Goal: Task Accomplishment & Management: Use online tool/utility

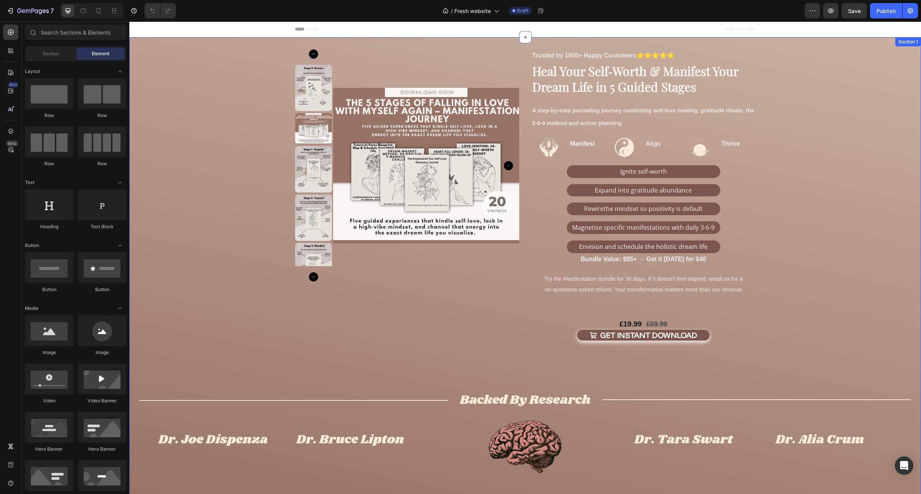
click at [229, 52] on div "Product Images Trusted by 1000+ Happy Customers ⭐⭐⭐⭐⭐ Text Block Image Manifest…" at bounding box center [524, 272] width 791 height 447
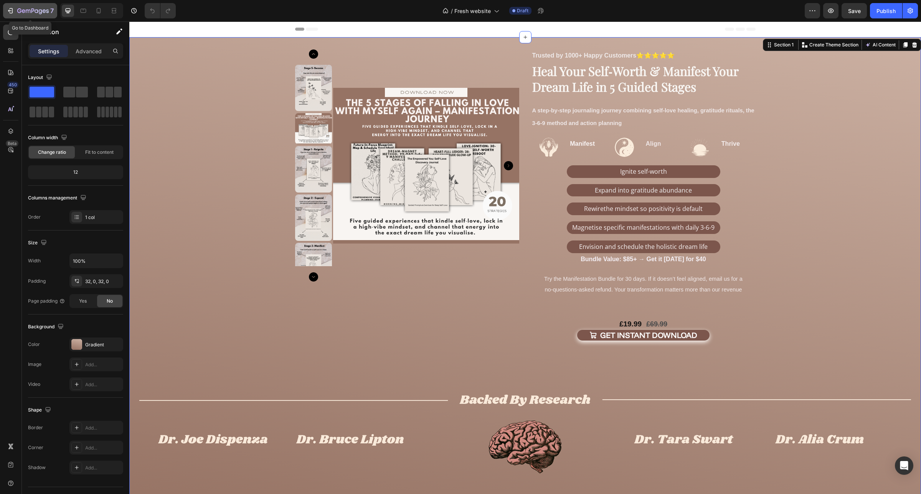
click at [35, 14] on icon "button" at bounding box center [32, 11] width 31 height 7
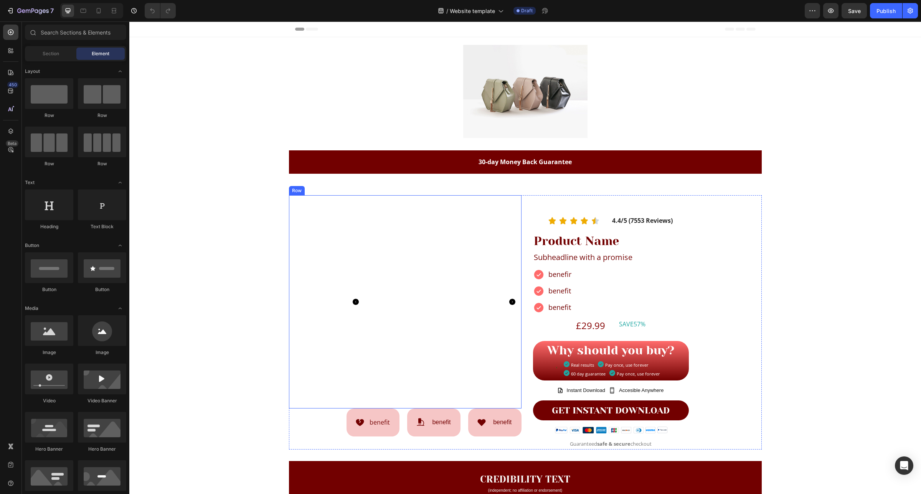
scroll to position [48, 0]
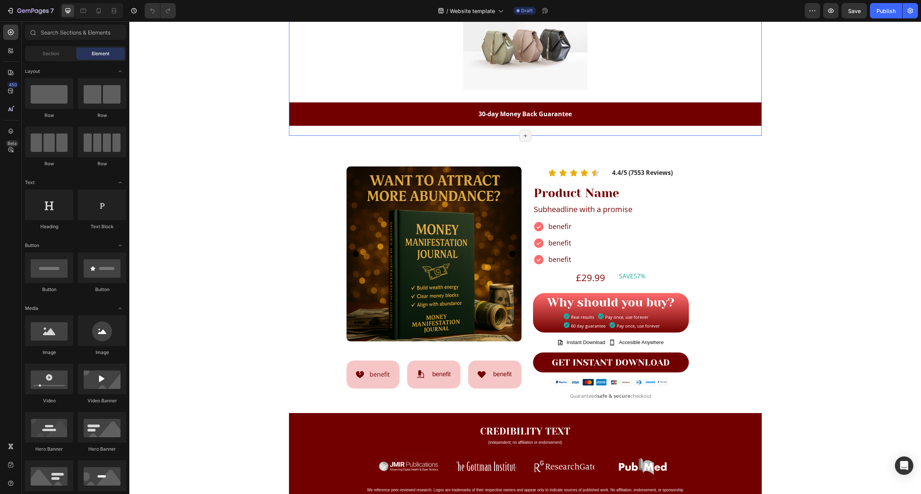
click at [298, 135] on div "Image Row Row 30-day Money Back Guarantee Text Block Row Section 1/25 Page has …" at bounding box center [525, 62] width 473 height 147
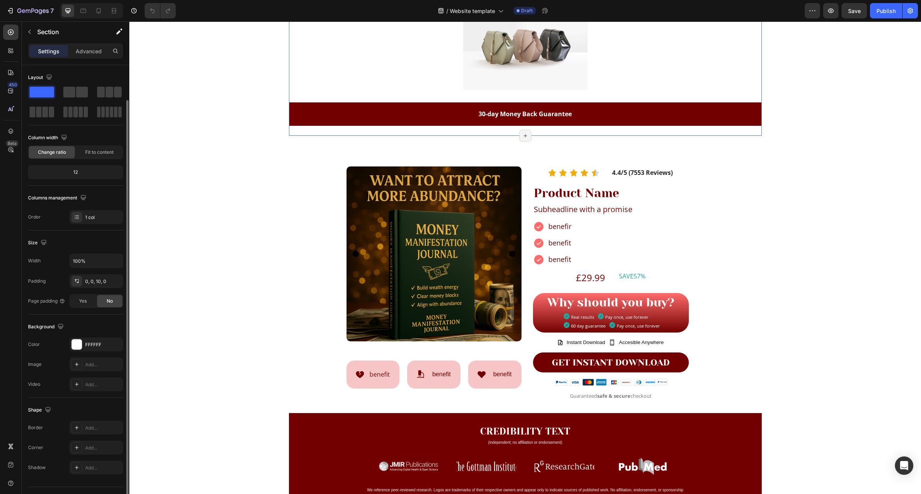
scroll to position [18, 0]
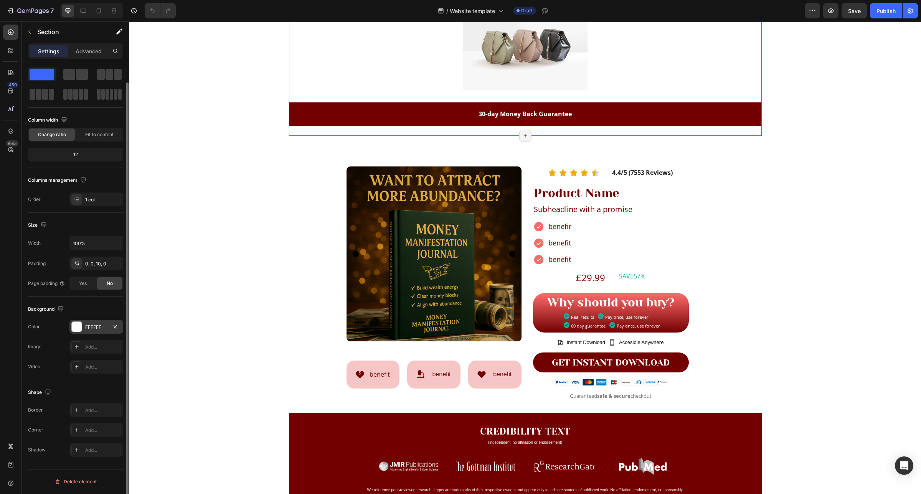
click at [97, 327] on div "FFFFFF" at bounding box center [96, 327] width 22 height 7
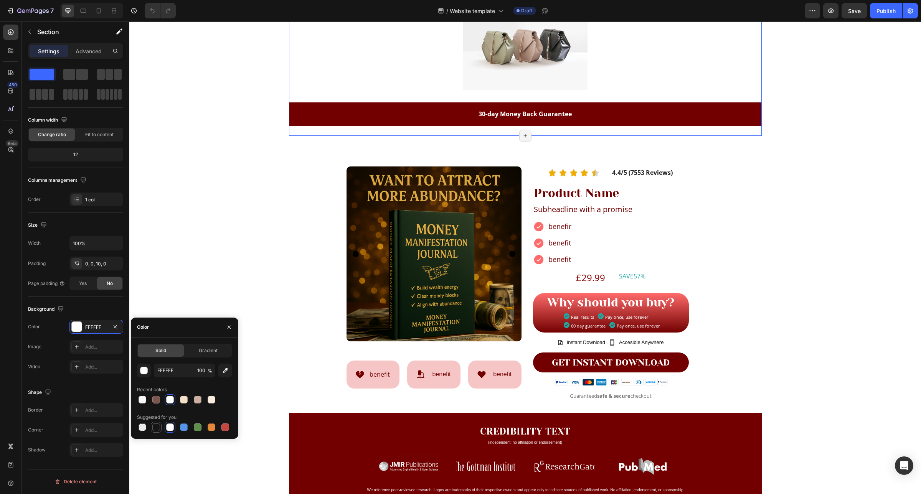
click at [158, 428] on div at bounding box center [156, 428] width 8 height 8
type input "151515"
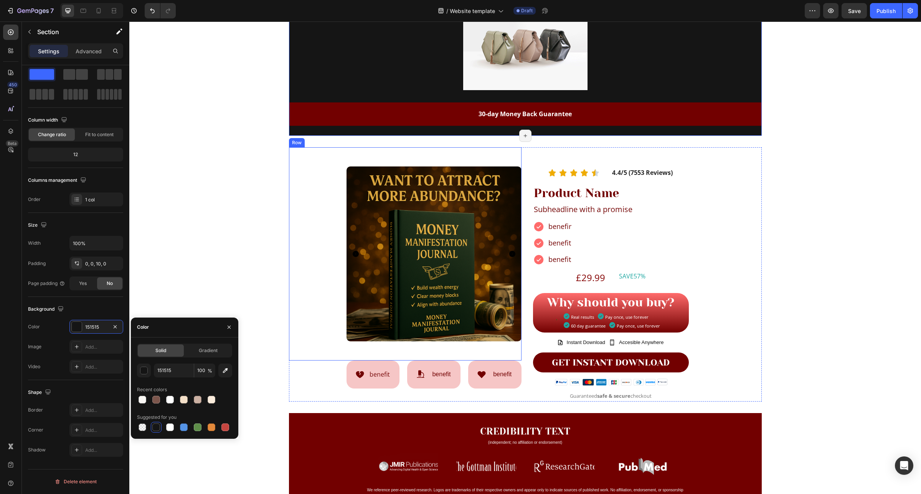
scroll to position [0, 0]
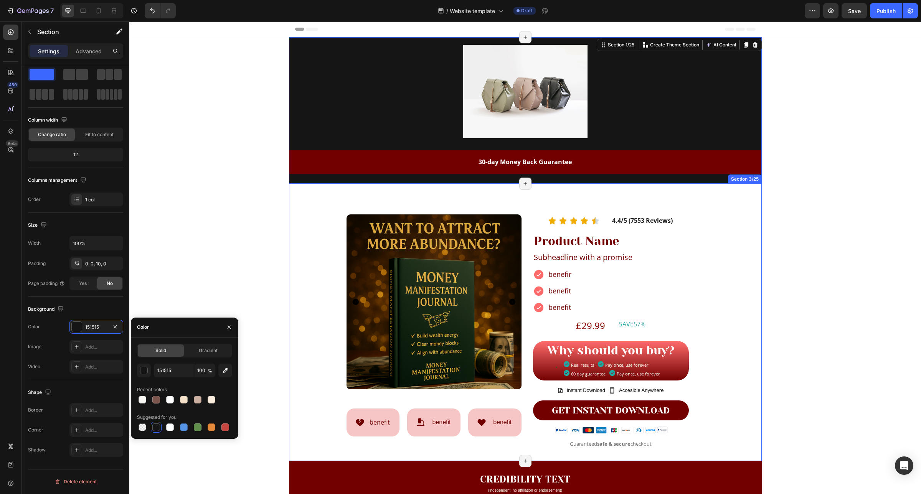
click at [307, 188] on div "Product Images Row Icon benefit Text Block Row Icon benefit Text Block Row Icon…" at bounding box center [525, 322] width 473 height 277
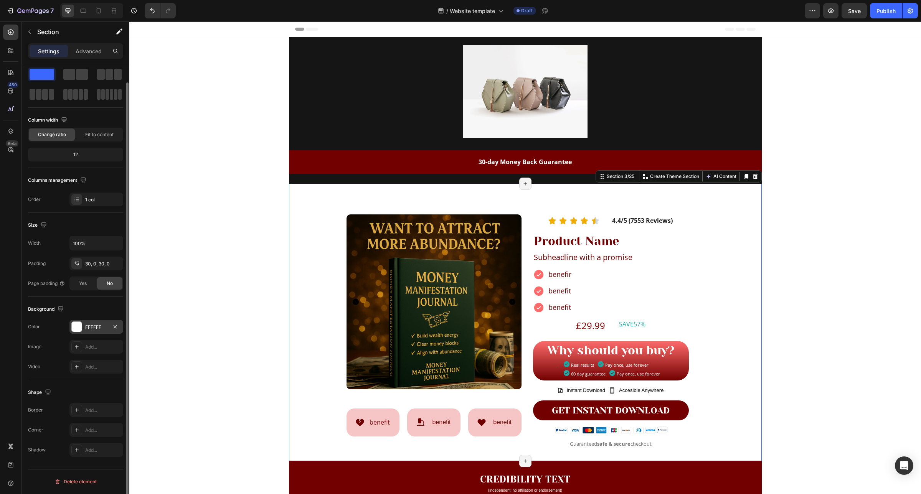
click at [94, 325] on div "FFFFFF" at bounding box center [96, 327] width 22 height 7
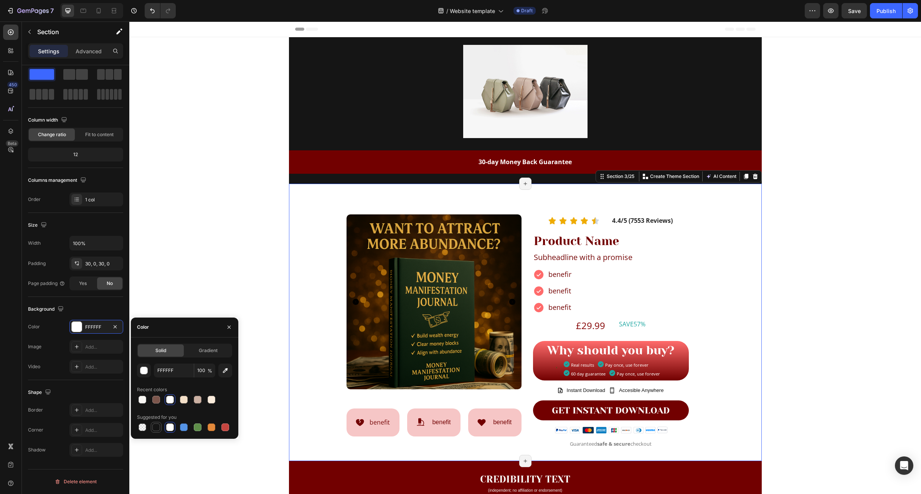
click at [158, 424] on div at bounding box center [156, 428] width 8 height 8
type input "151515"
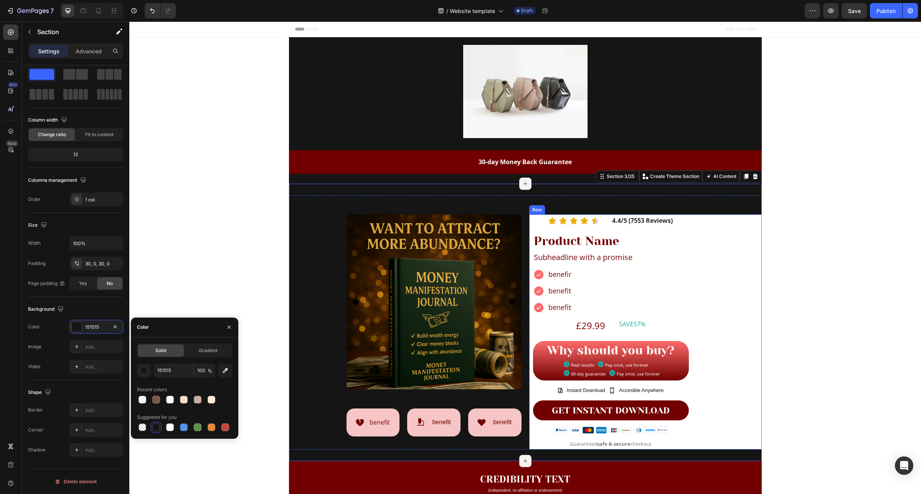
click at [741, 242] on div "Icon Icon Icon Icon Icon Icon List Hoz 4.4/5 (7553 Reviews) Text Block Row Prod…" at bounding box center [645, 331] width 232 height 235
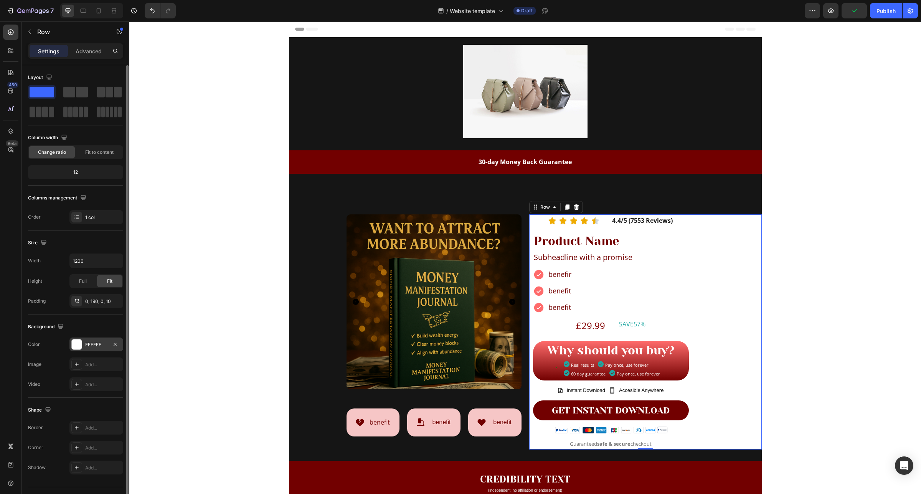
click at [99, 346] on div "FFFFFF" at bounding box center [96, 344] width 22 height 7
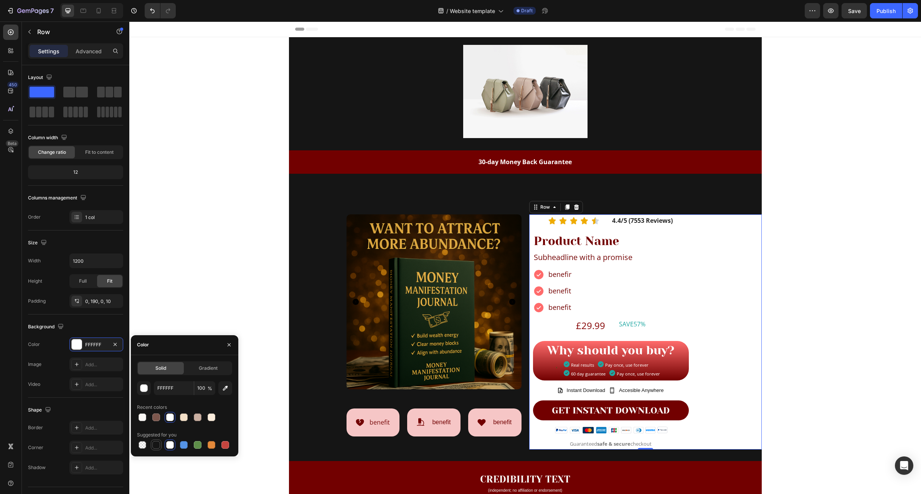
click at [156, 445] on div at bounding box center [156, 445] width 8 height 8
type input "151515"
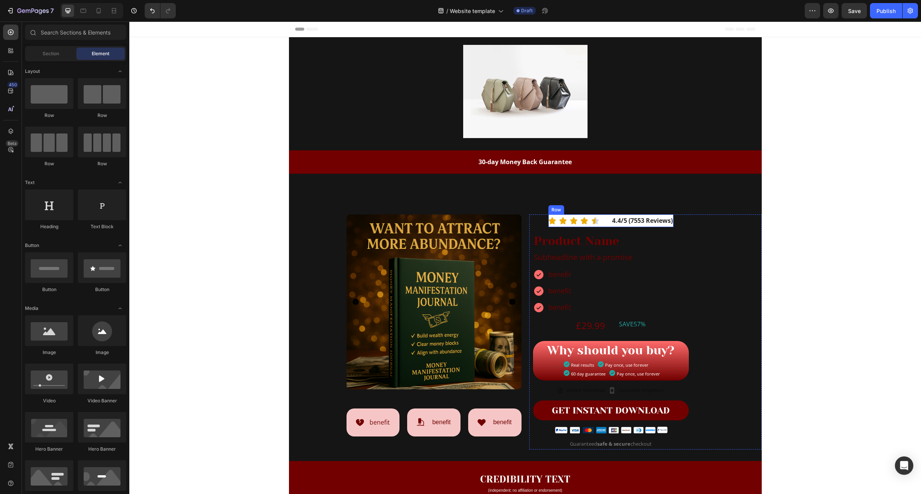
click at [605, 223] on div "Icon Icon Icon Icon Icon Icon List Hoz 4.4/5 (7553 Reviews) Text Block Row" at bounding box center [610, 220] width 125 height 13
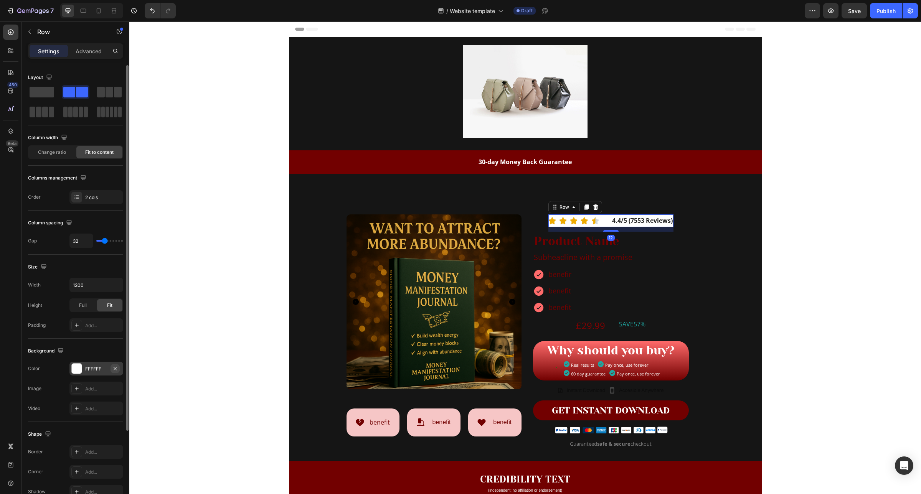
click at [112, 367] on icon "button" at bounding box center [115, 369] width 6 height 6
click at [100, 371] on div "Add..." at bounding box center [103, 369] width 36 height 7
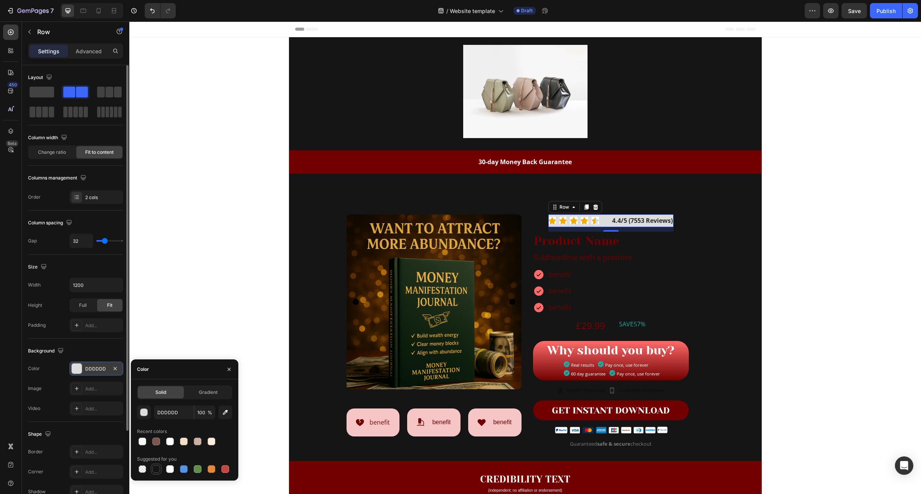
click at [157, 472] on div at bounding box center [156, 469] width 8 height 8
type input "151515"
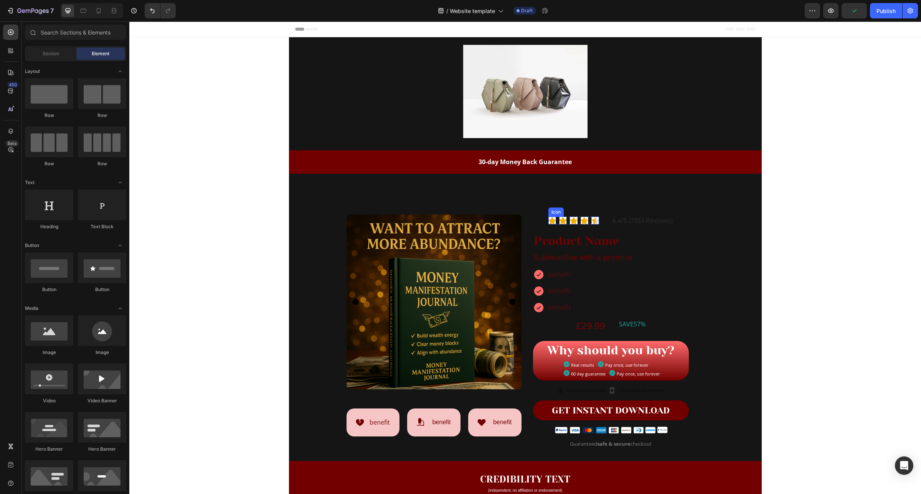
click at [548, 221] on image at bounding box center [552, 221] width 8 height 8
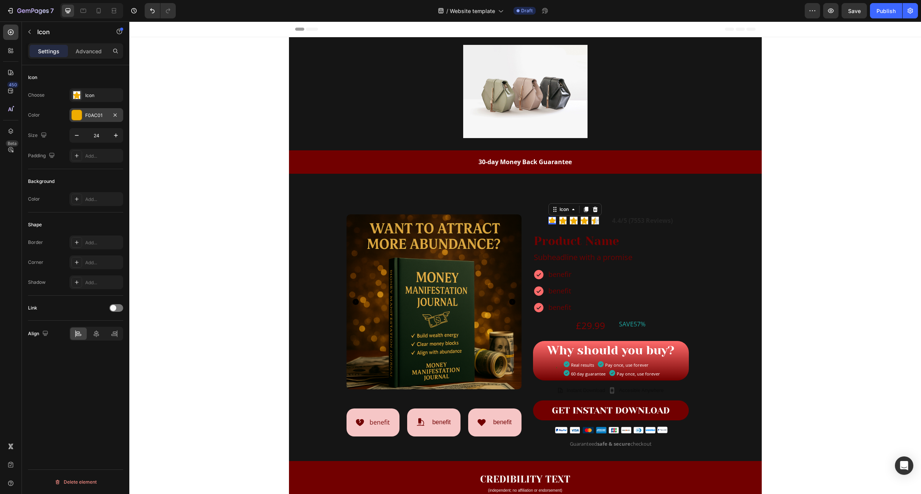
click at [104, 116] on div "F0AC01" at bounding box center [96, 115] width 22 height 7
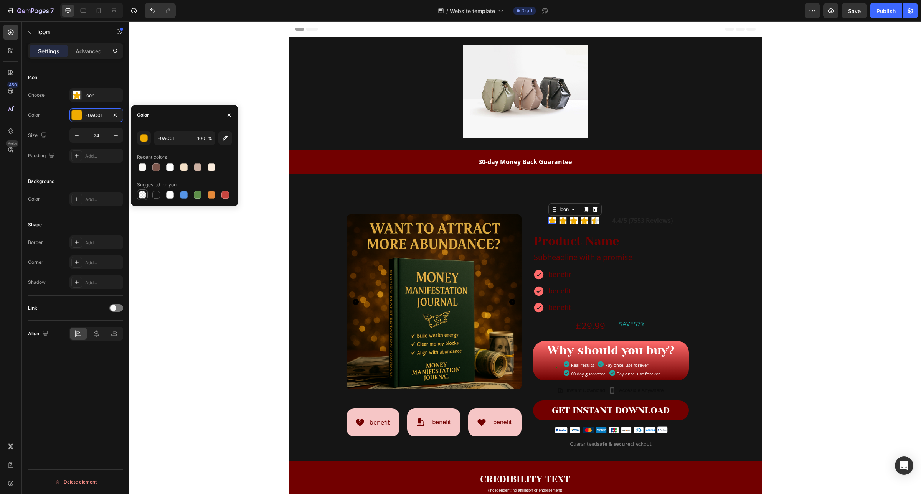
click at [140, 194] on div at bounding box center [142, 195] width 8 height 8
type input "000000"
type input "0"
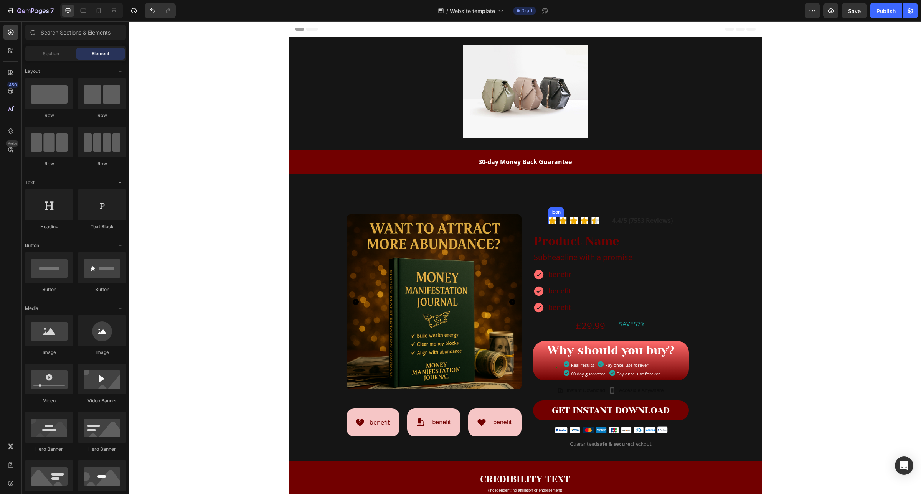
click at [548, 221] on image at bounding box center [552, 221] width 8 height 8
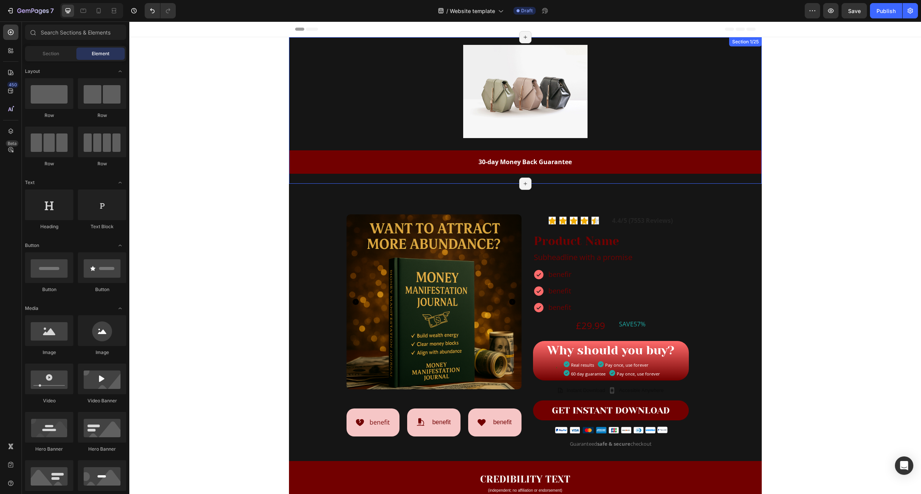
click at [303, 182] on div "Image Row Row 30-day Money Back Guarantee Text Block Row Section 1/25 Page has …" at bounding box center [525, 110] width 473 height 147
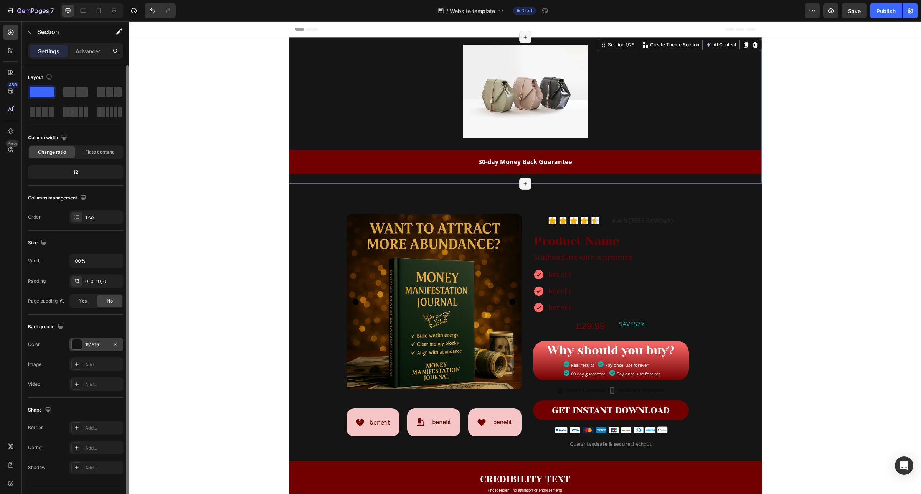
click at [97, 346] on div "151515" at bounding box center [96, 344] width 22 height 7
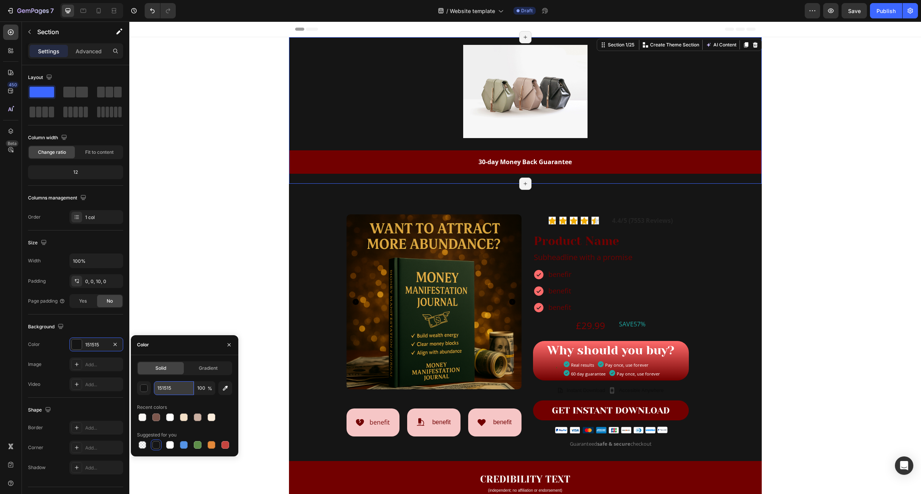
click at [175, 390] on input "151515" at bounding box center [174, 388] width 40 height 14
click at [146, 386] on div "button" at bounding box center [144, 389] width 8 height 8
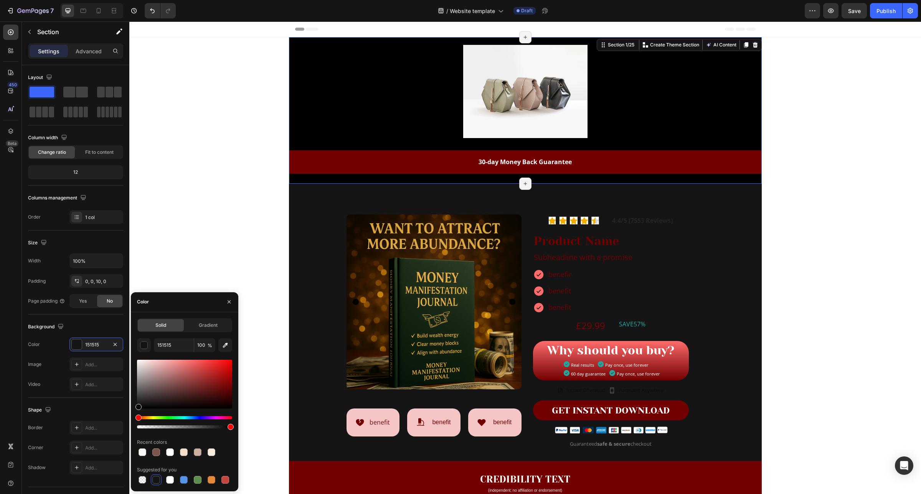
drag, startPoint x: 141, startPoint y: 407, endPoint x: 131, endPoint y: 415, distance: 13.4
click at [122, 417] on div "450 Beta Sections(18) Elements(83) Section Element Hero Section Product Detail …" at bounding box center [64, 257] width 129 height 473
type input "000000"
click at [137, 409] on div at bounding box center [138, 407] width 6 height 6
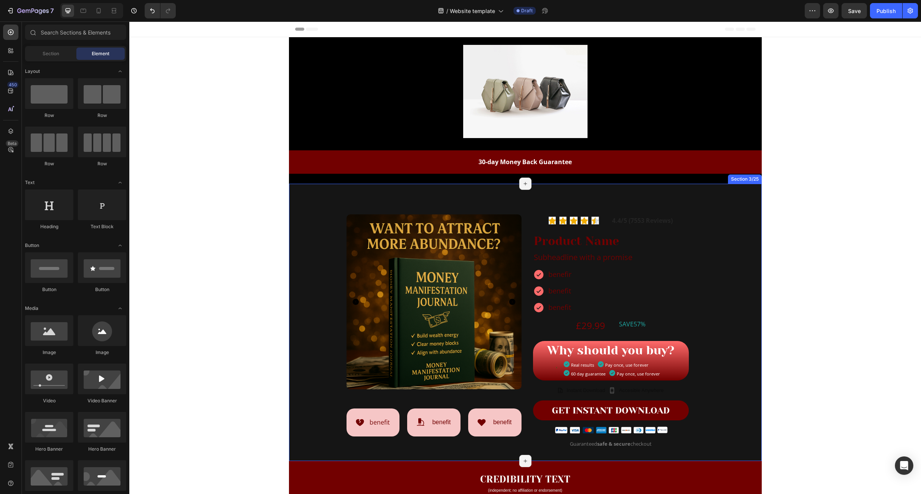
click at [325, 188] on div "Product Images Row Icon benefit Text Block Row Icon benefit Text Block Row Icon…" at bounding box center [525, 322] width 473 height 277
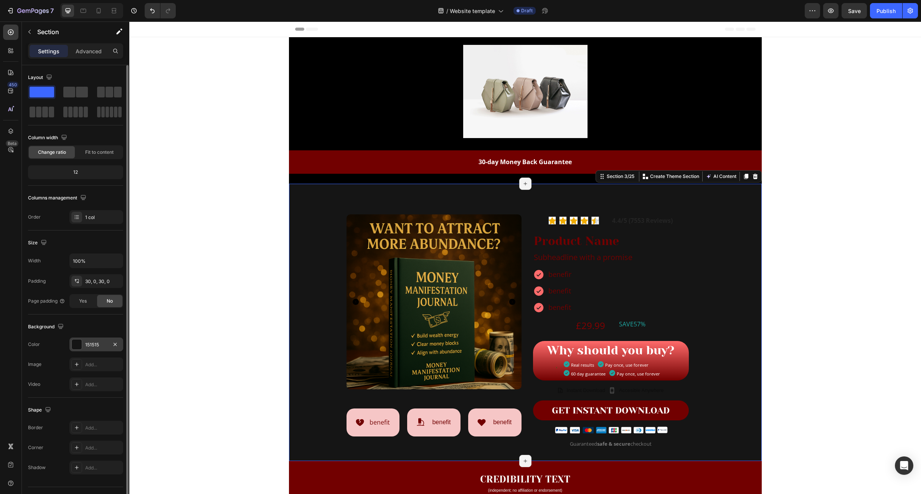
click at [83, 348] on div "151515" at bounding box center [96, 345] width 54 height 14
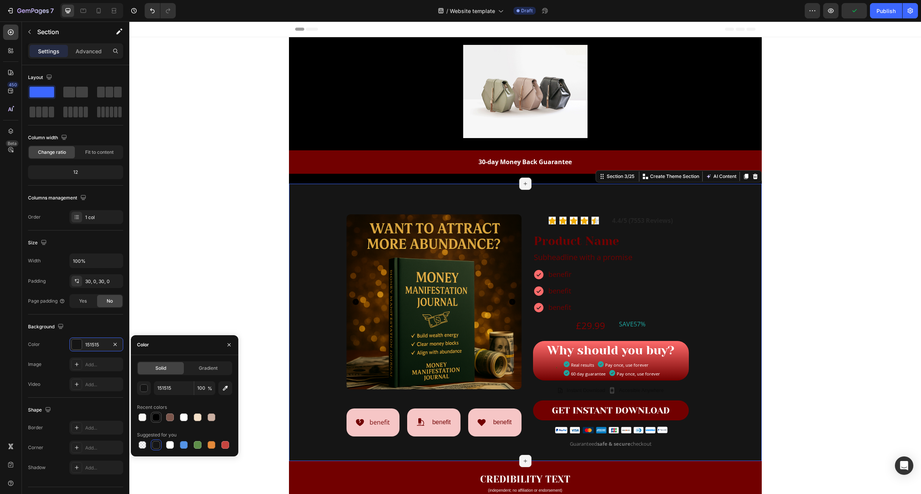
click at [154, 413] on div at bounding box center [156, 417] width 9 height 9
type input "000000"
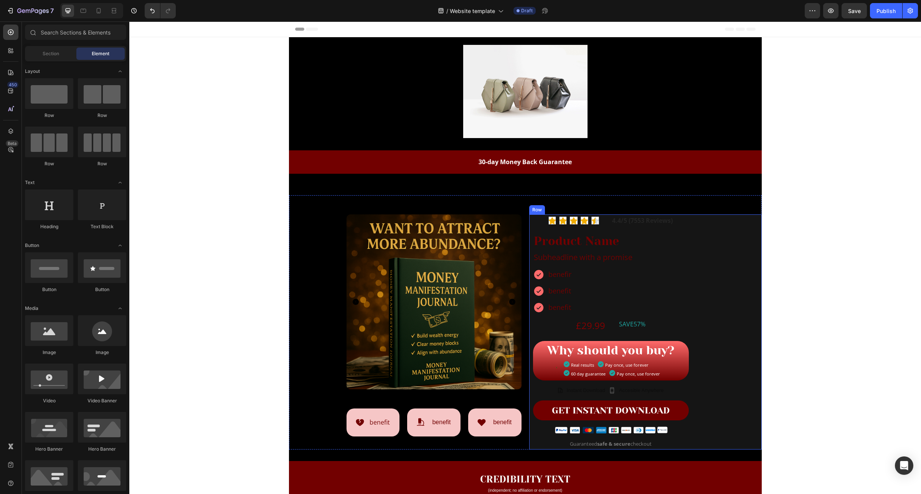
click at [733, 316] on div "Icon Icon Icon Icon Icon Icon List Hoz 4.4/5 (7553 Reviews) Text Block Row Prod…" at bounding box center [645, 331] width 232 height 235
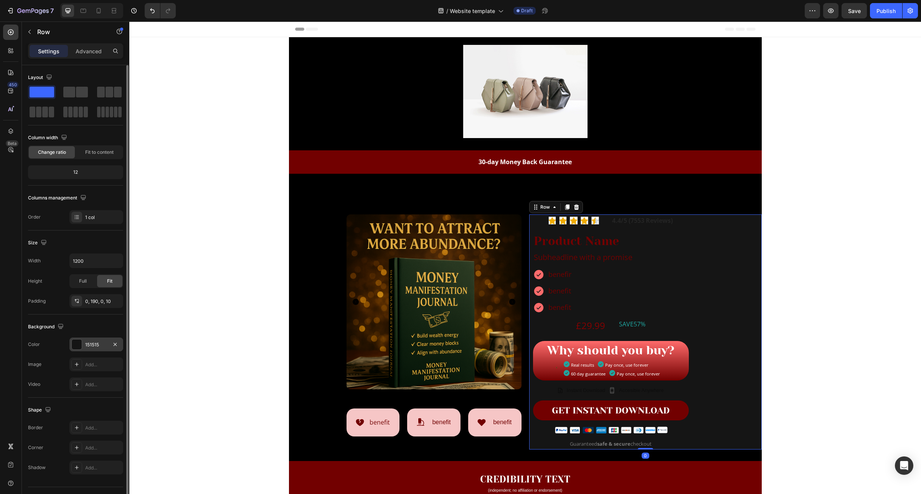
click at [98, 348] on div "151515" at bounding box center [96, 344] width 22 height 7
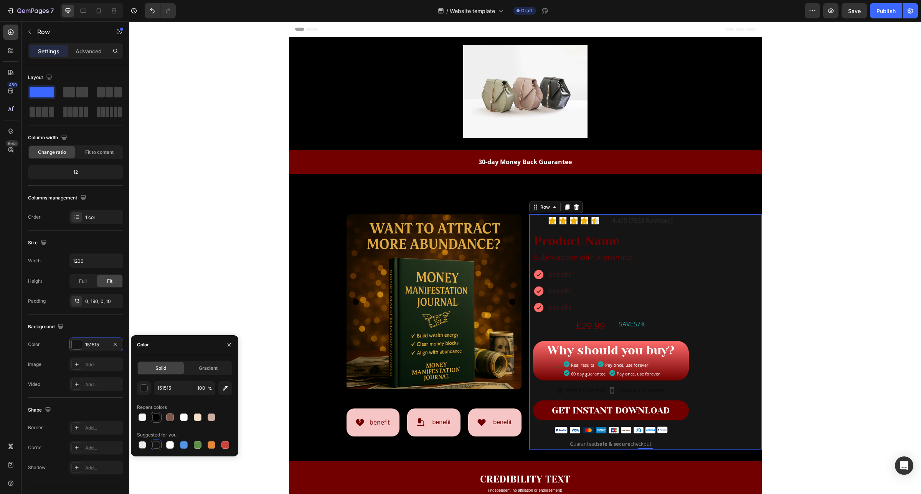
click at [153, 420] on div at bounding box center [156, 418] width 8 height 8
type input "000000"
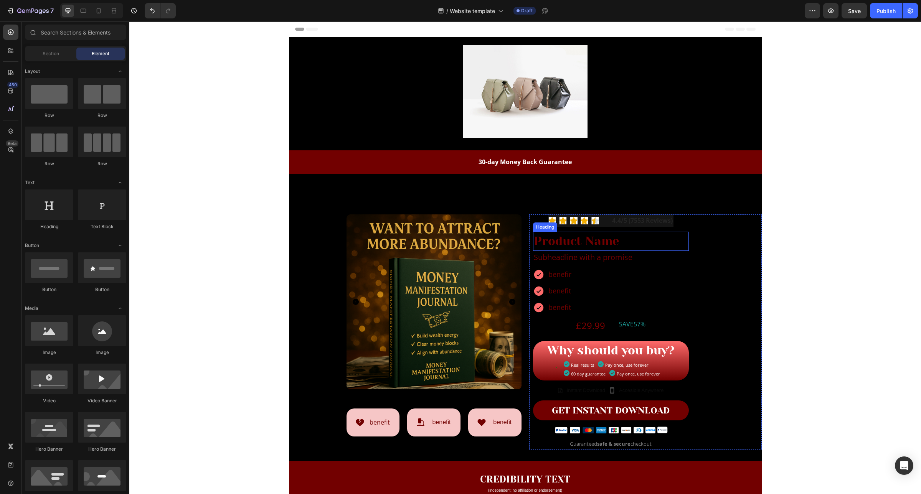
click at [582, 242] on h2 "Product Name" at bounding box center [611, 242] width 156 height 20
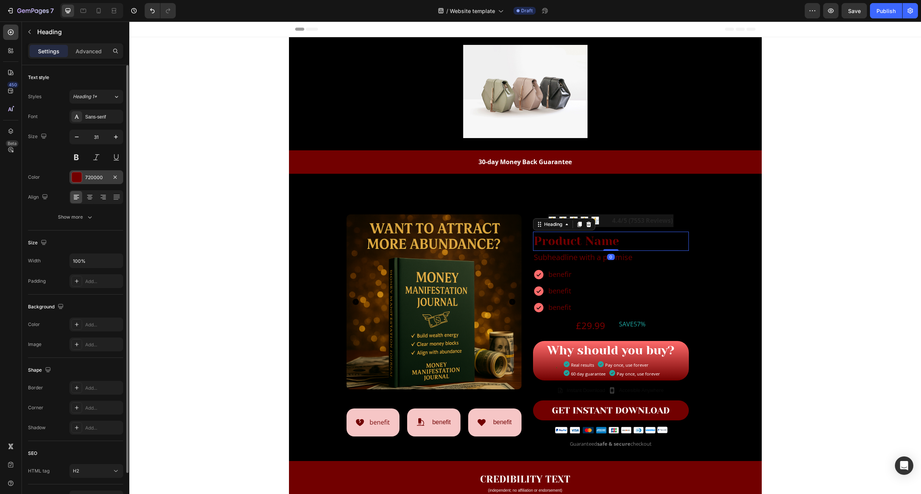
click at [94, 181] on div "720000" at bounding box center [96, 177] width 22 height 7
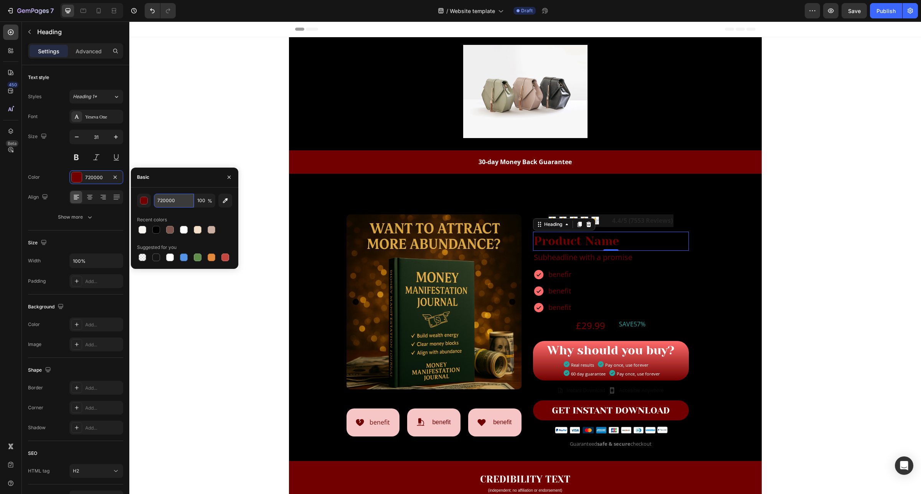
click at [173, 206] on input "720000" at bounding box center [174, 201] width 40 height 14
paste input "#e5ae32"
type input "#e5ae32"
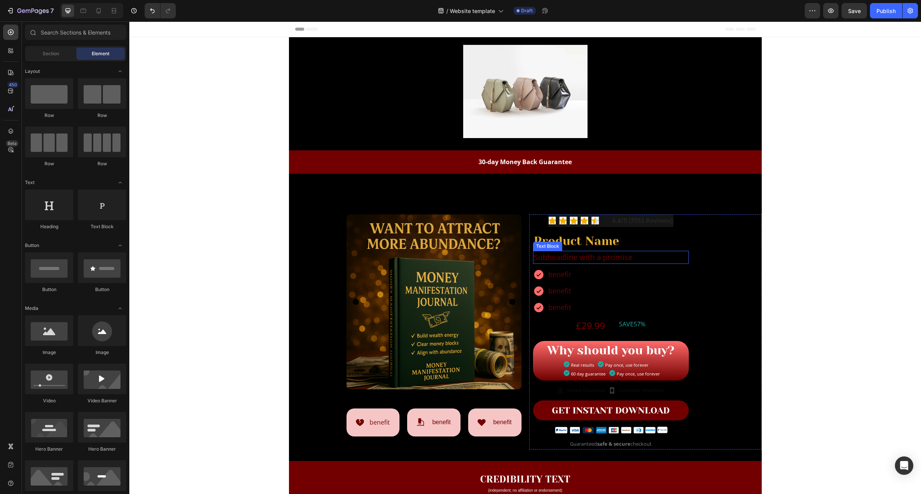
click at [607, 259] on p "Subheadline with a promise" at bounding box center [611, 258] width 154 height 12
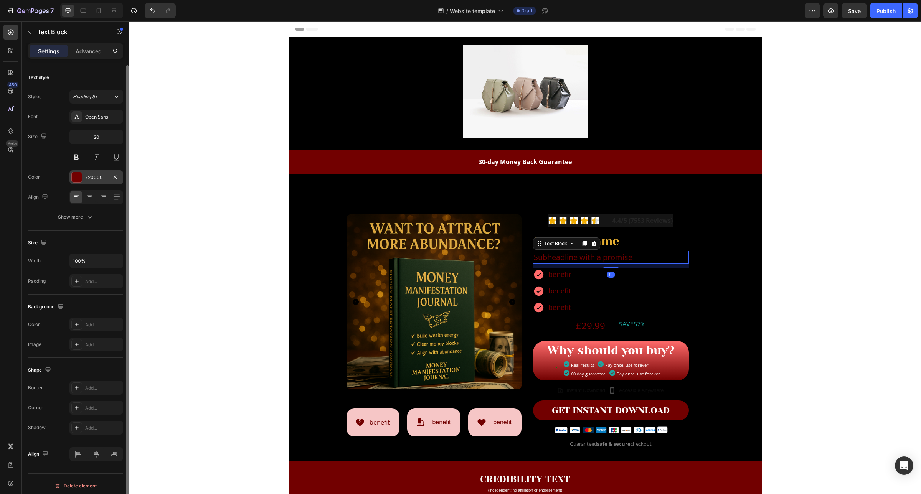
click at [84, 181] on div "720000" at bounding box center [96, 177] width 54 height 14
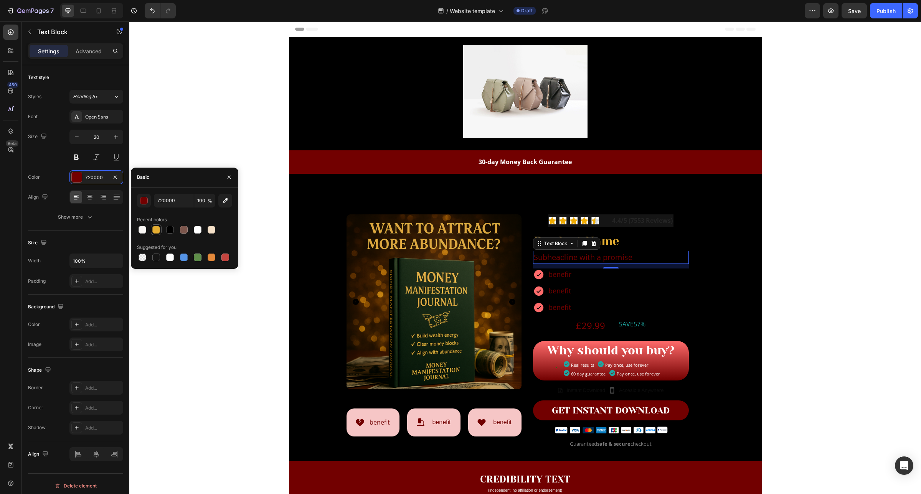
click at [157, 234] on div at bounding box center [156, 229] width 11 height 11
type input "E5AE32"
click at [563, 277] on p "benefir" at bounding box center [559, 274] width 23 height 10
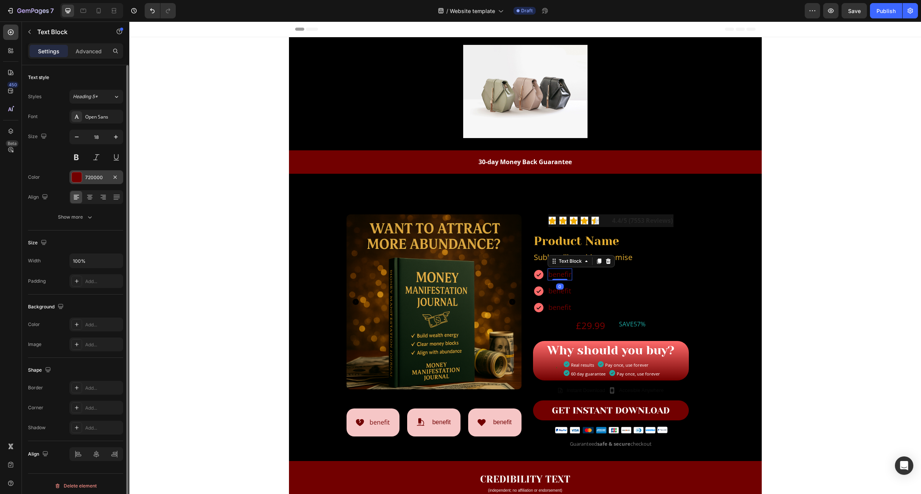
click at [92, 182] on div "720000" at bounding box center [96, 177] width 54 height 14
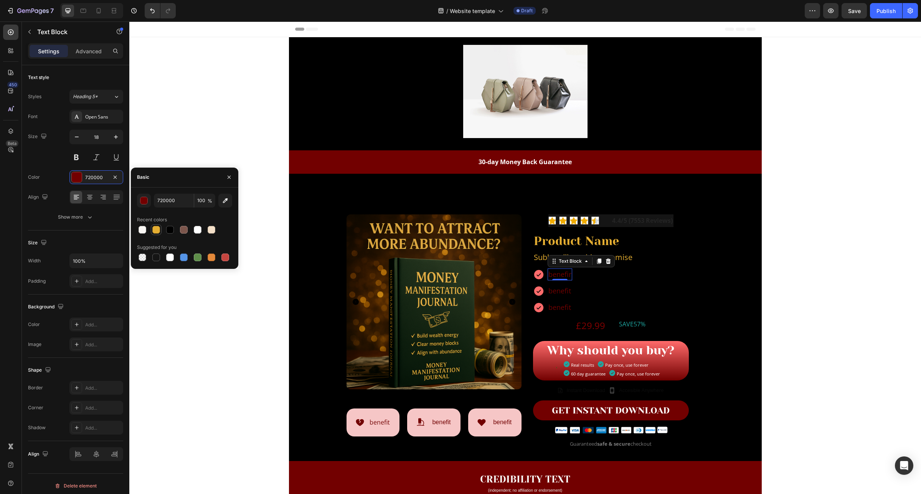
click at [159, 231] on div at bounding box center [156, 230] width 8 height 8
type input "E5AE32"
click at [534, 276] on icon at bounding box center [538, 274] width 9 height 9
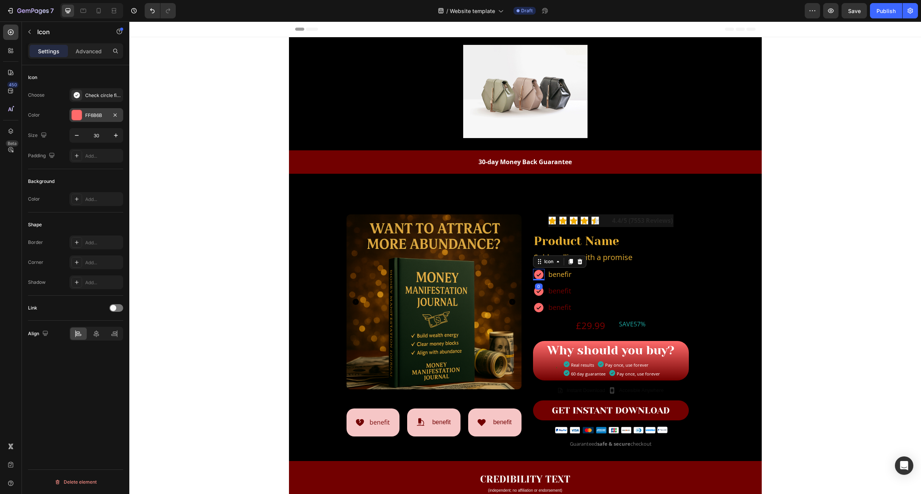
click at [103, 116] on div "FF6B6B" at bounding box center [96, 115] width 22 height 7
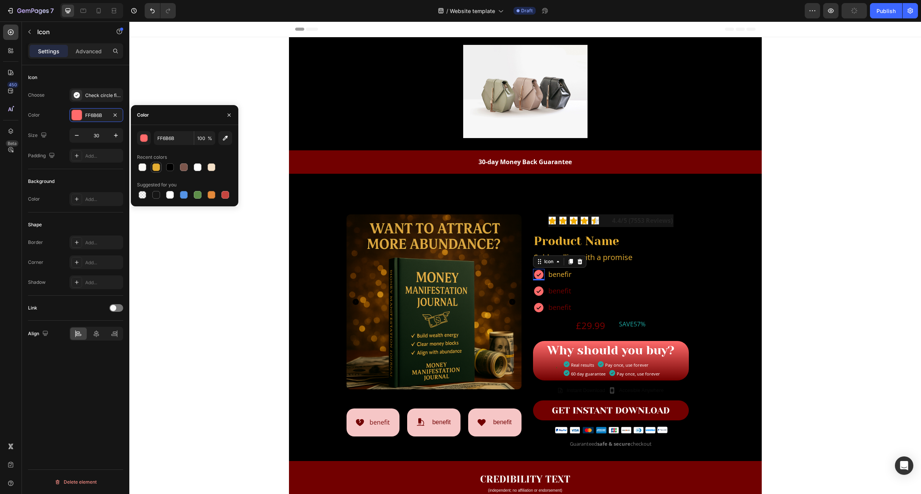
click at [155, 168] on div at bounding box center [156, 167] width 8 height 8
type input "E5AE32"
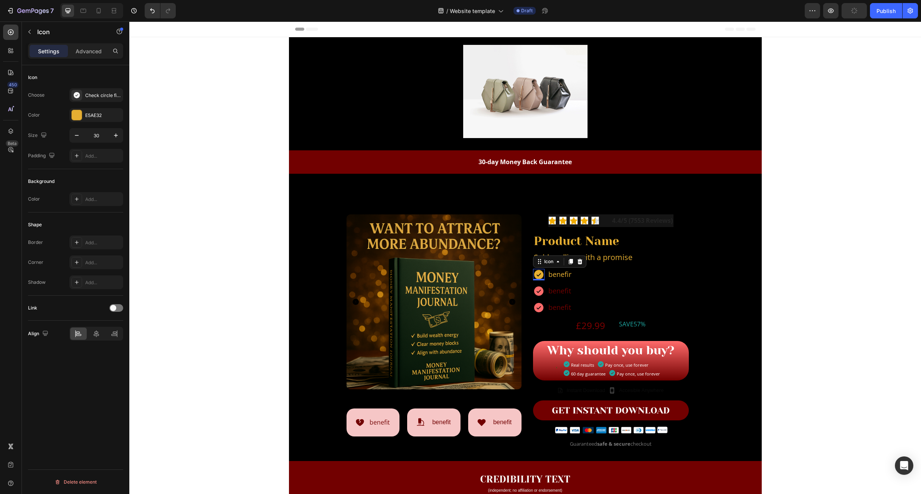
click at [535, 289] on div "0" at bounding box center [539, 287] width 8 height 6
click at [536, 290] on icon at bounding box center [538, 290] width 9 height 9
click at [93, 120] on div "FF6B6B" at bounding box center [96, 115] width 54 height 14
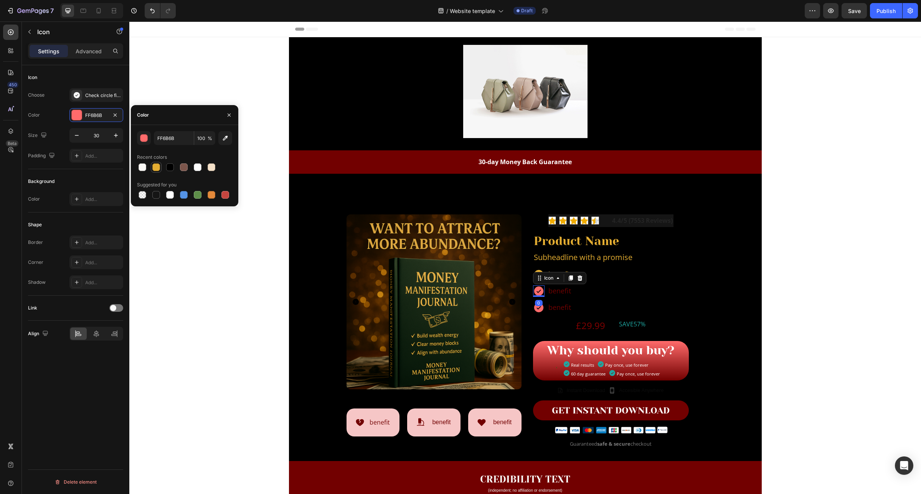
click at [156, 171] on div at bounding box center [156, 167] width 9 height 9
type input "E5AE32"
click at [564, 292] on p "benefit" at bounding box center [559, 291] width 23 height 10
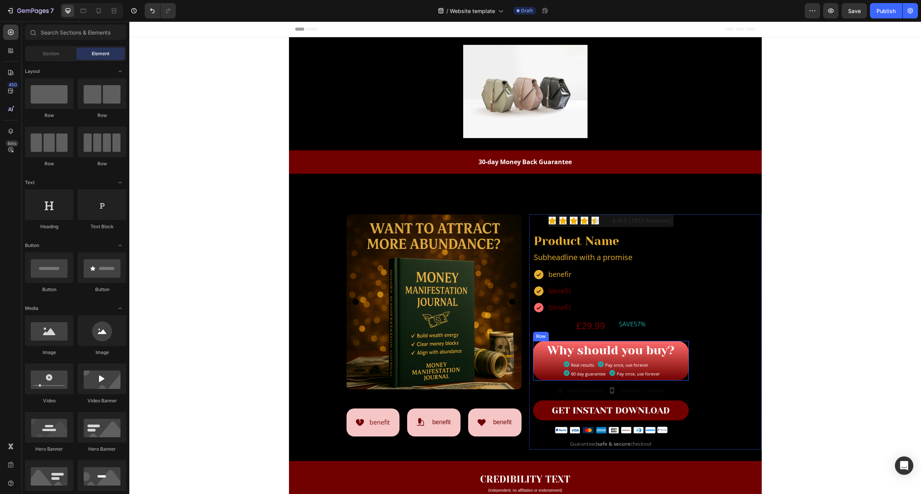
click at [533, 379] on div "Why should you buy? Heading Icon Icon Real results Text Block Row Icon 60 day g…" at bounding box center [611, 361] width 156 height 40
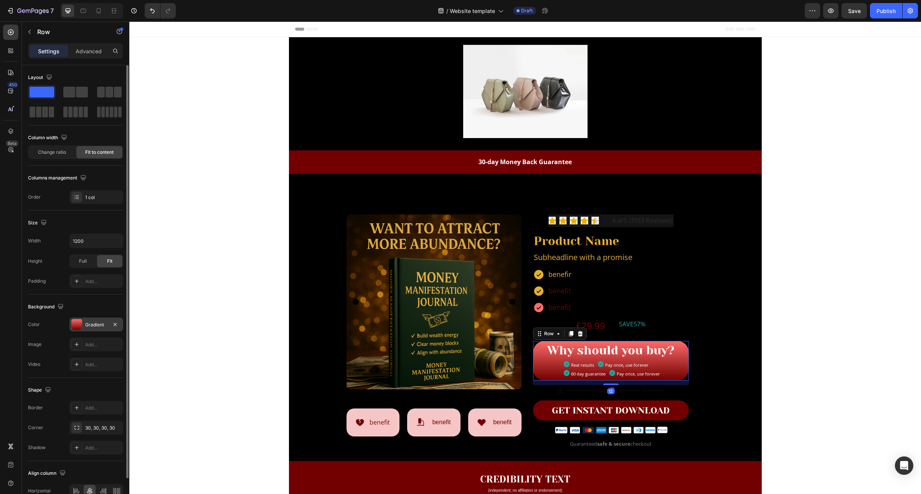
click at [102, 319] on div "Gradient" at bounding box center [96, 325] width 54 height 14
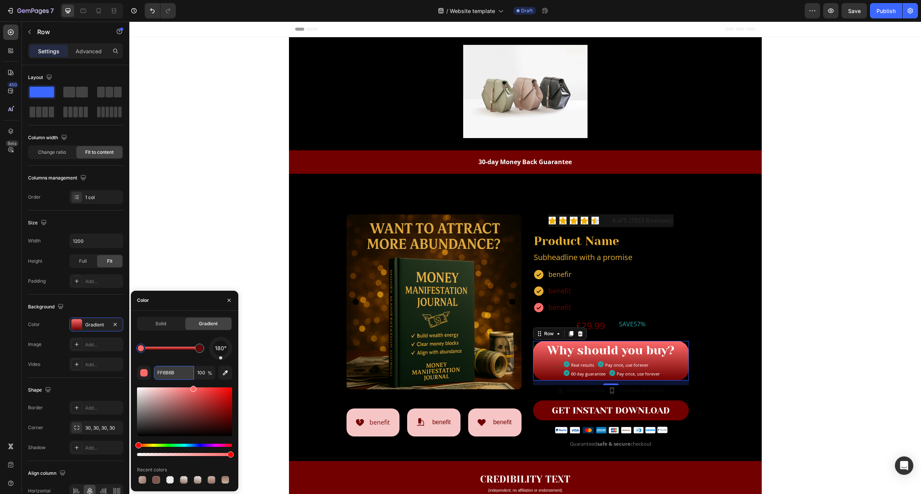
click at [176, 373] on input "FF6B6B" at bounding box center [174, 373] width 40 height 14
paste input "#e5ae32"
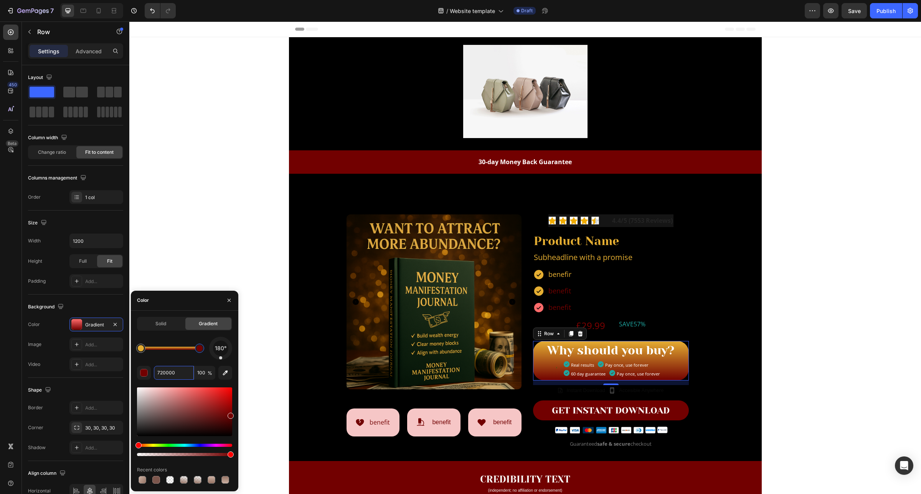
click at [199, 352] on div at bounding box center [199, 348] width 9 height 9
click at [183, 373] on input "720000" at bounding box center [174, 373] width 40 height 14
paste input "#e5ae32"
click at [187, 376] on input "720000#e5ae32" at bounding box center [174, 373] width 40 height 14
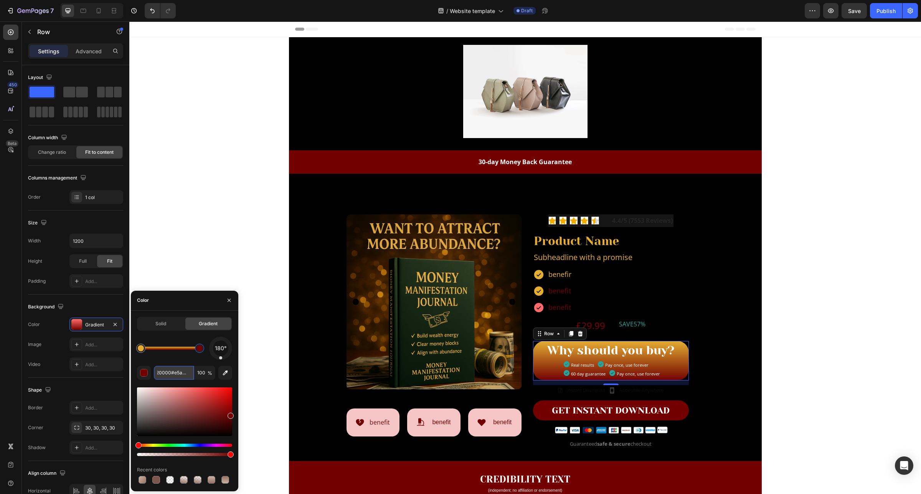
click at [186, 376] on input "720000#e5ae32" at bounding box center [174, 373] width 40 height 14
paste input "text"
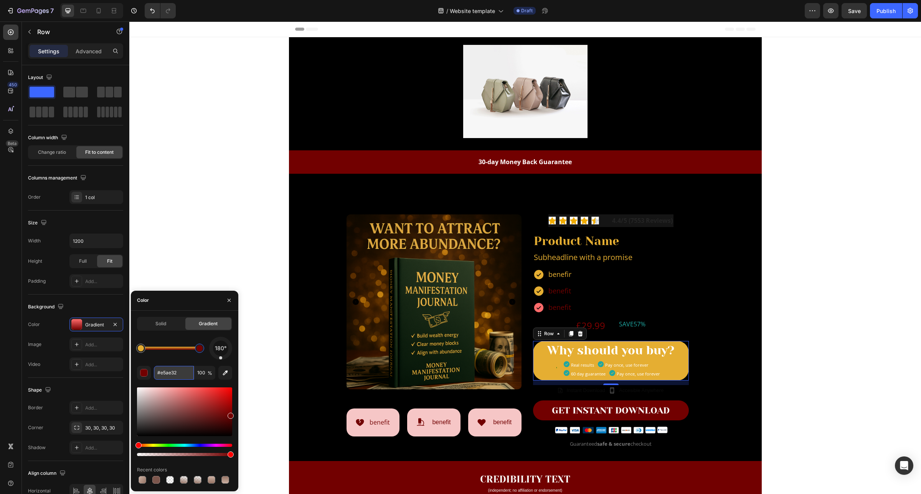
scroll to position [0, 0]
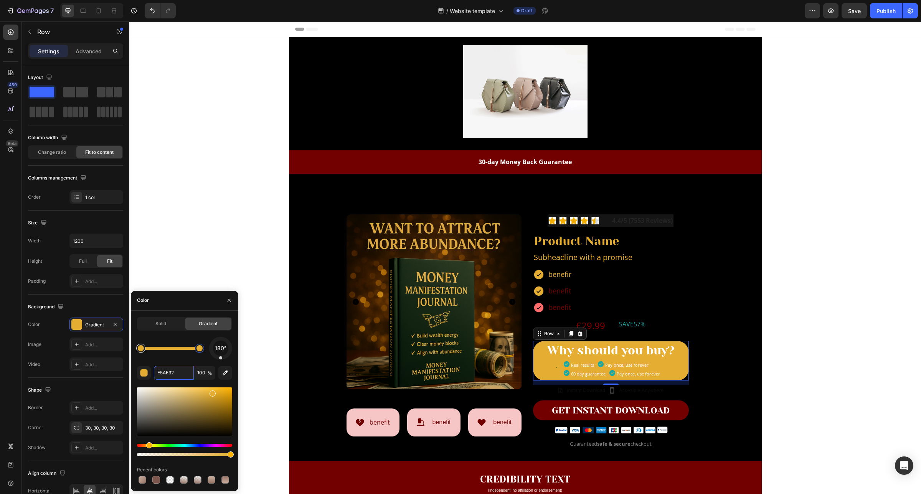
click at [142, 351] on div at bounding box center [141, 348] width 6 height 6
drag, startPoint x: 213, startPoint y: 396, endPoint x: 206, endPoint y: 396, distance: 6.9
click at [206, 396] on div at bounding box center [207, 397] width 6 height 6
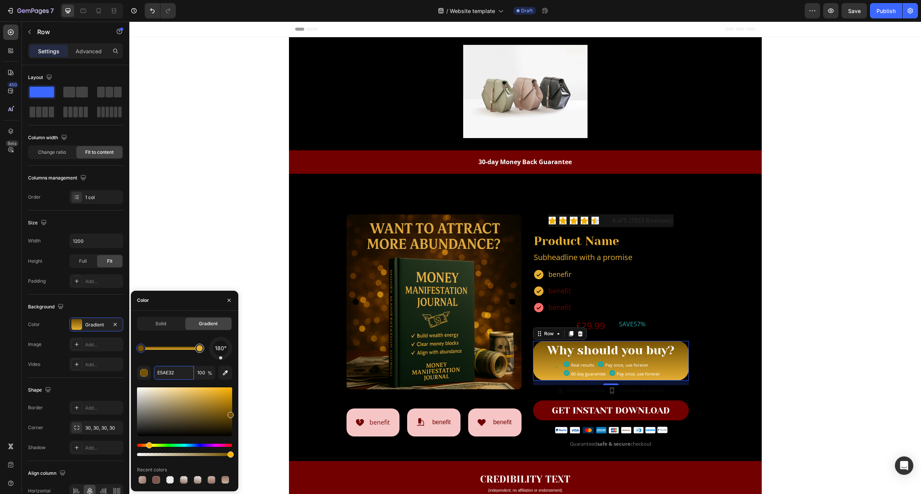
click at [198, 354] on div at bounding box center [200, 348] width 14 height 14
type input "EDAF1E"
drag, startPoint x: 212, startPoint y: 394, endPoint x: 220, endPoint y: 391, distance: 8.6
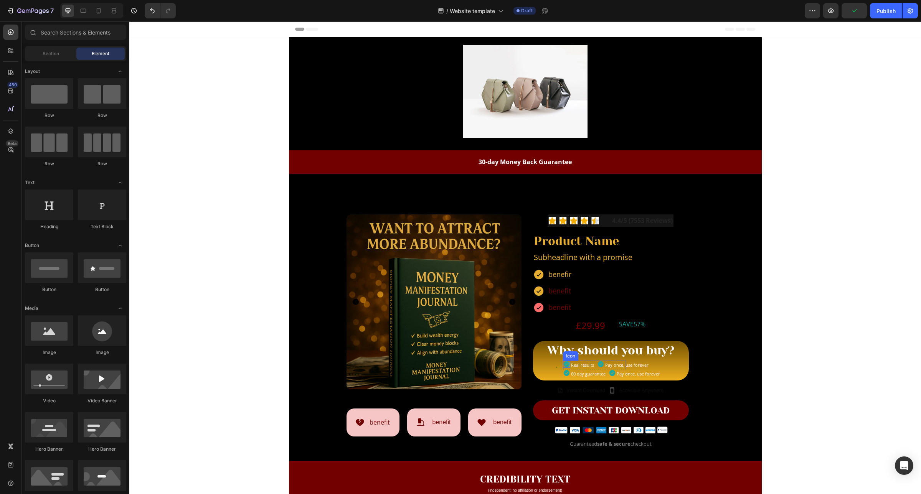
click at [563, 364] on icon at bounding box center [566, 364] width 7 height 7
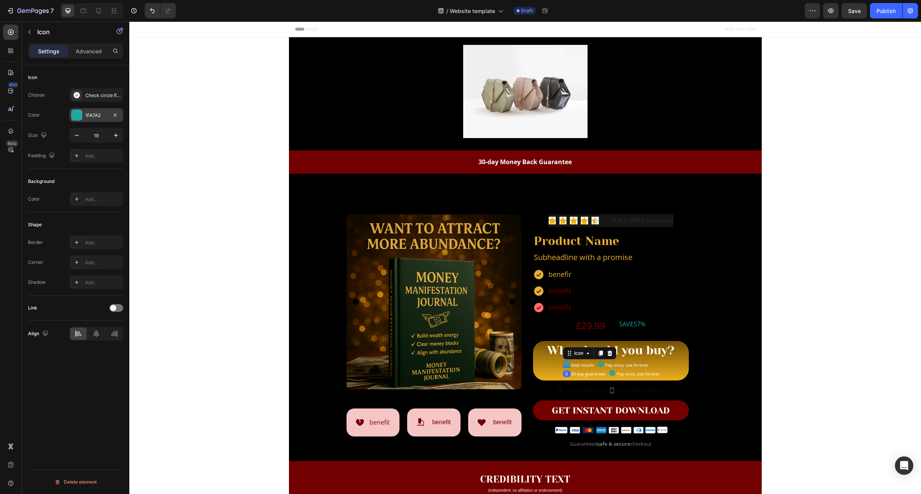
click at [92, 116] on div "1FA7A2" at bounding box center [96, 115] width 22 height 7
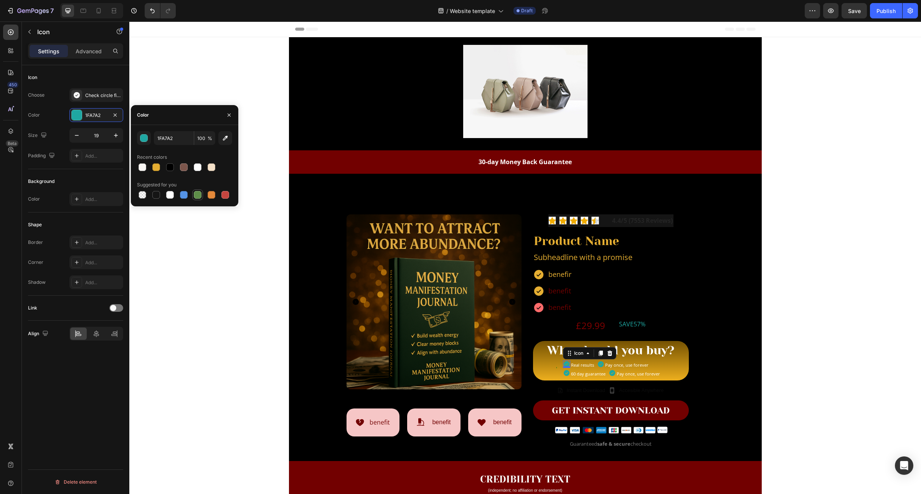
click at [195, 194] on div at bounding box center [198, 195] width 8 height 8
type input "5E8E49"
click at [598, 365] on icon at bounding box center [601, 364] width 6 height 6
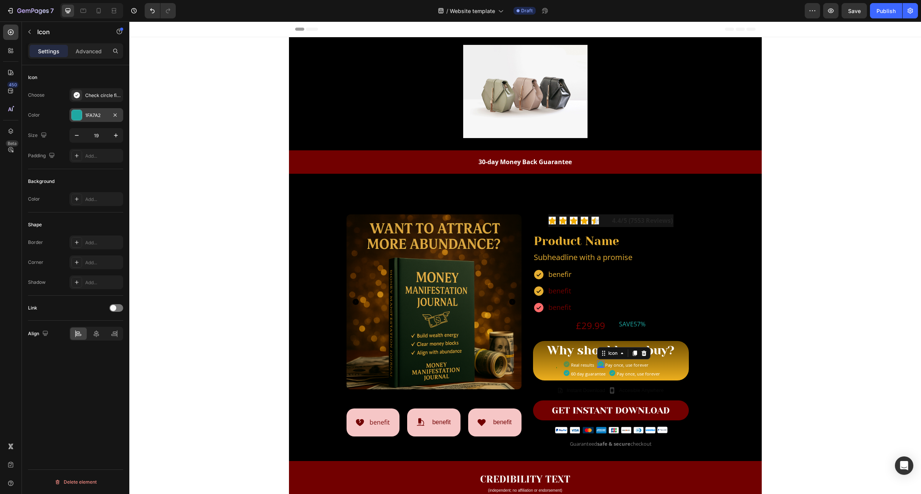
click at [90, 119] on div "1FA7A2" at bounding box center [96, 115] width 54 height 14
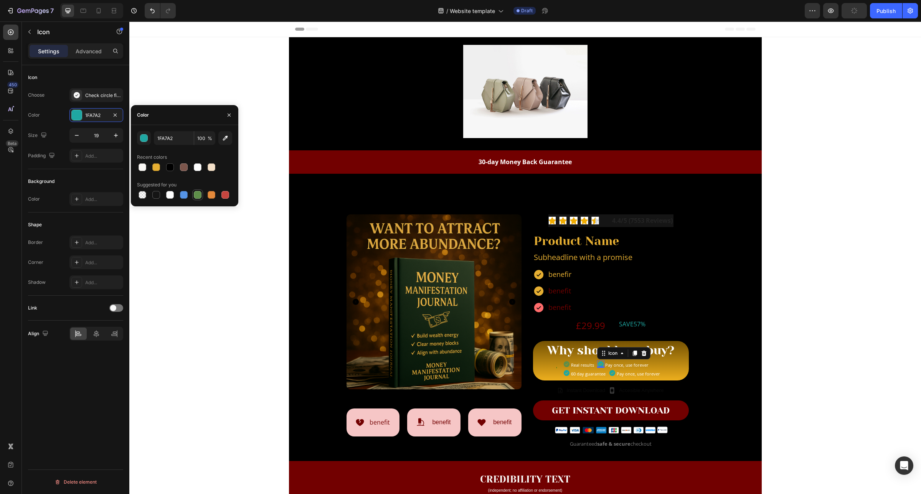
click at [196, 196] on div at bounding box center [198, 195] width 8 height 8
type input "5E8E49"
click at [564, 373] on icon at bounding box center [567, 373] width 6 height 6
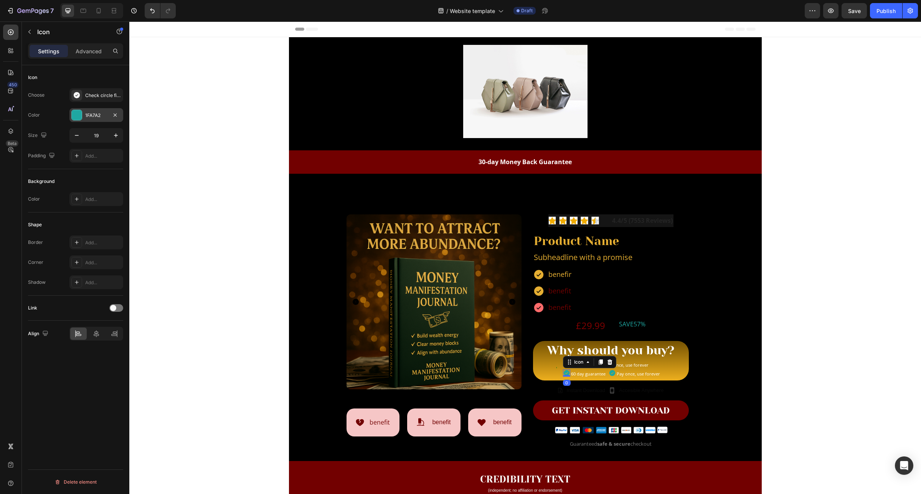
click at [102, 114] on div "1FA7A2" at bounding box center [96, 115] width 22 height 7
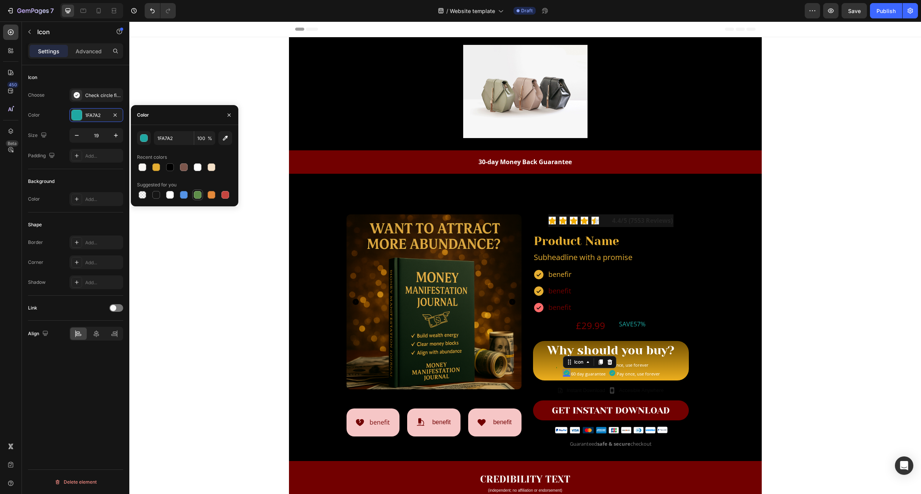
click at [199, 198] on div at bounding box center [198, 195] width 8 height 8
type input "5E8E49"
click at [609, 373] on icon at bounding box center [612, 373] width 6 height 6
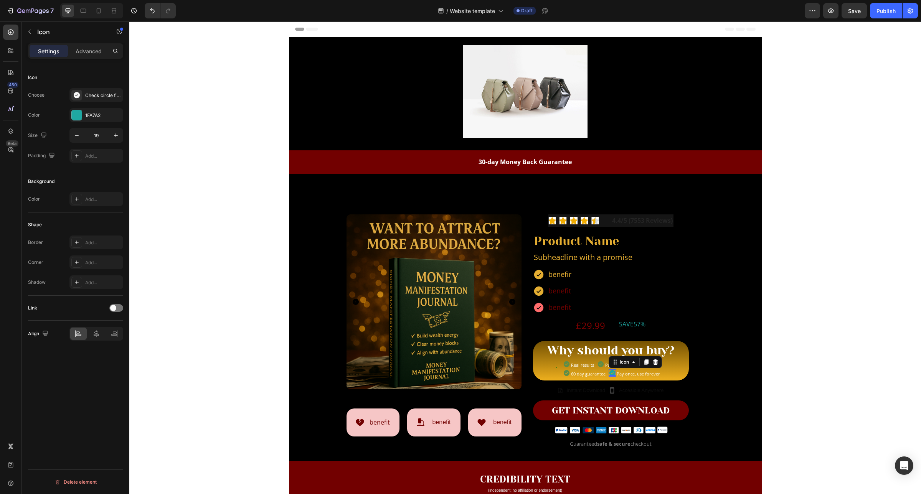
click at [98, 119] on div "1FA7A2" at bounding box center [96, 115] width 54 height 14
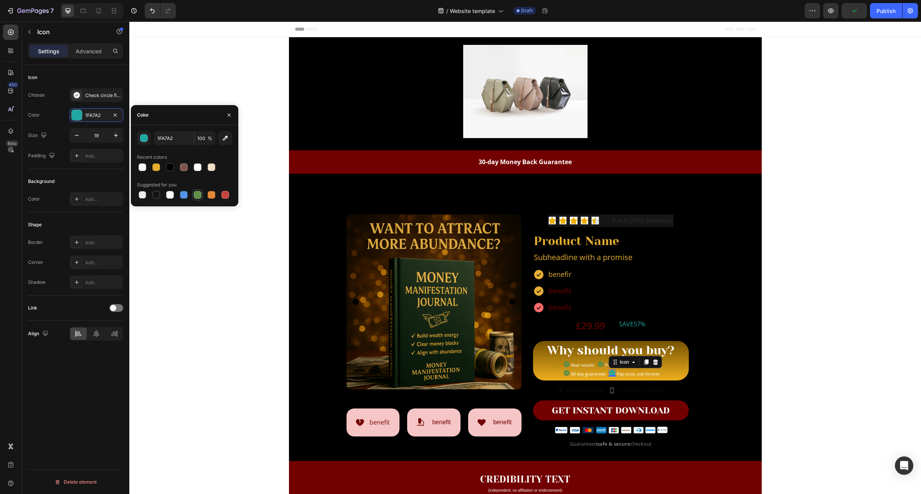
click at [201, 198] on div at bounding box center [197, 194] width 9 height 9
type input "5E8E49"
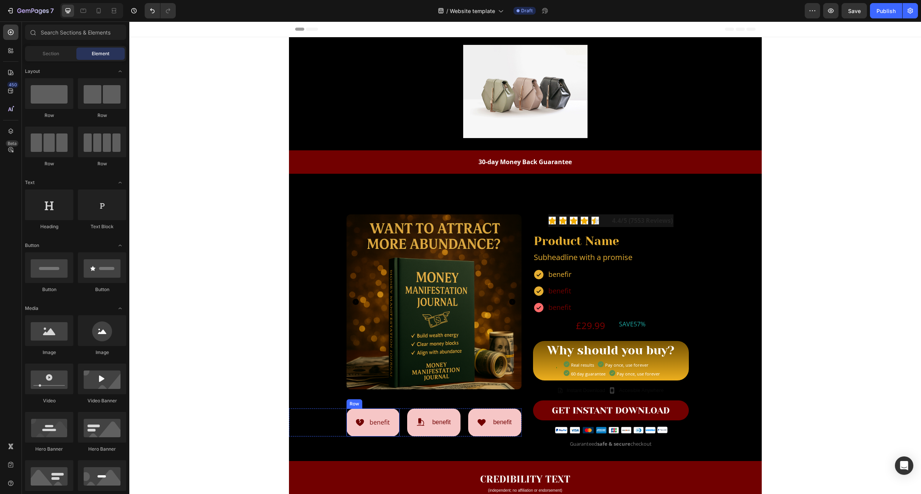
click at [359, 412] on div "Icon benefit Text Block Row" at bounding box center [372, 423] width 53 height 28
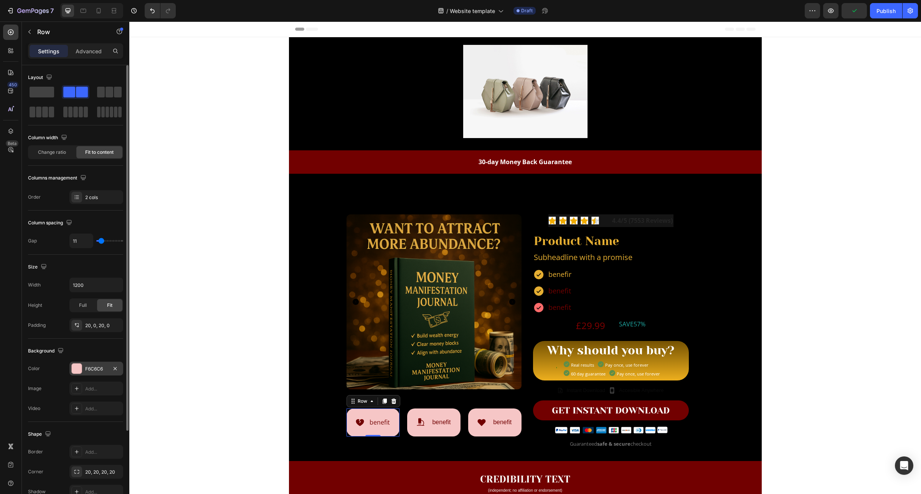
click at [94, 367] on div "F6C6C6" at bounding box center [96, 369] width 22 height 7
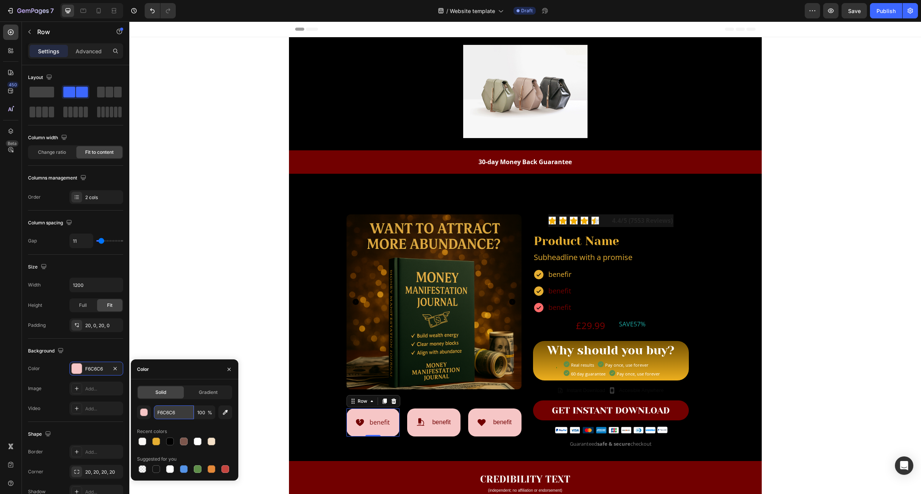
click at [180, 415] on input "F6C6C6" at bounding box center [174, 413] width 40 height 14
paste input "#e5ae32"
click at [181, 415] on input "E5AE32" at bounding box center [174, 413] width 40 height 14
click at [204, 415] on input "100" at bounding box center [204, 413] width 21 height 14
click at [205, 414] on input "100" at bounding box center [204, 413] width 21 height 14
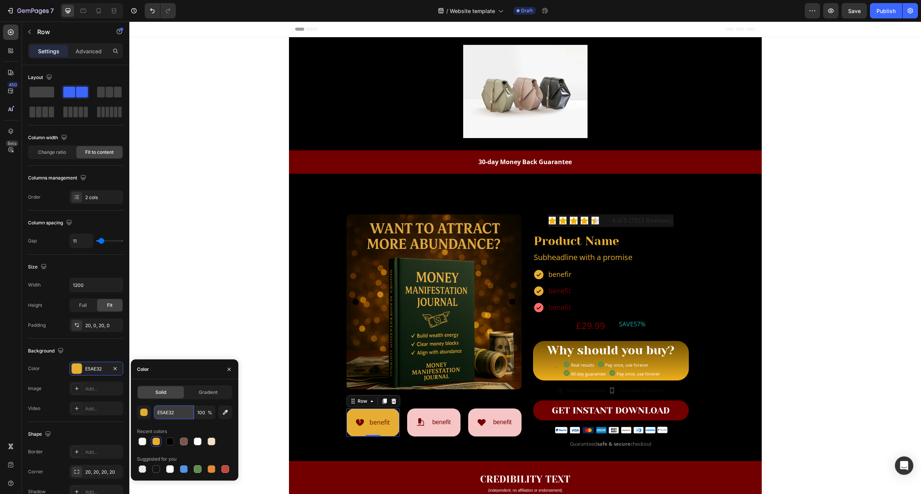
click at [170, 413] on input "E5AE32" at bounding box center [174, 413] width 40 height 14
paste input "#f6e0ae"
type input "#f6e0ae"
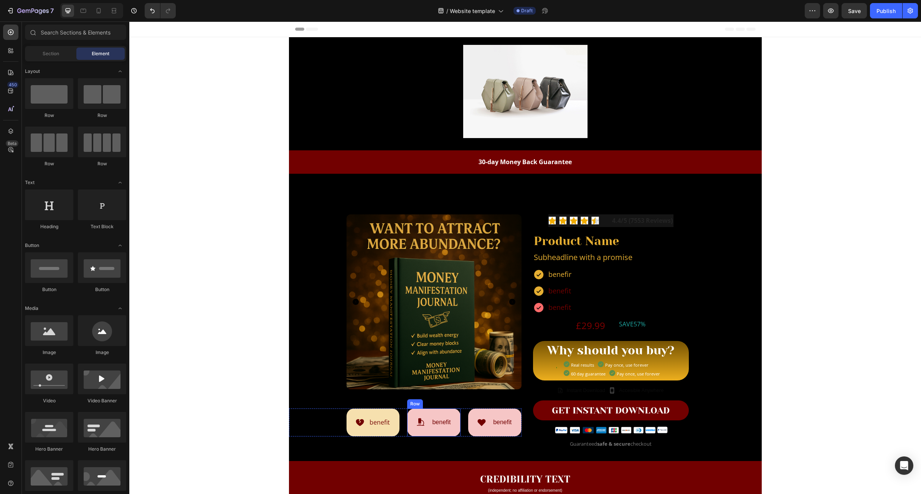
click at [431, 433] on div "Icon benefit Text Block Row" at bounding box center [433, 423] width 53 height 28
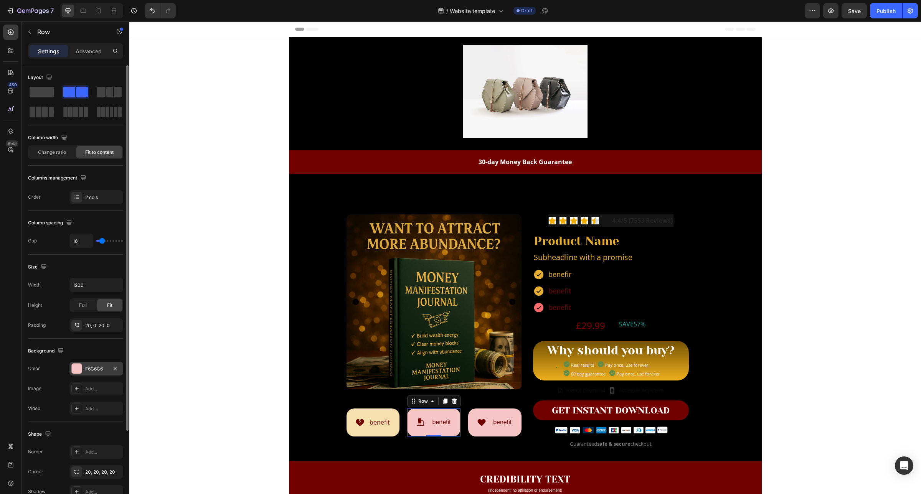
click at [99, 369] on div "F6C6C6" at bounding box center [96, 369] width 22 height 7
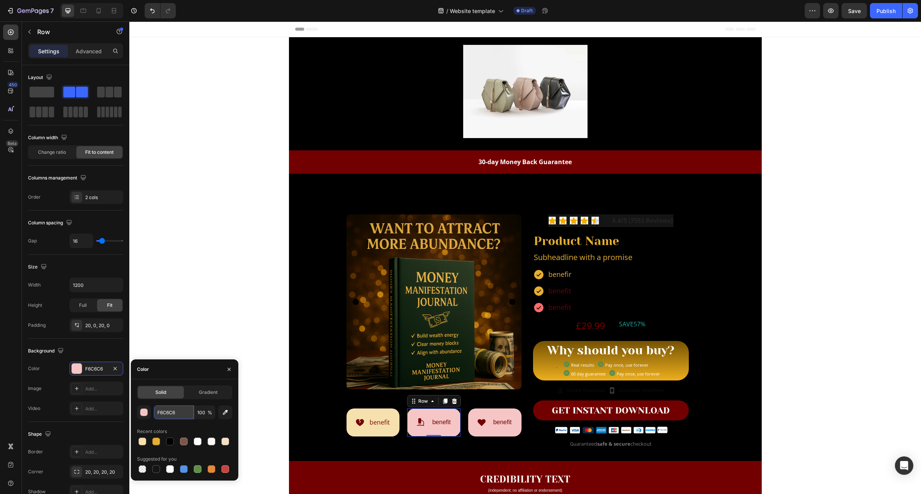
click at [181, 409] on input "F6C6C6" at bounding box center [174, 413] width 40 height 14
paste input "#f6e0ae"
type input "#f6e0ae"
click at [490, 434] on div "Icon benefit Text Block Row" at bounding box center [494, 423] width 53 height 28
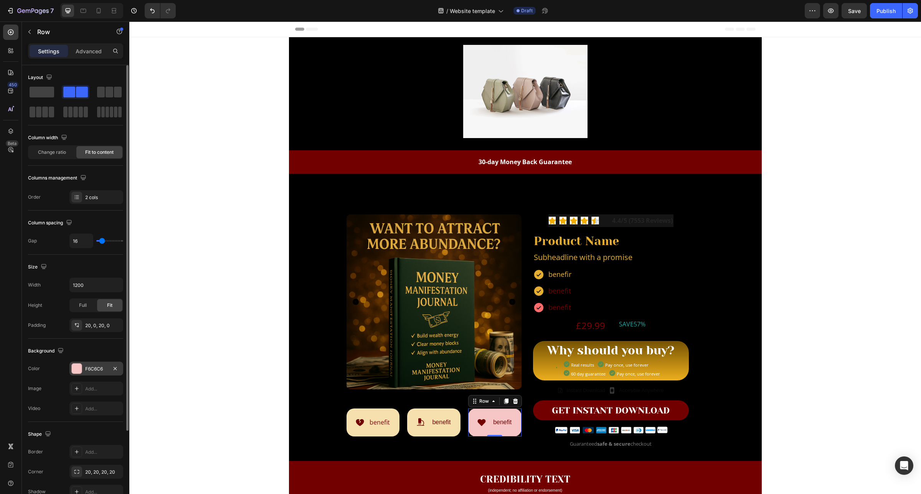
click at [104, 368] on div "F6C6C6" at bounding box center [96, 369] width 22 height 7
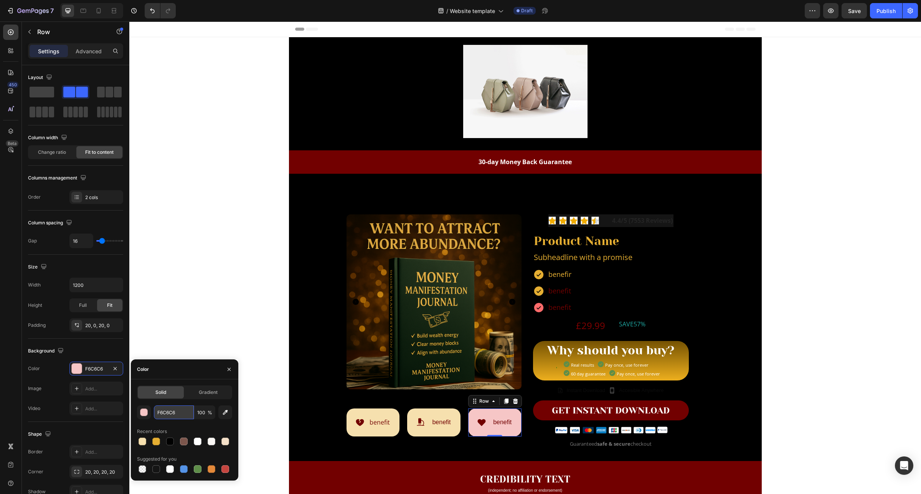
click at [171, 411] on input "F6C6C6" at bounding box center [174, 413] width 40 height 14
paste input "#f6e0ae"
type input "#f6e0ae"
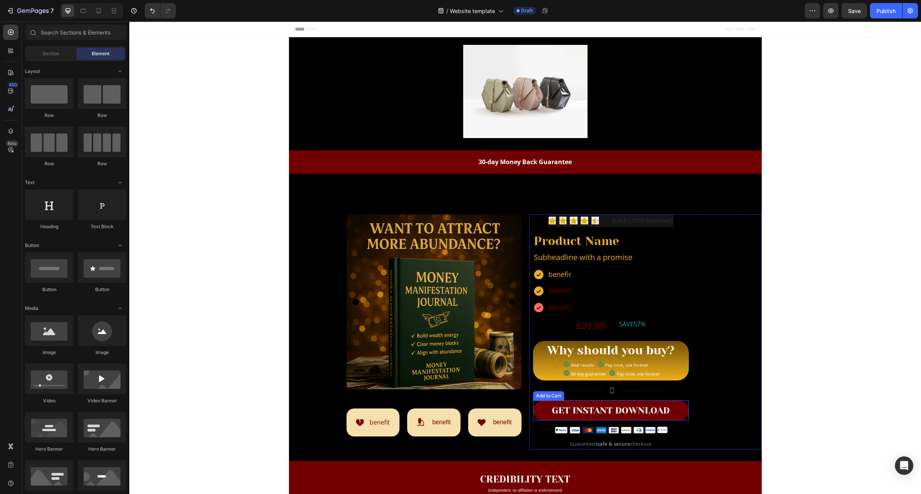
click at [675, 412] on button "GET INSTANT DOWNLOAD" at bounding box center [611, 411] width 156 height 20
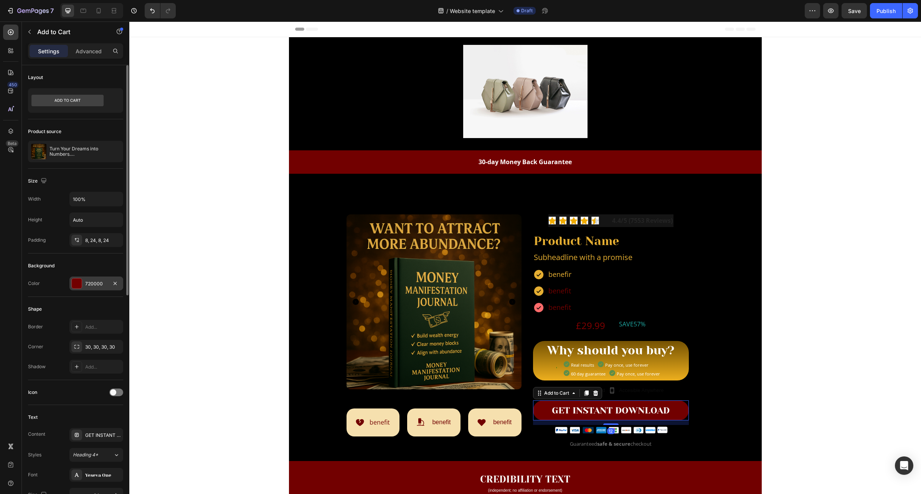
click at [86, 283] on div "720000" at bounding box center [96, 283] width 22 height 7
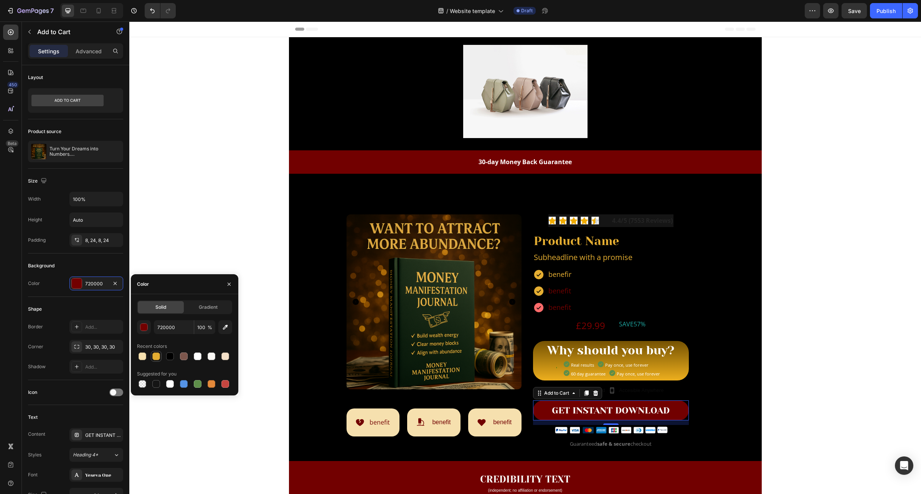
click at [155, 359] on div at bounding box center [156, 357] width 8 height 8
type input "E5AE32"
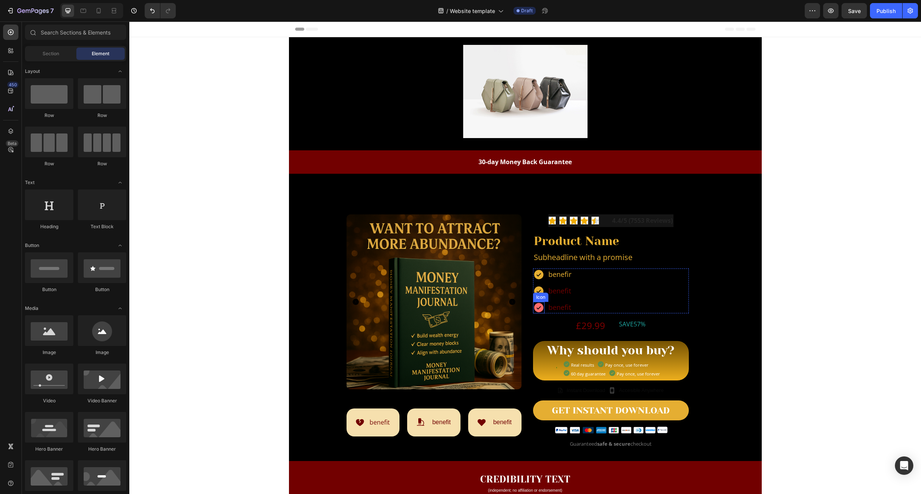
click at [540, 309] on icon at bounding box center [539, 308] width 12 height 12
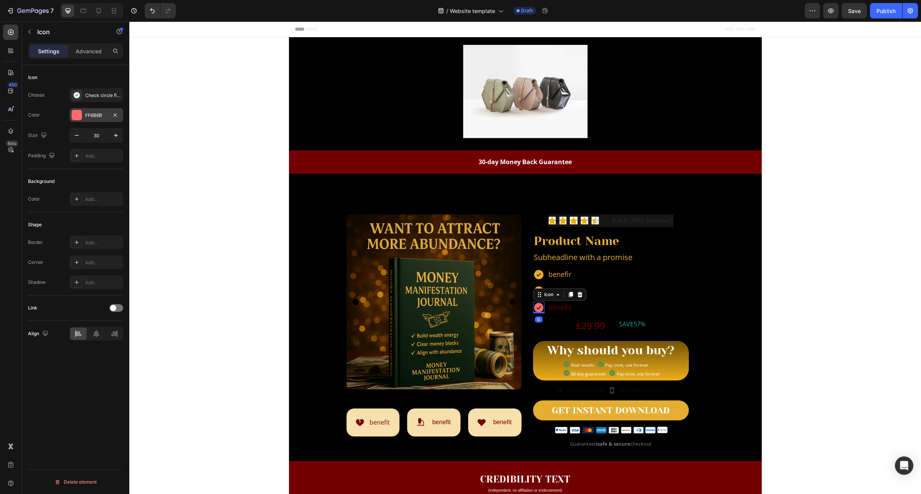
click at [81, 112] on div at bounding box center [77, 115] width 10 height 10
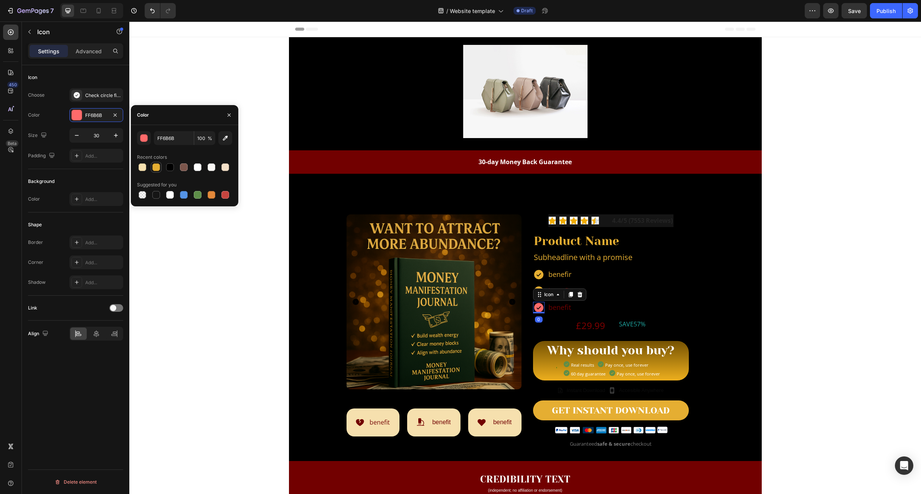
click at [157, 170] on div at bounding box center [156, 167] width 8 height 8
type input "E5AE32"
click at [554, 310] on p "benefit" at bounding box center [559, 307] width 23 height 10
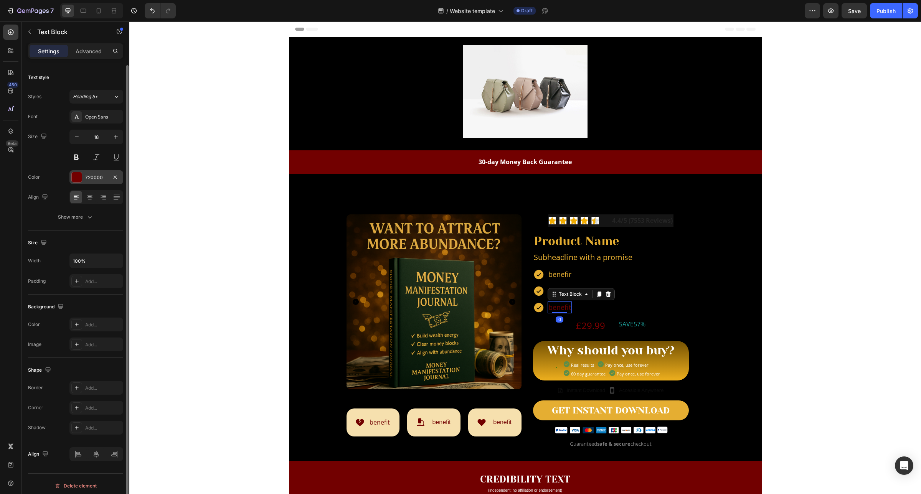
click at [100, 182] on div "720000" at bounding box center [96, 177] width 54 height 14
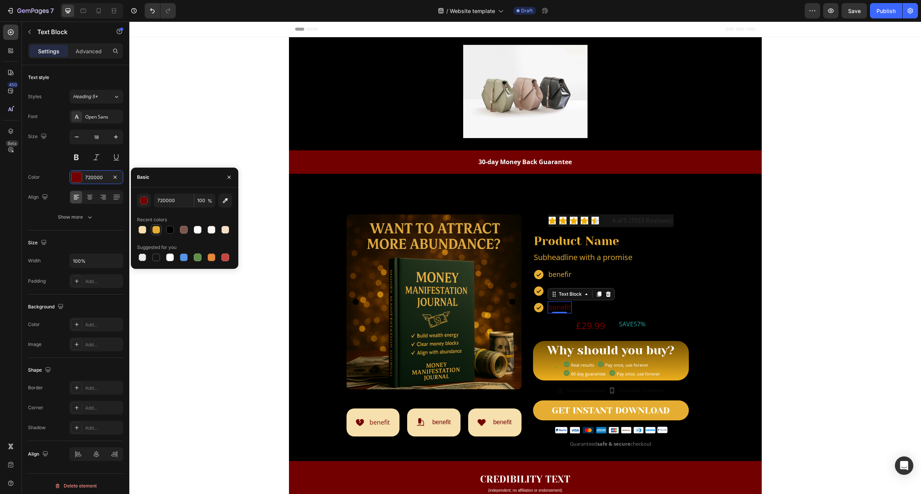
click at [157, 230] on div at bounding box center [156, 230] width 8 height 8
type input "E5AE32"
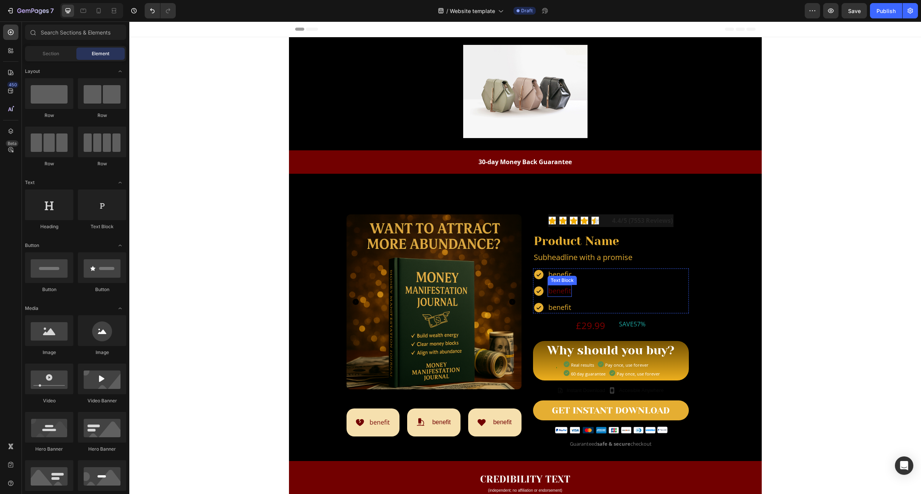
click at [556, 294] on p "benefit" at bounding box center [559, 291] width 23 height 10
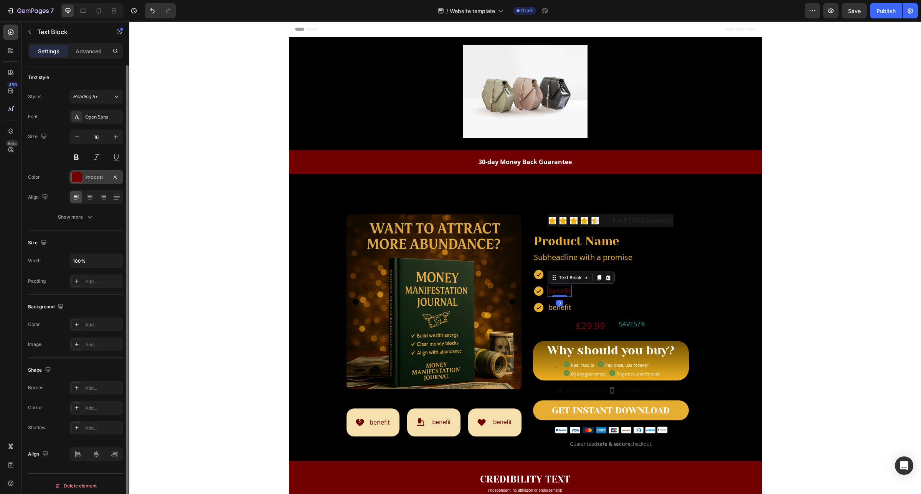
click at [95, 183] on div "720000" at bounding box center [96, 177] width 54 height 14
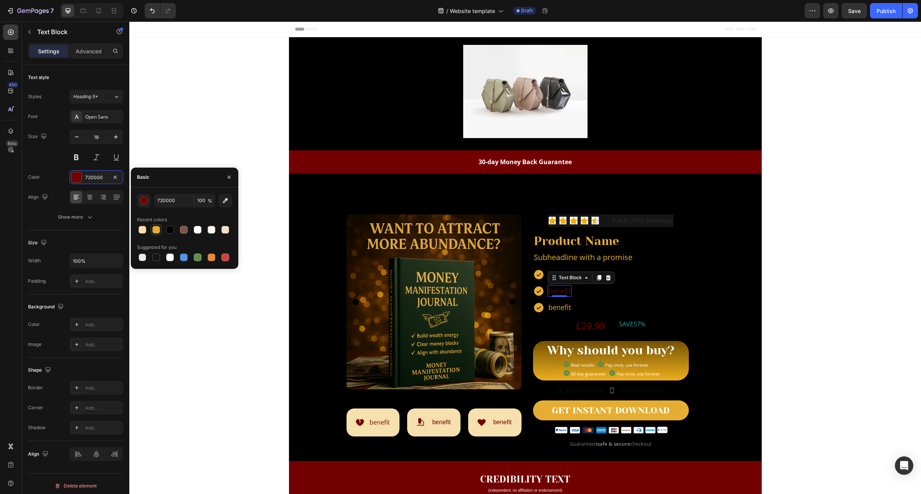
drag, startPoint x: 156, startPoint y: 229, endPoint x: 129, endPoint y: 209, distance: 34.1
click at [156, 229] on div at bounding box center [156, 230] width 8 height 8
type input "E5AE32"
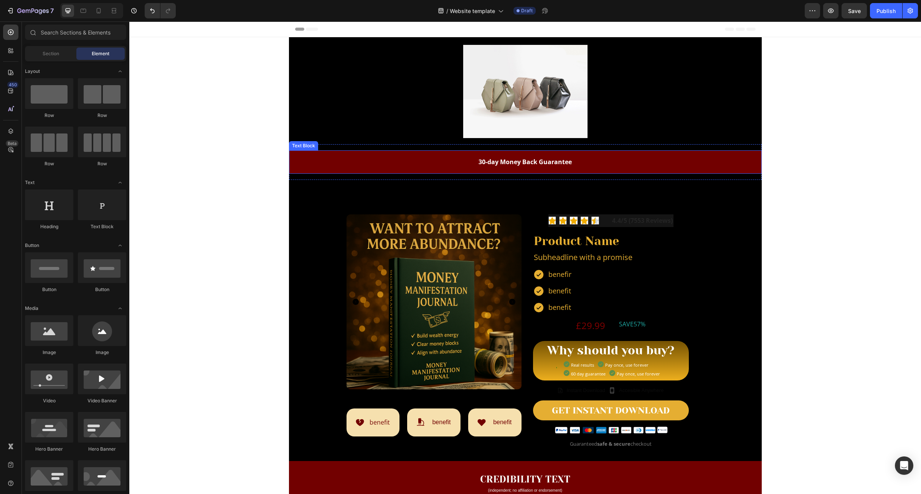
click at [655, 166] on p "30-day Money Back Guarantee" at bounding box center [525, 162] width 473 height 11
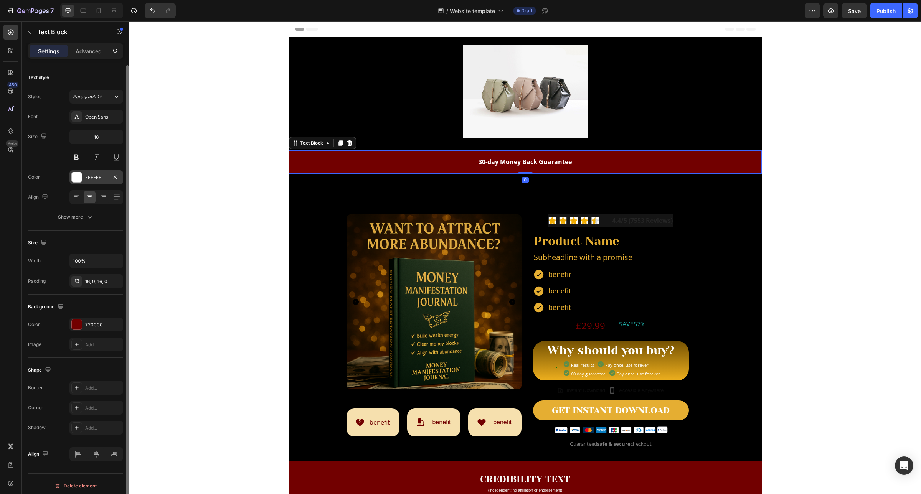
click at [93, 175] on div "FFFFFF" at bounding box center [96, 177] width 22 height 7
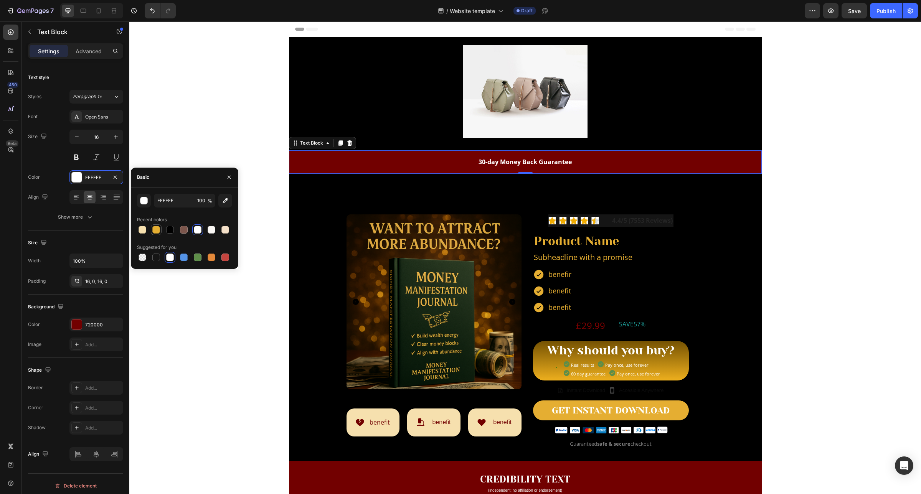
drag, startPoint x: 154, startPoint y: 231, endPoint x: 431, endPoint y: 244, distance: 277.3
click at [154, 231] on div at bounding box center [156, 230] width 8 height 8
type input "E5AE32"
click at [153, 10] on icon "Undo/Redo" at bounding box center [152, 10] width 5 height 5
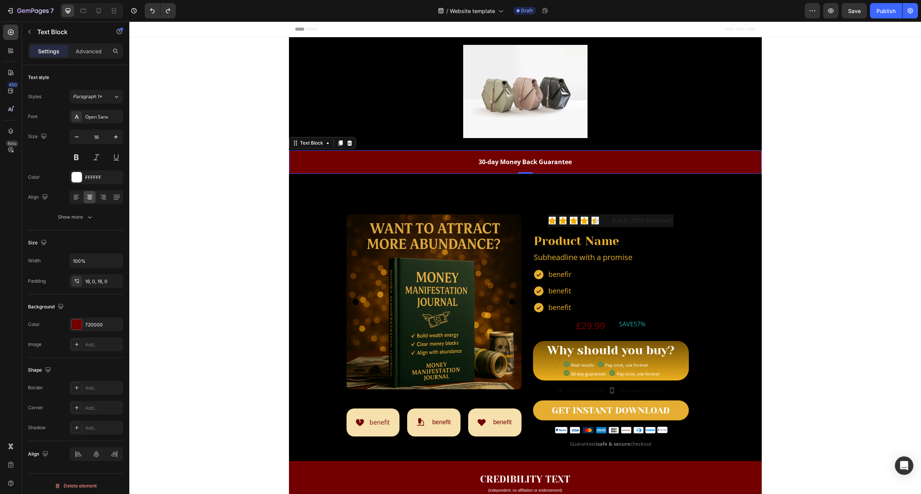
click at [316, 166] on p "30-day Money Back Guarantee" at bounding box center [525, 162] width 473 height 11
click at [87, 324] on div "720000" at bounding box center [96, 325] width 22 height 7
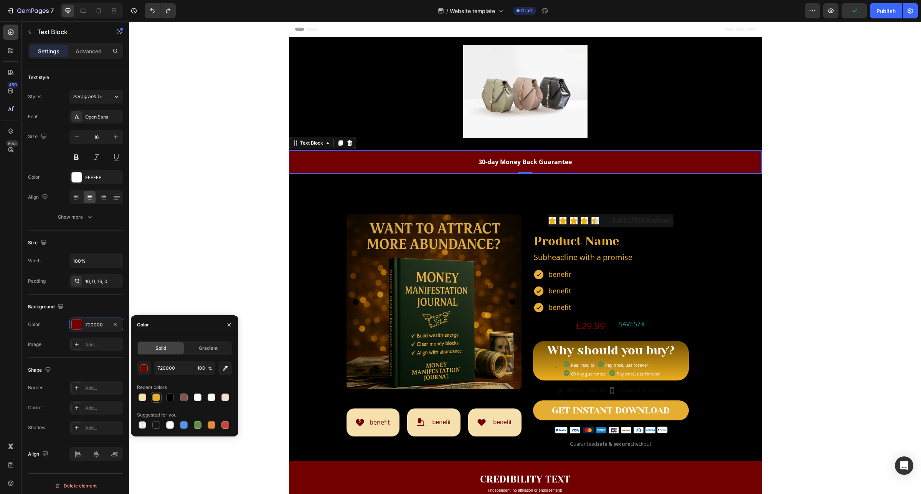
click at [157, 398] on div at bounding box center [156, 398] width 8 height 8
type input "E5AE32"
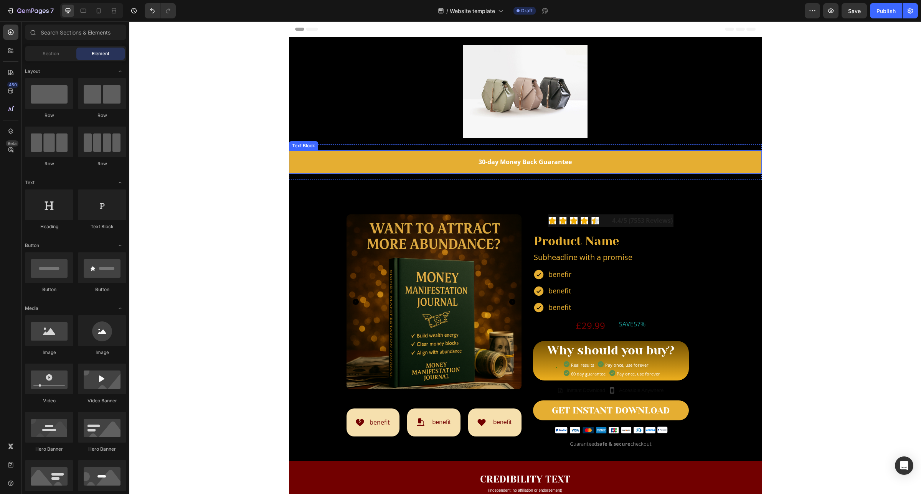
click at [364, 164] on p "30-day Money Back Guarantee" at bounding box center [525, 162] width 473 height 11
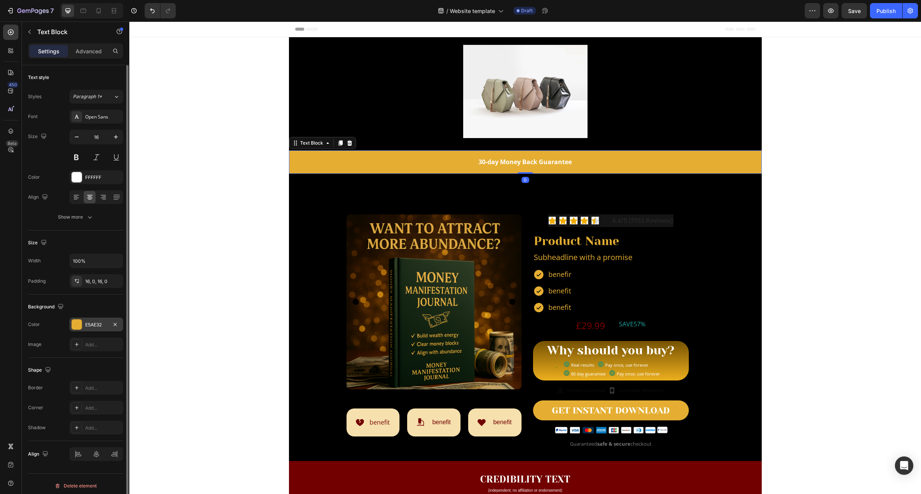
click at [92, 327] on div "E5AE32" at bounding box center [96, 325] width 22 height 7
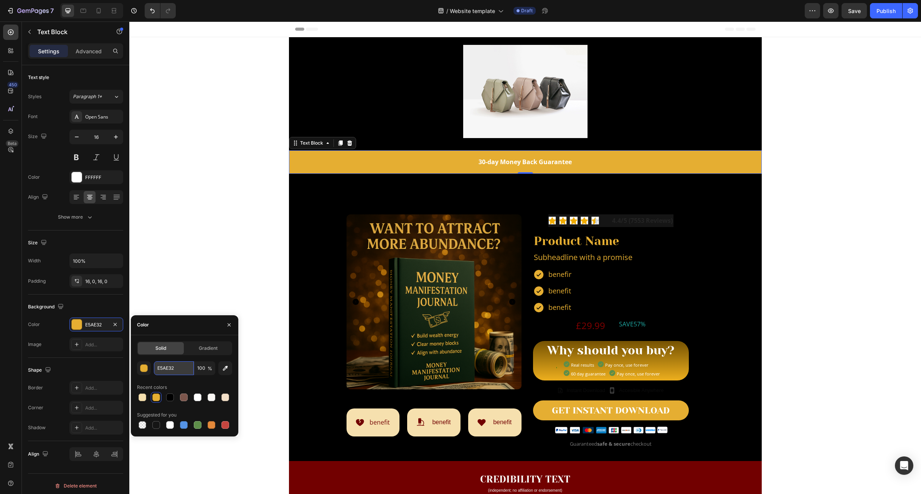
click at [175, 372] on input "E5AE32" at bounding box center [174, 368] width 40 height 14
paste input "#dda423"
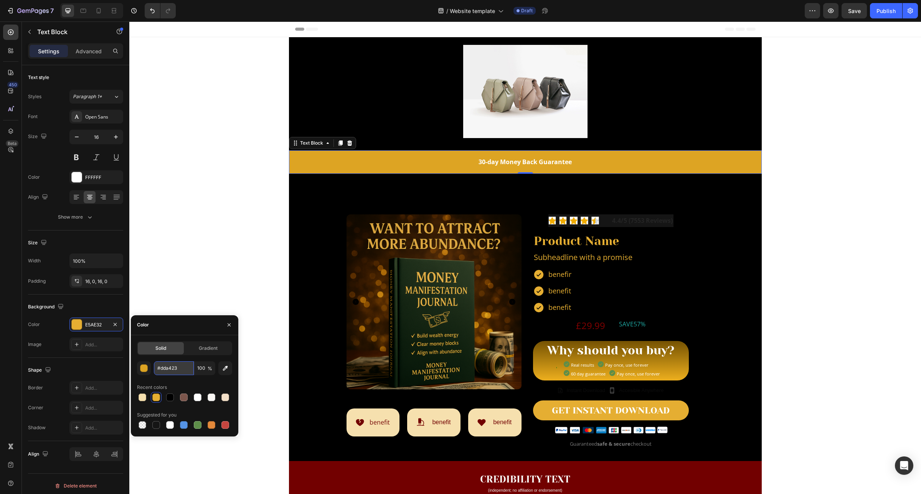
click at [177, 369] on input "#dda423" at bounding box center [174, 368] width 40 height 14
paste input "DDA"
type input "DDA423"
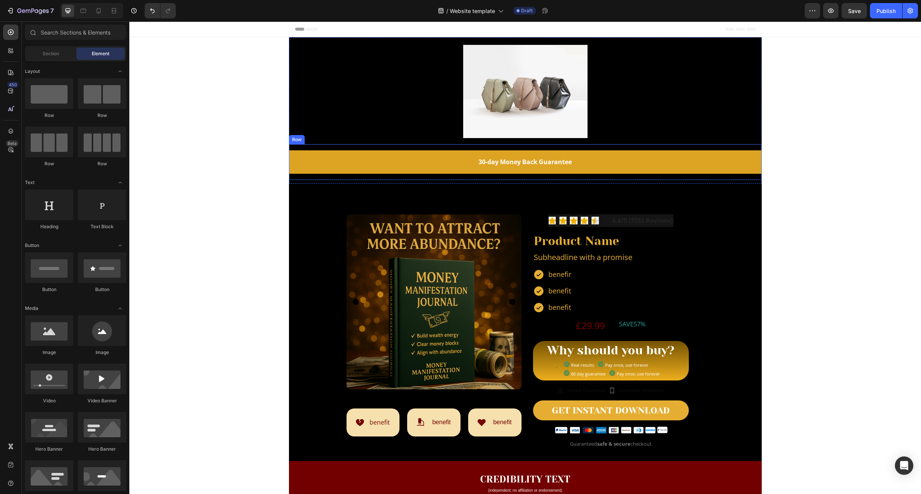
click at [290, 175] on div "30-day Money Back Guarantee Text Block Row" at bounding box center [525, 162] width 473 height 36
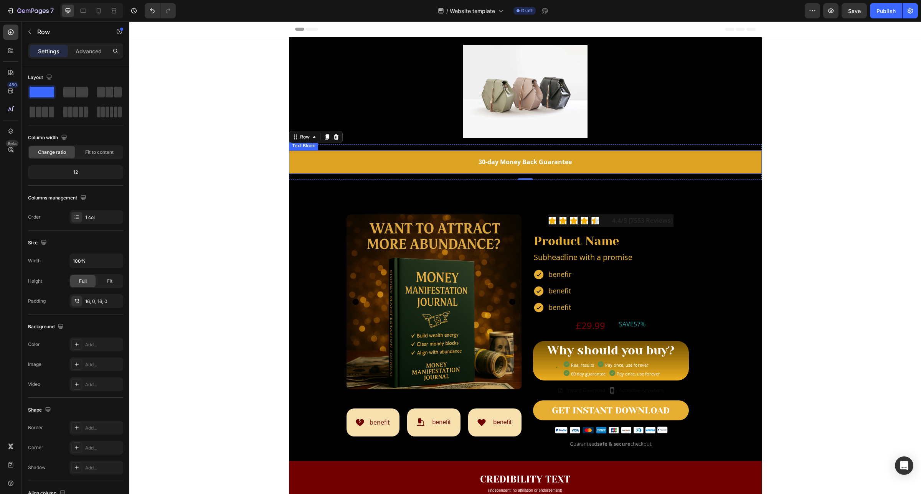
click at [303, 169] on div "30-day Money Back Guarantee" at bounding box center [525, 161] width 473 height 23
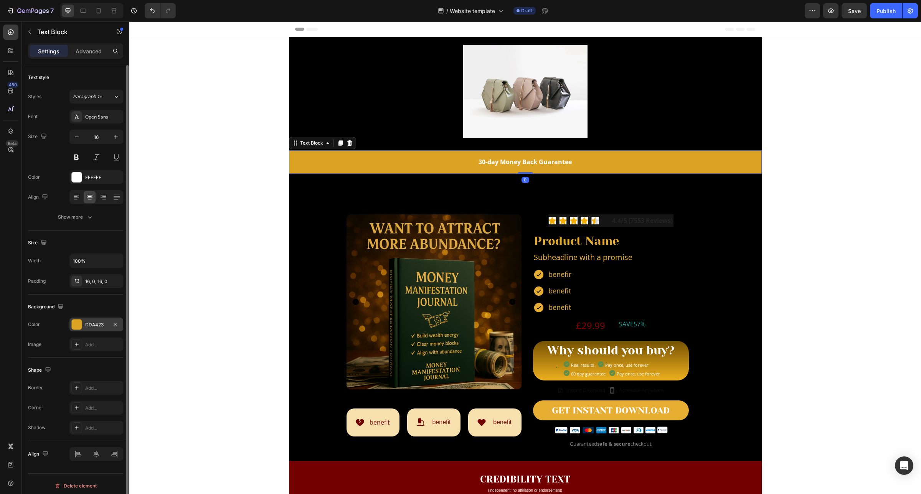
click at [100, 325] on div "DDA423" at bounding box center [96, 325] width 22 height 7
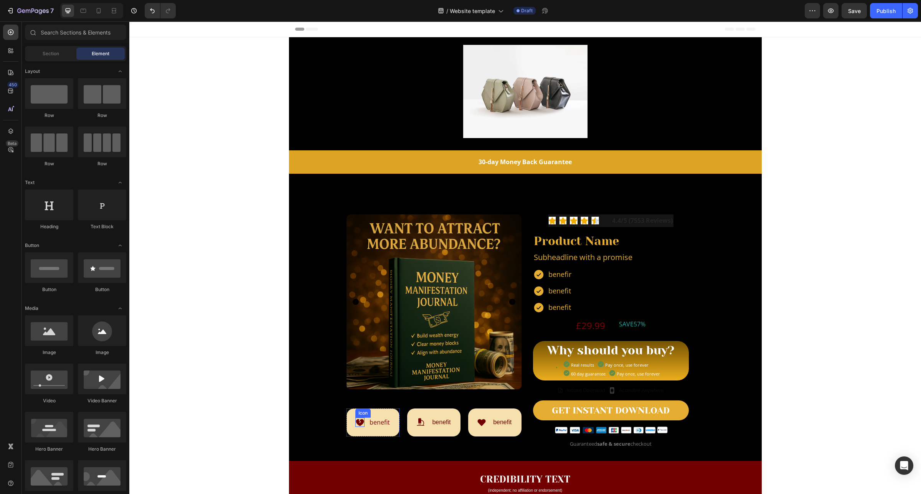
click at [355, 420] on icon at bounding box center [359, 422] width 9 height 9
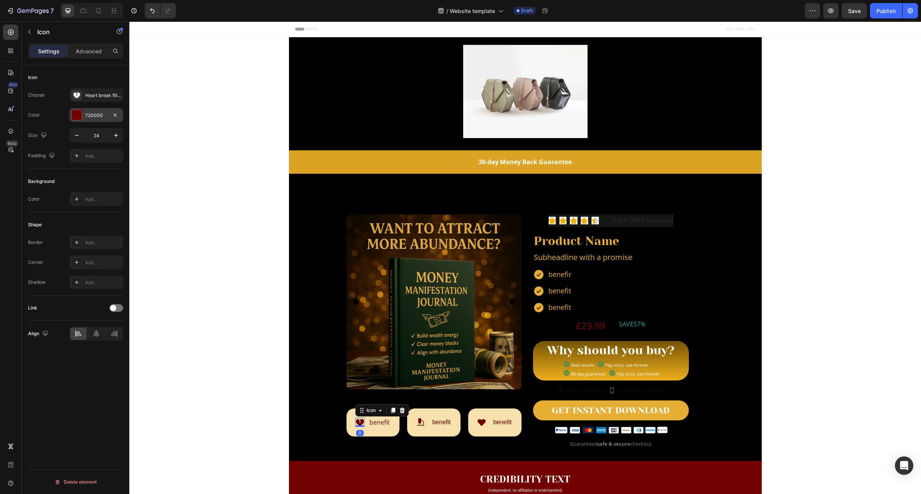
click at [91, 118] on div "720000" at bounding box center [96, 115] width 22 height 7
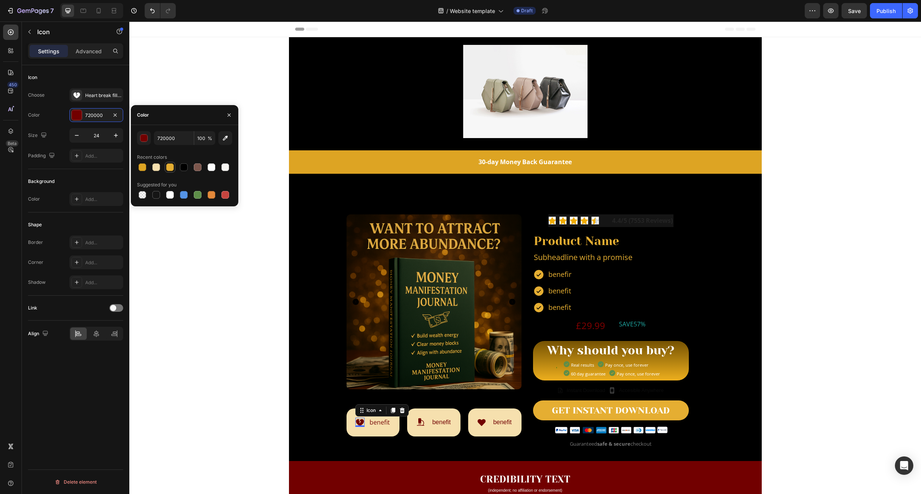
click at [168, 167] on div at bounding box center [170, 167] width 8 height 8
type input "E5AE32"
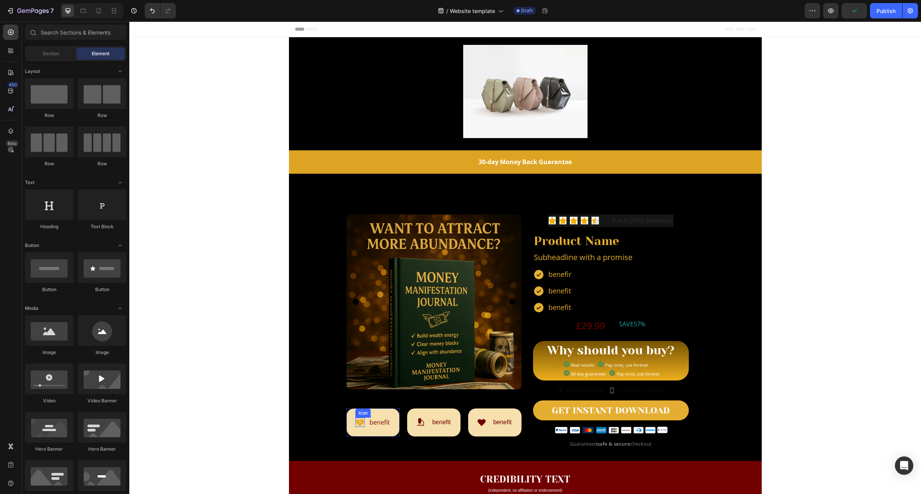
click at [356, 424] on icon at bounding box center [360, 422] width 8 height 7
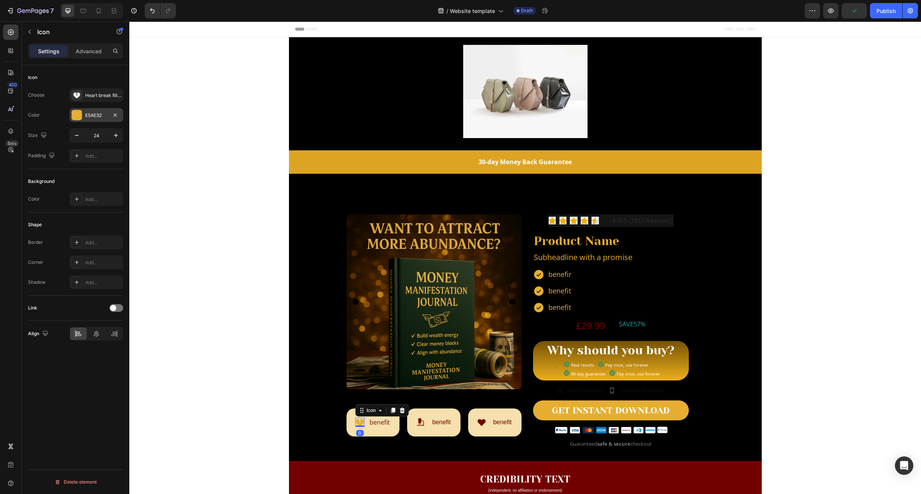
click at [94, 118] on div "E5AE32" at bounding box center [96, 115] width 54 height 14
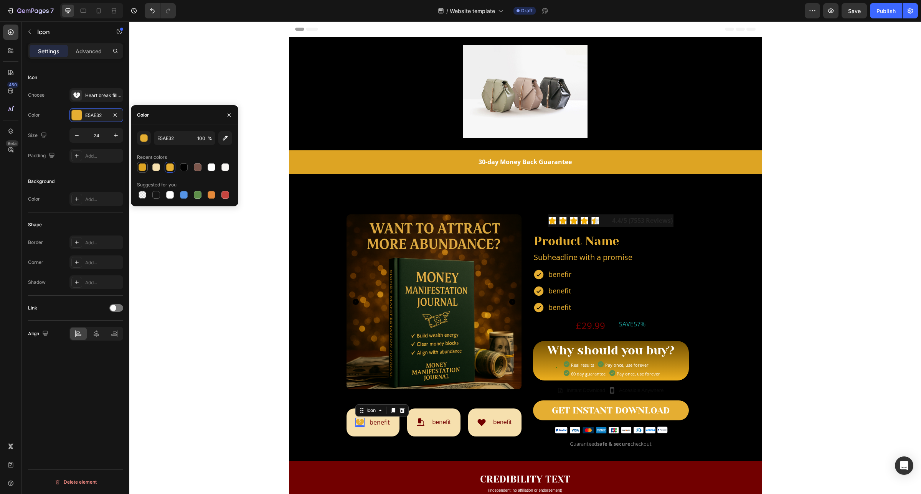
click at [139, 168] on div at bounding box center [142, 167] width 8 height 8
type input "DDA423"
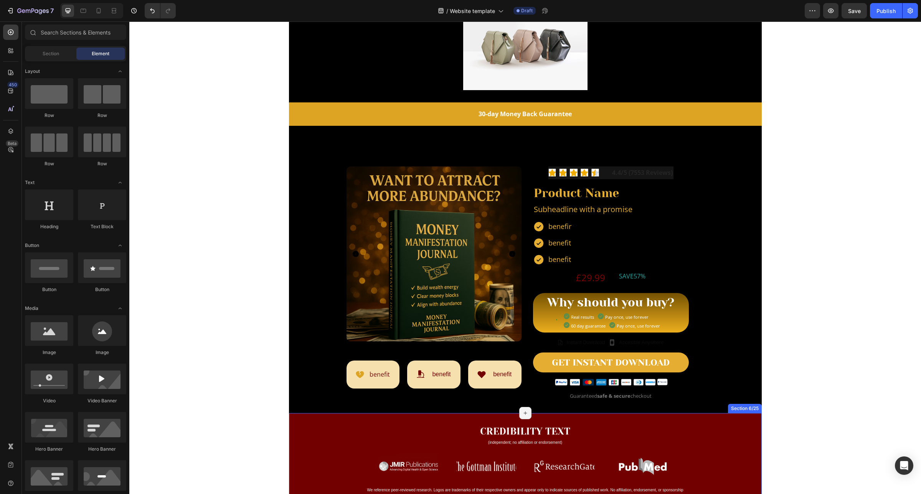
scroll to position [96, 0]
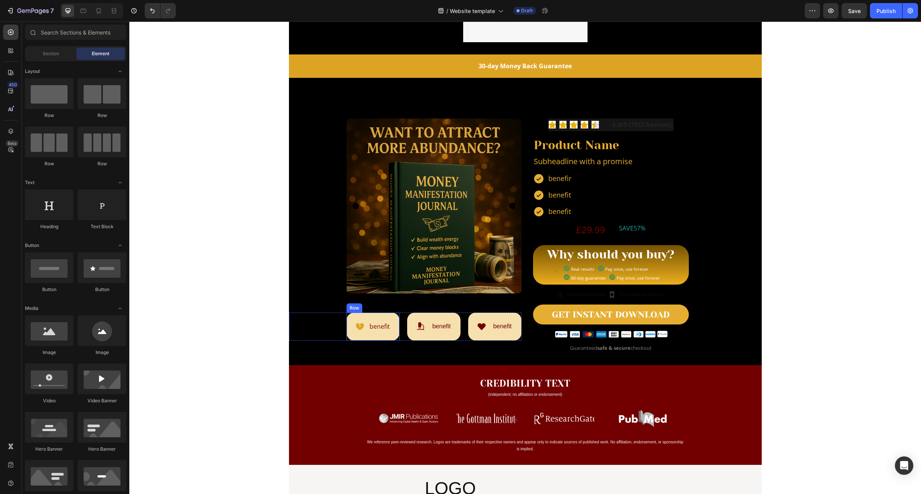
click at [384, 315] on div "Icon benefit Text Block Row" at bounding box center [372, 327] width 53 height 28
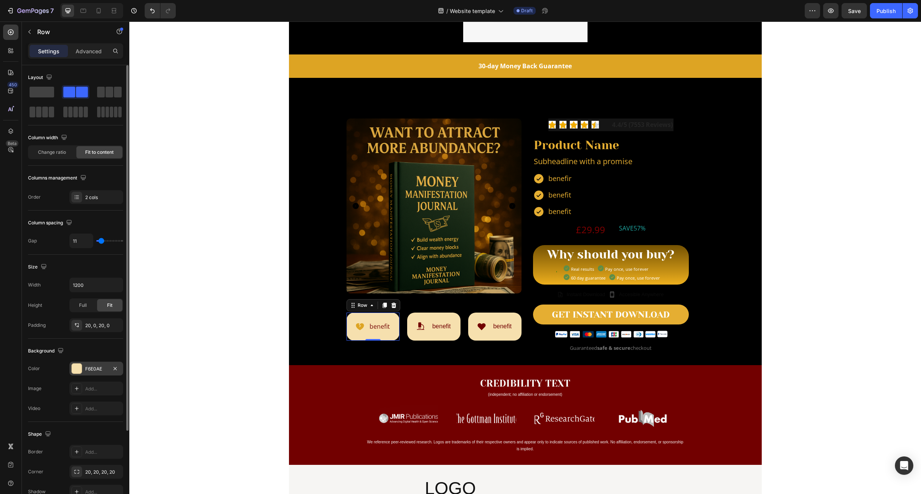
click at [94, 366] on div "F6E0AE" at bounding box center [96, 369] width 22 height 7
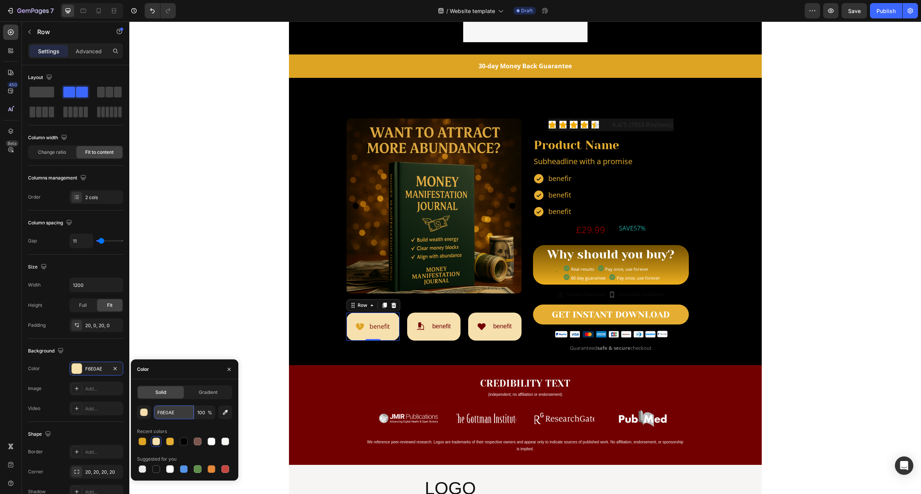
click at [175, 409] on input "F6E0AE" at bounding box center [174, 413] width 40 height 14
paste input "#fff5de"
type input "#fff5de"
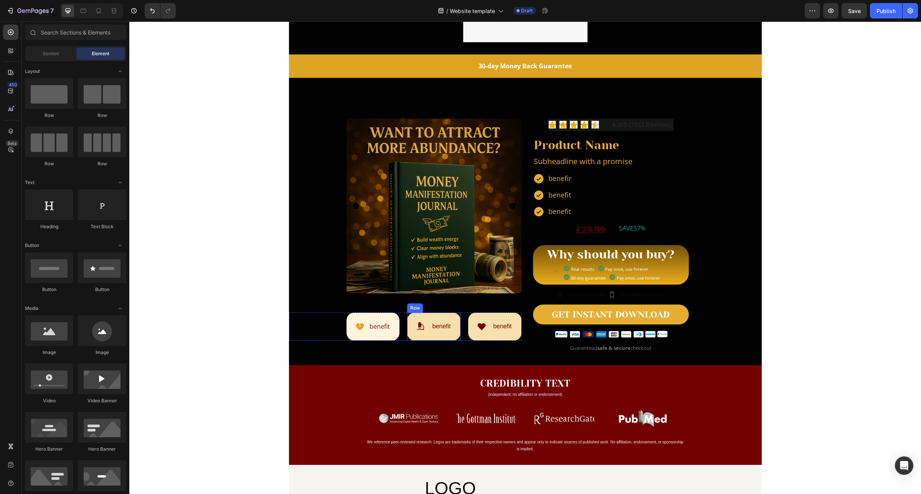
click at [417, 320] on div "Icon benefit Text Block Row" at bounding box center [433, 327] width 53 height 28
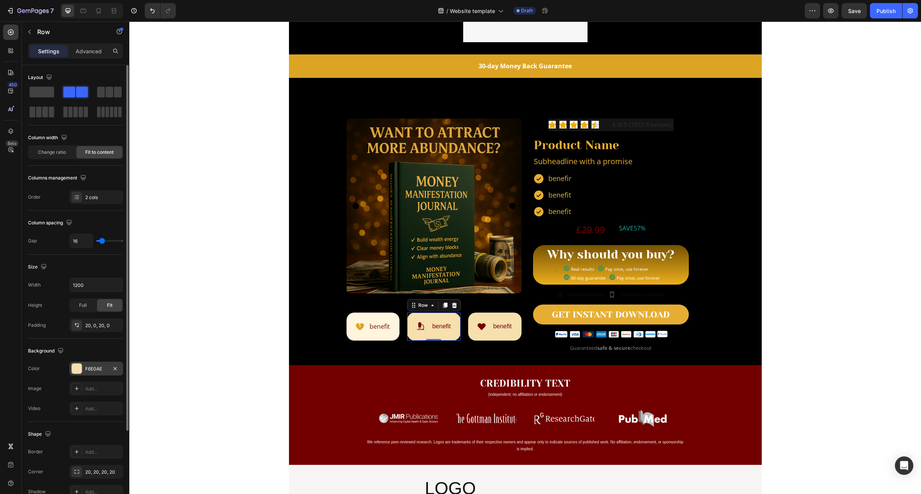
click at [98, 371] on div "F6E0AE" at bounding box center [96, 369] width 22 height 7
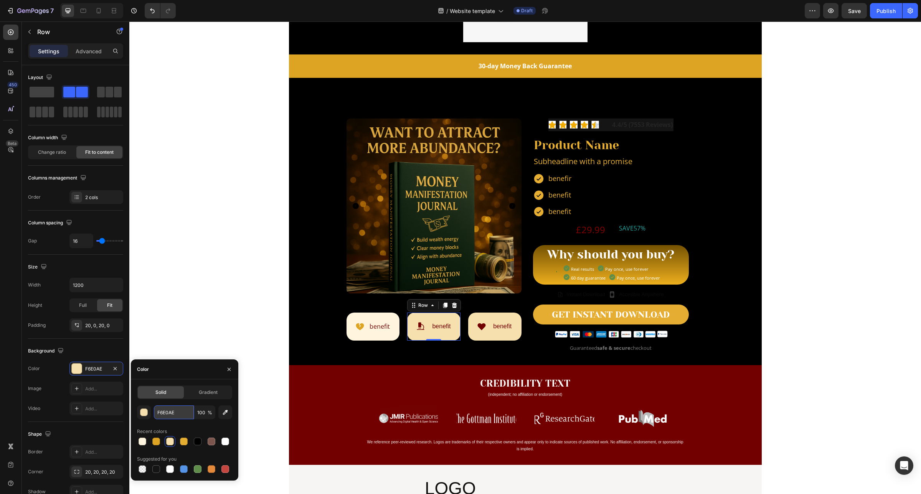
click at [169, 414] on input "F6E0AE" at bounding box center [174, 413] width 40 height 14
paste input "#fff5de"
type input "#fff5de"
click at [173, 414] on input "#fff5de" at bounding box center [174, 413] width 40 height 14
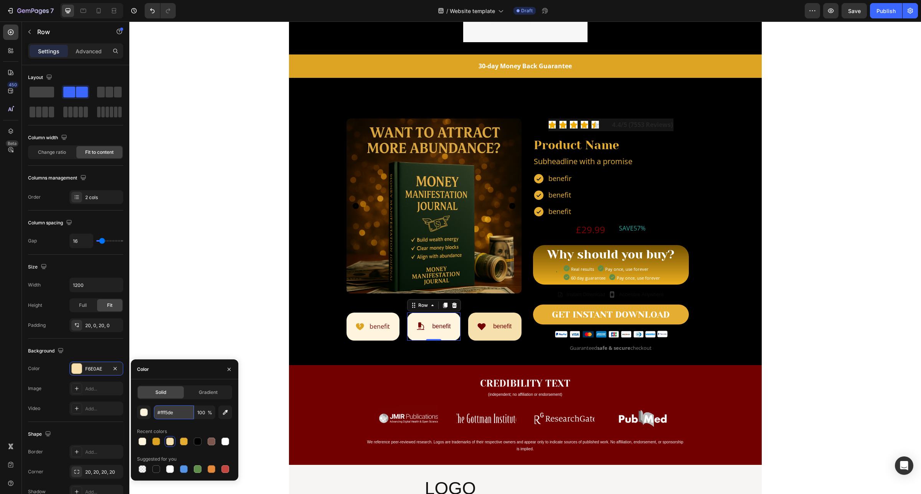
click at [173, 414] on input "#fff5de" at bounding box center [174, 413] width 40 height 14
click at [478, 338] on div "Icon benefit Text Block Row" at bounding box center [494, 327] width 53 height 28
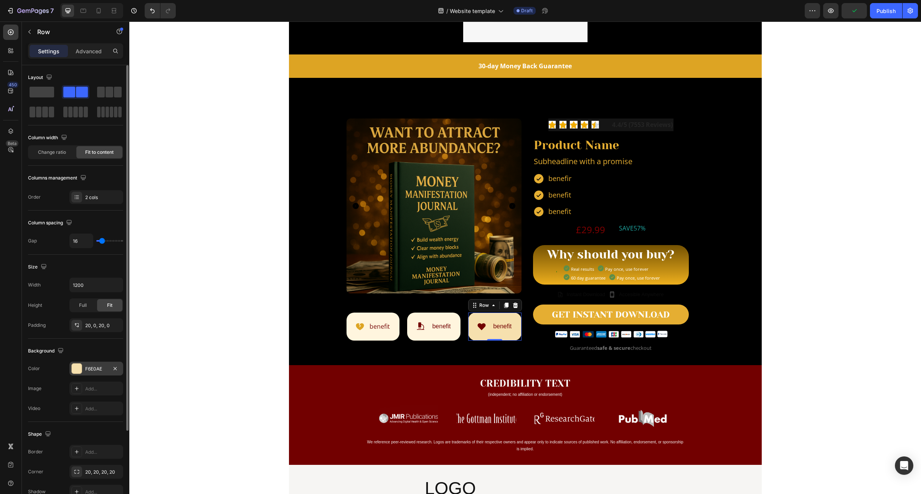
click at [91, 366] on div "F6E0AE" at bounding box center [96, 369] width 22 height 7
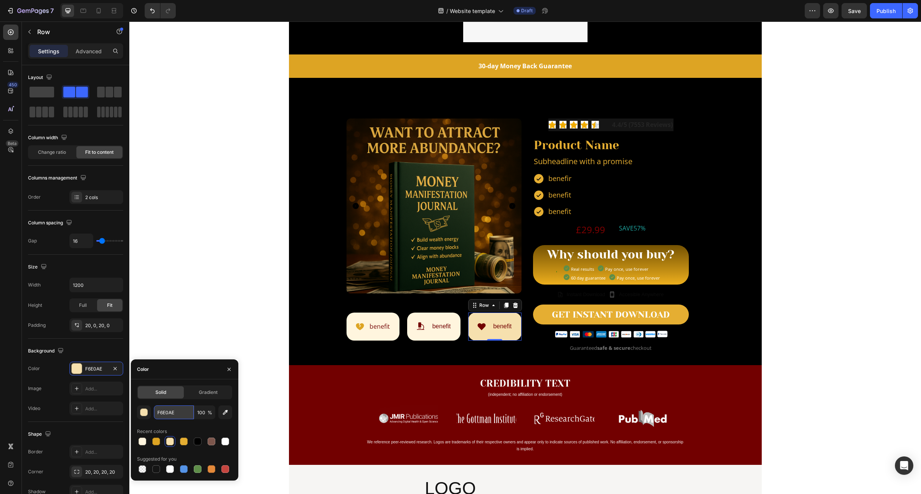
click at [181, 414] on input "F6E0AE" at bounding box center [174, 413] width 40 height 14
paste input "#fff5de"
type input "#fff5de"
click at [417, 325] on icon at bounding box center [421, 327] width 8 height 8
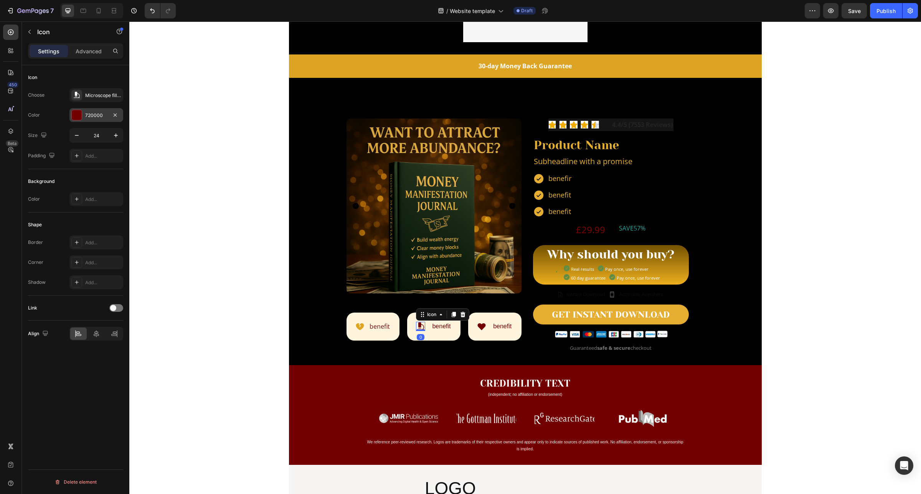
click at [87, 117] on div "720000" at bounding box center [96, 115] width 22 height 7
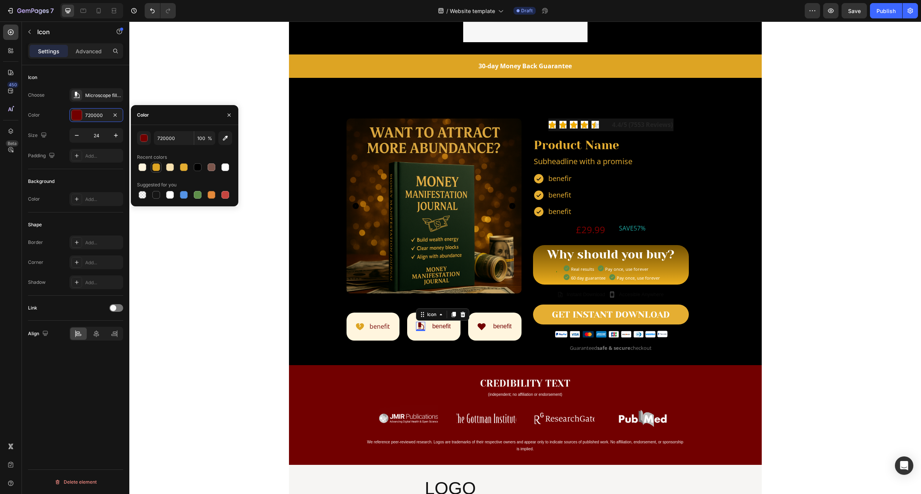
click at [160, 171] on div at bounding box center [156, 167] width 9 height 9
type input "DDA423"
click at [478, 326] on icon at bounding box center [482, 326] width 8 height 7
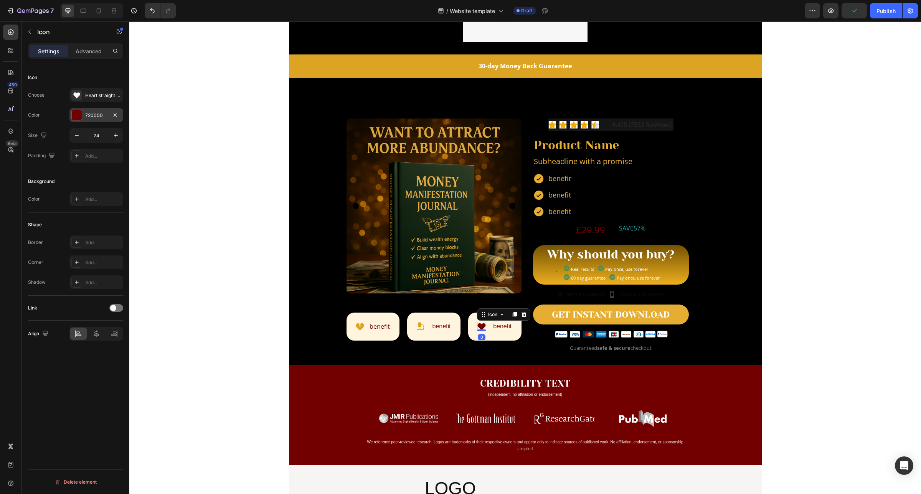
click at [89, 119] on div "720000" at bounding box center [96, 115] width 54 height 14
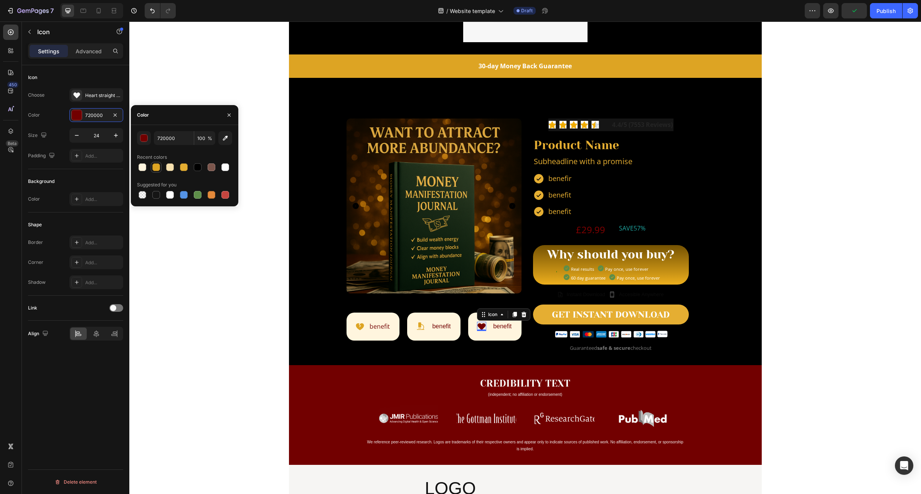
click at [155, 169] on div at bounding box center [156, 167] width 8 height 8
type input "DDA423"
click at [371, 325] on p "benefit" at bounding box center [379, 326] width 20 height 11
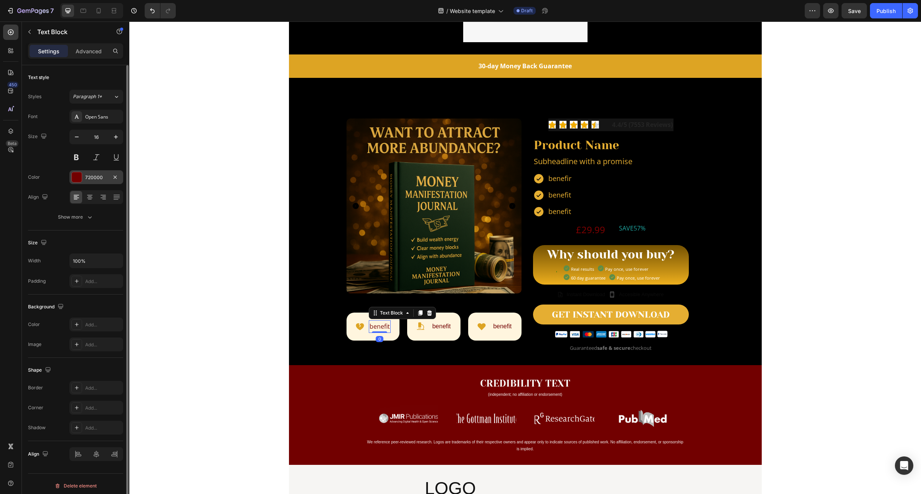
click at [98, 176] on div "720000" at bounding box center [96, 177] width 22 height 7
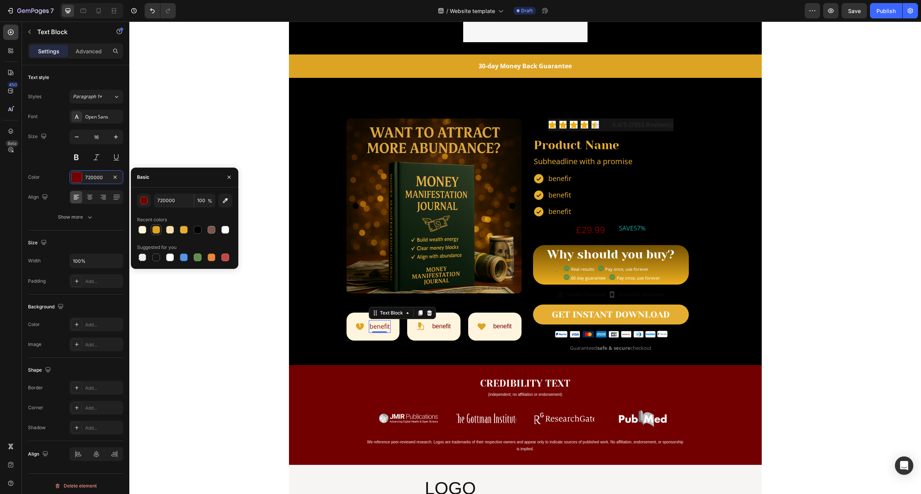
click at [158, 230] on div at bounding box center [156, 230] width 8 height 8
type input "DDA423"
click at [438, 327] on p "benefit" at bounding box center [441, 326] width 18 height 11
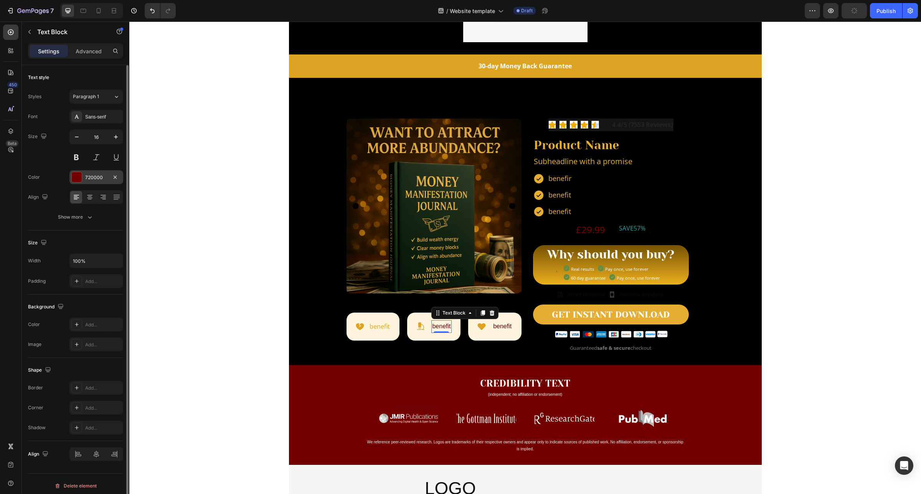
click at [99, 179] on div "720000" at bounding box center [96, 177] width 22 height 7
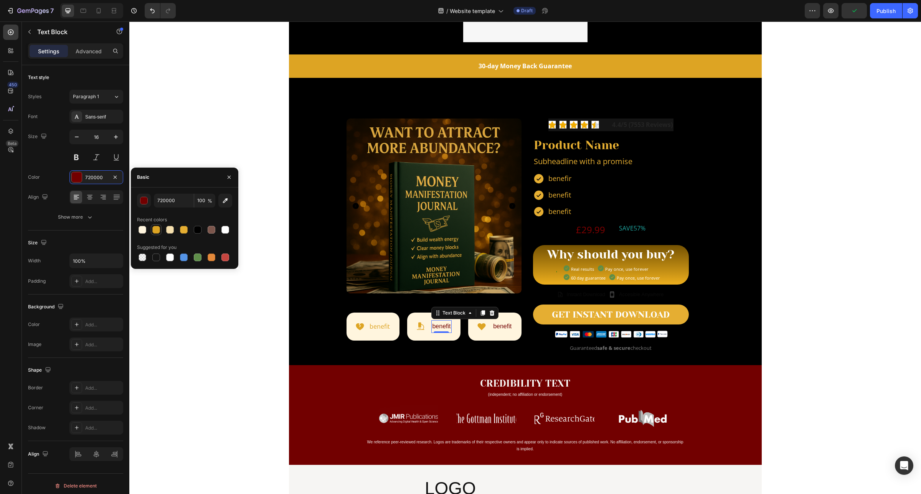
click at [159, 231] on div at bounding box center [156, 230] width 8 height 8
type input "DDA423"
click at [494, 326] on p "benefit" at bounding box center [502, 326] width 18 height 11
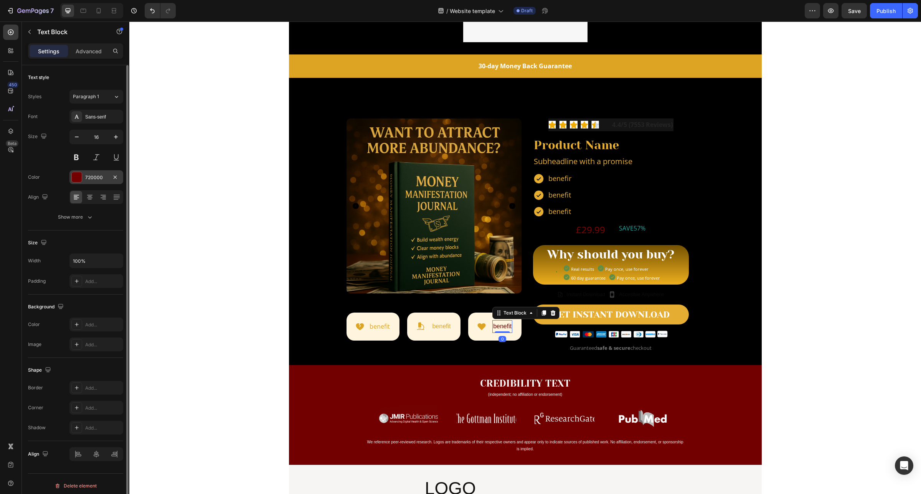
click at [99, 180] on div "720000" at bounding box center [96, 177] width 22 height 7
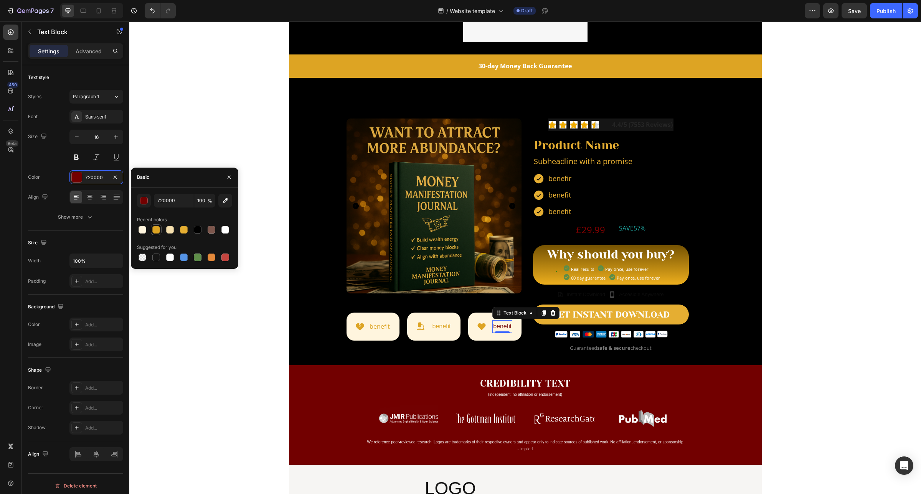
click at [157, 227] on div at bounding box center [156, 230] width 8 height 8
type input "DDA423"
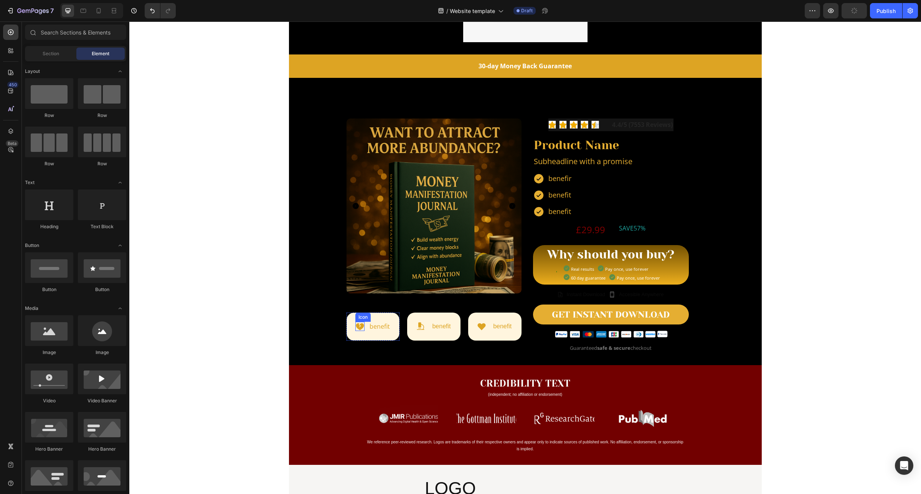
click at [356, 329] on icon at bounding box center [360, 326] width 8 height 7
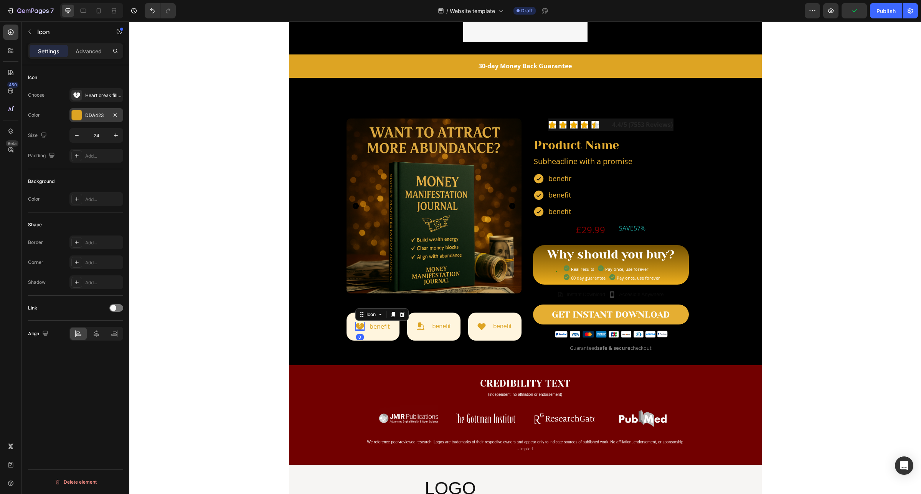
click at [107, 118] on div "DDA423" at bounding box center [96, 115] width 54 height 14
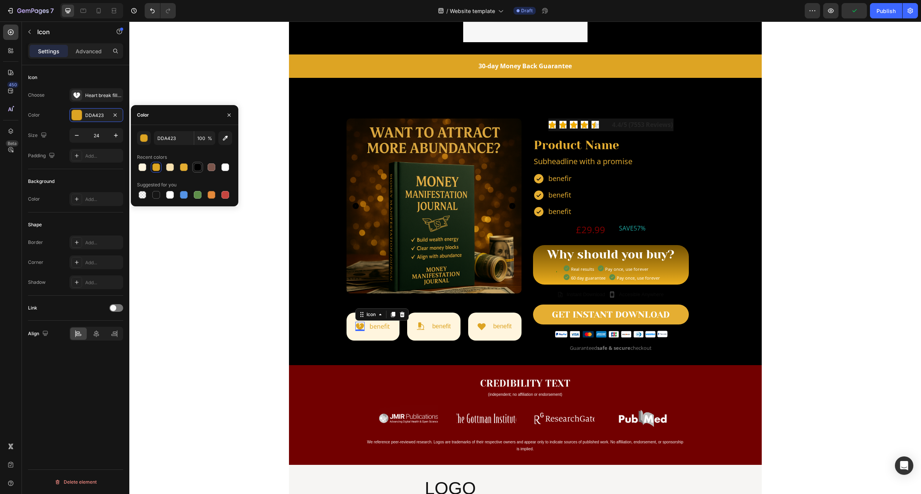
click at [199, 168] on div at bounding box center [198, 167] width 8 height 8
type input "000000"
click at [379, 327] on p "benefit" at bounding box center [379, 326] width 20 height 11
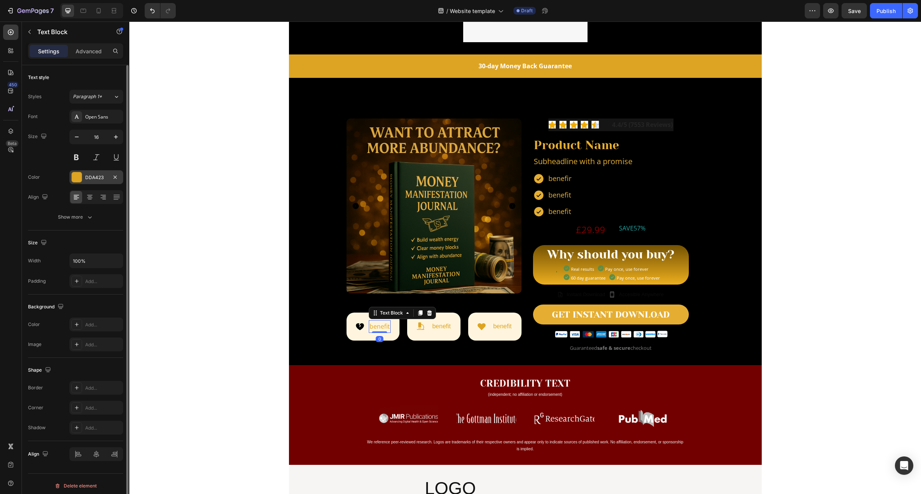
click at [99, 175] on div "DDA423" at bounding box center [96, 177] width 22 height 7
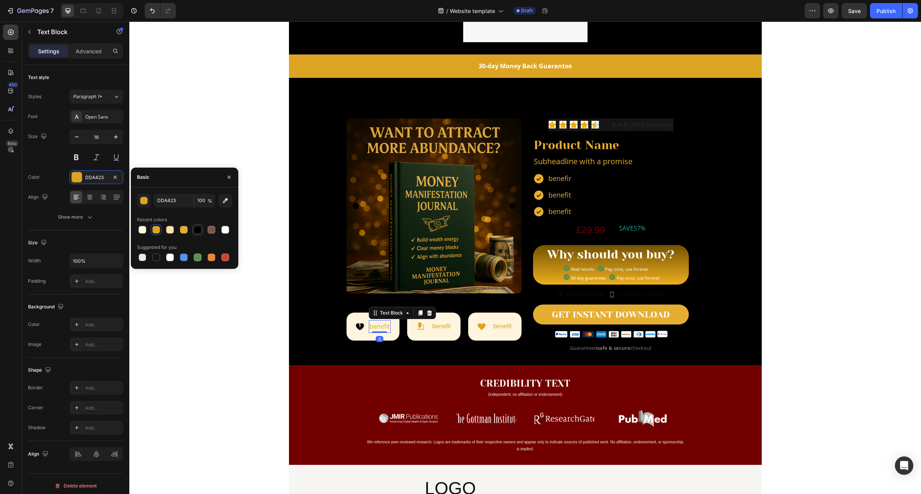
drag, startPoint x: 198, startPoint y: 226, endPoint x: 115, endPoint y: 224, distance: 83.3
click at [198, 226] on div at bounding box center [198, 230] width 8 height 8
type input "000000"
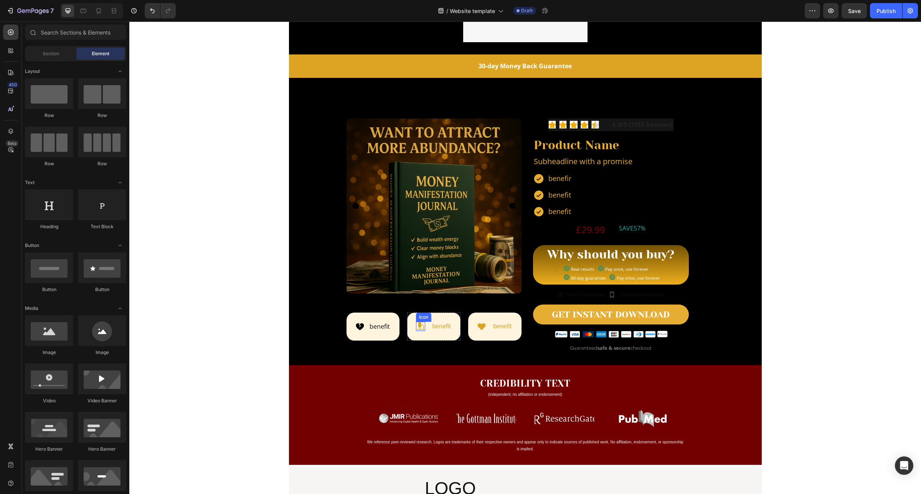
click at [417, 328] on icon at bounding box center [421, 327] width 8 height 8
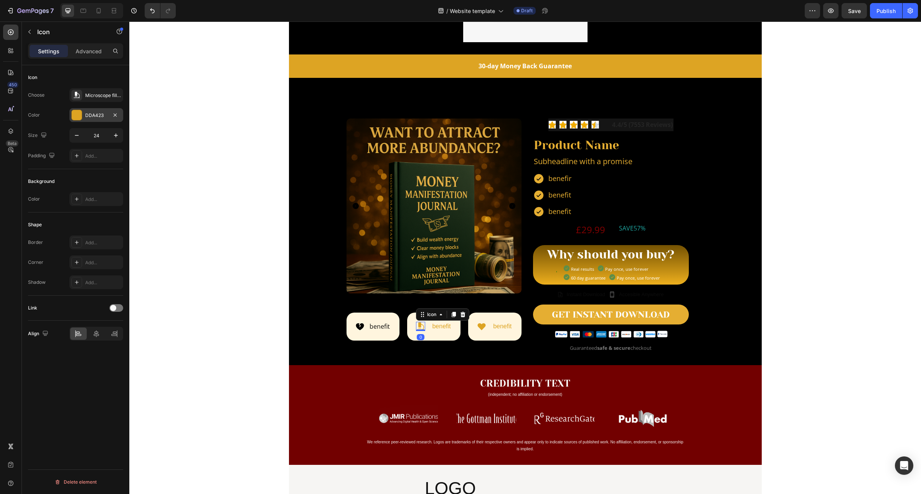
click at [89, 119] on div "DDA423" at bounding box center [96, 115] width 54 height 14
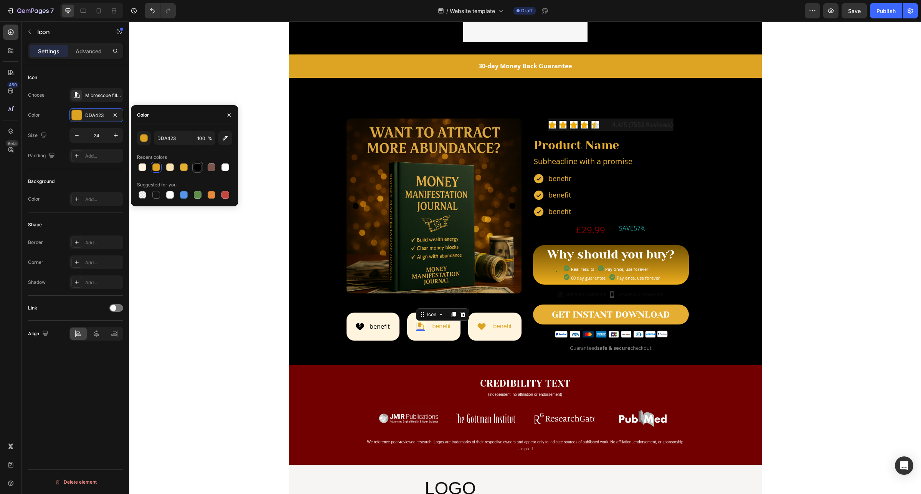
click at [194, 171] on div at bounding box center [197, 167] width 9 height 9
type input "000000"
click at [436, 330] on p "benefit" at bounding box center [441, 326] width 18 height 11
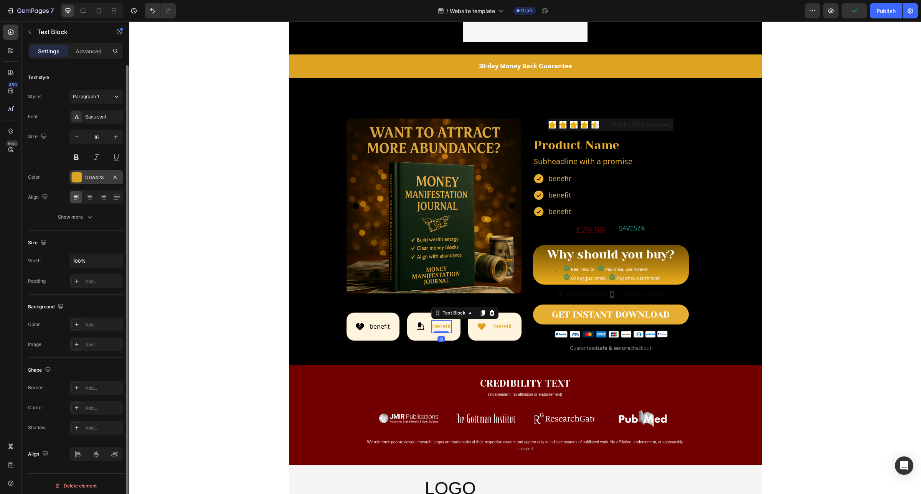
click at [100, 177] on div "DDA423" at bounding box center [96, 177] width 22 height 7
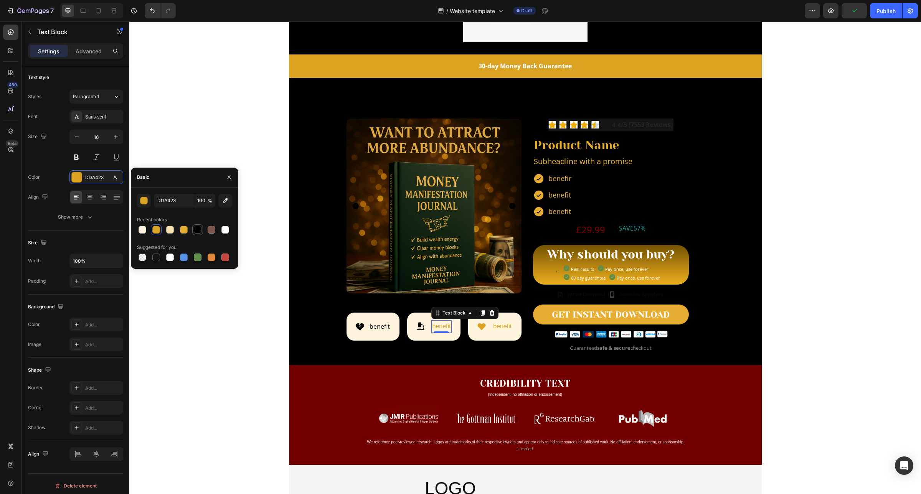
click at [195, 229] on div at bounding box center [198, 230] width 8 height 8
type input "000000"
click at [498, 330] on p "benefit" at bounding box center [502, 326] width 18 height 11
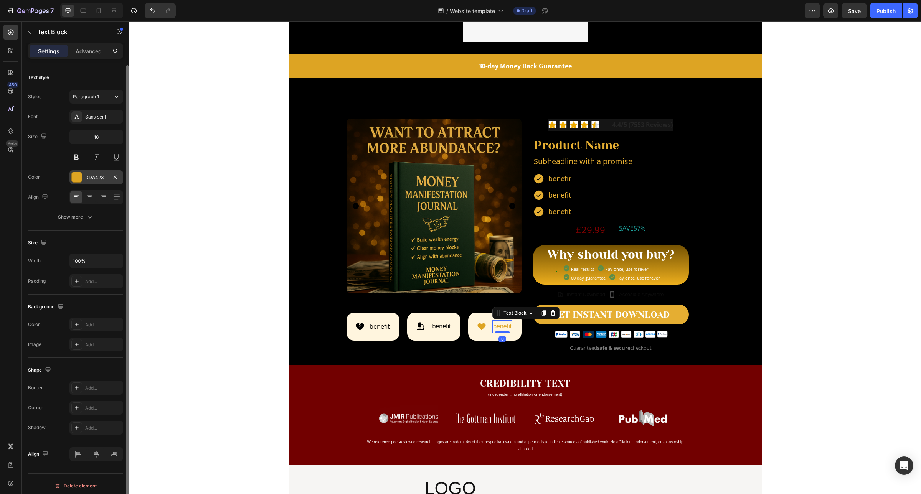
click at [89, 179] on div "DDA423" at bounding box center [96, 177] width 22 height 7
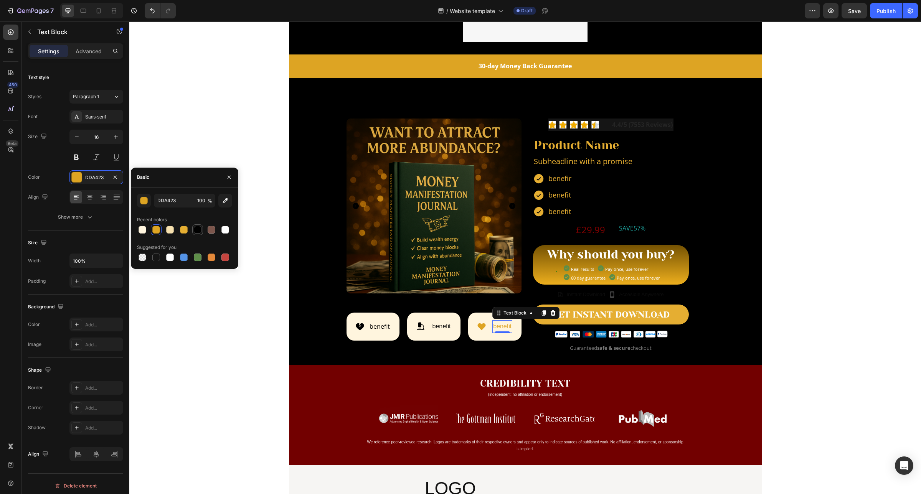
click at [199, 229] on div at bounding box center [198, 230] width 8 height 8
type input "000000"
click at [478, 326] on icon at bounding box center [482, 326] width 8 height 7
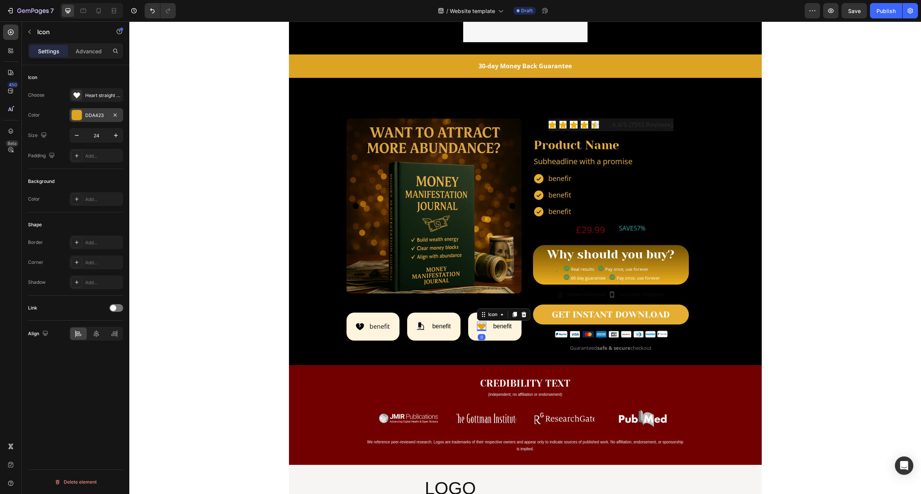
click at [96, 118] on div "DDA423" at bounding box center [96, 115] width 22 height 7
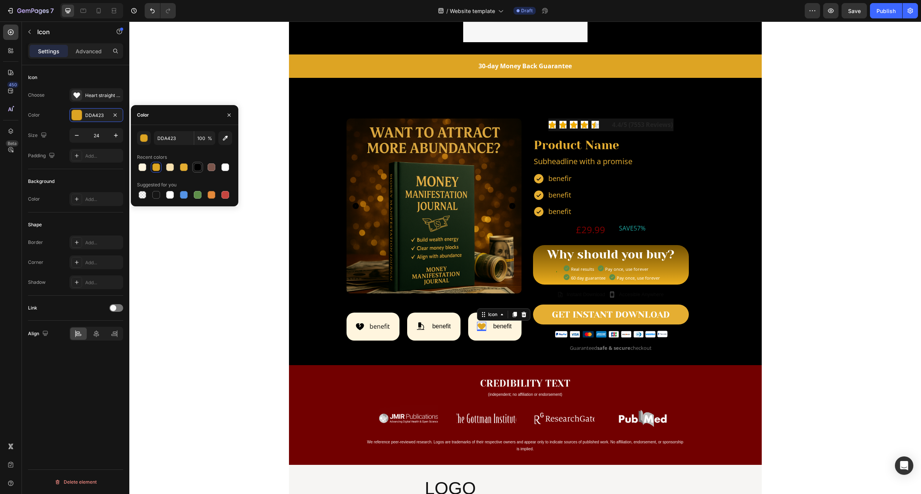
click at [194, 170] on div at bounding box center [198, 167] width 8 height 8
type input "000000"
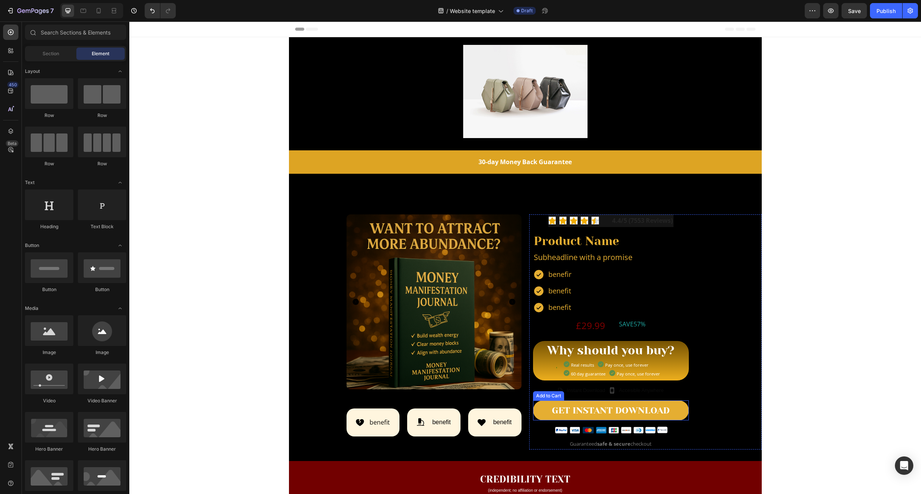
scroll to position [192, 0]
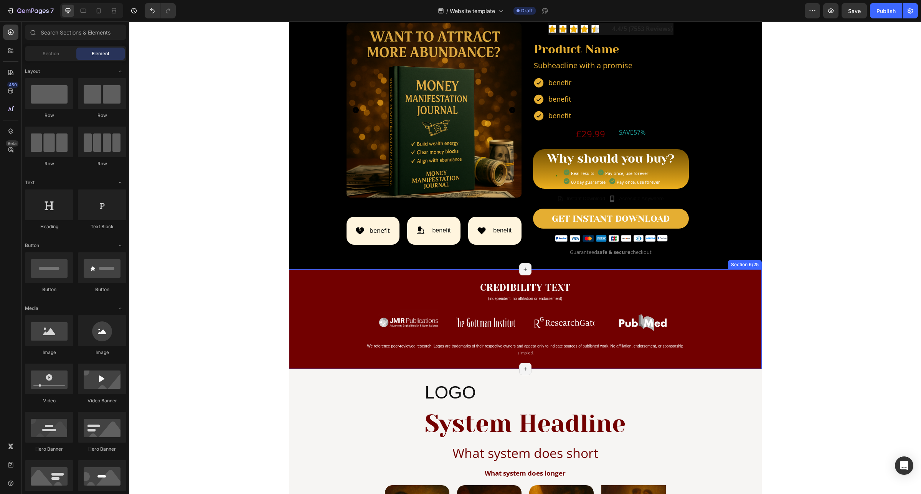
click at [313, 282] on div "CREDIBILITY TEXT Heading (independent; no affiliation or endorsement) Heading R…" at bounding box center [525, 319] width 473 height 100
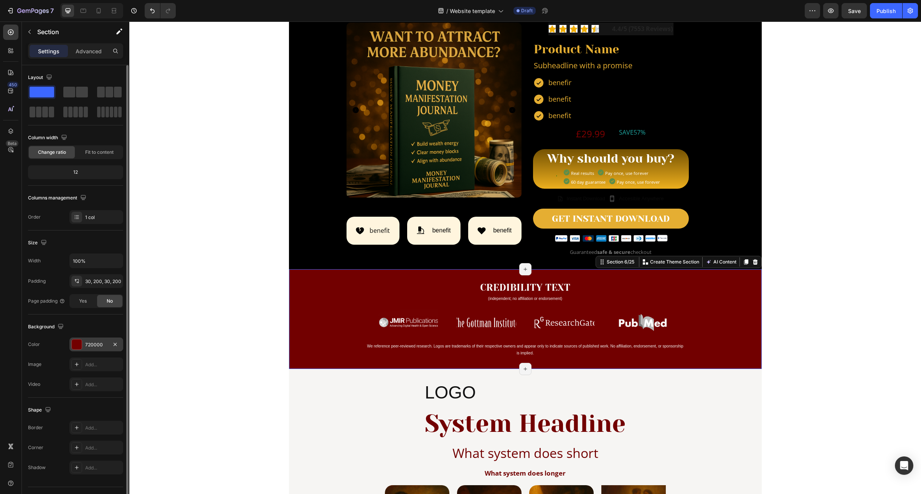
click at [89, 340] on div "720000" at bounding box center [96, 345] width 54 height 14
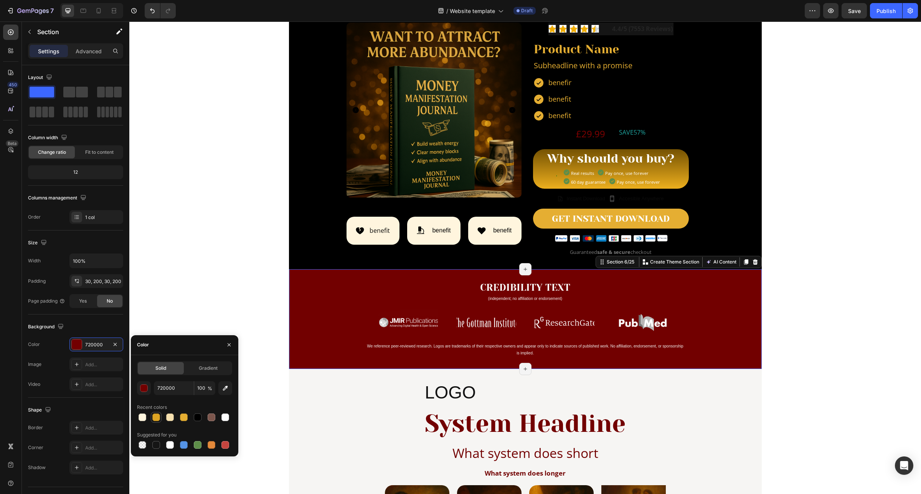
click at [155, 422] on div at bounding box center [156, 417] width 11 height 11
type input "DDA423"
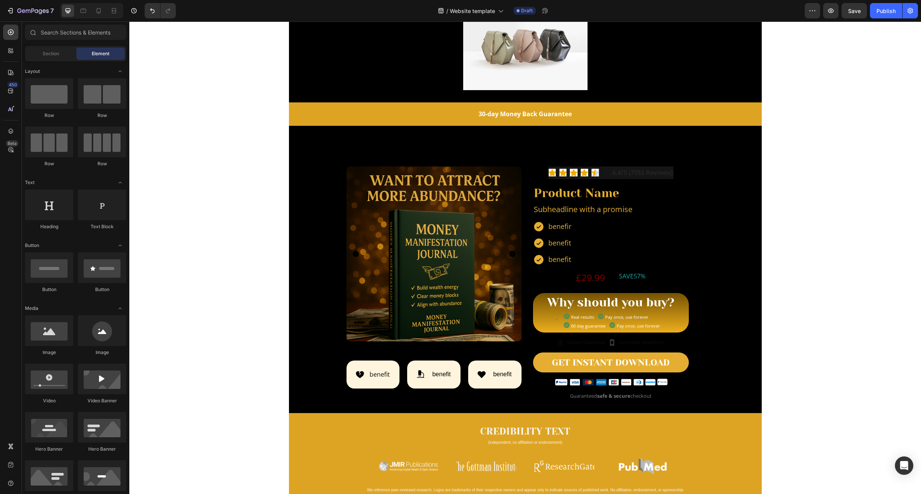
scroll to position [96, 0]
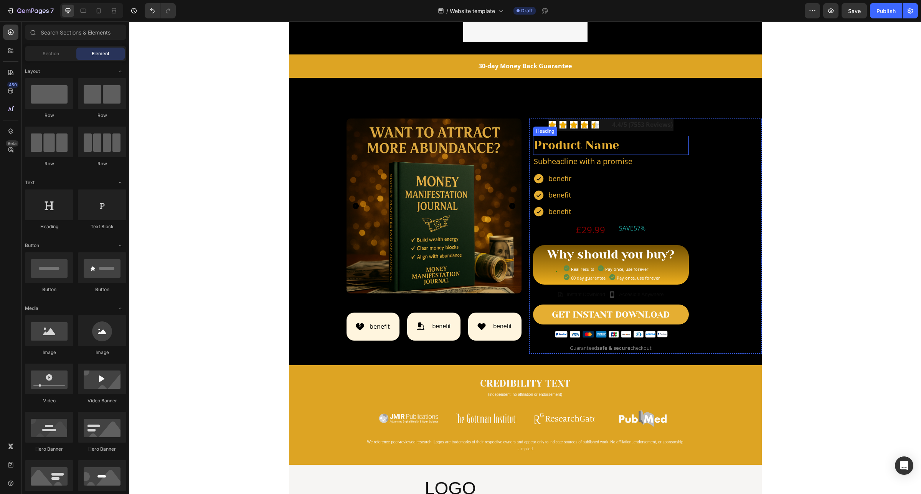
click at [582, 143] on h2 "Product Name" at bounding box center [611, 146] width 156 height 20
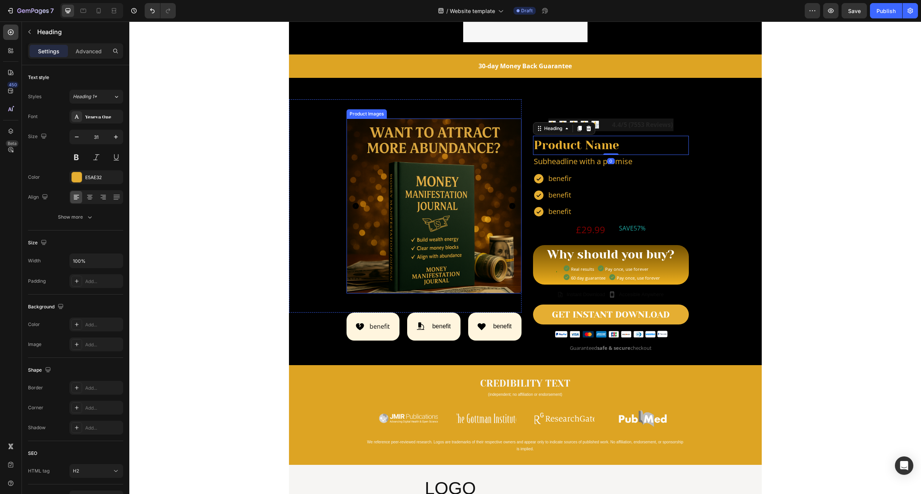
scroll to position [48, 0]
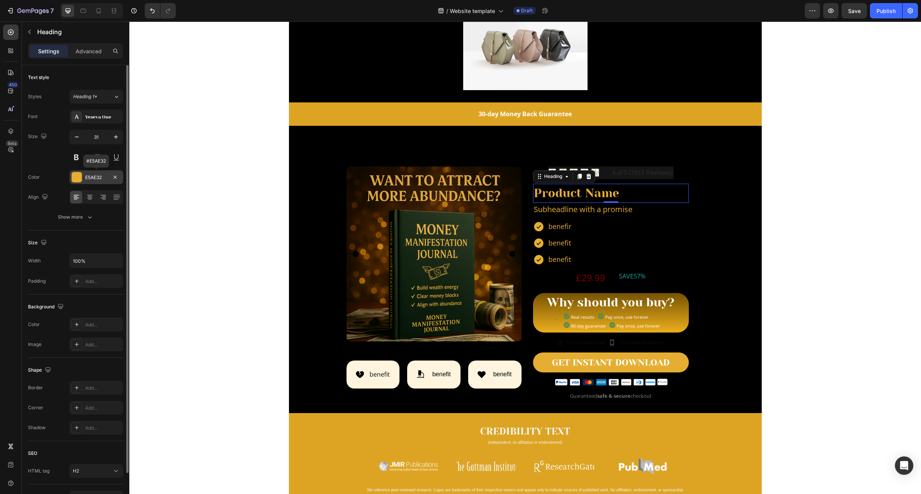
click at [93, 179] on div "E5AE32" at bounding box center [96, 177] width 22 height 7
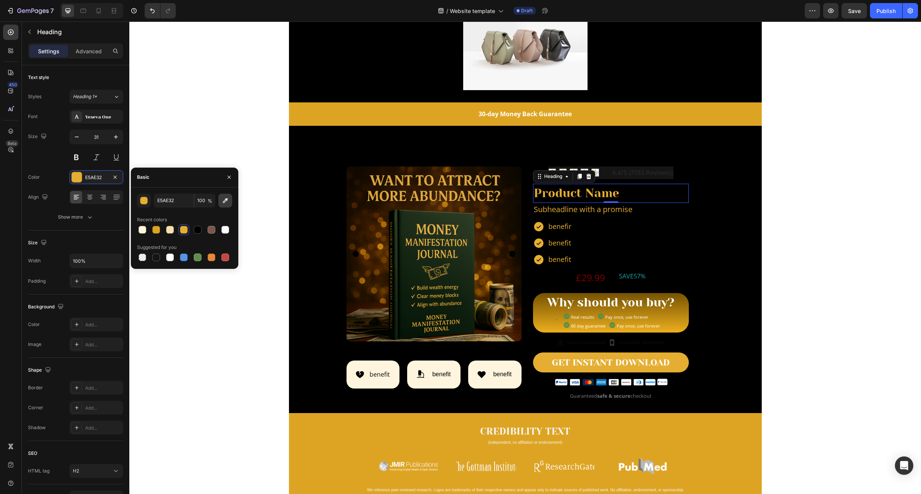
click at [224, 200] on icon "button" at bounding box center [225, 200] width 5 height 5
type input "FFF5DE"
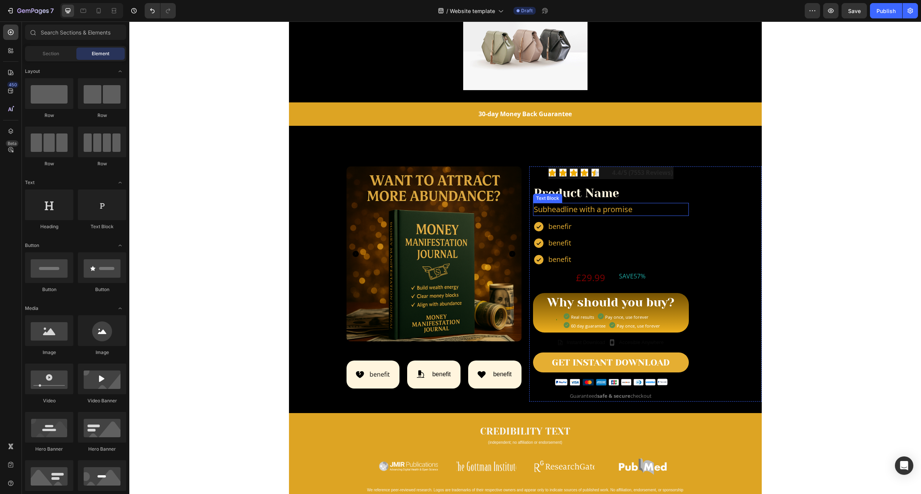
click at [595, 210] on p "Subheadline with a promise" at bounding box center [611, 210] width 154 height 12
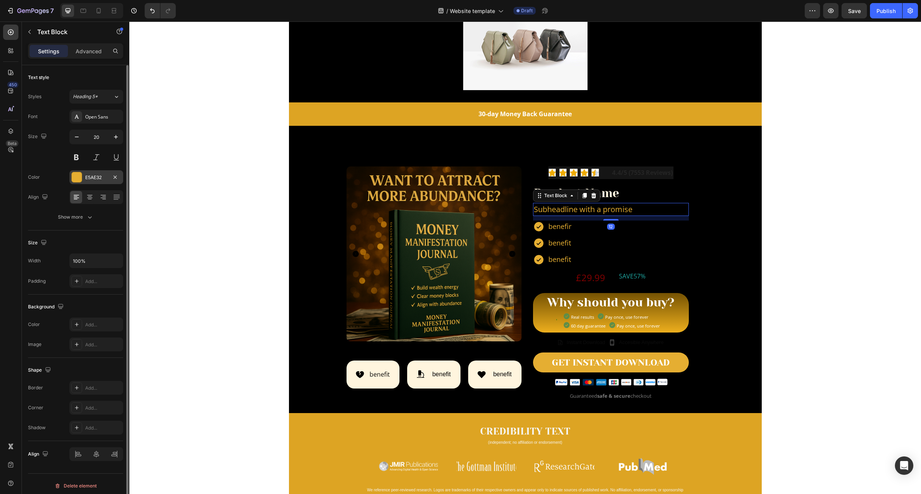
click at [99, 183] on div "E5AE32" at bounding box center [96, 177] width 54 height 14
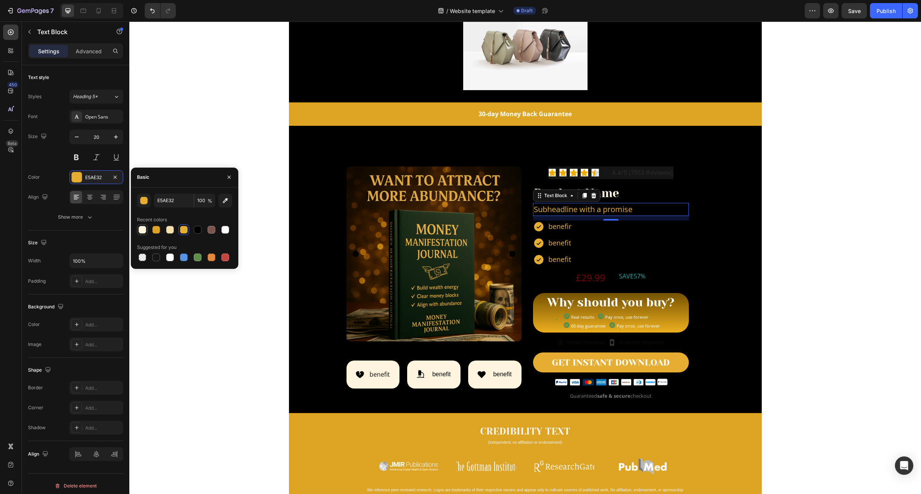
click at [139, 234] on div at bounding box center [142, 229] width 9 height 9
type input "FFF5DE"
click at [534, 229] on icon at bounding box center [538, 226] width 9 height 9
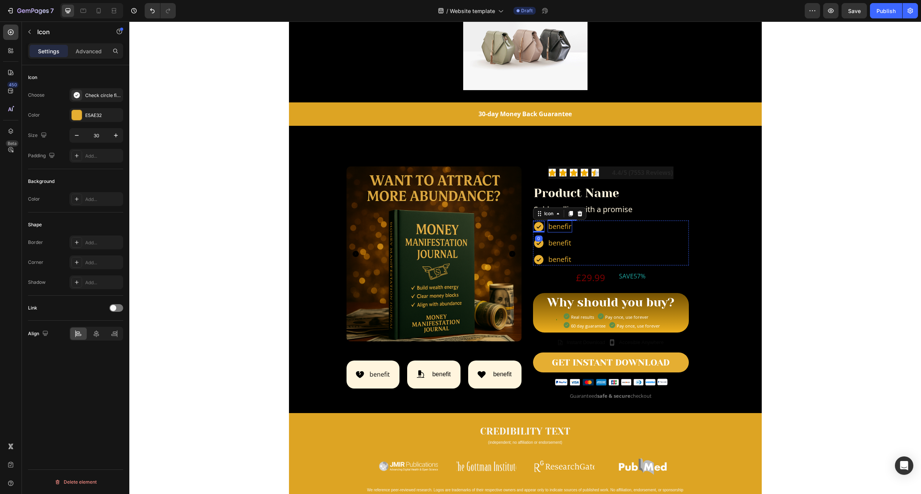
click at [559, 226] on p "benefir" at bounding box center [559, 226] width 23 height 10
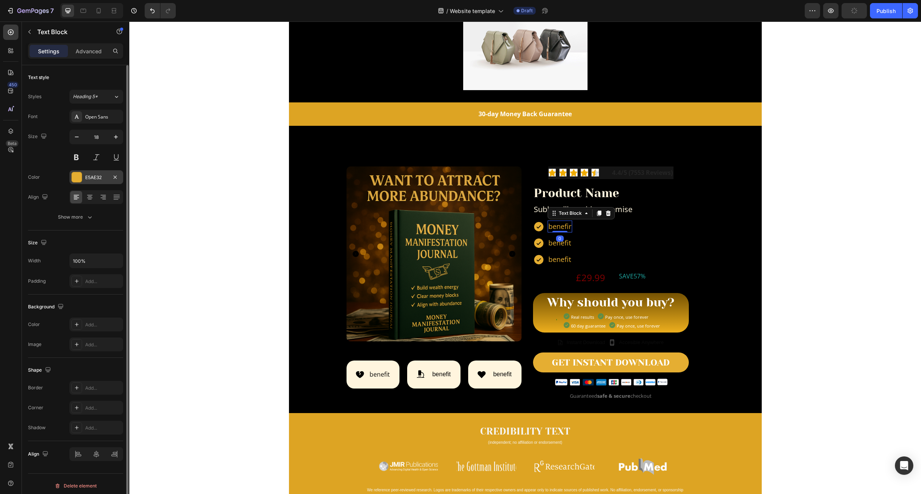
click at [91, 179] on div "E5AE32" at bounding box center [96, 177] width 22 height 7
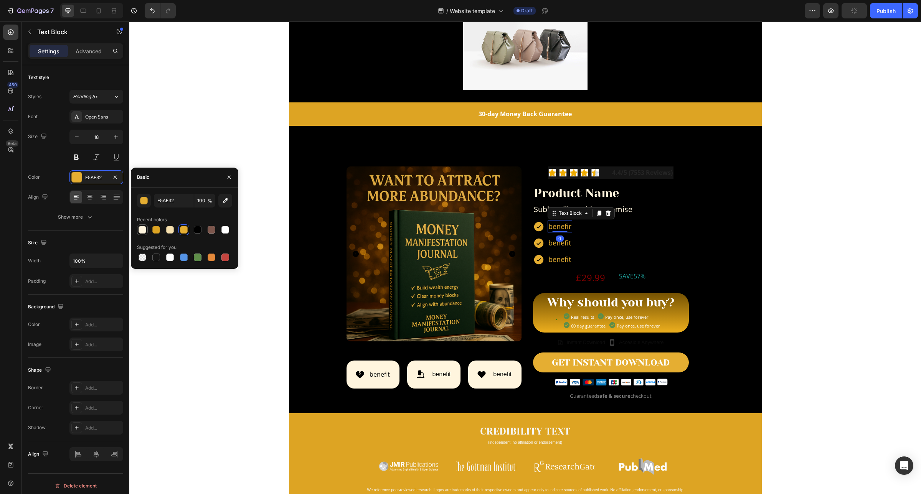
click at [144, 227] on div at bounding box center [142, 230] width 8 height 8
type input "FFF5DE"
click at [553, 244] on p "benefit" at bounding box center [559, 243] width 23 height 10
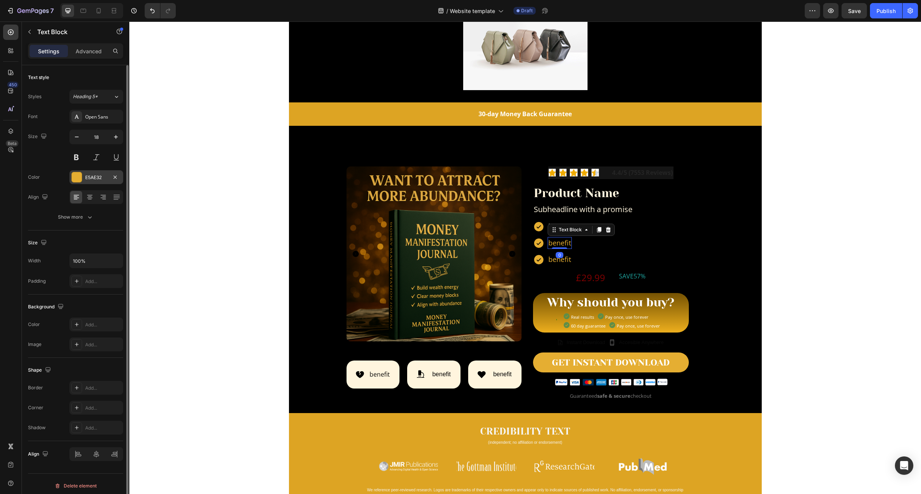
click at [95, 173] on div "E5AE32" at bounding box center [96, 177] width 54 height 14
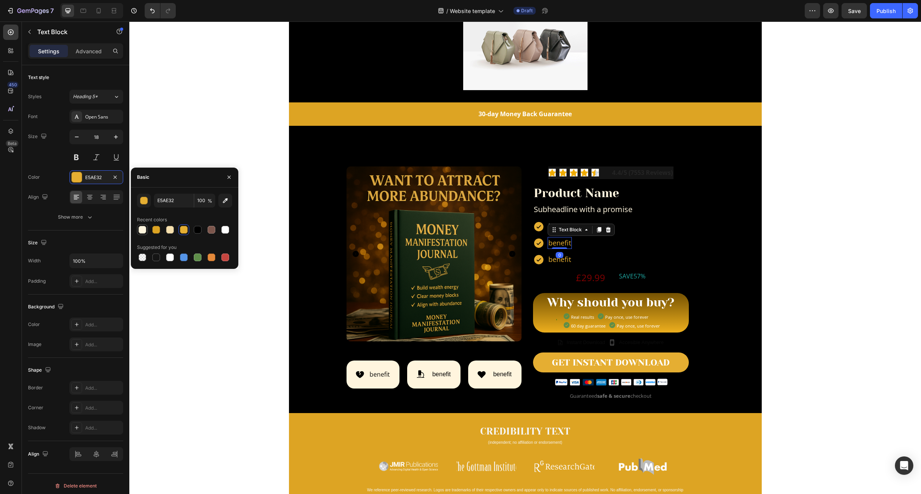
click at [147, 233] on div at bounding box center [142, 229] width 11 height 11
type input "FFF5DE"
click at [551, 262] on p "benefit" at bounding box center [559, 259] width 23 height 10
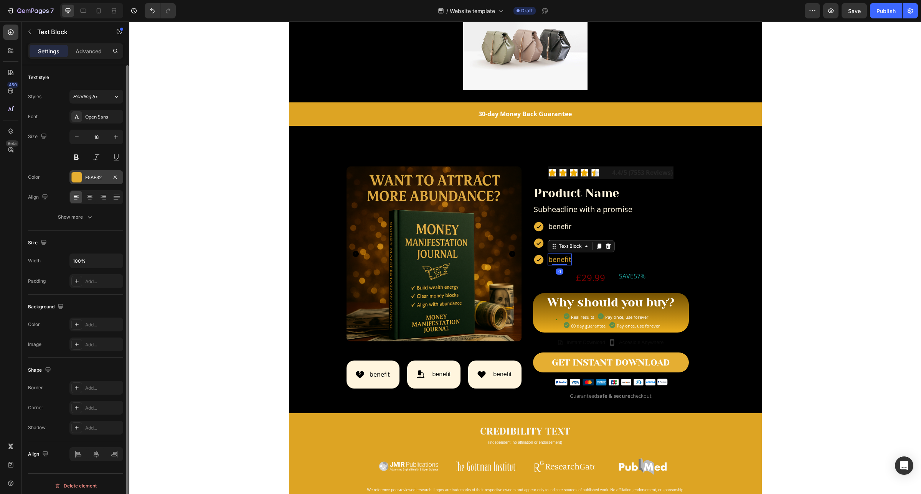
click at [95, 176] on div "E5AE32" at bounding box center [96, 177] width 22 height 7
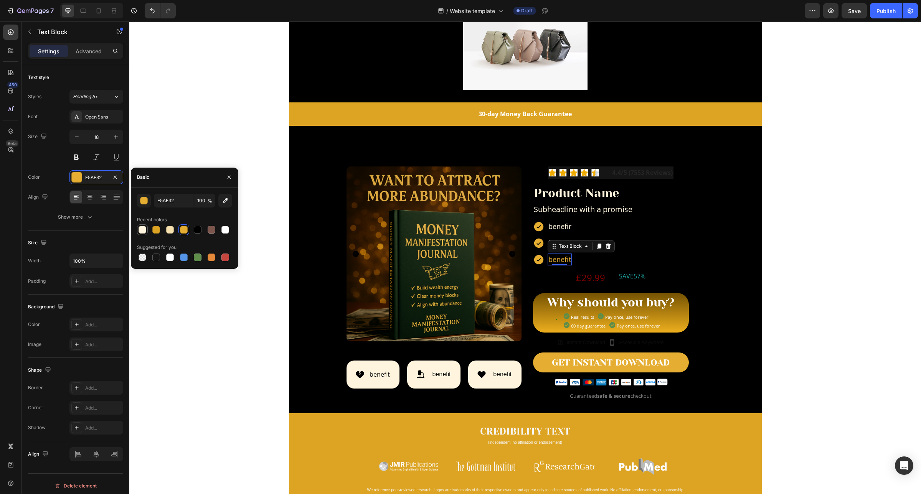
click at [142, 228] on div at bounding box center [142, 230] width 8 height 8
type input "FFF5DE"
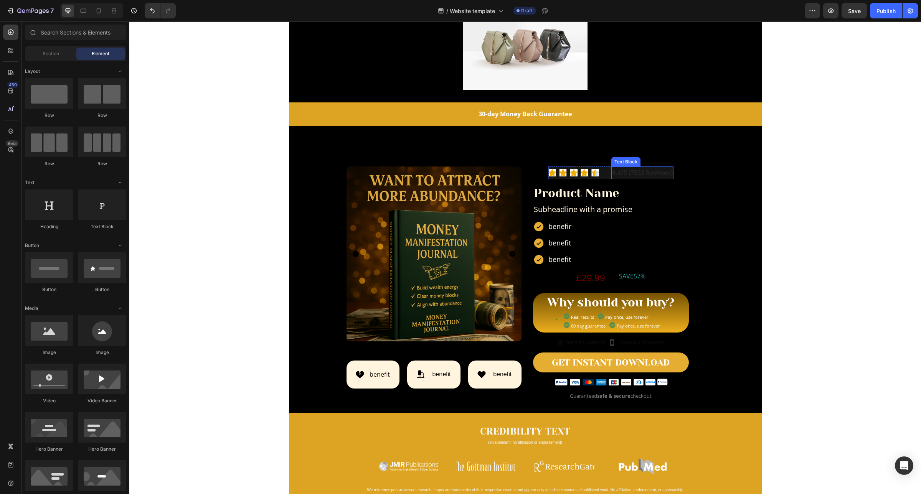
click at [633, 176] on strong "4.4/5 (7553 Reviews)" at bounding box center [642, 172] width 61 height 8
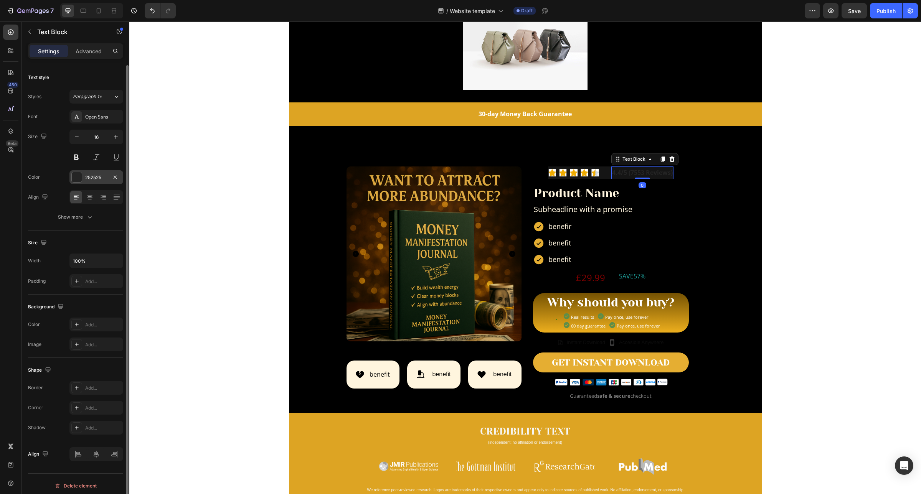
click at [89, 173] on div "252525" at bounding box center [96, 177] width 54 height 14
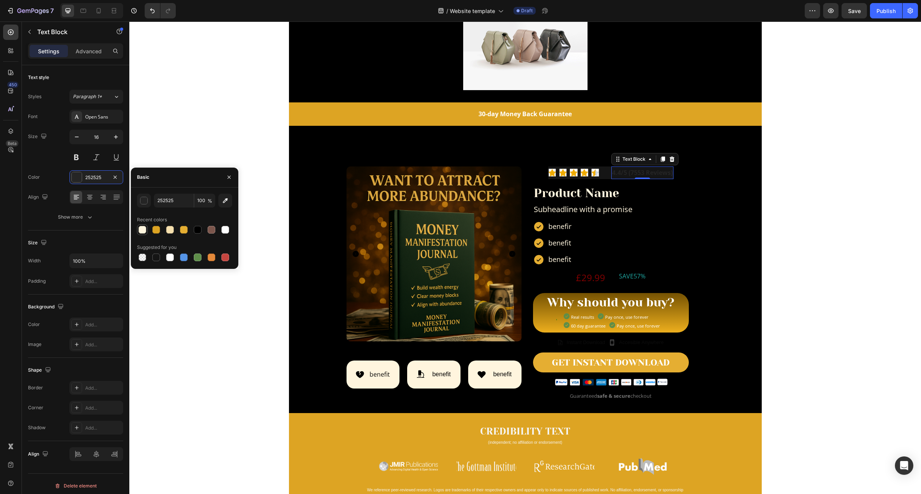
click at [142, 231] on div at bounding box center [142, 230] width 8 height 8
type input "FFF5DE"
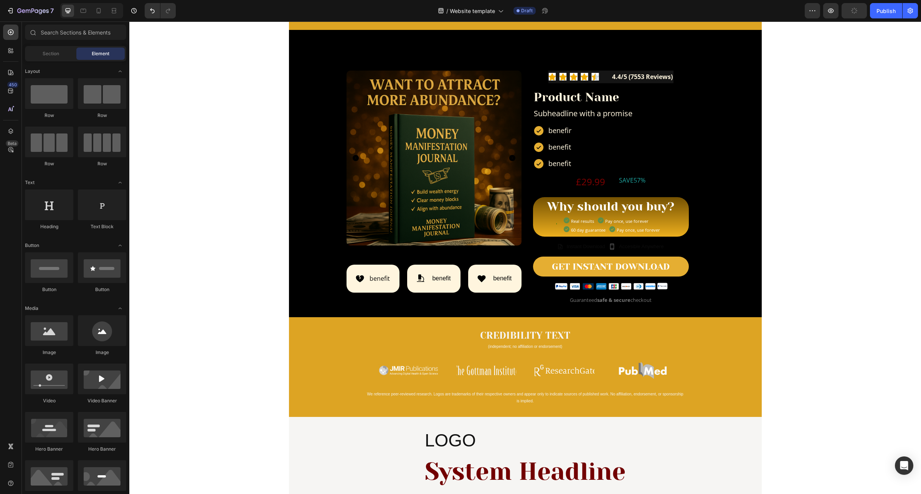
scroll to position [192, 0]
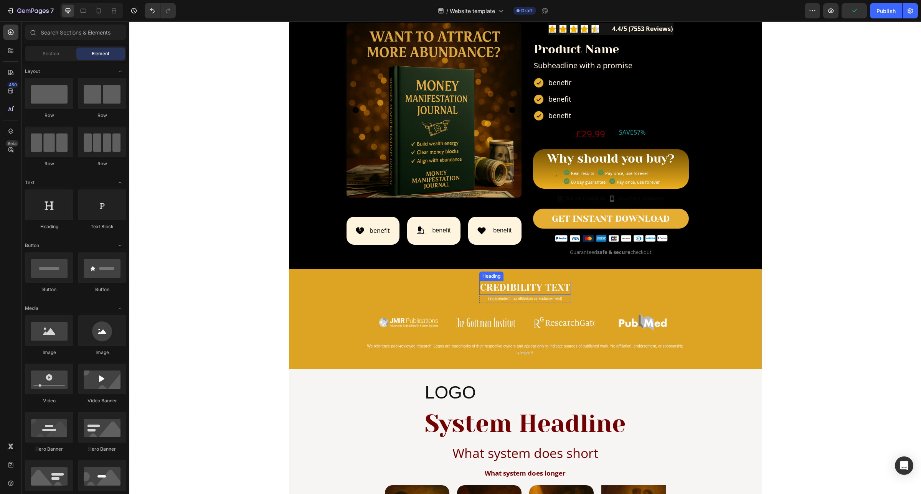
click at [526, 286] on h2 "CREDIBILITY TEXT" at bounding box center [525, 288] width 92 height 14
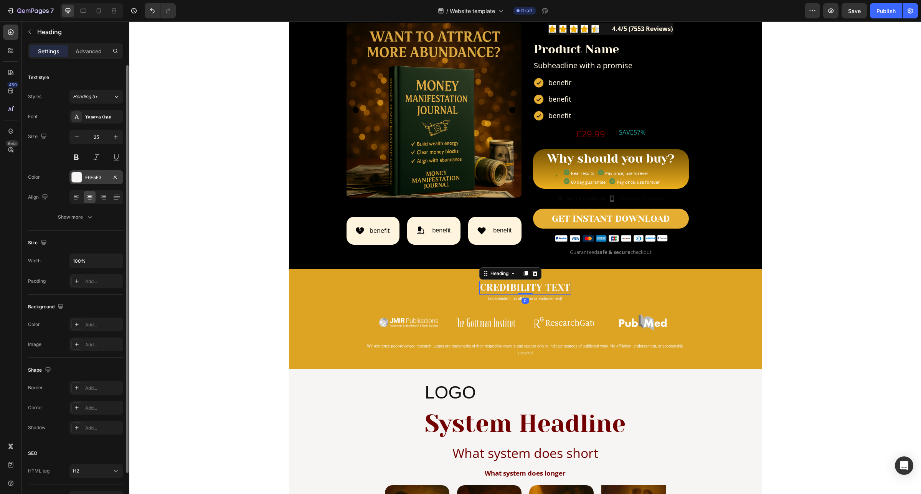
click at [96, 181] on div "F6F5F3" at bounding box center [96, 177] width 54 height 14
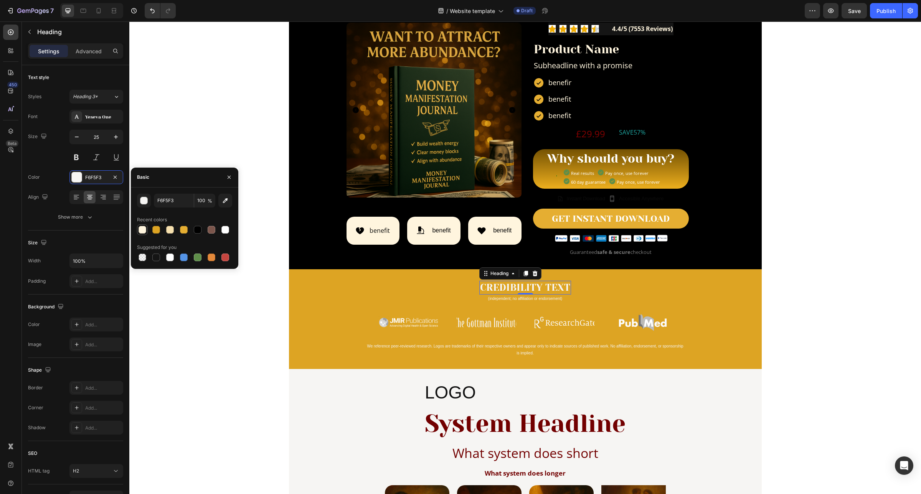
click at [145, 230] on div at bounding box center [142, 230] width 8 height 8
type input "FFF5DE"
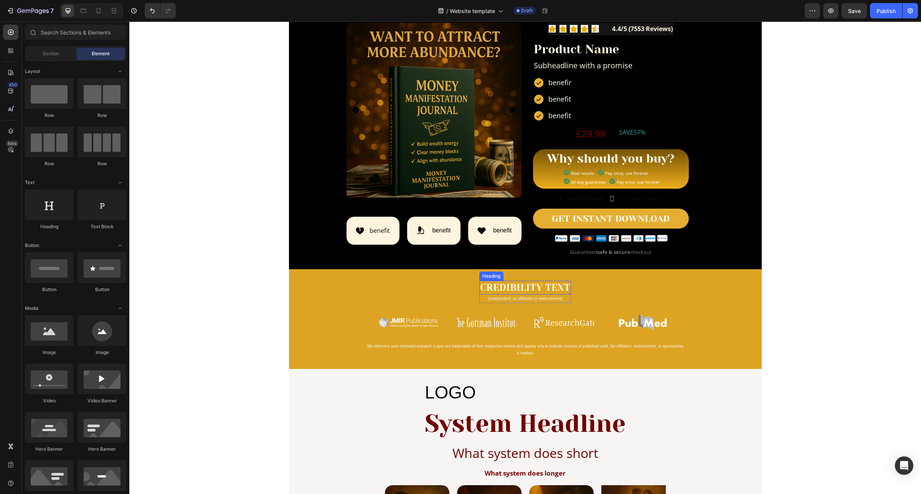
click at [533, 285] on h2 "CREDIBILITY TEXT" at bounding box center [525, 288] width 92 height 14
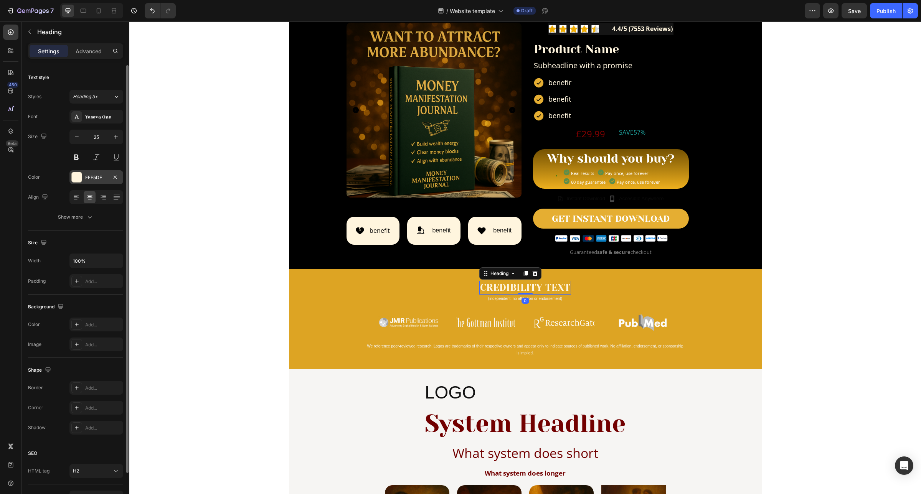
click at [92, 176] on div "FFF5DE" at bounding box center [96, 177] width 22 height 7
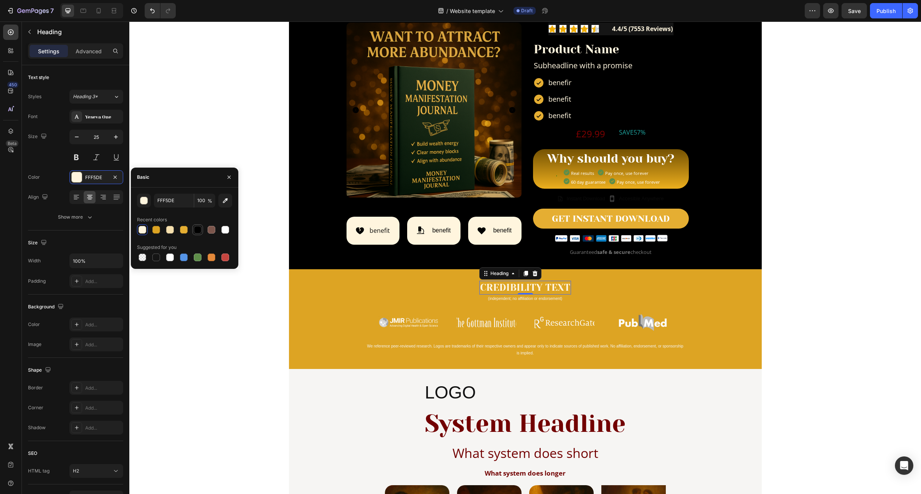
click at [197, 231] on div at bounding box center [198, 230] width 8 height 8
type input "000000"
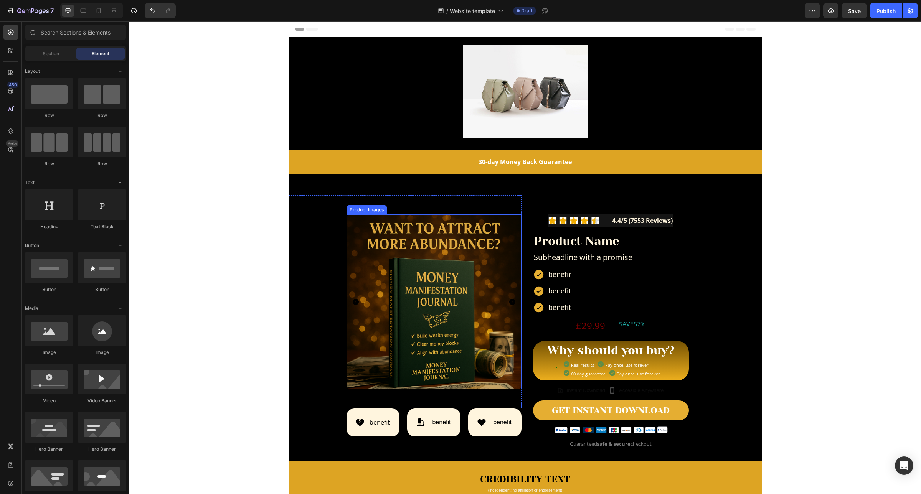
scroll to position [96, 0]
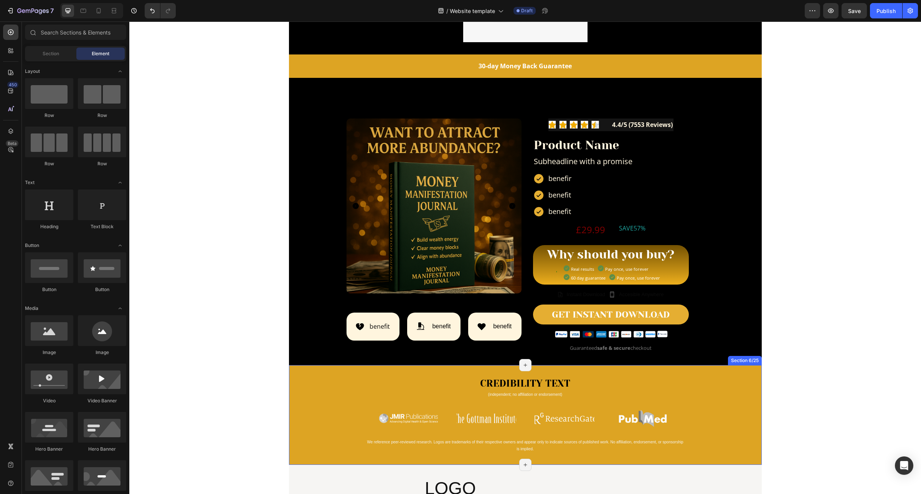
click at [404, 384] on div "CREDIBILITY TEXT Heading (independent; no affiliation or endorsement) Heading R…" at bounding box center [525, 415] width 319 height 77
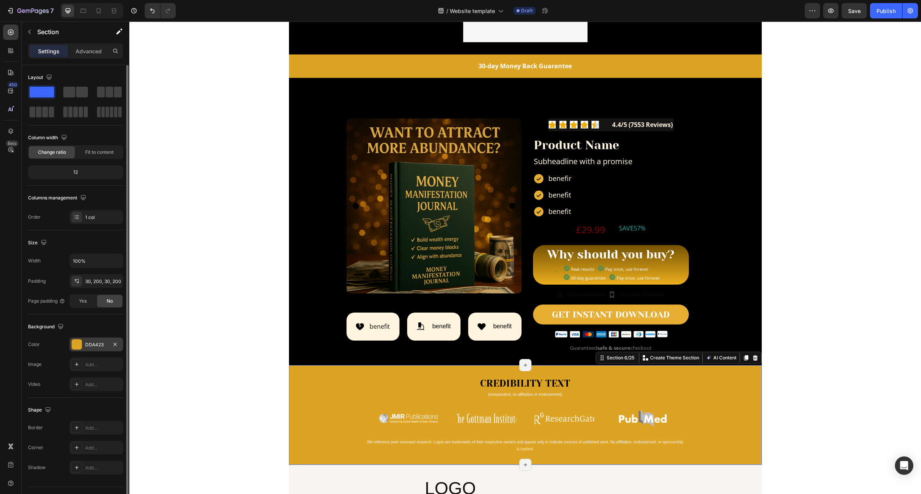
click at [94, 346] on div "DDA423" at bounding box center [96, 344] width 22 height 7
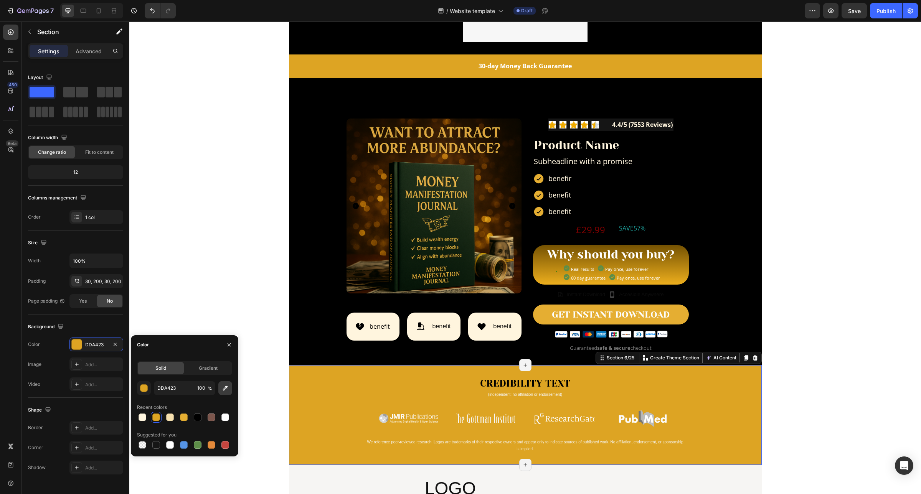
click at [222, 387] on icon "button" at bounding box center [225, 388] width 8 height 8
type input "DDA938"
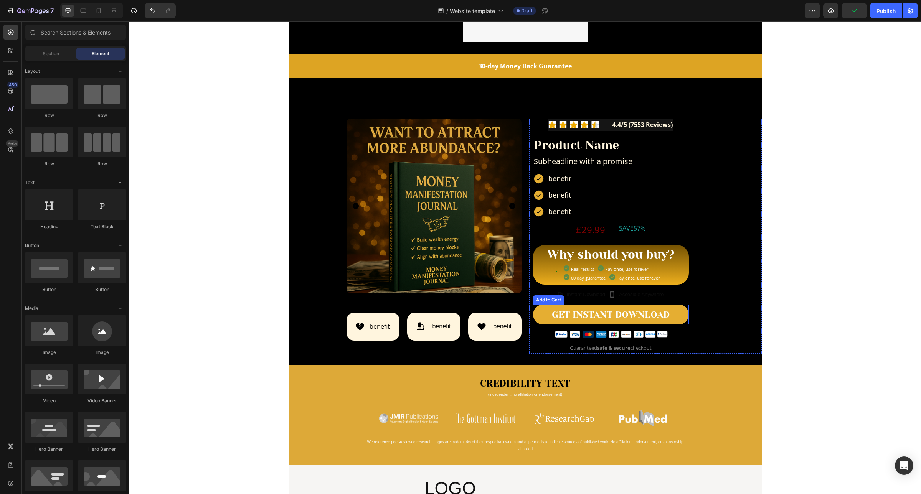
click at [677, 312] on button "GET INSTANT DOWNLOAD" at bounding box center [611, 315] width 156 height 20
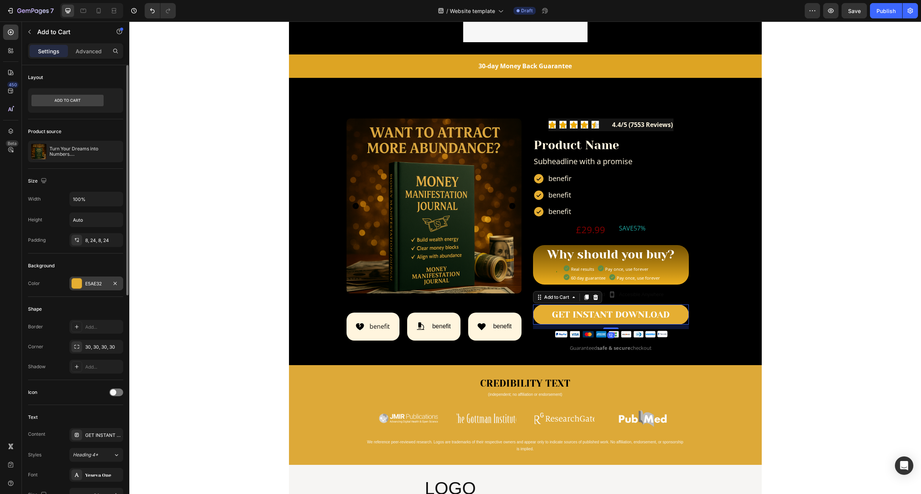
click at [92, 284] on div "E5AE32" at bounding box center [96, 283] width 22 height 7
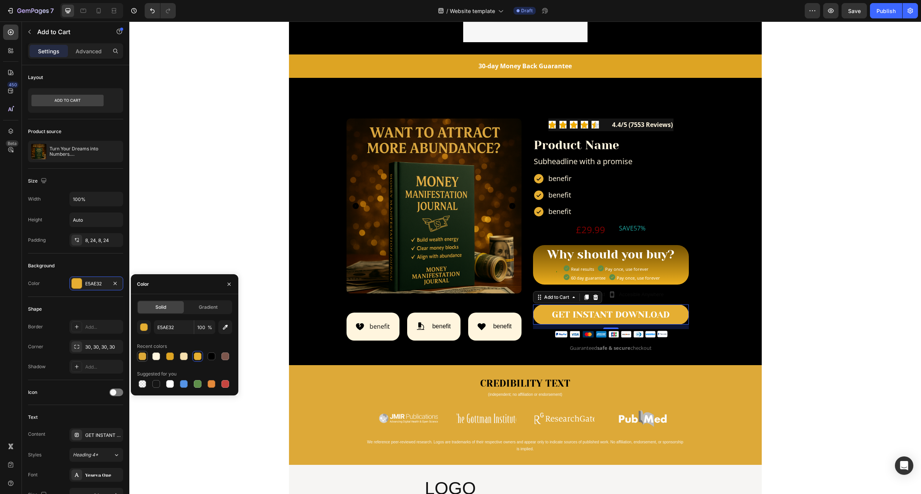
click at [144, 357] on div at bounding box center [142, 357] width 8 height 8
type input "DDA938"
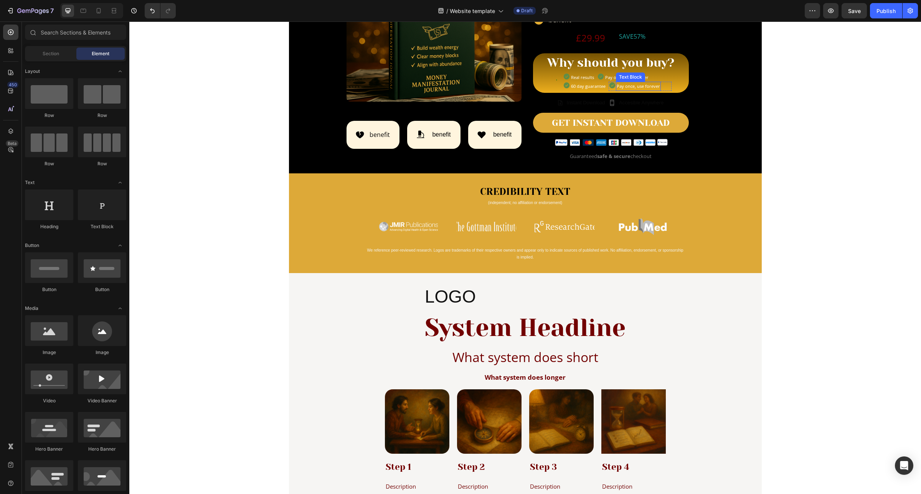
scroll to position [0, 0]
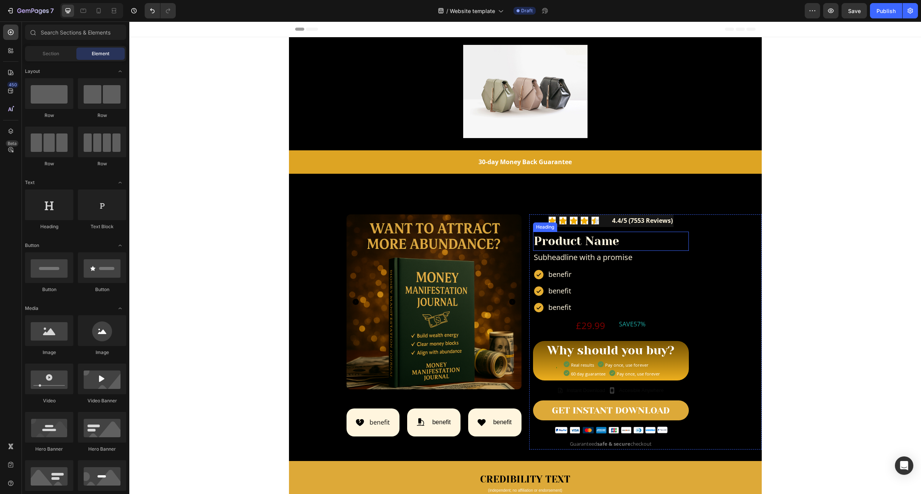
click at [574, 241] on h2 "Product Name" at bounding box center [611, 242] width 156 height 20
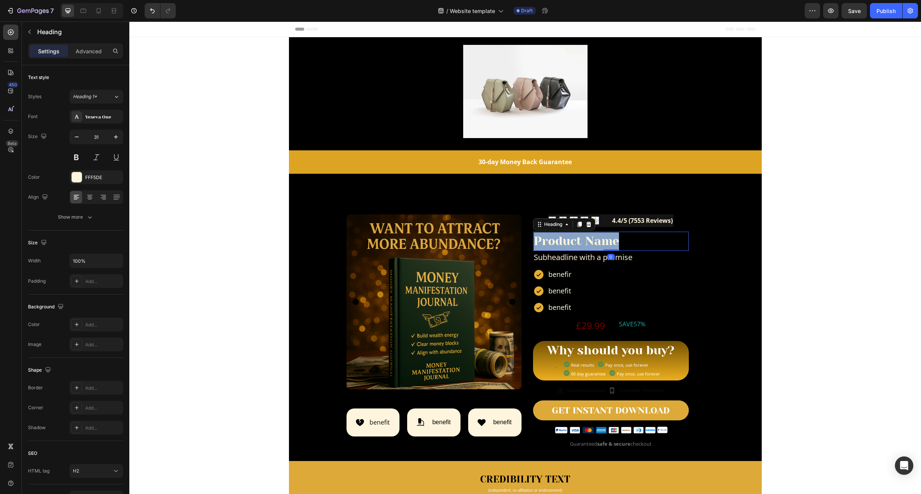
click at [574, 241] on p "Product Name" at bounding box center [611, 241] width 154 height 18
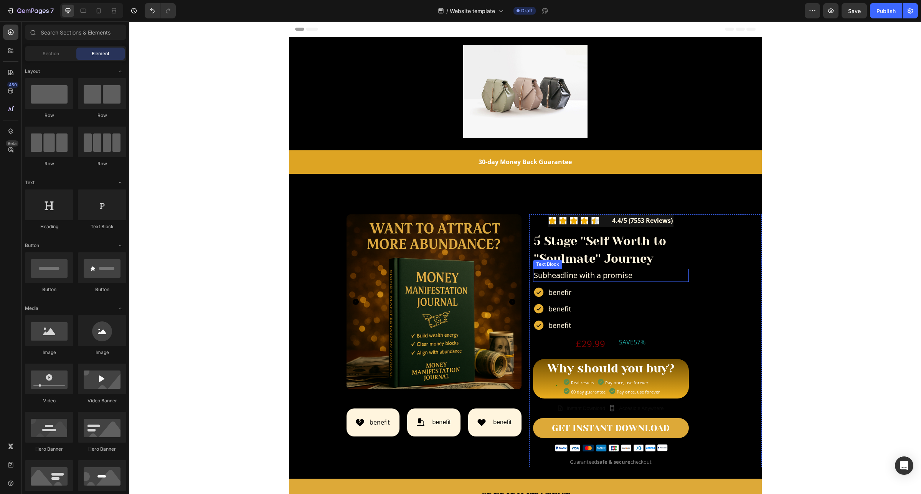
click at [601, 274] on p "Subheadline with a promise" at bounding box center [611, 276] width 154 height 12
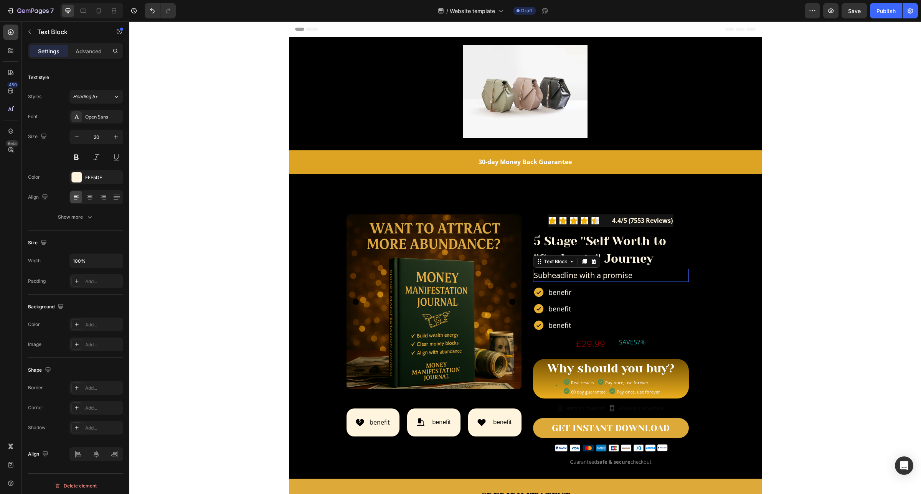
click at [601, 274] on p "Subheadline with a promise" at bounding box center [611, 276] width 154 height 12
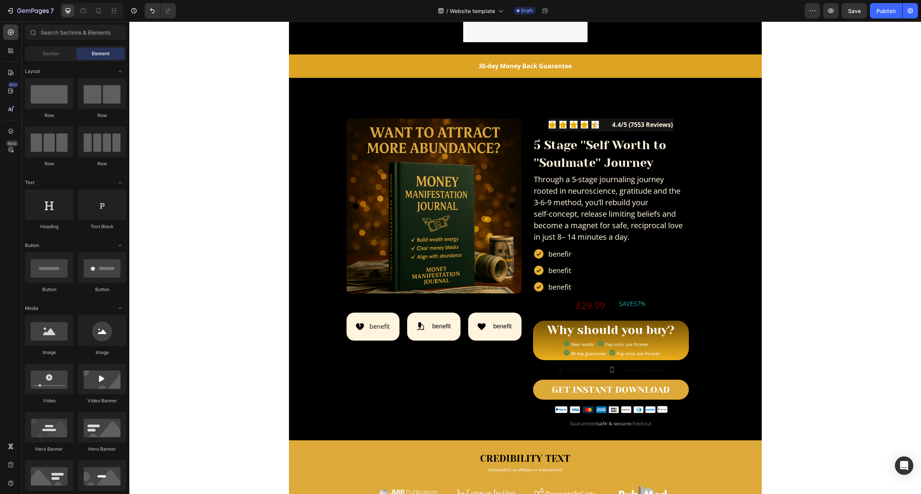
scroll to position [48, 0]
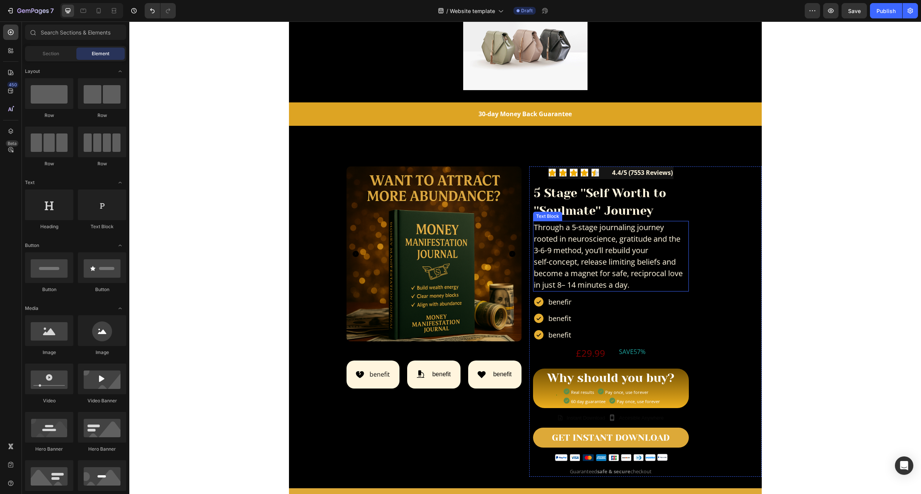
click at [591, 280] on p "Through a 5‑stage journaling journey rooted in neuroscience, gratitude and the …" at bounding box center [611, 256] width 154 height 69
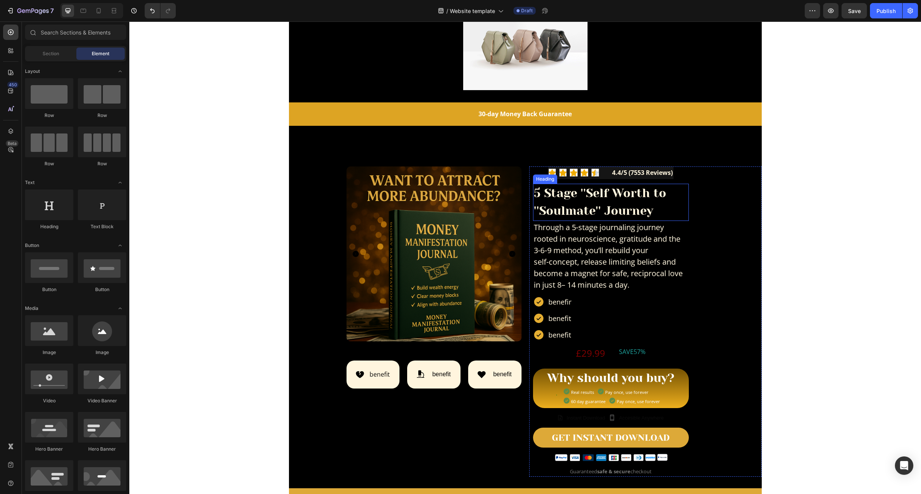
click at [596, 208] on p "5 Stage ''Self Worth to ''Soulmate'' Journey" at bounding box center [611, 203] width 154 height 36
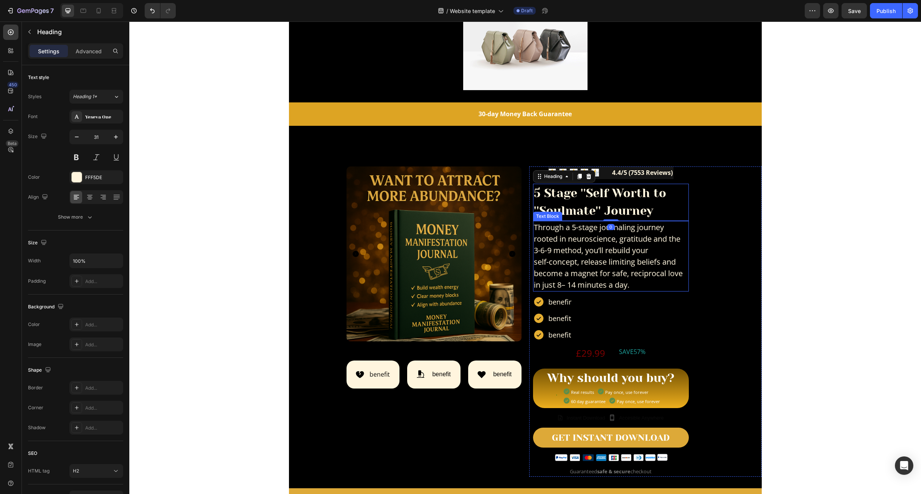
click at [586, 242] on p "Through a 5‑stage journaling journey rooted in neuroscience, gratitude and the …" at bounding box center [611, 256] width 154 height 69
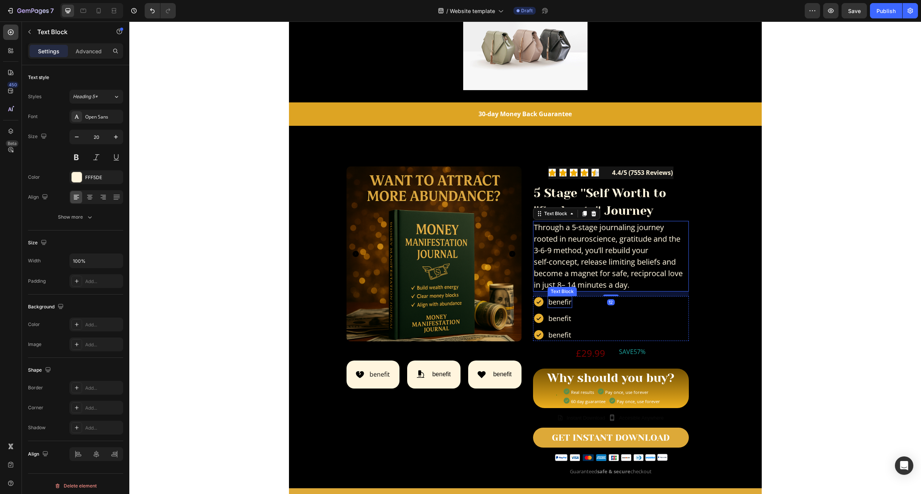
click at [557, 304] on p "benefir" at bounding box center [559, 302] width 23 height 10
click at [597, 260] on p "Through a 5‑stage journaling journey rooted in neuroscience, gratitude and the …" at bounding box center [611, 256] width 154 height 69
click at [81, 140] on button "button" at bounding box center [77, 137] width 14 height 14
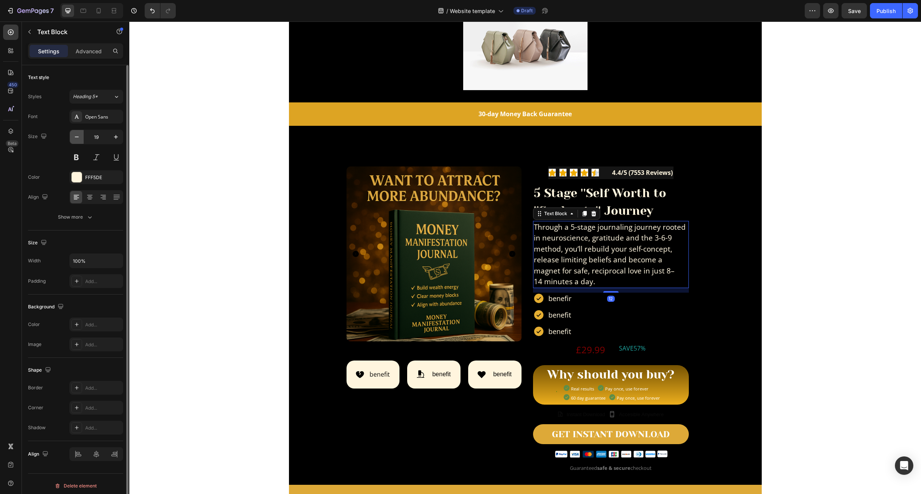
type input "18"
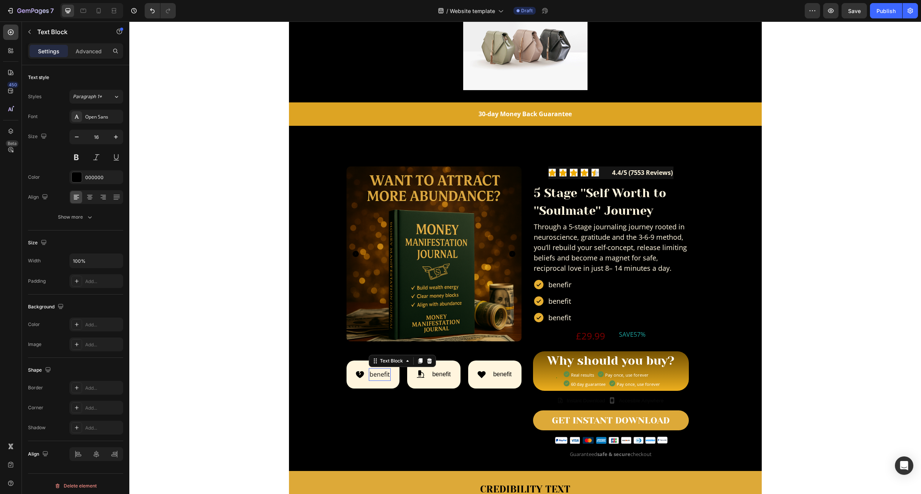
click at [374, 377] on p "benefit" at bounding box center [379, 374] width 20 height 11
click at [440, 371] on p "benefit" at bounding box center [441, 374] width 18 height 11
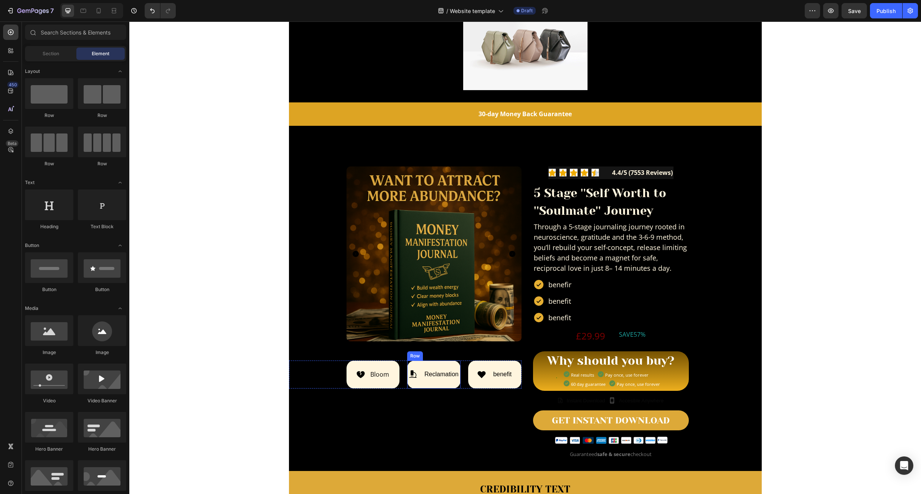
click at [417, 381] on div "Icon Reclamation Text Block Row" at bounding box center [433, 375] width 53 height 28
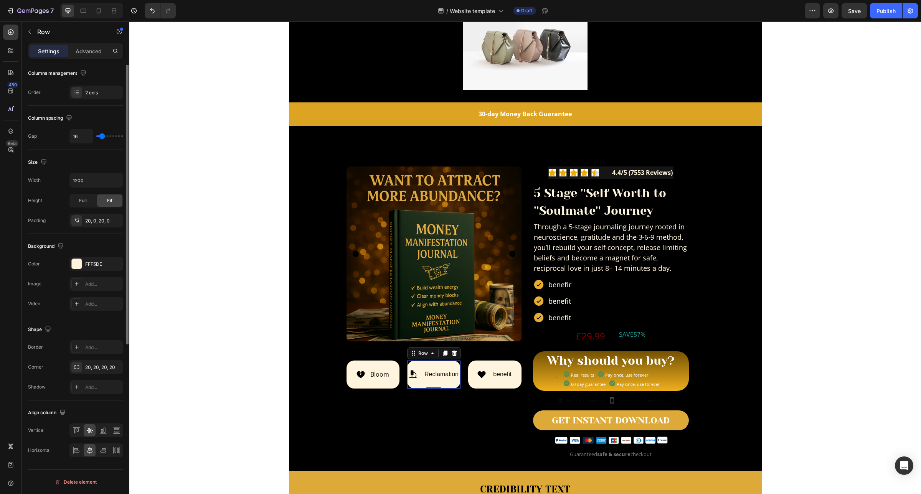
scroll to position [0, 0]
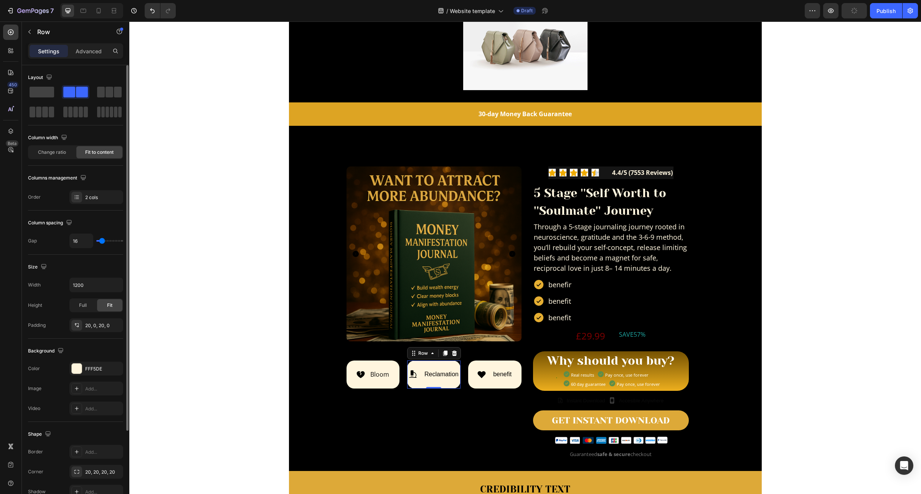
type input "0"
type input "2"
type input "5"
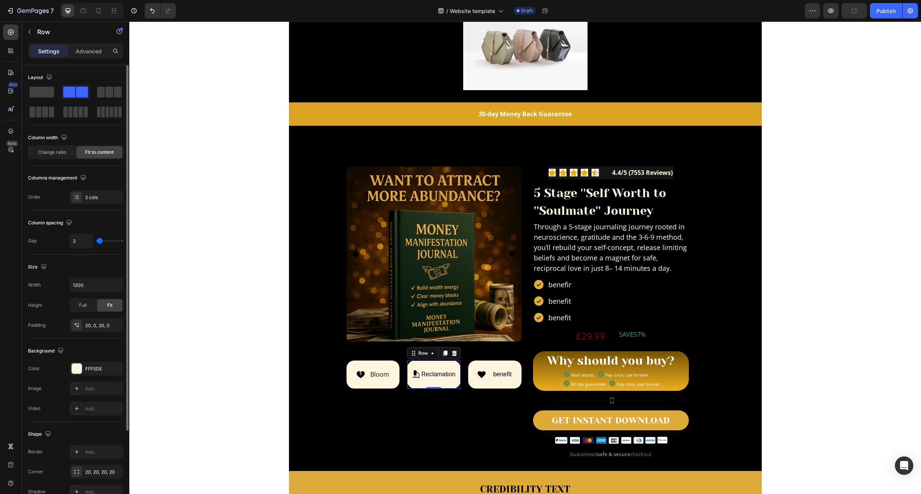
type input "5"
type input "8"
type input "11"
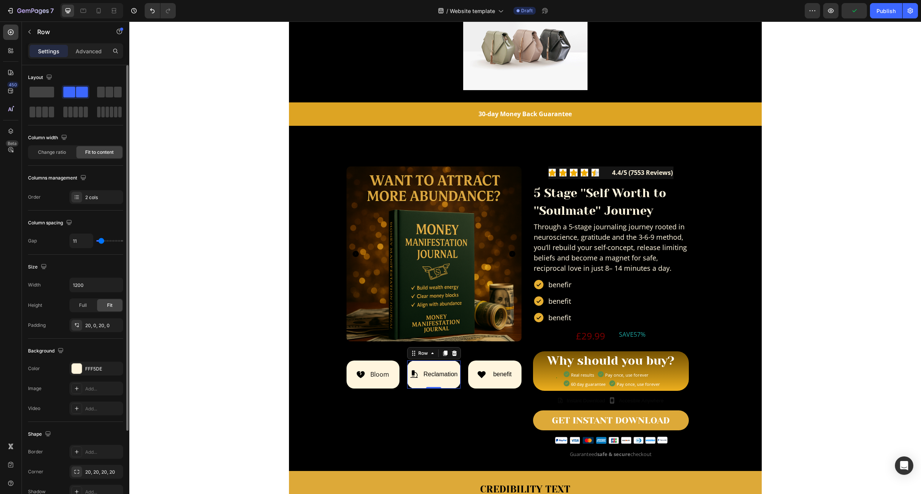
type input "8"
type input "2"
type input "5"
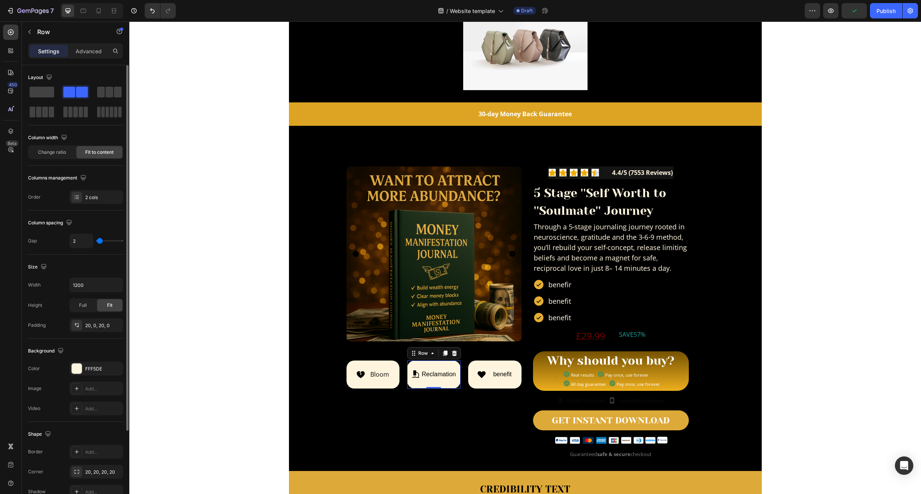
type input "5"
type input "8"
click at [101, 242] on input "range" at bounding box center [109, 241] width 27 height 2
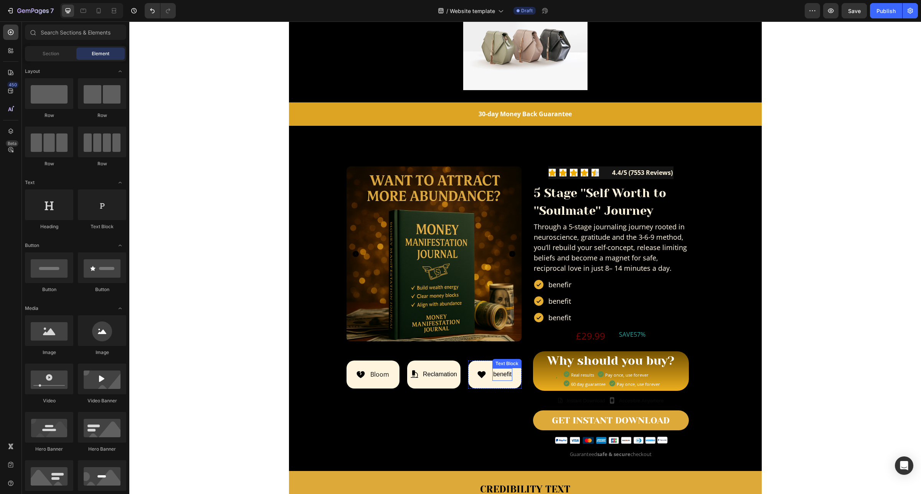
click at [500, 375] on p "benefit" at bounding box center [502, 374] width 18 height 11
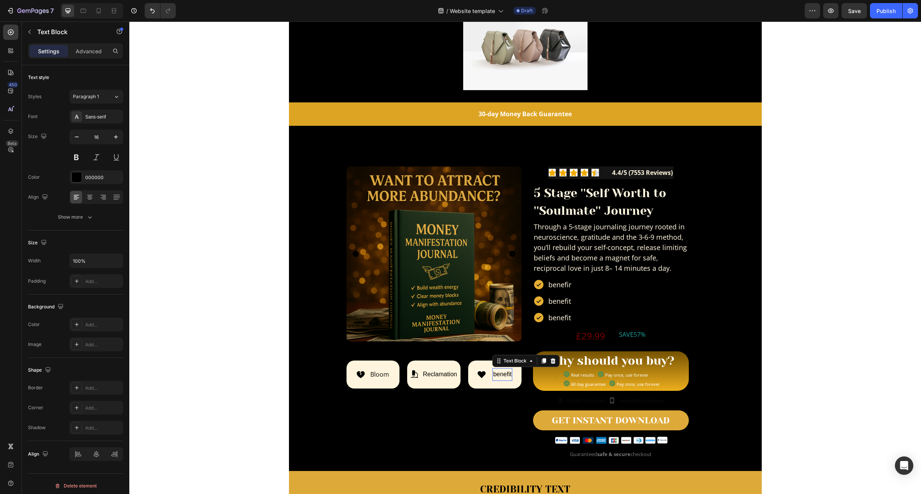
click at [500, 375] on p "benefit" at bounding box center [502, 374] width 18 height 11
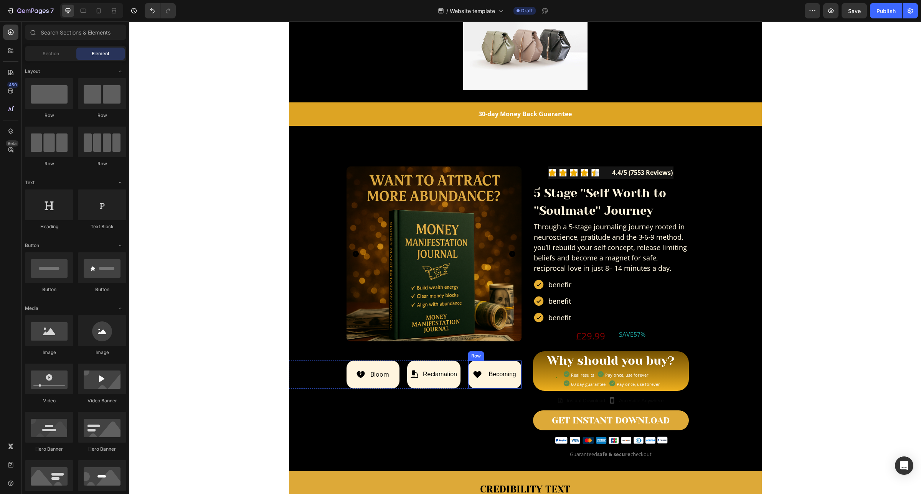
click at [474, 381] on div "Icon Becoming Text Block Row" at bounding box center [494, 375] width 53 height 28
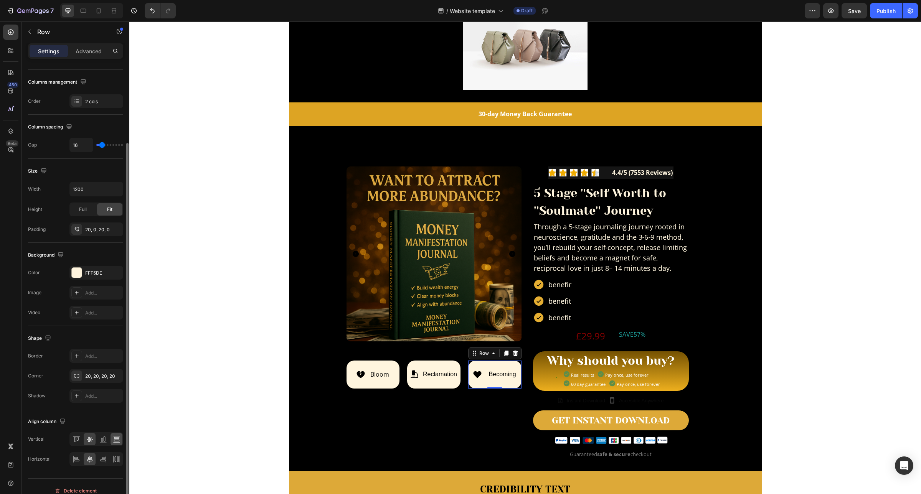
scroll to position [106, 0]
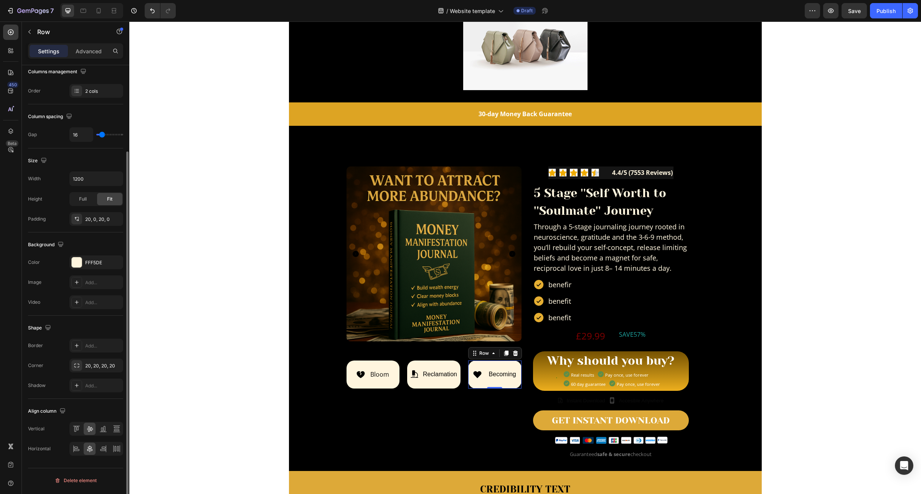
type input "0"
type input "5"
type input "8"
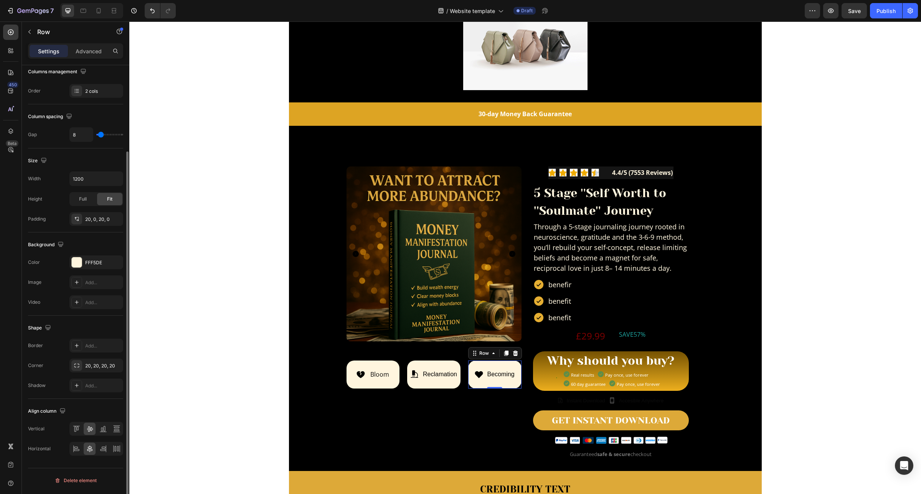
drag, startPoint x: 99, startPoint y: 135, endPoint x: 513, endPoint y: 183, distance: 416.3
type input "8"
click at [101, 135] on input "range" at bounding box center [109, 135] width 27 height 2
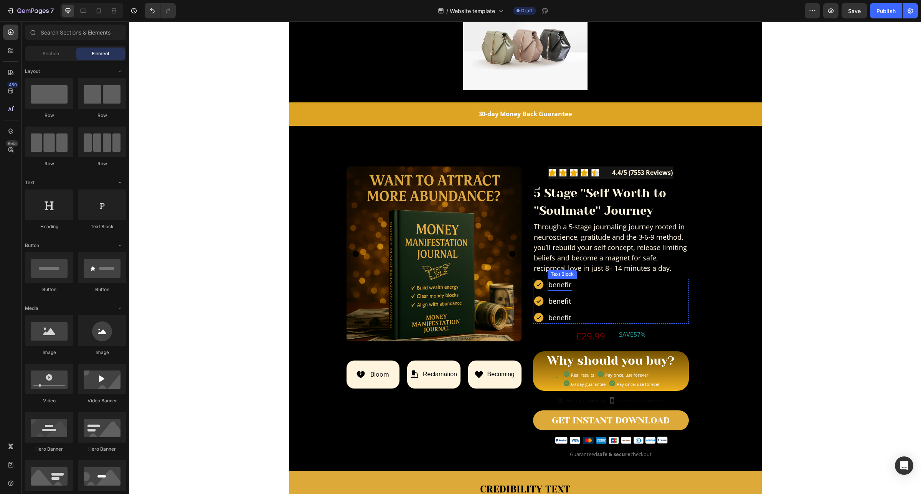
click at [560, 284] on p "benefir" at bounding box center [559, 285] width 23 height 10
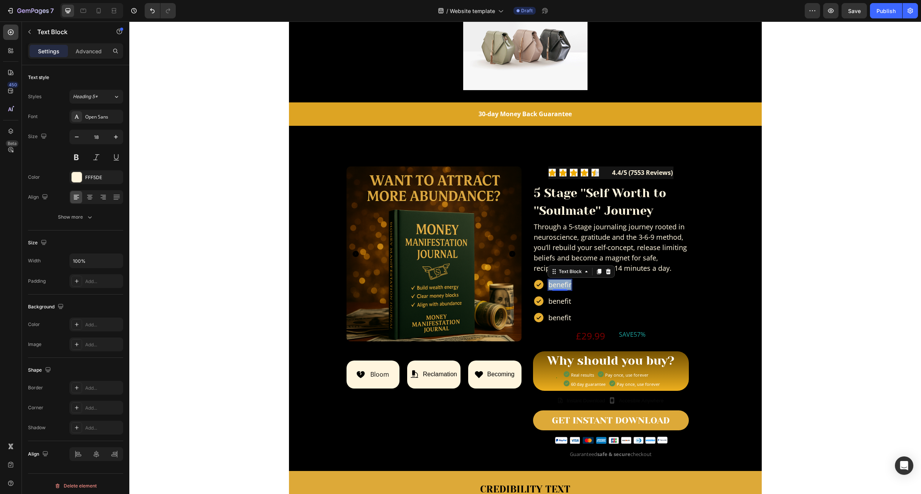
click at [560, 284] on p "benefir" at bounding box center [559, 285] width 23 height 10
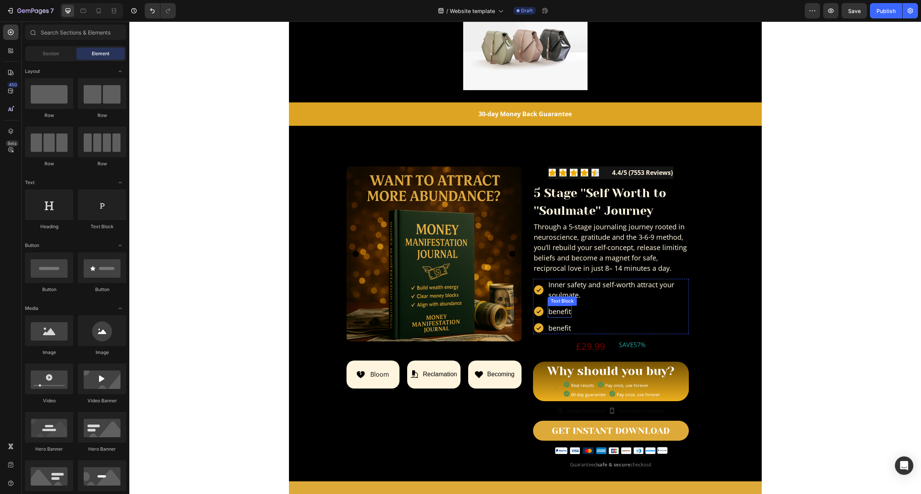
click at [565, 309] on p "benefit" at bounding box center [559, 312] width 23 height 10
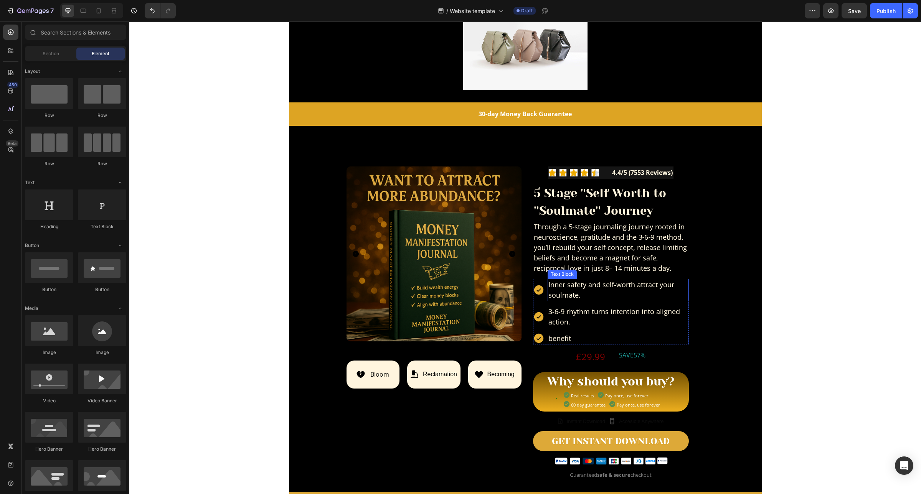
click at [576, 293] on p "Inner safety and self-worth attract your soulmate." at bounding box center [618, 290] width 140 height 21
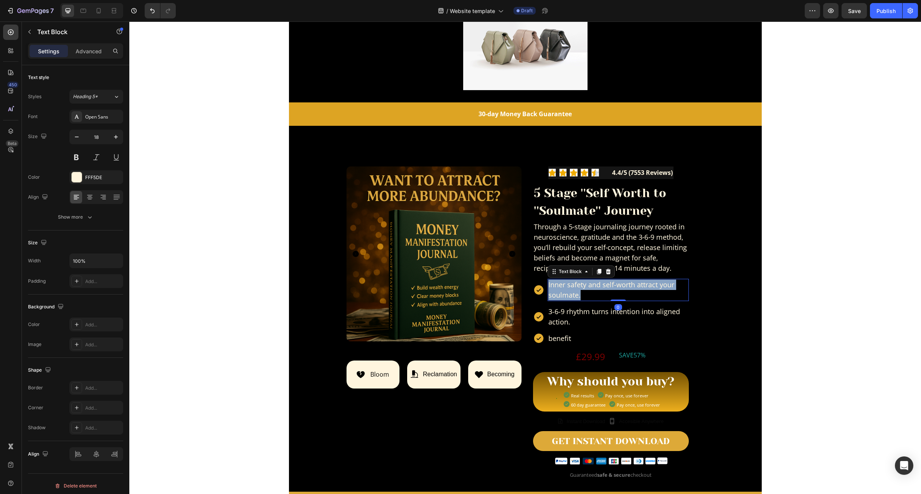
click at [576, 293] on p "Inner safety and self-worth attract your soulmate." at bounding box center [618, 290] width 140 height 21
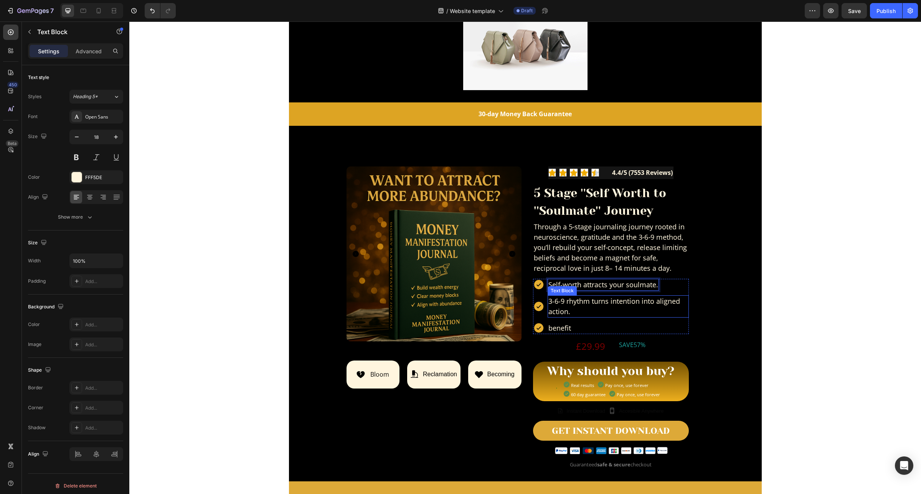
click at [568, 309] on p "3-6-9 rhythm turns intention into aligned action." at bounding box center [618, 306] width 140 height 21
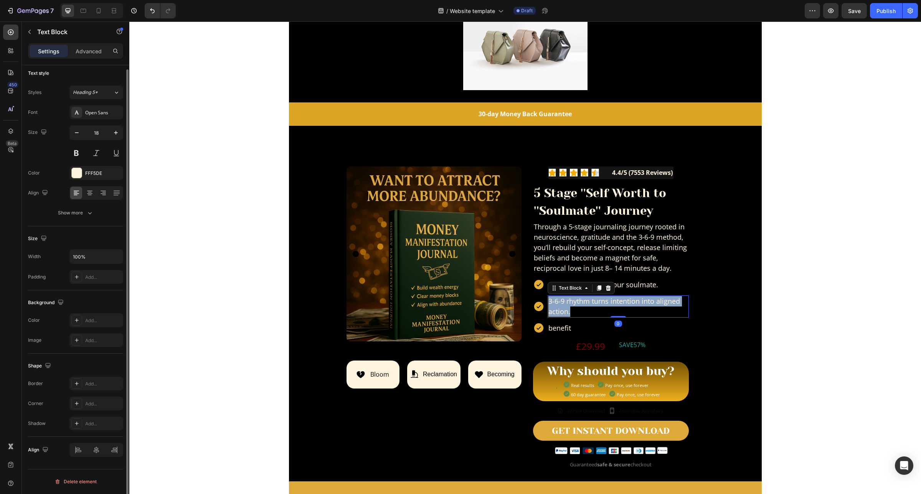
click at [568, 309] on p "3-6-9 rhythm turns intention into aligned action." at bounding box center [618, 306] width 140 height 21
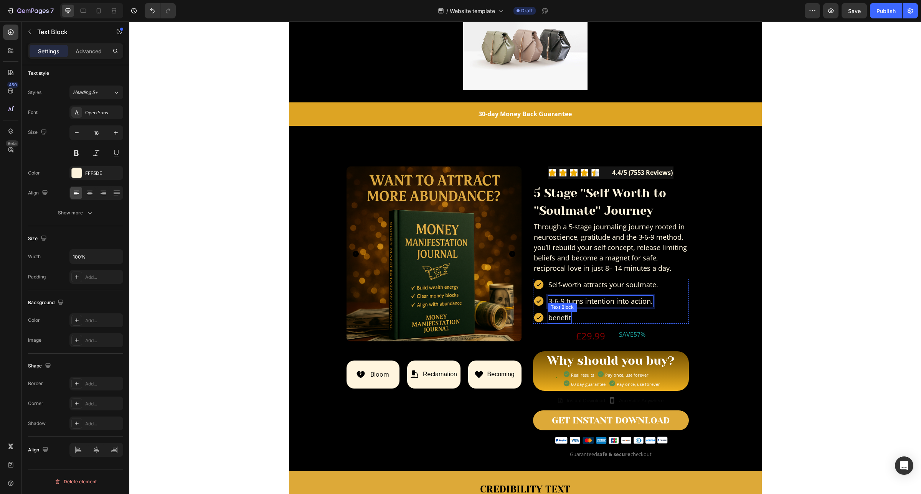
click at [554, 317] on p "benefit" at bounding box center [559, 318] width 23 height 10
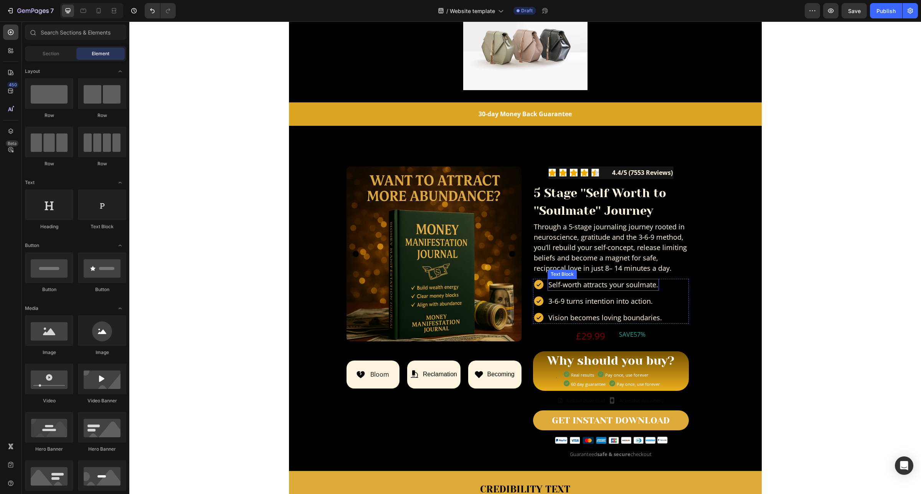
click at [580, 286] on p "Self-worth attracts your soulmate." at bounding box center [603, 285] width 110 height 10
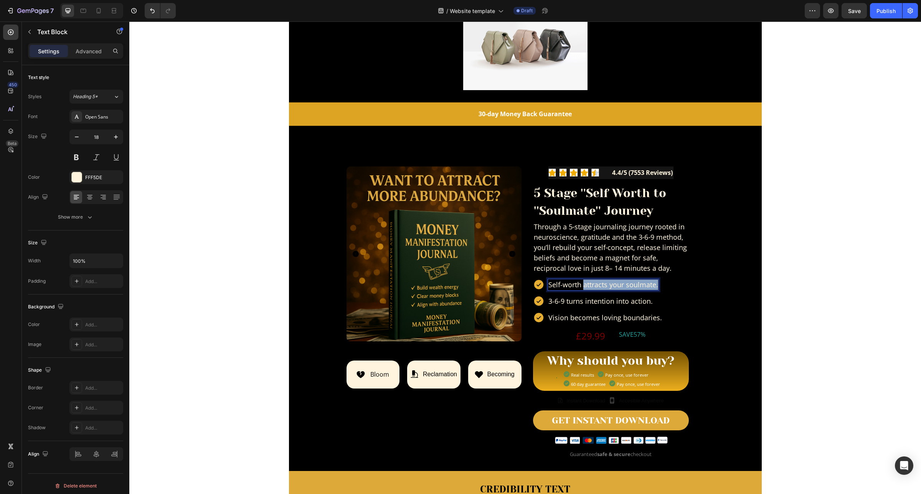
drag, startPoint x: 579, startPoint y: 286, endPoint x: 654, endPoint y: 287, distance: 74.8
click at [654, 287] on div "Self-worth attracts your soulmate." at bounding box center [602, 285] width 111 height 12
click at [555, 265] on icon "Editor contextual toolbar" at bounding box center [551, 268] width 8 height 8
click at [595, 303] on p "3-6-9 turns intention into action." at bounding box center [600, 301] width 104 height 10
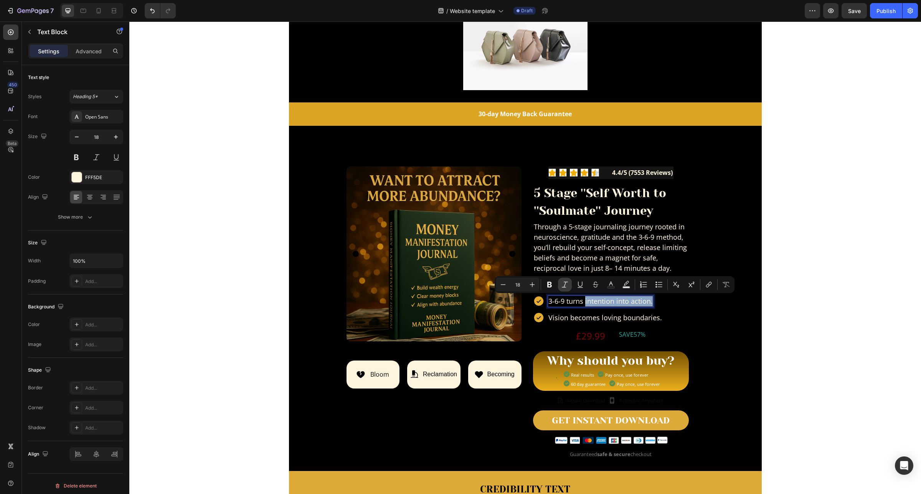
scroll to position [4, 0]
click at [548, 284] on icon "Editor contextual toolbar" at bounding box center [549, 285] width 5 height 6
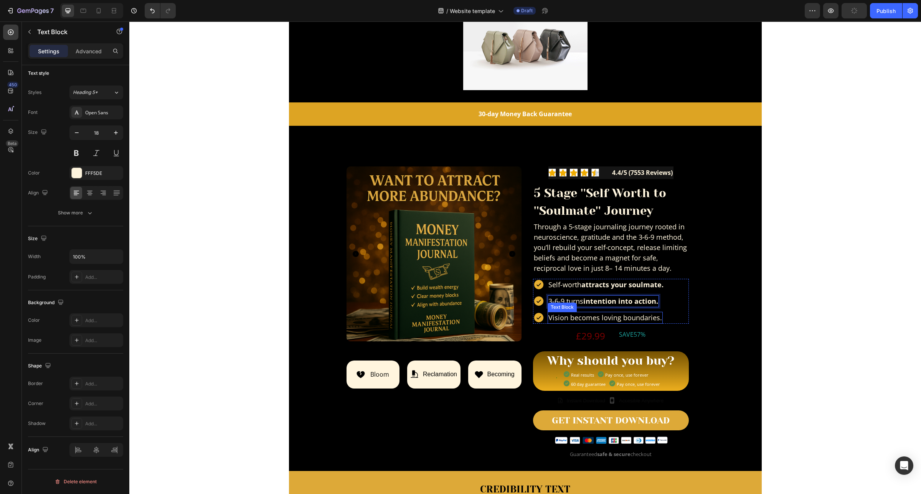
click at [598, 319] on p "Vision becomes loving boundaries." at bounding box center [605, 318] width 114 height 10
drag, startPoint x: 595, startPoint y: 317, endPoint x: 602, endPoint y: 317, distance: 7.3
click at [602, 317] on p "Vision becomes loving boundaries." at bounding box center [605, 318] width 114 height 10
click at [599, 317] on p "Vision becomes loving boundaries." at bounding box center [605, 318] width 114 height 10
drag, startPoint x: 597, startPoint y: 318, endPoint x: 655, endPoint y: 319, distance: 58.0
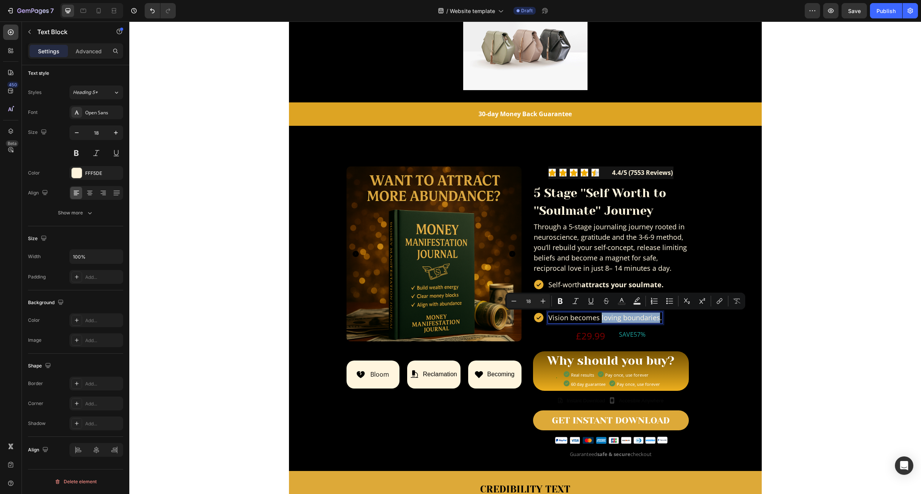
click at [655, 319] on p "Vision becomes loving boundaries." at bounding box center [605, 318] width 114 height 10
click at [653, 321] on p "Vision becomes loving boundaries." at bounding box center [605, 318] width 114 height 10
drag, startPoint x: 596, startPoint y: 318, endPoint x: 655, endPoint y: 317, distance: 59.1
click at [655, 317] on p "Vision becomes loving boundaries." at bounding box center [605, 318] width 114 height 10
copy p "loving boundaries."
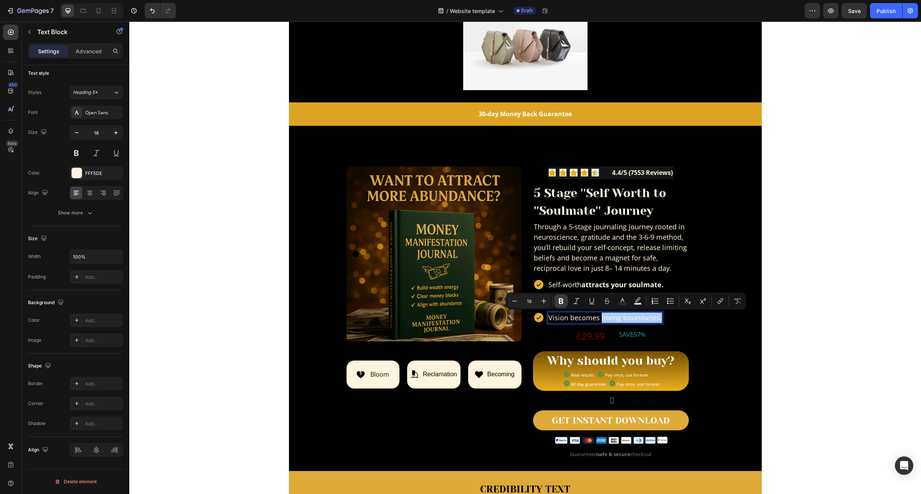
click at [562, 300] on icon "Editor contextual toolbar" at bounding box center [561, 301] width 5 height 6
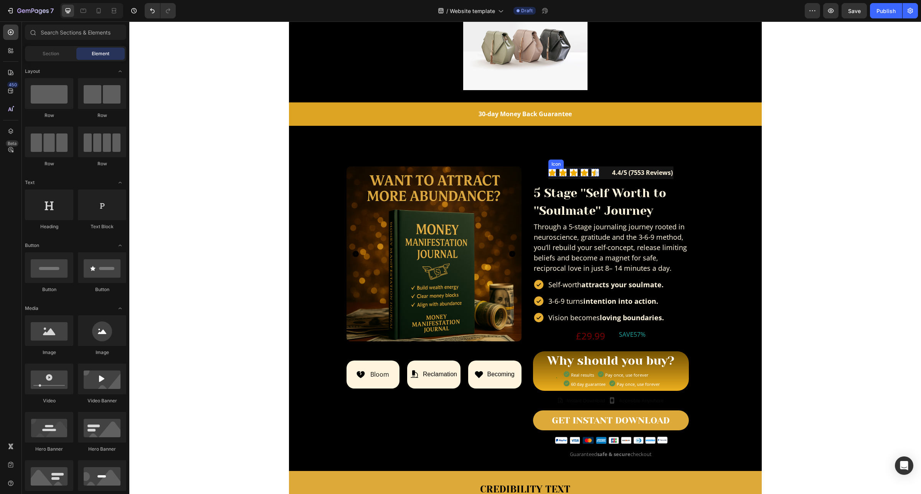
click at [549, 171] on image at bounding box center [552, 173] width 8 height 8
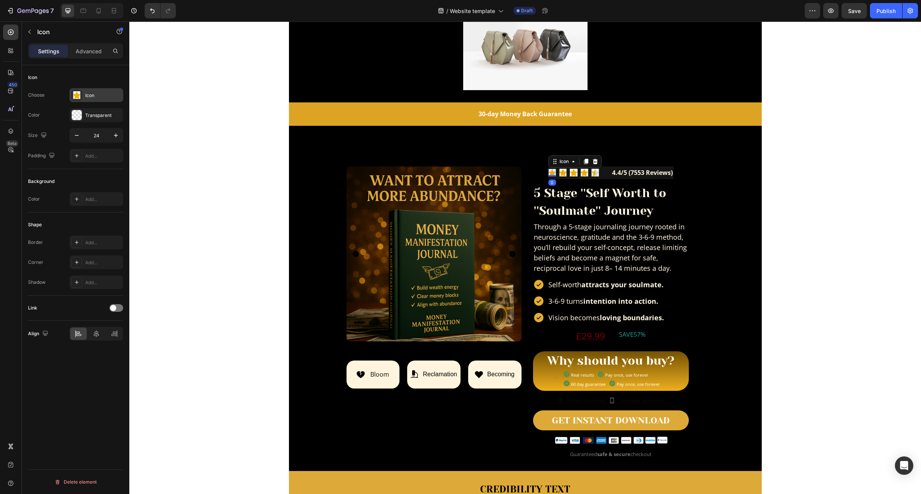
click at [90, 92] on div "Icon" at bounding box center [103, 95] width 36 height 7
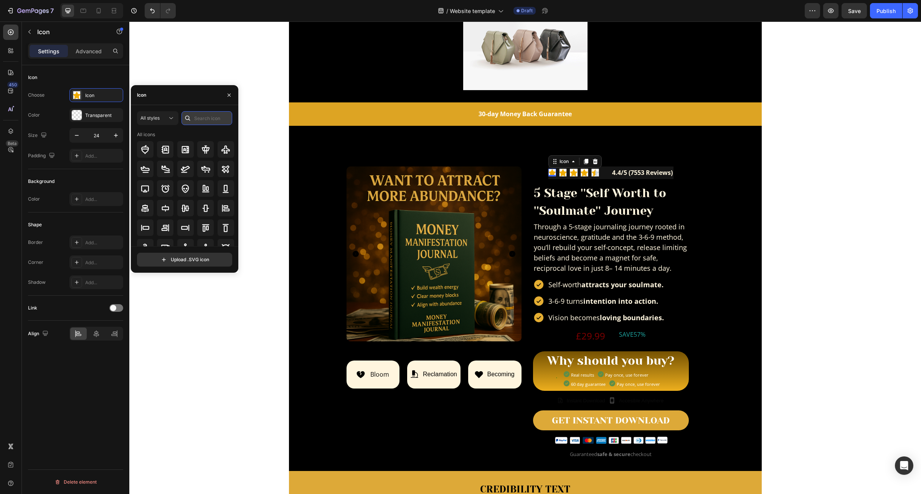
click at [199, 120] on input "text" at bounding box center [206, 118] width 51 height 14
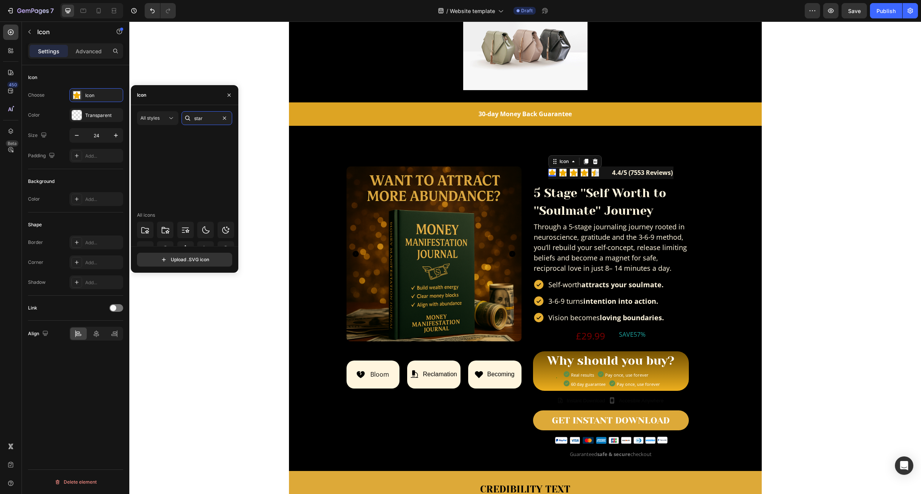
scroll to position [232, 0]
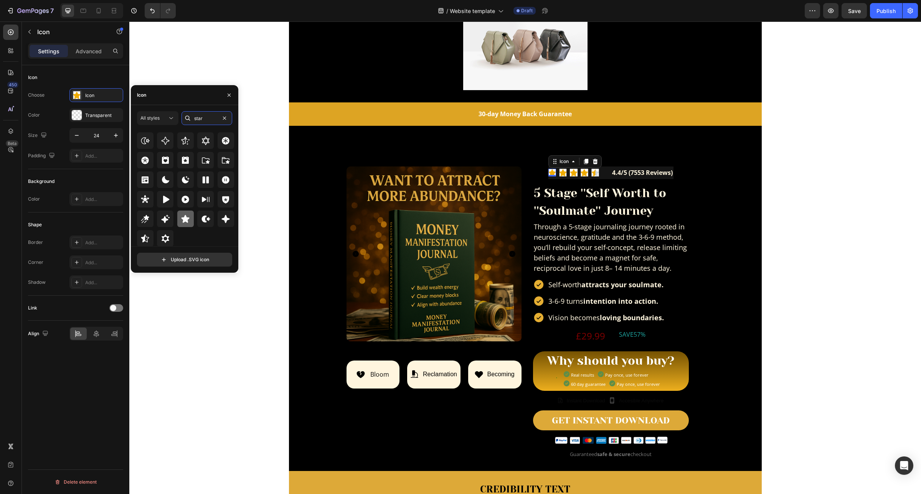
type input "star"
click at [188, 219] on icon at bounding box center [185, 218] width 9 height 9
click at [96, 117] on div "Transparent" at bounding box center [96, 115] width 22 height 7
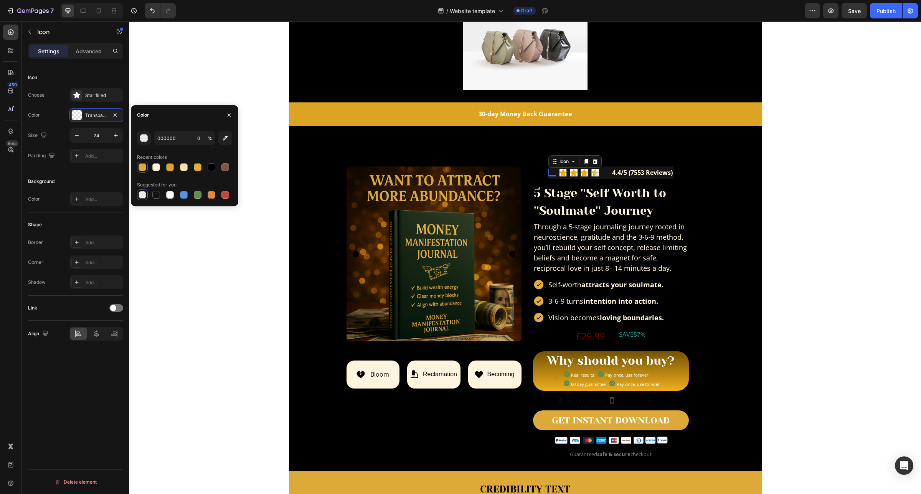
click at [140, 168] on div at bounding box center [142, 167] width 8 height 8
type input "DDA938"
type input "100"
click at [559, 173] on image at bounding box center [563, 173] width 8 height 8
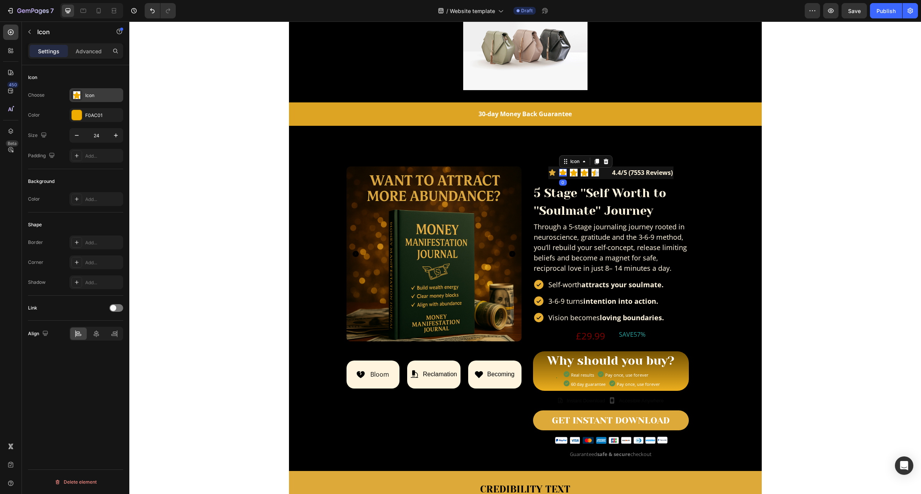
click at [91, 94] on div "Icon" at bounding box center [103, 95] width 36 height 7
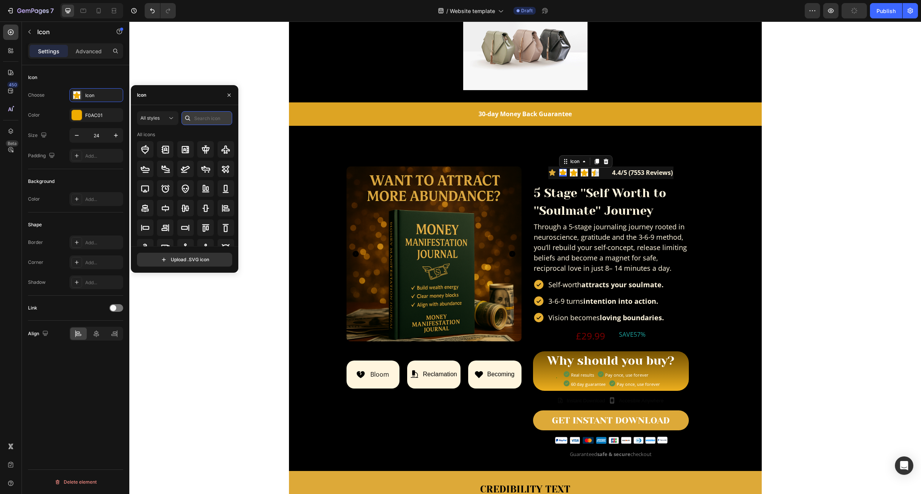
click at [208, 119] on input "text" at bounding box center [206, 118] width 51 height 14
type input "star"
drag, startPoint x: 185, startPoint y: 212, endPoint x: 284, endPoint y: 178, distance: 104.6
click at [185, 212] on div at bounding box center [185, 219] width 16 height 16
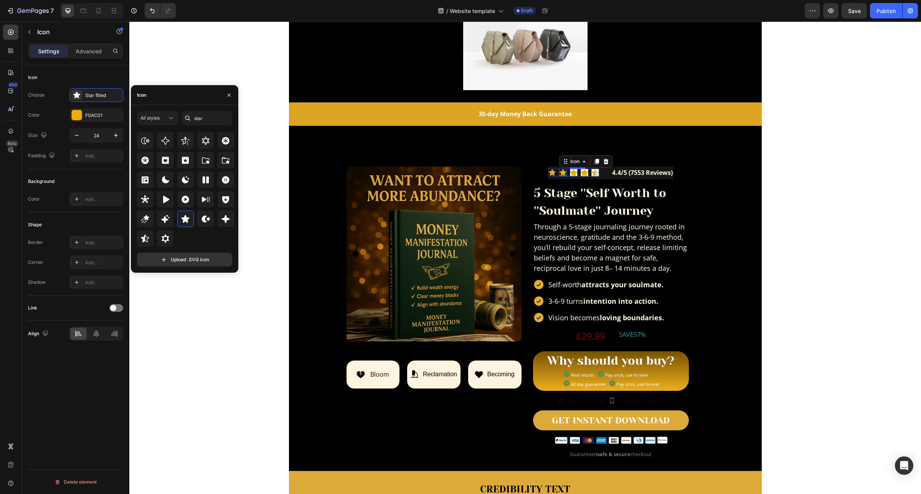
click at [570, 172] on image at bounding box center [574, 173] width 8 height 8
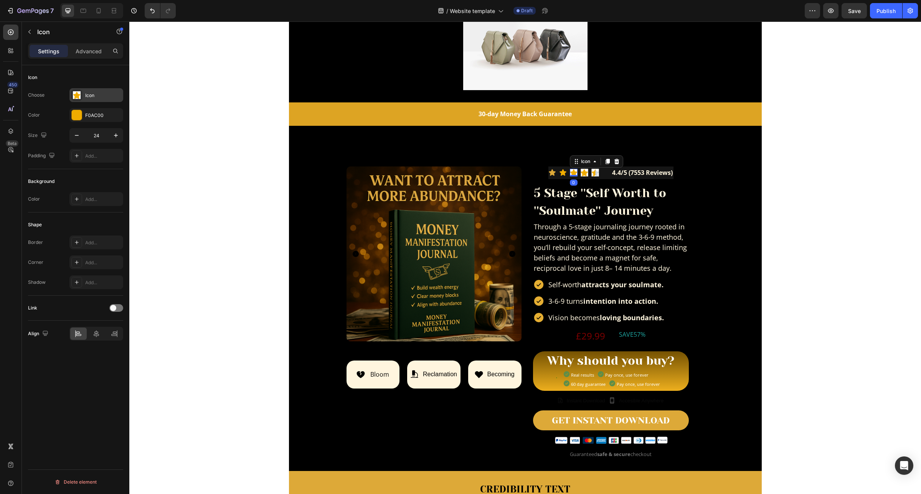
click at [94, 97] on div "Icon" at bounding box center [103, 95] width 36 height 7
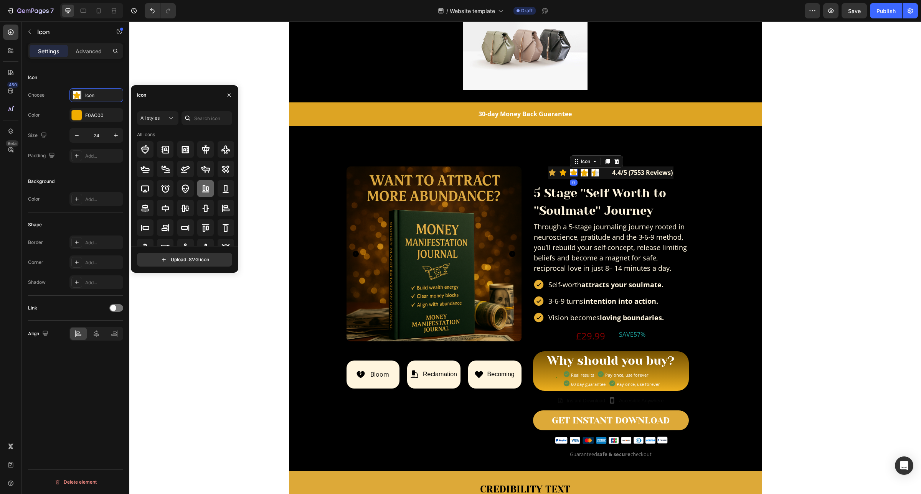
scroll to position [84, 0]
click at [211, 116] on input "text" at bounding box center [206, 118] width 51 height 14
type input "star"
click at [186, 219] on icon at bounding box center [185, 219] width 8 height 8
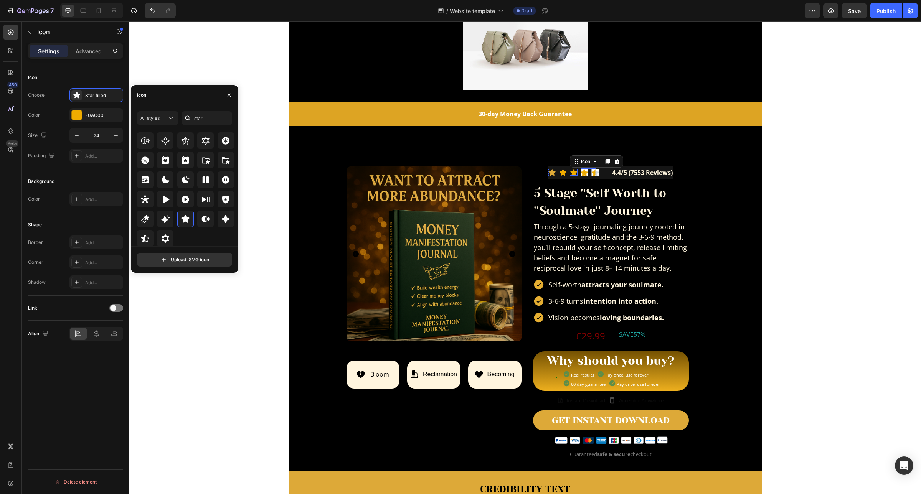
click at [580, 175] on image at bounding box center [584, 173] width 8 height 8
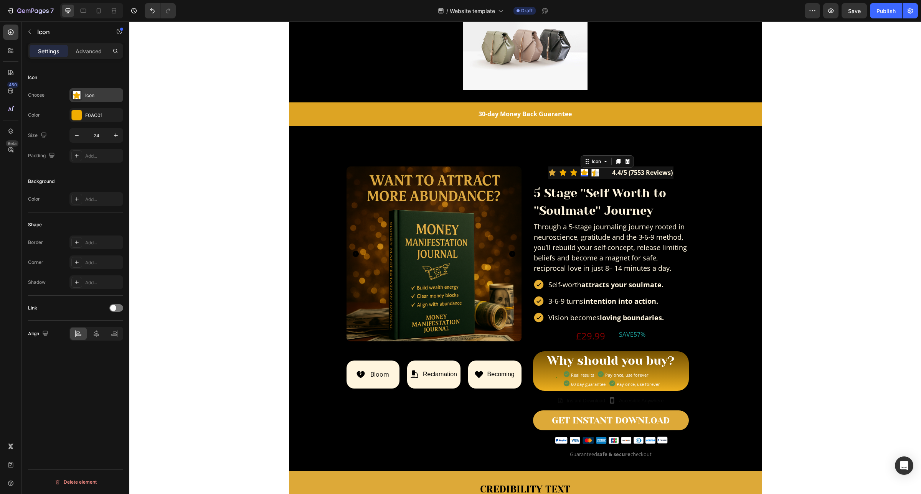
click at [99, 99] on div "Icon" at bounding box center [103, 95] width 36 height 7
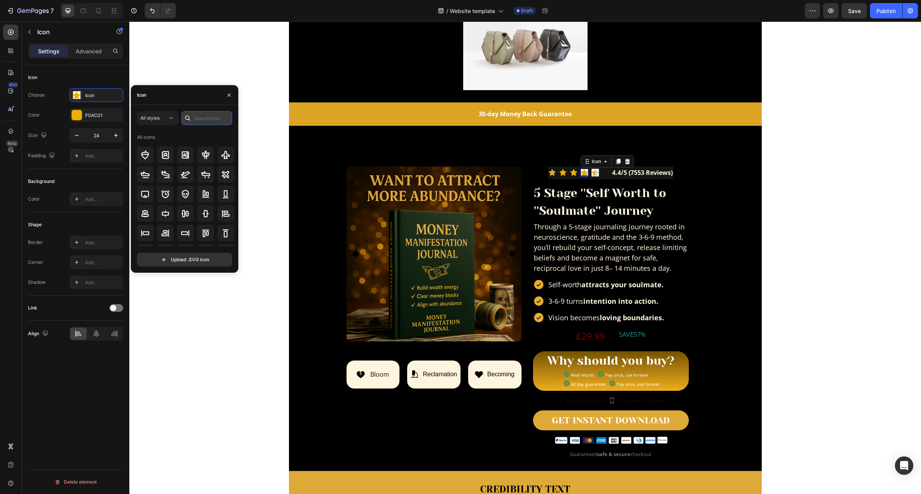
click at [196, 123] on input "text" at bounding box center [206, 118] width 51 height 14
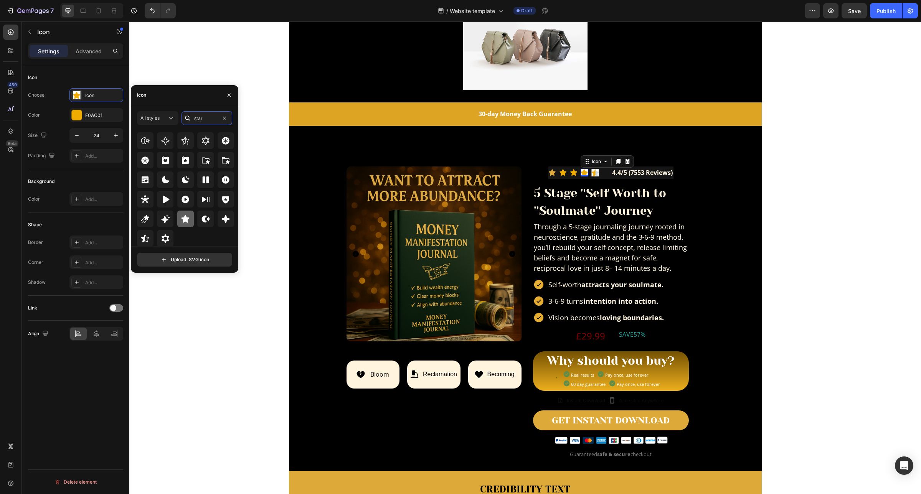
type input "star"
click at [181, 216] on icon at bounding box center [185, 218] width 9 height 9
click at [591, 173] on image at bounding box center [595, 173] width 8 height 8
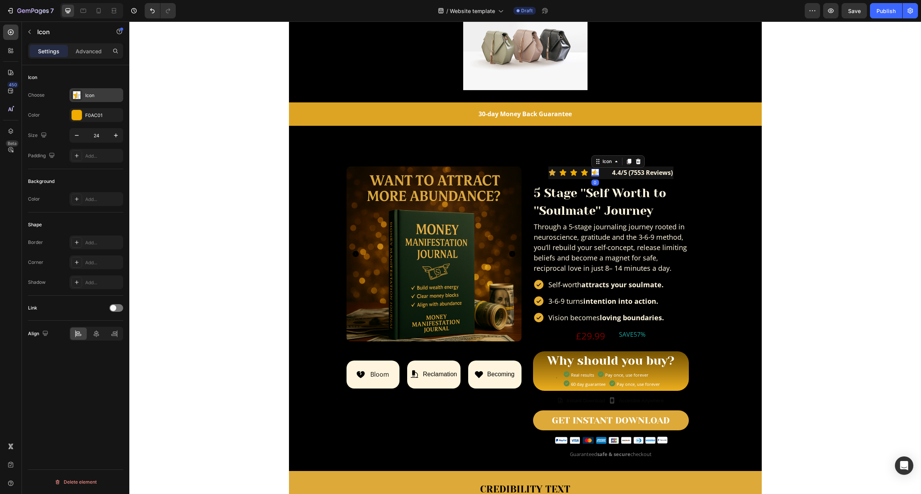
click at [102, 97] on div "Icon" at bounding box center [103, 95] width 36 height 7
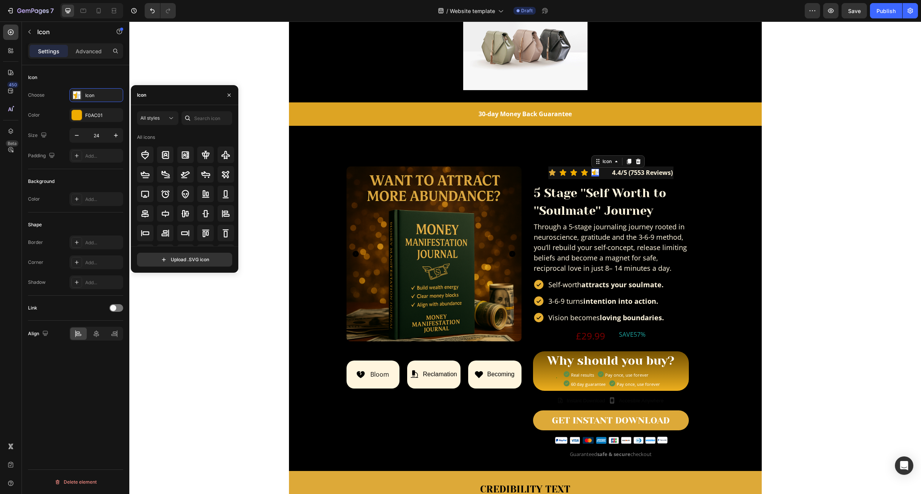
scroll to position [249, 0]
click at [198, 118] on input "text" at bounding box center [206, 118] width 51 height 14
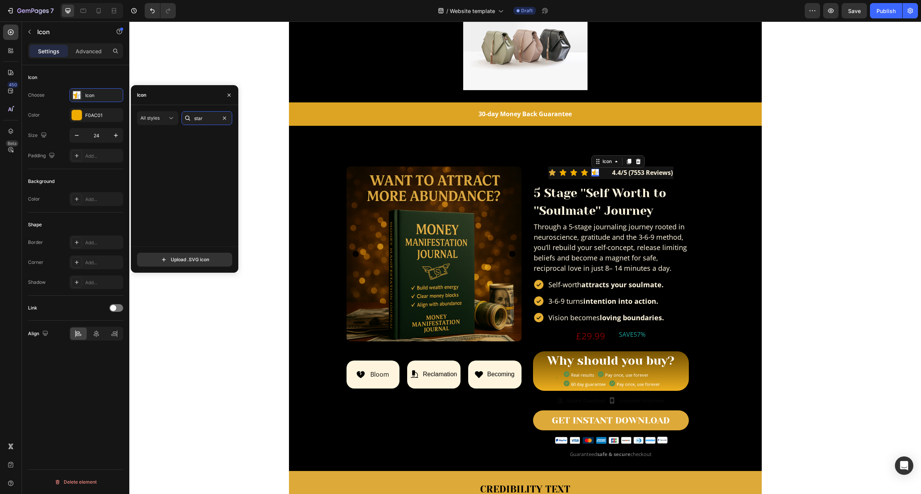
scroll to position [232, 0]
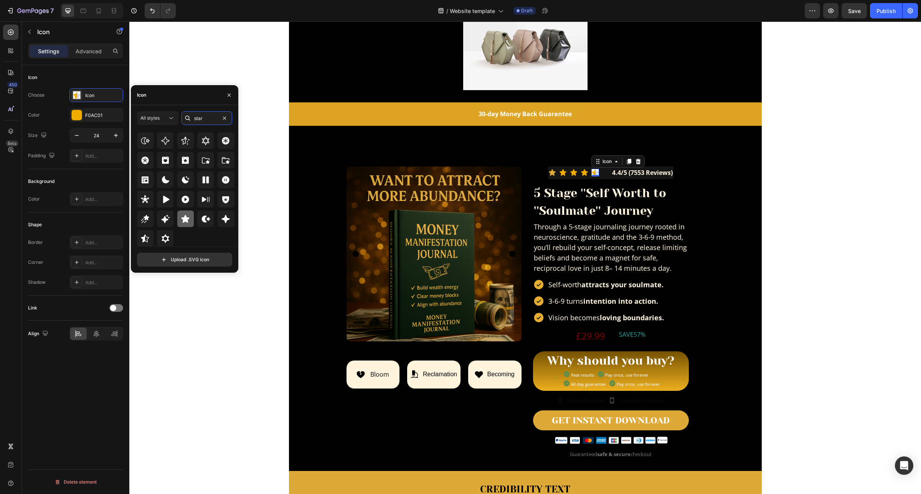
type input "star"
click at [181, 217] on icon at bounding box center [185, 218] width 9 height 9
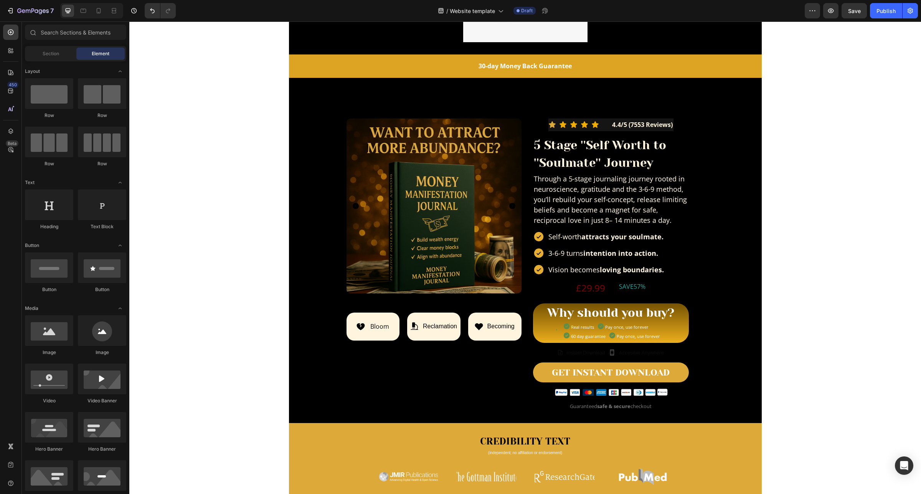
scroll to position [48, 0]
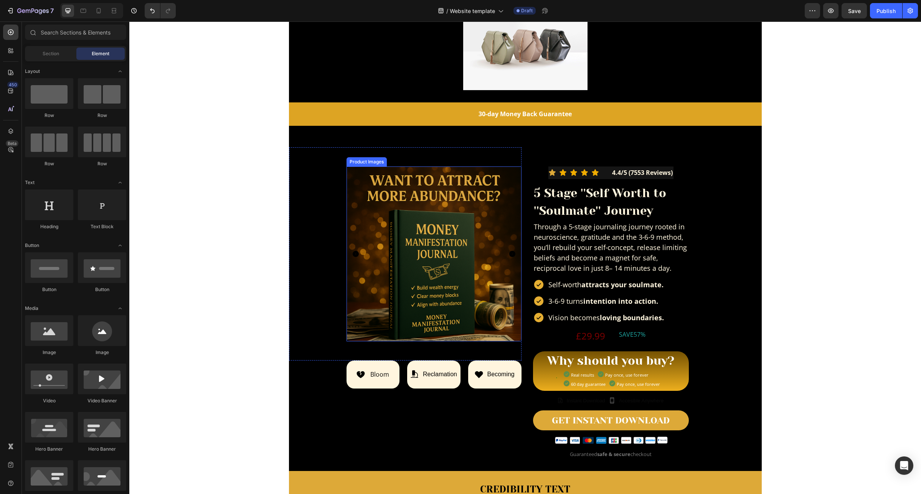
click at [468, 170] on img at bounding box center [433, 254] width 175 height 175
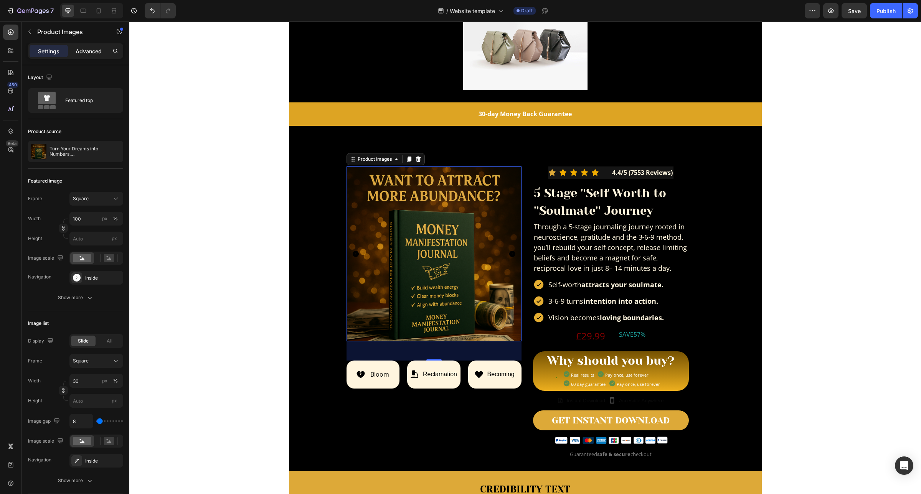
click at [88, 54] on p "Advanced" at bounding box center [89, 51] width 26 height 8
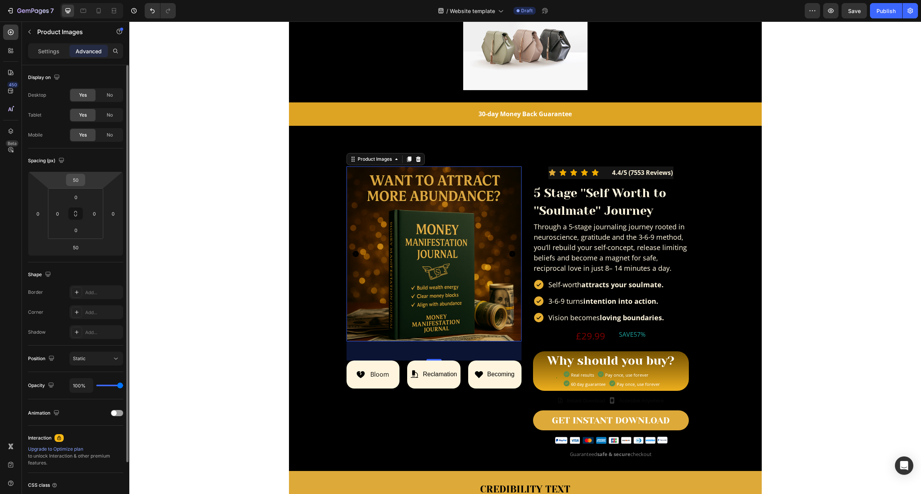
click at [79, 184] on input "50" at bounding box center [75, 180] width 15 height 12
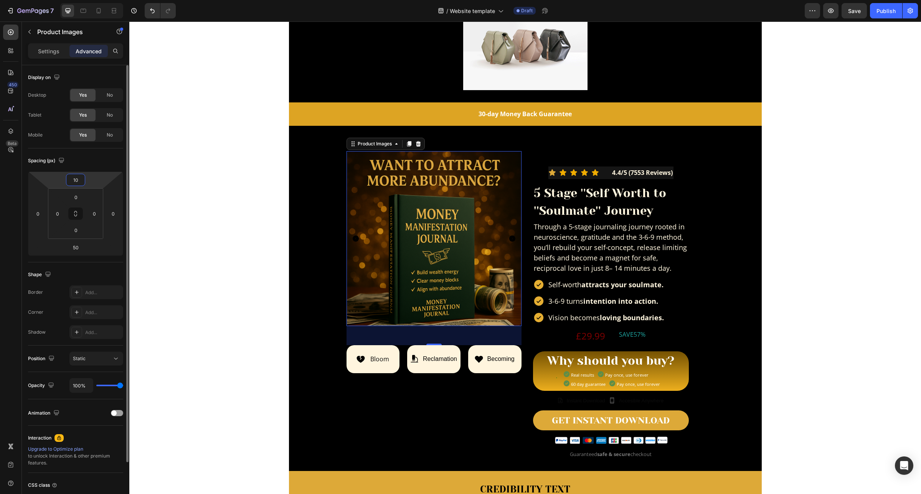
type input "100"
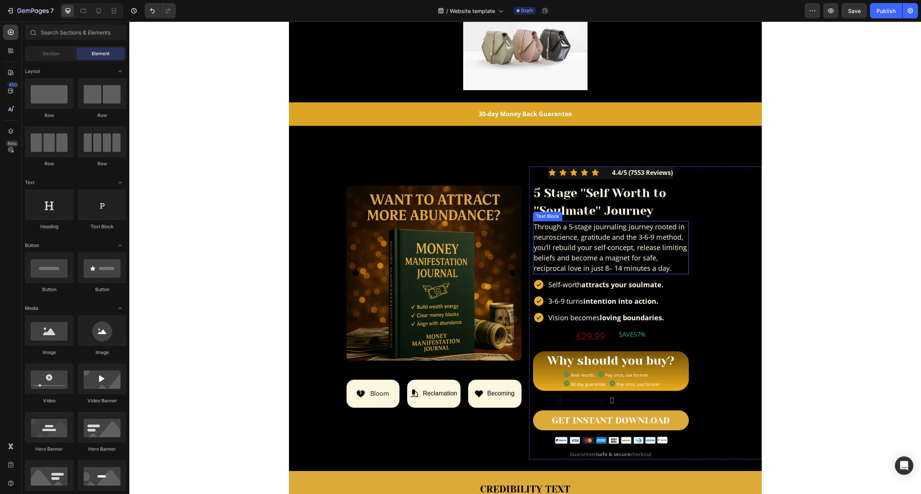
click at [646, 232] on p "Through a 5‑stage journaling journey rooted in neuroscience, gratitude and the …" at bounding box center [611, 248] width 154 height 52
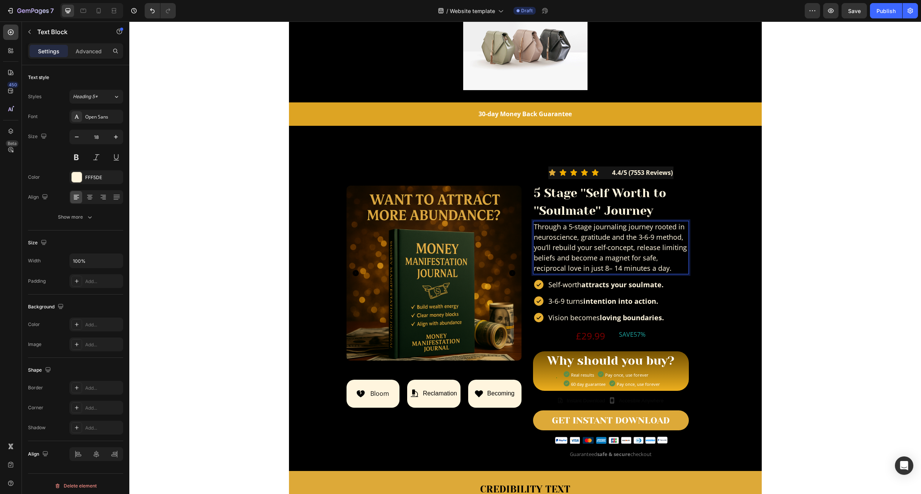
click at [648, 227] on p "Through a 5‑stage journaling journey rooted in neuroscience, gratitude and the …" at bounding box center [611, 248] width 154 height 52
drag, startPoint x: 648, startPoint y: 227, endPoint x: 624, endPoint y: 229, distance: 24.6
click at [624, 229] on p "Through a 5‑stage journaling journey rooted in neuroscience, gratitude and the …" at bounding box center [611, 248] width 154 height 52
click at [602, 173] on div "Icon Icon Icon Icon Icon Icon List Hoz 4.4/5 (7553 Reviews) Text Block Row" at bounding box center [610, 173] width 125 height 13
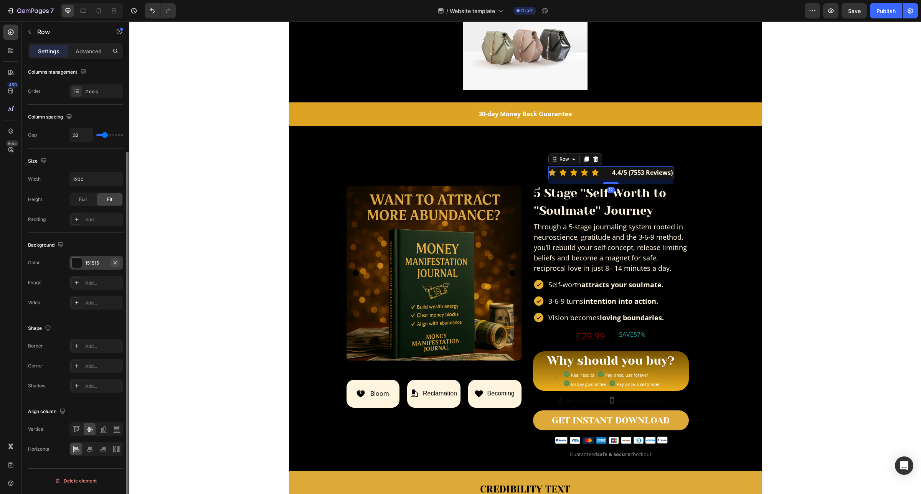
scroll to position [106, 0]
click at [90, 266] on div "151515" at bounding box center [96, 262] width 22 height 7
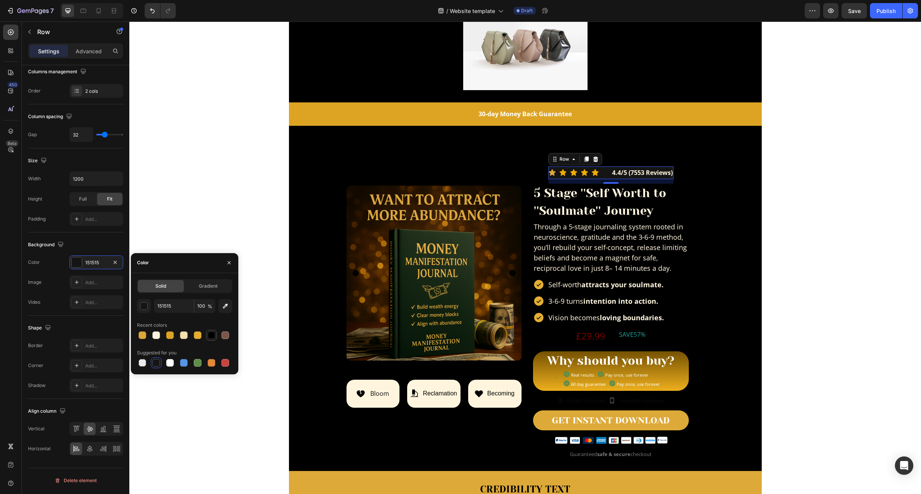
click at [213, 337] on div at bounding box center [212, 335] width 8 height 8
type input "000000"
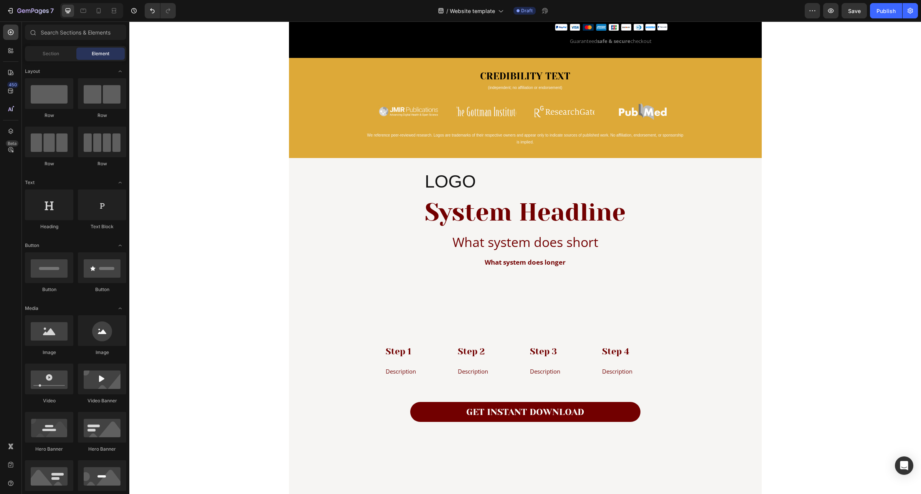
scroll to position [77, 0]
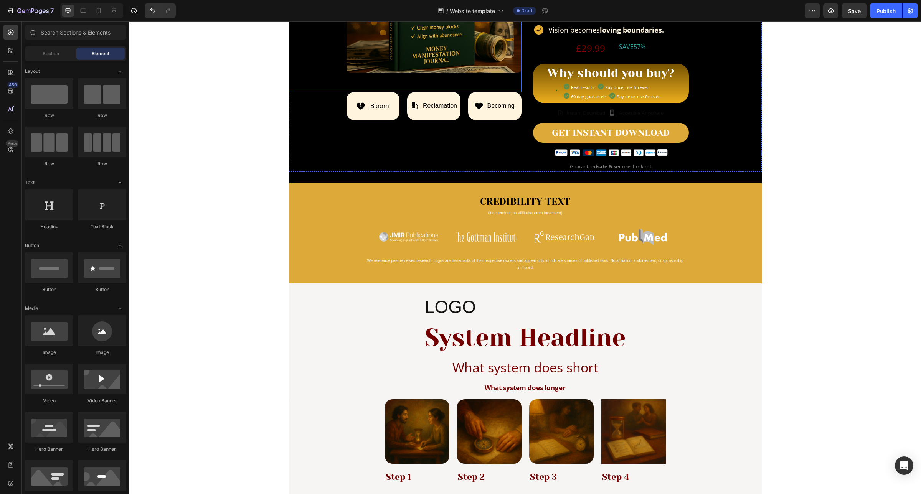
scroll to position [144, 0]
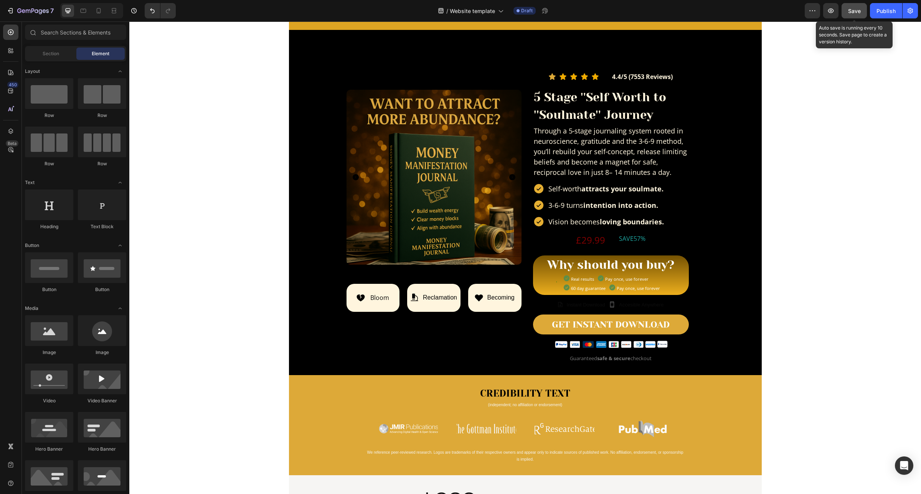
click at [854, 8] on span "Save" at bounding box center [854, 11] width 13 height 7
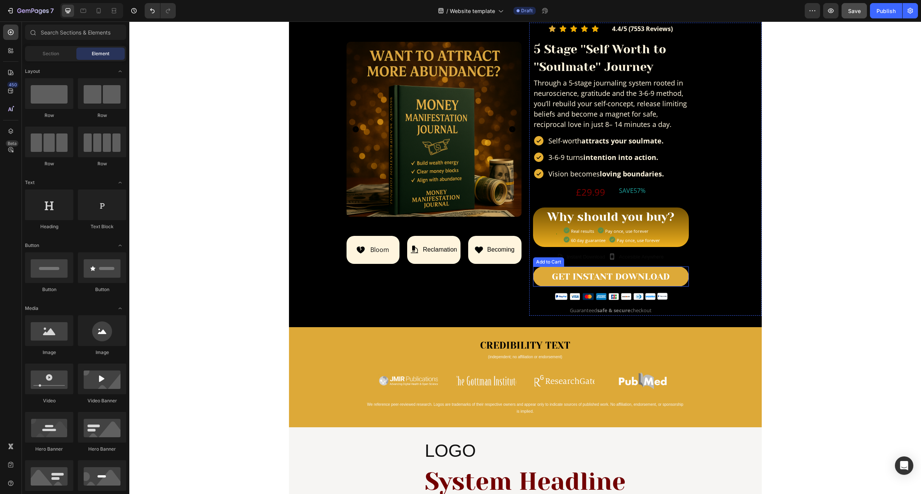
scroll to position [0, 0]
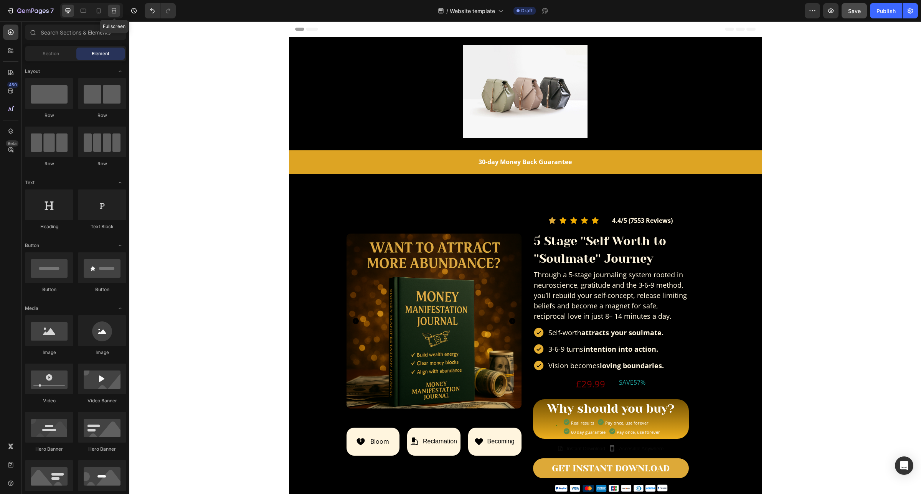
click at [120, 10] on div at bounding box center [114, 11] width 12 height 12
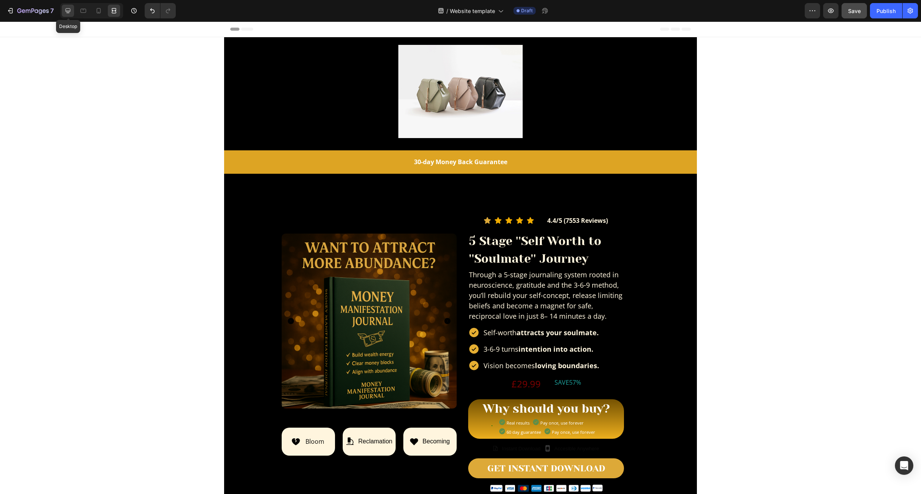
click at [70, 12] on icon at bounding box center [68, 11] width 8 height 8
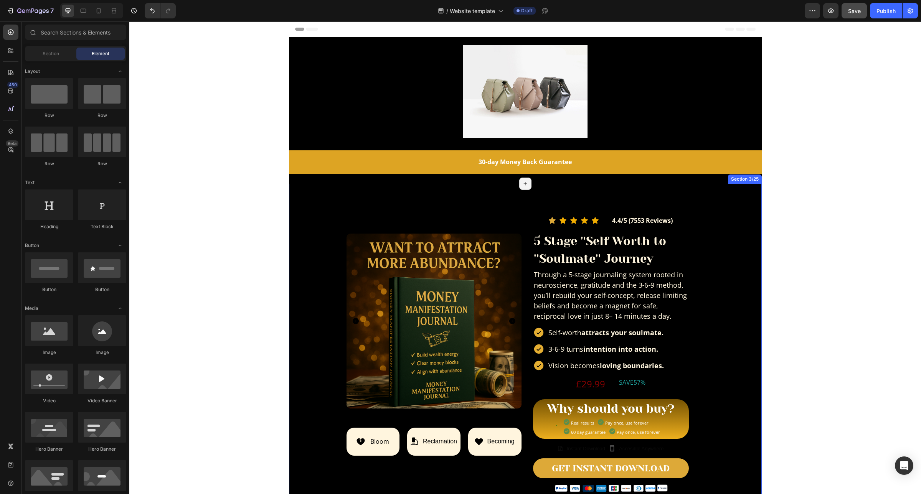
click at [292, 188] on div "Product Images Row Icon Bloom Text Block Row Icon Reclamation Text Block Row Ic…" at bounding box center [525, 351] width 473 height 335
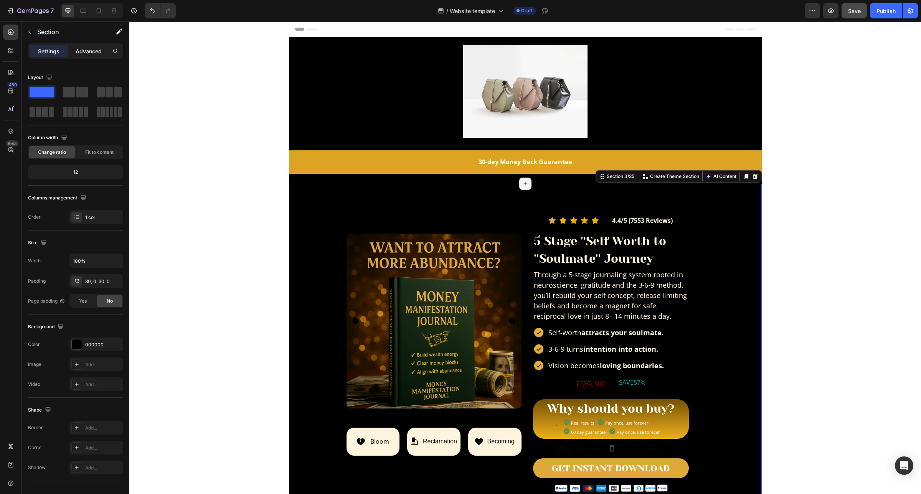
click at [76, 51] on p "Advanced" at bounding box center [89, 51] width 26 height 8
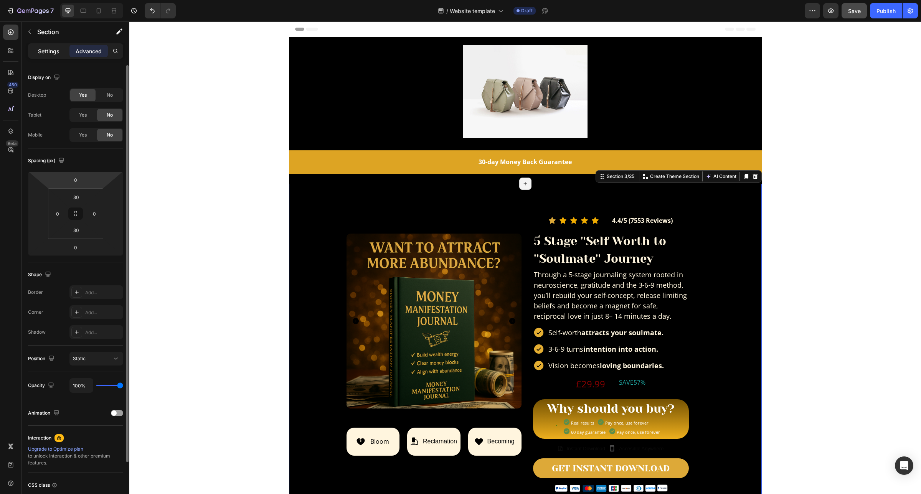
click at [52, 53] on p "Settings" at bounding box center [48, 51] width 21 height 8
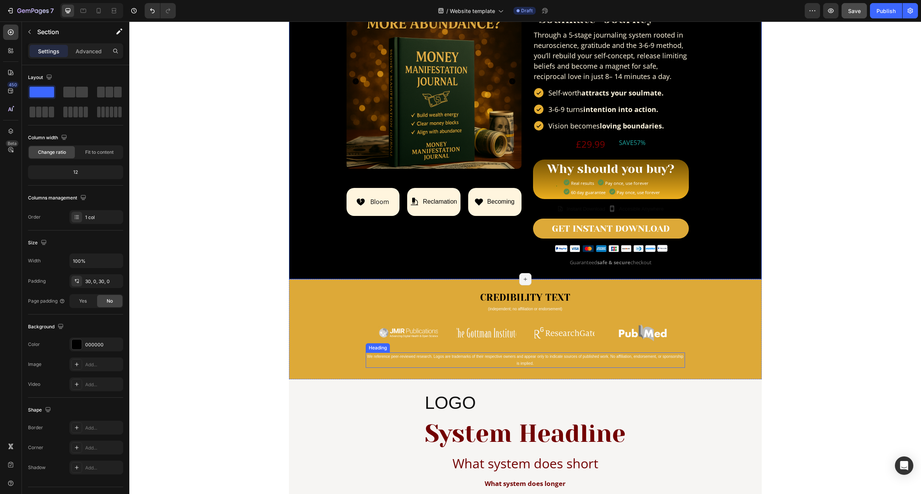
scroll to position [432, 0]
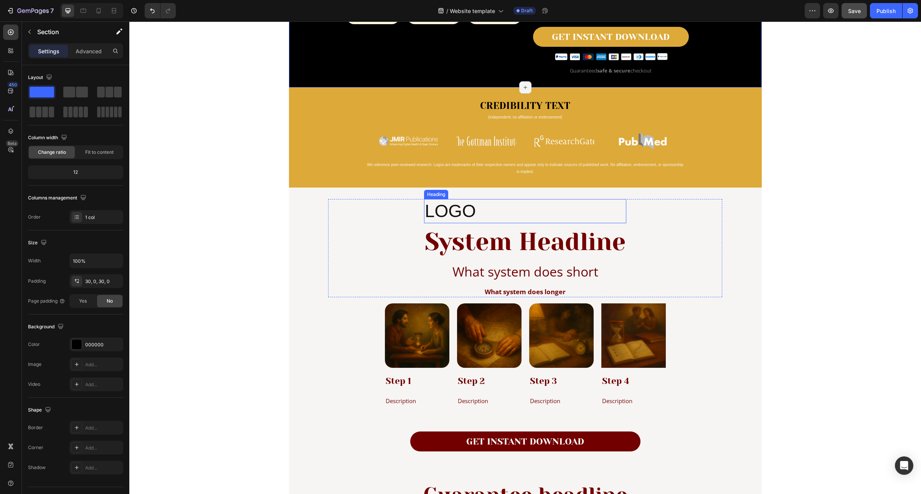
click at [455, 212] on h2 "LOGO" at bounding box center [525, 211] width 202 height 25
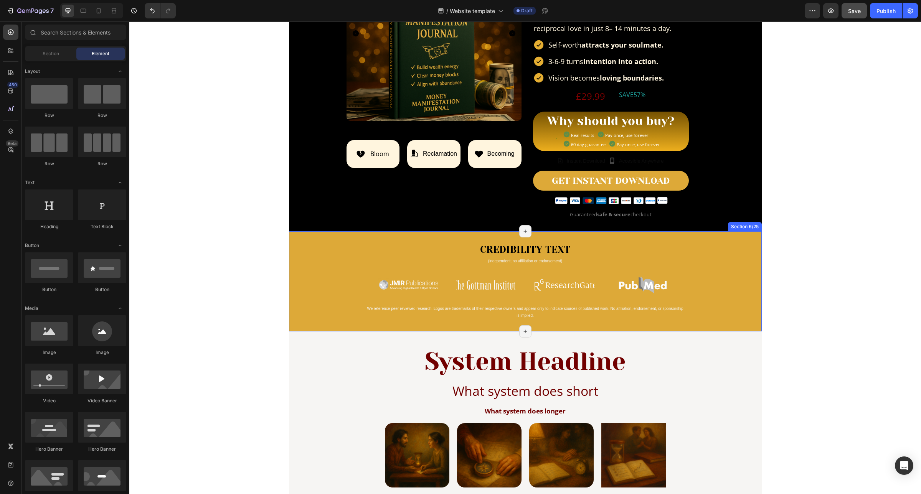
scroll to position [48, 0]
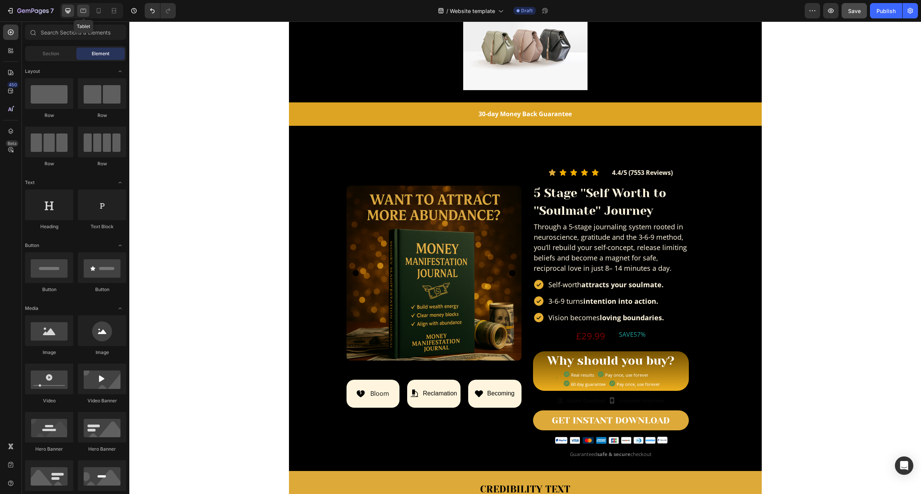
click at [83, 13] on icon at bounding box center [83, 11] width 8 height 8
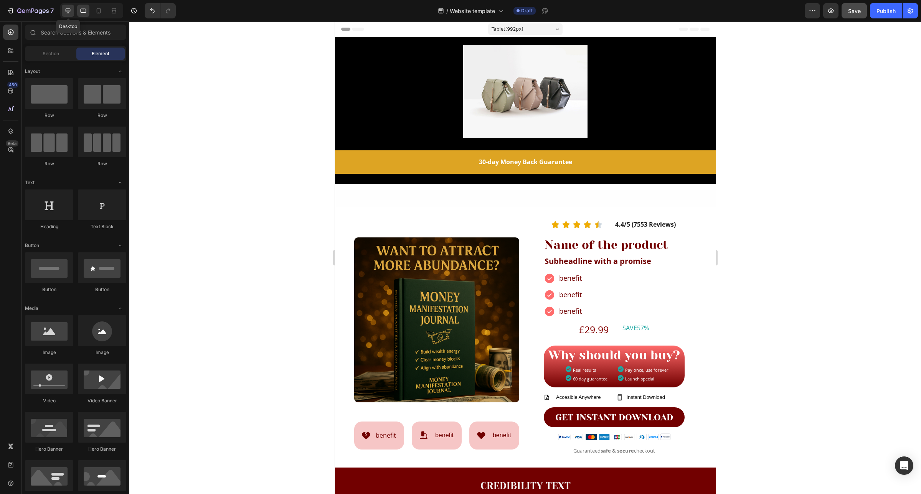
click at [64, 12] on div at bounding box center [68, 11] width 12 height 12
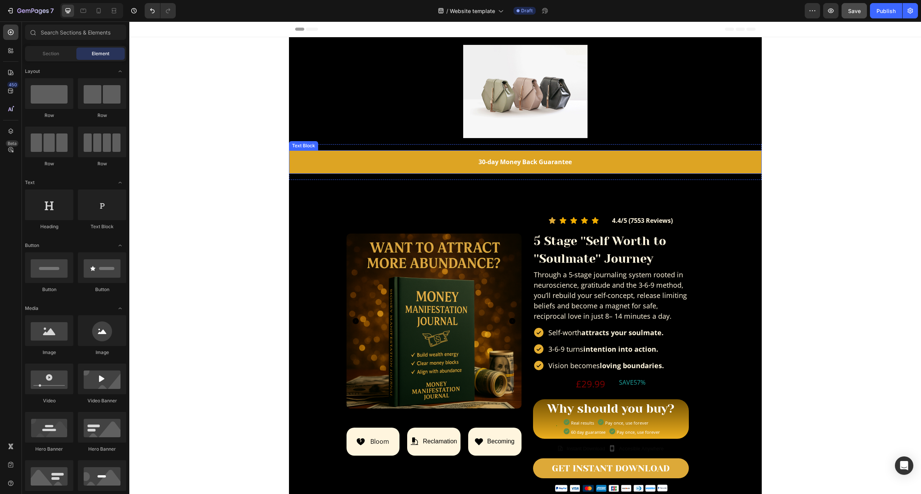
click at [519, 160] on strong "30-day Money Back Guarantee" at bounding box center [524, 162] width 93 height 8
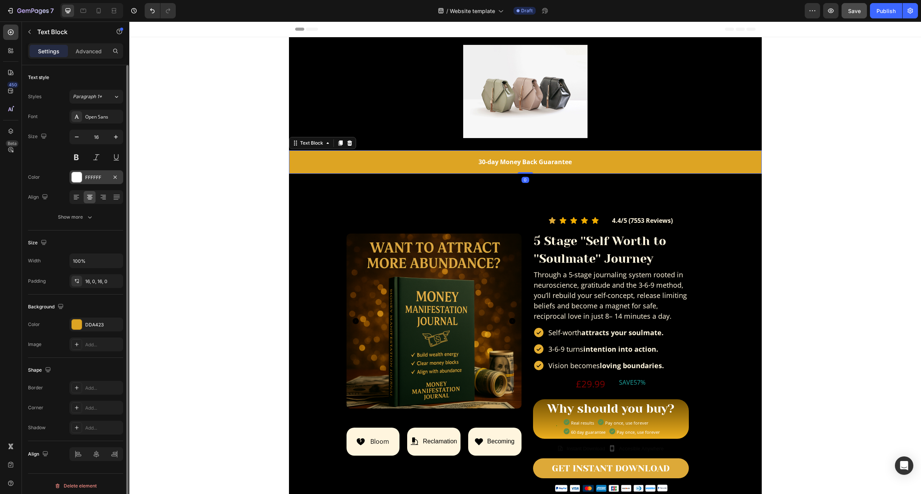
click at [94, 176] on div "FFFFFF" at bounding box center [96, 177] width 22 height 7
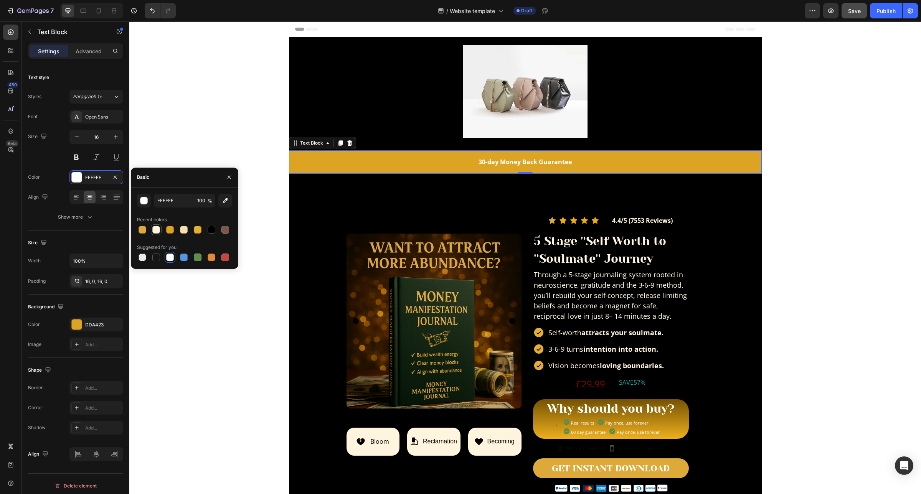
click at [154, 229] on div at bounding box center [156, 230] width 8 height 8
type input "FFF5DE"
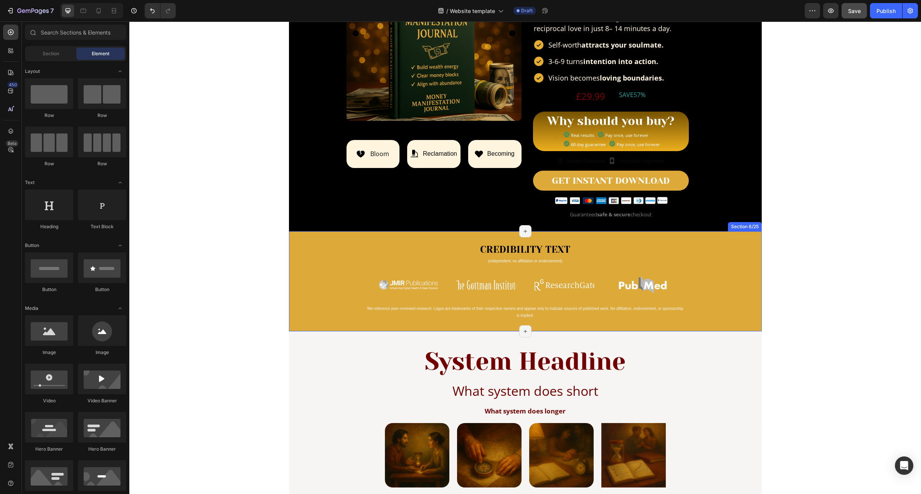
scroll to position [240, 0]
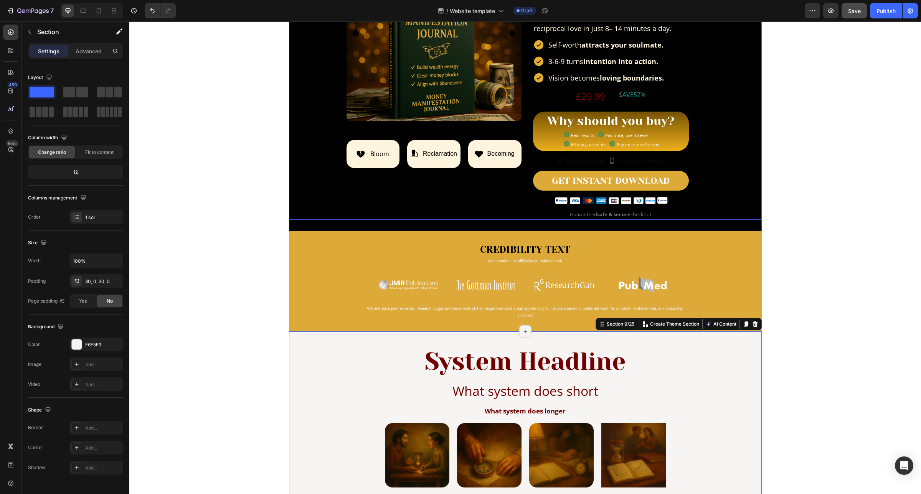
scroll to position [336, 0]
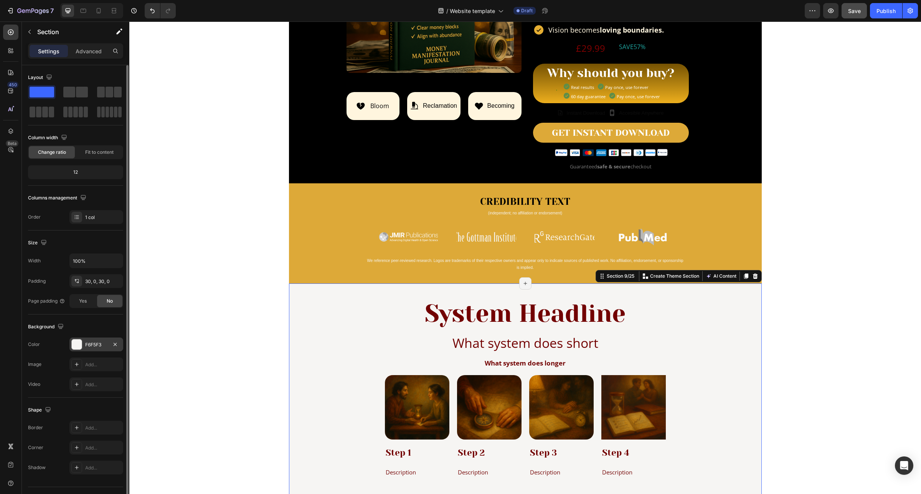
click at [96, 346] on div "F6F5F3" at bounding box center [96, 344] width 22 height 7
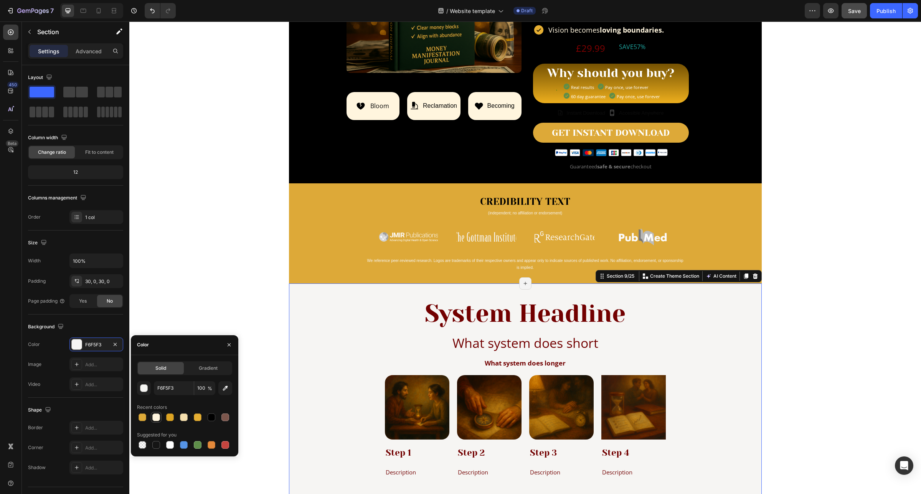
drag, startPoint x: 157, startPoint y: 415, endPoint x: 432, endPoint y: 328, distance: 288.8
click at [157, 415] on div at bounding box center [156, 418] width 8 height 8
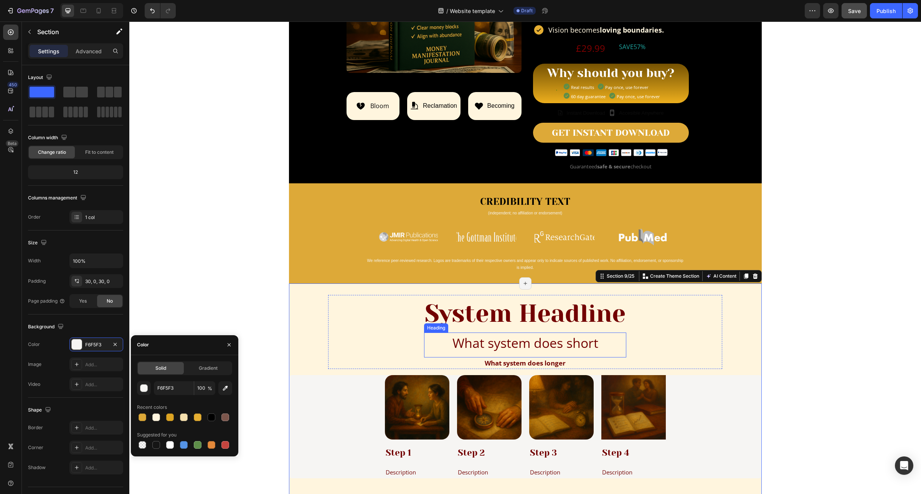
type input "FFF5DE"
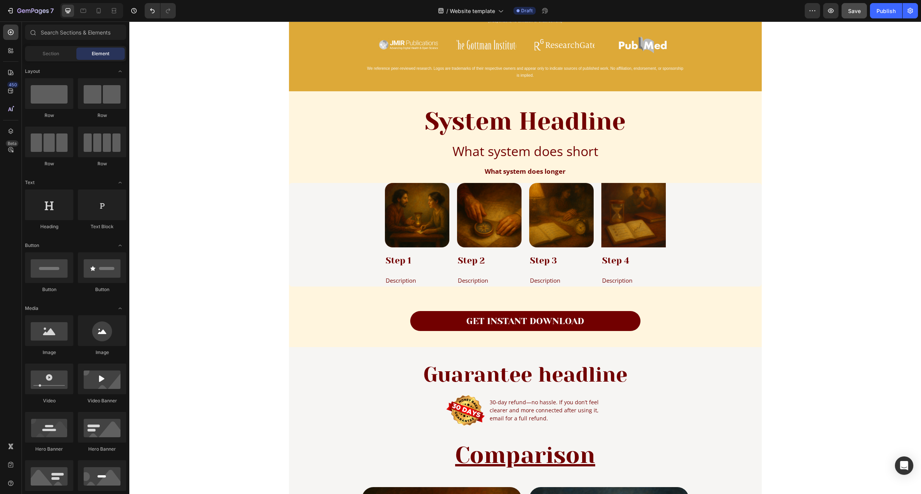
scroll to position [575, 0]
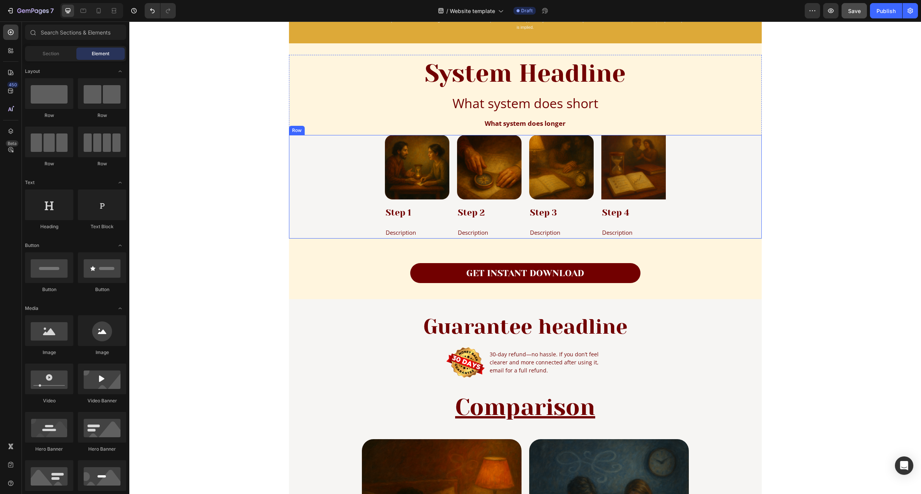
click at [303, 210] on div "Image Step 1 Heading Description Text Block Image Step 2 Heading Description Te…" at bounding box center [525, 187] width 473 height 104
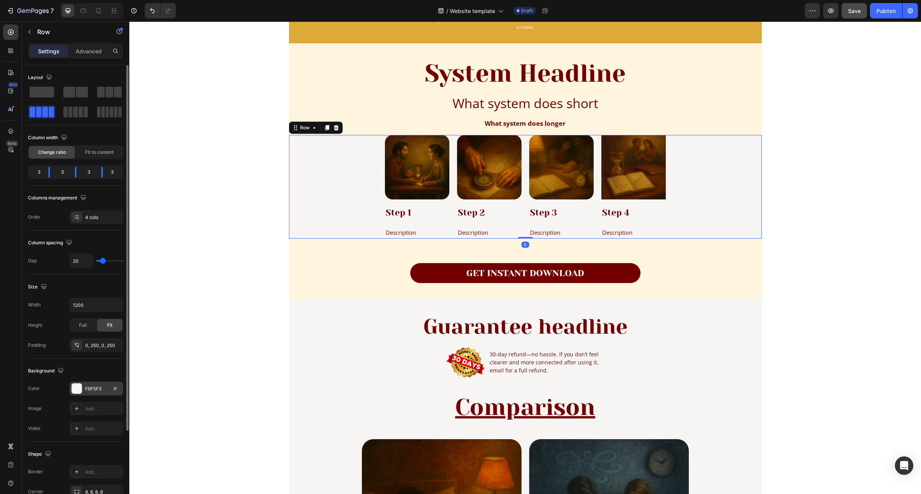
click at [84, 388] on div "F6F5F3" at bounding box center [96, 389] width 54 height 14
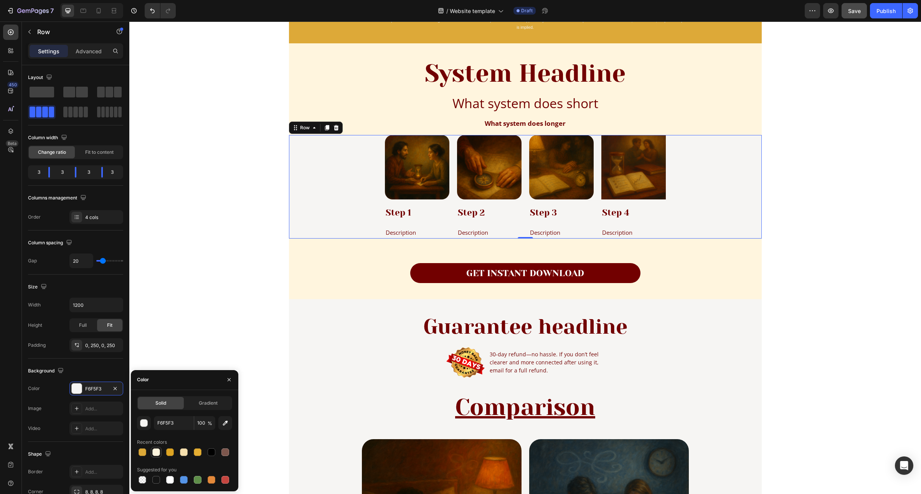
click at [155, 453] on div at bounding box center [156, 452] width 8 height 8
type input "FFF5DE"
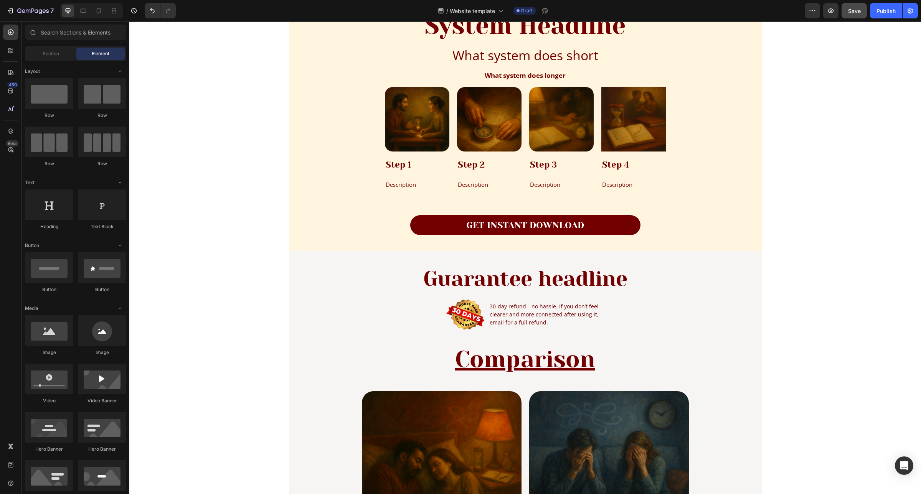
scroll to position [719, 0]
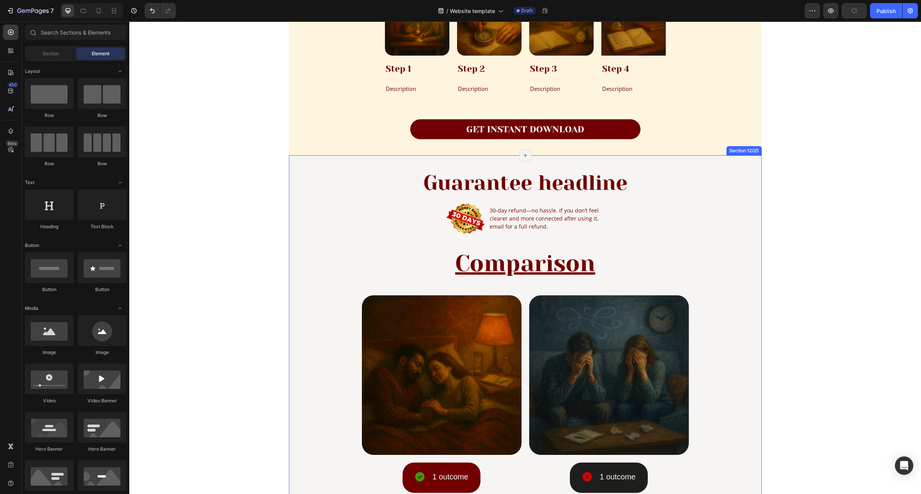
click at [306, 202] on div "Guarantee headline Heading Image 30-day refund—no hassle. If you don’t feel cle…" at bounding box center [525, 395] width 473 height 457
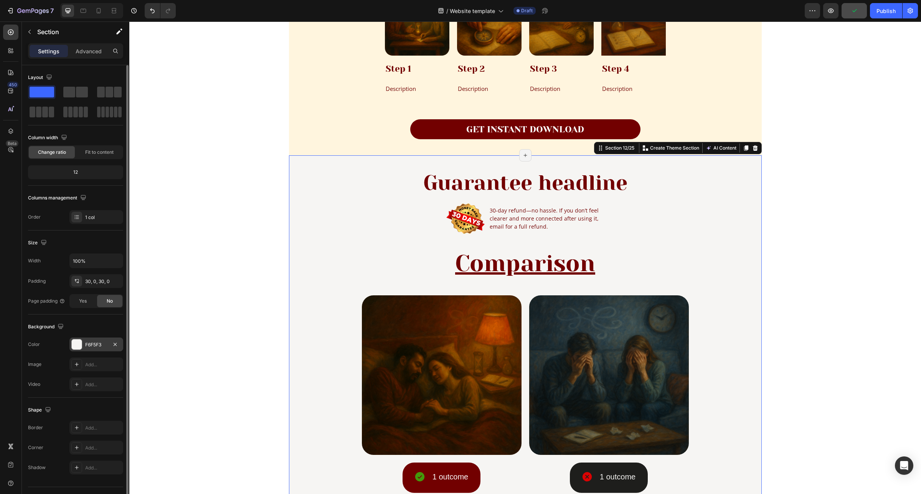
click at [87, 345] on div "F6F5F3" at bounding box center [96, 344] width 22 height 7
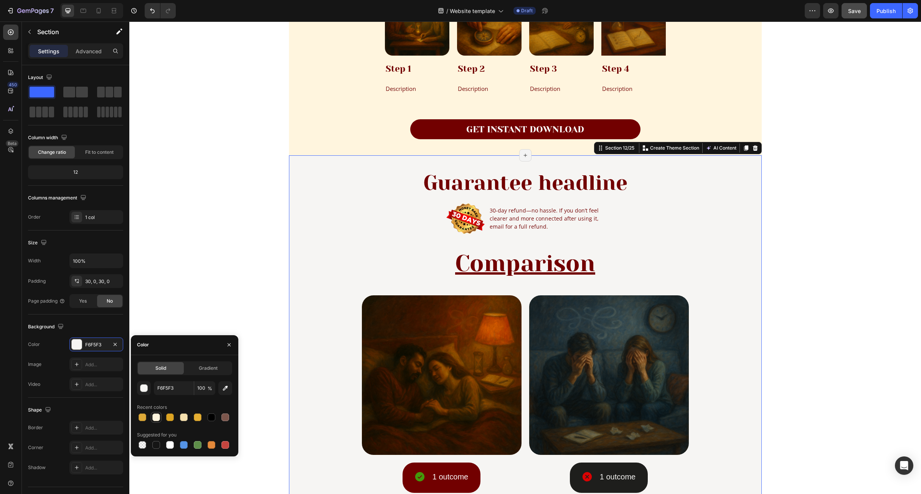
click at [153, 417] on div at bounding box center [156, 418] width 8 height 8
type input "FFF5DE"
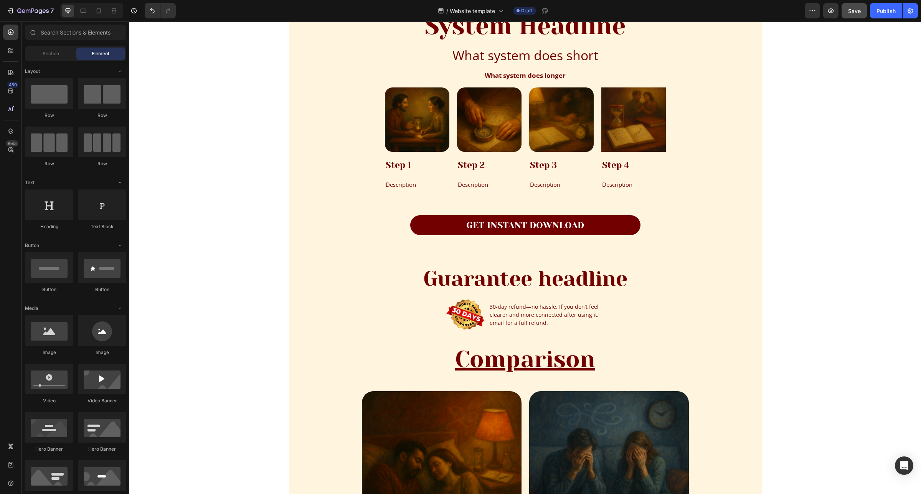
scroll to position [384, 0]
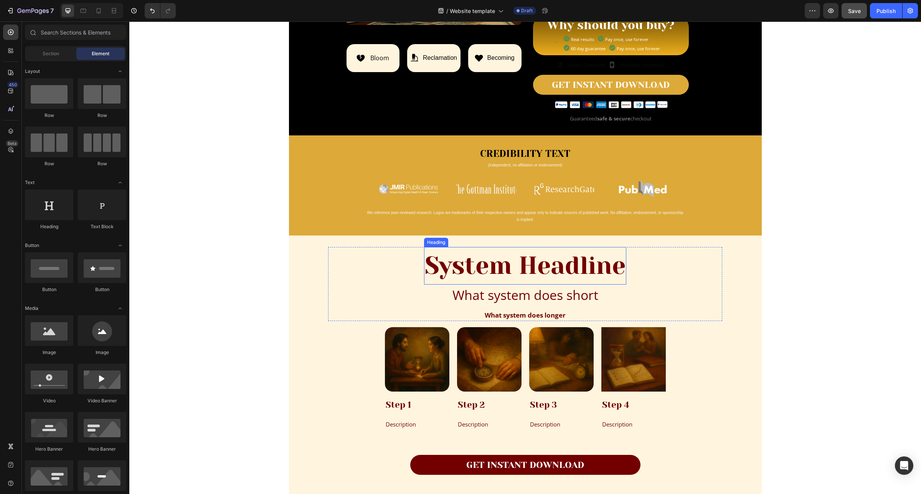
click at [562, 269] on h2 "System Headline" at bounding box center [525, 266] width 202 height 38
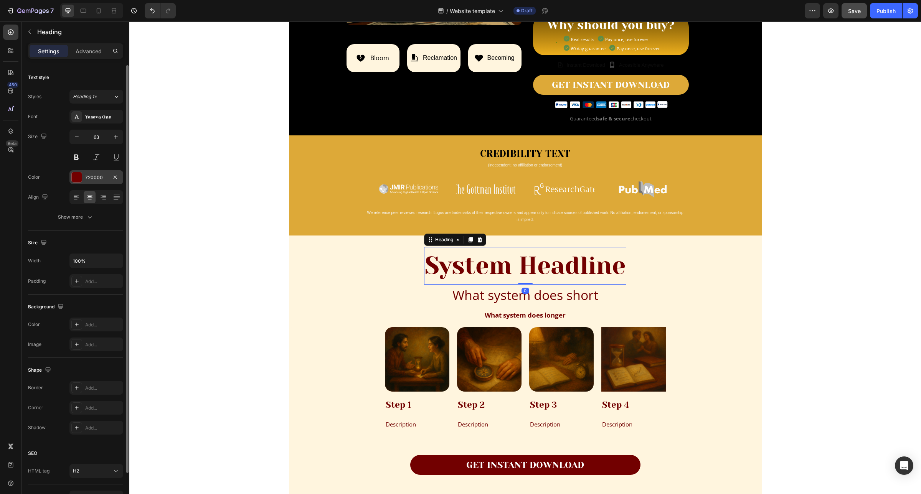
click at [100, 180] on div "720000" at bounding box center [96, 177] width 22 height 7
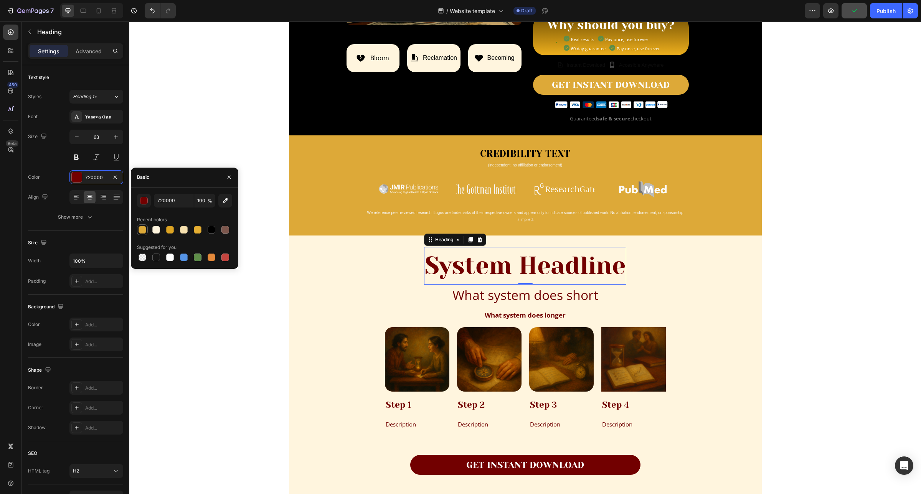
click at [139, 231] on div at bounding box center [142, 230] width 8 height 8
click at [171, 196] on input "DDA938" at bounding box center [174, 201] width 40 height 14
paste input "#ad7800"
type input "#ad7800"
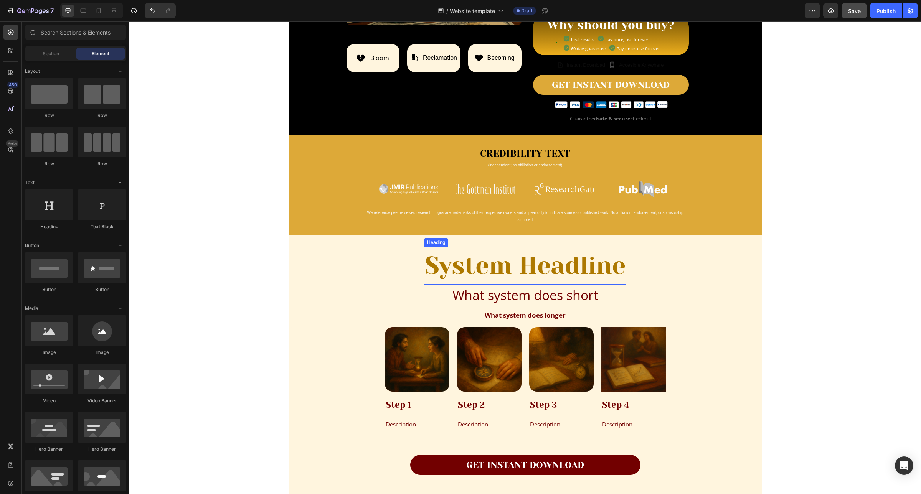
click at [565, 266] on h2 "System Headline" at bounding box center [525, 266] width 202 height 38
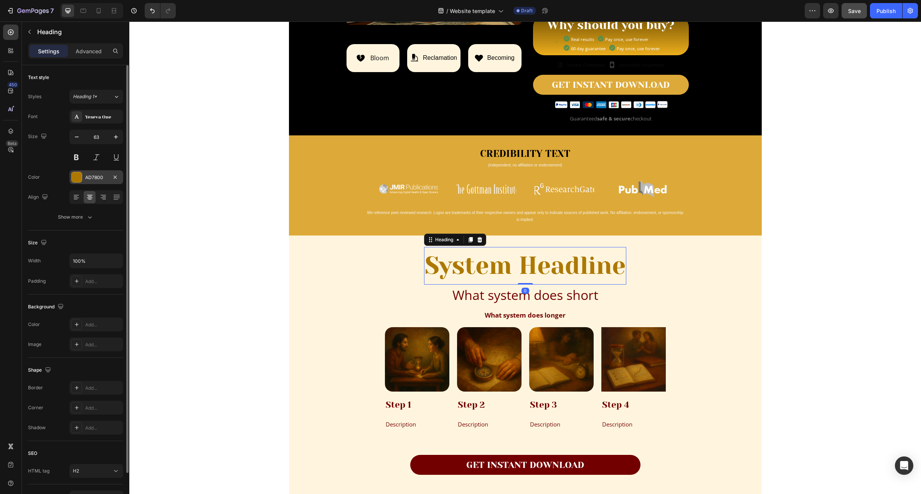
click at [88, 176] on div "AD7800" at bounding box center [96, 177] width 22 height 7
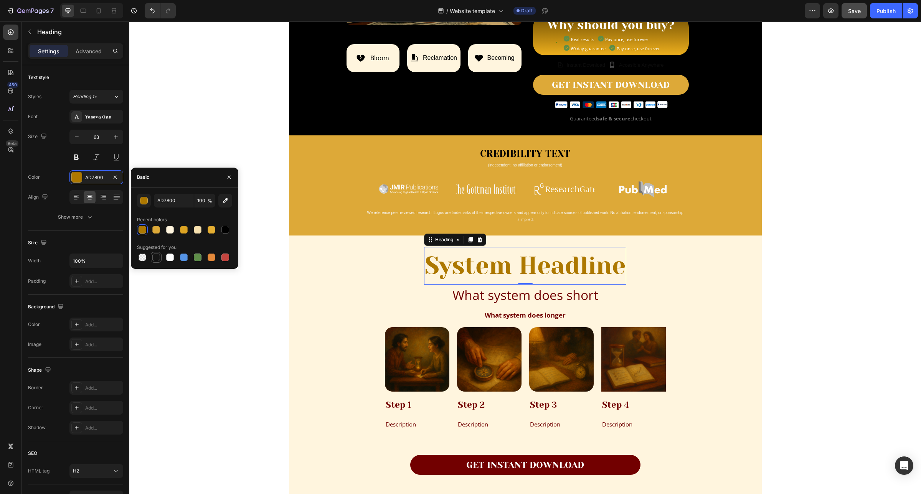
click at [158, 258] on div at bounding box center [156, 258] width 8 height 8
click at [225, 231] on div at bounding box center [225, 230] width 8 height 8
type input "000000"
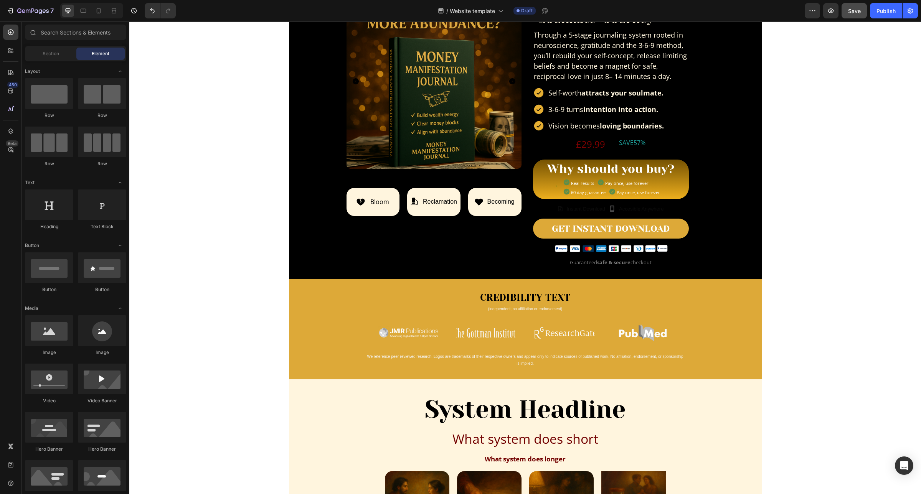
scroll to position [192, 0]
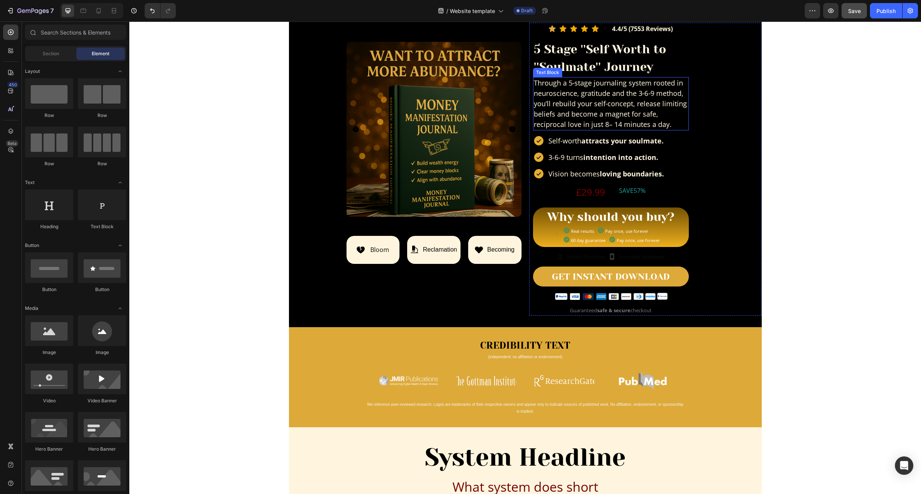
click at [611, 116] on p "Through a 5‑stage journaling system rooted in neuroscience, gratitude and the 3…" at bounding box center [611, 104] width 154 height 52
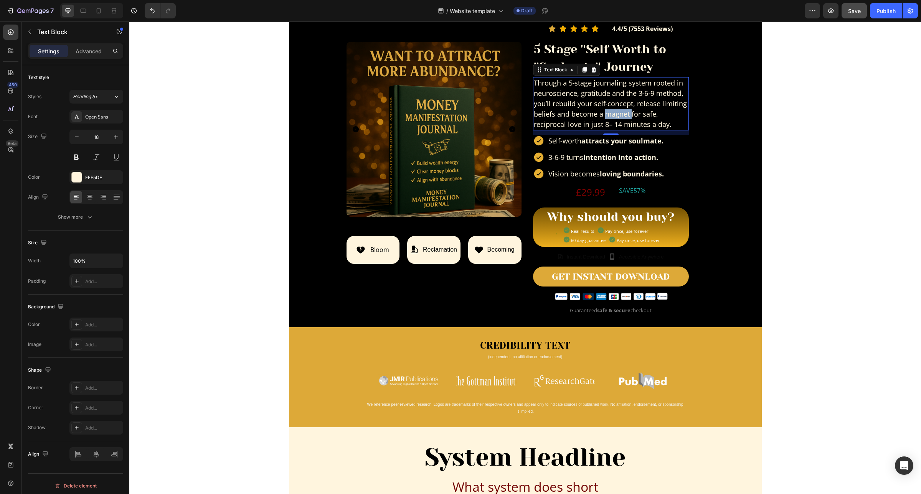
click at [611, 116] on p "Through a 5‑stage journaling system rooted in neuroscience, gratitude and the 3…" at bounding box center [611, 104] width 154 height 52
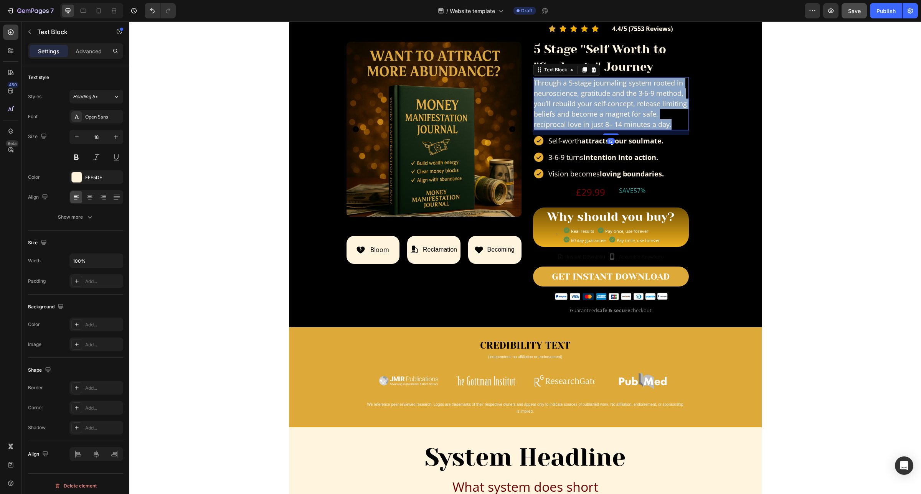
click at [611, 116] on p "Through a 5‑stage journaling system rooted in neuroscience, gratitude and the 3…" at bounding box center [611, 104] width 154 height 52
copy p "Through a 5‑stage journaling system rooted in neuroscience, gratitude and the 3…"
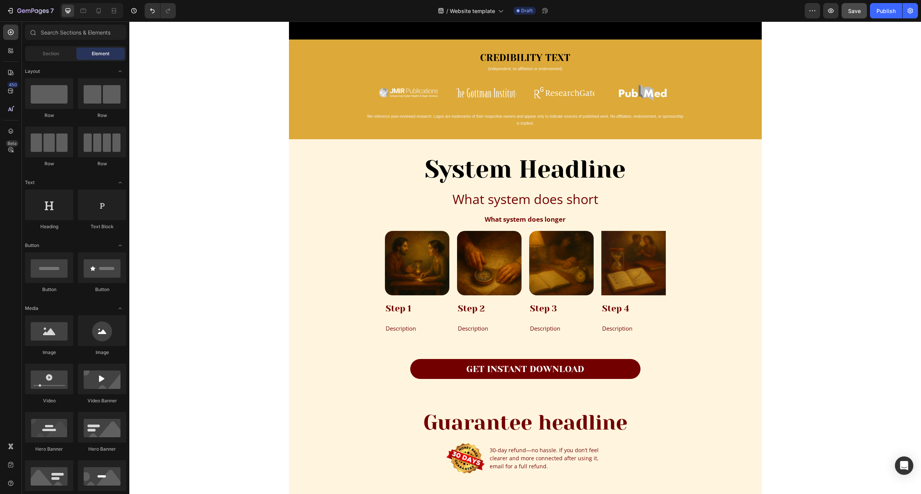
scroll to position [528, 0]
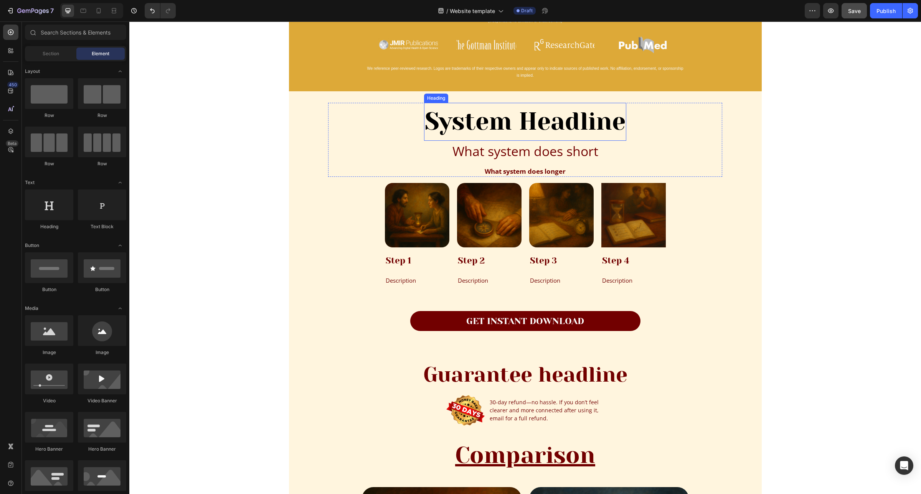
click at [517, 120] on h2 "System Headline" at bounding box center [525, 122] width 202 height 38
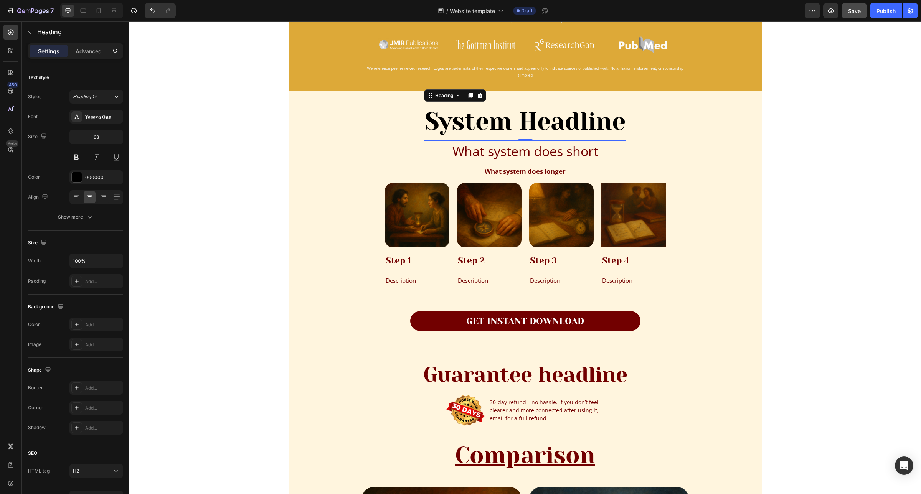
click at [517, 120] on h2 "System Headline" at bounding box center [525, 122] width 202 height 38
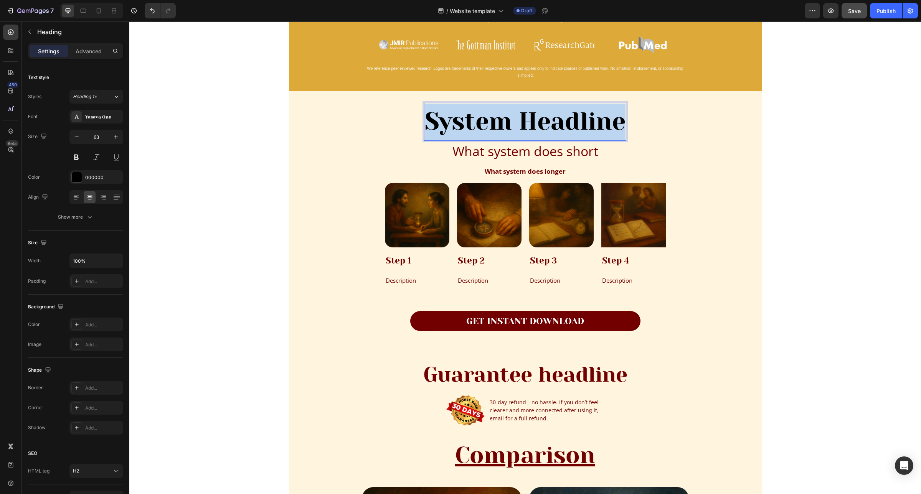
click at [517, 120] on p "System Headline" at bounding box center [525, 122] width 201 height 36
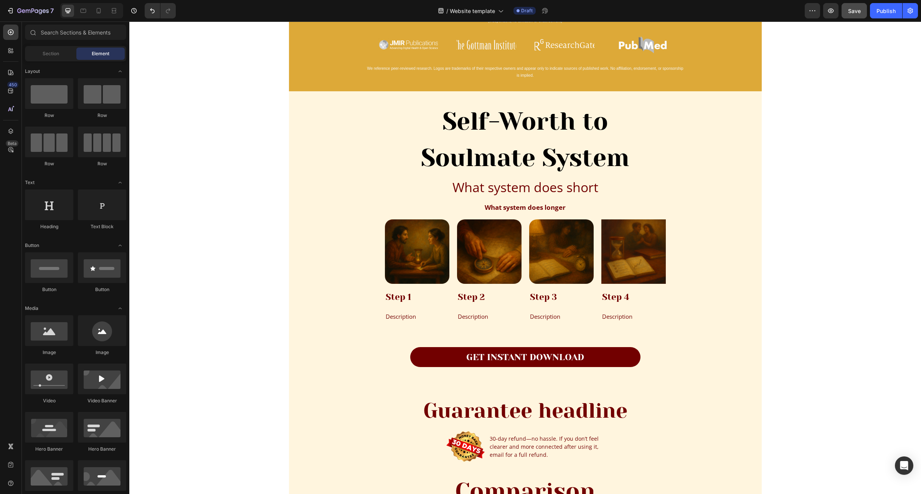
click at [496, 187] on h2 "What system does short" at bounding box center [525, 187] width 281 height 21
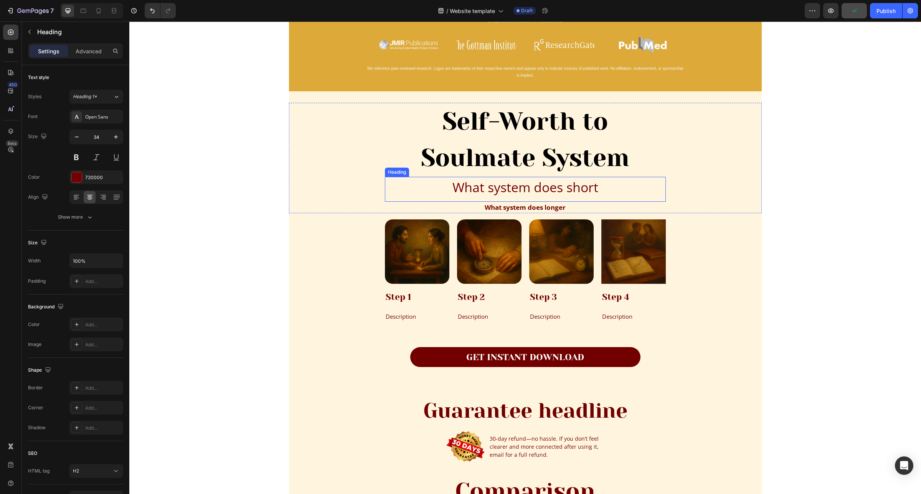
click at [496, 187] on h2 "What system does short" at bounding box center [525, 187] width 281 height 21
click at [496, 187] on p "What system does short" at bounding box center [525, 188] width 279 height 20
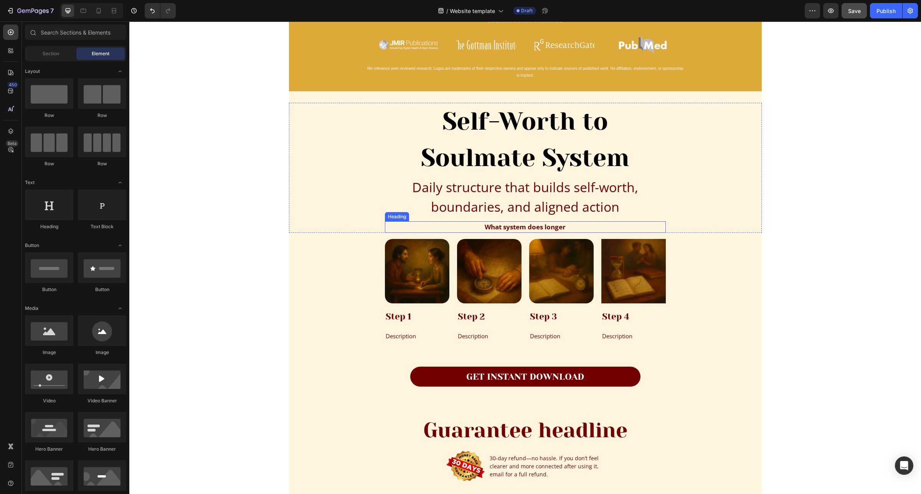
click at [527, 226] on strong "What system does longer" at bounding box center [525, 227] width 81 height 9
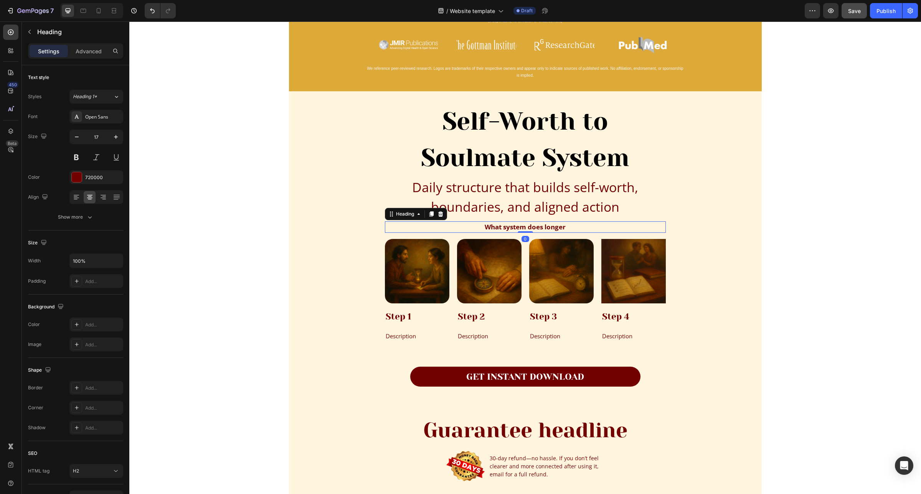
click at [527, 226] on strong "What system does longer" at bounding box center [525, 227] width 81 height 9
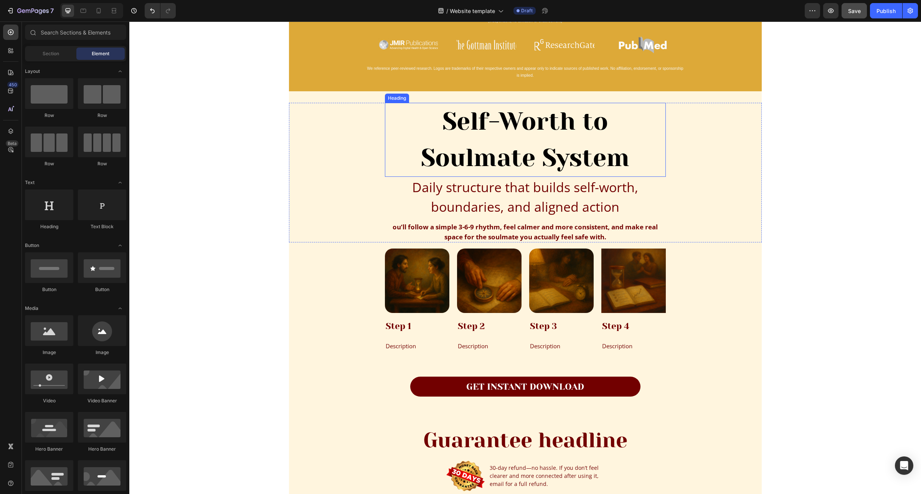
click at [581, 161] on p "Self-Worth to Soulmate System" at bounding box center [525, 140] width 279 height 73
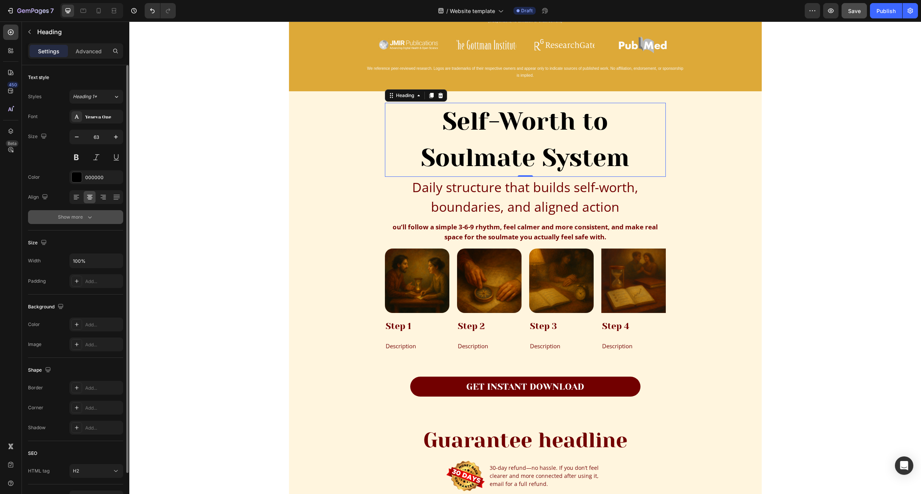
click at [88, 219] on icon "button" at bounding box center [90, 217] width 8 height 8
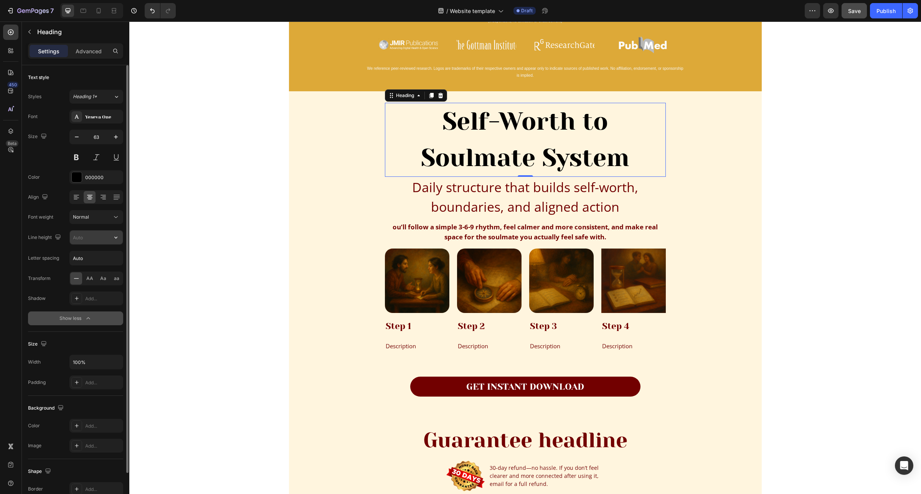
click at [98, 240] on input "text" at bounding box center [96, 238] width 53 height 14
click at [117, 237] on icon "button" at bounding box center [116, 238] width 8 height 8
click at [112, 222] on button "Normal" at bounding box center [96, 217] width 54 height 14
click at [113, 221] on icon at bounding box center [116, 217] width 8 height 8
click at [89, 260] on input "Auto" at bounding box center [96, 258] width 53 height 14
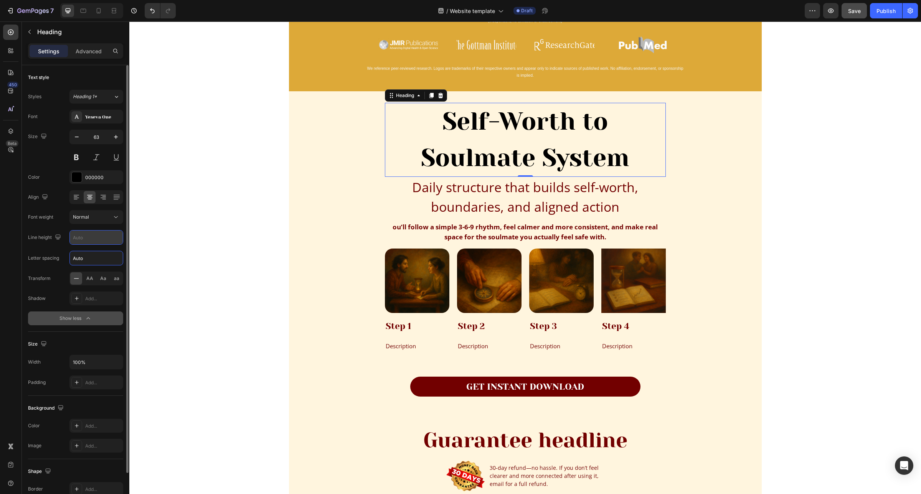
click at [91, 260] on input "Auto" at bounding box center [96, 258] width 53 height 14
click at [114, 256] on input "Auto" at bounding box center [96, 258] width 53 height 14
click at [92, 232] on input "text" at bounding box center [96, 238] width 53 height 14
click at [114, 238] on icon "button" at bounding box center [116, 238] width 8 height 8
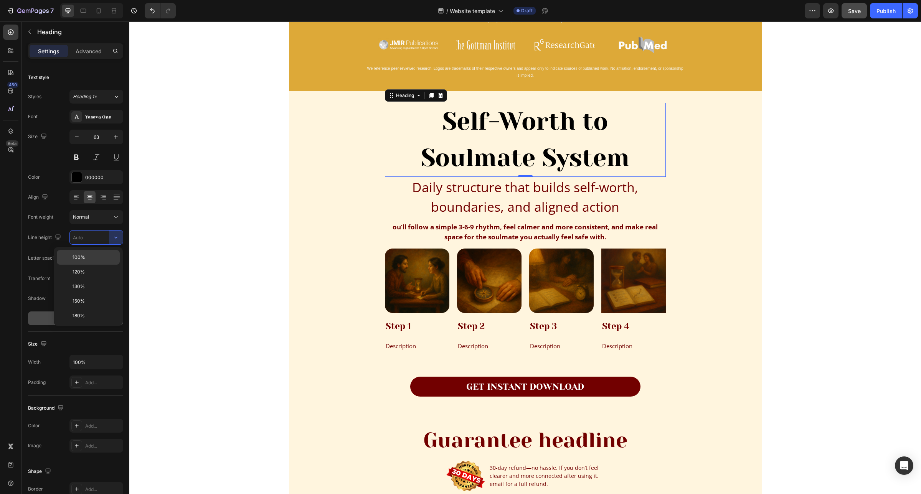
click at [99, 260] on p "100%" at bounding box center [95, 257] width 44 height 7
type input "100%"
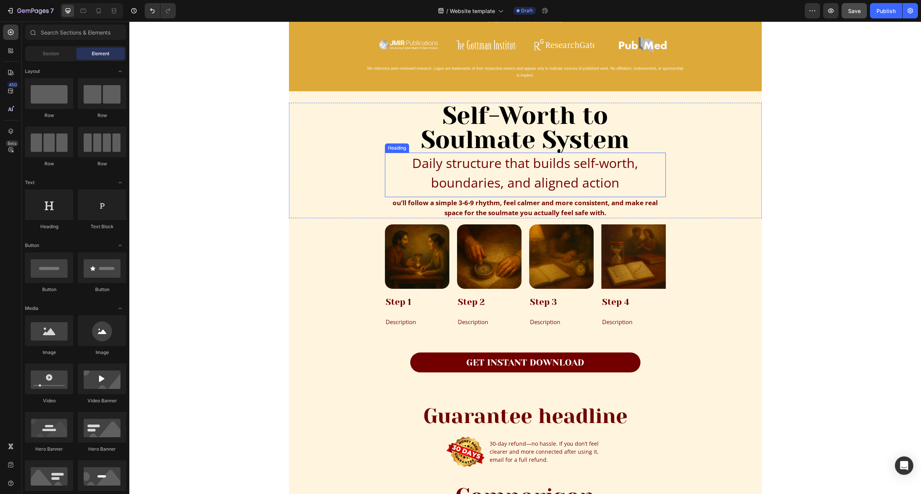
click at [570, 176] on p "Daily structure that builds self-worth, boundaries, and aligned action" at bounding box center [525, 172] width 279 height 39
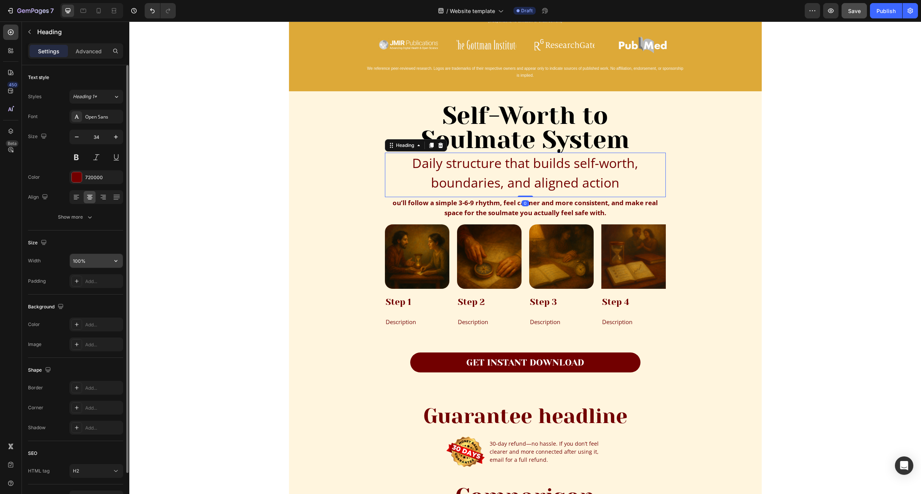
click at [98, 267] on input "100%" at bounding box center [96, 261] width 53 height 14
click at [87, 215] on icon "button" at bounding box center [90, 217] width 8 height 8
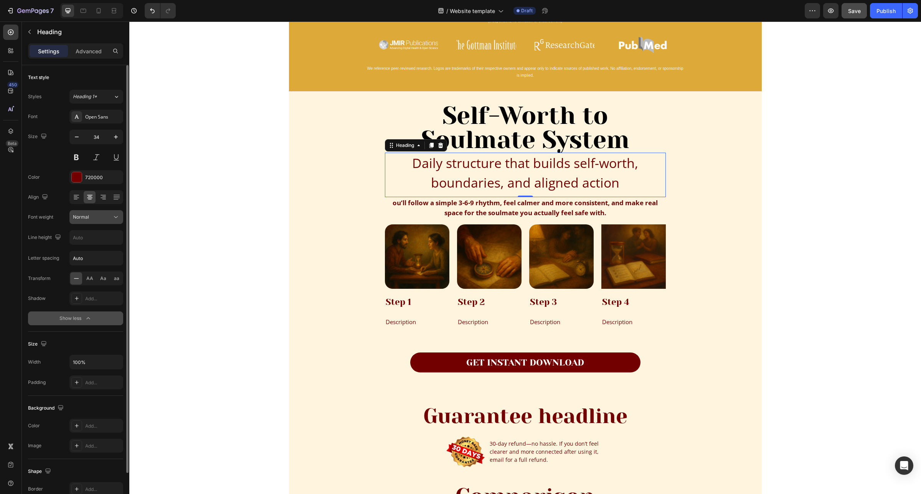
click at [101, 217] on div "Normal" at bounding box center [92, 217] width 39 height 7
click at [107, 219] on div "Normal" at bounding box center [92, 217] width 39 height 7
click at [105, 235] on input "text" at bounding box center [96, 238] width 53 height 14
click at [118, 239] on icon "button" at bounding box center [116, 238] width 8 height 8
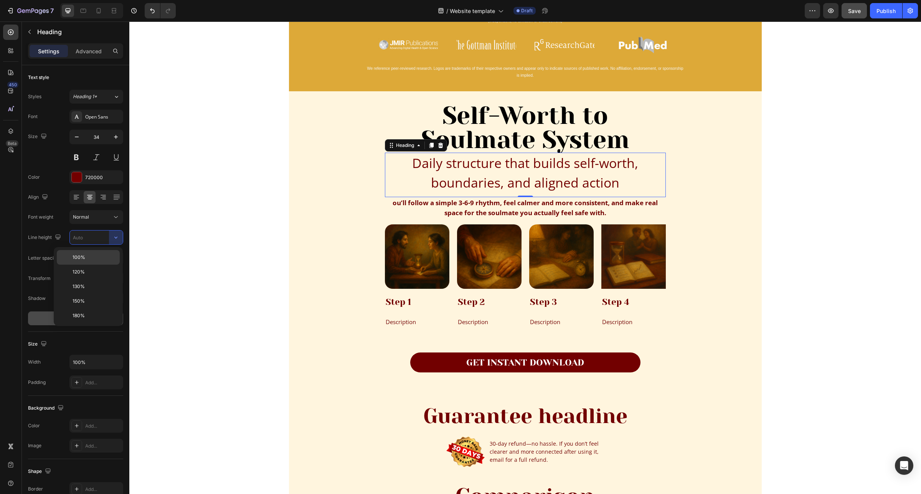
click at [102, 265] on div "100%" at bounding box center [88, 272] width 63 height 15
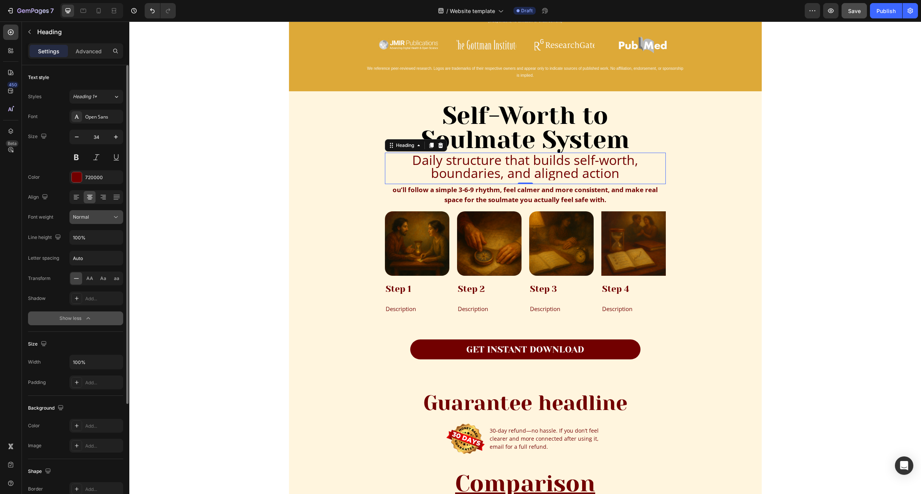
click at [116, 221] on button "Normal" at bounding box center [96, 217] width 54 height 14
click at [114, 222] on button "Normal" at bounding box center [96, 217] width 54 height 14
click at [112, 238] on icon "button" at bounding box center [116, 238] width 8 height 8
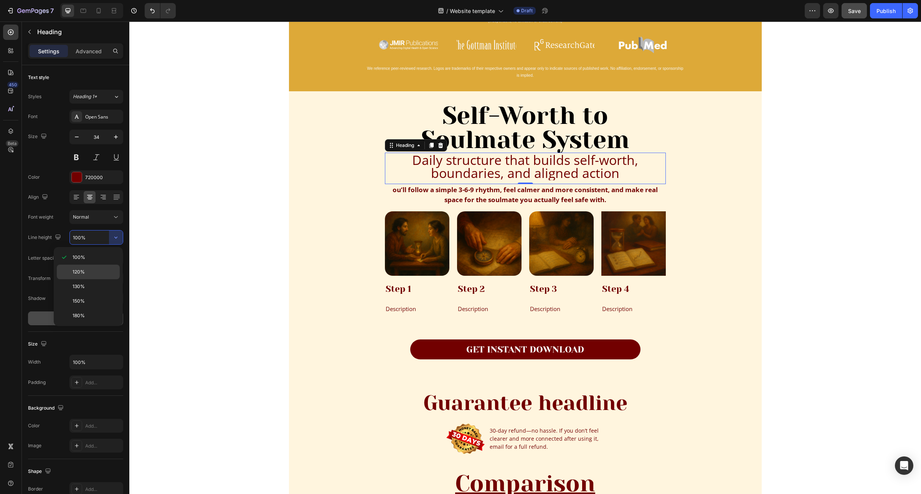
click at [106, 279] on div "120%" at bounding box center [88, 286] width 63 height 15
type input "120%"
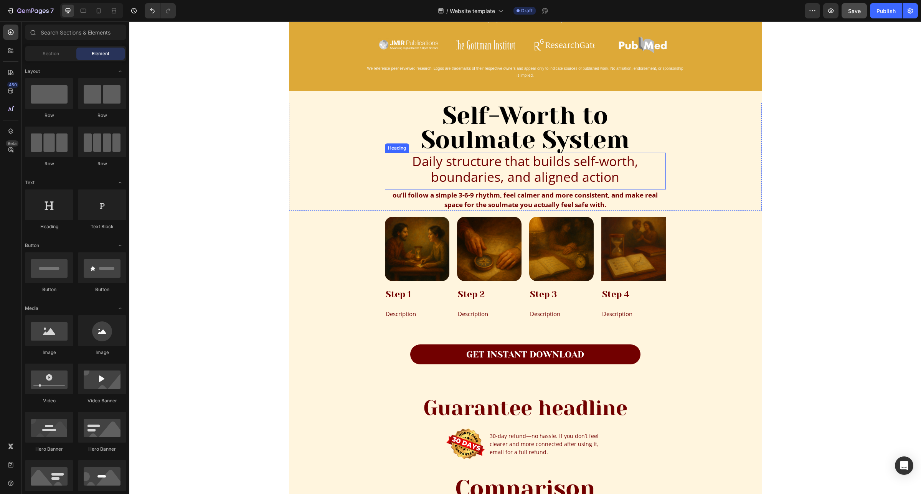
click at [562, 159] on p "Daily structure that builds self-worth, boundaries, and aligned action" at bounding box center [525, 168] width 279 height 31
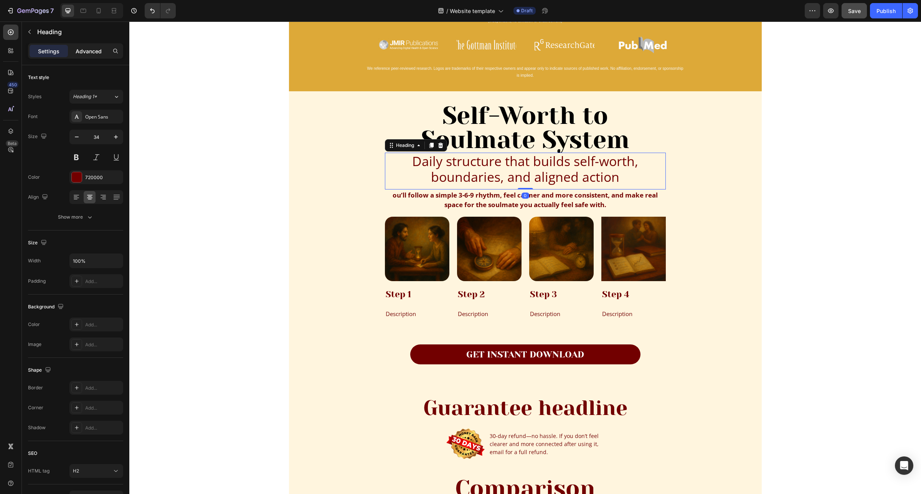
click at [91, 56] on div "Advanced" at bounding box center [88, 51] width 38 height 12
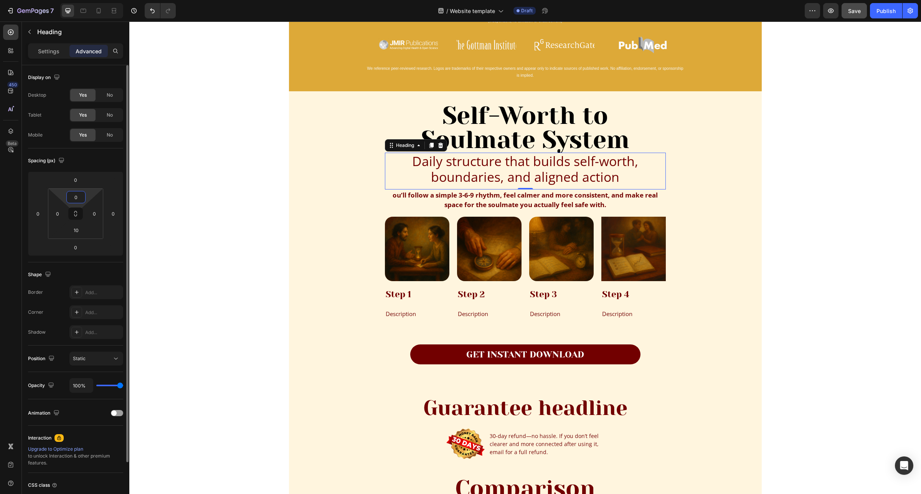
click at [83, 197] on input "0" at bounding box center [75, 197] width 15 height 12
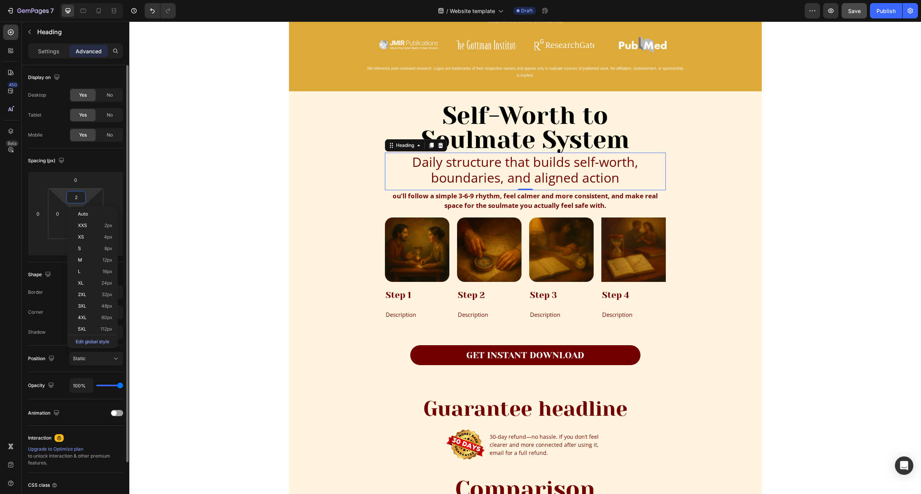
type input "20"
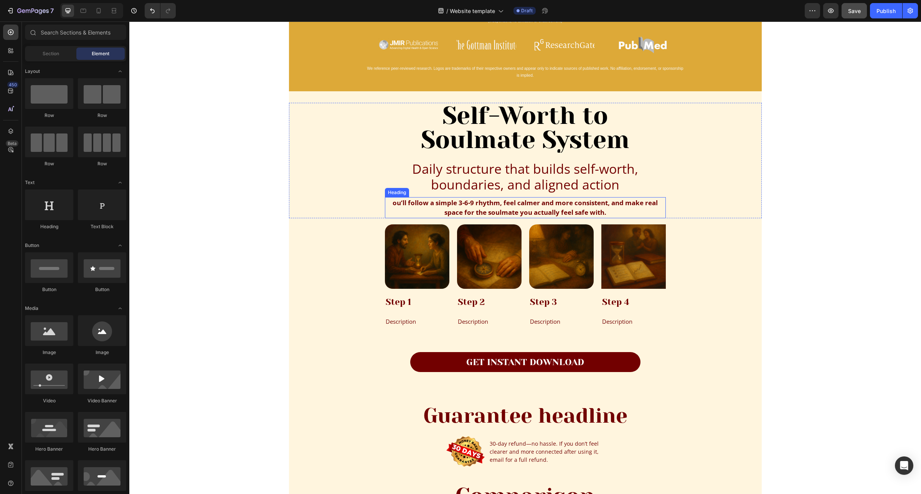
click at [387, 204] on p "⁠⁠⁠⁠⁠⁠⁠ ou’ll follow a simple 3-6-9 rhythm, feel calmer and more consistent, an…" at bounding box center [525, 208] width 279 height 20
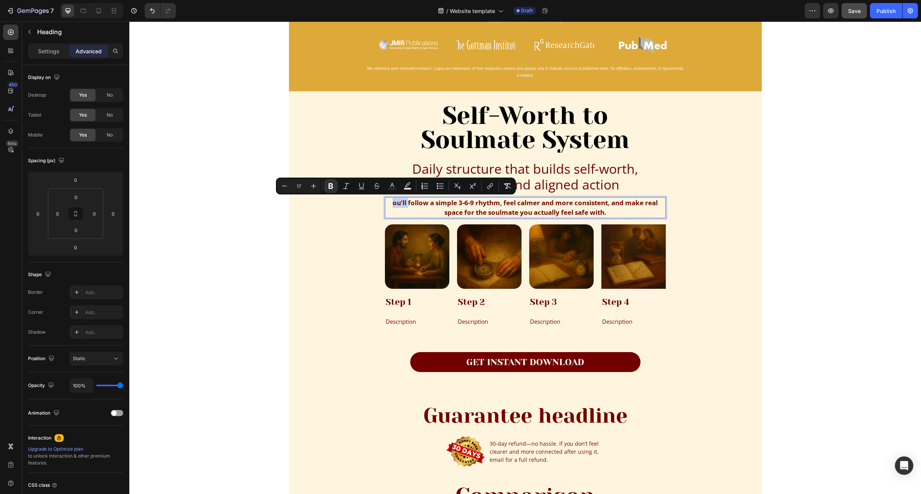
click at [392, 204] on strong "ou’ll follow a simple 3-6-9 rhythm, feel calmer and more consistent, and make r…" at bounding box center [524, 207] width 265 height 19
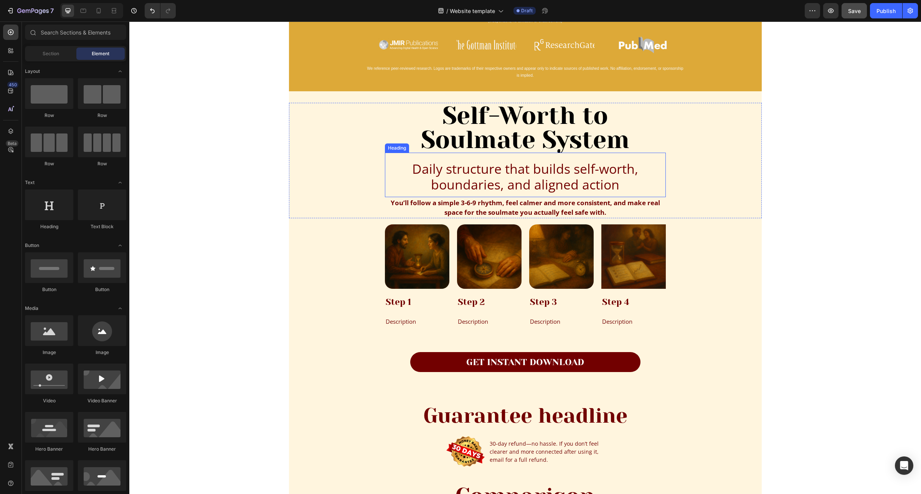
click at [537, 178] on p "Daily structure that builds self-worth, boundaries, and aligned action" at bounding box center [525, 176] width 279 height 31
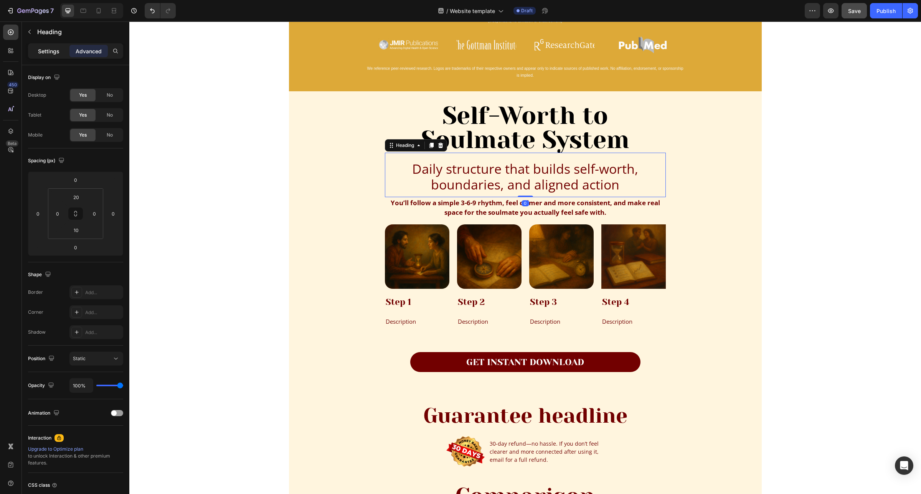
click at [48, 47] on p "Settings" at bounding box center [48, 51] width 21 height 8
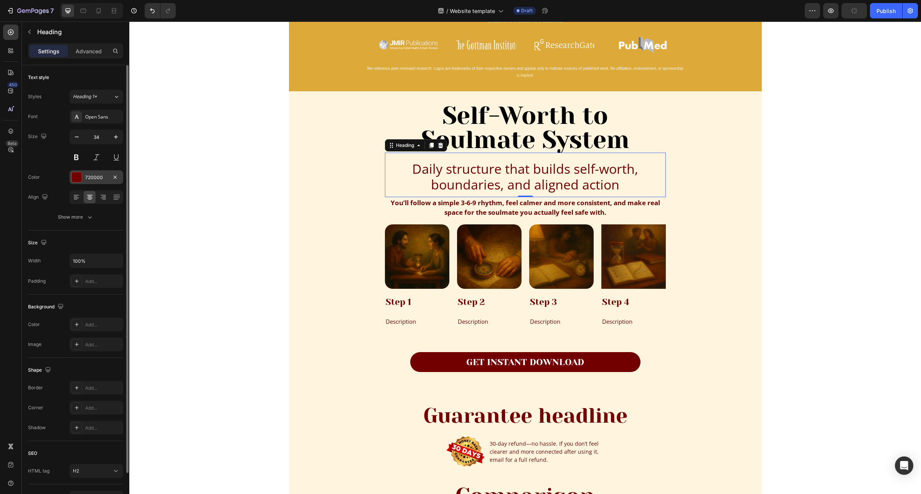
click at [99, 178] on div "720000" at bounding box center [96, 177] width 22 height 7
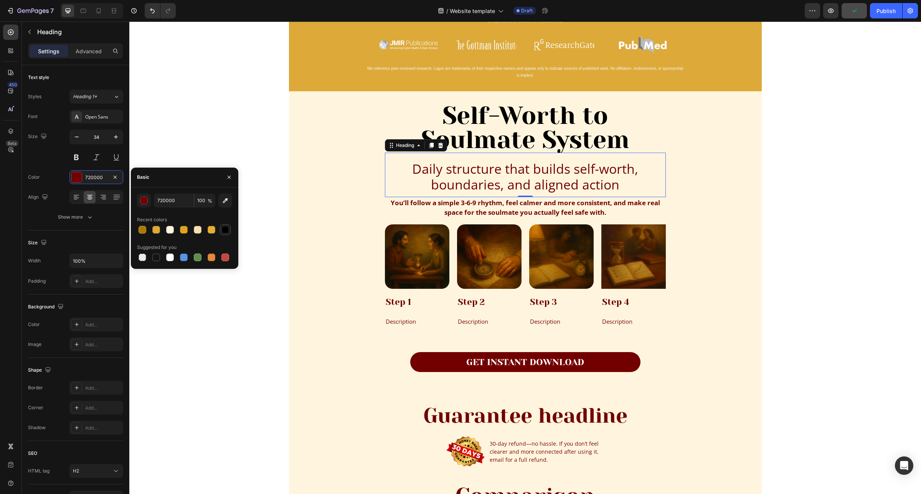
click at [226, 231] on div at bounding box center [225, 230] width 8 height 8
type input "000000"
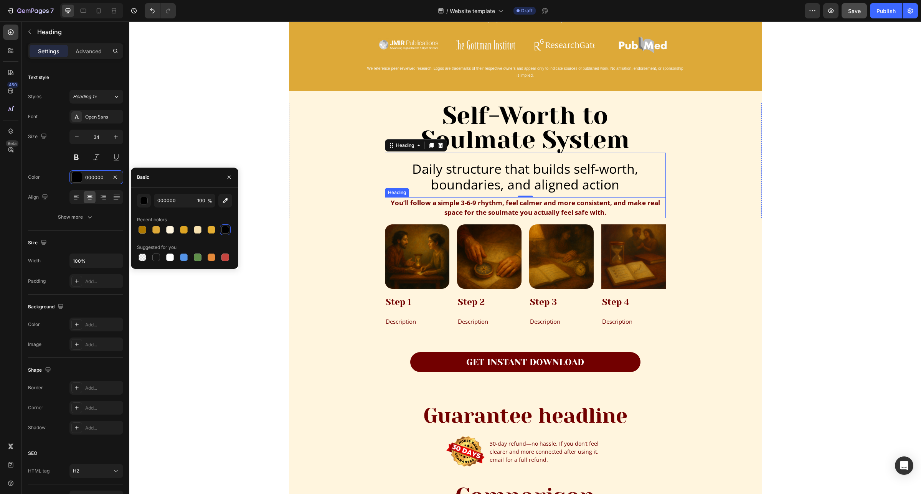
click at [453, 208] on strong "You’ll follow a simple 3-6-9 rhythm, feel calmer and more consistent, and make …" at bounding box center [525, 207] width 269 height 19
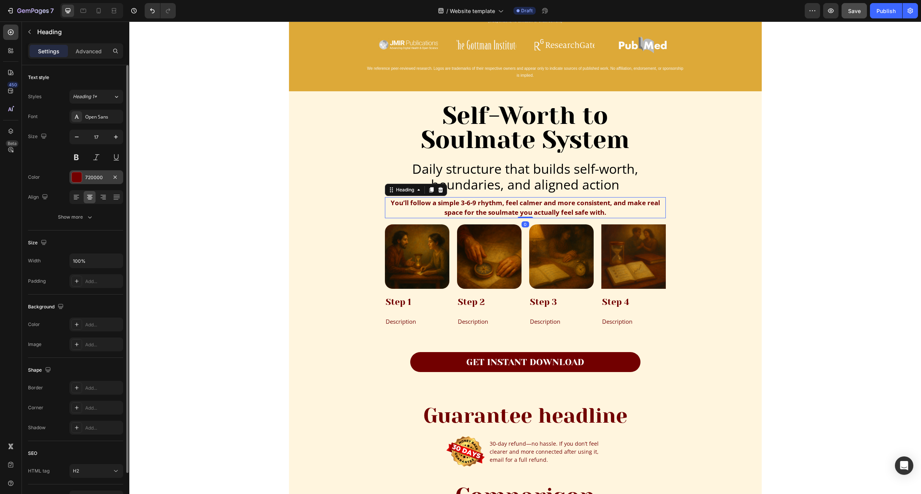
click at [92, 176] on div "720000" at bounding box center [96, 177] width 22 height 7
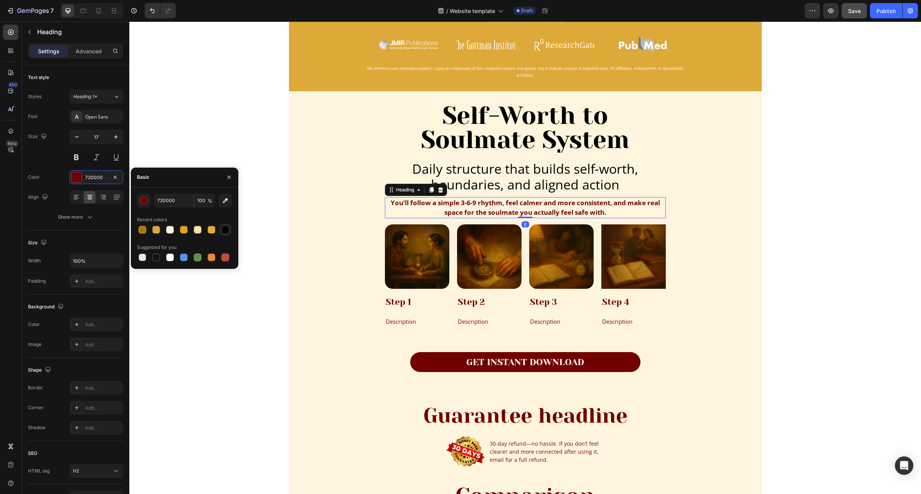
click at [223, 231] on div at bounding box center [225, 230] width 8 height 8
type input "000000"
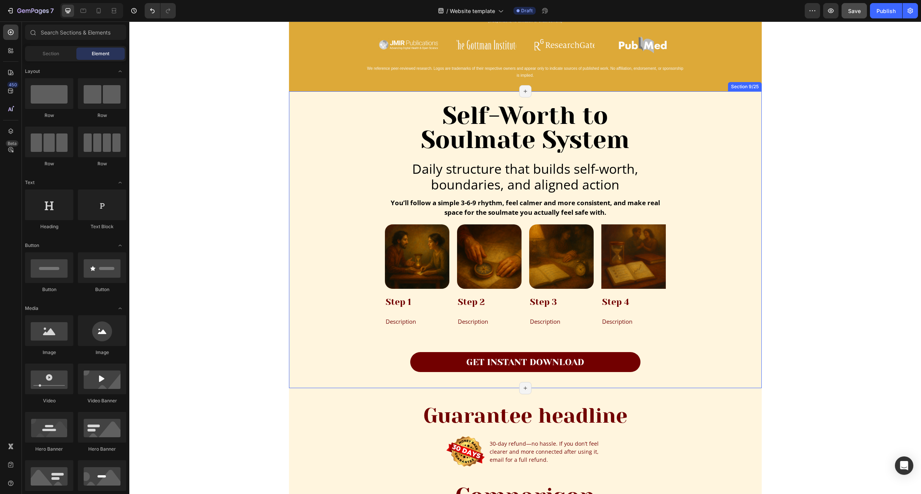
scroll to position [480, 0]
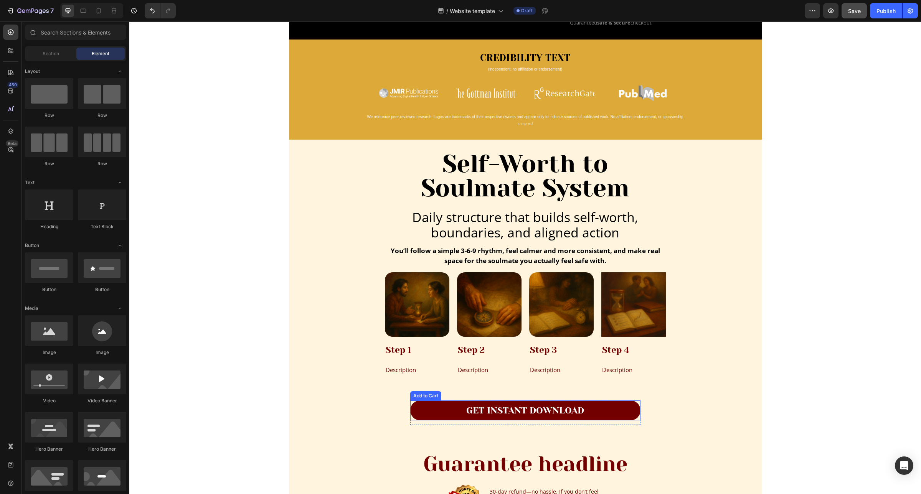
click at [428, 412] on button "GET INSTANT DOWNLOAD" at bounding box center [525, 411] width 230 height 20
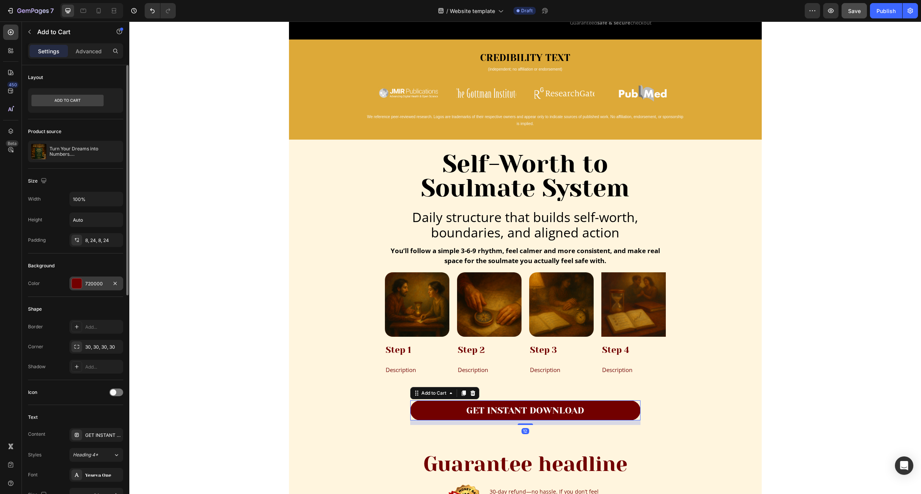
click at [91, 280] on div "720000" at bounding box center [96, 284] width 54 height 14
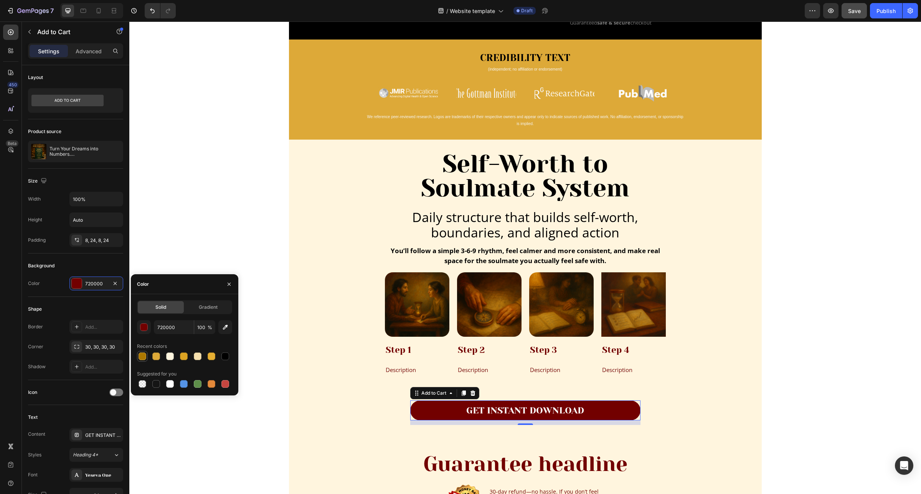
click at [144, 357] on div at bounding box center [142, 357] width 8 height 8
type input "AD7800"
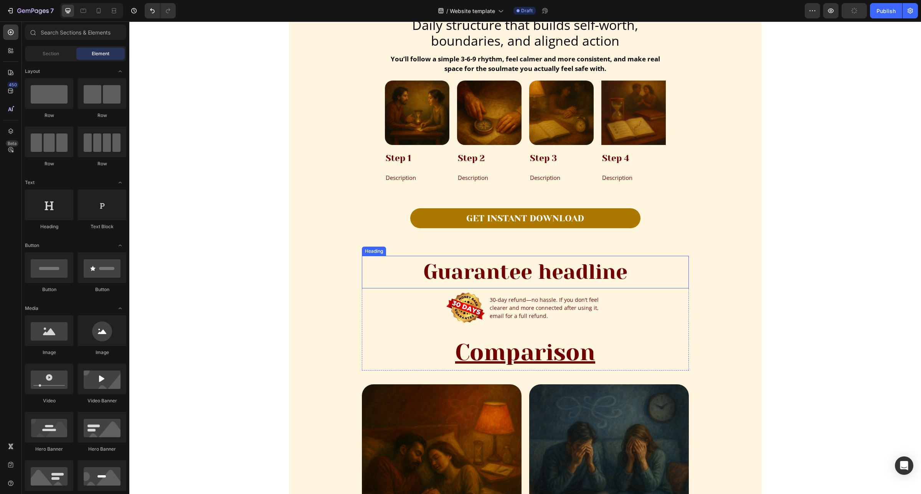
scroll to position [767, 0]
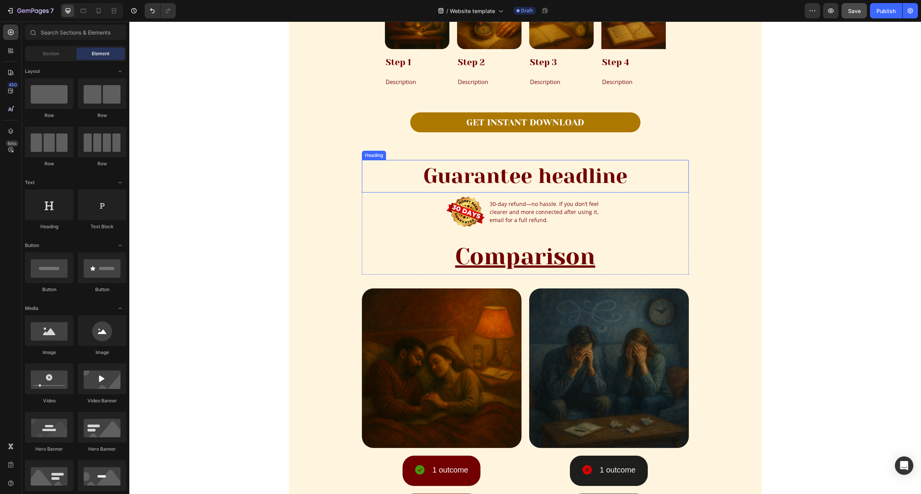
click at [534, 180] on h2 "Guarantee headline" at bounding box center [525, 176] width 327 height 33
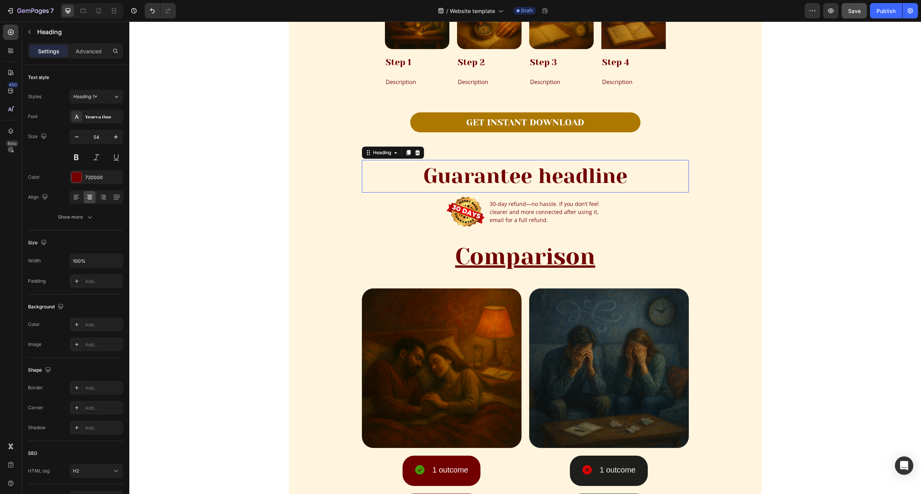
click at [534, 180] on h2 "Guarantee headline" at bounding box center [525, 176] width 327 height 33
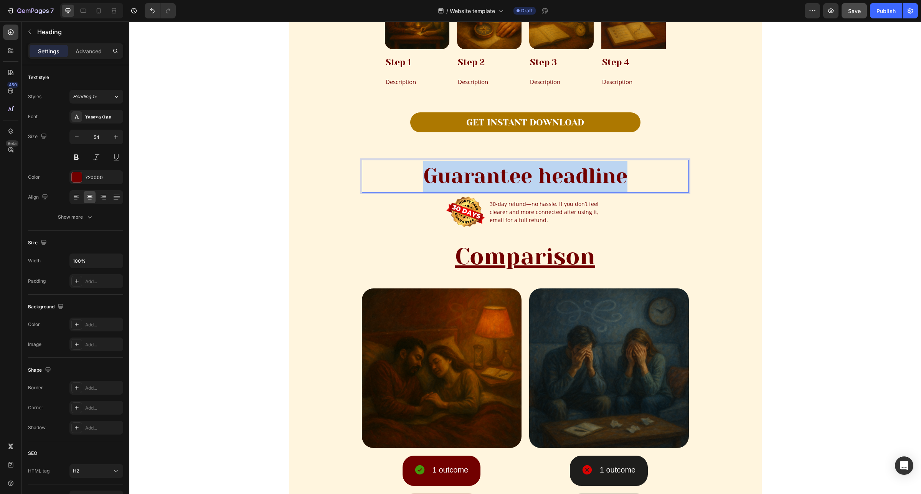
click at [534, 180] on p "Guarantee headline" at bounding box center [525, 176] width 325 height 31
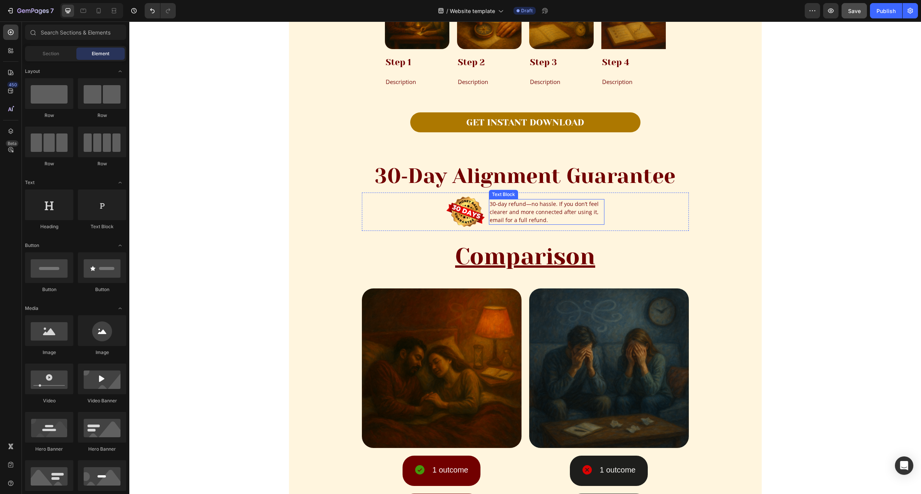
click at [534, 210] on p "30-day refund—no hassle. If you don’t feel clearer and more connected after usi…" at bounding box center [547, 212] width 114 height 24
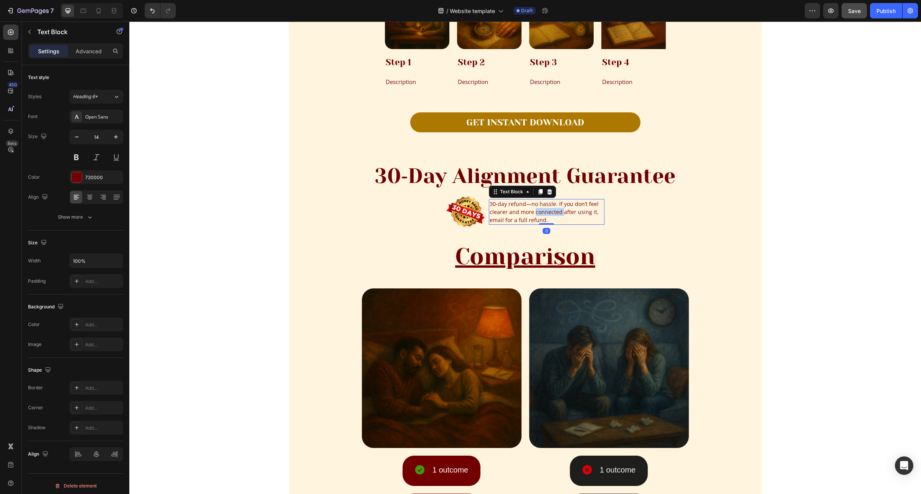
click at [534, 210] on p "30-day refund—no hassle. If you don’t feel clearer and more connected after usi…" at bounding box center [547, 212] width 114 height 24
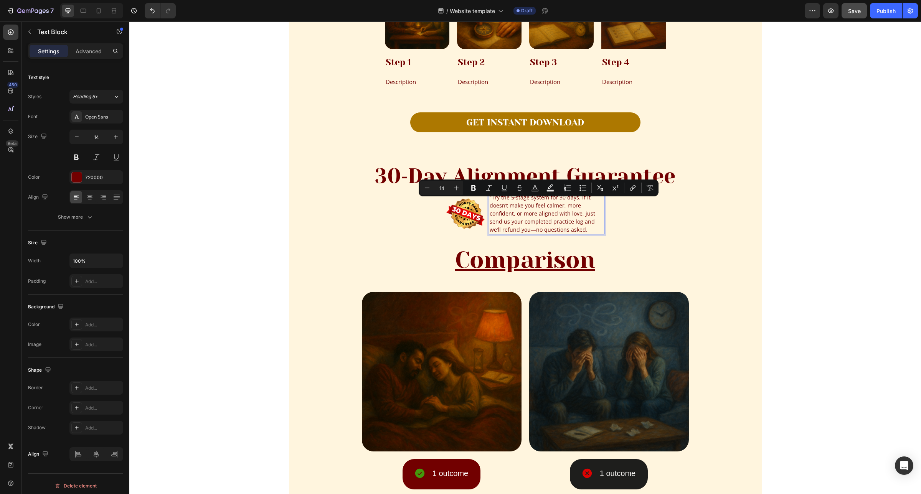
scroll to position [761, 0]
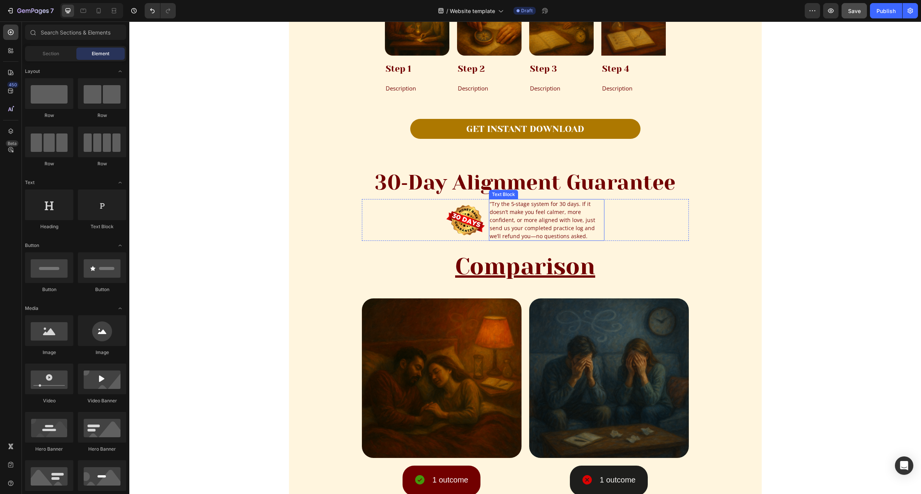
click at [519, 237] on p "“Try the 5‑stage system for 30 days. If it doesn’t make you feel calmer, more c…" at bounding box center [547, 220] width 114 height 40
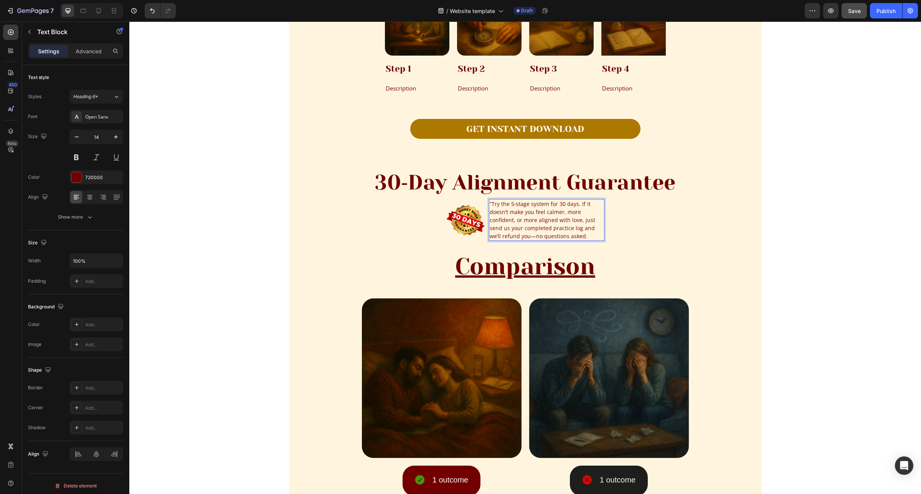
click at [519, 236] on p "“Try the 5‑stage system for 30 days. If it doesn’t make you feel calmer, more c…" at bounding box center [547, 220] width 114 height 40
click at [490, 202] on p "“Try the 5‑stage system for 30 days. If it doesn’t make you feel calmer, more c…" at bounding box center [547, 220] width 114 height 40
click at [520, 188] on p "30‑Day Alignment Guarantee" at bounding box center [525, 182] width 325 height 31
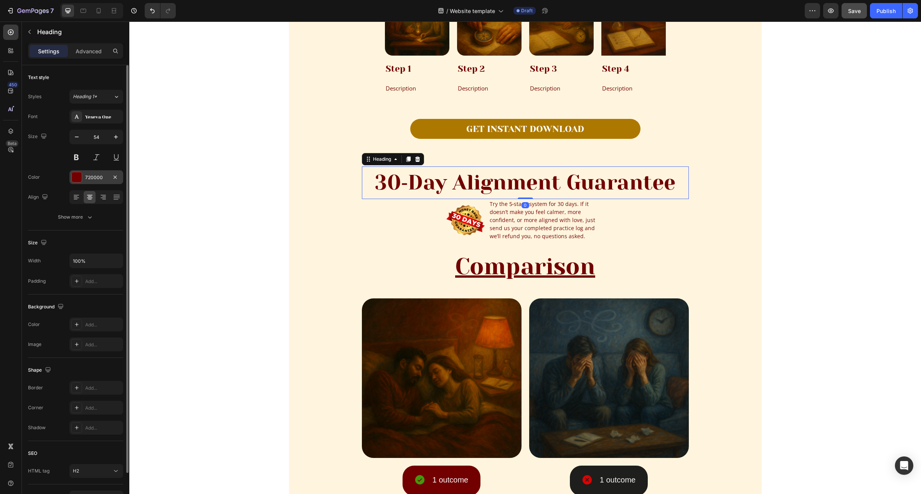
click at [95, 180] on div "720000" at bounding box center [96, 177] width 22 height 7
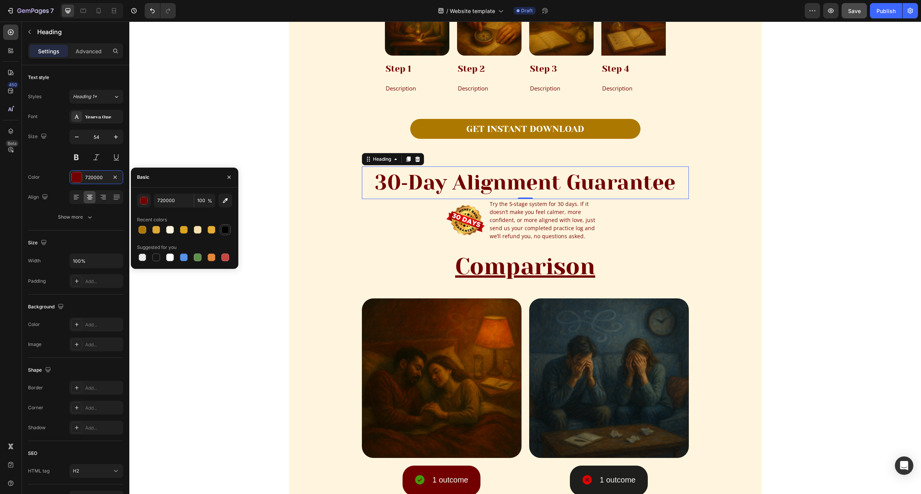
click at [223, 229] on div at bounding box center [225, 230] width 8 height 8
type input "000000"
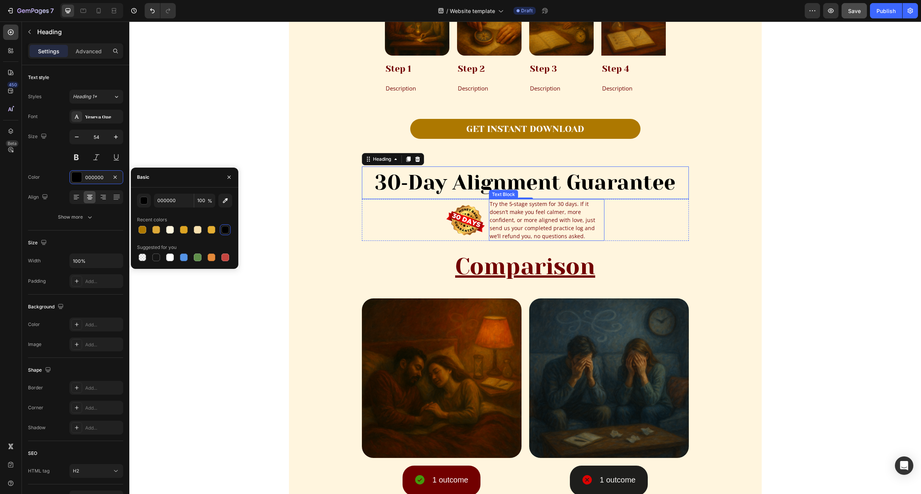
click at [509, 216] on p "Try the 5‑stage system for 30 days. If it doesn’t make you feel calmer, more co…" at bounding box center [547, 220] width 114 height 40
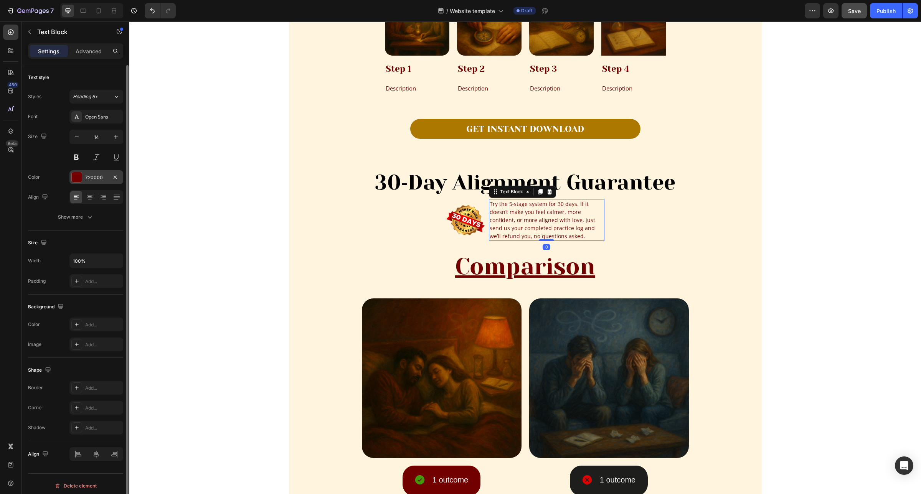
click at [94, 179] on div "720000" at bounding box center [96, 177] width 22 height 7
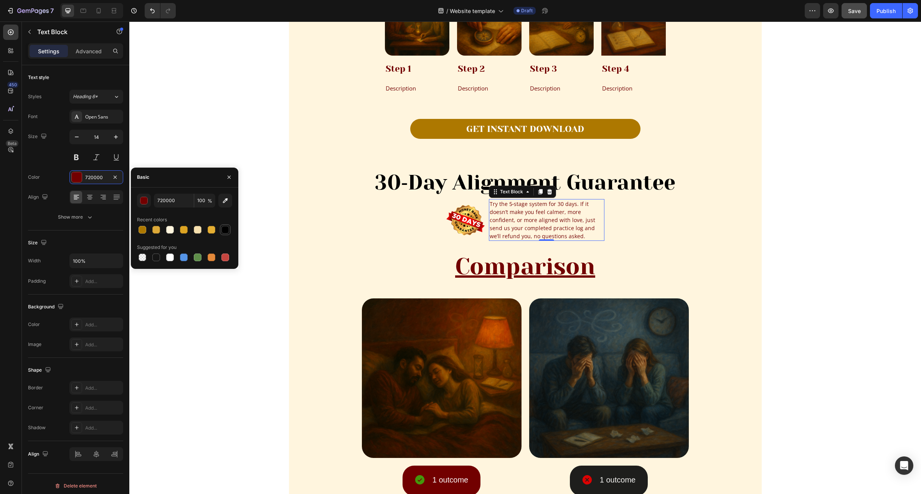
click at [225, 229] on div at bounding box center [225, 230] width 8 height 8
type input "000000"
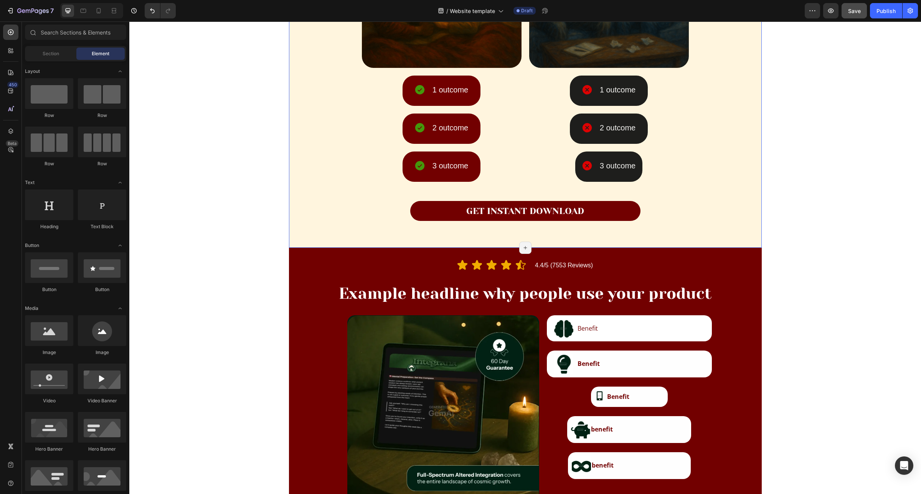
scroll to position [1295, 0]
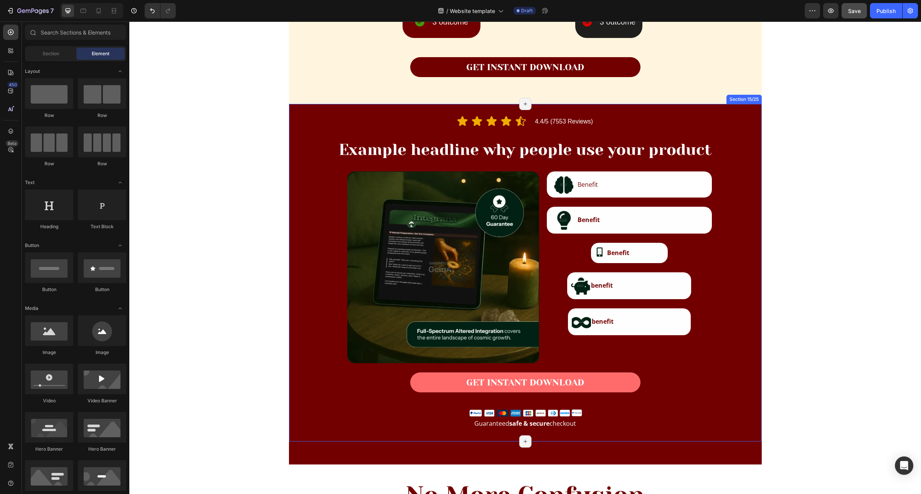
click at [294, 122] on div "Icon Icon Icon Icon Icon Icon List Hoz 4.4/5 (7553 Reviews) Text Block Row Exam…" at bounding box center [525, 273] width 473 height 338
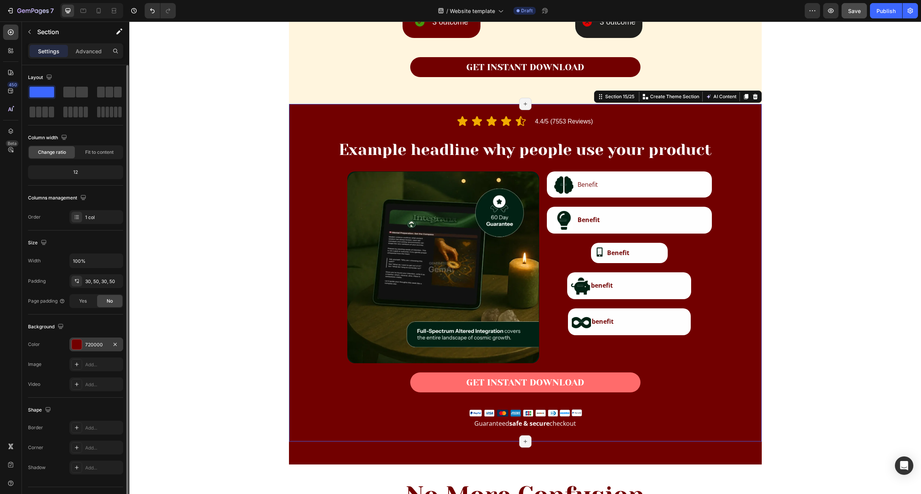
click at [97, 339] on div "720000" at bounding box center [96, 345] width 54 height 14
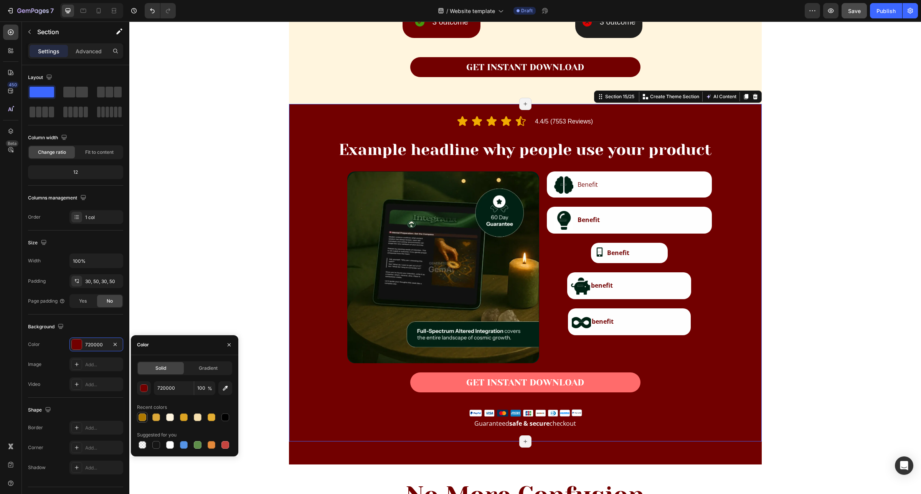
click at [142, 417] on div at bounding box center [142, 418] width 8 height 8
type input "AD7800"
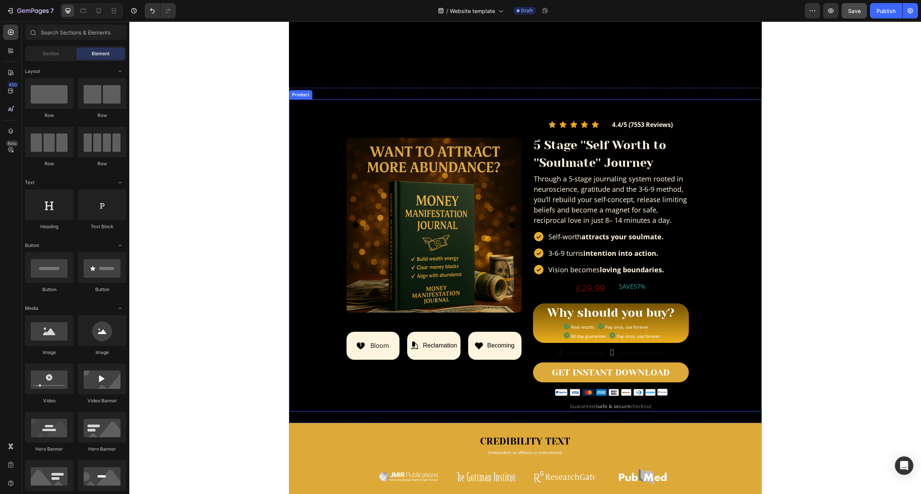
scroll to position [192, 0]
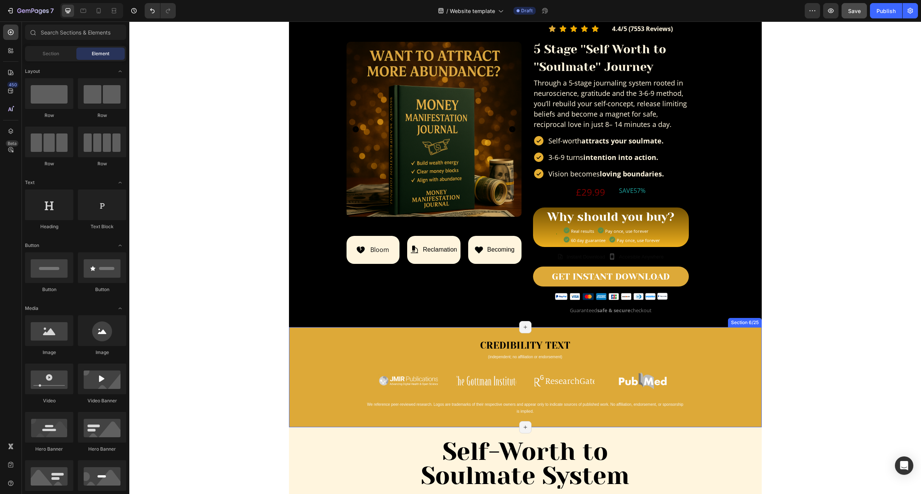
click at [329, 358] on div "CREDIBILITY TEXT Heading (independent; no affiliation or endorsement) Heading R…" at bounding box center [525, 377] width 473 height 100
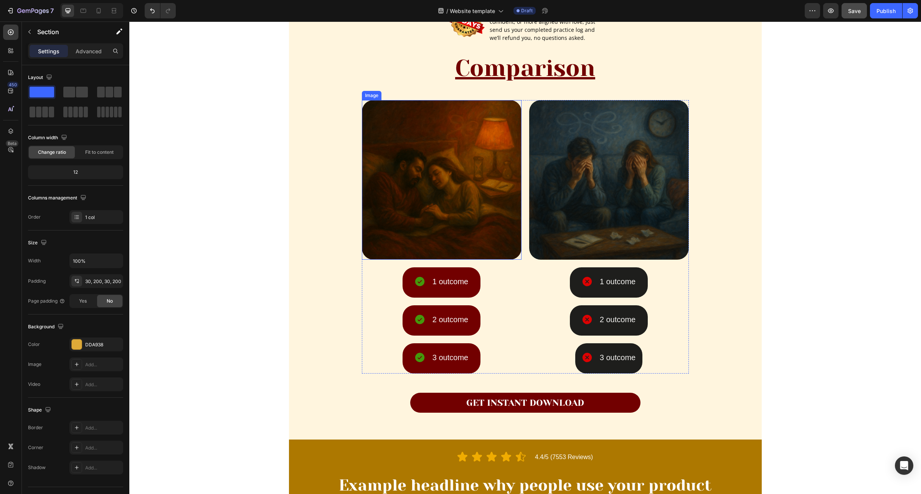
scroll to position [1151, 0]
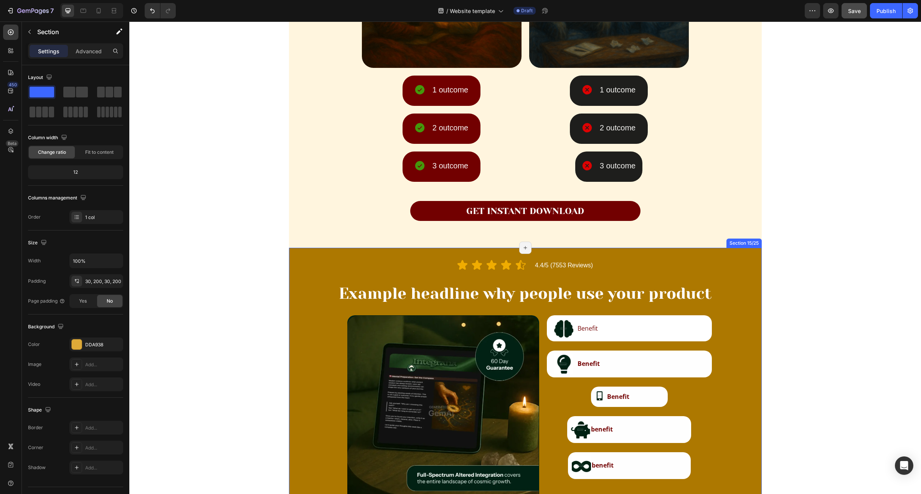
click at [299, 293] on div "Icon Icon Icon Icon Icon Icon List Hoz 4.4/5 (7553 Reviews) Text Block Row Exam…" at bounding box center [525, 417] width 473 height 338
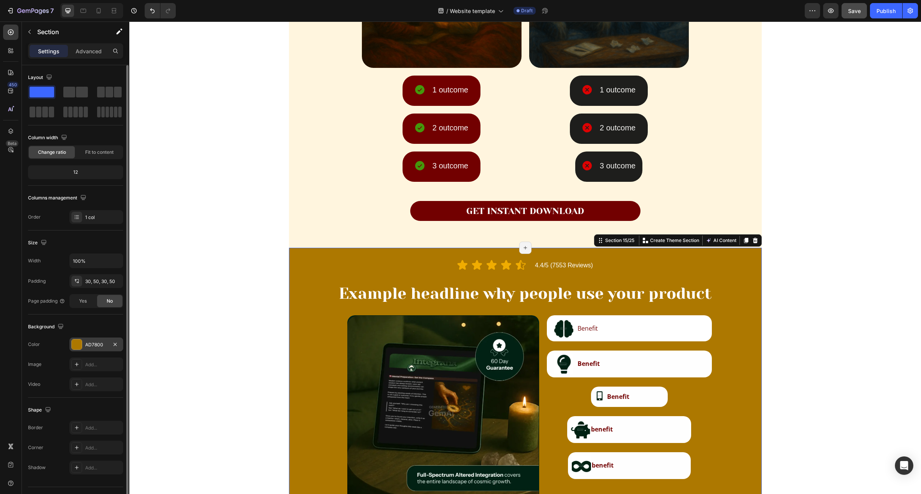
click at [91, 350] on div "AD7800" at bounding box center [96, 345] width 54 height 14
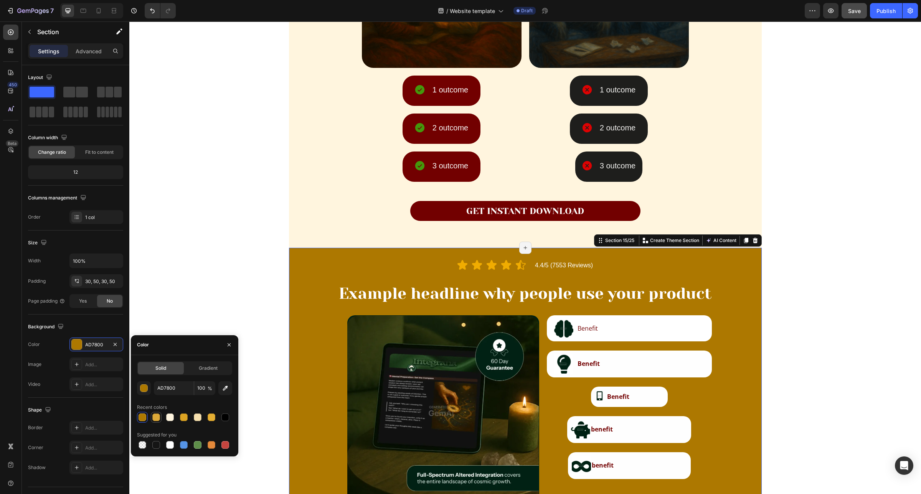
click at [158, 420] on div at bounding box center [156, 418] width 8 height 8
type input "DDA938"
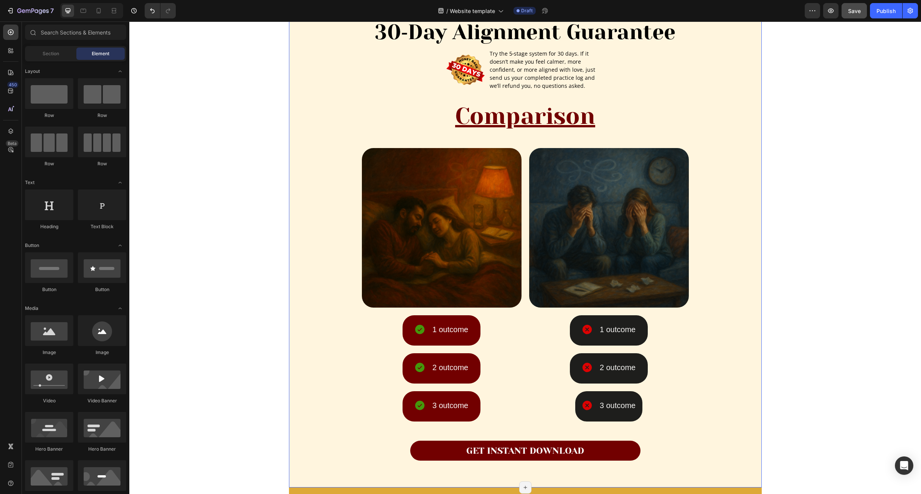
scroll to position [719, 0]
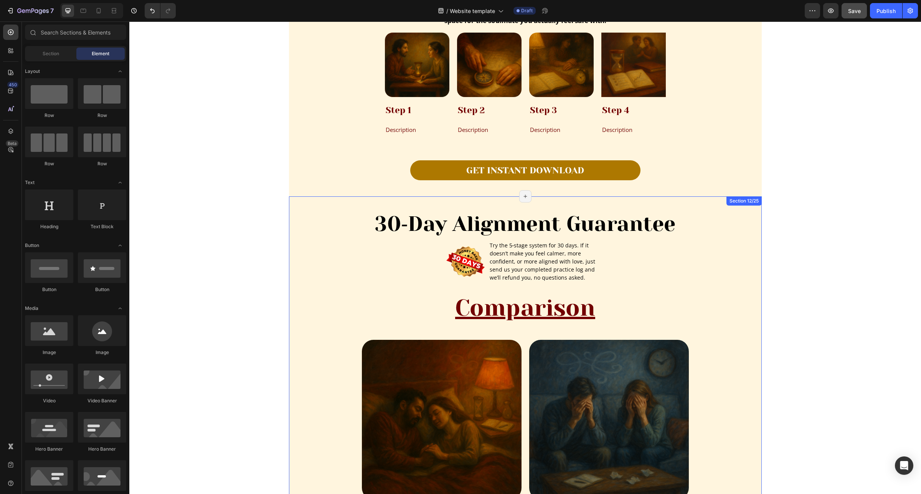
click at [315, 209] on div "30‑Day Alignment Guarantee Heading Image Try the 5‑stage system for 30 days. If…" at bounding box center [525, 438] width 473 height 460
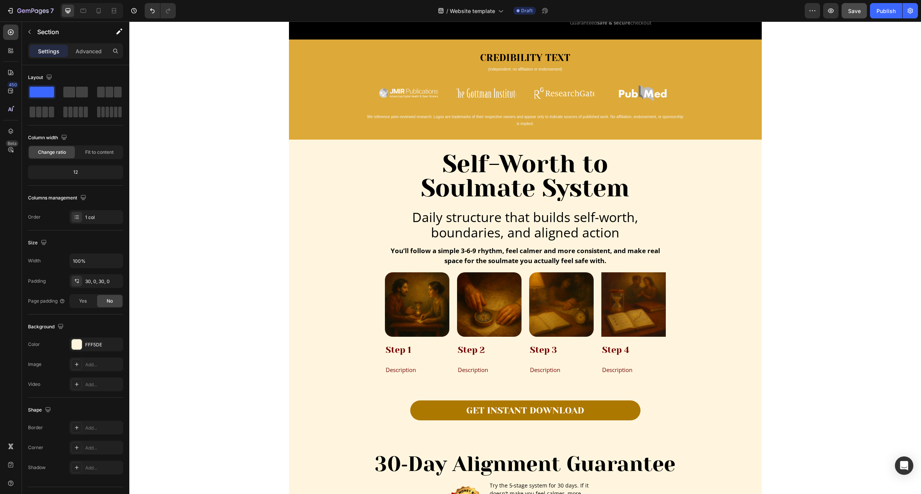
scroll to position [432, 0]
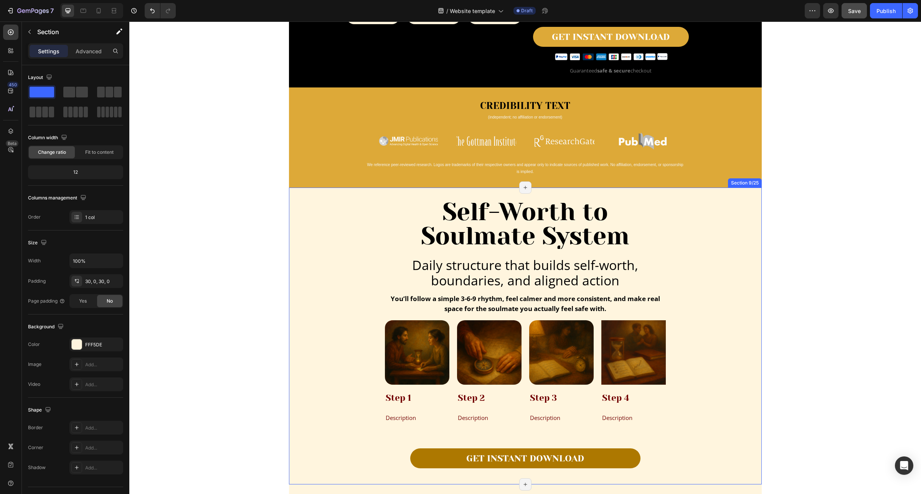
click at [290, 198] on div "Self-Worth to Soulmate System Heading Daily structure that builds self-worth, b…" at bounding box center [525, 336] width 473 height 297
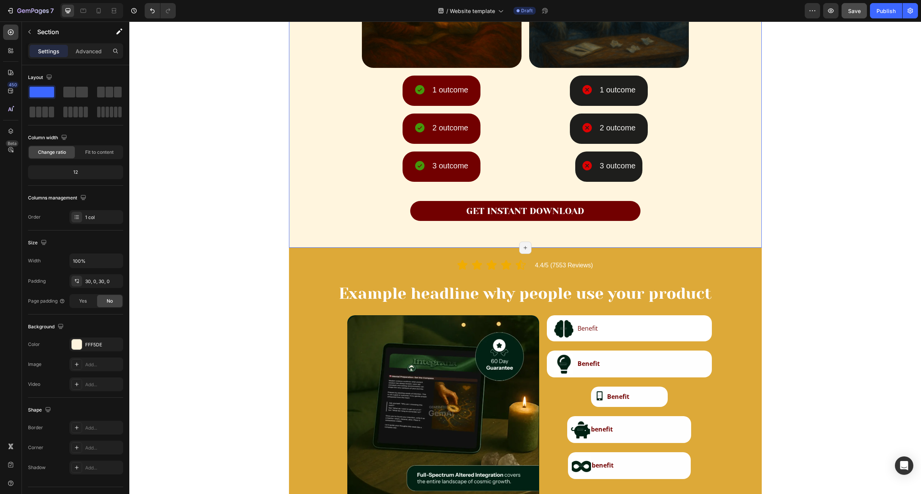
scroll to position [1247, 0]
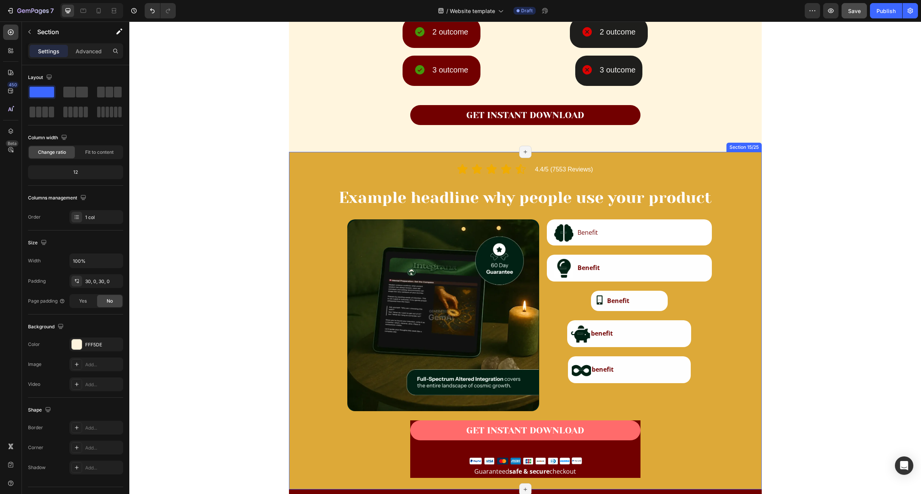
click at [289, 158] on div "Icon Icon Icon Icon Icon Icon List Hoz 4.4/5 (7553 Reviews) Text Block Row Exam…" at bounding box center [525, 321] width 473 height 338
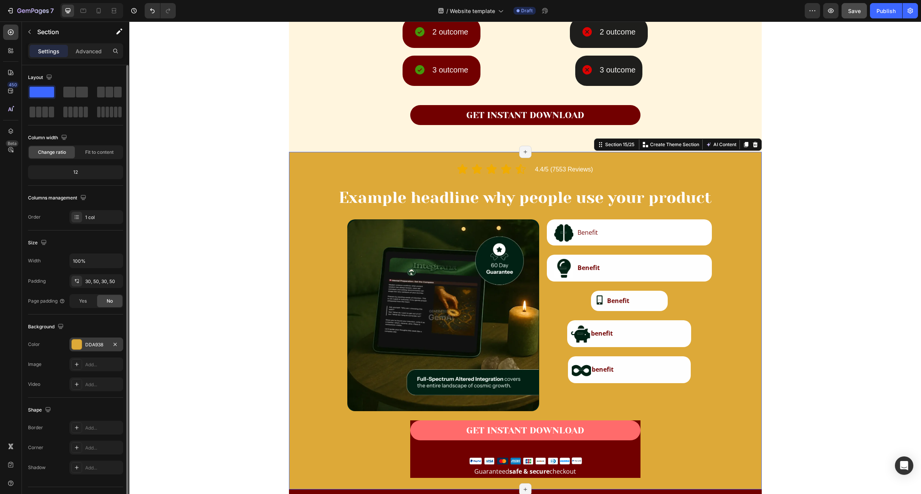
click at [96, 346] on div "DDA938" at bounding box center [96, 344] width 22 height 7
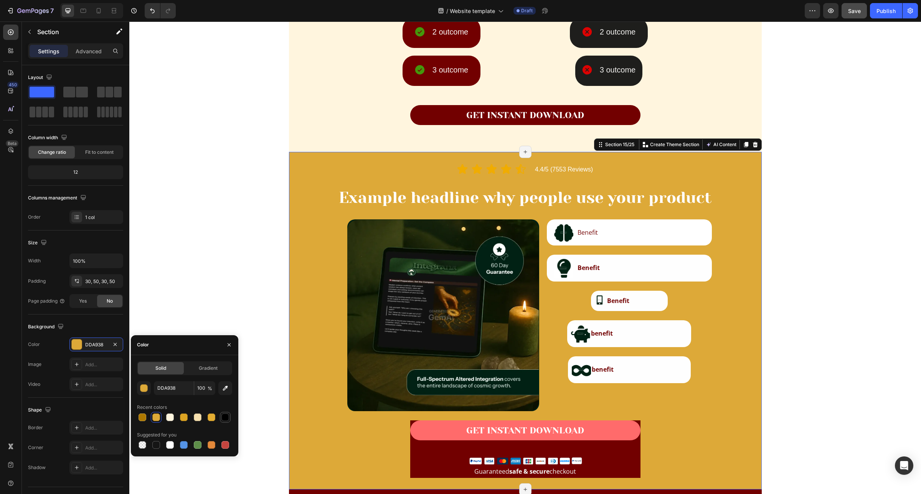
click at [221, 417] on div at bounding box center [225, 417] width 9 height 9
type input "000000"
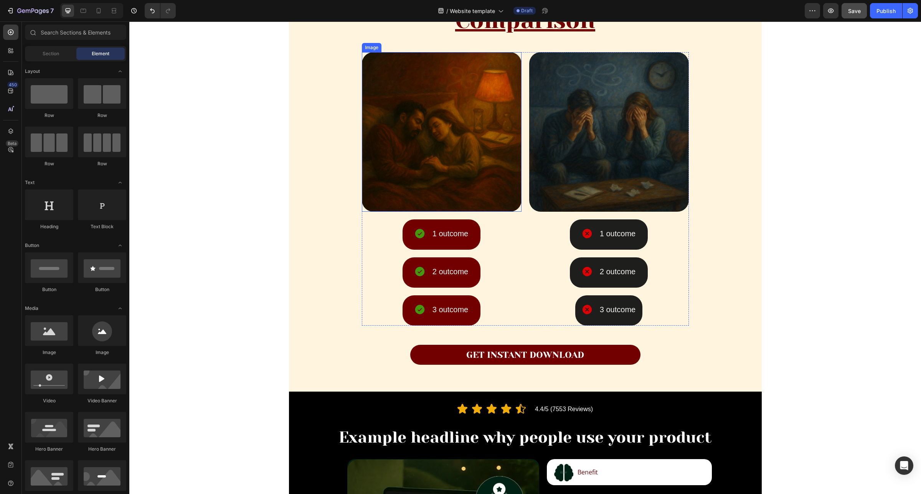
scroll to position [1295, 0]
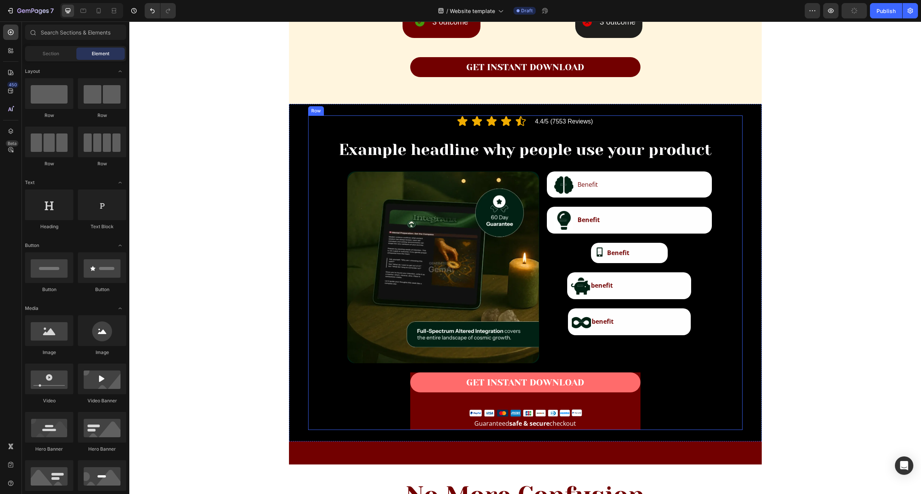
click at [399, 426] on div "Icon Icon Icon Icon Icon Icon List Hoz 4.4/5 (7553 Reviews) Text Block Row Exam…" at bounding box center [525, 272] width 434 height 315
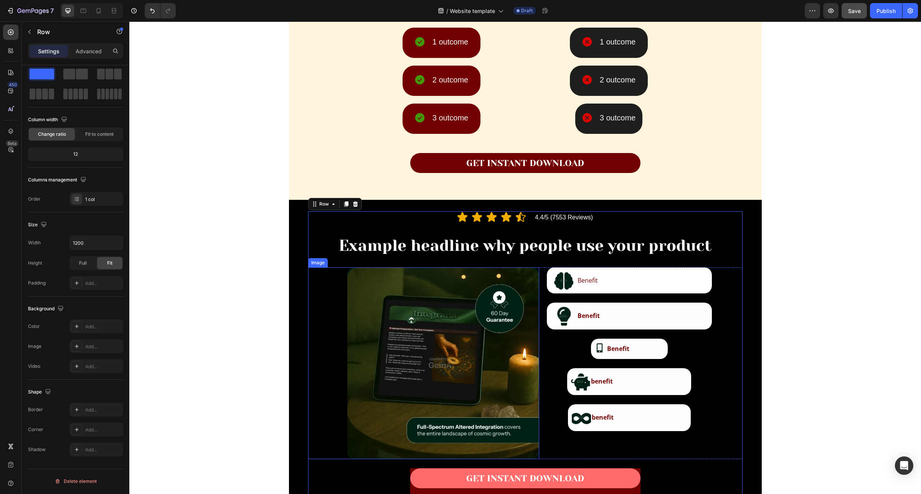
scroll to position [1343, 0]
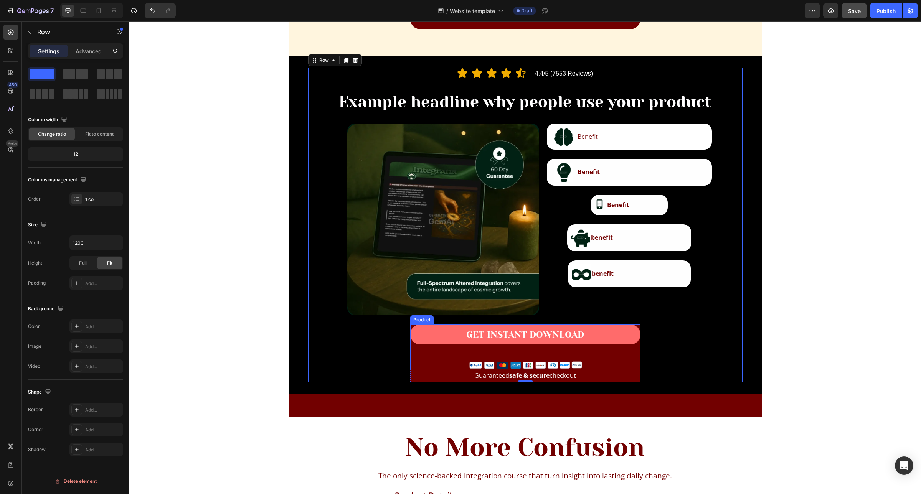
click at [634, 354] on div "GET INSTANT DOWNLOAD Add to Cart" at bounding box center [525, 342] width 230 height 35
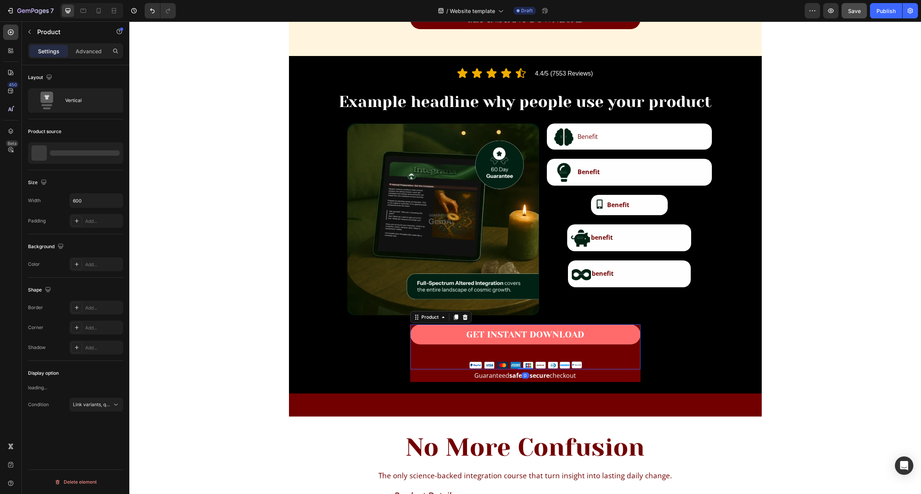
scroll to position [0, 0]
click at [412, 355] on div "GET INSTANT DOWNLOAD Add to Cart" at bounding box center [525, 342] width 230 height 35
click at [87, 54] on p "Advanced" at bounding box center [89, 51] width 26 height 8
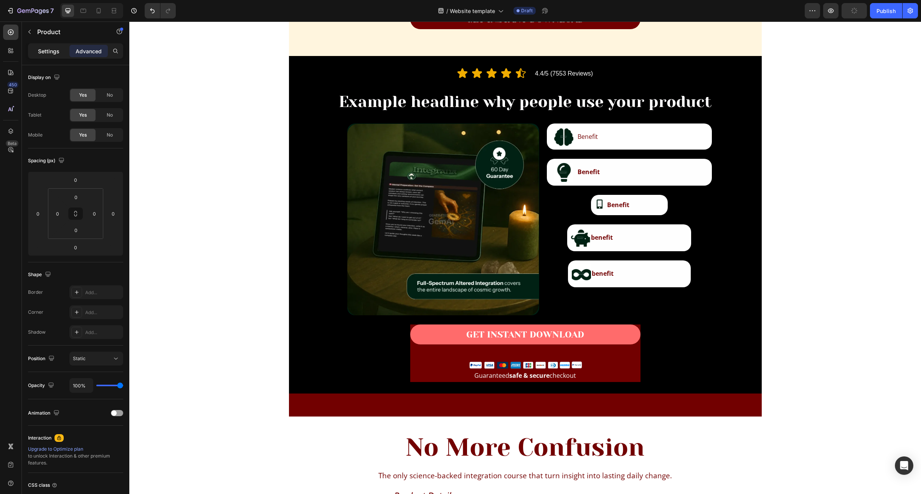
click at [41, 54] on p "Settings" at bounding box center [48, 51] width 21 height 8
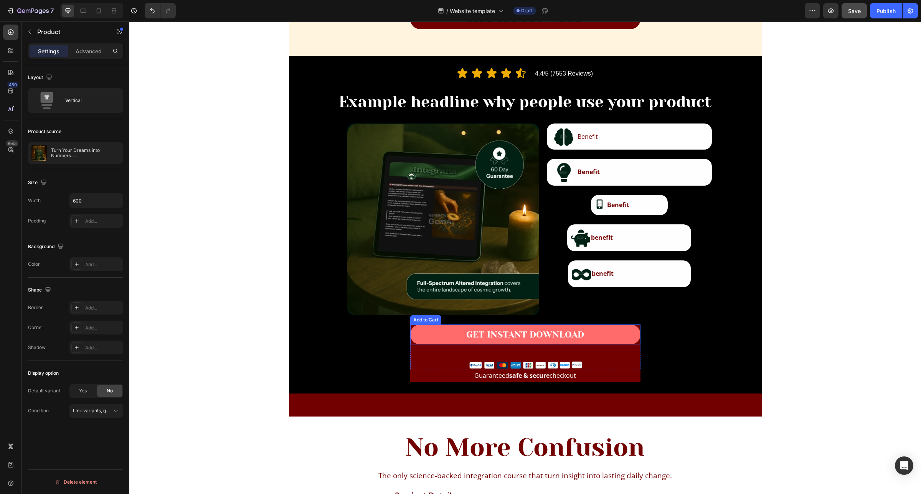
click at [625, 334] on button "GET INSTANT DOWNLOAD" at bounding box center [525, 335] width 230 height 20
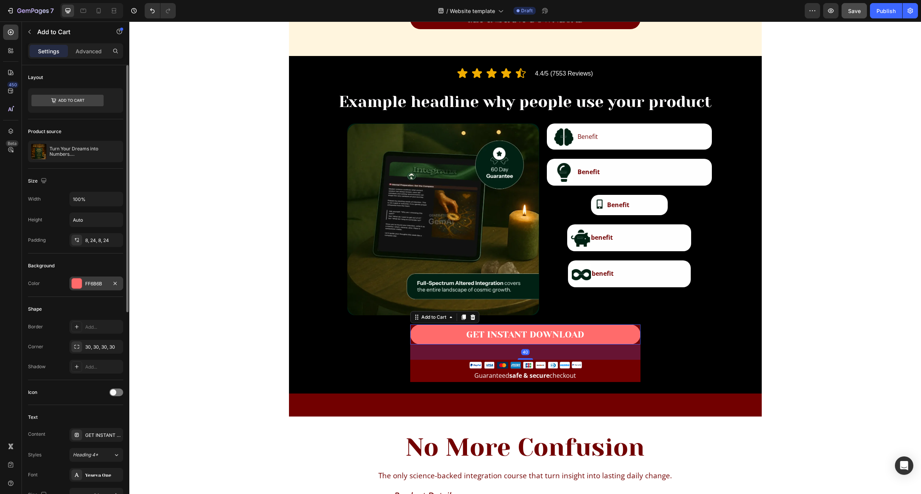
click at [86, 280] on div "FF6B6B" at bounding box center [96, 284] width 54 height 14
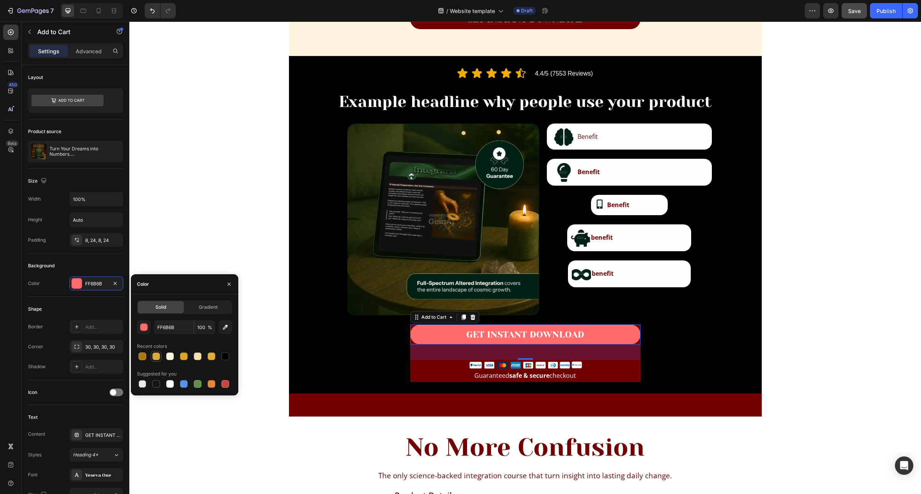
click at [153, 356] on div at bounding box center [156, 357] width 8 height 8
type input "DDA938"
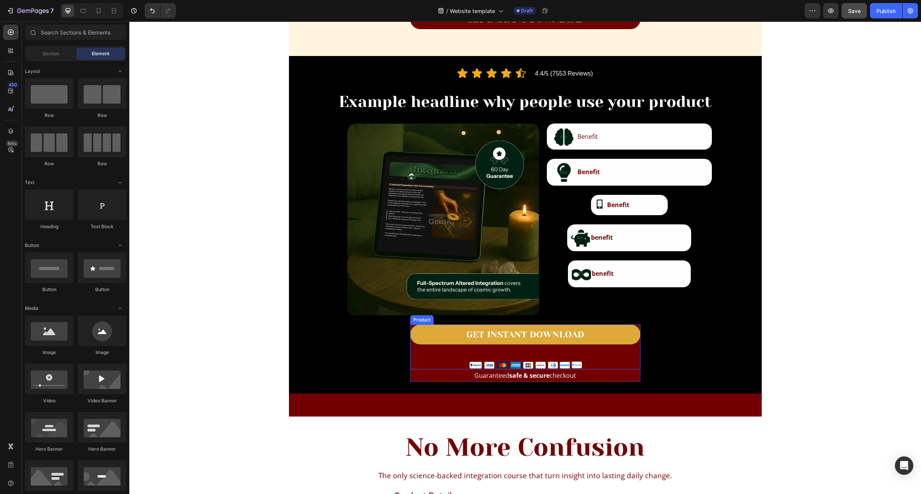
click at [633, 354] on div "GET INSTANT DOWNLOAD Add to Cart" at bounding box center [525, 342] width 230 height 35
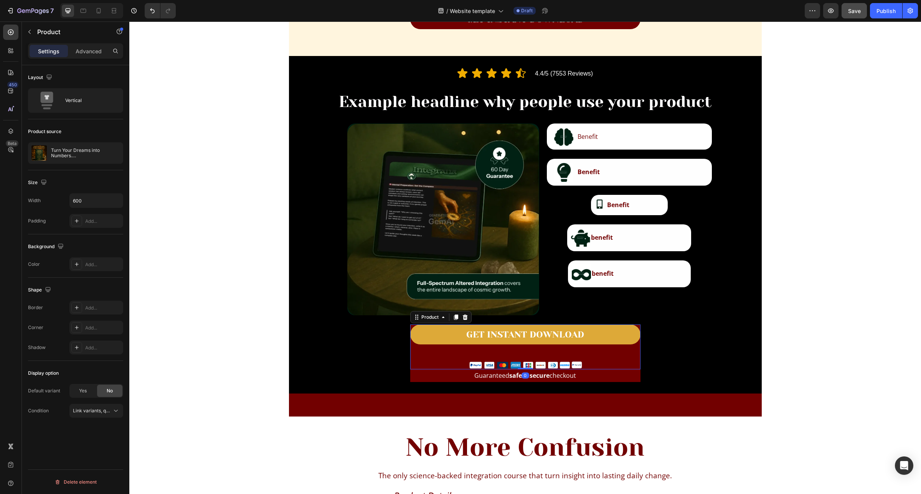
scroll to position [1391, 0]
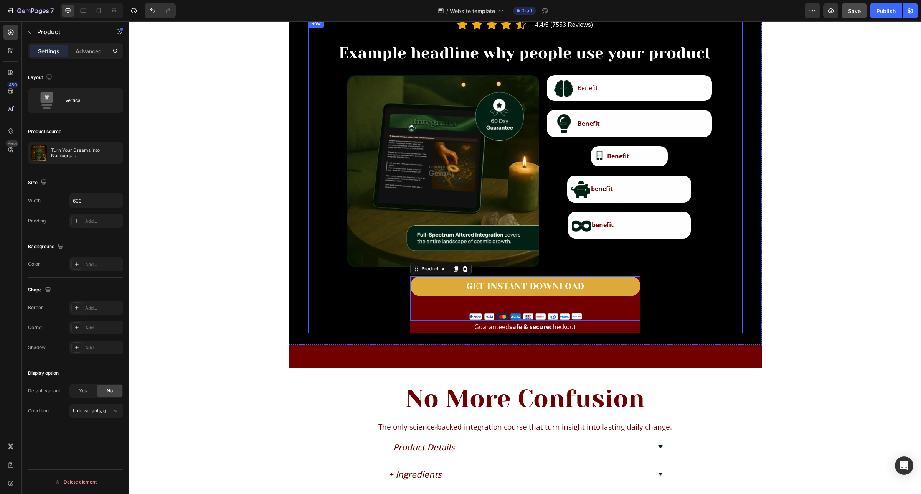
click at [651, 331] on div "Icon Icon Icon Icon Icon Icon List Hoz 4.4/5 (7553 Reviews) Text Block Row Exam…" at bounding box center [525, 176] width 434 height 315
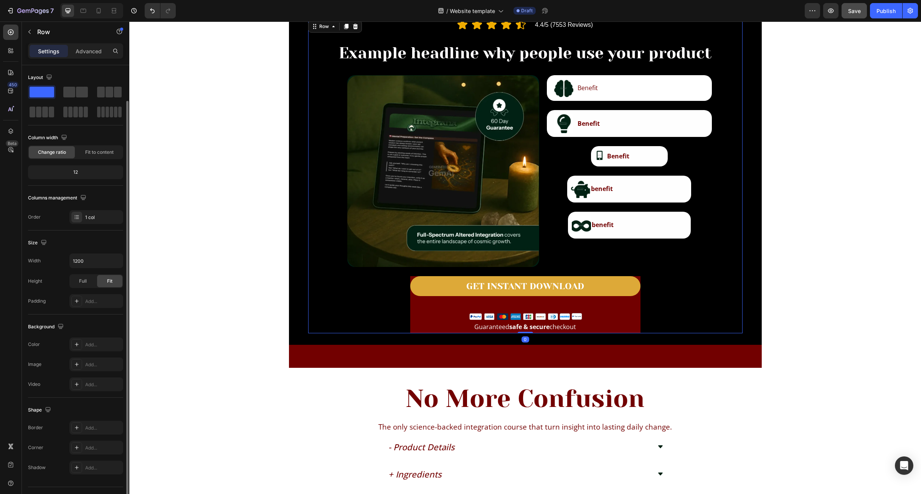
scroll to position [18, 0]
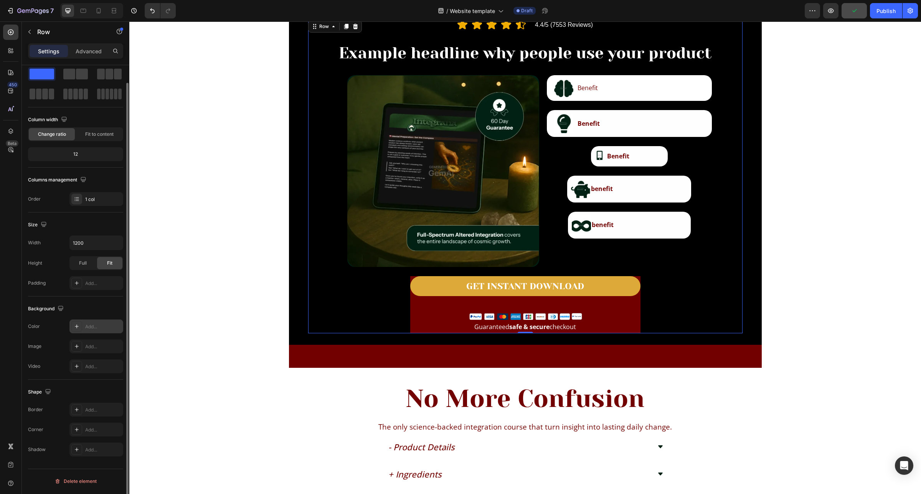
click at [98, 327] on div "Add..." at bounding box center [103, 326] width 36 height 7
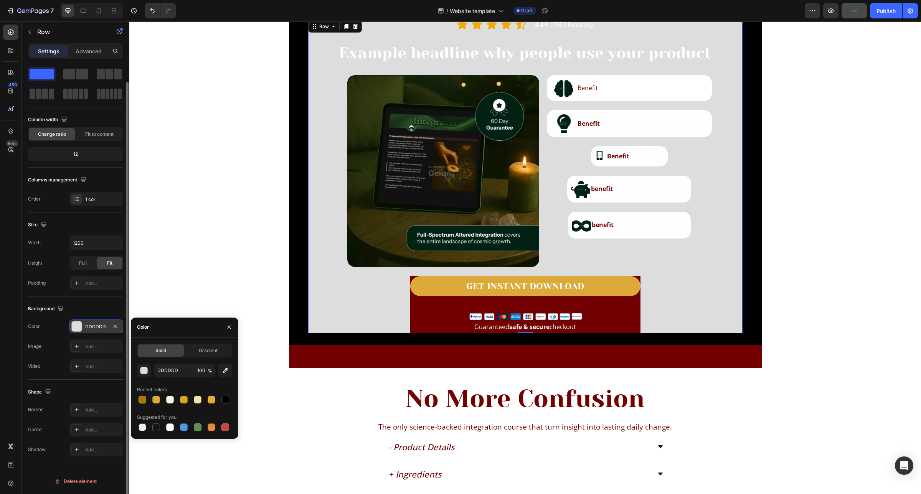
scroll to position [18, 0]
click at [148, 12] on button "Undo/Redo" at bounding box center [152, 10] width 15 height 15
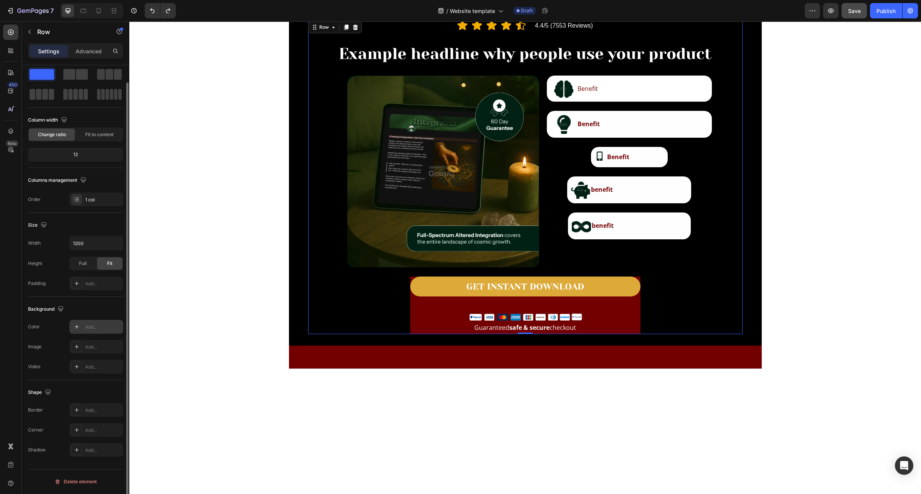
scroll to position [1199, 0]
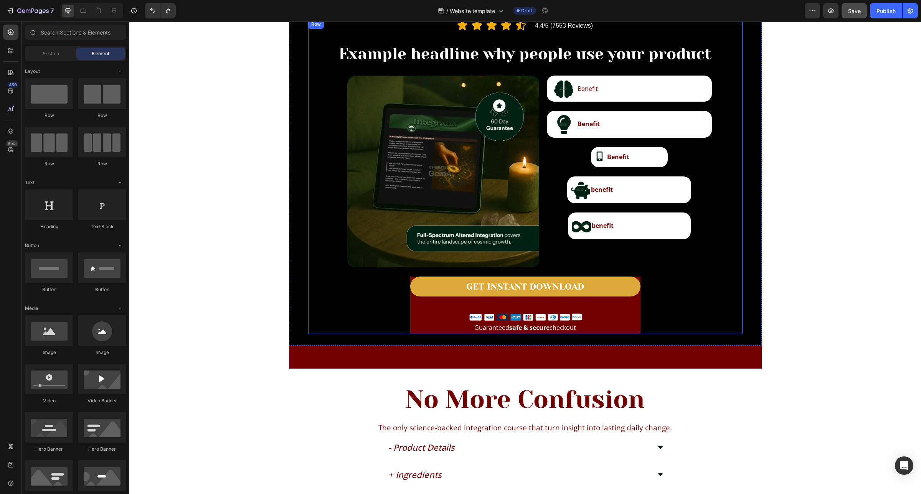
scroll to position [1343, 0]
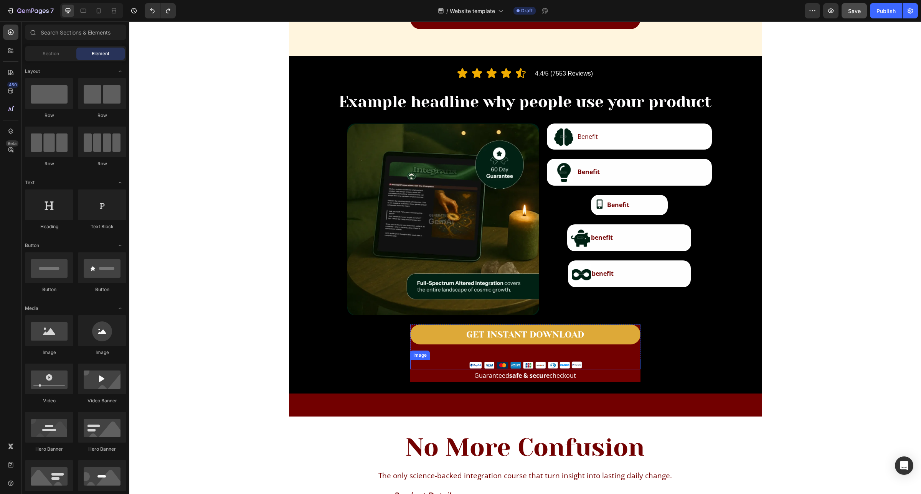
click at [631, 367] on div at bounding box center [525, 364] width 230 height 9
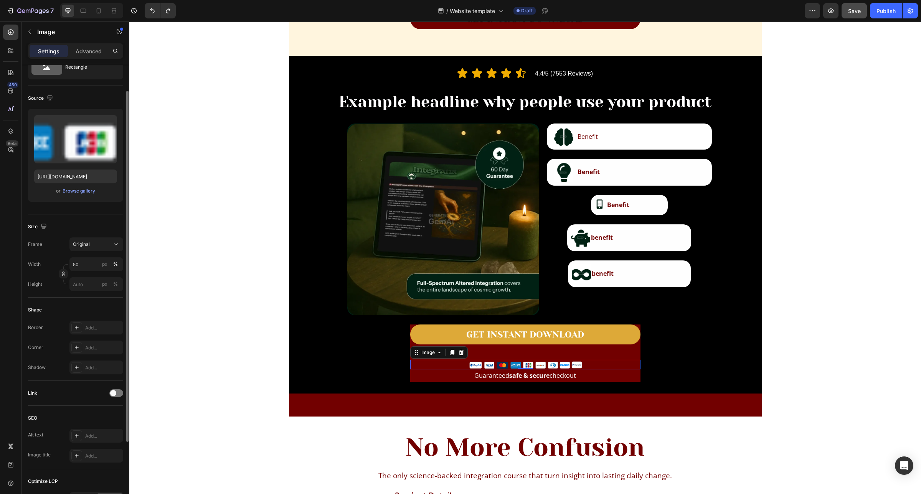
scroll to position [0, 0]
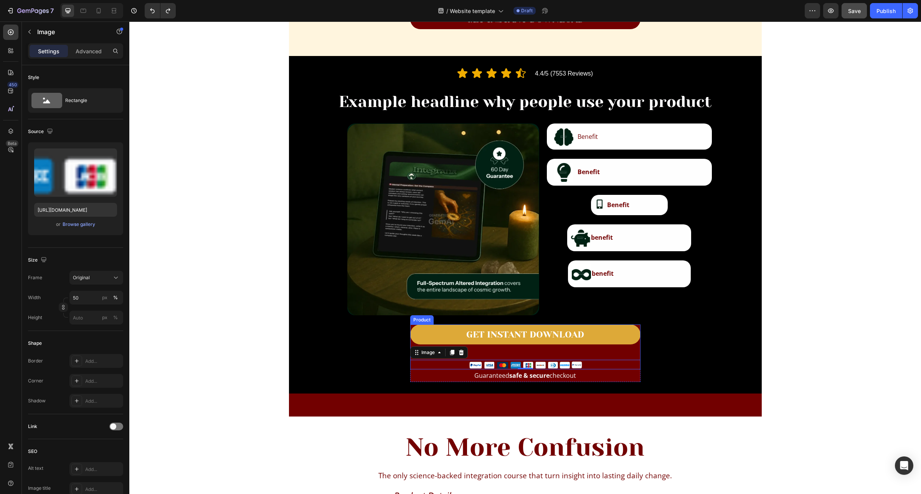
click at [551, 352] on div "GET INSTANT DOWNLOAD Add to Cart" at bounding box center [525, 342] width 230 height 35
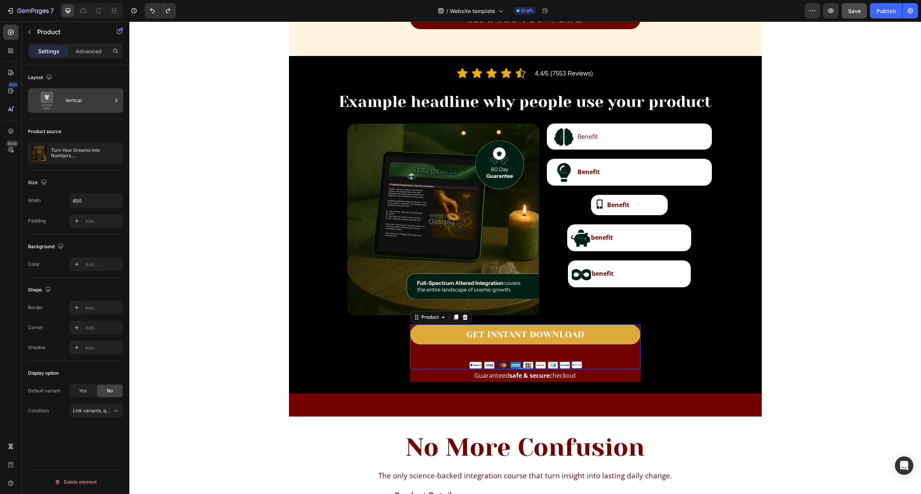
click at [91, 109] on div "Vertical" at bounding box center [88, 101] width 47 height 18
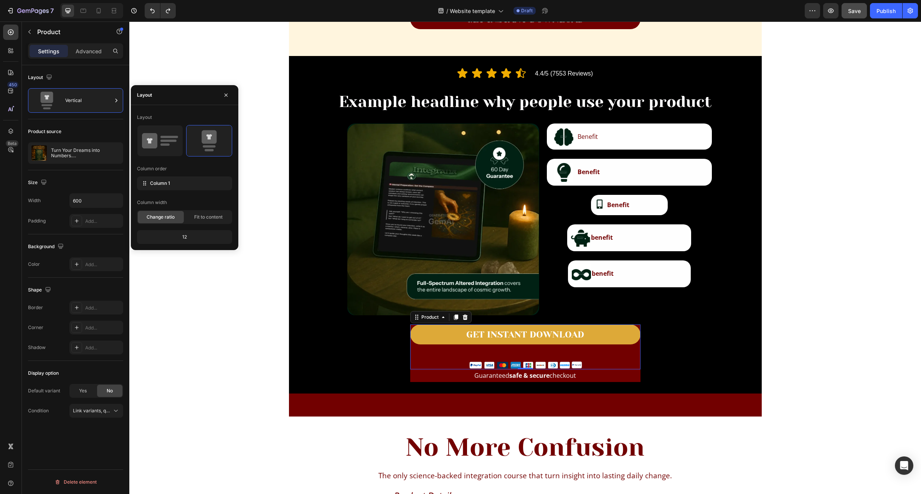
click at [76, 439] on div "Layout Vertical Product source Turn Your Dreams into Numbers. Manifestation Jou…" at bounding box center [75, 290] width 107 height 451
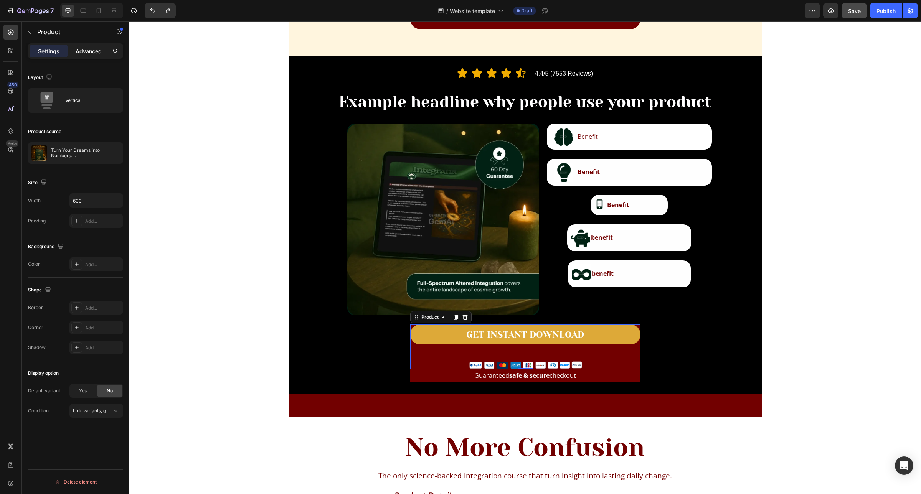
click at [82, 51] on p "Advanced" at bounding box center [89, 51] width 26 height 8
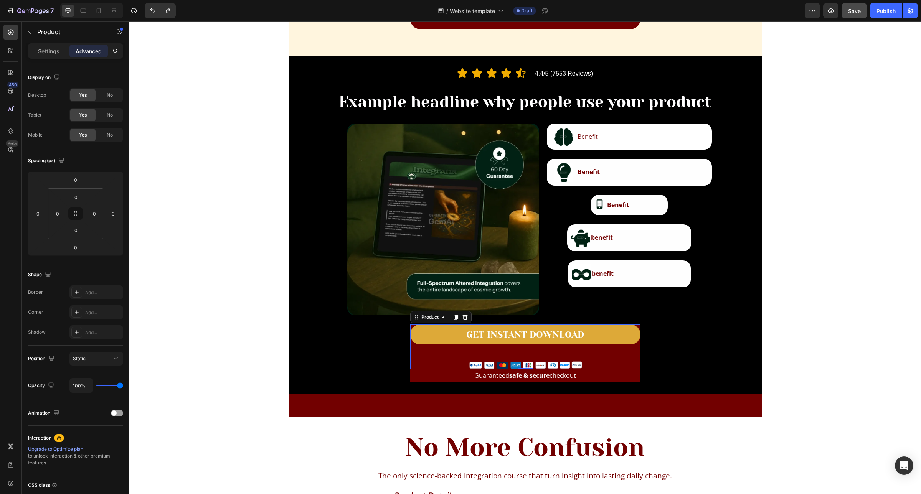
click at [47, 58] on div "Settings Advanced" at bounding box center [75, 50] width 95 height 15
click at [51, 47] on p "Settings" at bounding box center [48, 51] width 21 height 8
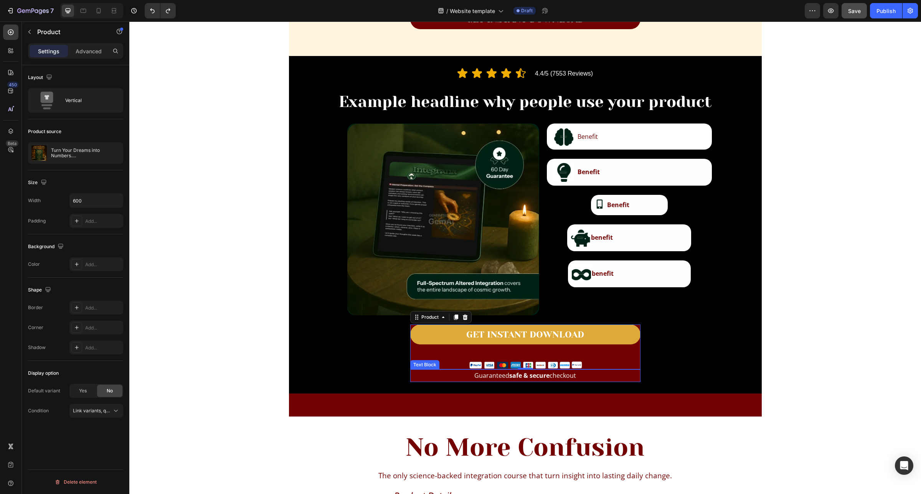
click at [420, 376] on p "Guaranteed safe & secure checkout" at bounding box center [525, 375] width 229 height 11
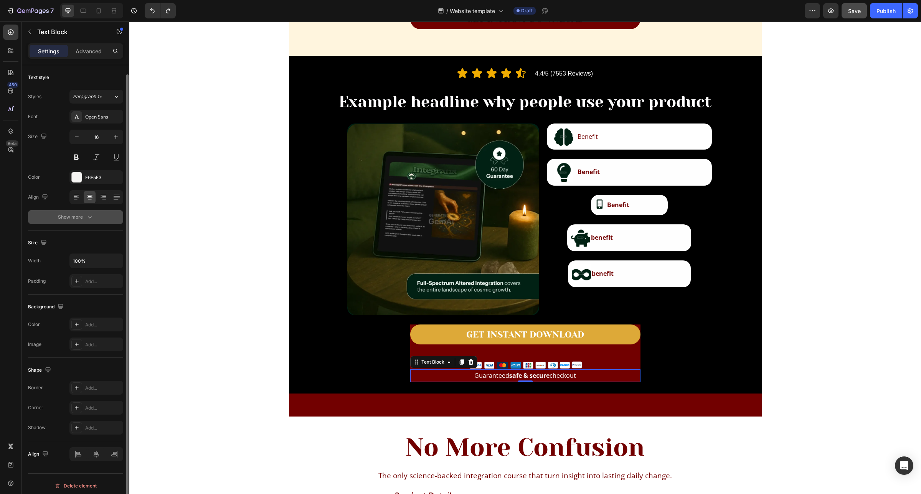
scroll to position [5, 0]
click at [94, 323] on div "Add..." at bounding box center [103, 320] width 36 height 7
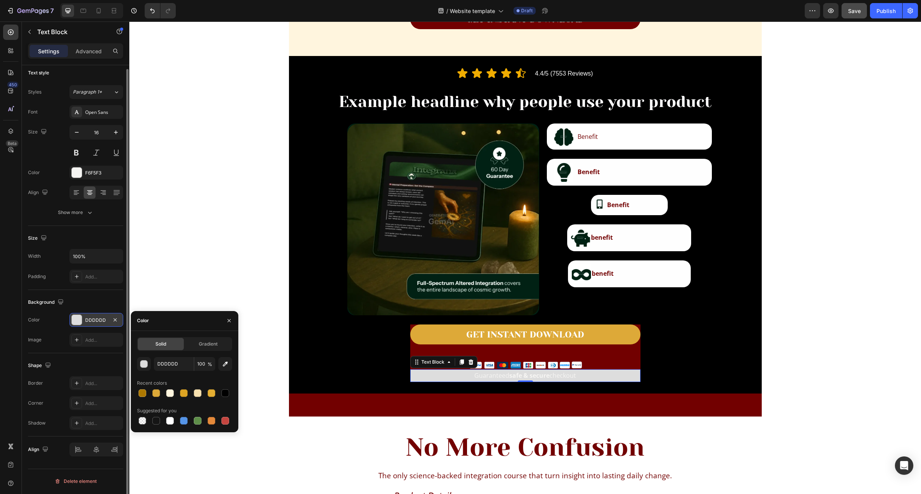
scroll to position [4, 0]
click at [160, 394] on div at bounding box center [156, 393] width 8 height 8
type input "DDA938"
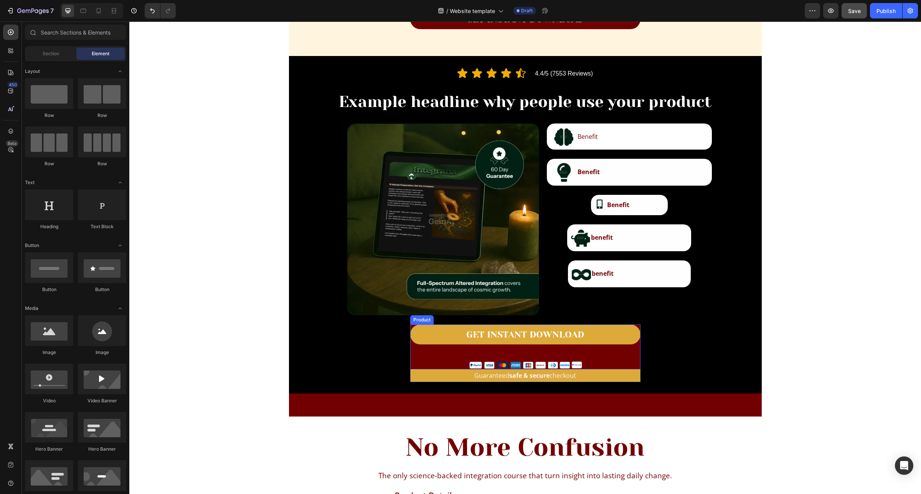
click at [599, 355] on div "GET INSTANT DOWNLOAD Add to Cart" at bounding box center [525, 342] width 230 height 35
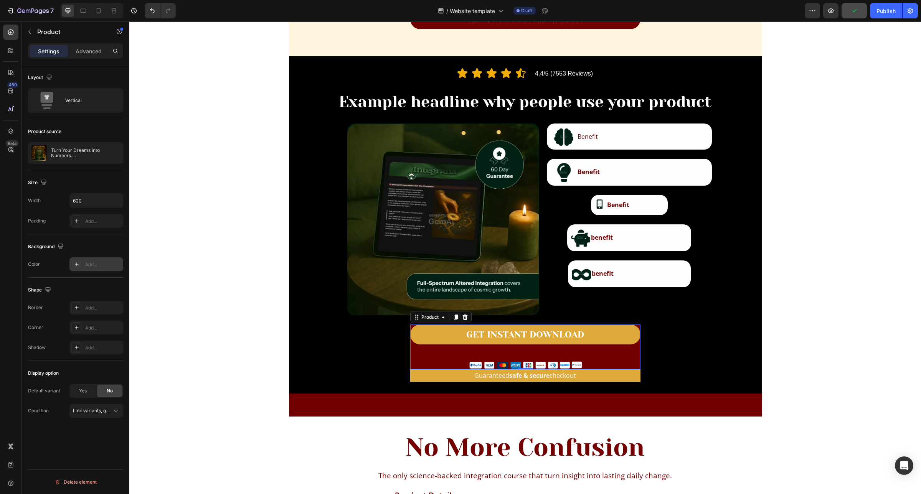
click at [97, 269] on div "Add..." at bounding box center [96, 264] width 54 height 14
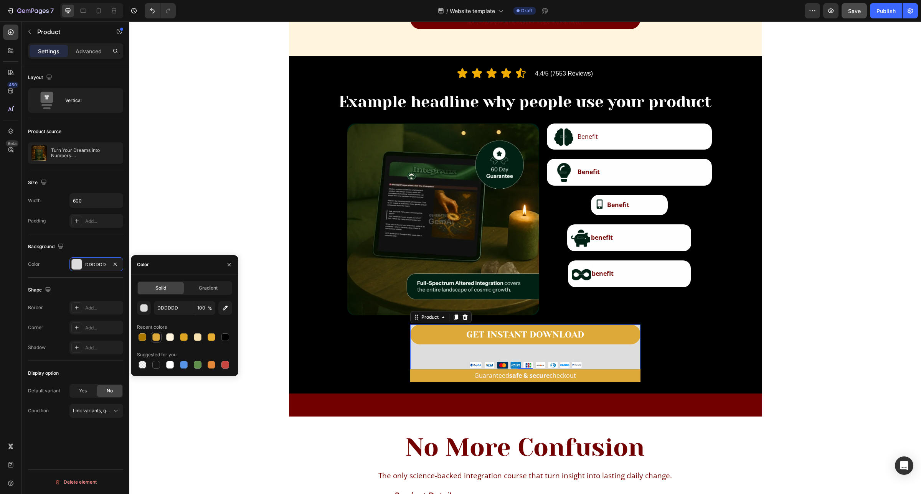
click at [156, 338] on div at bounding box center [156, 337] width 8 height 8
type input "DDA938"
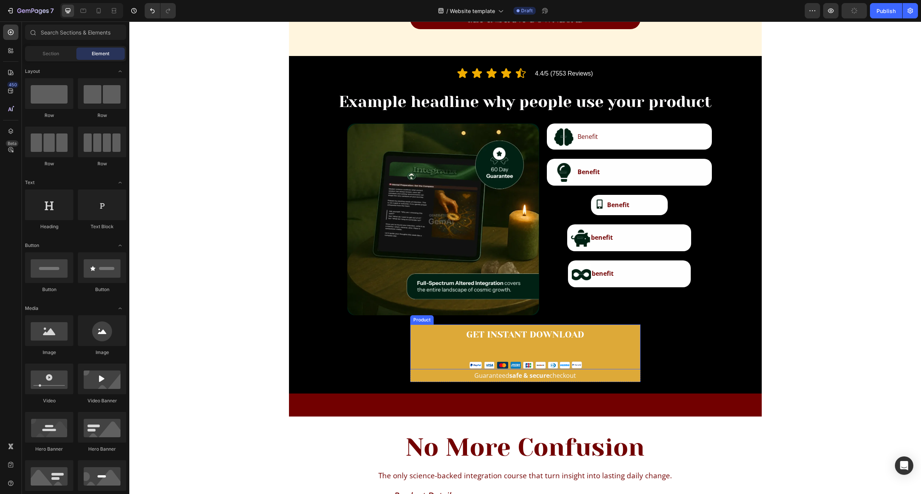
click at [620, 352] on div "GET INSTANT DOWNLOAD Add to Cart" at bounding box center [525, 342] width 230 height 35
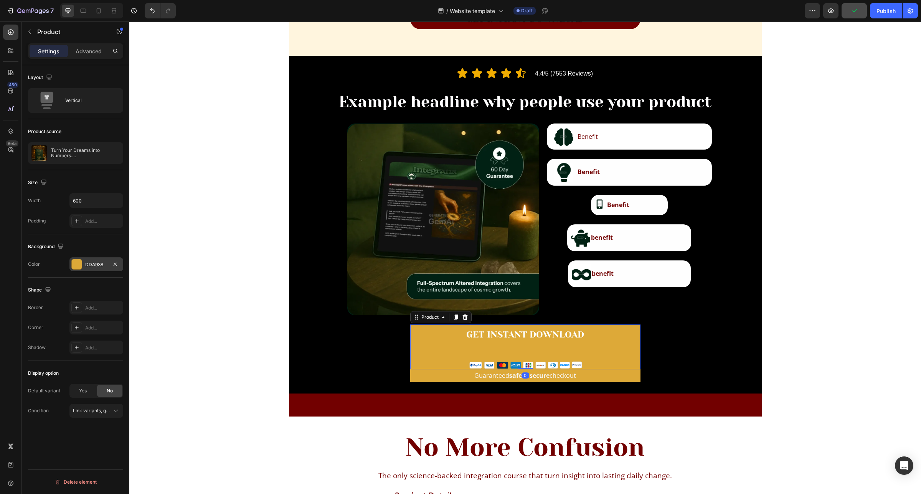
click at [96, 269] on div "DDA938" at bounding box center [96, 264] width 54 height 14
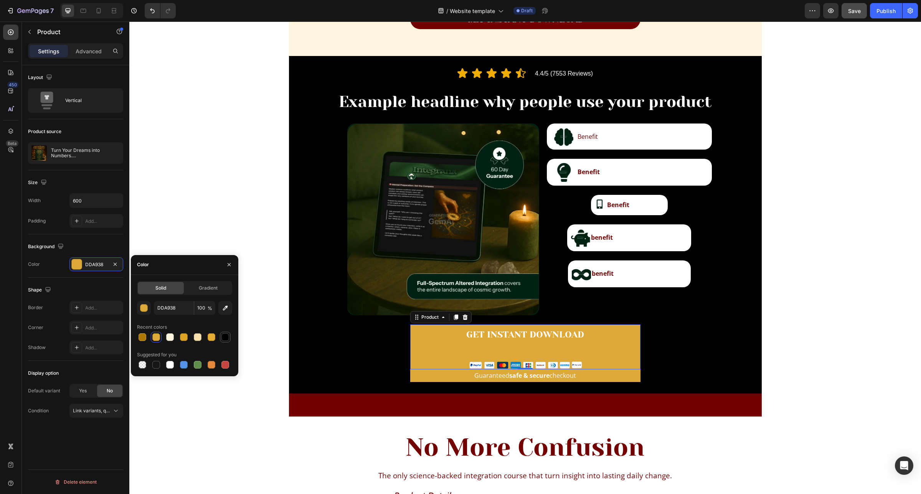
click at [227, 332] on div at bounding box center [225, 337] width 11 height 11
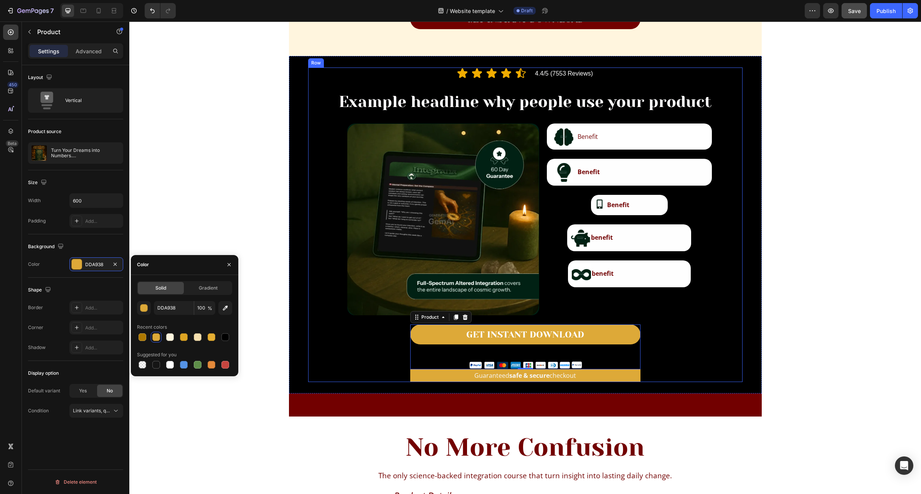
type input "000000"
click at [415, 377] on p "Guaranteed safe & secure checkout" at bounding box center [525, 375] width 229 height 11
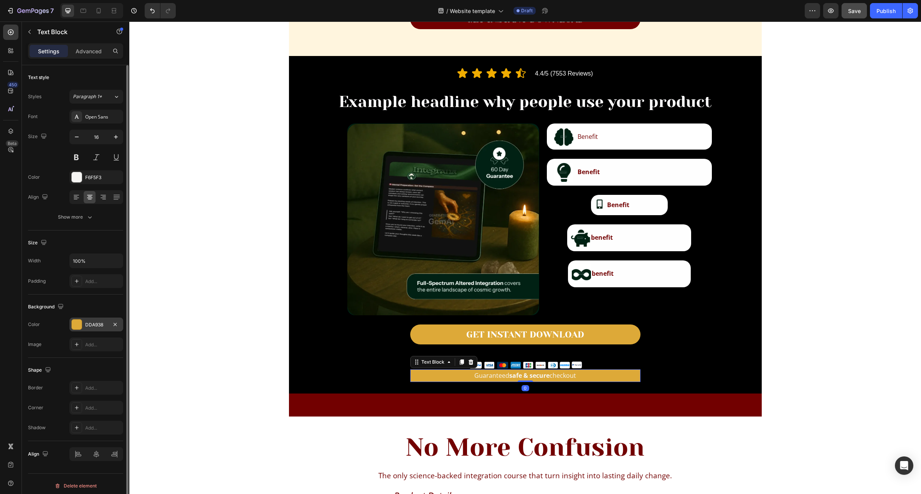
click at [95, 322] on div "DDA938" at bounding box center [96, 325] width 22 height 7
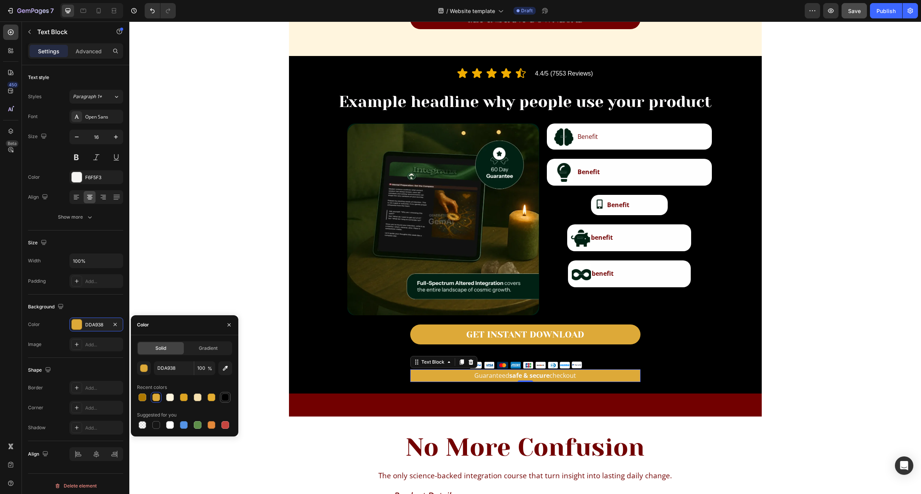
click at [223, 397] on div at bounding box center [225, 398] width 8 height 8
type input "000000"
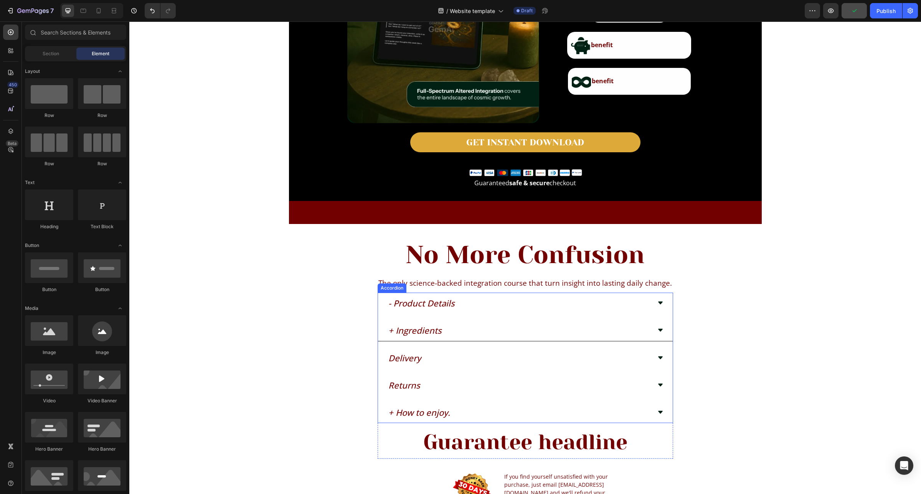
scroll to position [1487, 0]
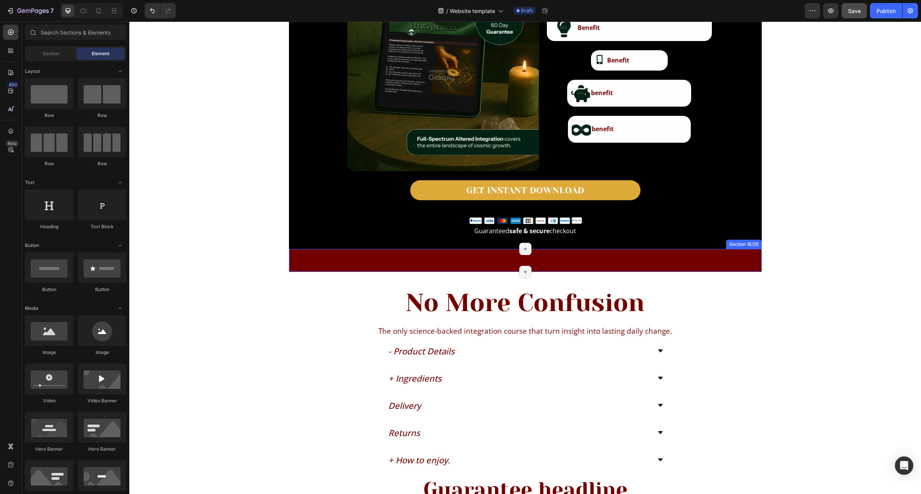
click at [553, 259] on div "Icon Icon Icon Icon Icon Icon List Hoz 4.4/5 (7553 Reviews) Text Block Row Why …" at bounding box center [525, 260] width 473 height 23
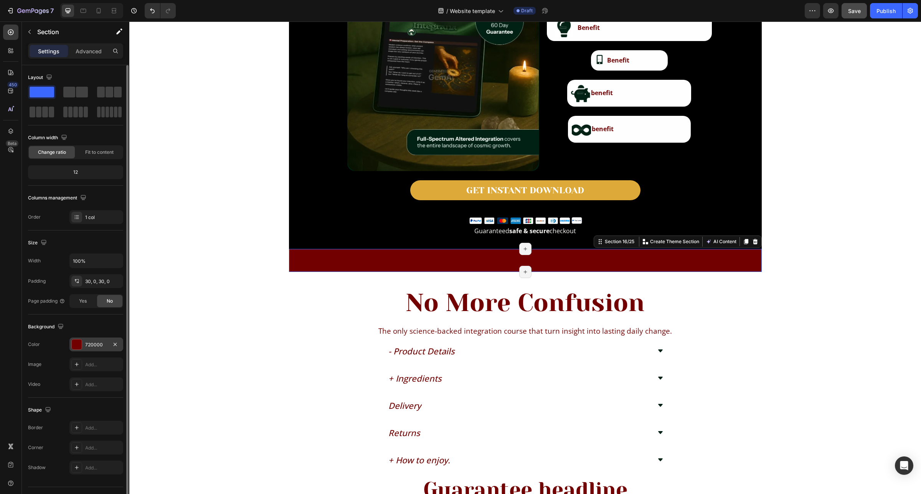
click at [89, 344] on div "720000" at bounding box center [96, 344] width 22 height 7
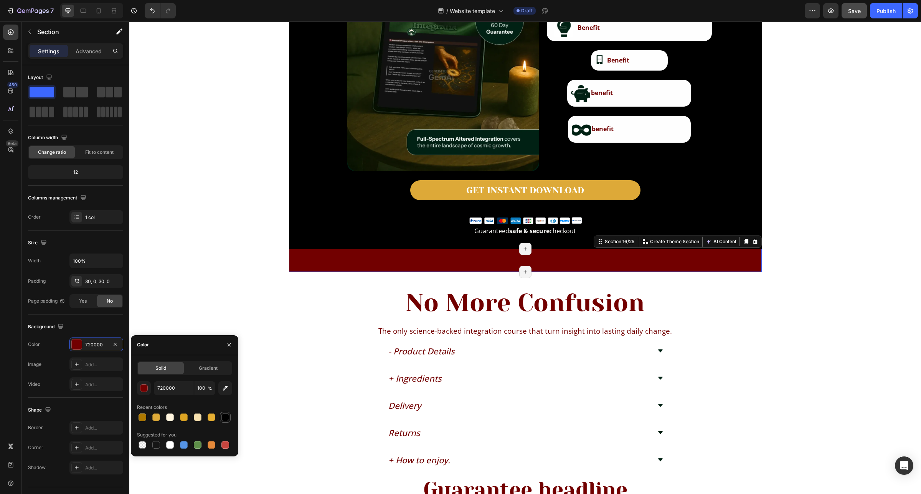
drag, startPoint x: 222, startPoint y: 415, endPoint x: 673, endPoint y: 242, distance: 483.4
click at [222, 415] on div at bounding box center [225, 418] width 8 height 8
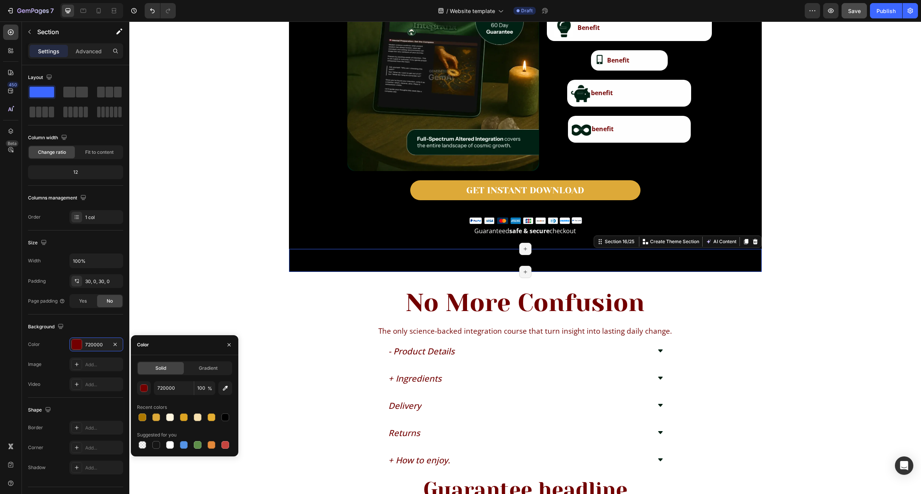
type input "000000"
click at [841, 251] on div "Image Row Section 2/25 Page has reached Shopify’s 25 section-limit Page has rea…" at bounding box center [524, 364] width 791 height 3626
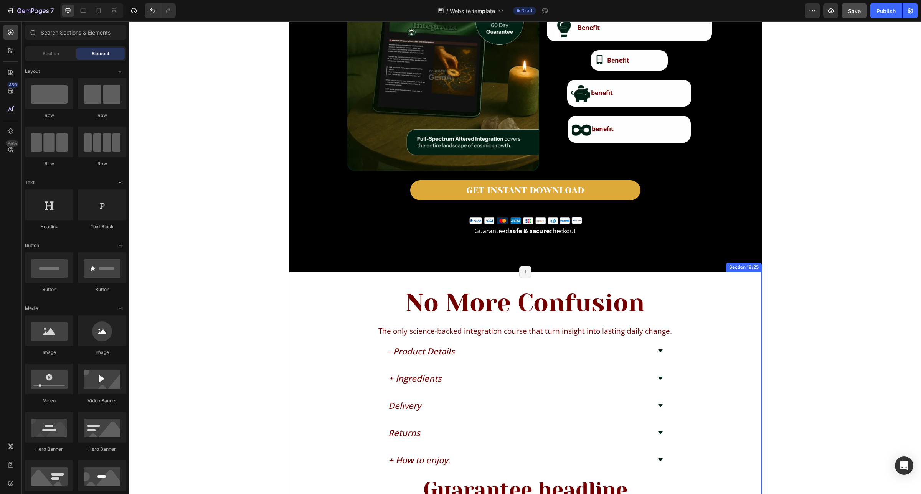
click at [306, 285] on div "No More Confusion Heading The only science-backed integration course that turn …" at bounding box center [525, 462] width 473 height 356
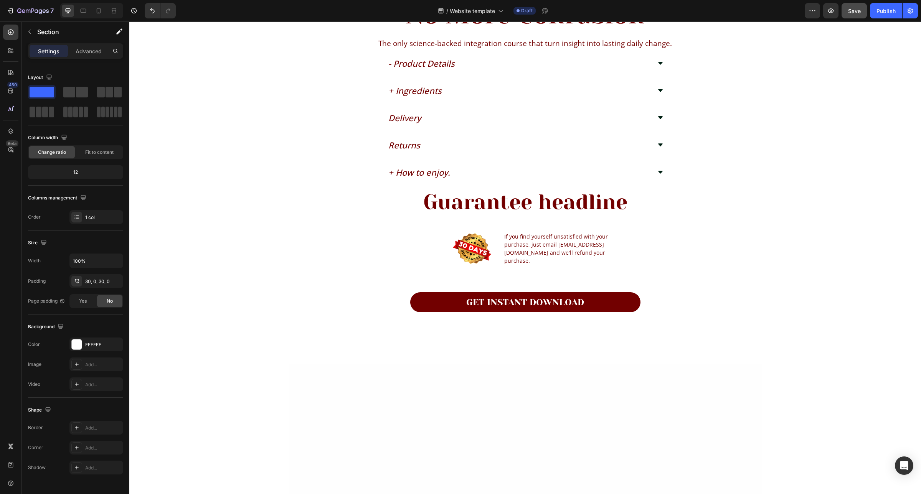
scroll to position [1583, 0]
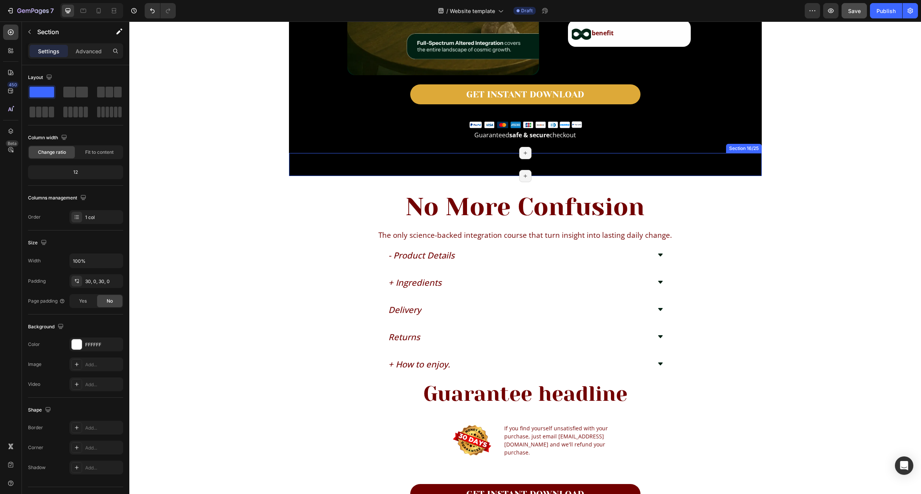
click at [296, 155] on div "Icon Icon Icon Icon Icon Icon List Hoz 4.4/5 (7553 Reviews) Text Block Row Why …" at bounding box center [525, 164] width 473 height 23
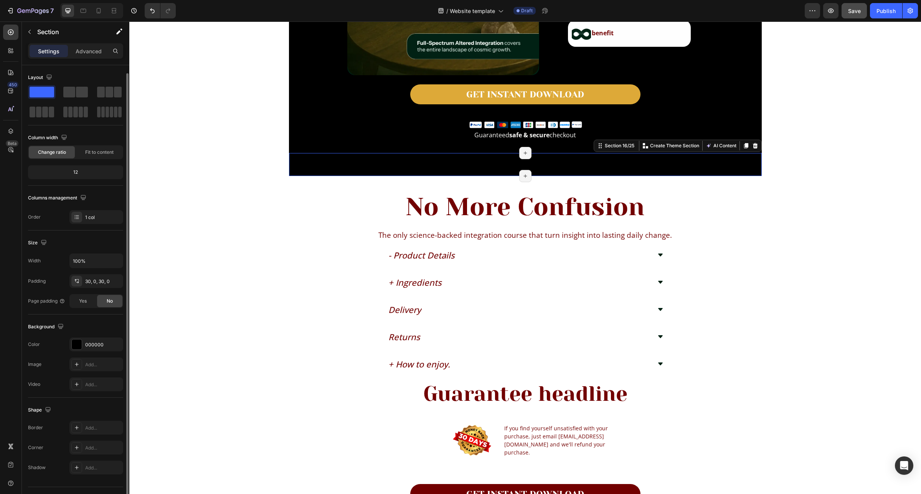
scroll to position [4, 0]
click at [292, 191] on div "No More Confusion Heading The only science-backed integration course that turn …" at bounding box center [525, 366] width 473 height 356
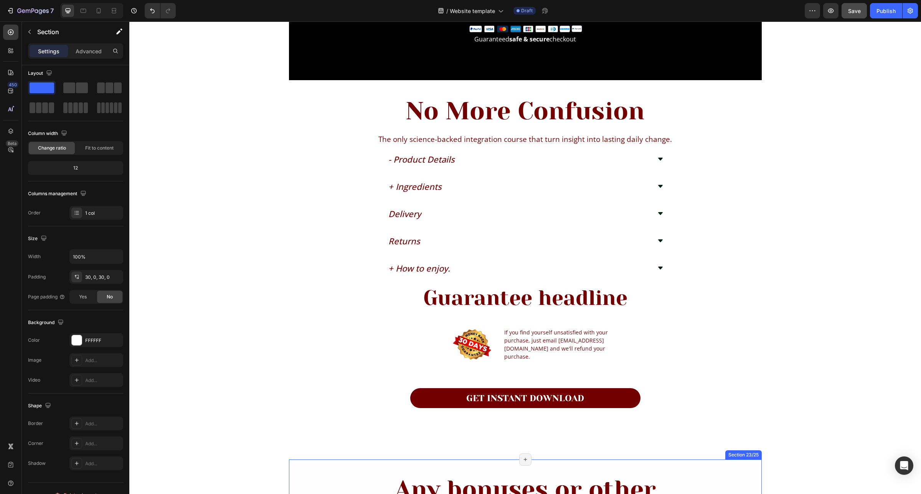
scroll to position [1535, 0]
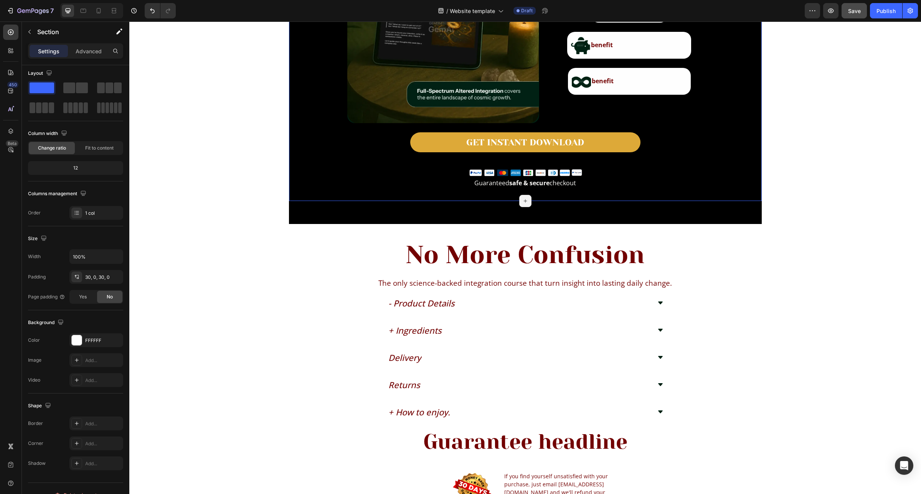
click at [313, 198] on div "Icon Icon Icon Icon Icon Icon List Hoz 4.4/5 (7553 Reviews) Text Block Row Exam…" at bounding box center [525, 32] width 473 height 338
click at [317, 248] on div "No More Confusion Heading The only science-backed integration course that turn …" at bounding box center [525, 414] width 473 height 356
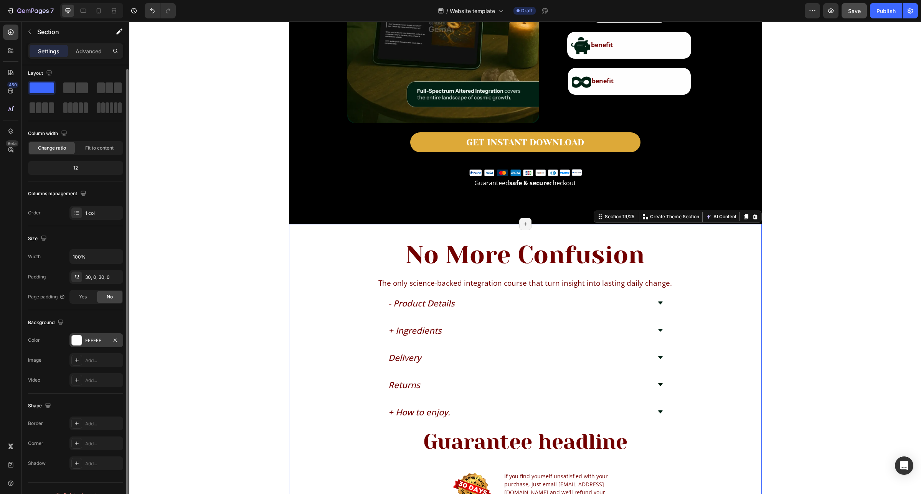
click at [93, 337] on div "FFFFFF" at bounding box center [96, 340] width 54 height 14
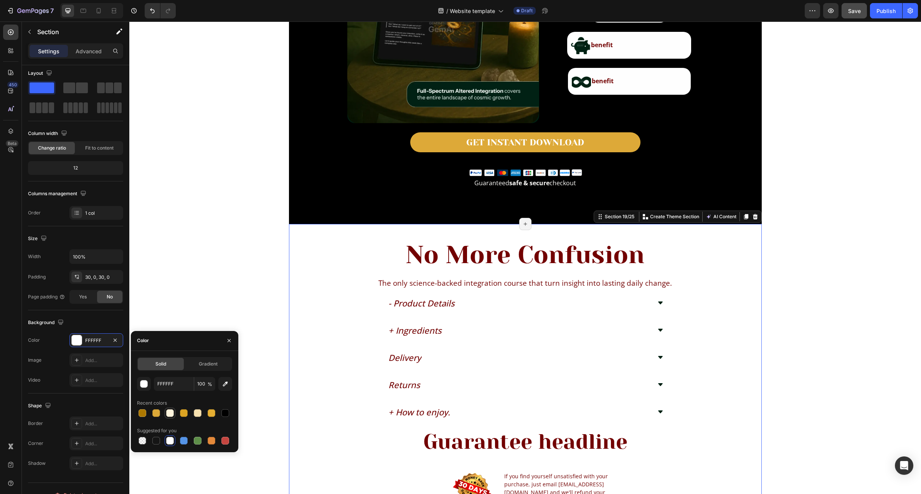
click at [172, 417] on div at bounding box center [169, 413] width 9 height 9
type input "FFF5DE"
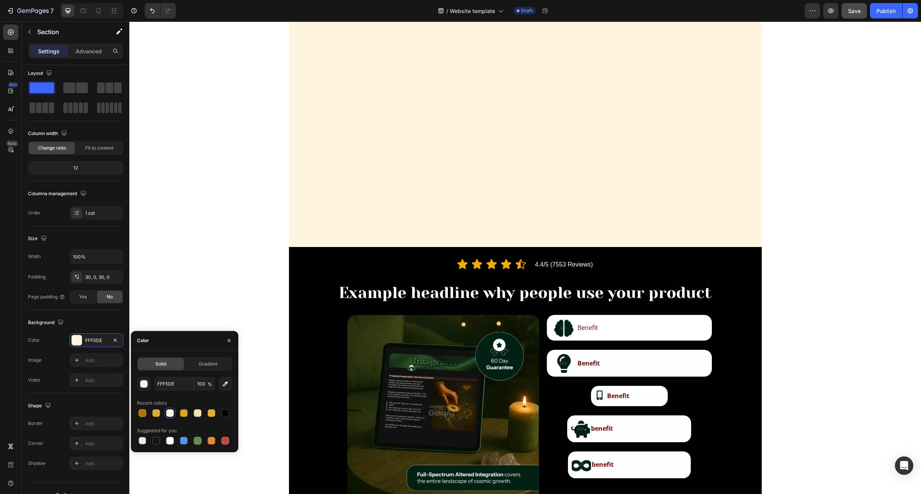
scroll to position [1631, 0]
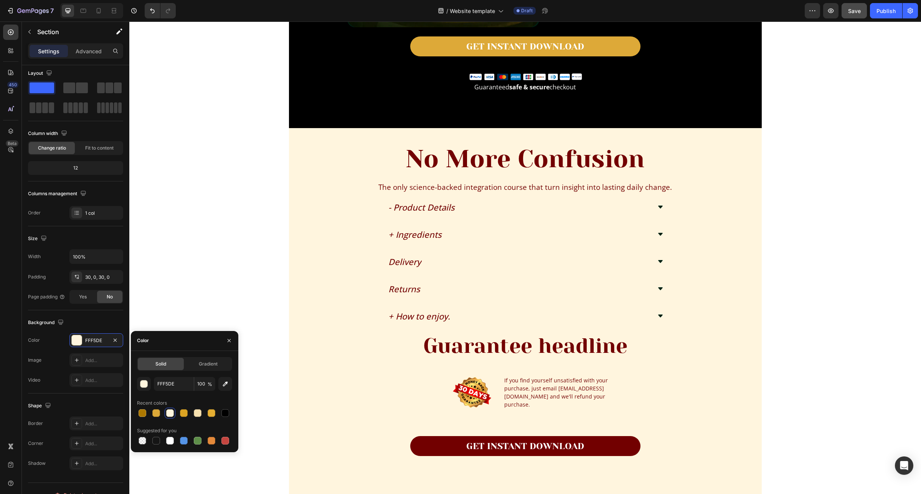
click at [802, 314] on div "Image Row Section 2/25 Page has reached Shopify’s 25 section-limit Page has rea…" at bounding box center [524, 220] width 791 height 3626
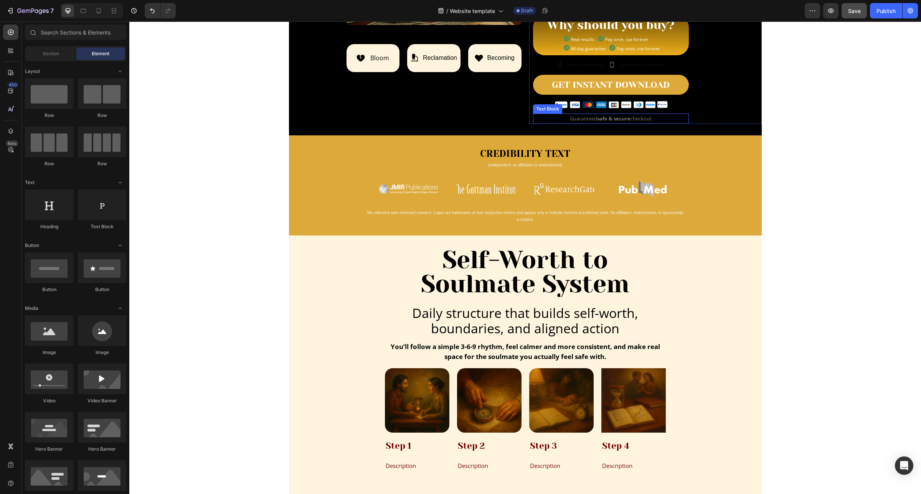
scroll to position [432, 0]
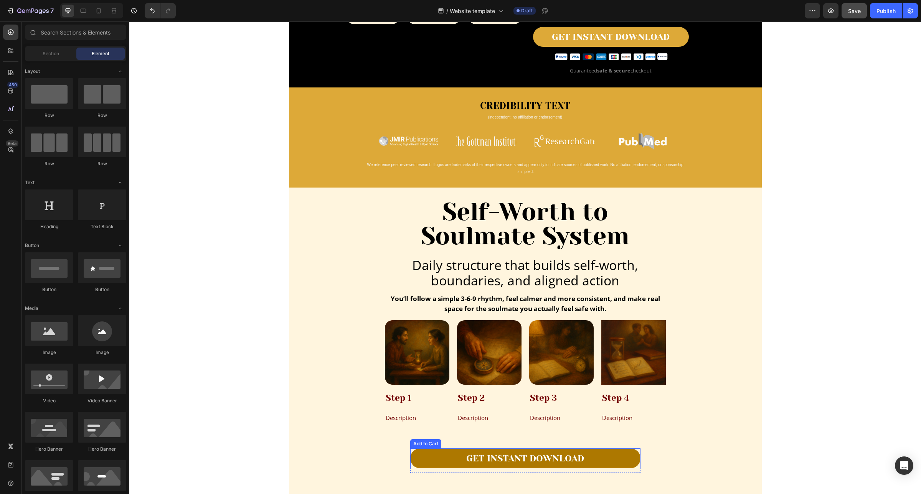
click at [601, 462] on button "GET INSTANT DOWNLOAD" at bounding box center [525, 458] width 230 height 20
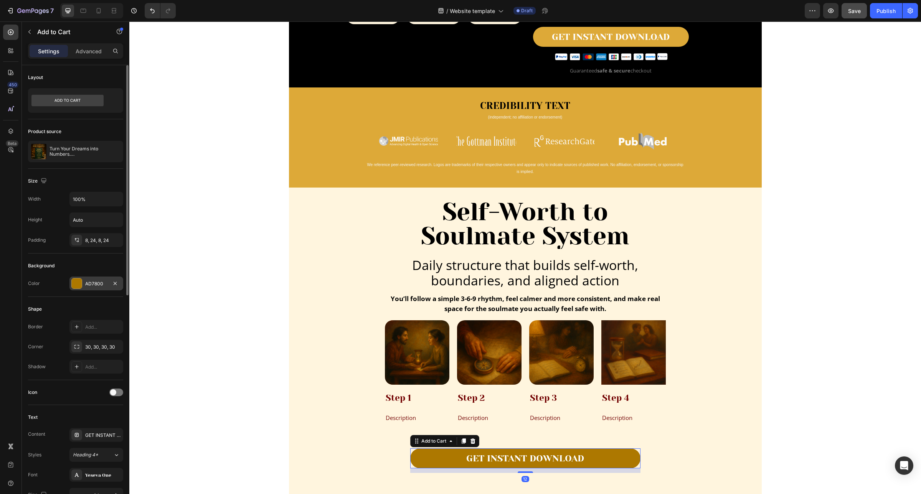
click at [98, 288] on div "AD7800" at bounding box center [96, 284] width 54 height 14
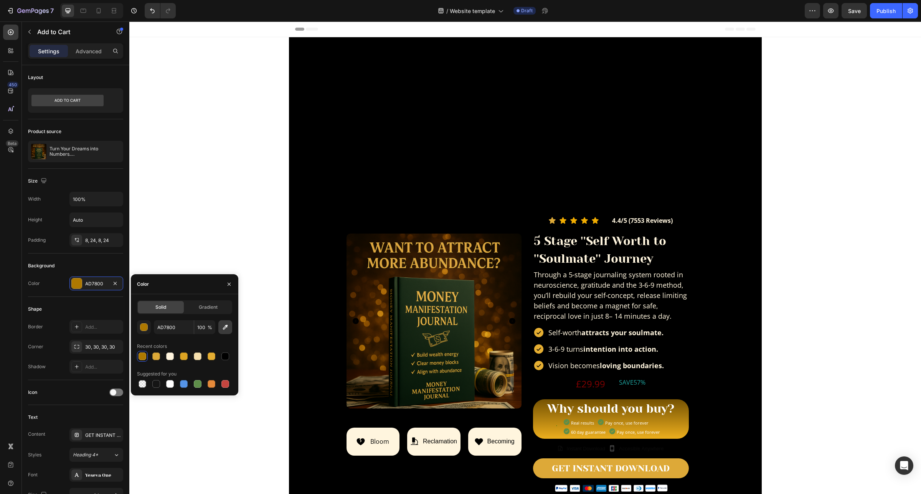
scroll to position [432, 0]
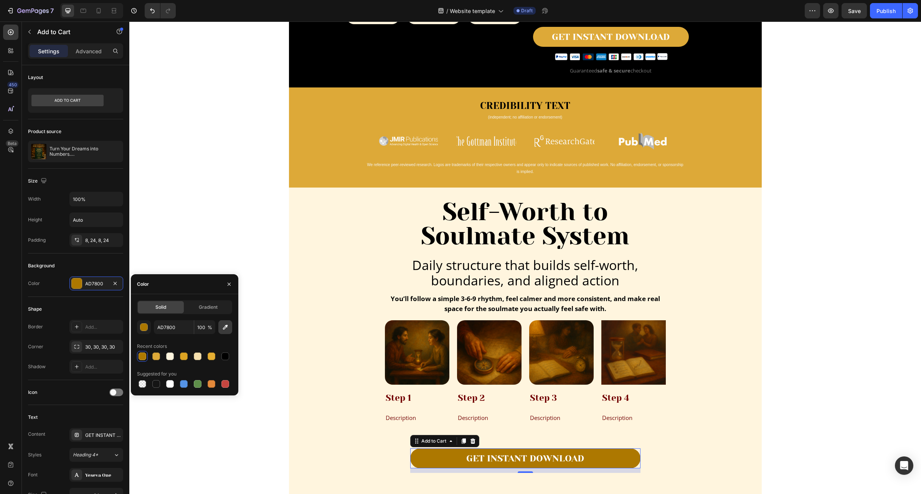
click at [223, 326] on icon "button" at bounding box center [225, 327] width 8 height 8
type input "DDA937"
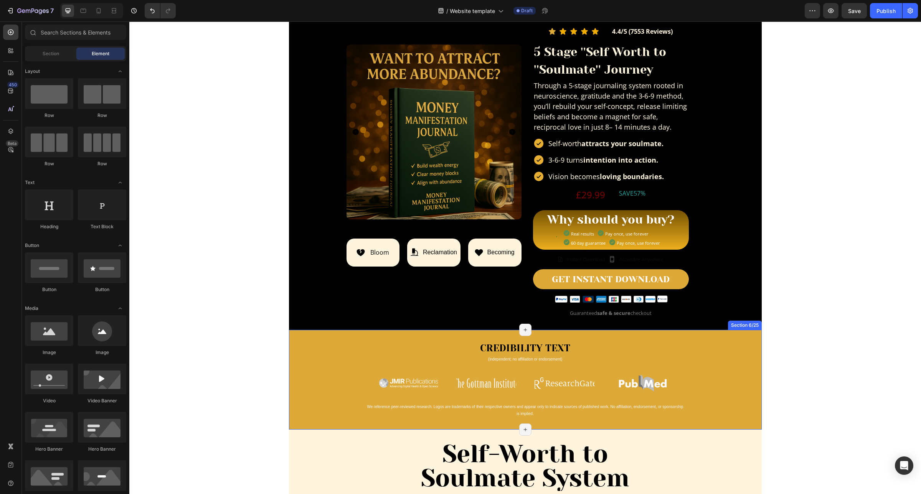
scroll to position [384, 0]
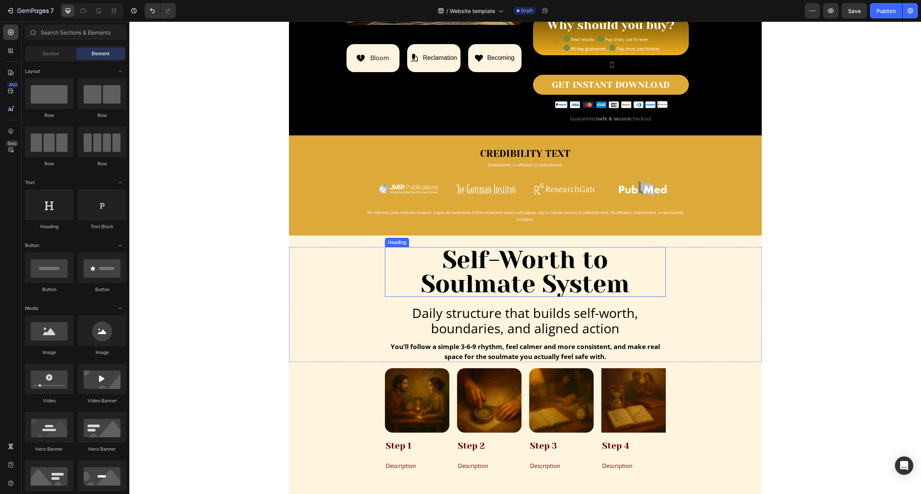
click at [574, 283] on h2 "Self-Worth to Soulmate System" at bounding box center [525, 272] width 281 height 50
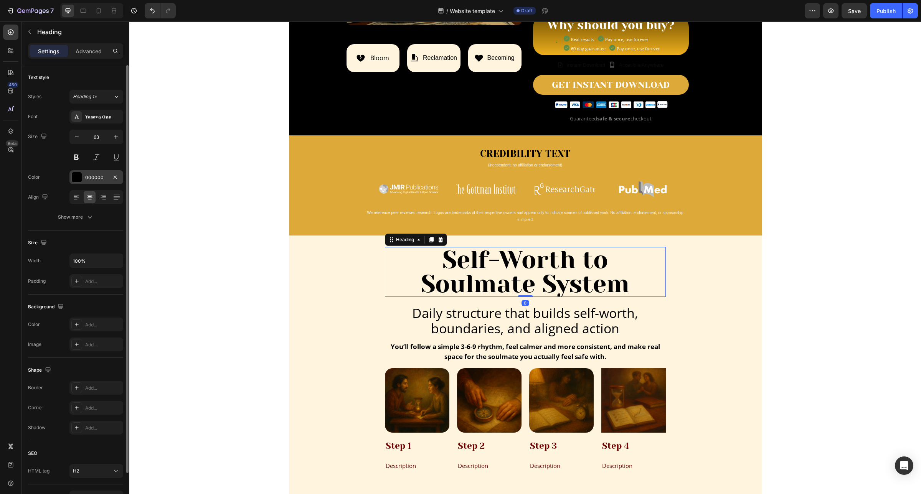
click at [104, 177] on div "000000" at bounding box center [96, 177] width 22 height 7
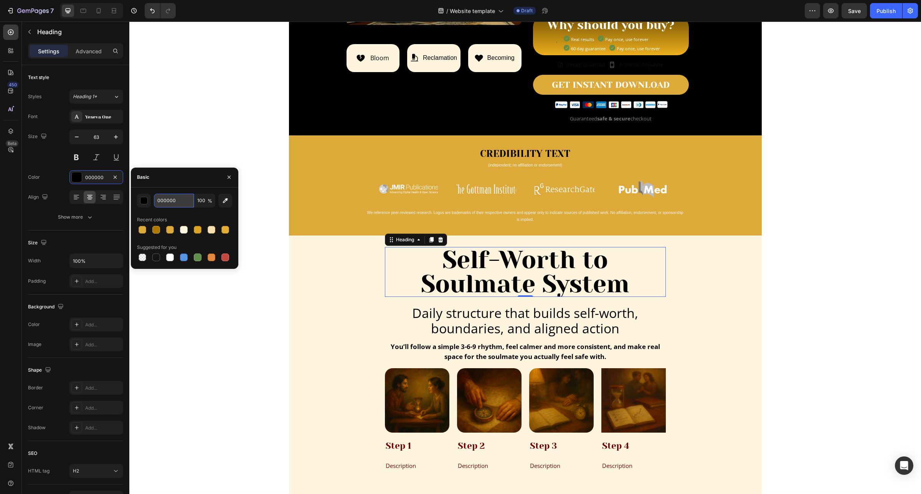
click at [186, 204] on input "000000" at bounding box center [174, 201] width 40 height 14
paste input "#6647"
type input "#664700"
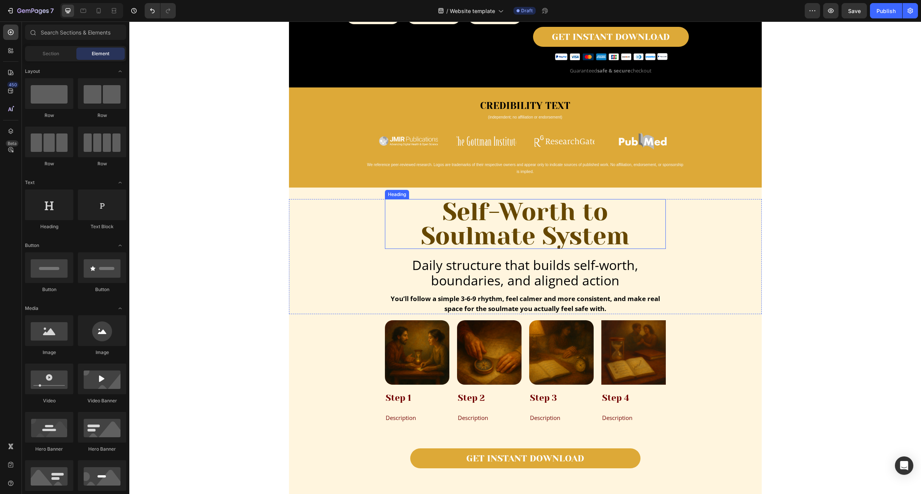
click at [498, 231] on h2 "Self-Worth to Soulmate System" at bounding box center [525, 224] width 281 height 50
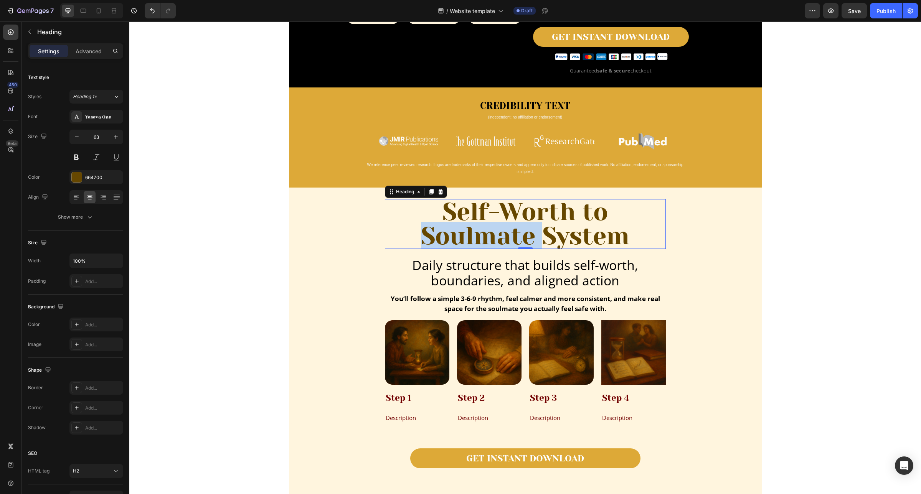
click at [498, 231] on h2 "Self-Worth to Soulmate System" at bounding box center [525, 224] width 281 height 50
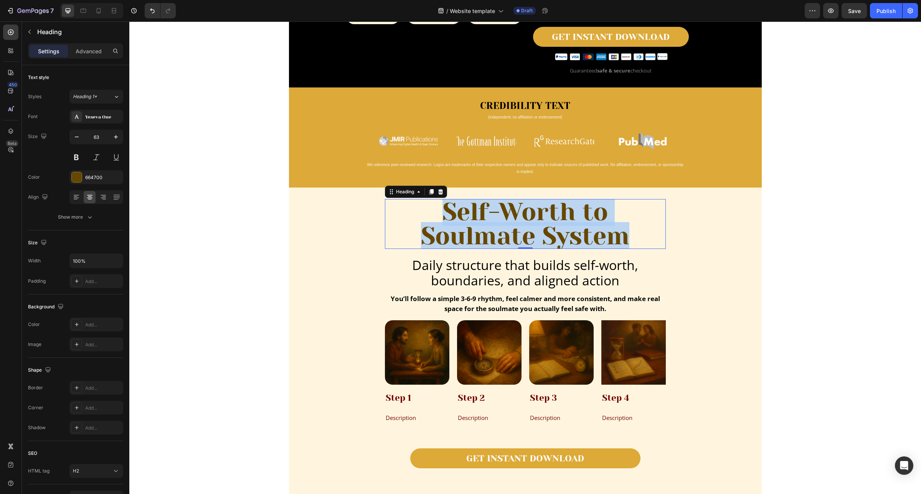
click at [498, 231] on p "Self-Worth to Soulmate System" at bounding box center [525, 224] width 279 height 48
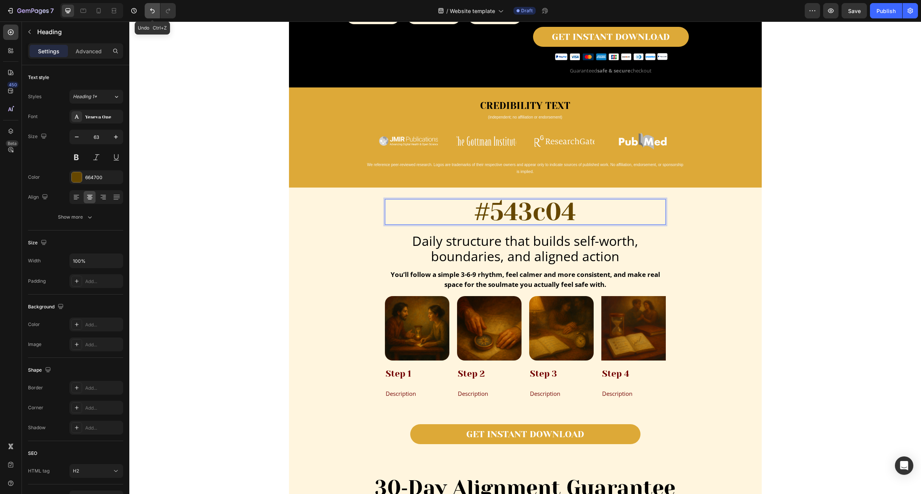
click at [148, 8] on button "Undo/Redo" at bounding box center [152, 10] width 15 height 15
click at [148, 8] on icon "Undo/Redo" at bounding box center [152, 11] width 8 height 8
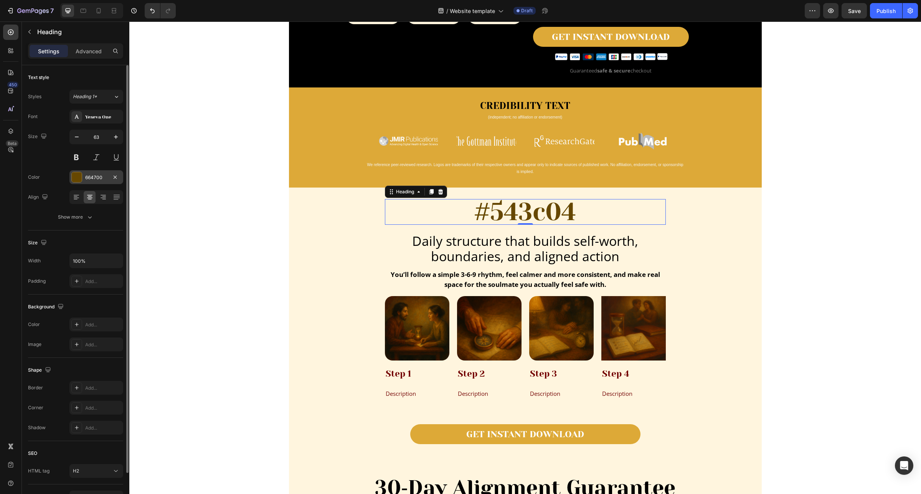
click at [99, 176] on div "664700" at bounding box center [96, 177] width 22 height 7
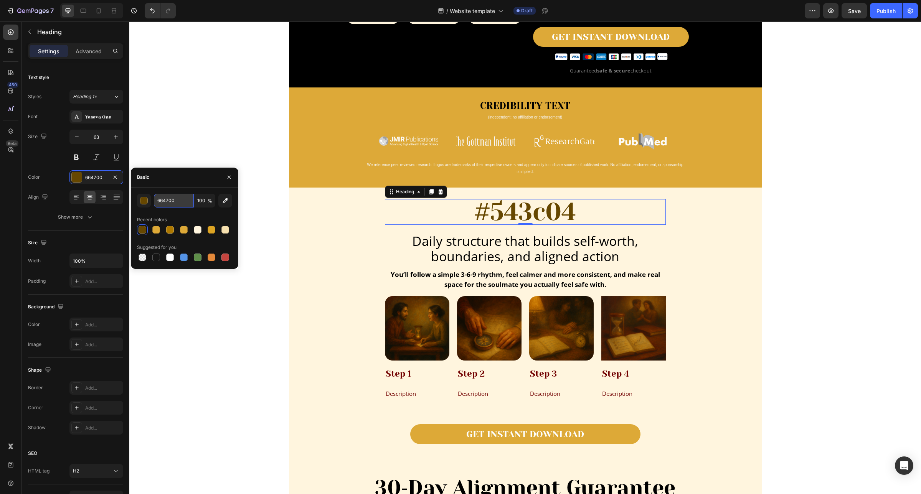
click at [174, 199] on input "664700" at bounding box center [174, 201] width 40 height 14
paste input "#543c04"
type input "#543c04"
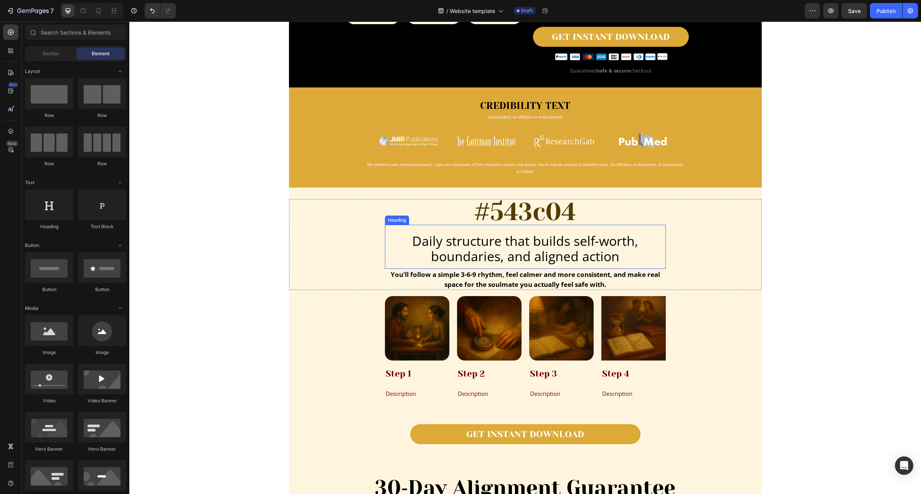
click at [579, 249] on h2 "Daily structure that builds self-worth, boundaries, and aligned action" at bounding box center [525, 248] width 281 height 33
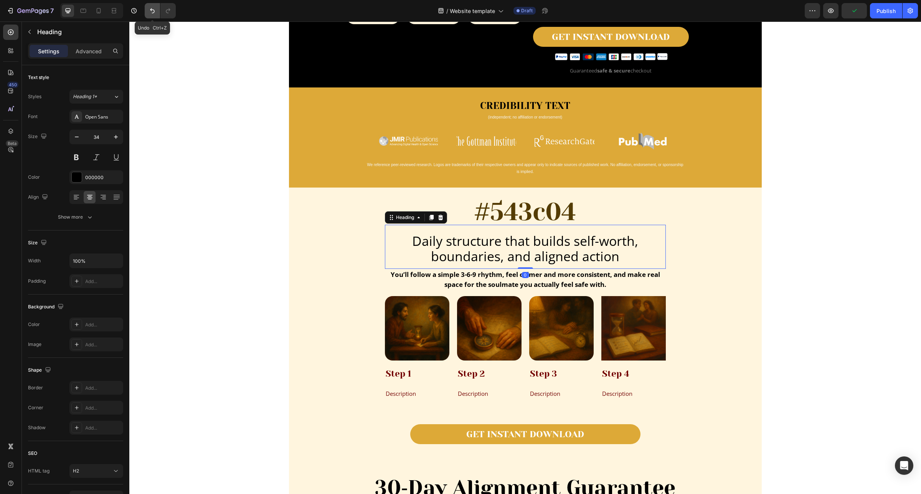
click at [149, 8] on icon "Undo/Redo" at bounding box center [152, 11] width 8 height 8
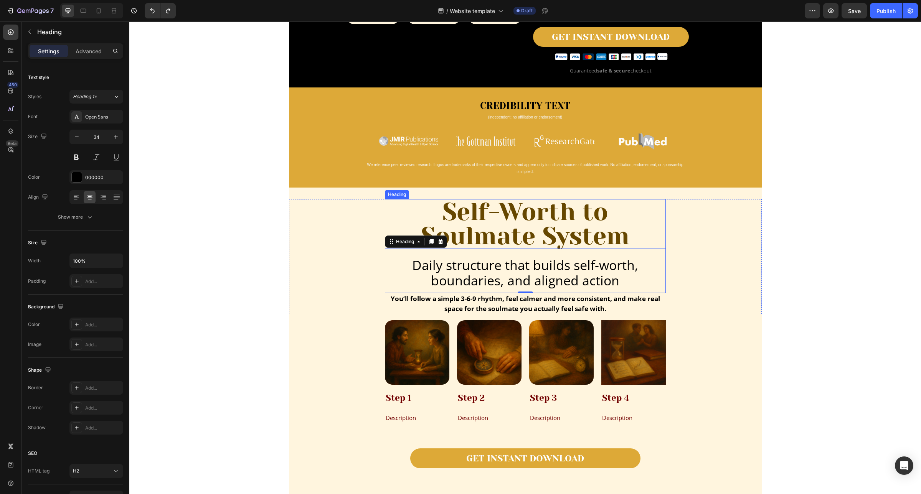
click at [517, 208] on h2 "Self-Worth to Soulmate System" at bounding box center [525, 224] width 281 height 50
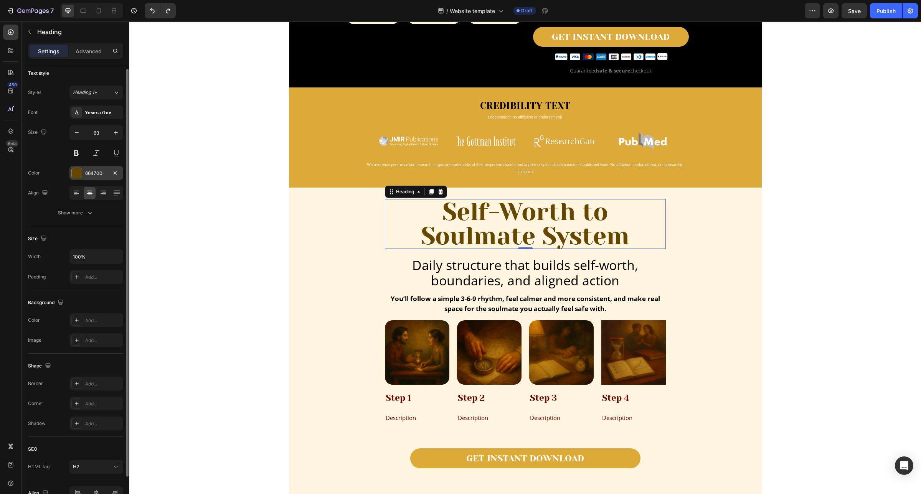
click at [100, 169] on div "664700" at bounding box center [96, 173] width 54 height 14
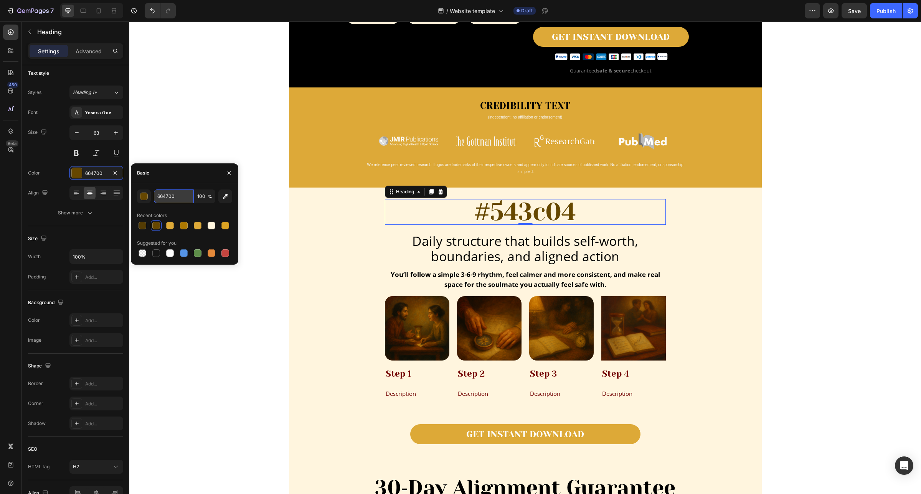
click at [175, 195] on input "664700" at bounding box center [174, 197] width 40 height 14
click at [176, 195] on input "664700" at bounding box center [174, 197] width 40 height 14
paste input "#543c04"
type input "#543c04"
click at [154, 10] on icon "Undo/Redo" at bounding box center [152, 10] width 5 height 5
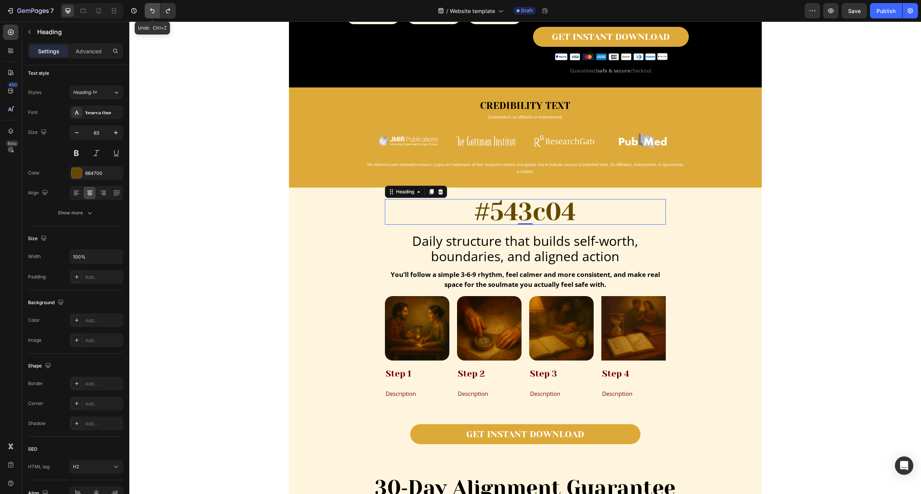
click at [154, 10] on icon "Undo/Redo" at bounding box center [152, 10] width 5 height 5
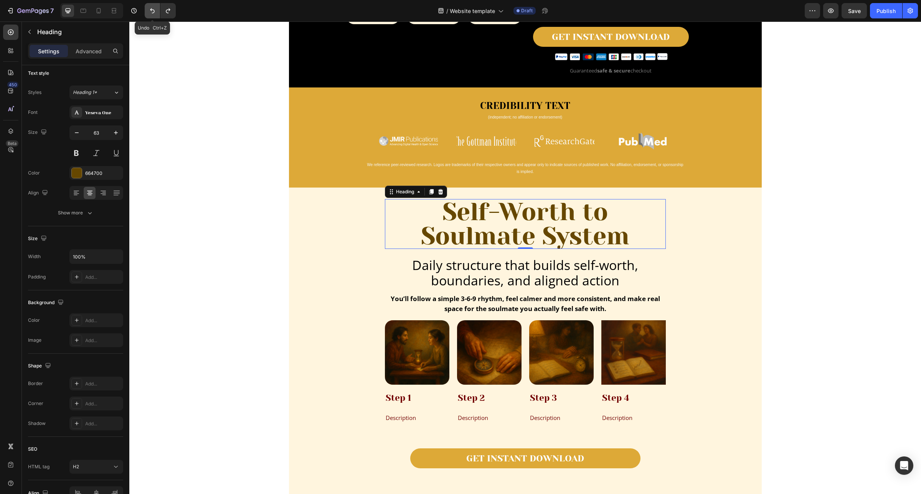
click at [154, 10] on icon "Undo/Redo" at bounding box center [152, 10] width 5 height 5
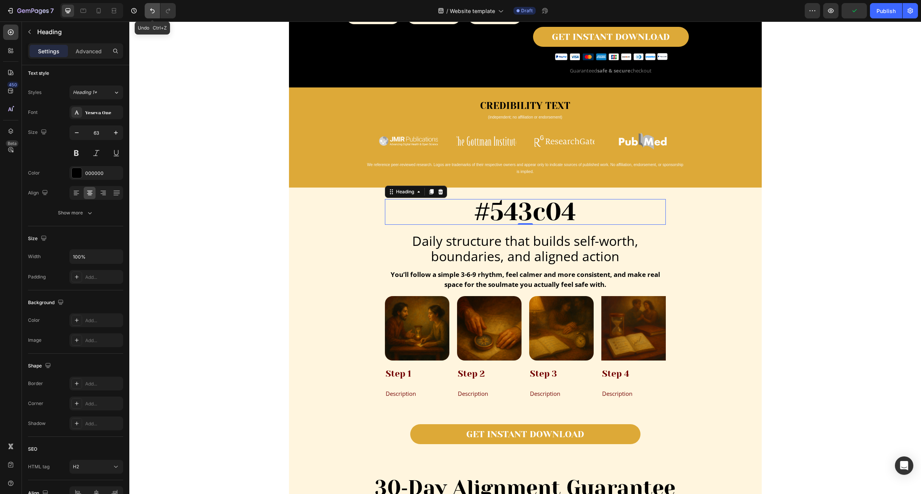
click at [154, 10] on icon "Undo/Redo" at bounding box center [152, 10] width 5 height 5
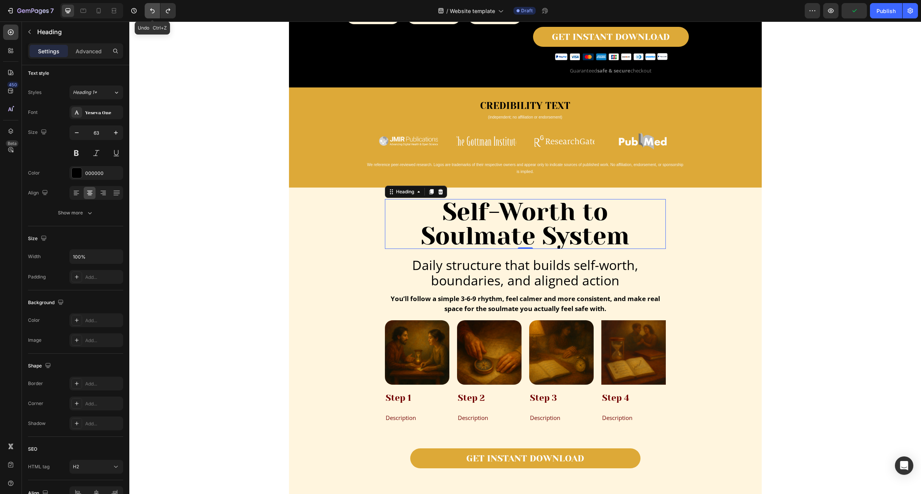
click at [154, 11] on icon "Undo/Redo" at bounding box center [152, 11] width 8 height 8
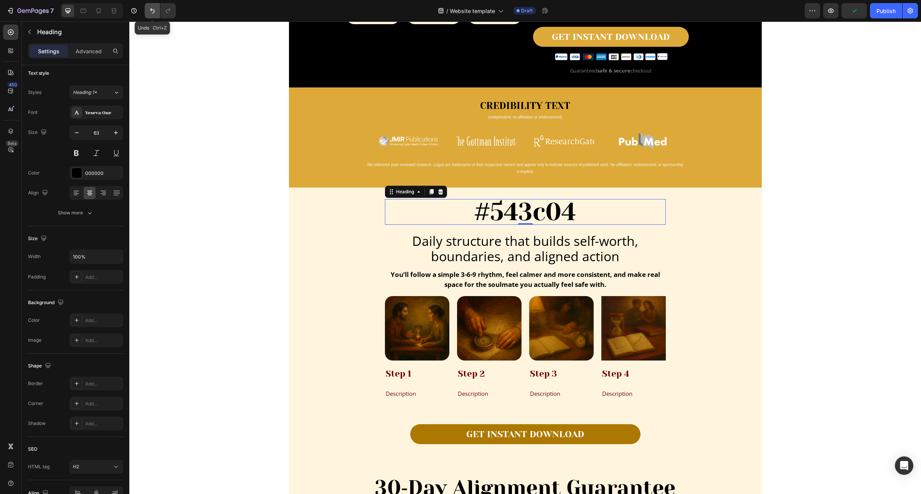
click at [154, 11] on icon "Undo/Redo" at bounding box center [152, 11] width 8 height 8
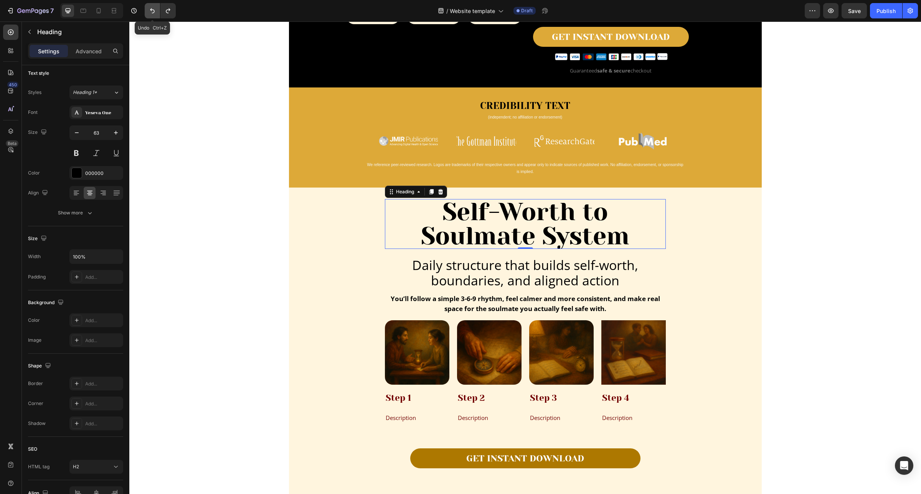
click at [154, 11] on icon "Undo/Redo" at bounding box center [152, 11] width 8 height 8
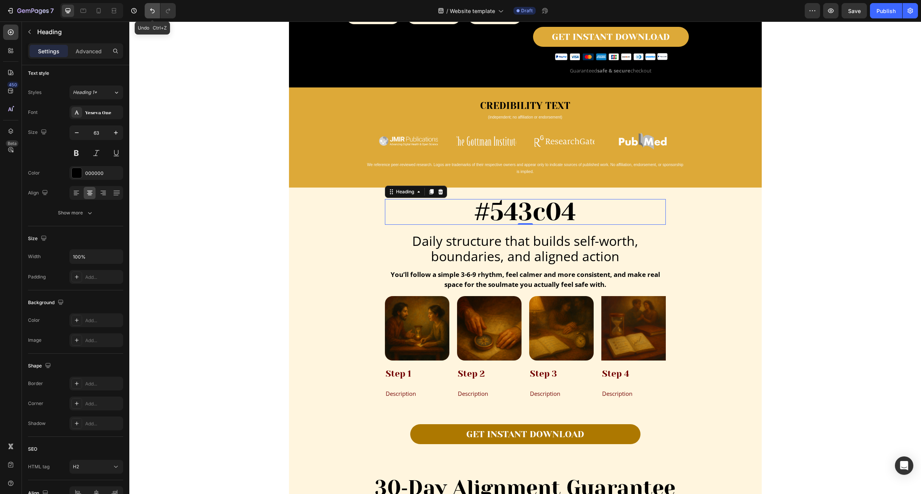
click at [154, 11] on icon "Undo/Redo" at bounding box center [152, 11] width 8 height 8
click at [152, 12] on icon "Undo/Redo" at bounding box center [152, 11] width 8 height 8
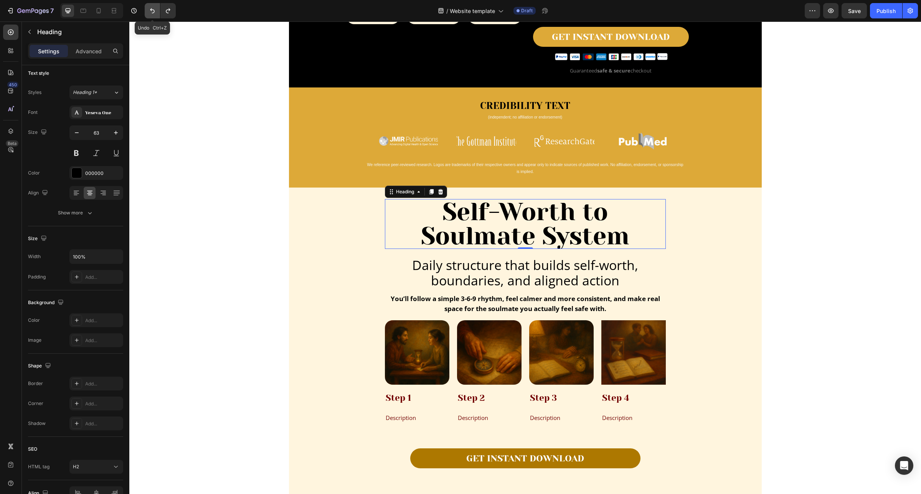
click at [152, 12] on icon "Undo/Redo" at bounding box center [152, 11] width 8 height 8
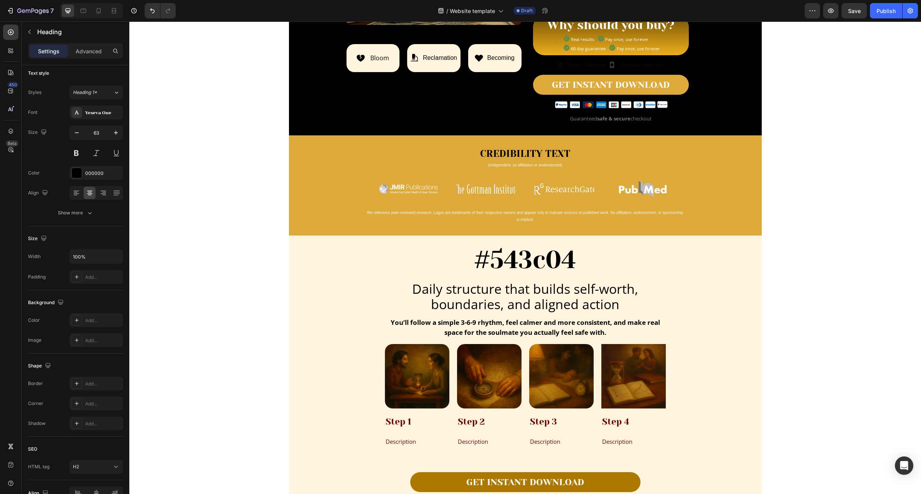
scroll to position [432, 0]
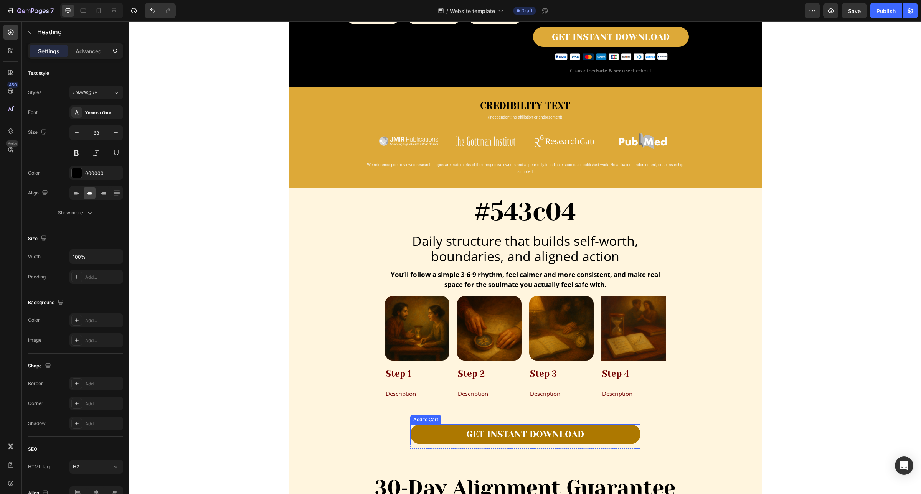
click at [607, 435] on button "GET INSTANT DOWNLOAD" at bounding box center [525, 434] width 230 height 20
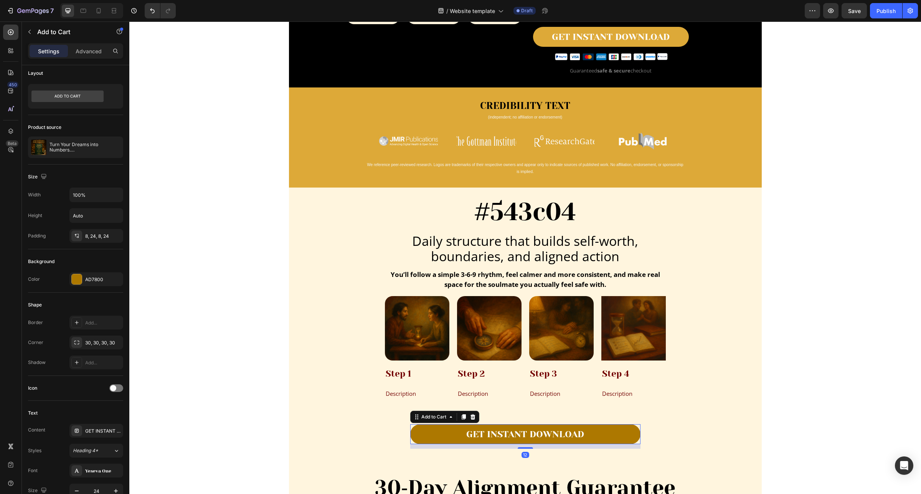
scroll to position [0, 0]
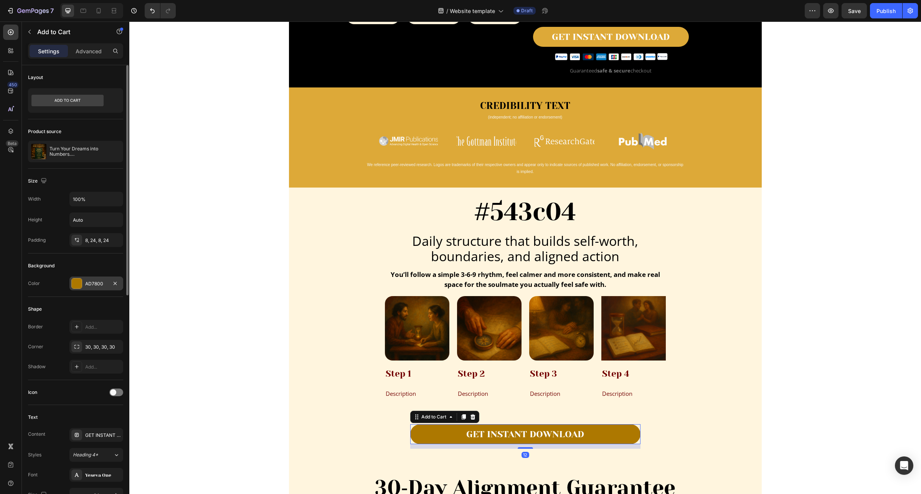
click at [97, 281] on div "AD7800" at bounding box center [96, 283] width 22 height 7
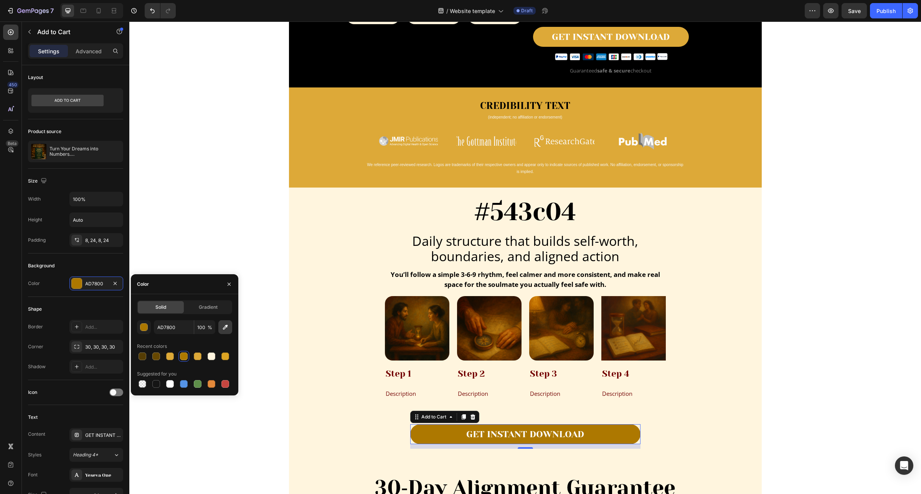
click at [223, 330] on icon "button" at bounding box center [225, 327] width 8 height 8
type input "DDA937"
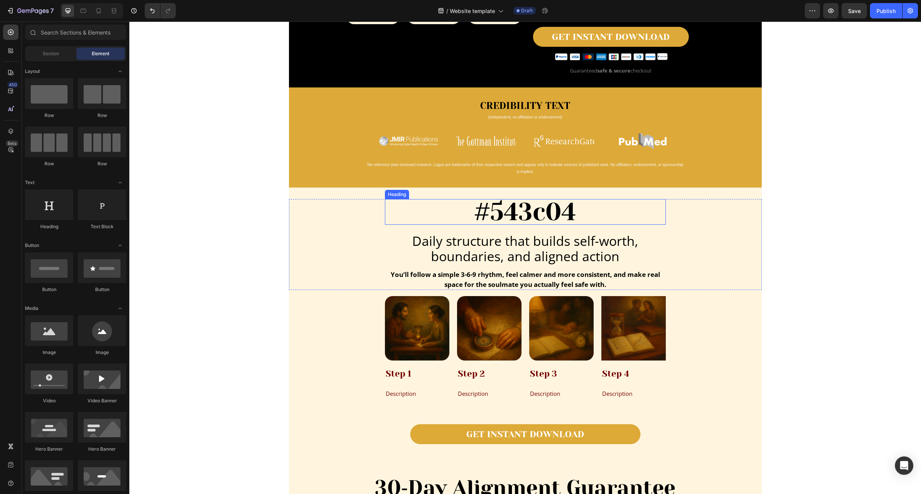
click at [509, 218] on h2 "#543c04" at bounding box center [525, 212] width 281 height 26
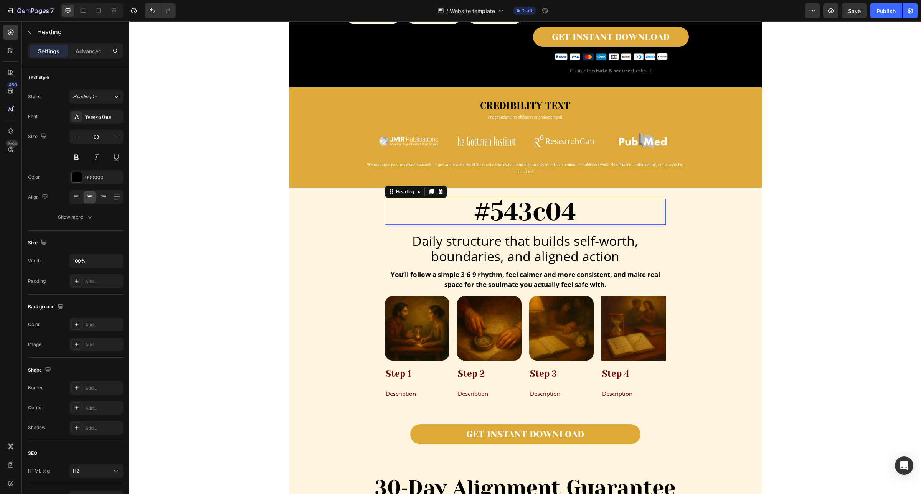
click at [509, 218] on p "#543c04" at bounding box center [525, 212] width 279 height 24
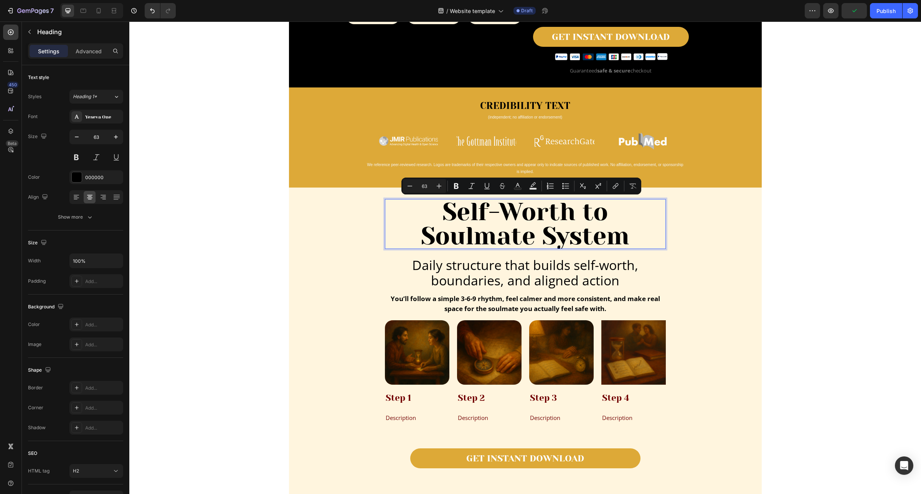
scroll to position [1, 0]
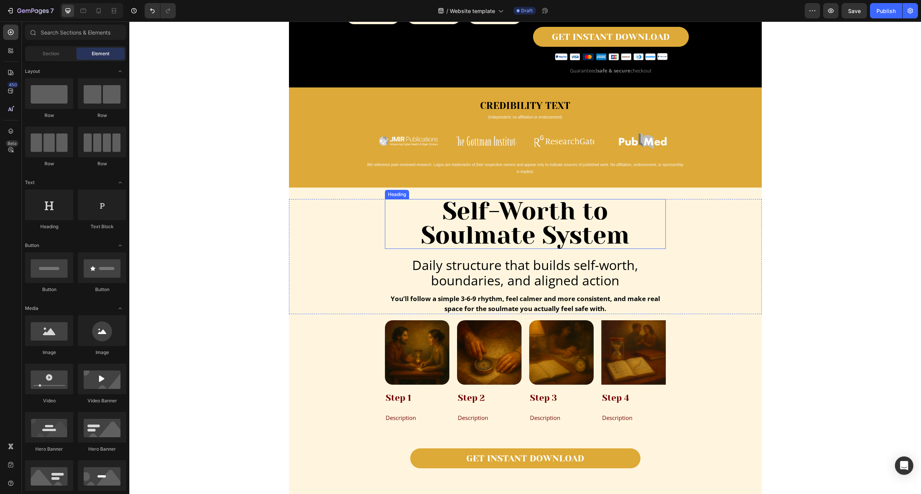
click at [440, 229] on p "Self-Worth to Soulmate System" at bounding box center [525, 223] width 279 height 48
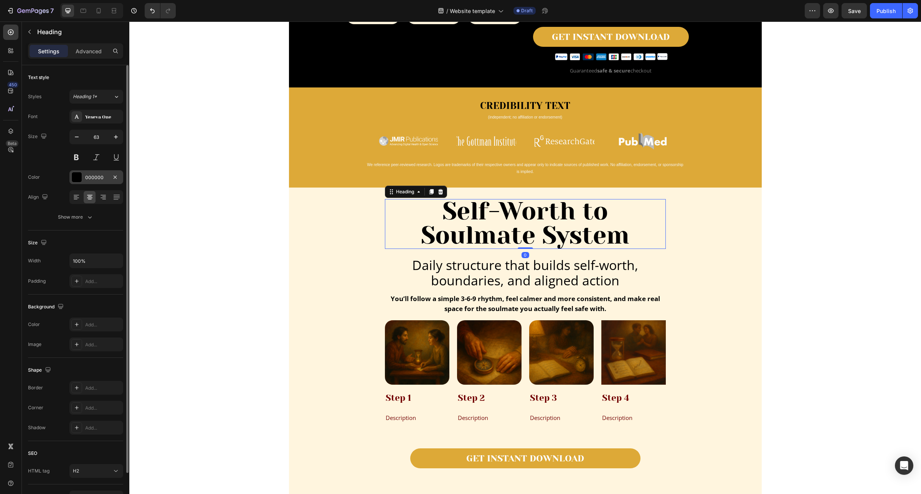
click at [101, 175] on div "000000" at bounding box center [96, 177] width 22 height 7
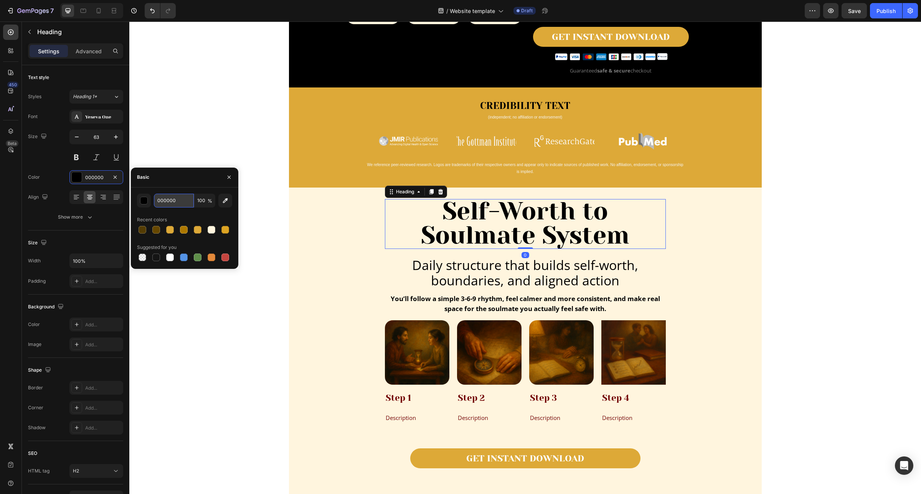
click at [167, 201] on input "000000" at bounding box center [174, 201] width 40 height 14
paste input "#543c04"
type input "#543c04"
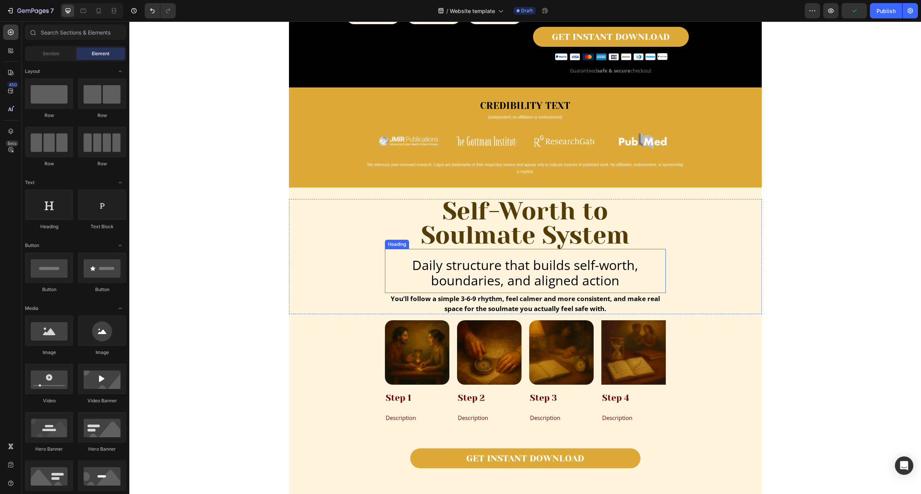
click at [567, 268] on h2 "Daily structure that builds self-worth, boundaries, and aligned action" at bounding box center [525, 273] width 281 height 33
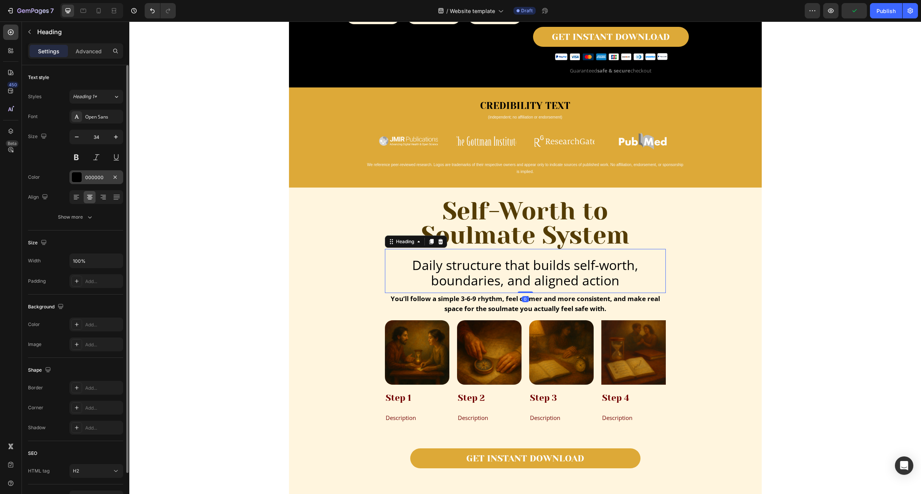
click at [89, 176] on div "000000" at bounding box center [96, 177] width 22 height 7
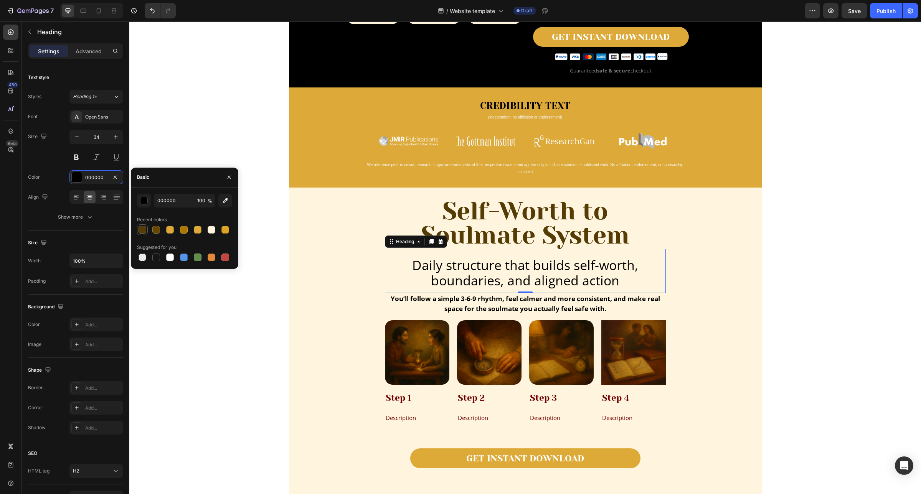
click at [142, 231] on div at bounding box center [142, 230] width 8 height 8
type input "543C04"
click at [470, 305] on strong "You’ll follow a simple 3-6-9 rhythm, feel calmer and more consistent, and make …" at bounding box center [525, 303] width 269 height 19
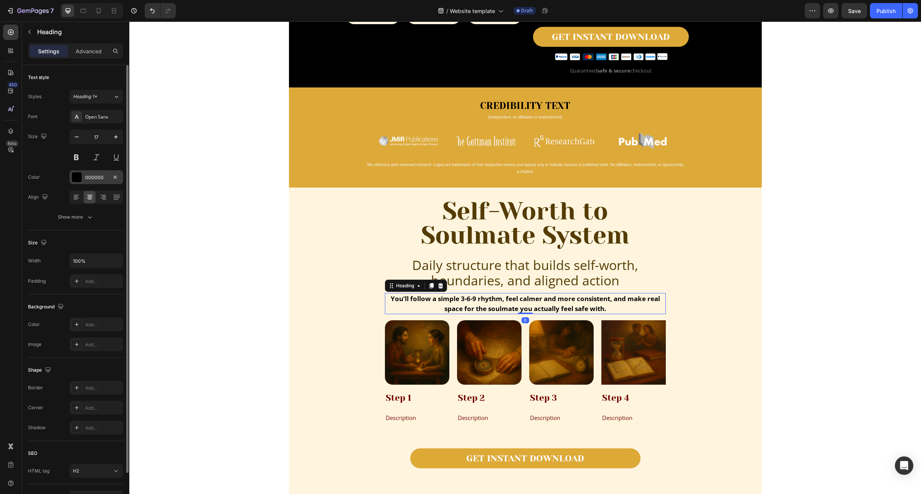
click at [81, 180] on div at bounding box center [77, 177] width 10 height 10
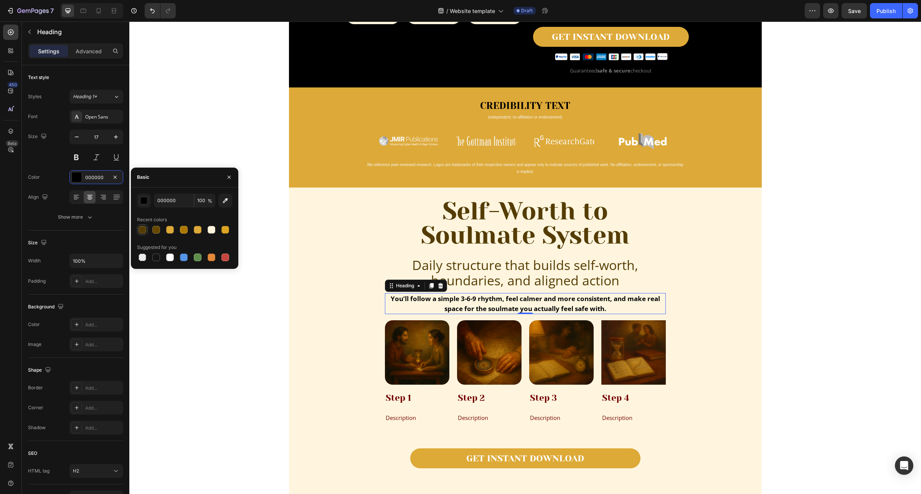
click at [141, 233] on div at bounding box center [142, 230] width 8 height 8
type input "543C04"
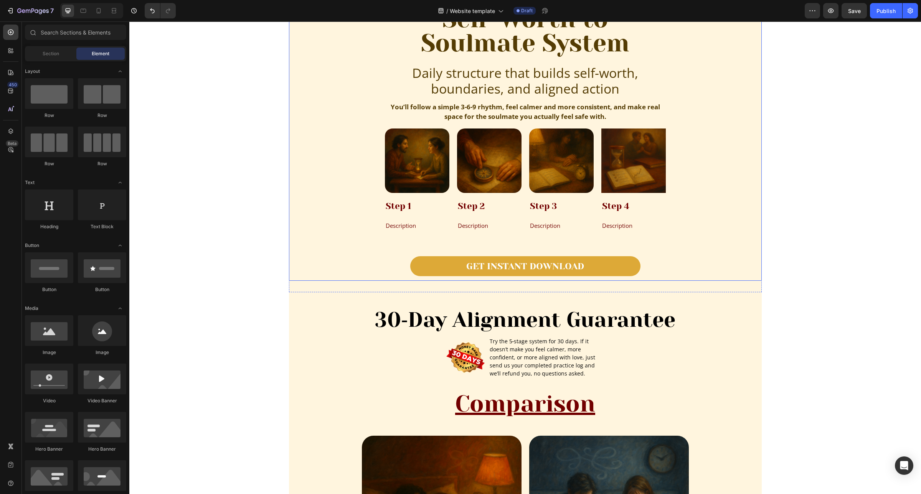
scroll to position [671, 0]
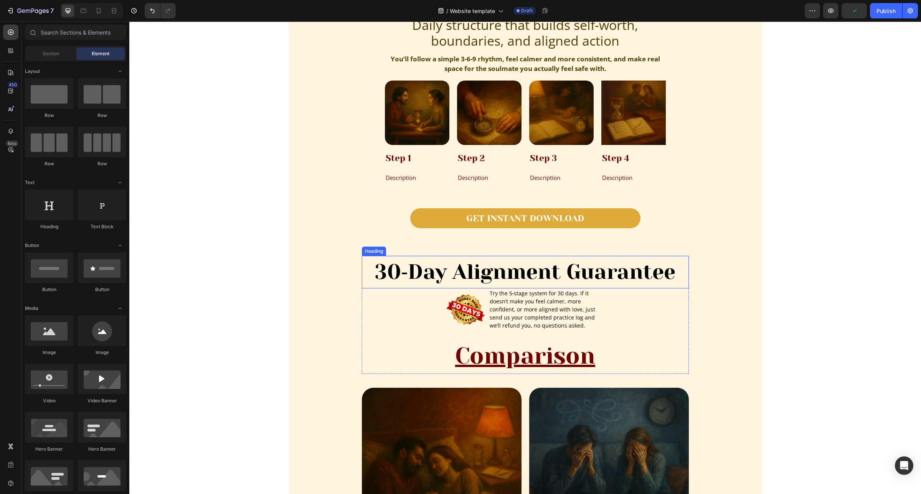
click at [609, 271] on h2 "30‑Day Alignment Guarantee" at bounding box center [525, 272] width 327 height 33
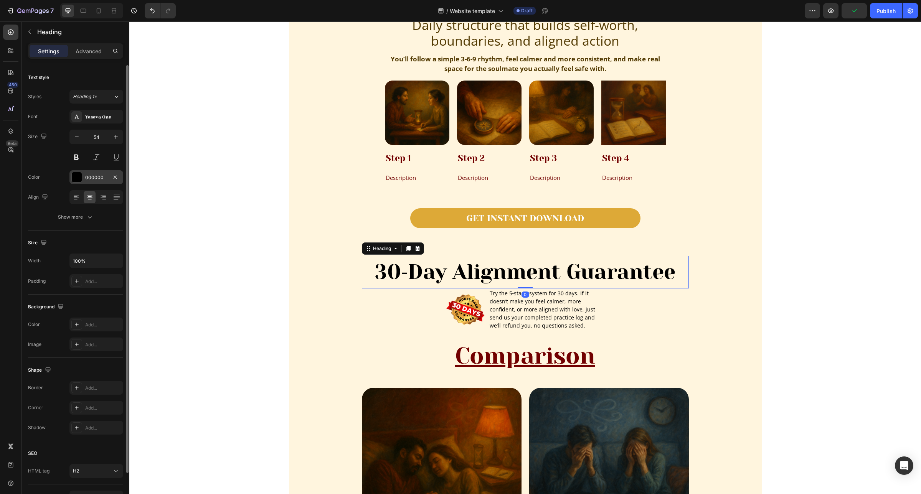
click at [88, 181] on div "000000" at bounding box center [96, 177] width 22 height 7
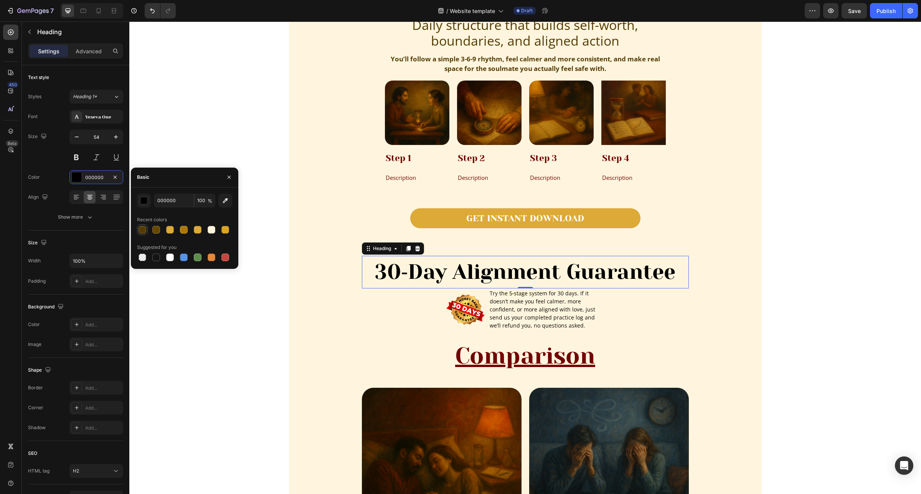
drag, startPoint x: 142, startPoint y: 227, endPoint x: 138, endPoint y: 226, distance: 4.6
click at [142, 227] on div at bounding box center [142, 230] width 8 height 8
type input "543C04"
click at [552, 318] on p "Try the 5‑stage system for 30 days. If it doesn’t make you feel calmer, more co…" at bounding box center [547, 309] width 114 height 40
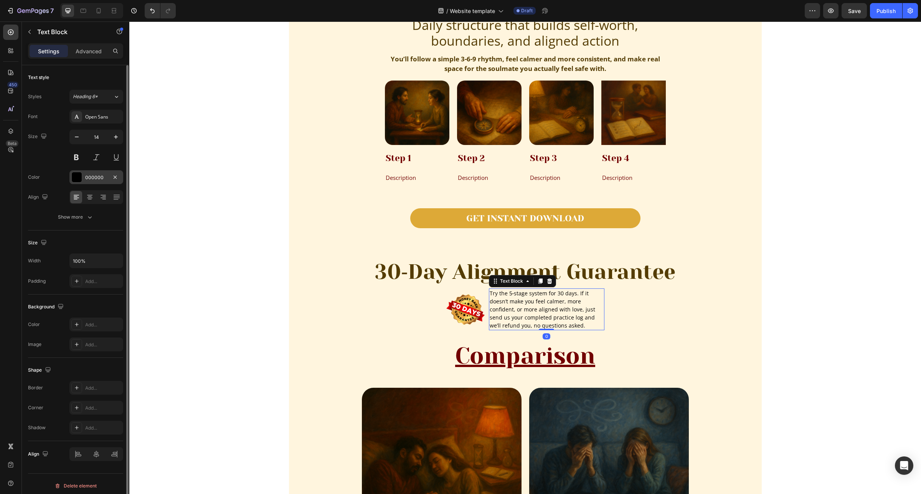
click at [88, 176] on div "000000" at bounding box center [96, 177] width 22 height 7
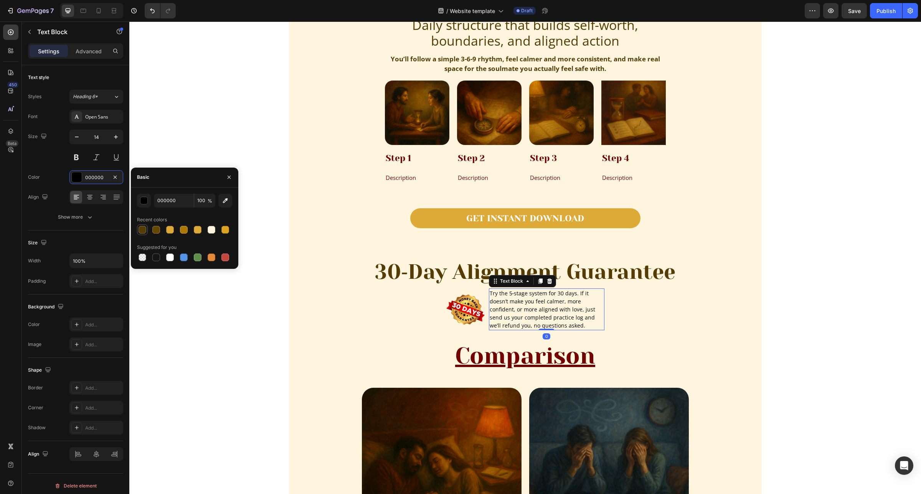
click at [144, 228] on div at bounding box center [142, 230] width 8 height 8
type input "543C04"
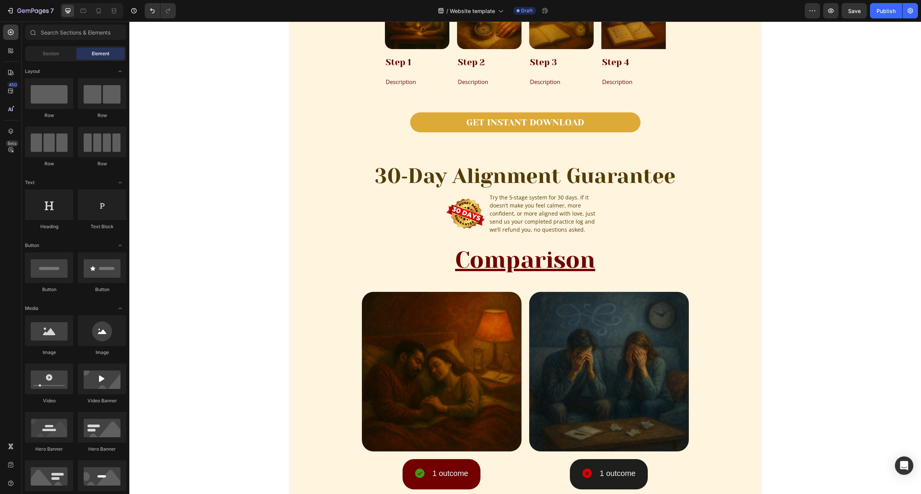
scroll to position [815, 0]
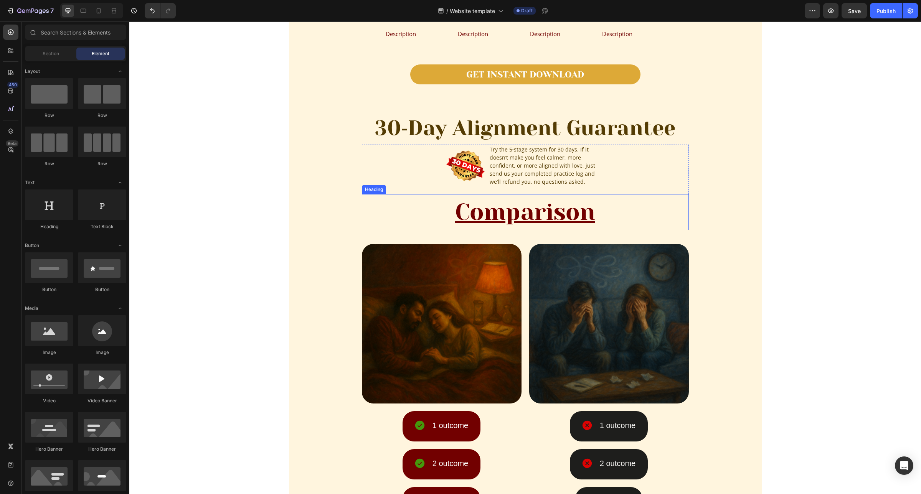
click at [547, 221] on u "Comparison" at bounding box center [525, 212] width 140 height 26
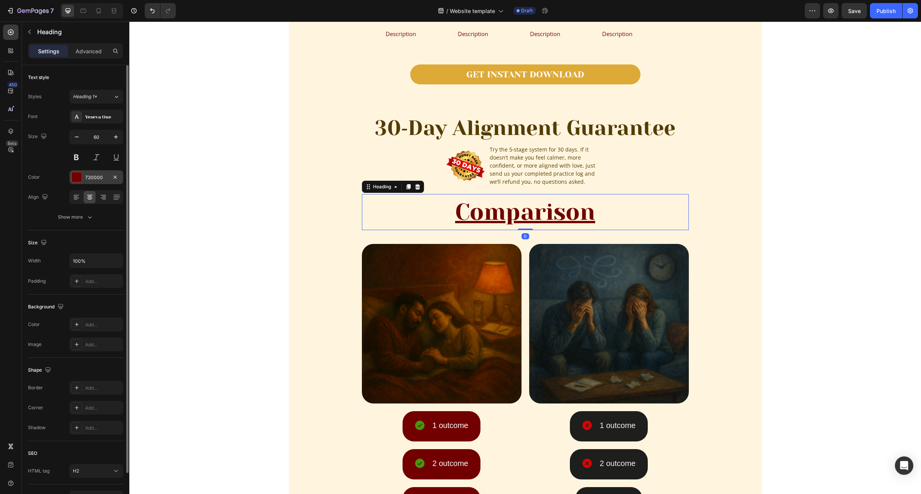
click at [94, 179] on div "720000" at bounding box center [96, 177] width 22 height 7
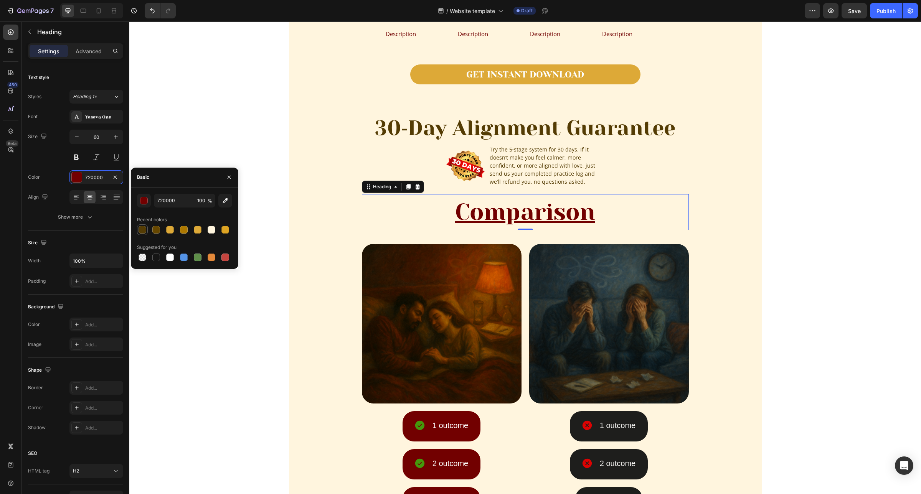
click at [143, 227] on div at bounding box center [142, 230] width 8 height 8
type input "543C04"
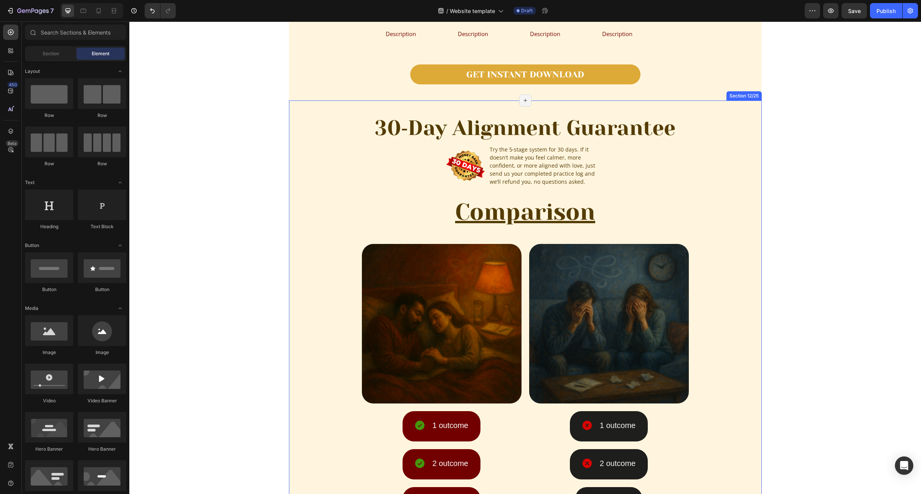
scroll to position [863, 0]
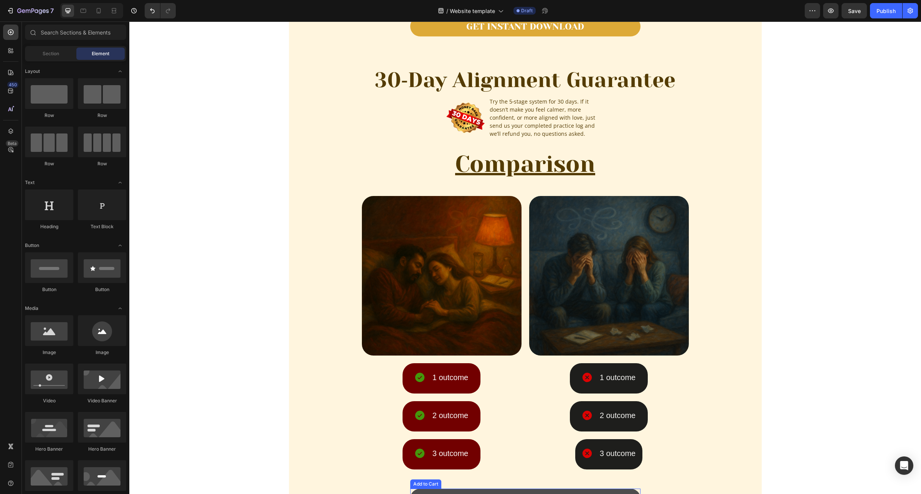
click at [437, 490] on button "GET INSTANT DOWNLOAD" at bounding box center [525, 499] width 230 height 20
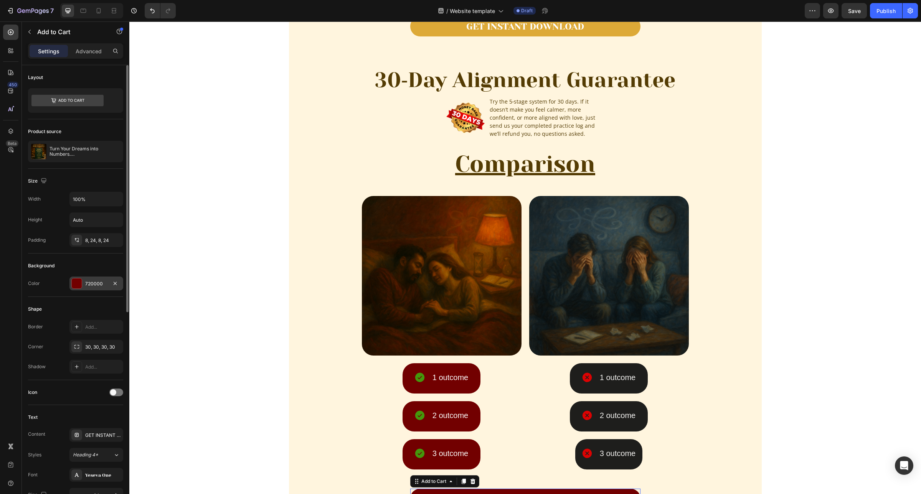
click at [89, 287] on div "720000" at bounding box center [96, 283] width 22 height 7
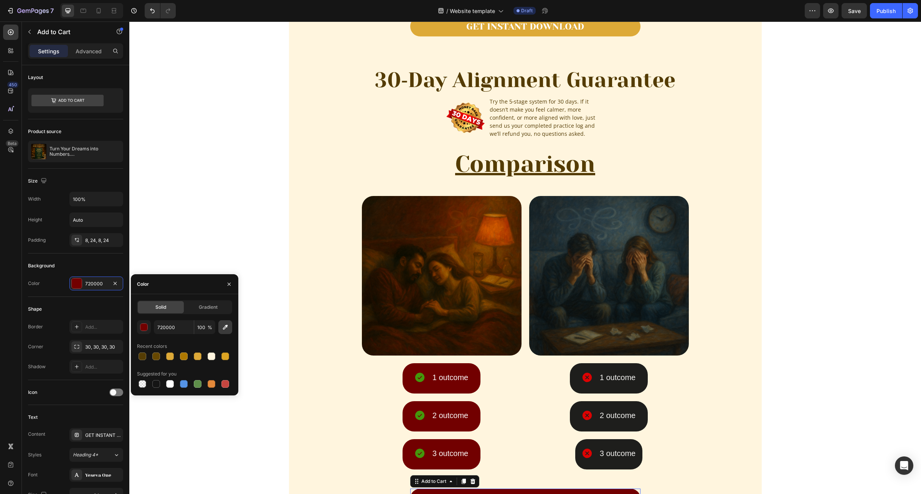
click at [224, 328] on icon "button" at bounding box center [225, 327] width 8 height 8
type input "DDA937"
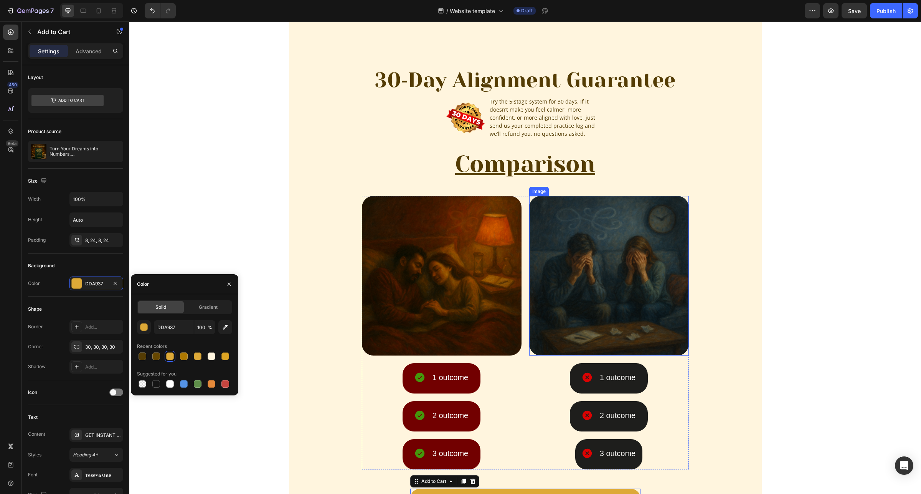
scroll to position [1007, 0]
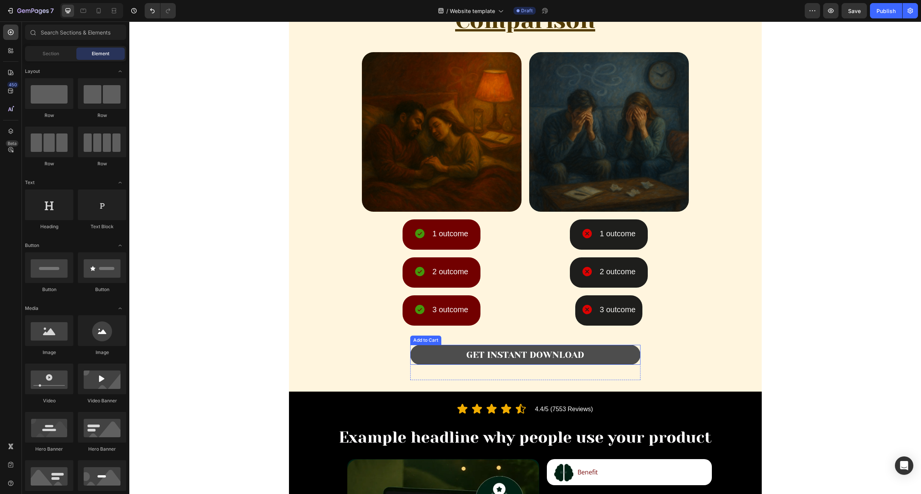
click at [441, 356] on button "GET INSTANT DOWNLOAD" at bounding box center [525, 355] width 230 height 20
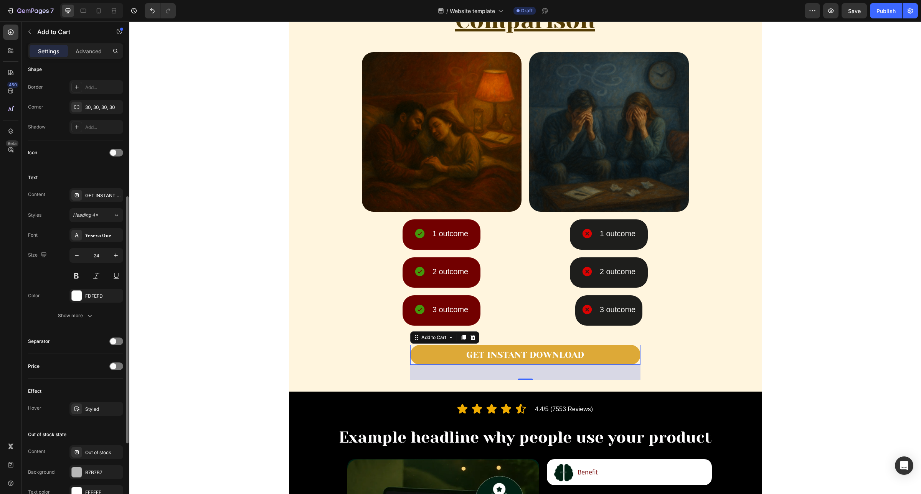
scroll to position [373, 0]
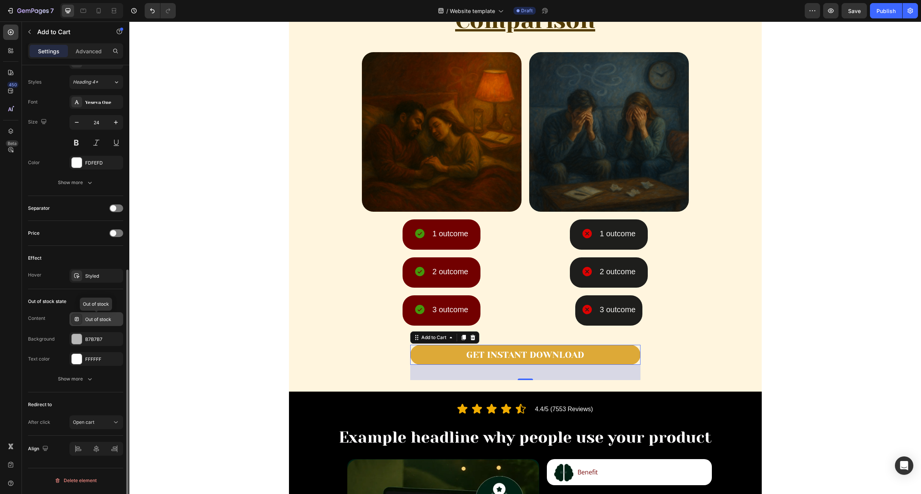
click at [111, 323] on div "Out of stock" at bounding box center [103, 319] width 36 height 7
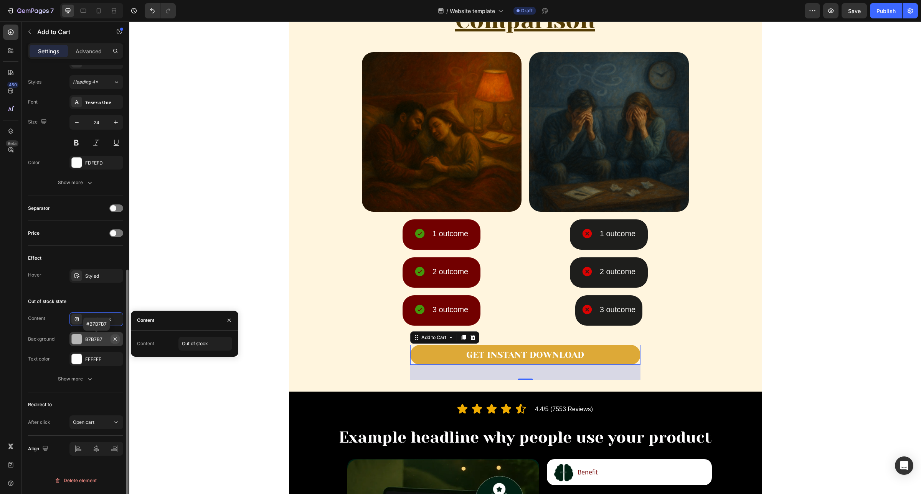
click at [114, 341] on icon "button" at bounding box center [115, 339] width 6 height 6
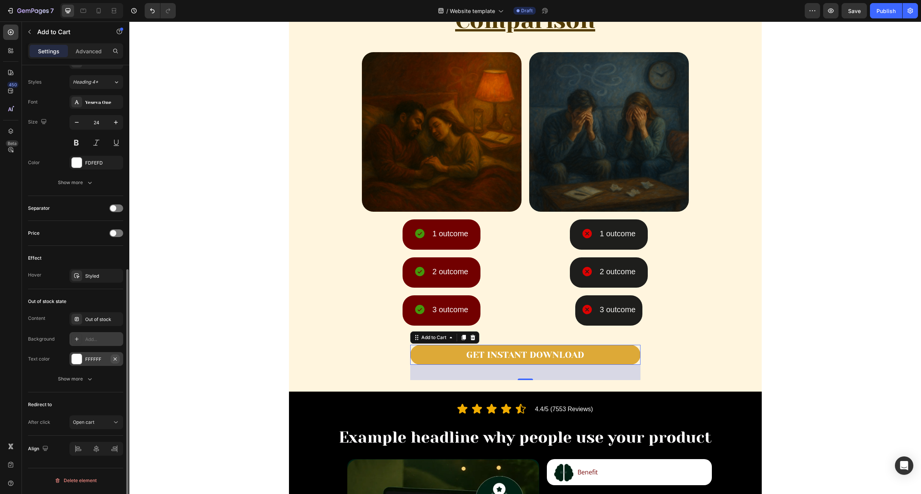
click at [112, 362] on icon "button" at bounding box center [115, 359] width 6 height 6
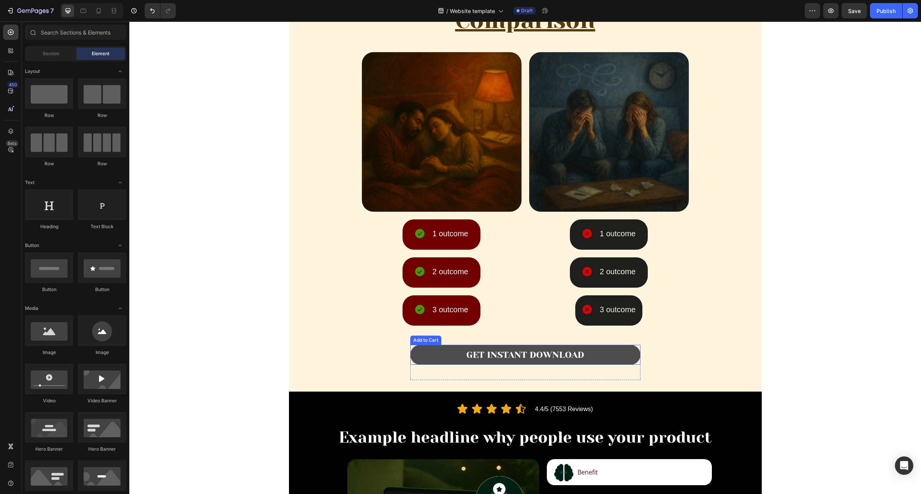
click at [440, 348] on button "GET INSTANT DOWNLOAD" at bounding box center [525, 355] width 230 height 20
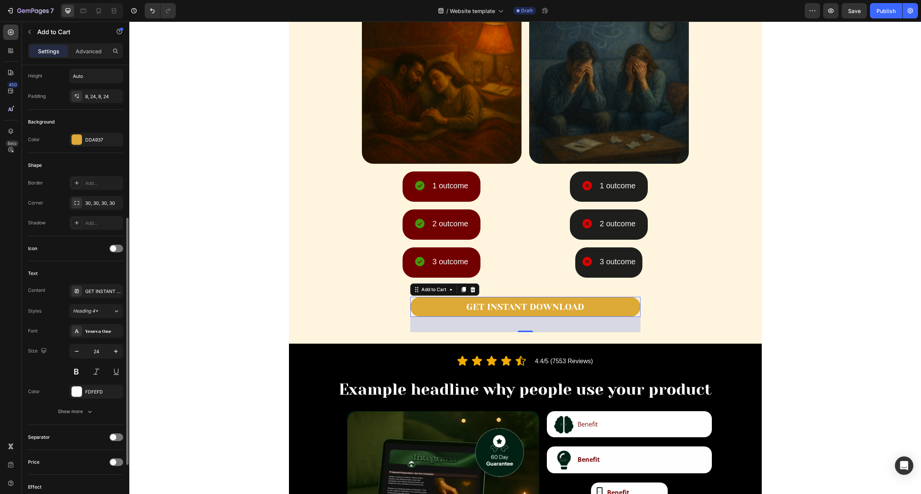
scroll to position [192, 0]
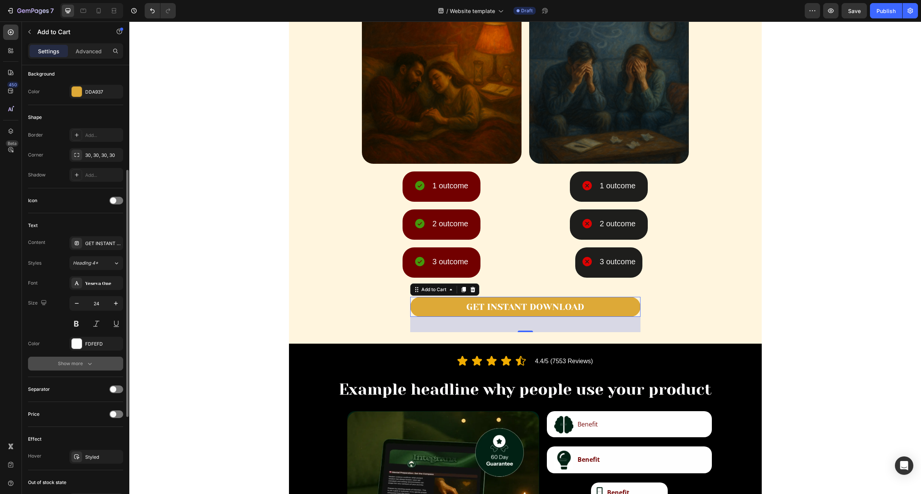
click at [83, 369] on button "Show more" at bounding box center [75, 364] width 95 height 14
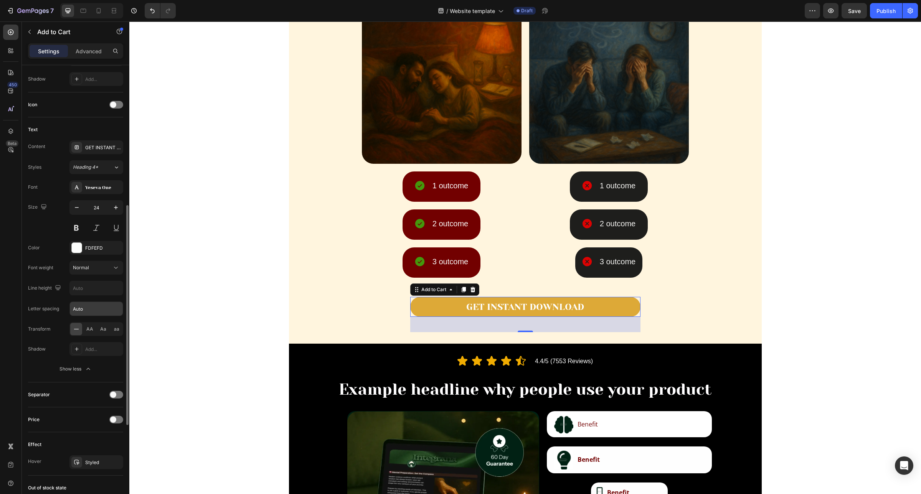
scroll to position [384, 0]
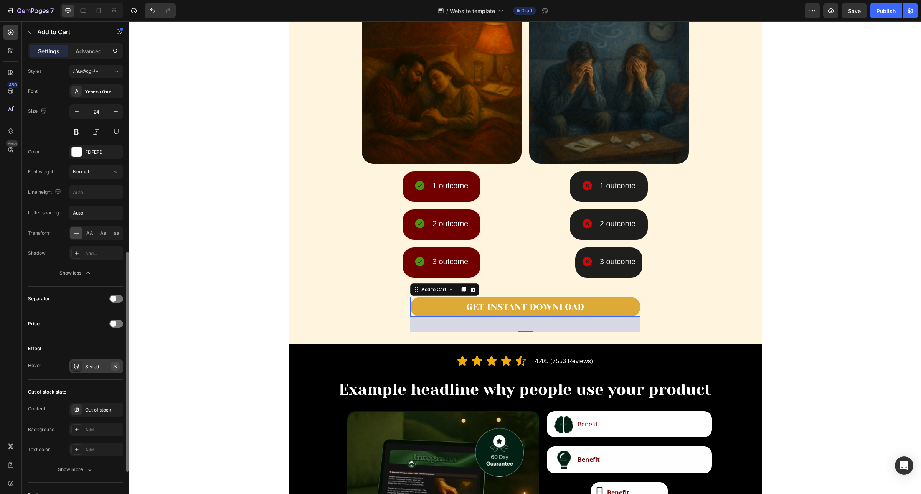
click at [114, 366] on icon "button" at bounding box center [115, 366] width 6 height 6
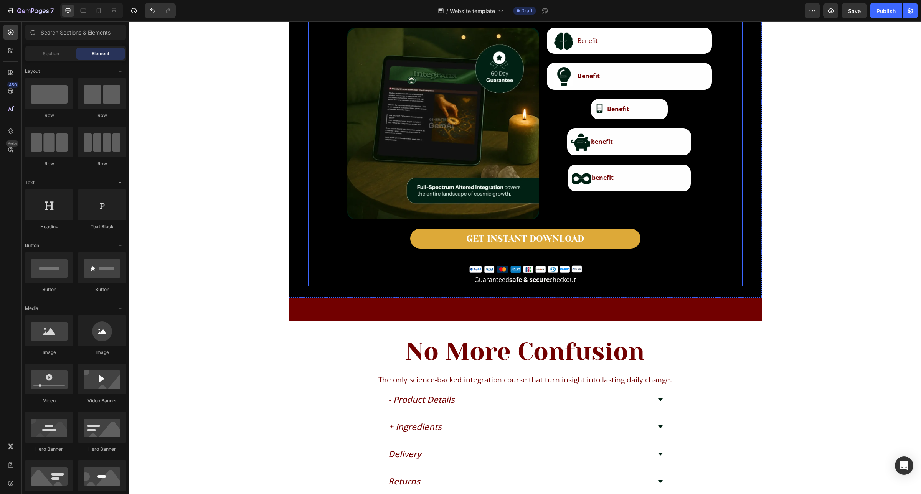
scroll to position [1535, 0]
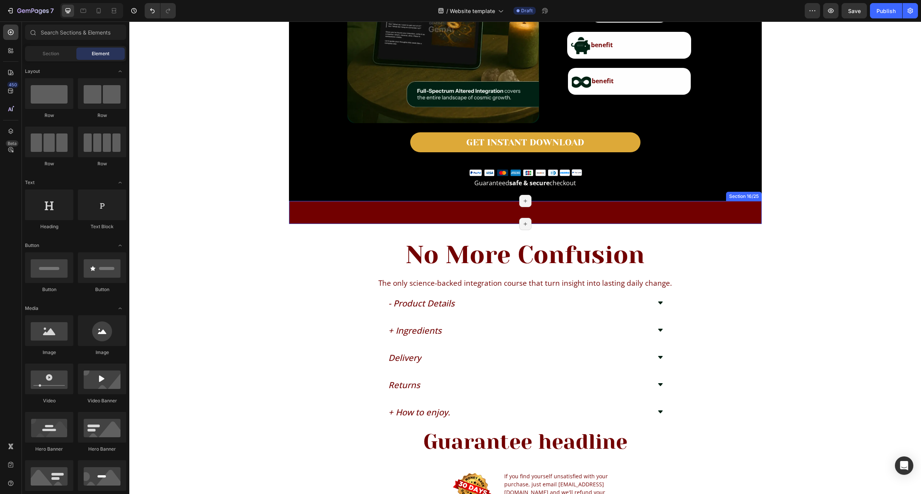
click at [602, 219] on div "Icon Icon Icon Icon Icon Icon List Hoz 4.4/5 (7553 Reviews) Text Block Row Why …" at bounding box center [525, 212] width 473 height 23
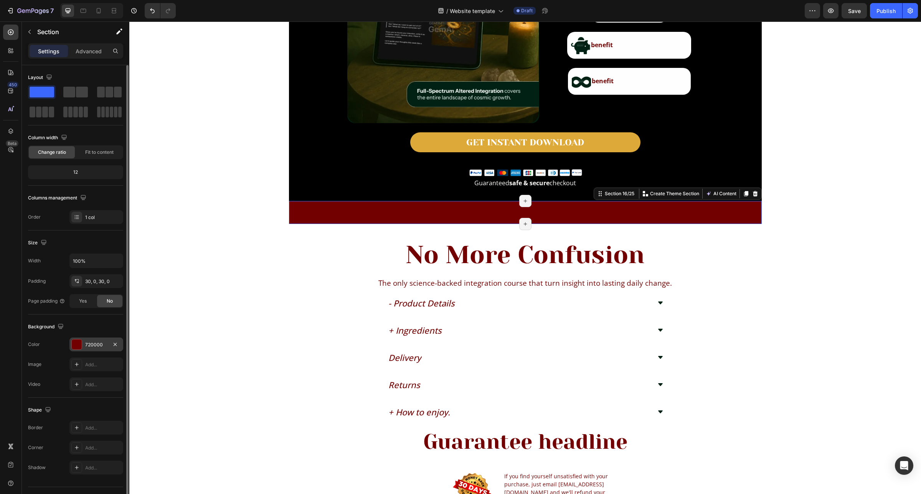
click at [97, 344] on div "720000" at bounding box center [96, 344] width 22 height 7
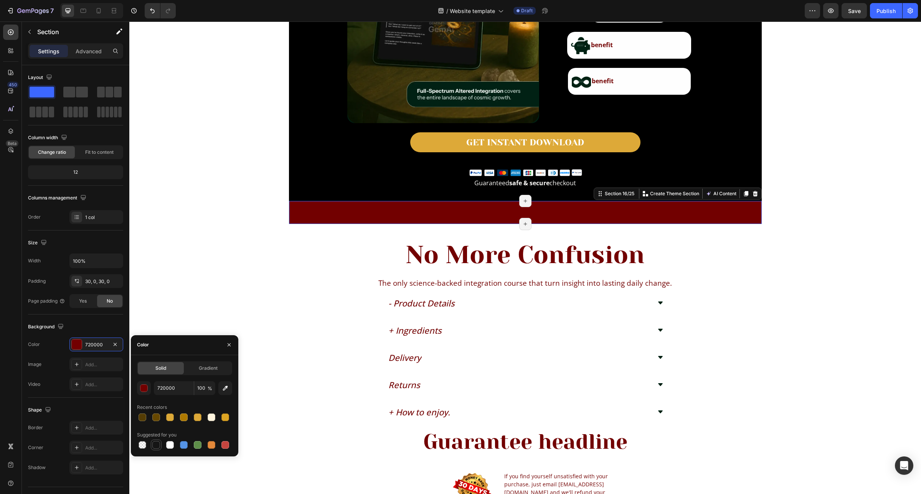
click at [157, 448] on div at bounding box center [156, 445] width 8 height 8
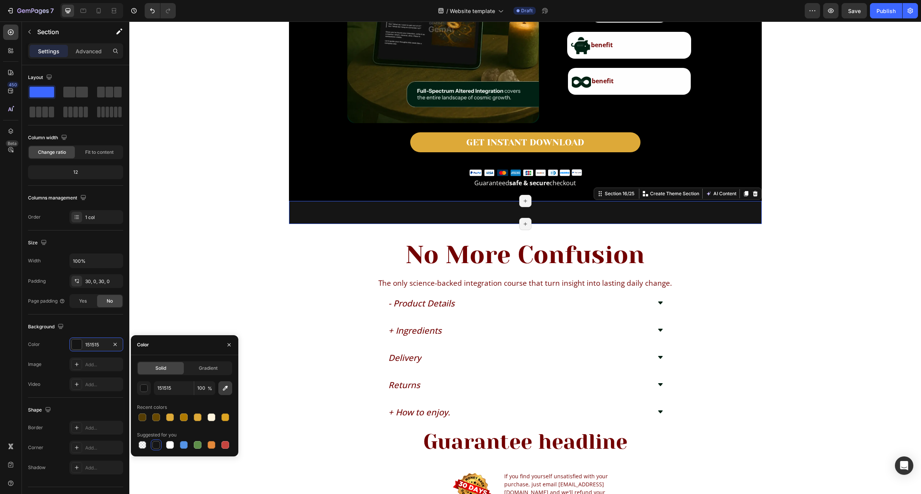
click at [222, 388] on icon "button" at bounding box center [225, 388] width 8 height 8
type input "000000"
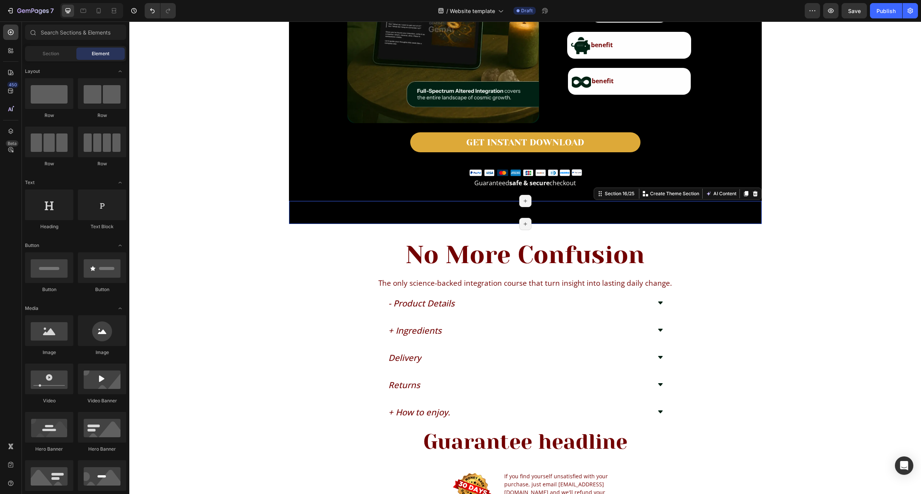
click at [874, 270] on div "Image Row Section 2/25 Page has reached Shopify’s 25 section-limit Page has rea…" at bounding box center [524, 316] width 791 height 3626
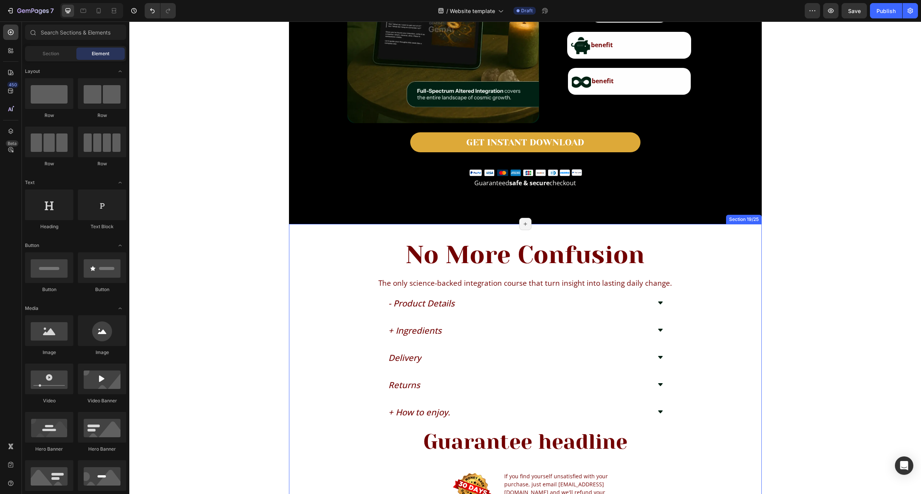
click at [298, 246] on div "No More Confusion Heading The only science-backed integration course that turn …" at bounding box center [525, 414] width 473 height 356
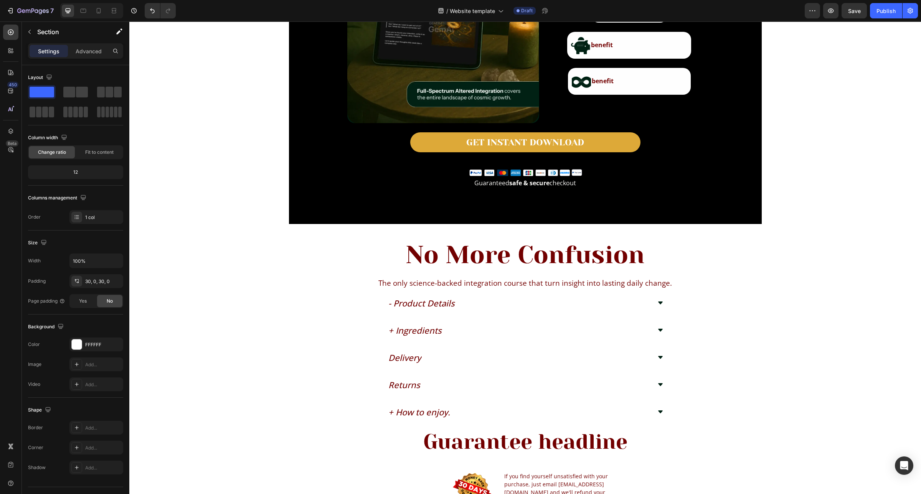
scroll to position [1678, 0]
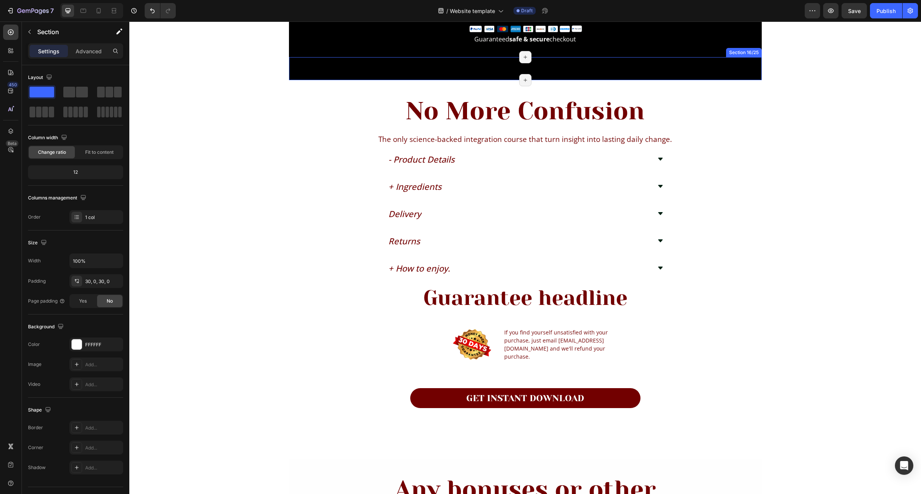
click at [317, 62] on div "Icon Icon Icon Icon Icon Icon List Hoz 4.4/5 (7553 Reviews) Text Block Row Why …" at bounding box center [525, 68] width 473 height 23
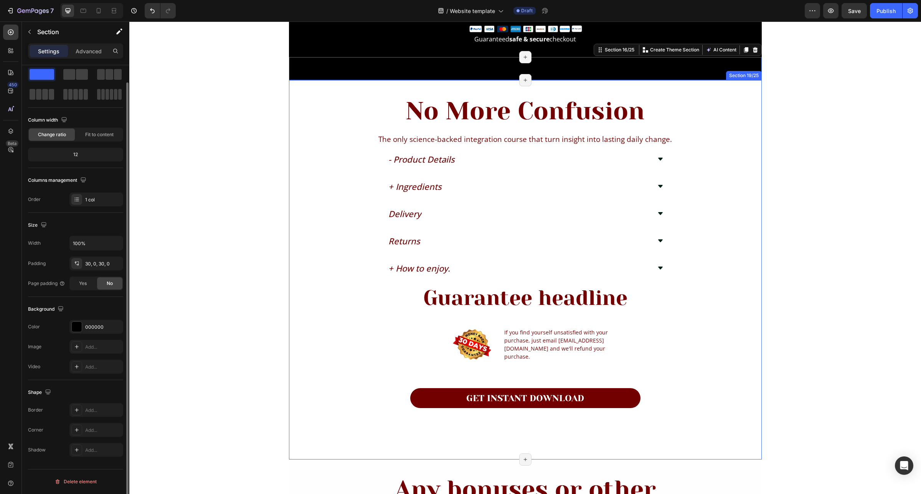
click at [310, 107] on div "No More Confusion Heading The only science-backed integration course that turn …" at bounding box center [525, 270] width 473 height 356
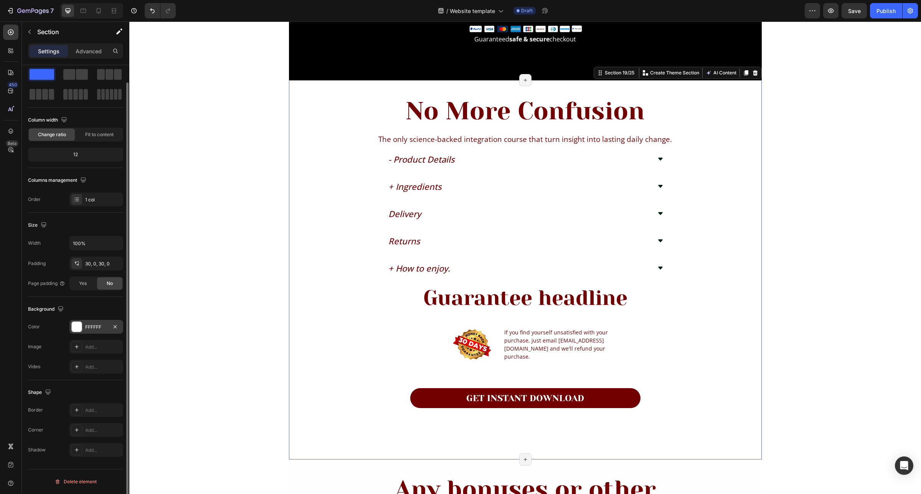
click at [101, 322] on div "FFFFFF" at bounding box center [96, 327] width 54 height 14
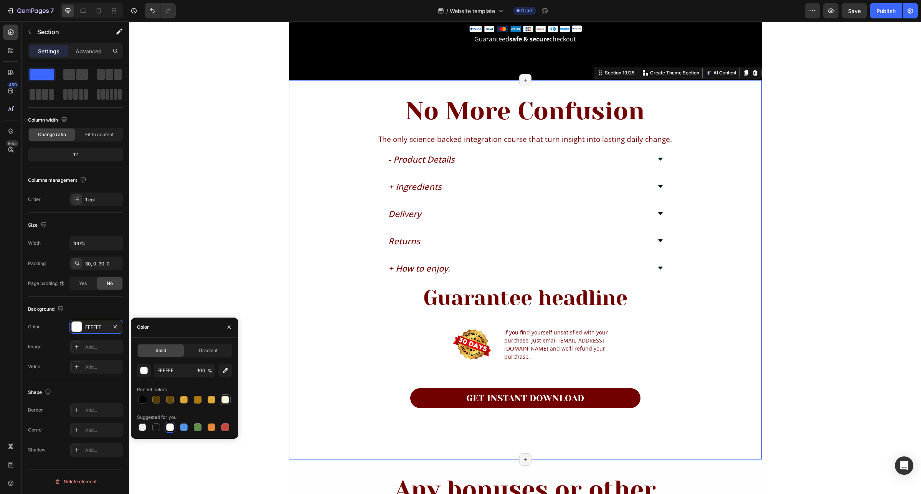
click at [225, 399] on div at bounding box center [225, 400] width 8 height 8
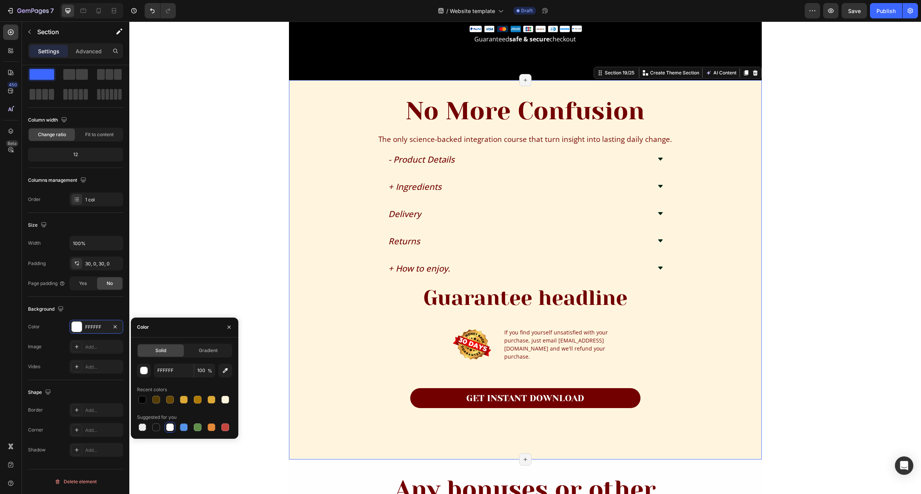
type input "FFF5DE"
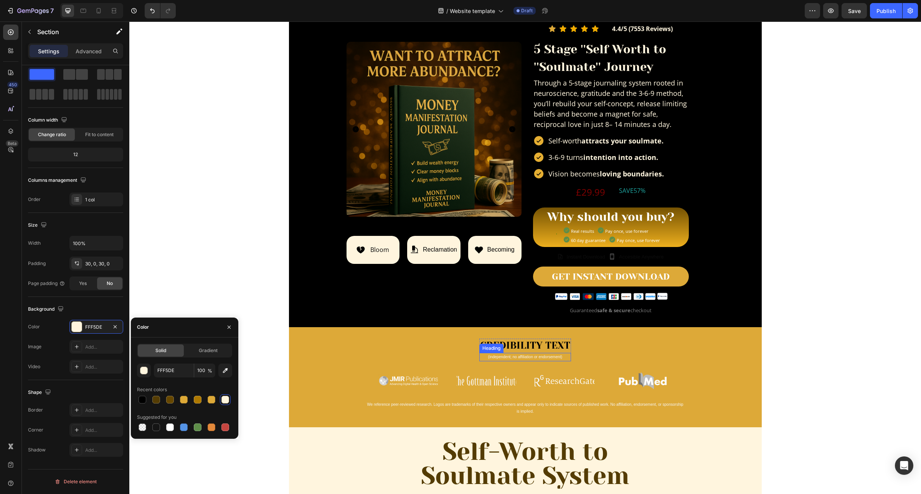
scroll to position [288, 0]
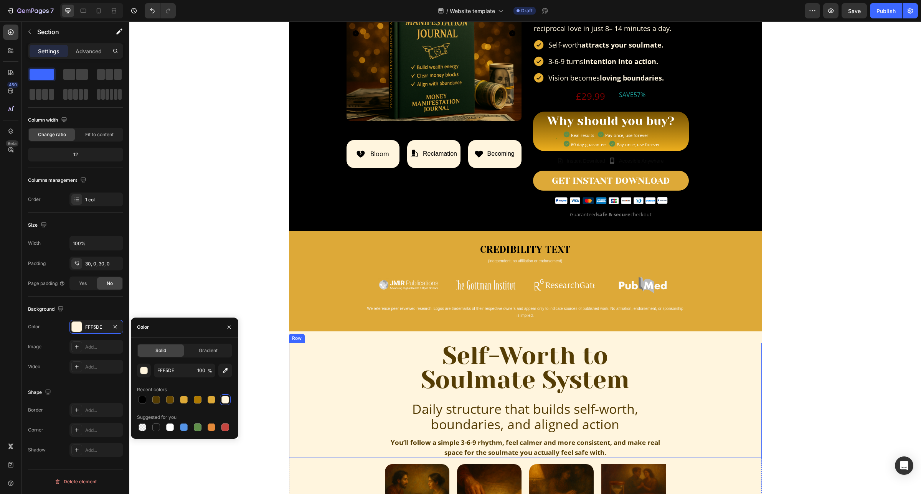
click at [340, 373] on div "Self-Worth to Soulmate System Heading Daily structure that builds self-worth, b…" at bounding box center [525, 400] width 473 height 115
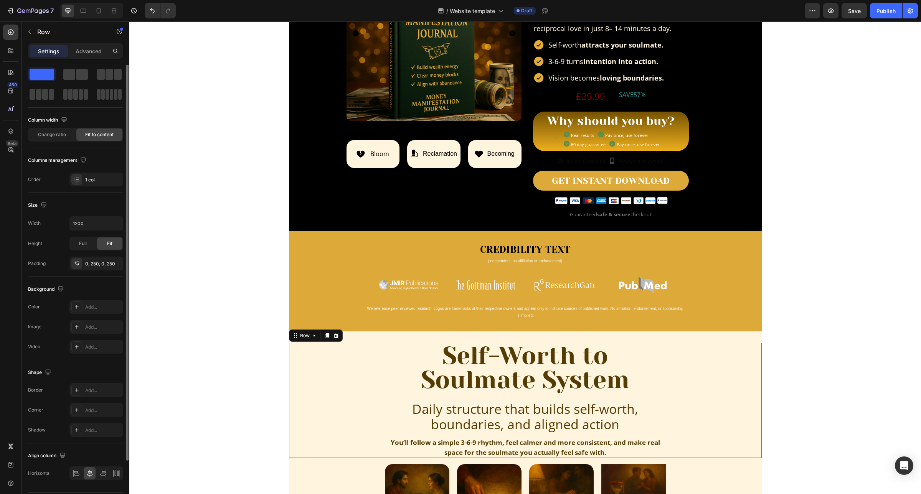
scroll to position [0, 0]
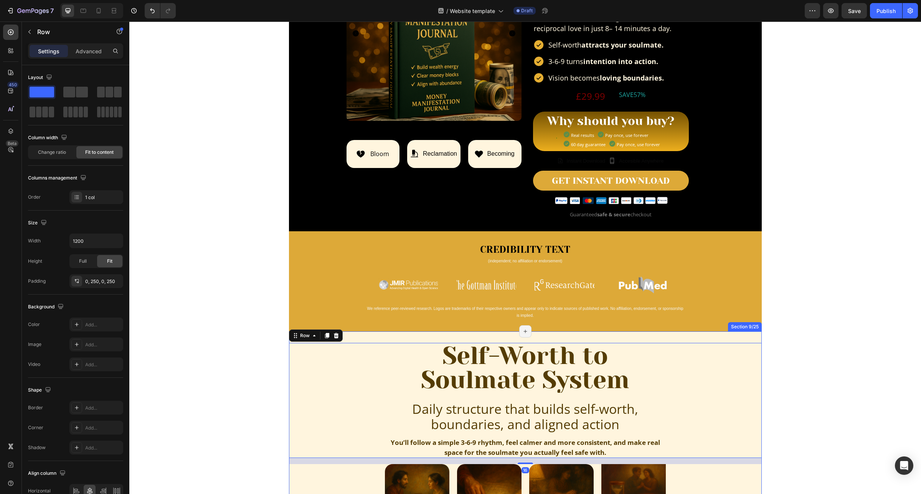
click at [356, 338] on div "Self-Worth to Soulmate System Heading Daily structure that builds self-worth, b…" at bounding box center [525, 479] width 473 height 297
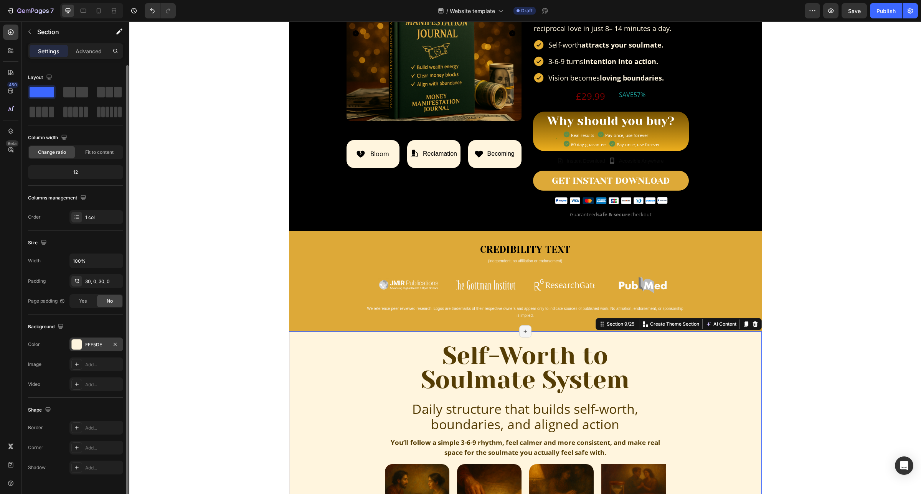
click at [100, 342] on div "FFF5DE" at bounding box center [96, 344] width 22 height 7
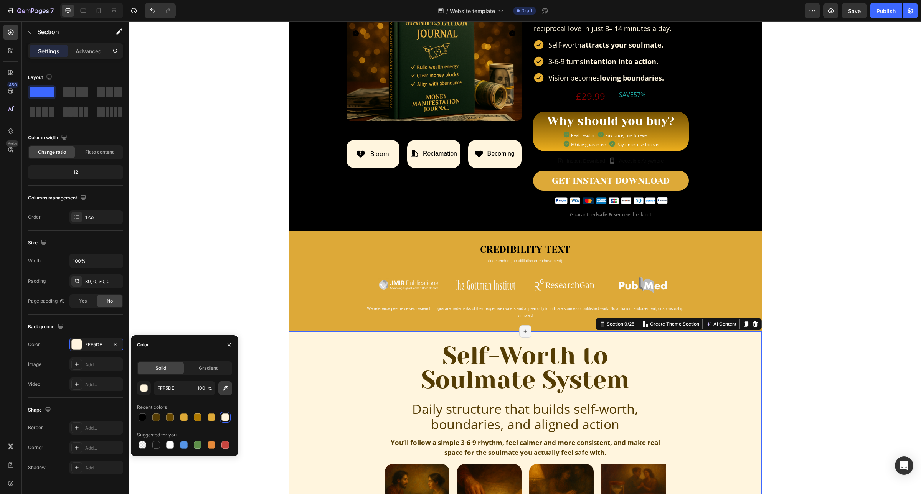
click at [224, 386] on icon "button" at bounding box center [225, 388] width 8 height 8
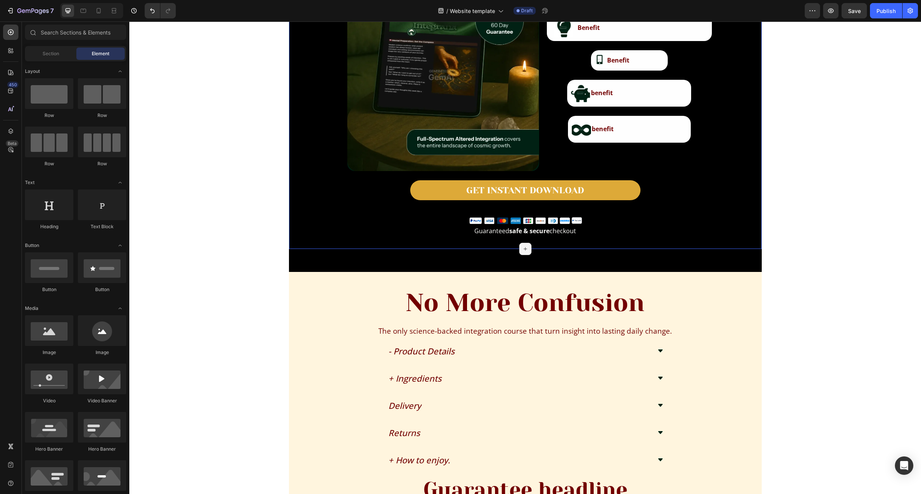
scroll to position [1391, 0]
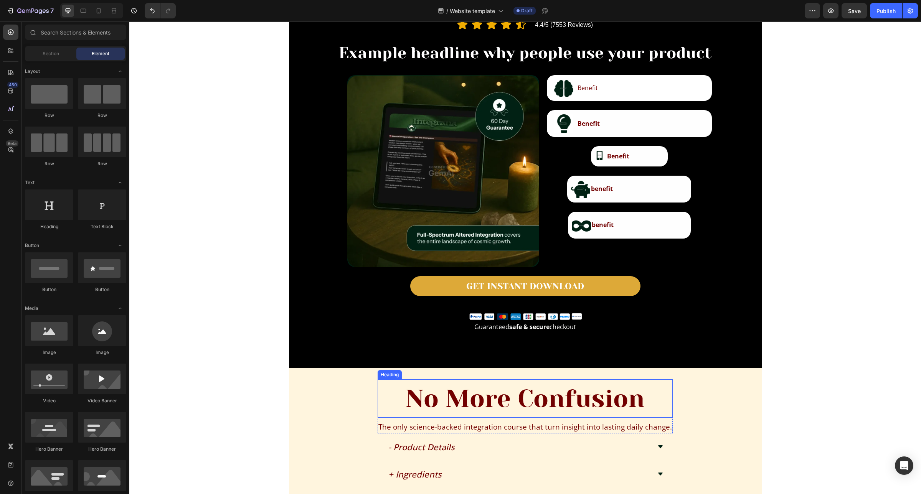
click at [557, 396] on h2 "No More Confusion" at bounding box center [525, 398] width 295 height 38
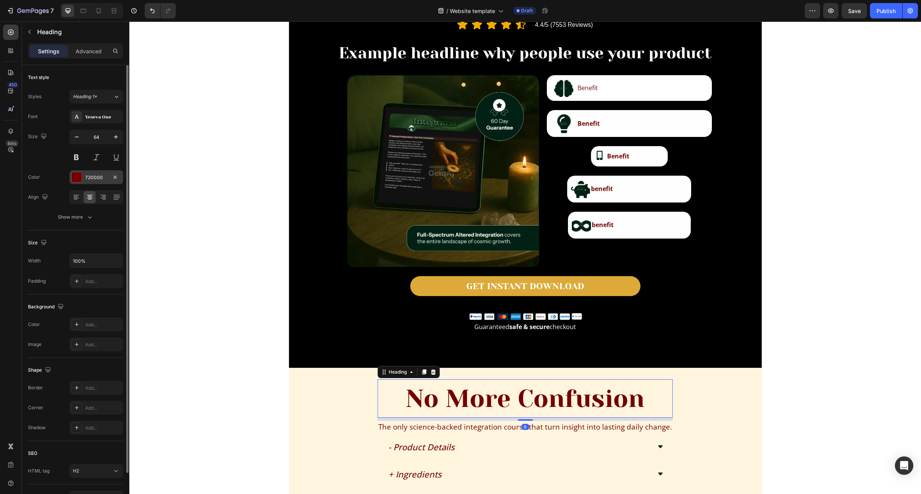
click at [99, 177] on div "720000" at bounding box center [96, 177] width 22 height 7
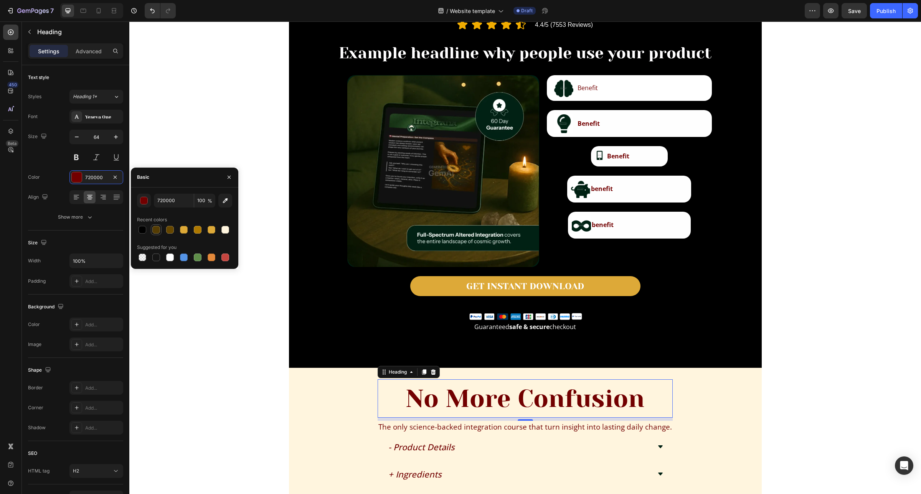
click at [156, 228] on div at bounding box center [156, 230] width 8 height 8
type input "543C04"
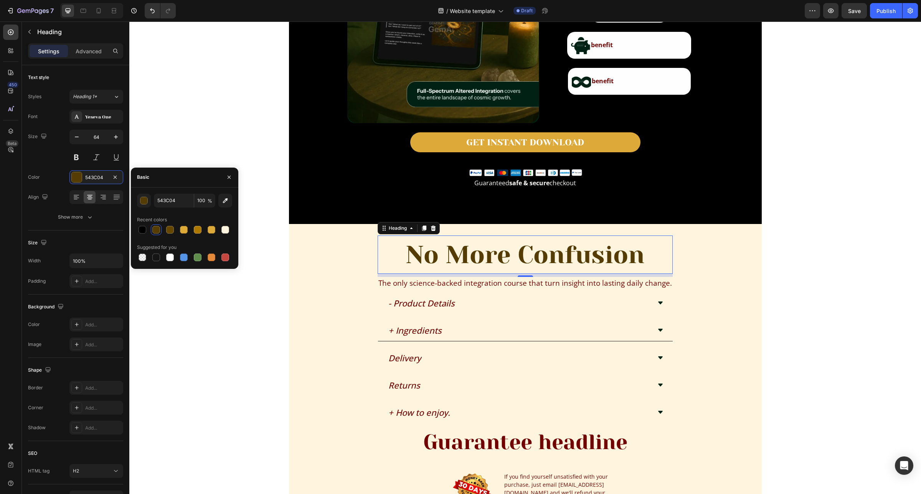
scroll to position [1583, 0]
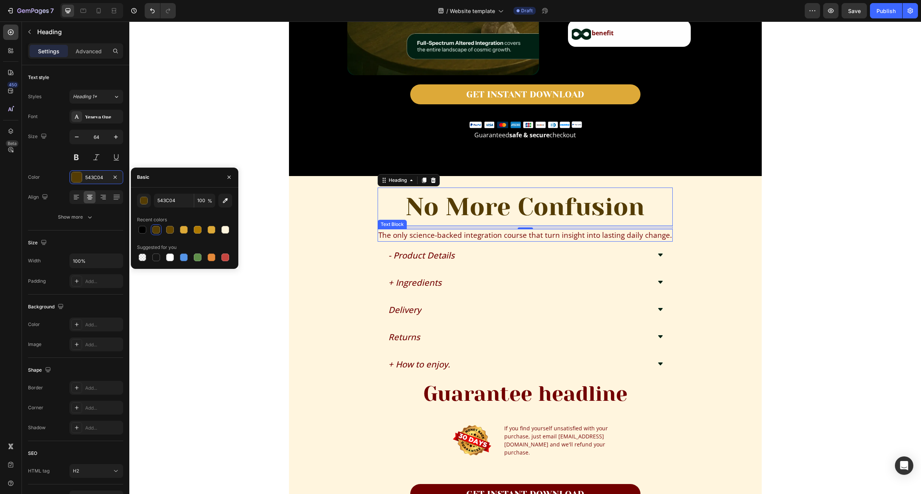
click at [429, 238] on div "The only science-backed integration course that turn insight into lasting daily…" at bounding box center [525, 235] width 295 height 13
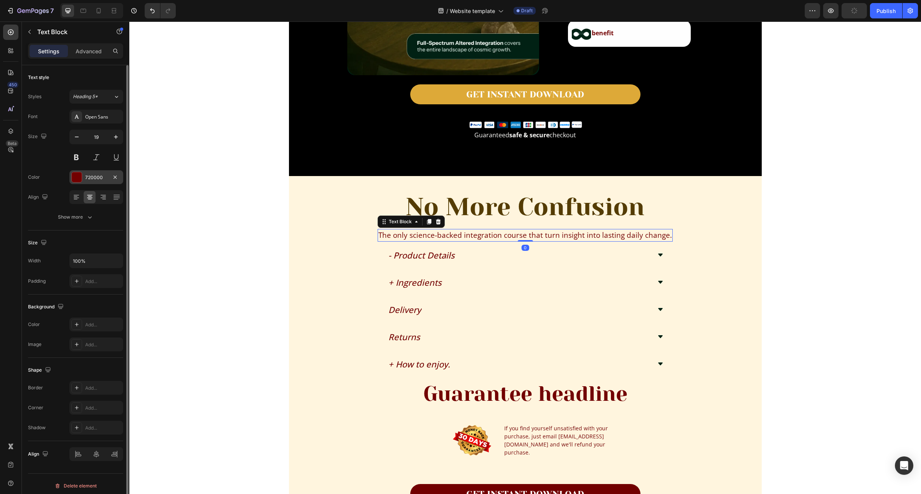
click at [93, 175] on div "720000" at bounding box center [96, 177] width 22 height 7
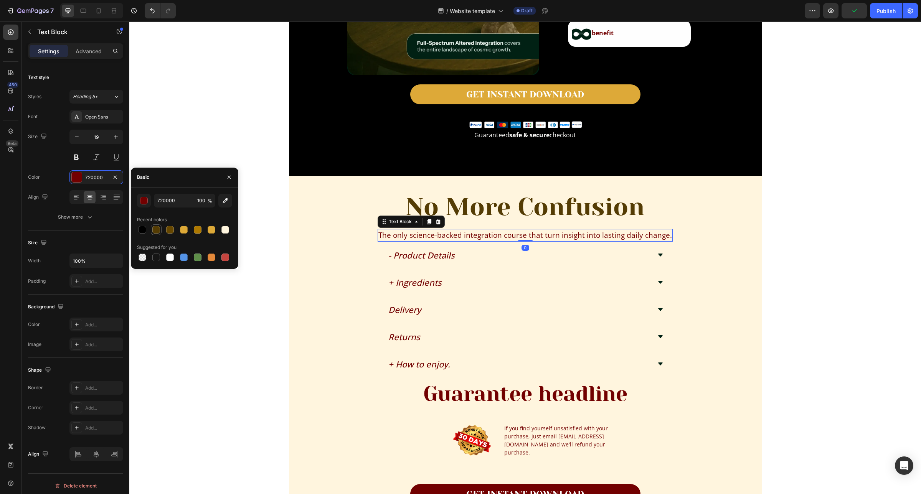
click at [160, 230] on div at bounding box center [156, 230] width 8 height 8
type input "543C04"
click at [378, 247] on div "- Product Details" at bounding box center [525, 255] width 295 height 21
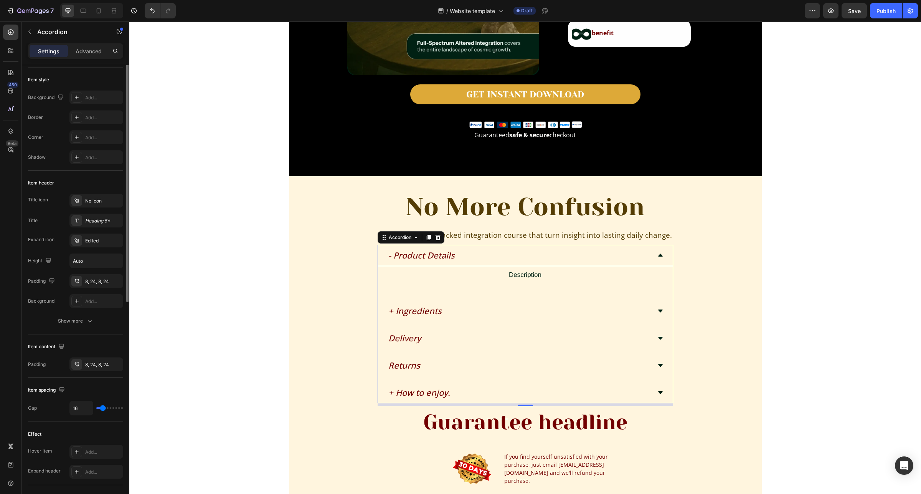
scroll to position [0, 0]
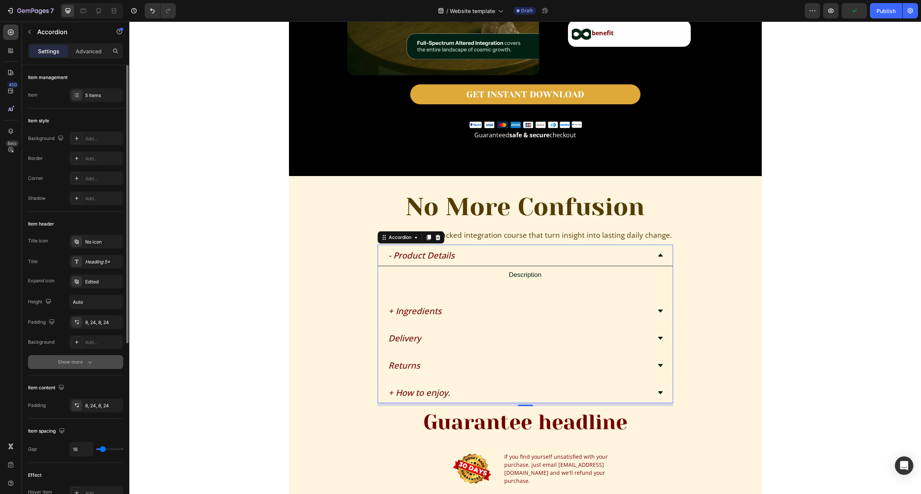
click at [88, 359] on icon "button" at bounding box center [90, 362] width 8 height 8
click at [431, 257] on div "- Product Details" at bounding box center [421, 255] width 69 height 15
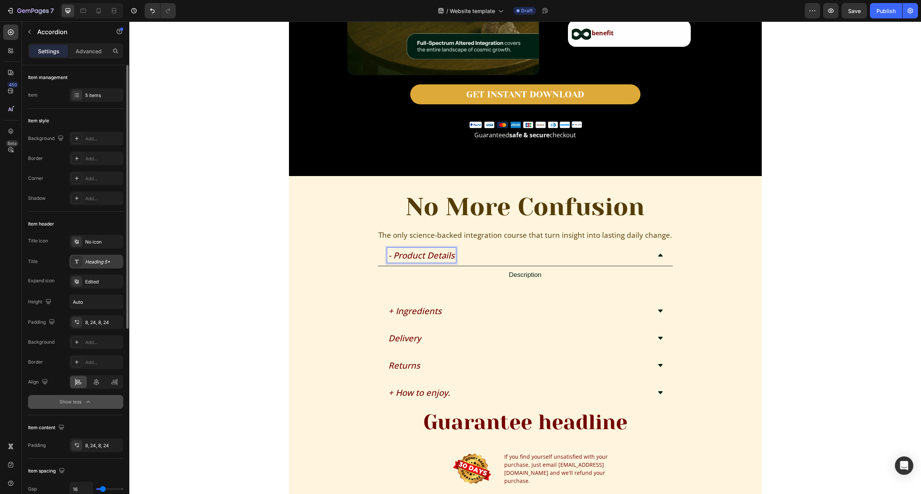
click at [102, 265] on div "Heading 5*" at bounding box center [96, 262] width 54 height 14
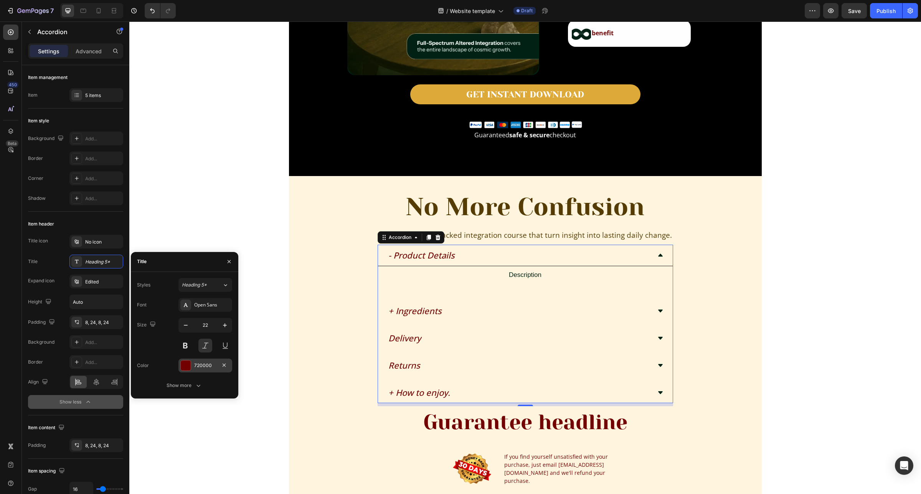
click at [203, 368] on div "720000" at bounding box center [205, 365] width 22 height 7
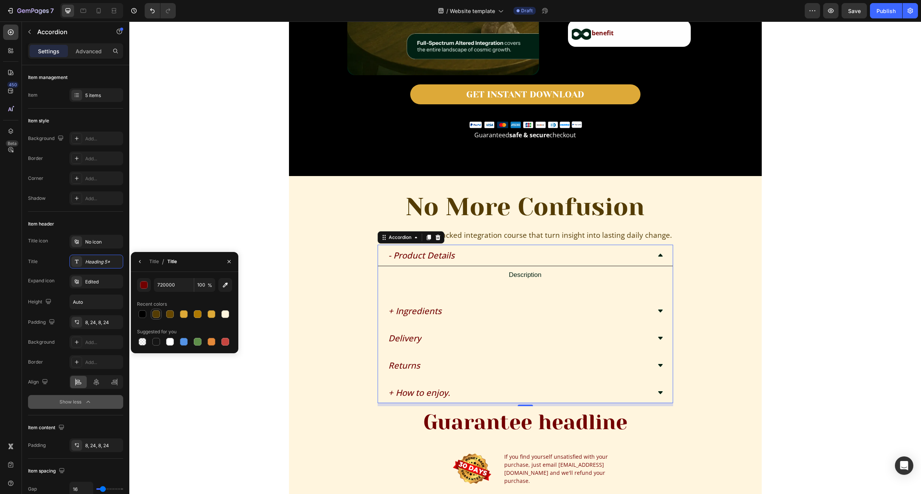
click at [154, 315] on div at bounding box center [156, 314] width 8 height 8
type input "543C04"
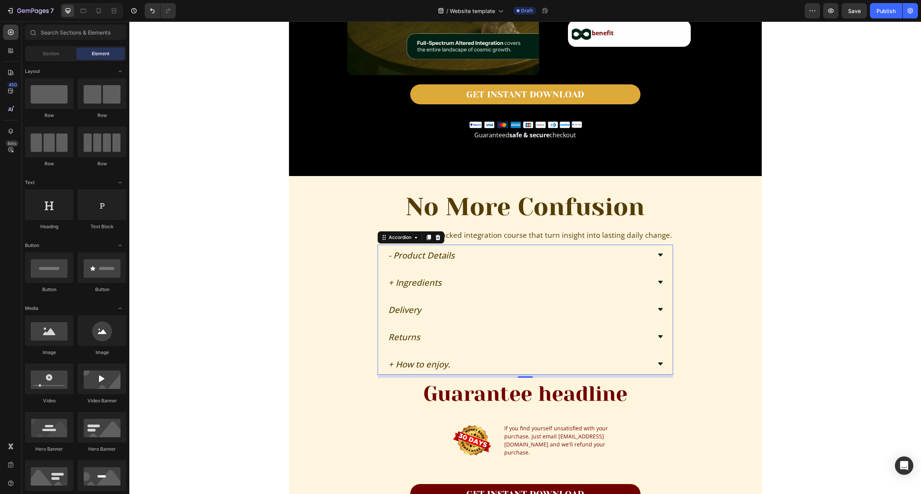
click at [804, 335] on div "Image Row Section 2/25 Page has reached Shopify’s 25 section-limit Page has rea…" at bounding box center [524, 268] width 791 height 3626
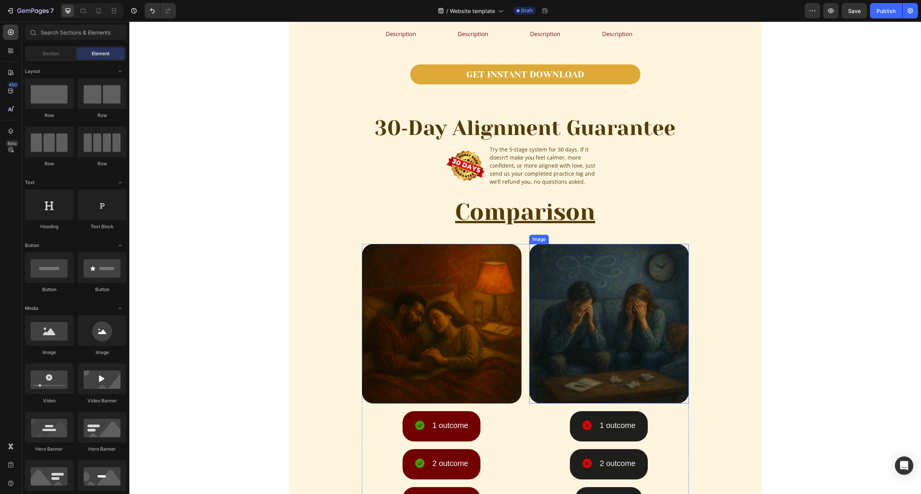
scroll to position [767, 0]
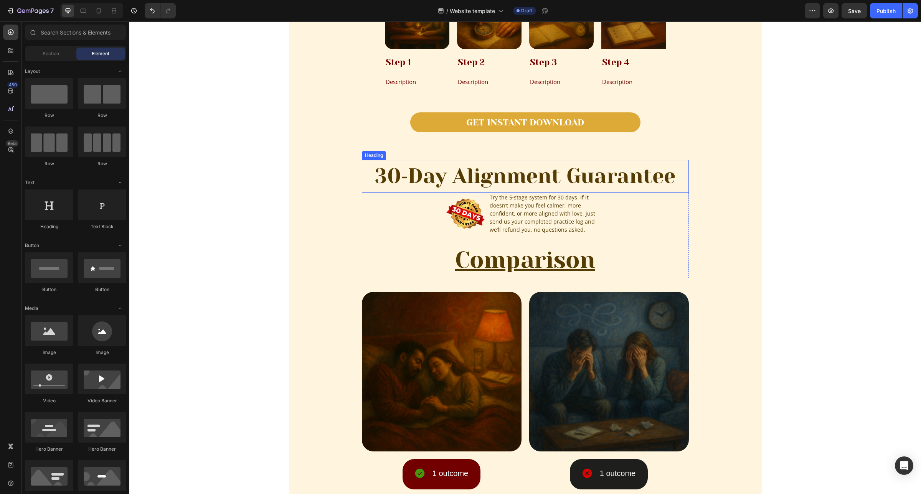
click at [513, 183] on h2 "30‑Day Alignment Guarantee" at bounding box center [525, 176] width 327 height 33
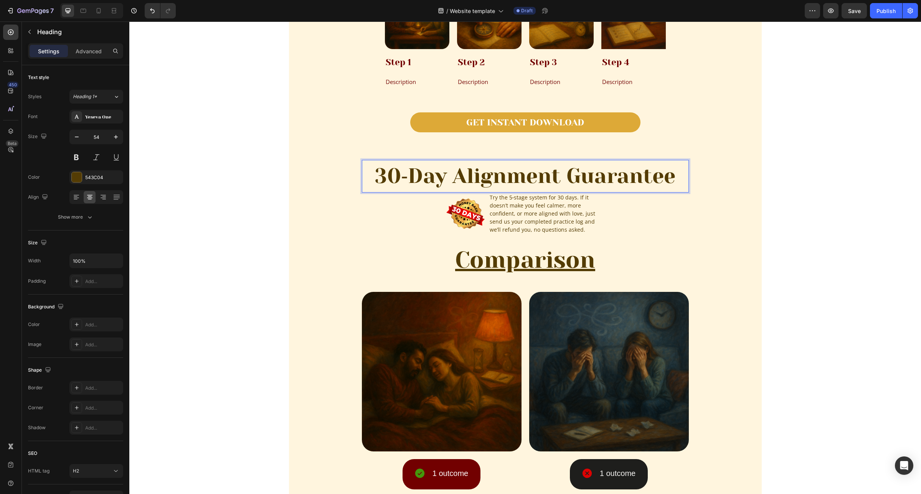
click at [513, 183] on p "30‑Day Alignment Guarantee" at bounding box center [525, 176] width 325 height 31
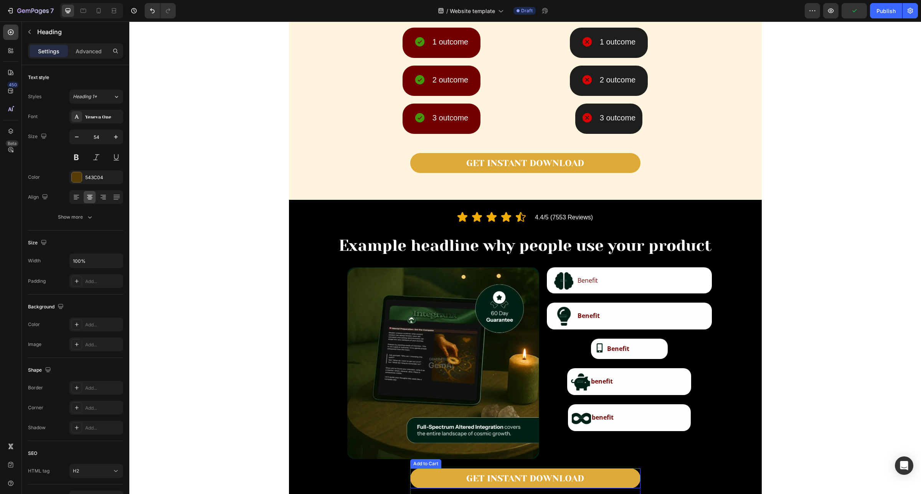
type input "16"
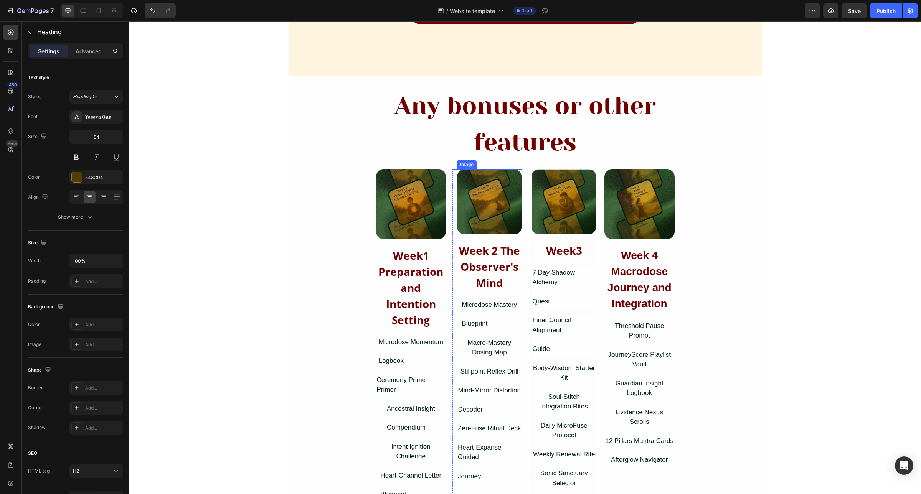
scroll to position [1870, 0]
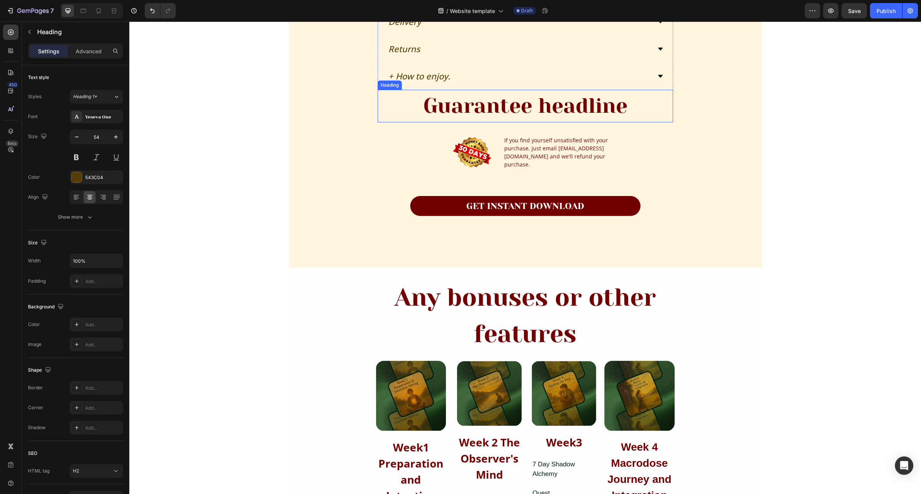
click at [510, 110] on h2 "Guarantee headline" at bounding box center [525, 106] width 295 height 33
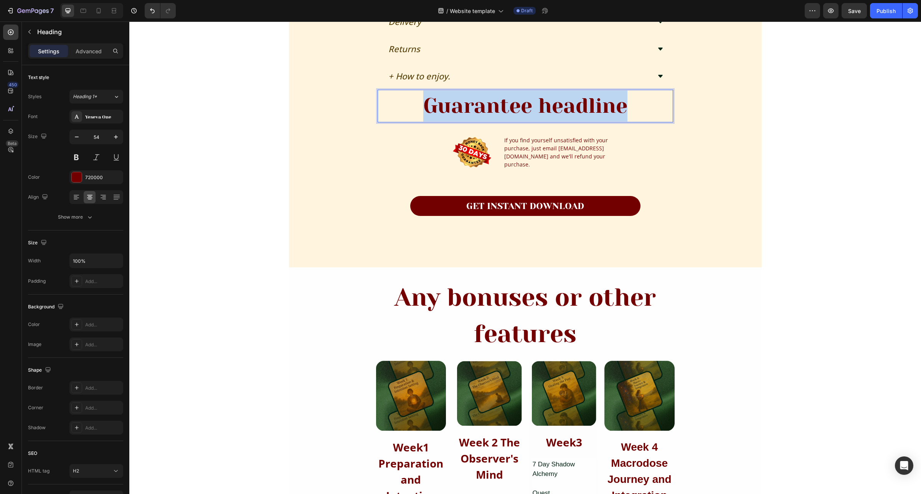
click at [510, 110] on p "Guarantee headline" at bounding box center [525, 106] width 294 height 31
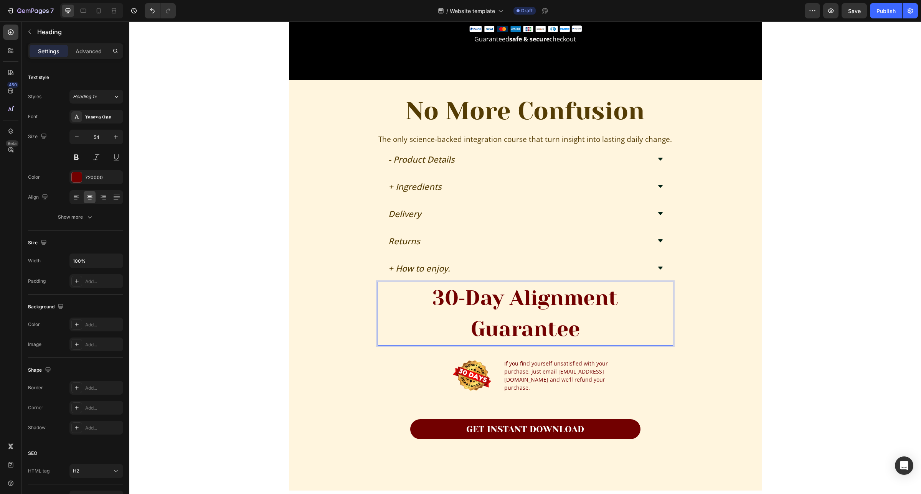
scroll to position [1631, 0]
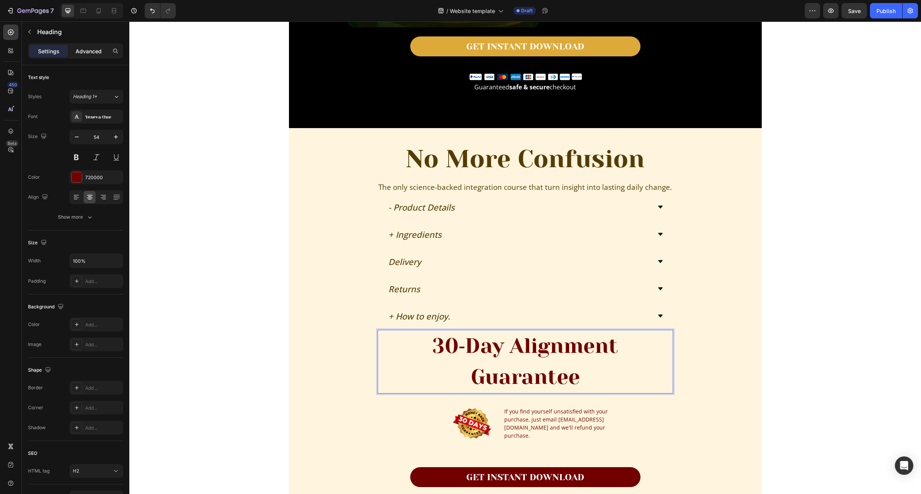
click at [86, 54] on p "Advanced" at bounding box center [89, 51] width 26 height 8
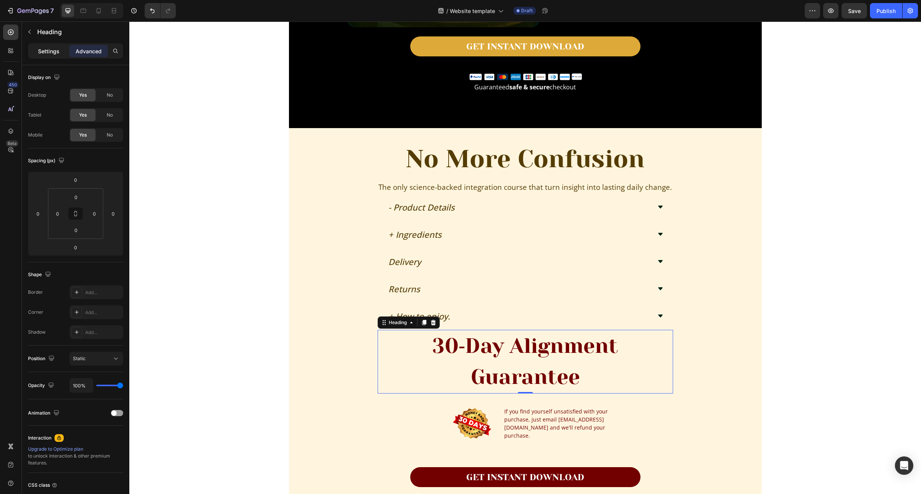
click at [53, 53] on p "Settings" at bounding box center [48, 51] width 21 height 8
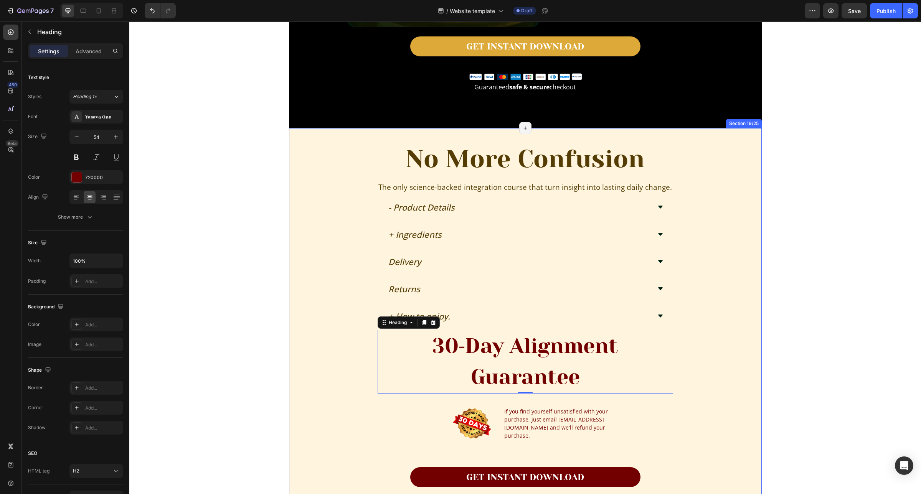
click at [350, 360] on div "No More Confusion Heading The only science-backed integration course that turn …" at bounding box center [525, 333] width 473 height 387
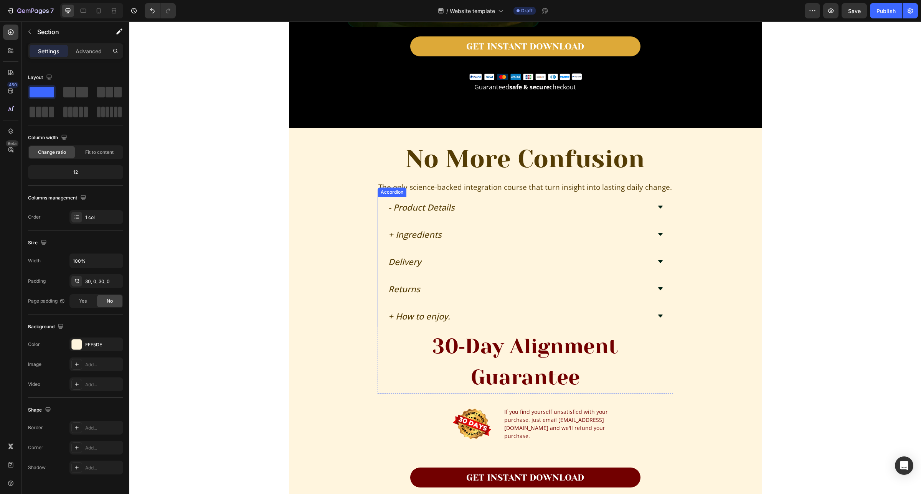
scroll to position [1726, 0]
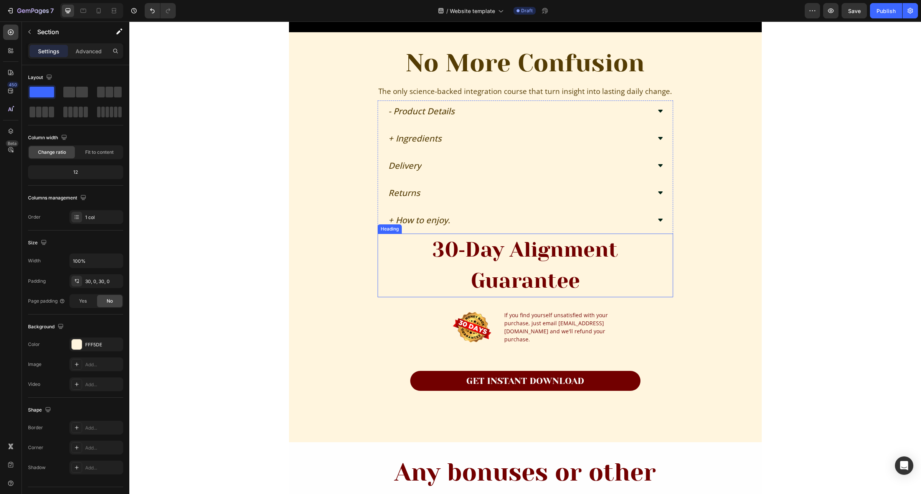
click at [390, 281] on h2 "30‑Day Alignment Guarantee" at bounding box center [525, 266] width 295 height 64
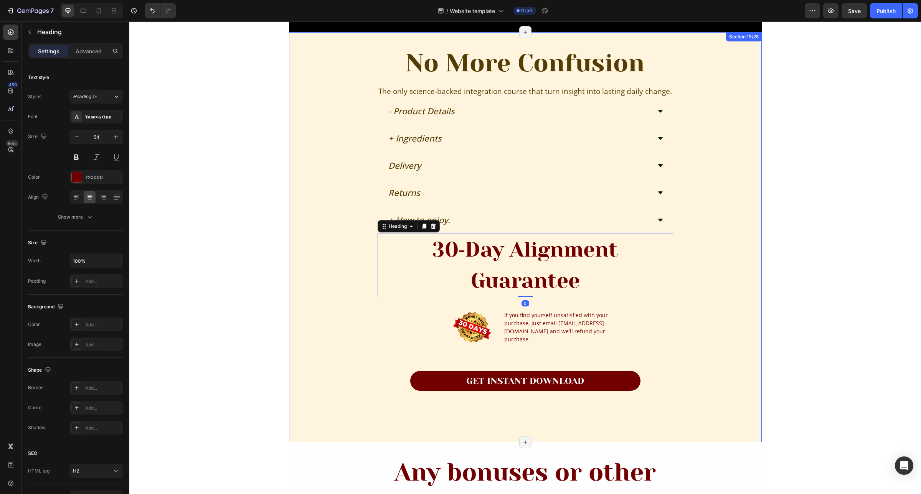
click at [323, 250] on div "No More Confusion Heading The only science-backed integration course that turn …" at bounding box center [525, 237] width 473 height 387
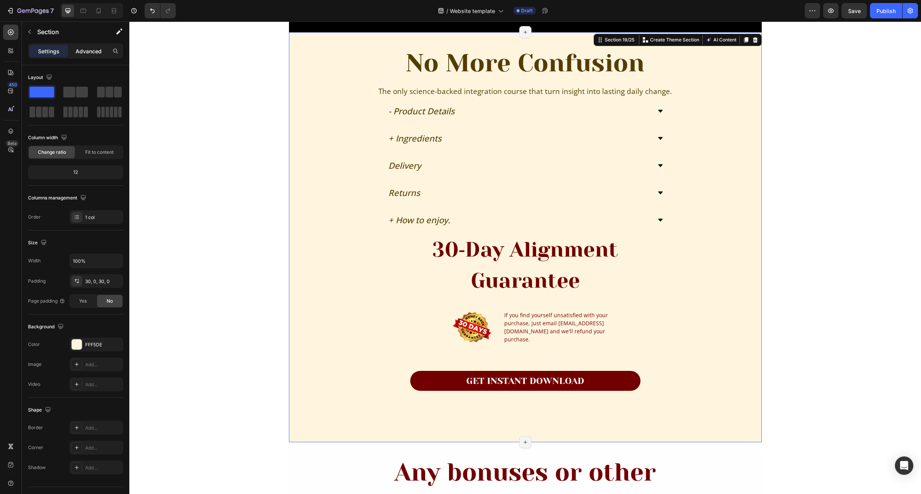
click at [89, 54] on p "Advanced" at bounding box center [89, 51] width 26 height 8
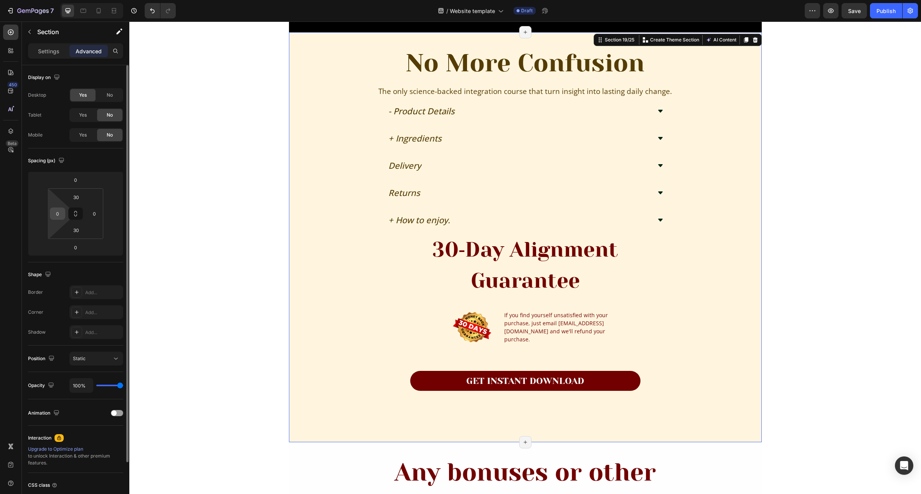
click at [60, 213] on input "0" at bounding box center [58, 214] width 12 height 12
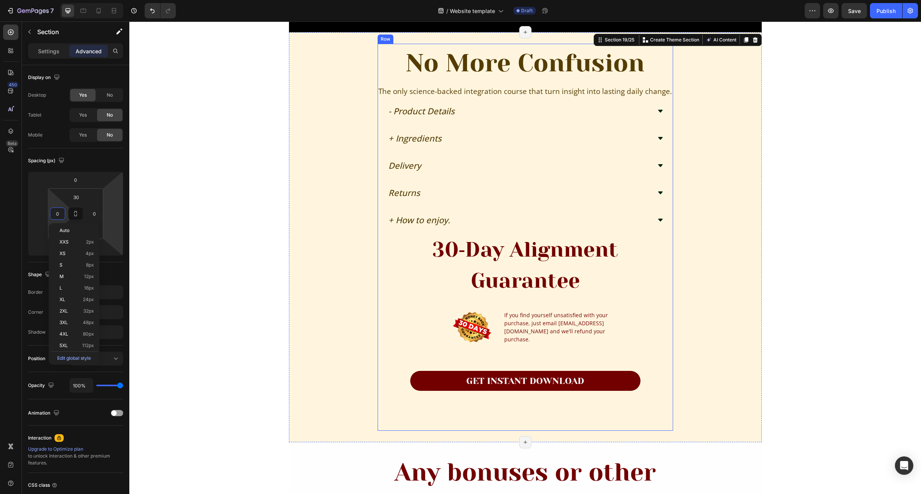
click at [420, 305] on div "No More Confusion Heading The only science-backed integration course that turn …" at bounding box center [525, 237] width 295 height 387
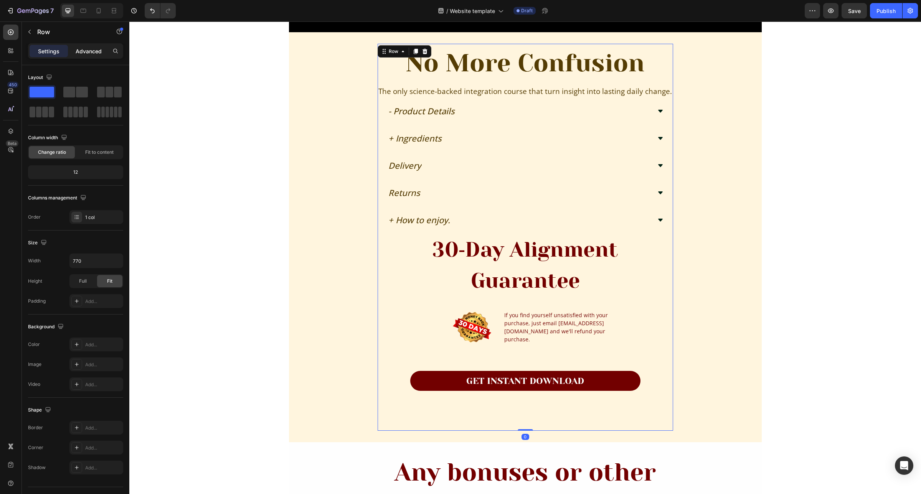
click at [91, 53] on p "Advanced" at bounding box center [89, 51] width 26 height 8
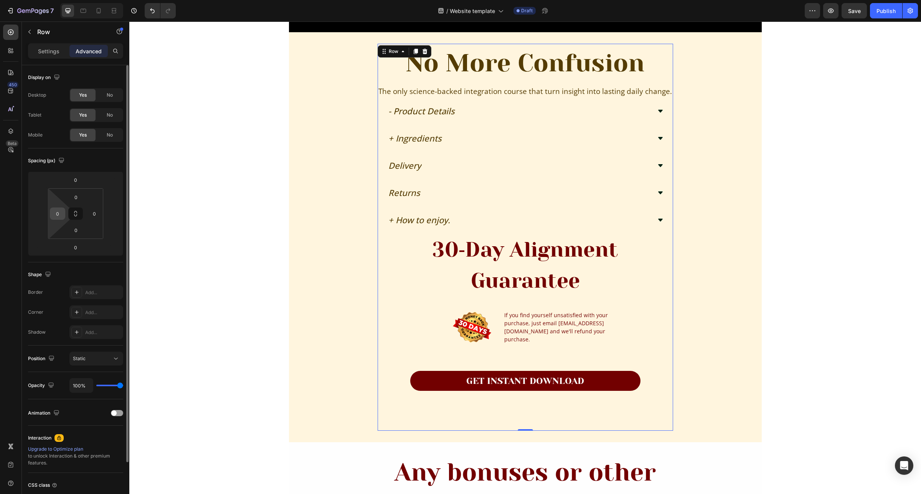
click at [61, 218] on input "0" at bounding box center [58, 214] width 12 height 12
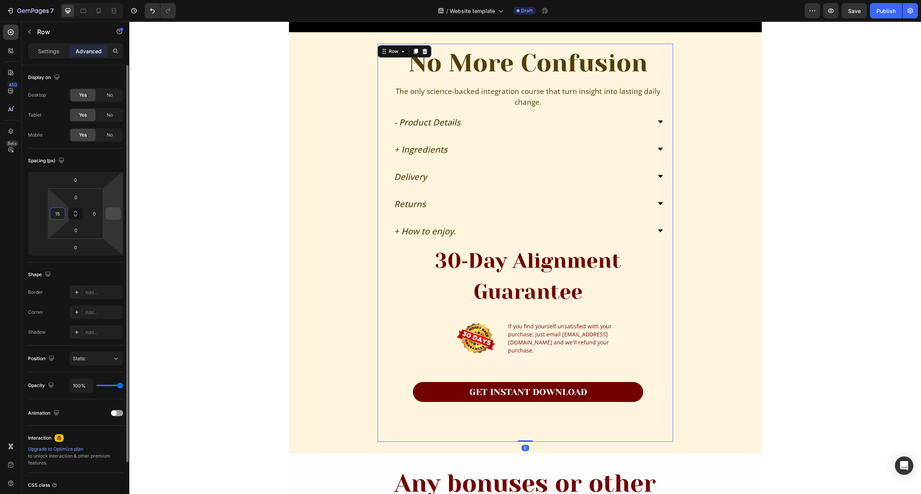
type input "1"
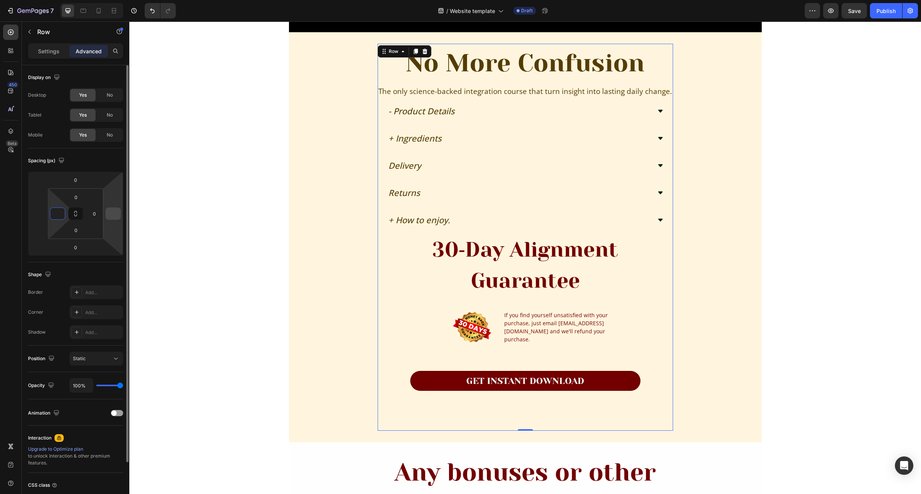
type input "0"
click at [783, 325] on div "Image Row Section 2/25 Page has reached Shopify’s 25 section-limit Page has rea…" at bounding box center [524, 31] width 791 height 3440
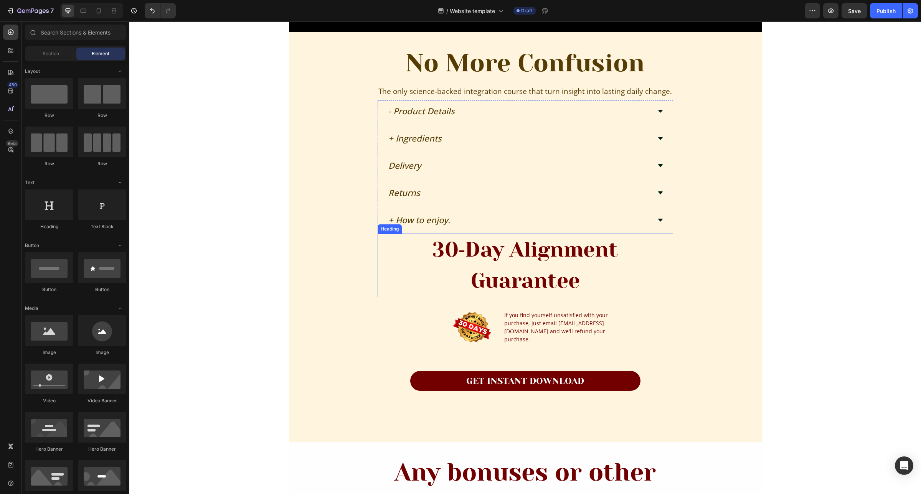
click at [541, 260] on h2 "30‑Day Alignment Guarantee" at bounding box center [525, 266] width 295 height 64
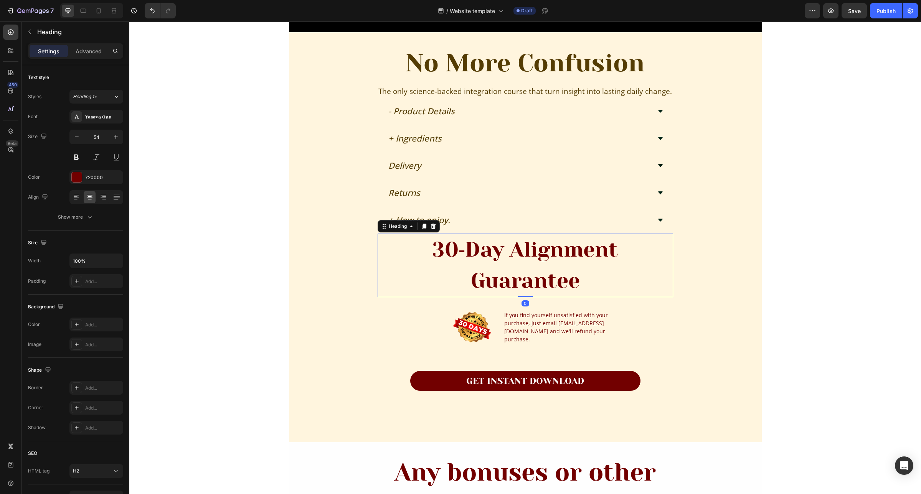
click at [463, 280] on h2 "30‑Day Alignment Guarantee" at bounding box center [525, 266] width 295 height 64
click at [77, 194] on icon at bounding box center [77, 197] width 8 height 8
click at [90, 198] on icon at bounding box center [90, 197] width 8 height 8
click at [835, 271] on div "Image Row Section 2/25 Page has reached Shopify’s 25 section-limit Page has rea…" at bounding box center [524, 31] width 791 height 3440
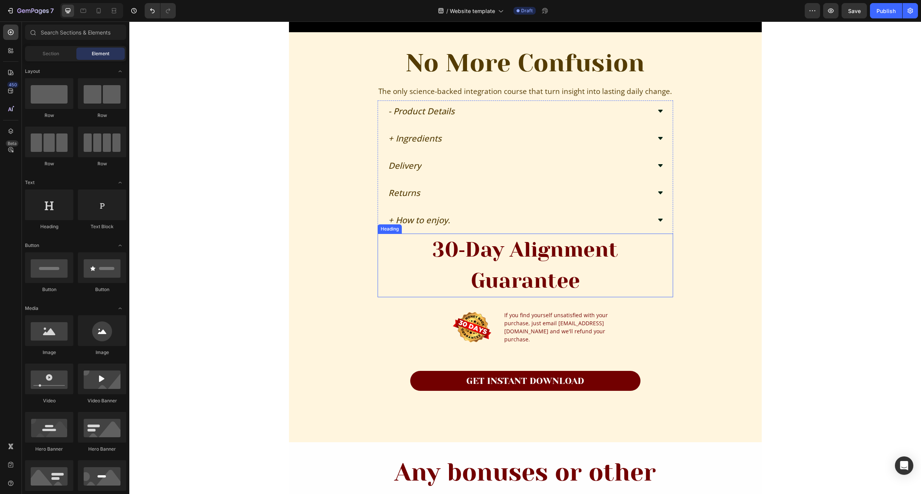
click at [505, 256] on p "30‑Day Alignment Guarantee" at bounding box center [525, 265] width 294 height 62
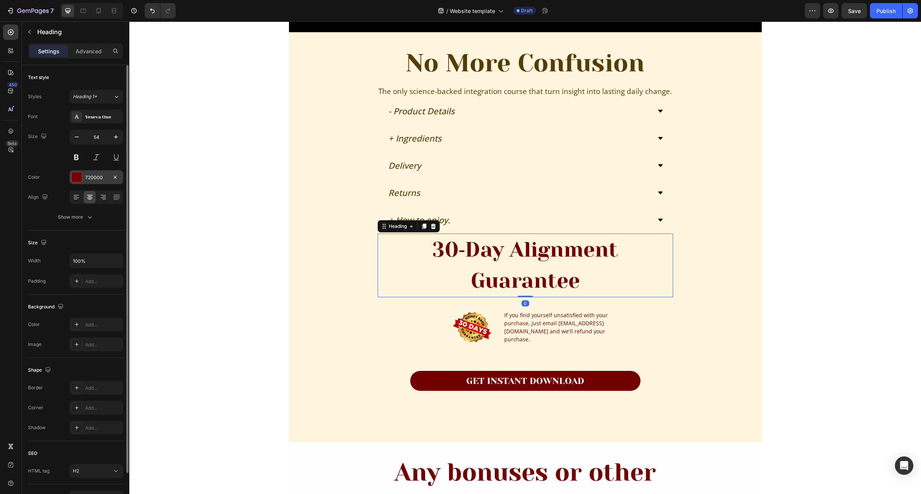
click at [91, 179] on div "720000" at bounding box center [96, 177] width 22 height 7
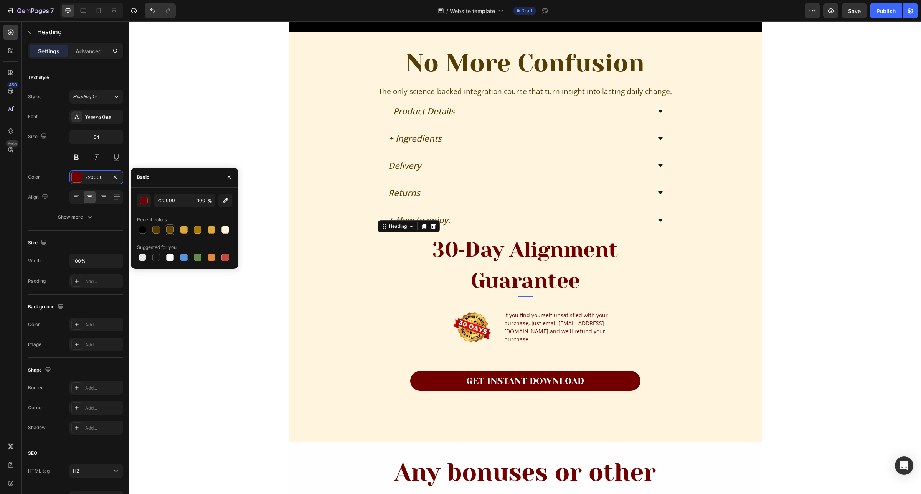
click at [158, 231] on div at bounding box center [156, 230] width 8 height 8
type input "543C04"
click at [720, 302] on div "No More Confusion Heading The only science-backed integration course that turn …" at bounding box center [525, 237] width 473 height 387
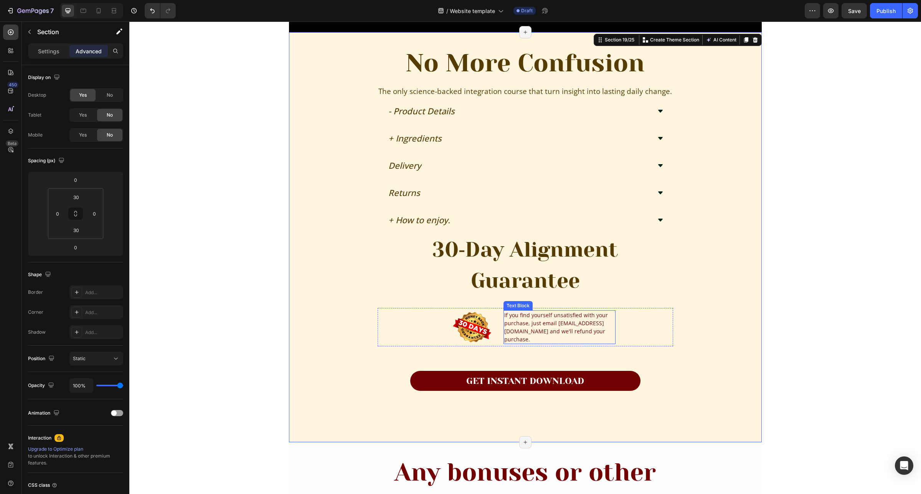
click at [550, 334] on div "If you find yourself unsatisfied with your purchase, just email [EMAIL_ADDRESS]…" at bounding box center [559, 327] width 112 height 34
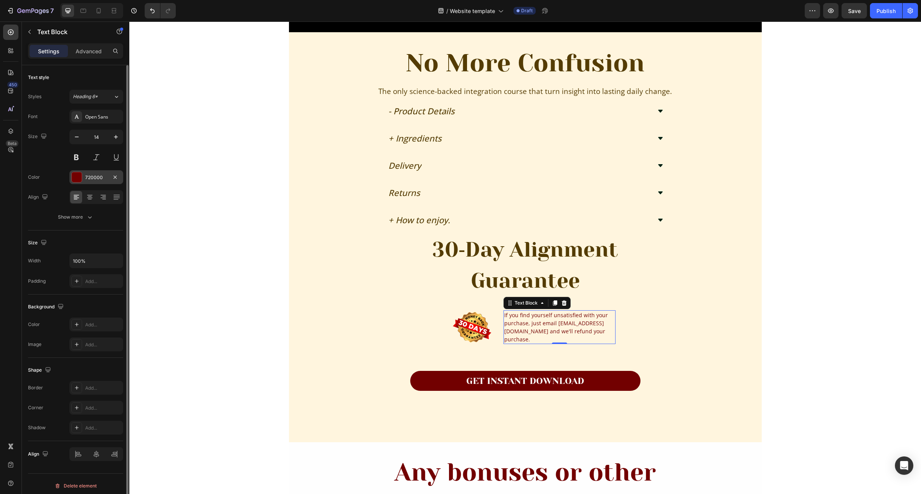
click at [88, 180] on div "720000" at bounding box center [96, 177] width 22 height 7
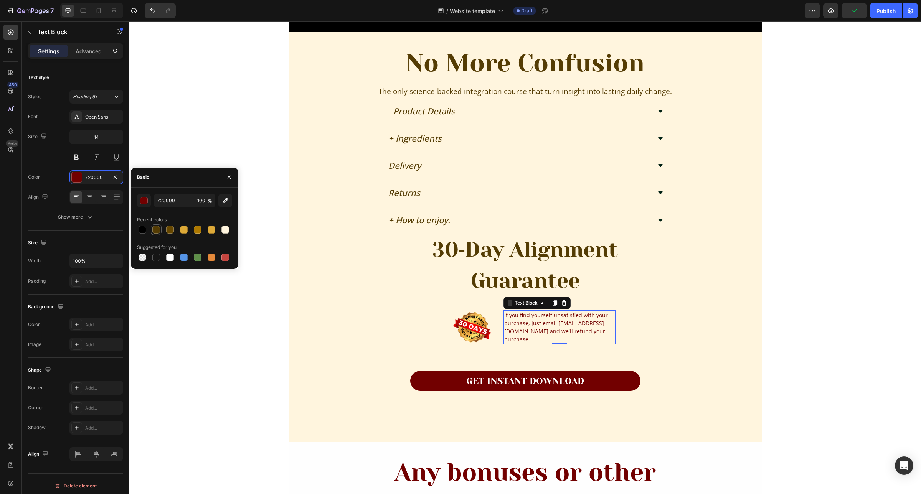
click at [152, 228] on div at bounding box center [156, 230] width 8 height 8
type input "543C04"
click at [725, 287] on div "No More Confusion Heading The only science-backed integration course that turn …" at bounding box center [525, 237] width 473 height 387
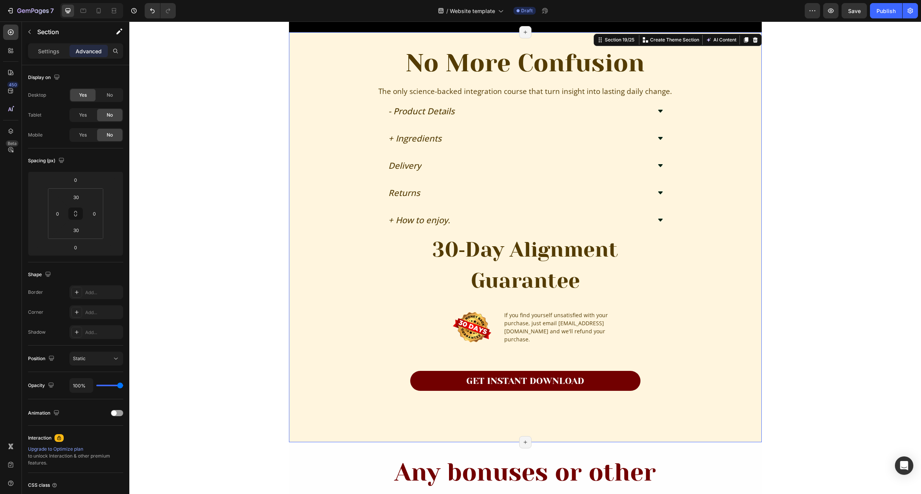
scroll to position [1870, 0]
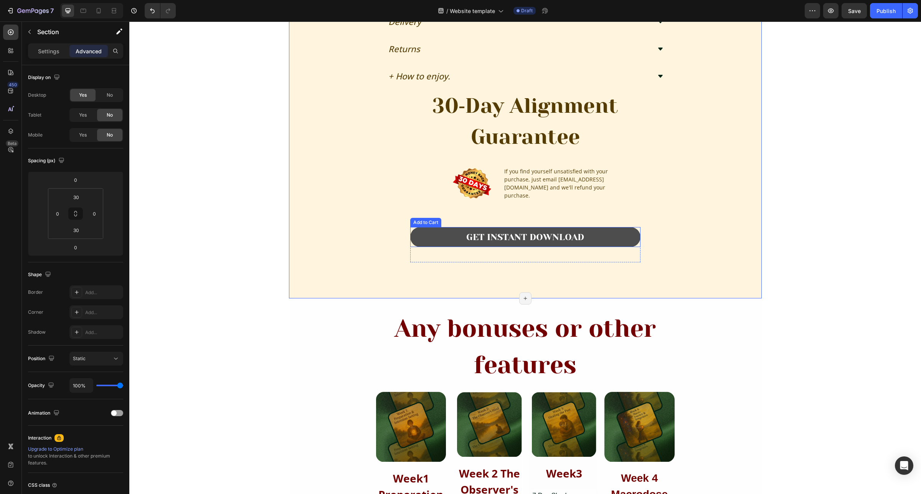
click at [597, 241] on button "GET INSTANT DOWNLOAD" at bounding box center [525, 237] width 230 height 20
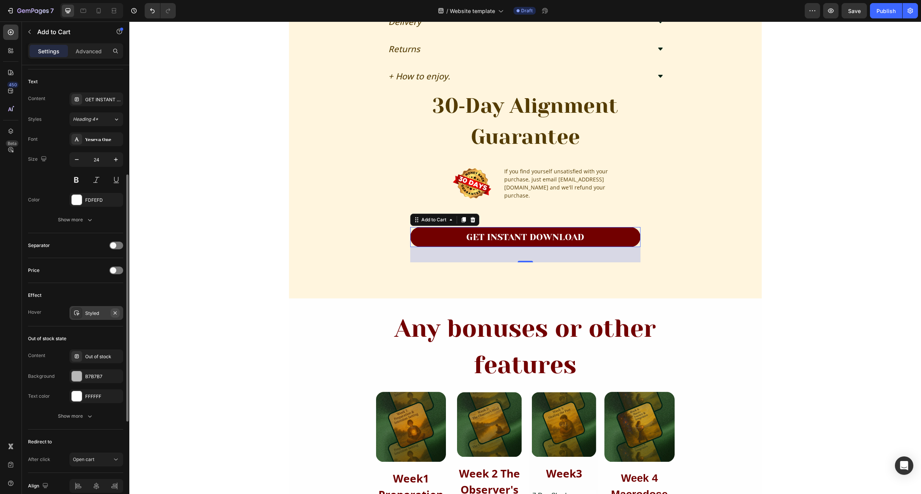
scroll to position [373, 0]
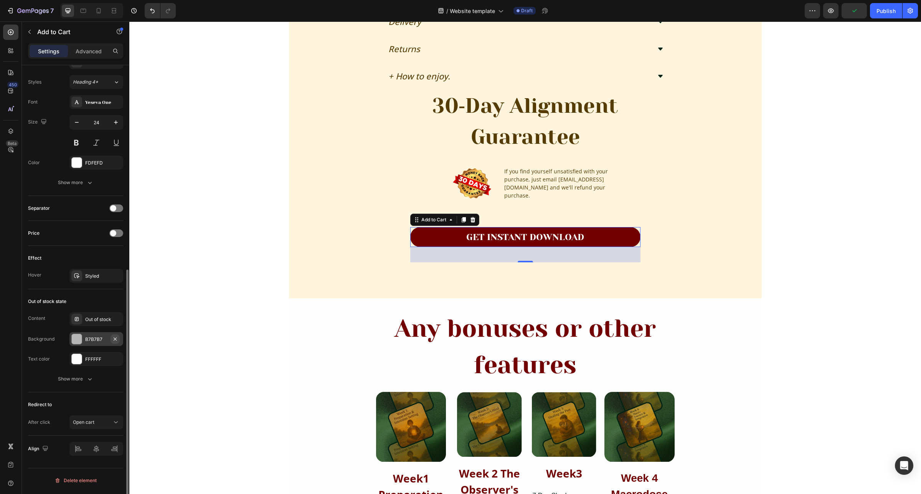
click at [113, 340] on icon "button" at bounding box center [115, 339] width 6 height 6
click at [114, 360] on icon "button" at bounding box center [115, 358] width 3 height 3
click at [94, 429] on button "Open cart" at bounding box center [96, 422] width 54 height 14
click at [106, 375] on span "Go to checkout" at bounding box center [89, 375] width 33 height 7
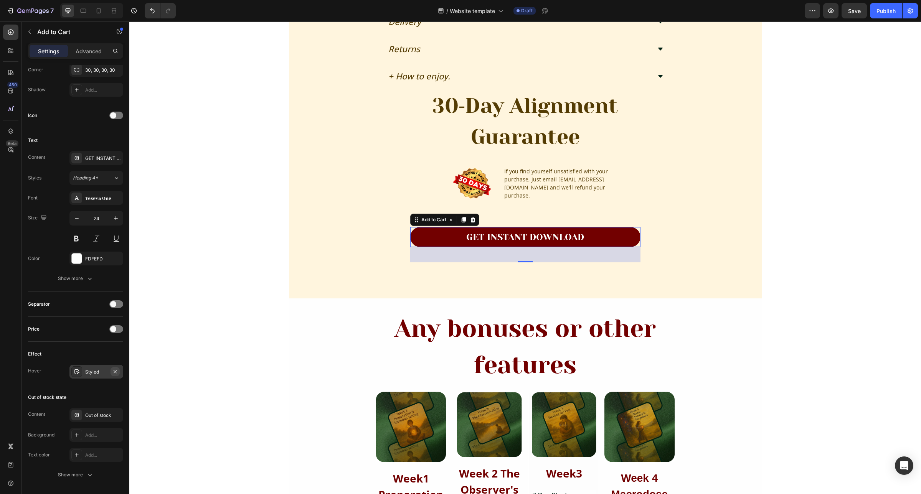
click at [114, 371] on icon "button" at bounding box center [115, 372] width 6 height 6
click at [86, 260] on div "FDFEFD" at bounding box center [96, 259] width 22 height 7
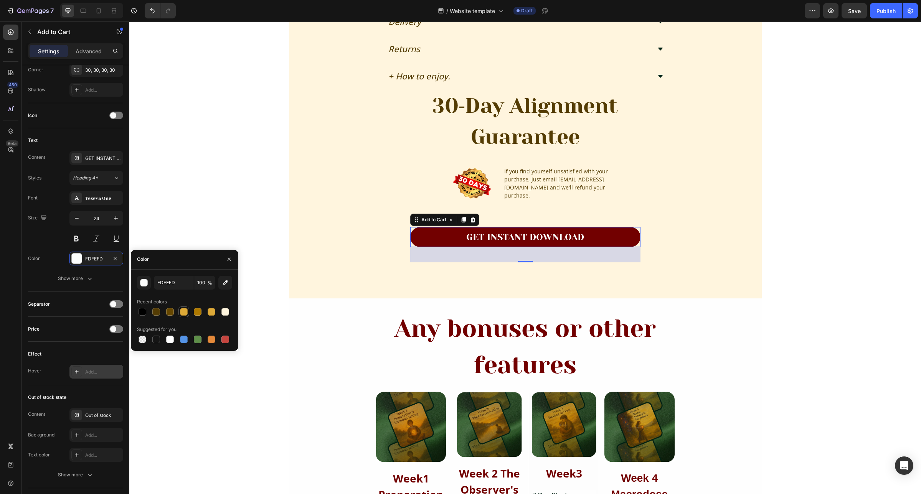
click at [183, 315] on div at bounding box center [184, 312] width 8 height 8
type input "DDA937"
click at [147, 8] on button "Undo/Redo" at bounding box center [152, 10] width 15 height 15
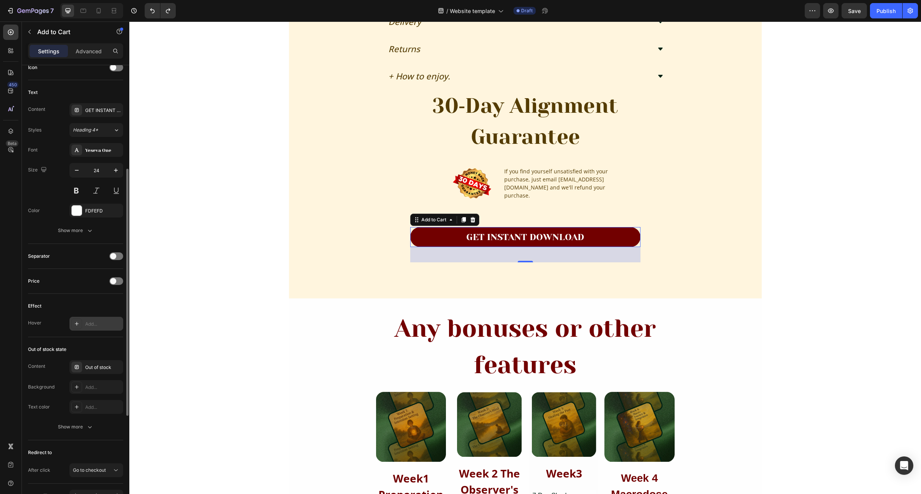
scroll to position [229, 0]
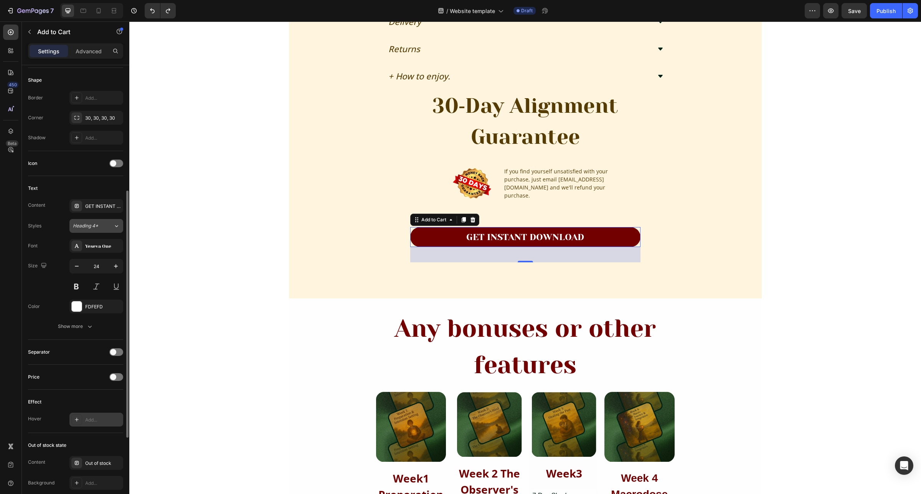
click at [99, 229] on div "Heading 4*" at bounding box center [88, 226] width 31 height 7
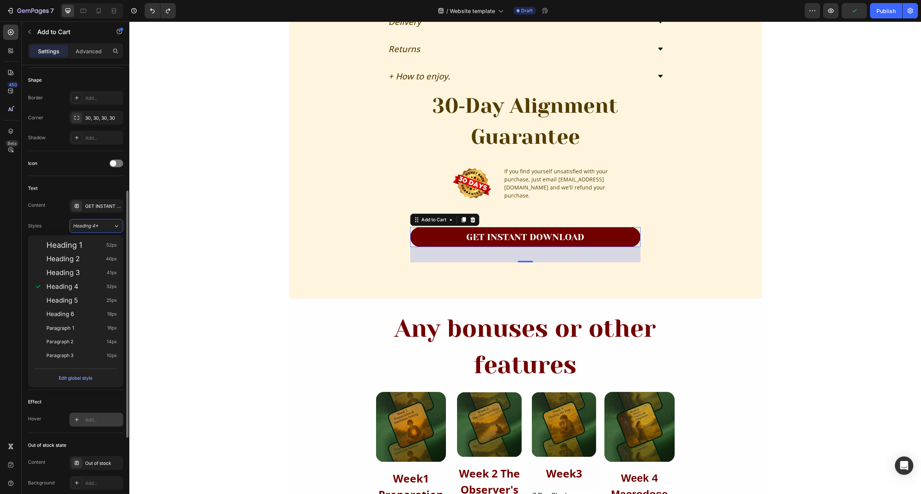
click at [107, 193] on div "Text" at bounding box center [75, 188] width 95 height 12
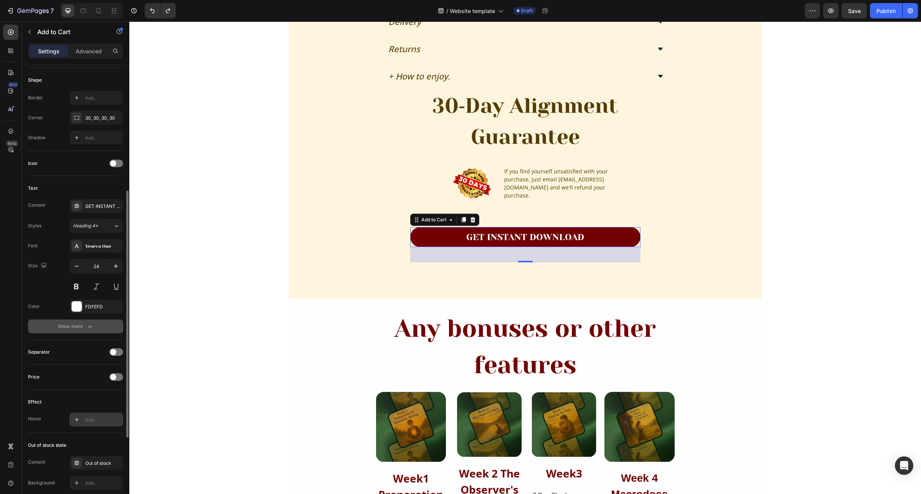
click at [91, 325] on icon "button" at bounding box center [90, 327] width 8 height 8
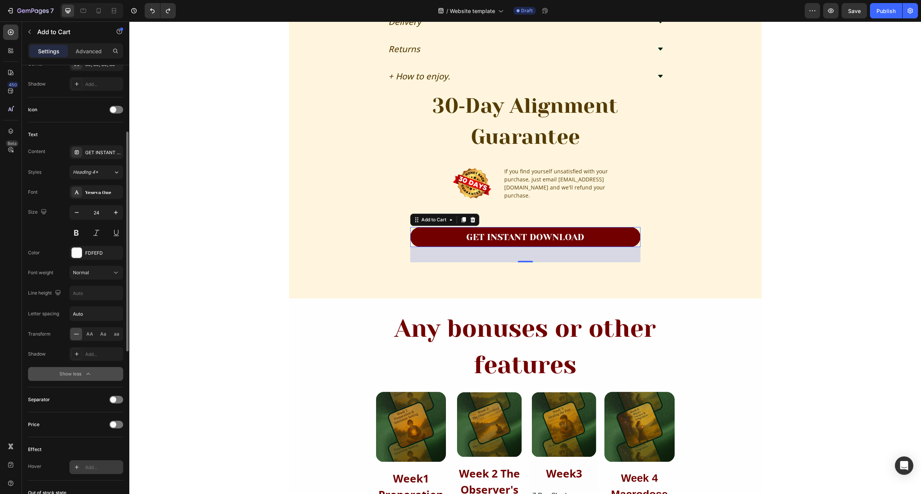
scroll to position [235, 0]
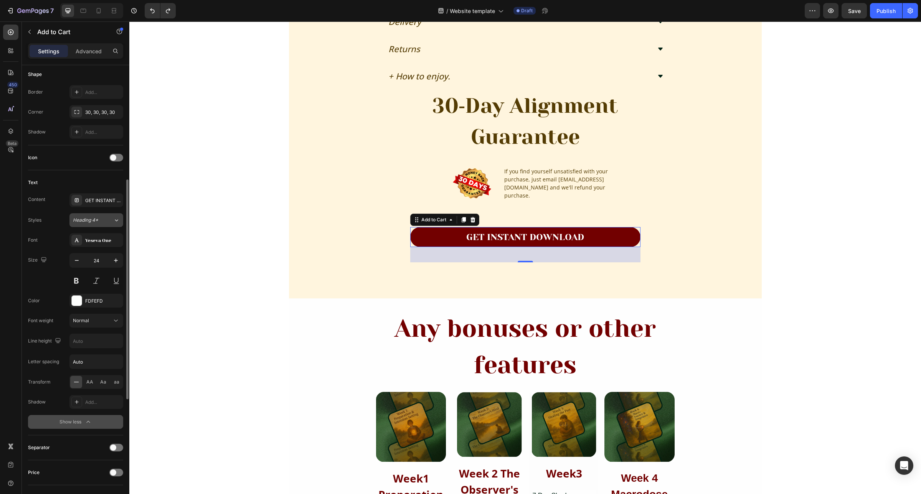
click at [100, 227] on button "Heading 4*" at bounding box center [96, 220] width 54 height 14
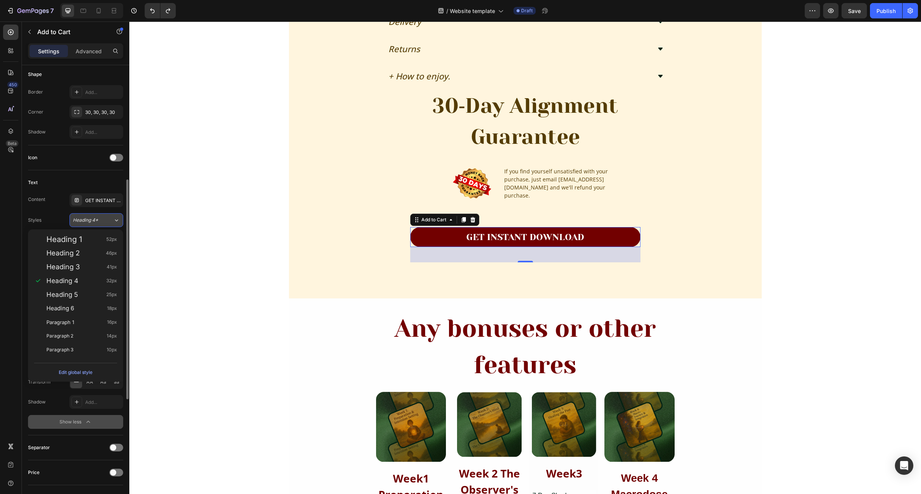
click at [102, 224] on div "Heading 4*" at bounding box center [88, 220] width 31 height 7
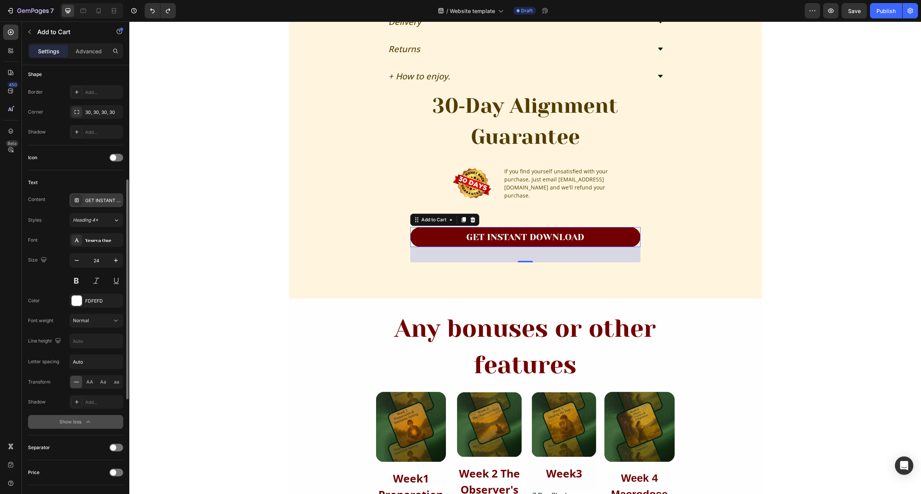
click at [97, 205] on div "GET INSTANT DOWNLOAD" at bounding box center [96, 200] width 54 height 14
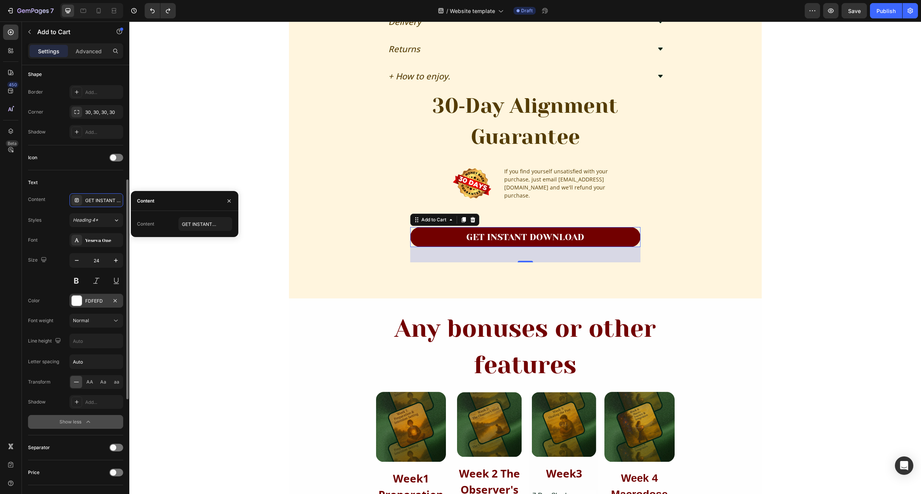
click at [101, 302] on div "FDFEFD" at bounding box center [96, 301] width 22 height 7
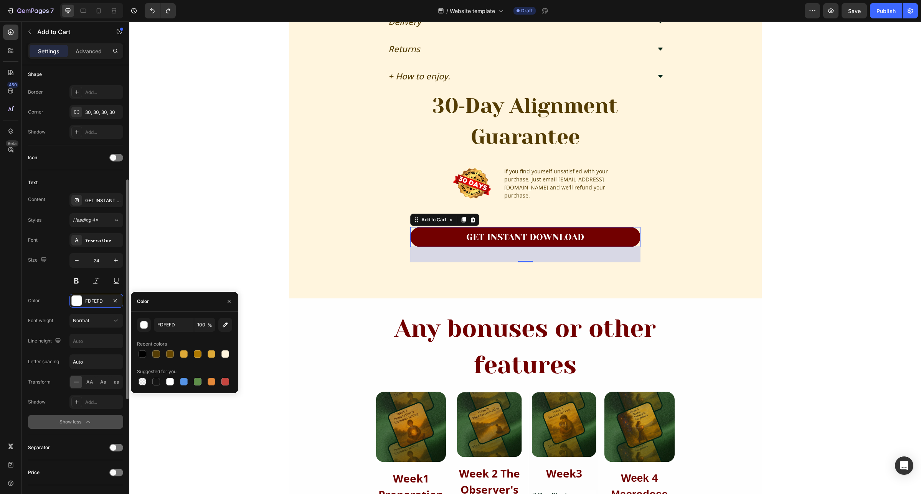
click at [41, 290] on div "Font Yeseva One Size 24 Color FDFEFD Font weight Normal Line height Letter spac…" at bounding box center [75, 331] width 95 height 196
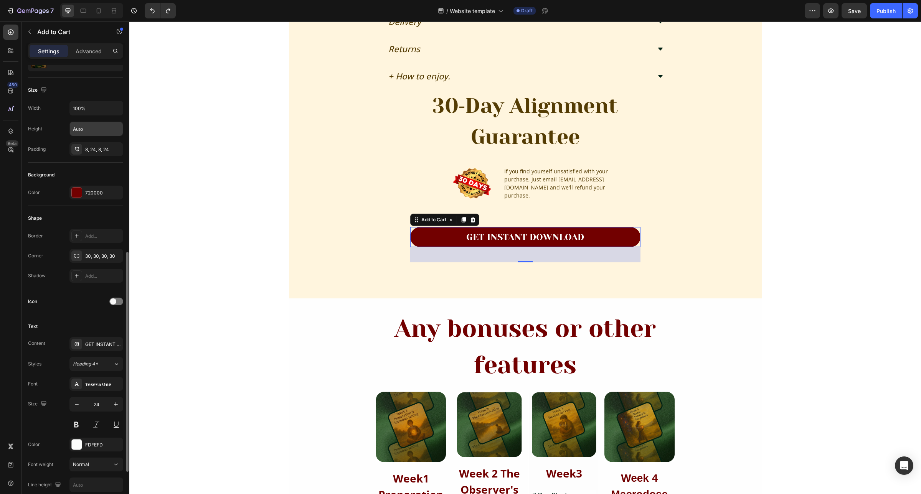
scroll to position [0, 0]
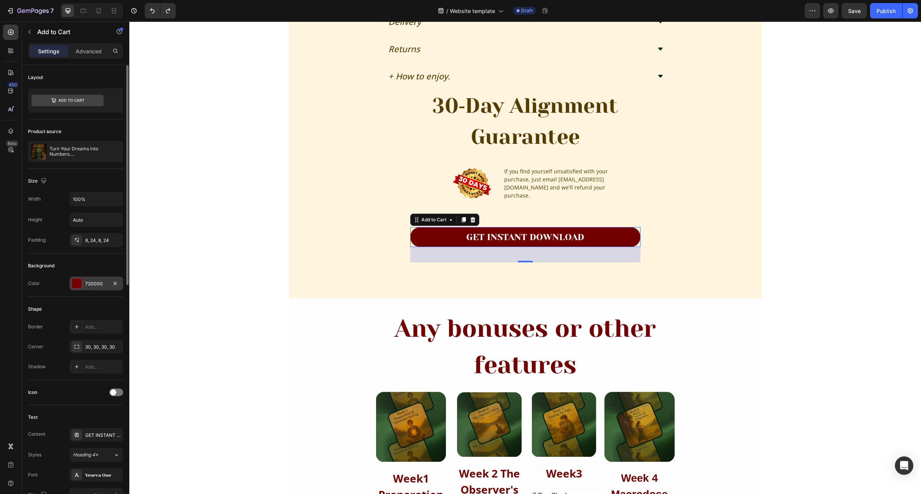
click at [95, 285] on div "720000" at bounding box center [96, 283] width 22 height 7
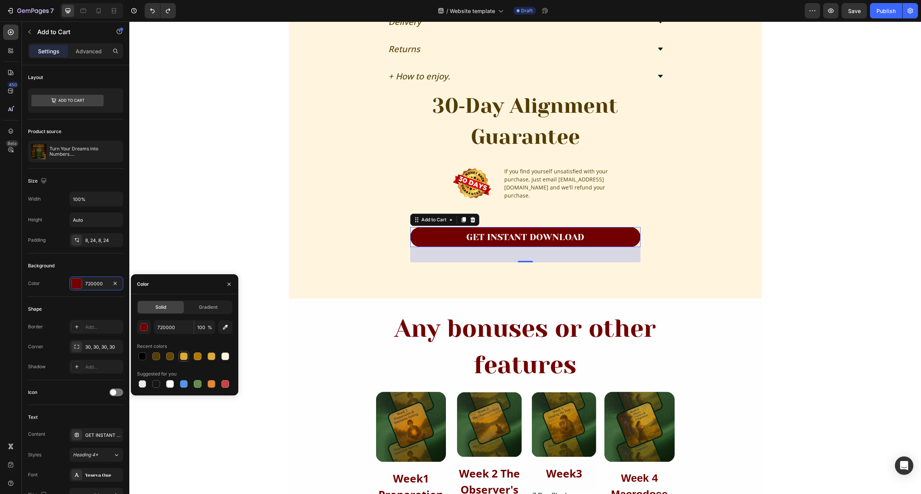
click at [186, 357] on div at bounding box center [184, 357] width 8 height 8
type input "DDA937"
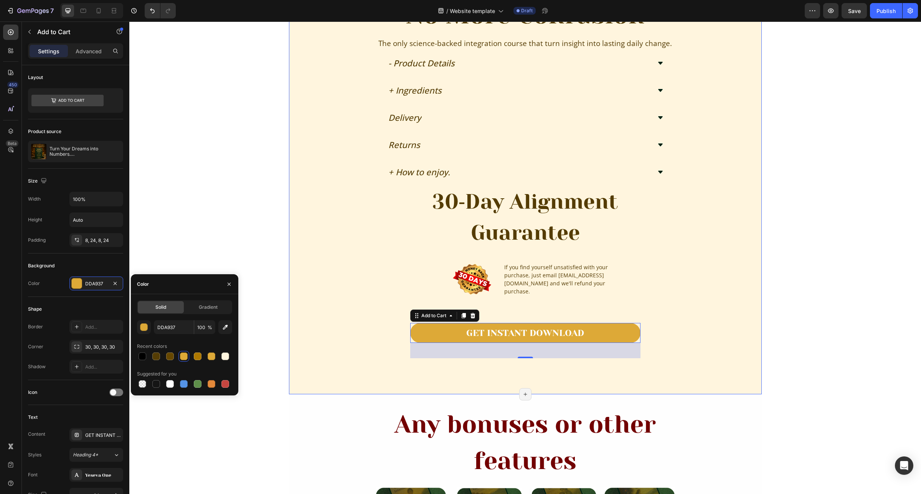
scroll to position [1822, 0]
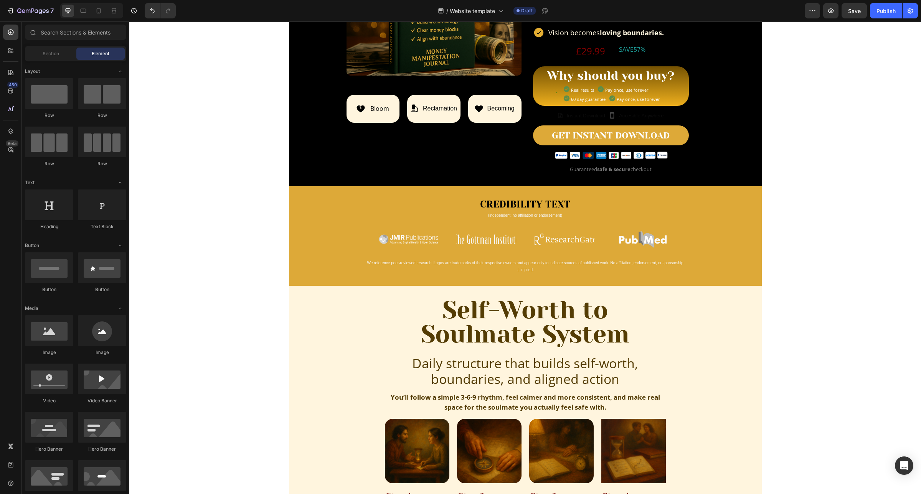
scroll to position [288, 0]
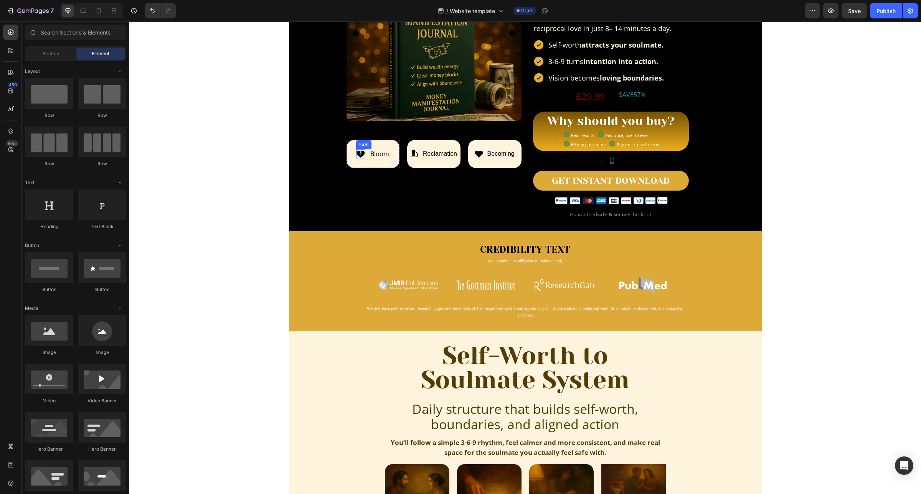
click at [356, 152] on icon at bounding box center [360, 154] width 8 height 7
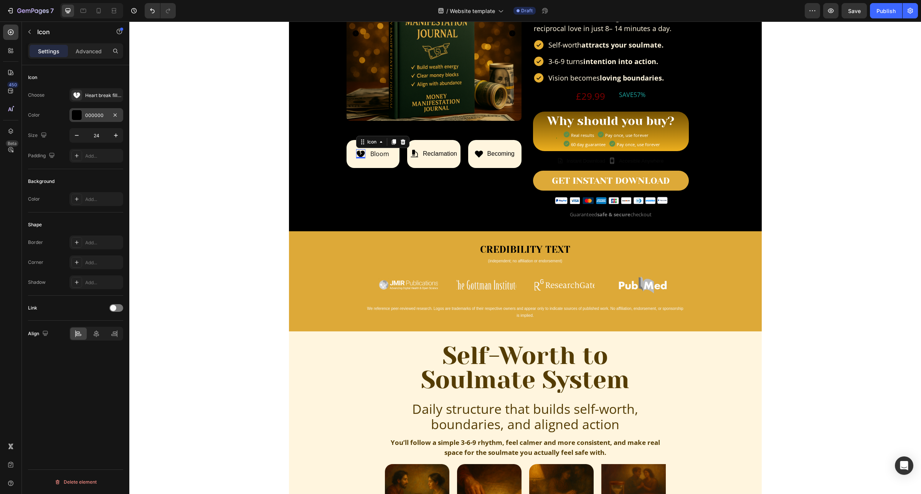
click at [99, 117] on div "000000" at bounding box center [96, 115] width 22 height 7
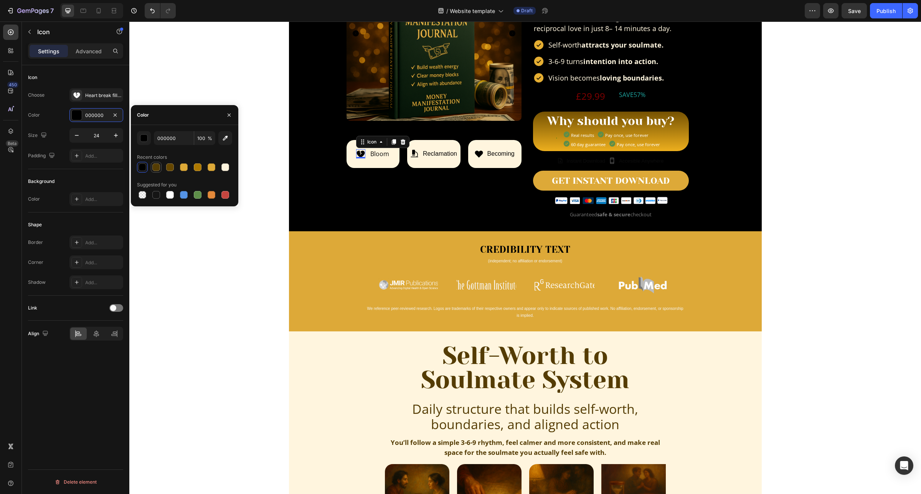
click at [157, 170] on div at bounding box center [156, 167] width 8 height 8
type input "543C04"
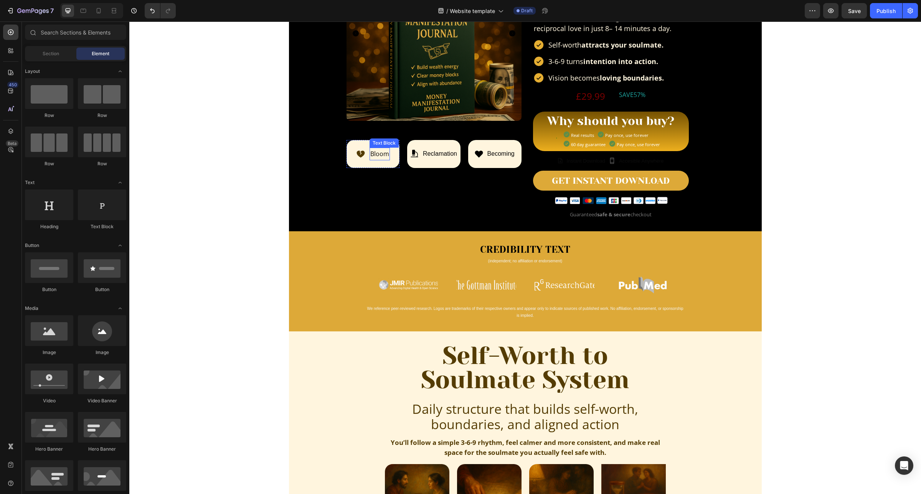
click at [377, 153] on p "Bloom" at bounding box center [379, 153] width 19 height 11
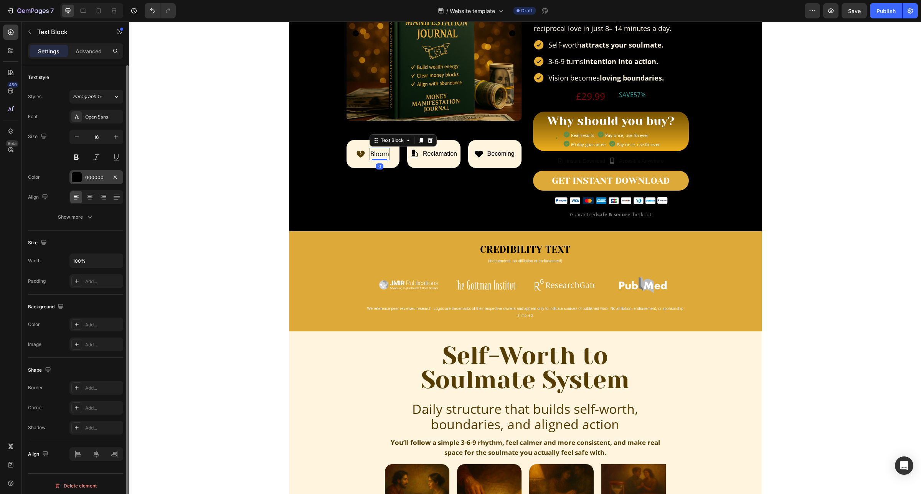
click at [104, 175] on div "000000" at bounding box center [96, 177] width 22 height 7
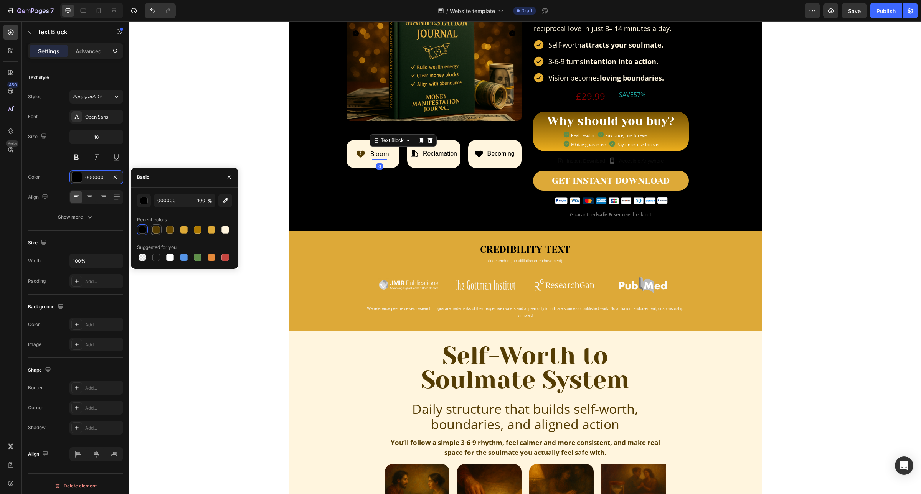
click at [158, 231] on div at bounding box center [156, 230] width 8 height 8
type input "543C04"
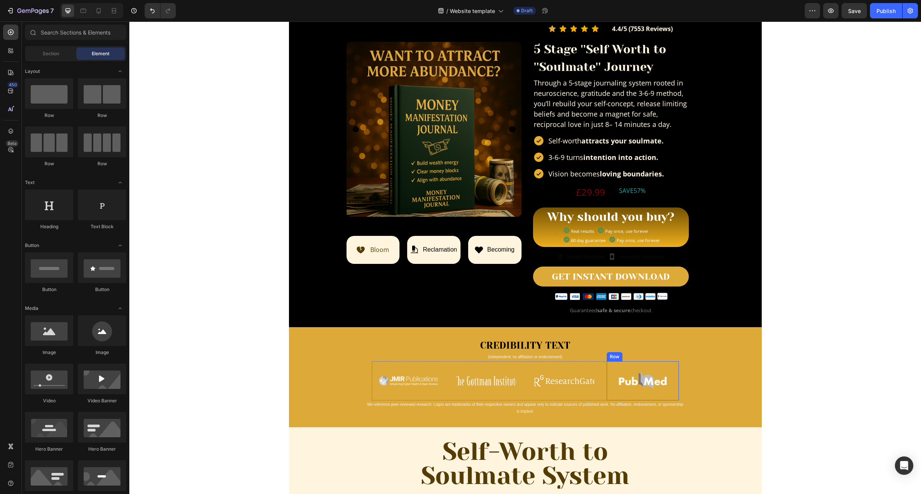
scroll to position [144, 0]
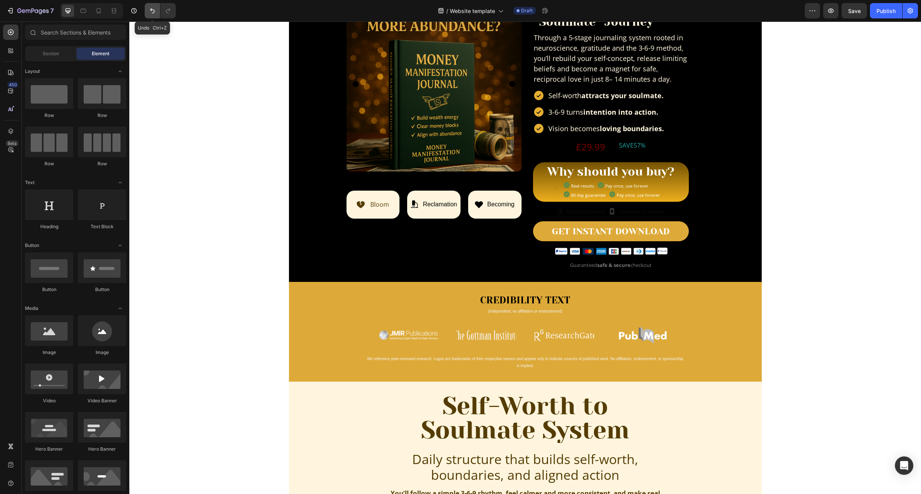
click at [153, 15] on button "Undo/Redo" at bounding box center [152, 10] width 15 height 15
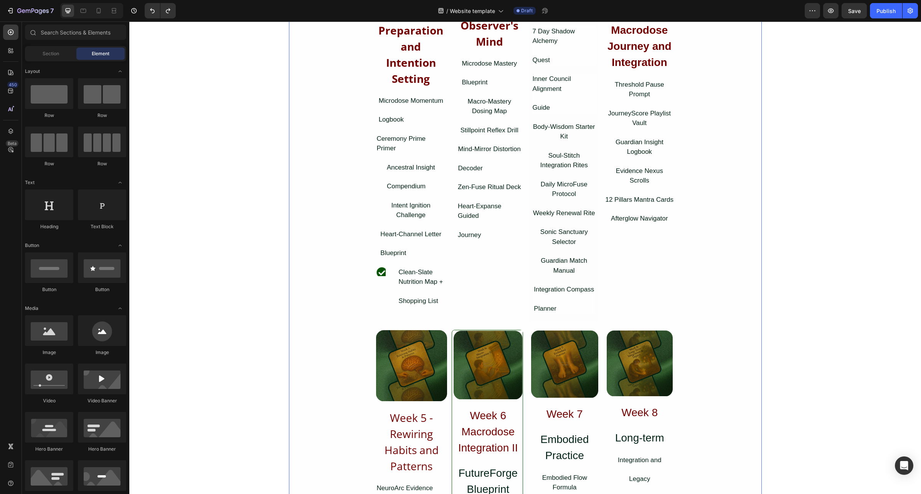
scroll to position [1951, 0]
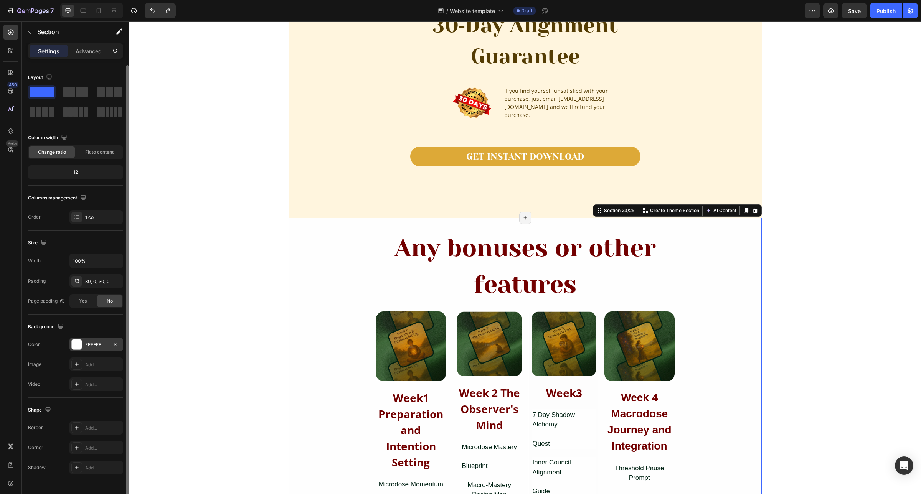
click at [93, 345] on div "FEFEFE" at bounding box center [96, 344] width 22 height 7
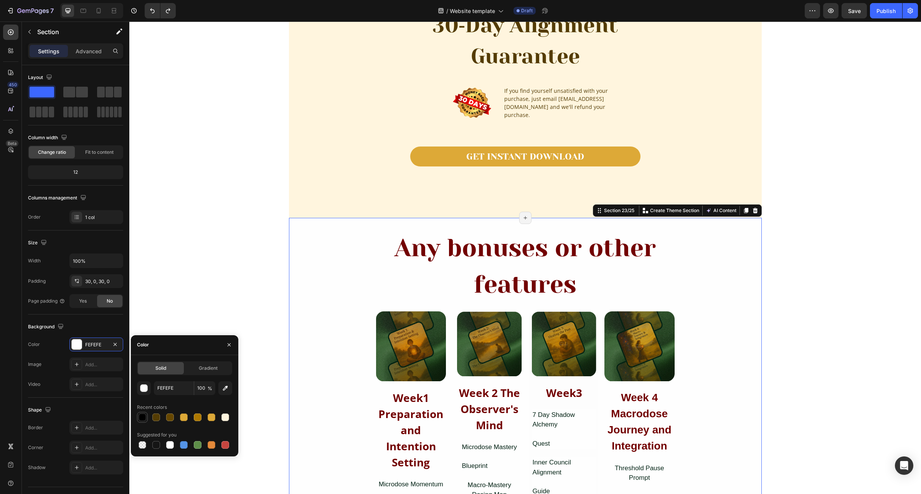
click at [140, 419] on div at bounding box center [142, 418] width 8 height 8
type input "000000"
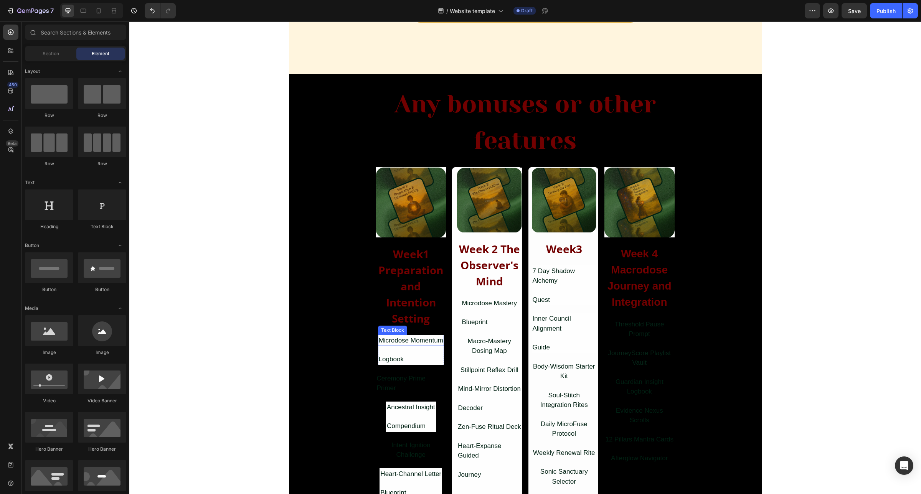
scroll to position [2335, 0]
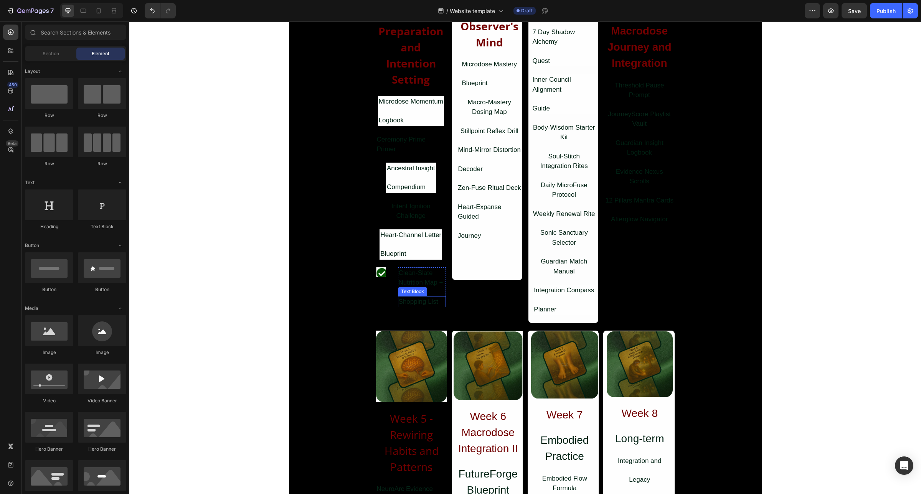
click at [400, 303] on div "Shopping List" at bounding box center [422, 302] width 48 height 12
click at [405, 275] on div "Clean-Slate Nutrition Map +" at bounding box center [422, 277] width 48 height 21
click at [398, 277] on div "Row" at bounding box center [422, 278] width 48 height 23
click at [426, 244] on div "Heart-Channel Letter Text Block Blueprint Text Block" at bounding box center [410, 244] width 63 height 30
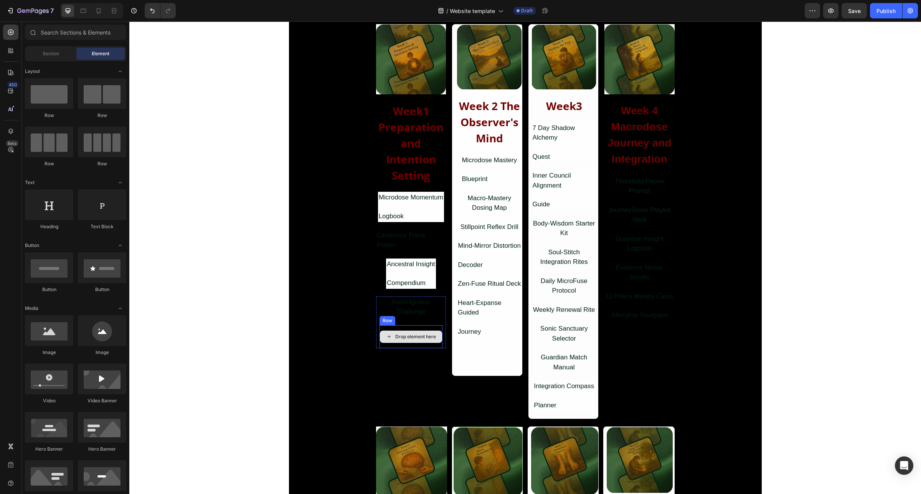
click at [419, 332] on div "Drop element here" at bounding box center [411, 337] width 62 height 12
click at [430, 326] on div "Drop element here" at bounding box center [410, 336] width 63 height 23
click at [418, 310] on div "Intent Ignition Challenge" at bounding box center [411, 307] width 70 height 21
click at [427, 299] on div "Drop element here" at bounding box center [410, 308] width 63 height 23
click at [424, 284] on div "Compendium" at bounding box center [411, 283] width 50 height 12
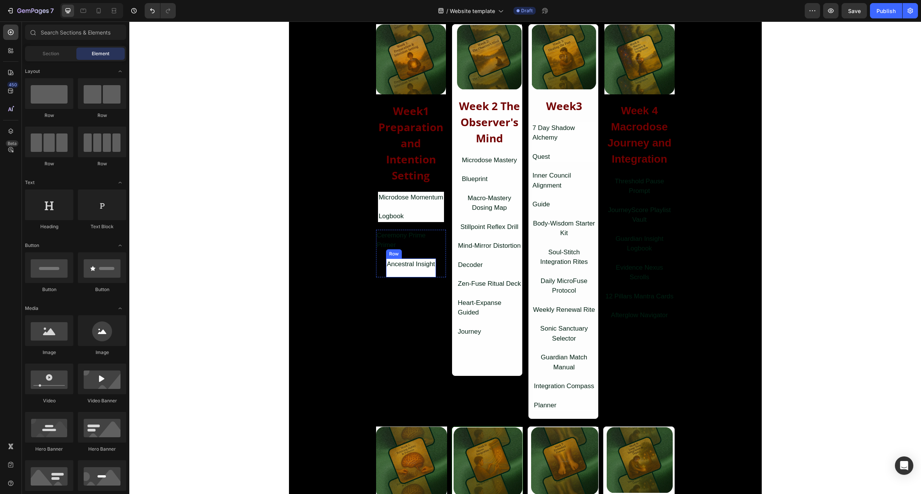
click at [421, 271] on div "Ancestral Insight Text Block" at bounding box center [411, 268] width 50 height 19
click at [430, 239] on div "Ceremony Prime Primer" at bounding box center [411, 240] width 70 height 21
click at [429, 233] on div "Drop element here" at bounding box center [410, 241] width 63 height 23
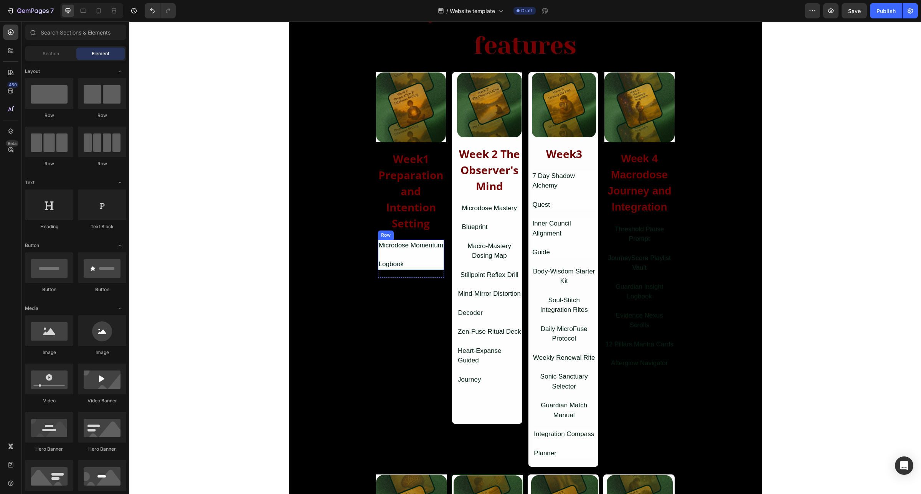
click at [419, 256] on div "Microdose Momentum Text Block Logbook Text Block" at bounding box center [411, 255] width 66 height 30
click at [418, 240] on div "Drop element here" at bounding box center [410, 251] width 63 height 23
click at [421, 240] on div "Drop element here" at bounding box center [410, 251] width 63 height 23
click at [417, 220] on strong "Week1 Preparation and Intention Setting" at bounding box center [410, 191] width 65 height 79
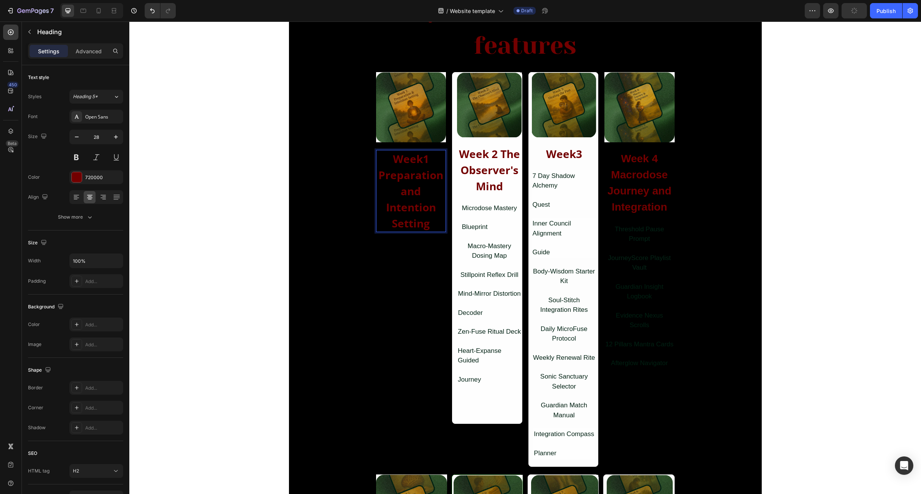
click at [429, 226] on p "Week1 Preparation and Intention Setting" at bounding box center [411, 191] width 69 height 81
drag, startPoint x: 429, startPoint y: 226, endPoint x: 386, endPoint y: 162, distance: 77.1
click at [386, 162] on p "Week1 Preparation and Intention Setting" at bounding box center [411, 191] width 69 height 81
click at [494, 160] on strong "Week 2 The Observer's Mind" at bounding box center [489, 170] width 61 height 47
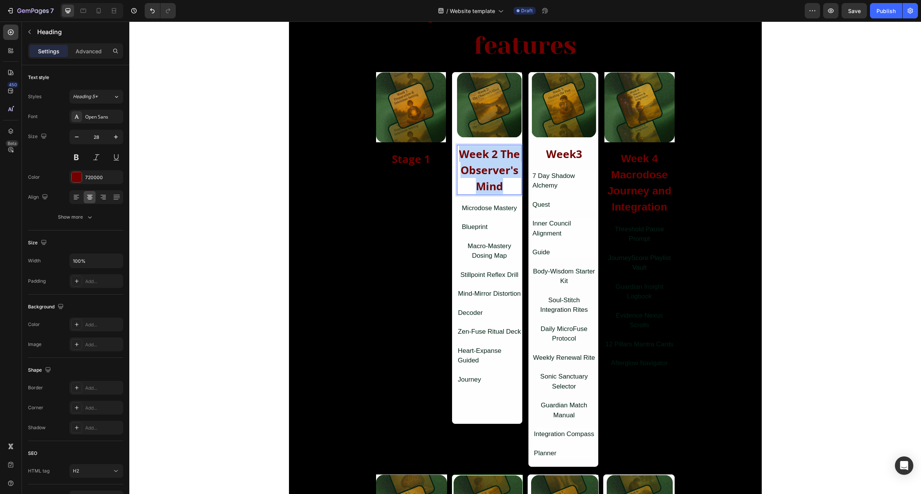
click at [494, 160] on strong "Week 2 The Observer's Mind" at bounding box center [489, 170] width 61 height 47
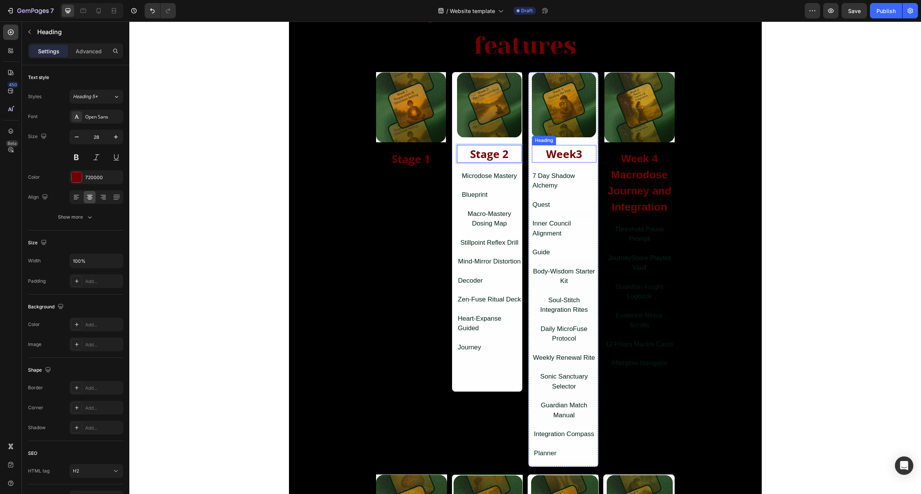
click at [565, 156] on strong "Week3" at bounding box center [564, 154] width 36 height 15
click at [641, 179] on strong "Week 4 Macrodose Journey and Integration" at bounding box center [639, 183] width 64 height 60
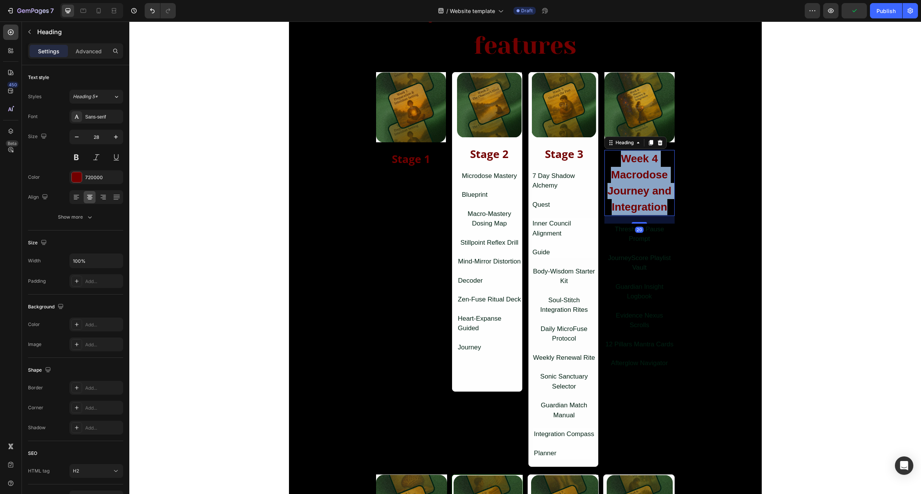
click at [641, 179] on strong "Week 4 Macrodose Journey and Integration" at bounding box center [639, 183] width 64 height 60
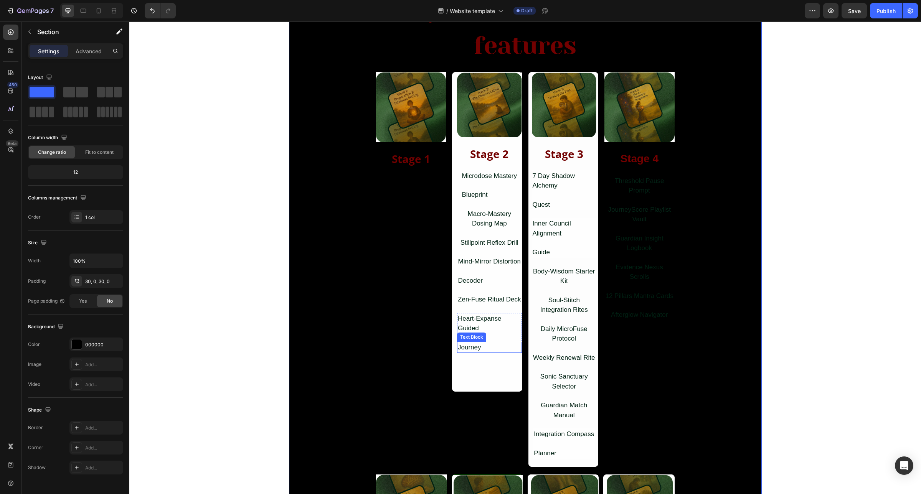
click at [470, 353] on div "Journey" at bounding box center [489, 348] width 65 height 12
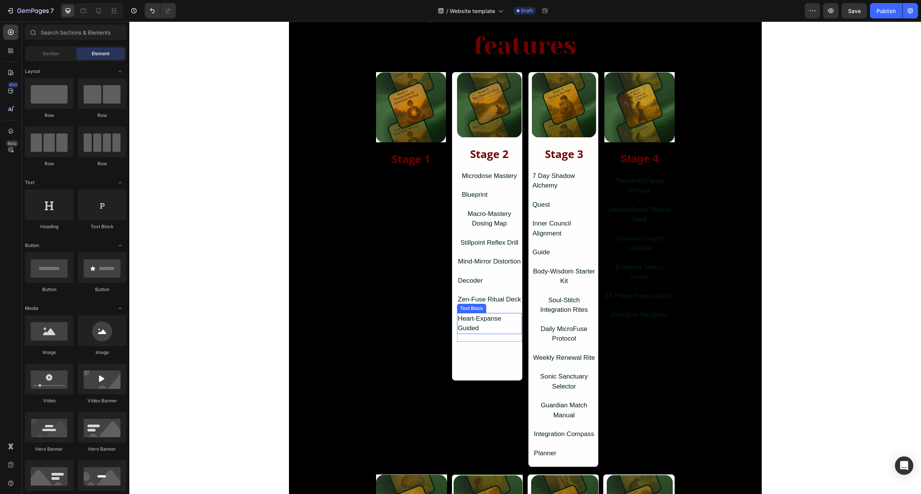
click at [470, 331] on div "Heart-Expanse Guided" at bounding box center [489, 323] width 65 height 21
click at [478, 296] on div "Zen-Fuse Ritual Deck" at bounding box center [489, 300] width 65 height 12
click at [470, 277] on div "Decoder" at bounding box center [489, 281] width 64 height 12
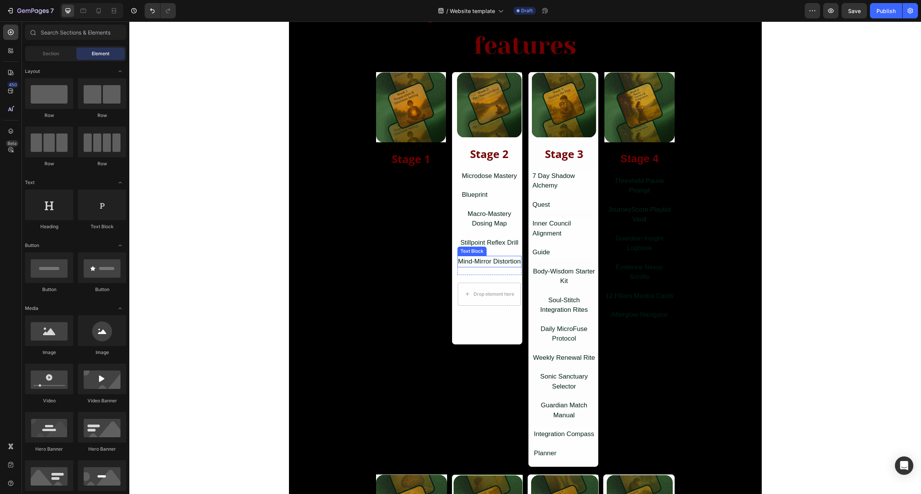
click at [484, 261] on div "Mind-Mirror Distortion" at bounding box center [489, 262] width 64 height 12
click at [491, 290] on div "Drop element here" at bounding box center [489, 298] width 63 height 23
click at [498, 277] on div "Drop element here" at bounding box center [489, 267] width 63 height 23
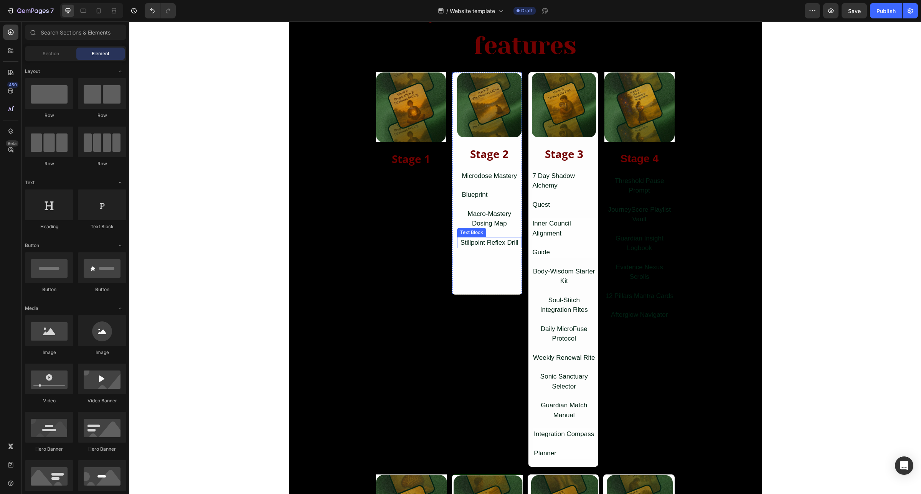
click at [492, 234] on div "Image ⁠⁠⁠⁠⁠⁠⁠ Stage 2 Heading Microdose Mastery Text Block Blueprint Text Block…" at bounding box center [489, 164] width 65 height 183
click at [488, 219] on div "Macro-Mastery Dosing Map" at bounding box center [489, 218] width 65 height 21
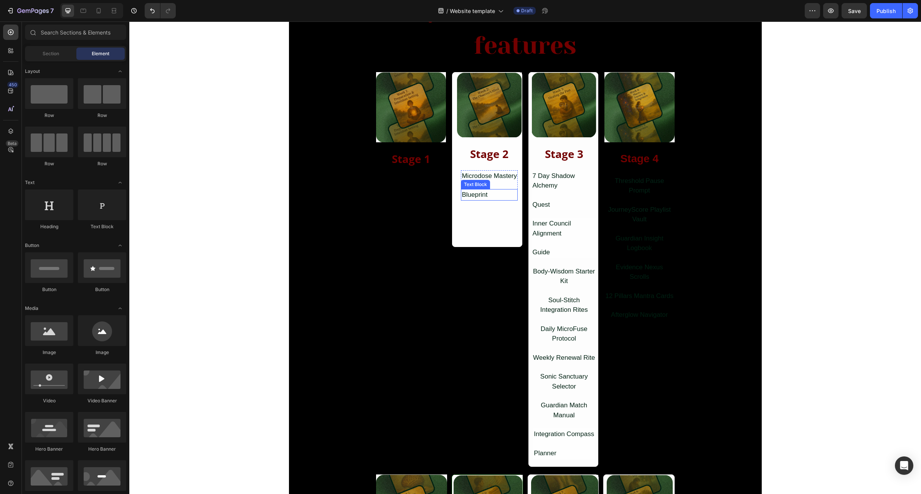
click at [481, 198] on div "Blueprint" at bounding box center [489, 195] width 57 height 12
click at [495, 179] on div "Microdose Mastery" at bounding box center [489, 176] width 57 height 12
click at [497, 176] on div "Drop element here" at bounding box center [489, 182] width 62 height 12
click at [492, 171] on div "Drop element here" at bounding box center [489, 181] width 63 height 23
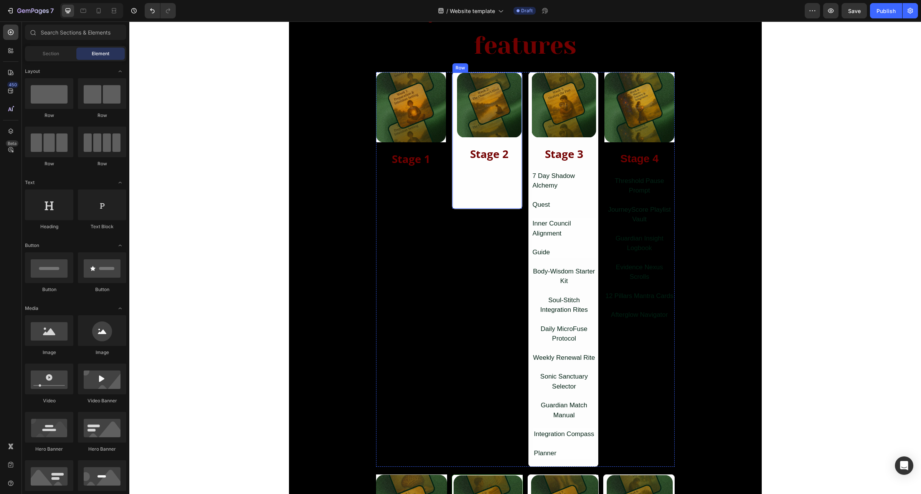
click at [478, 189] on div "Image ⁠⁠⁠⁠⁠⁠⁠ Stage 2 Heading Row" at bounding box center [487, 140] width 70 height 137
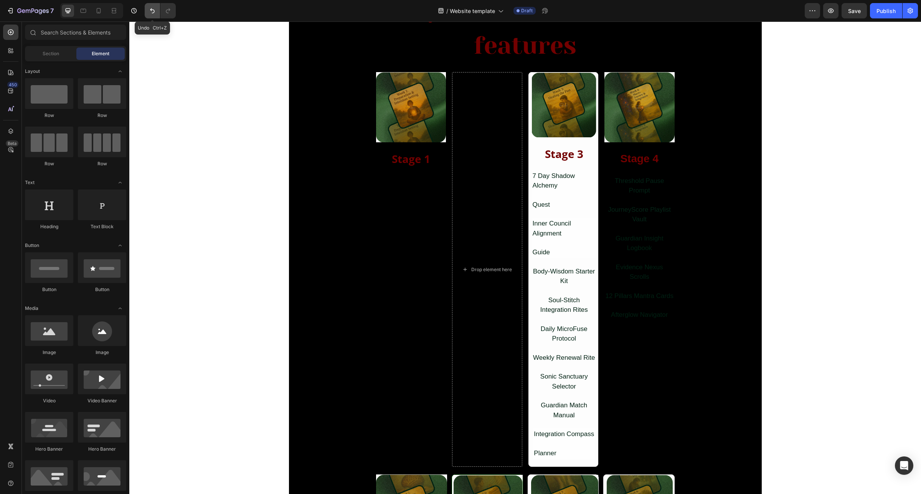
click at [152, 15] on button "Undo/Redo" at bounding box center [152, 10] width 15 height 15
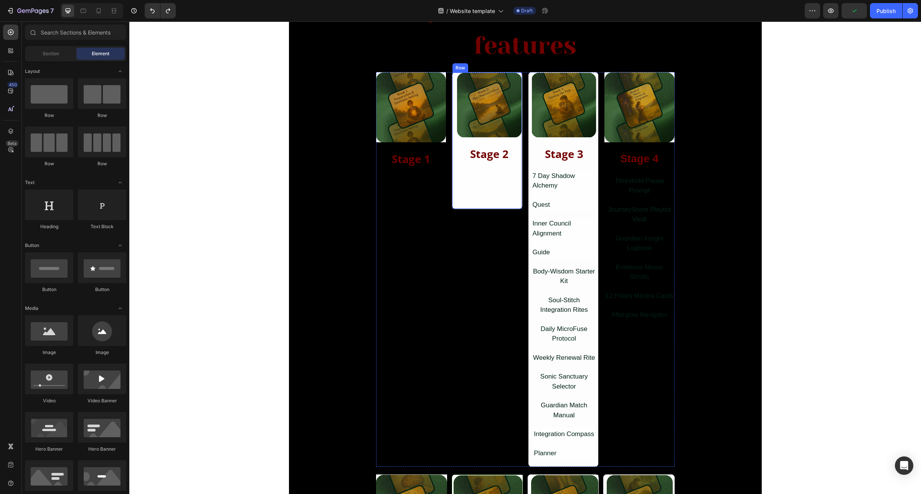
click at [461, 178] on div "Image Stage 2 Heading Row" at bounding box center [487, 140] width 70 height 137
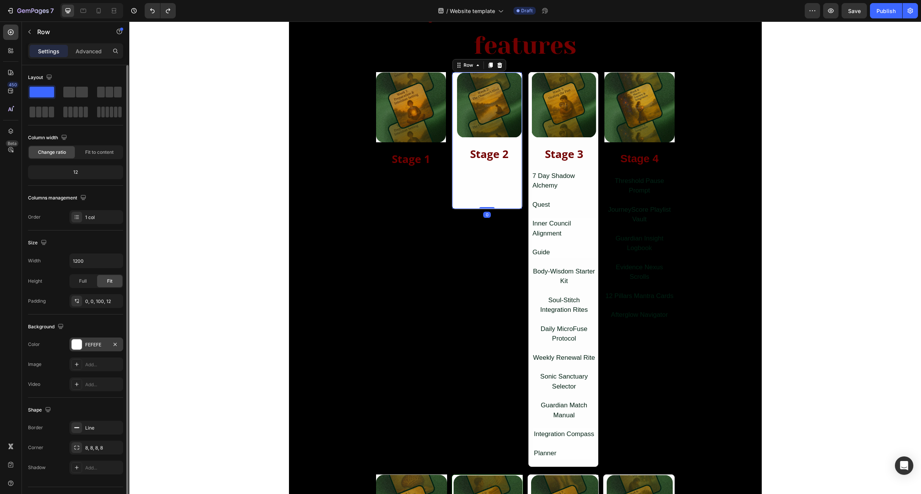
click at [92, 346] on div "FEFEFE" at bounding box center [96, 344] width 22 height 7
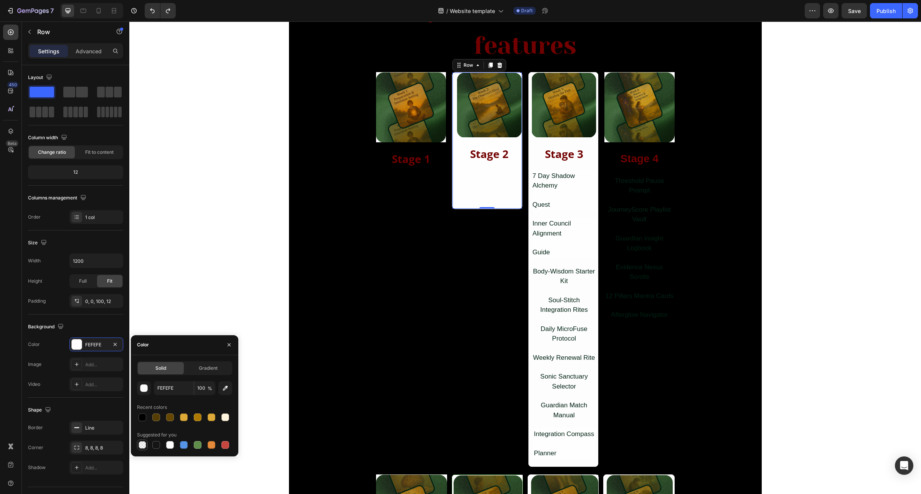
click at [143, 441] on div at bounding box center [142, 445] width 8 height 8
type input "000000"
type input "0"
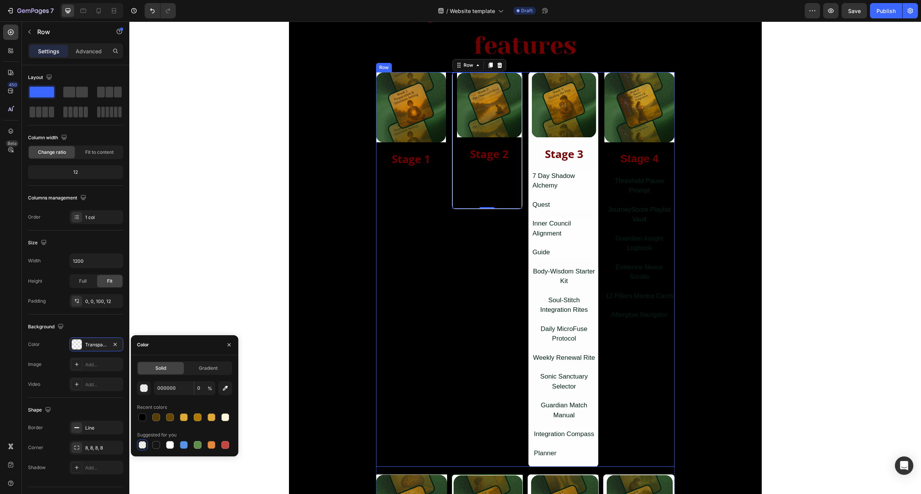
click at [403, 247] on div "Image ⁠⁠⁠⁠⁠⁠⁠ Stage 1 Heading Row" at bounding box center [411, 269] width 70 height 395
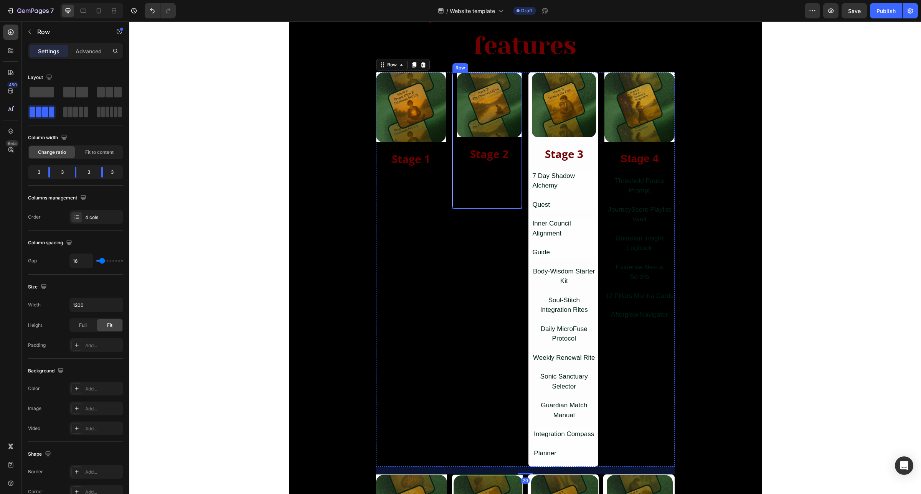
click at [459, 183] on div "Image Stage 2 Heading Row" at bounding box center [487, 140] width 70 height 137
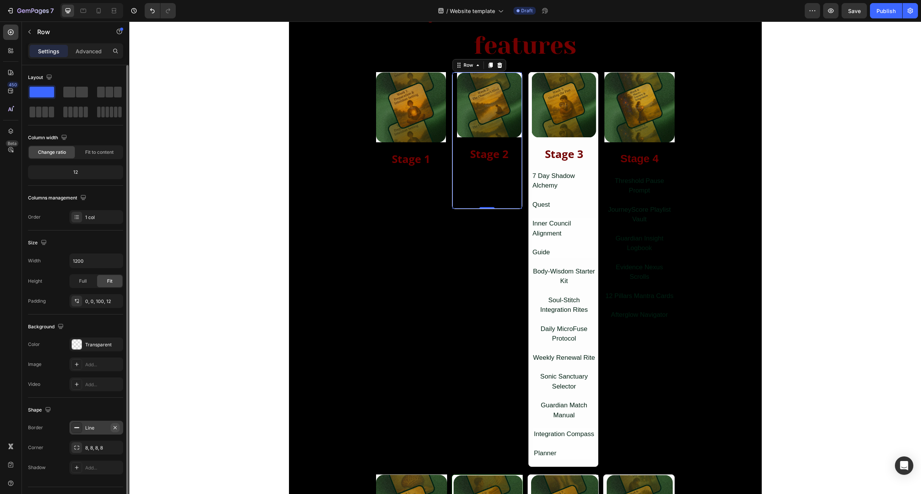
scroll to position [18, 0]
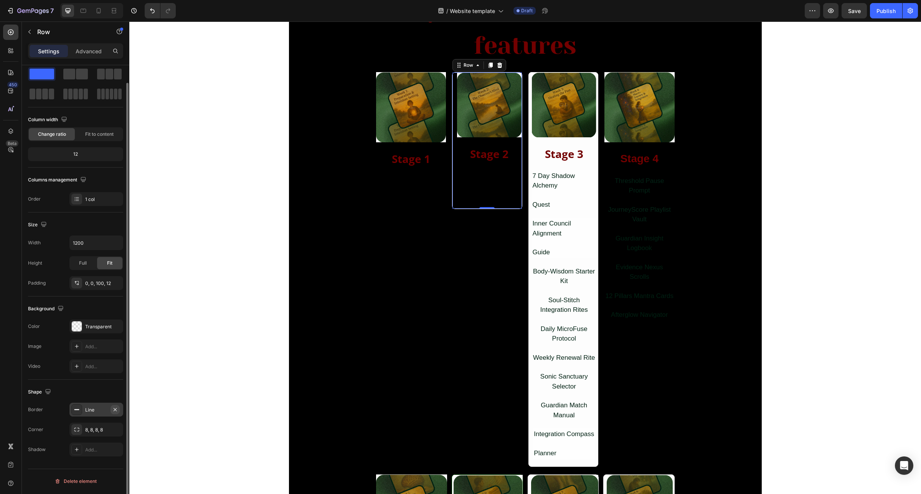
click at [116, 411] on icon "button" at bounding box center [115, 410] width 6 height 6
click at [117, 430] on icon "button" at bounding box center [115, 430] width 6 height 6
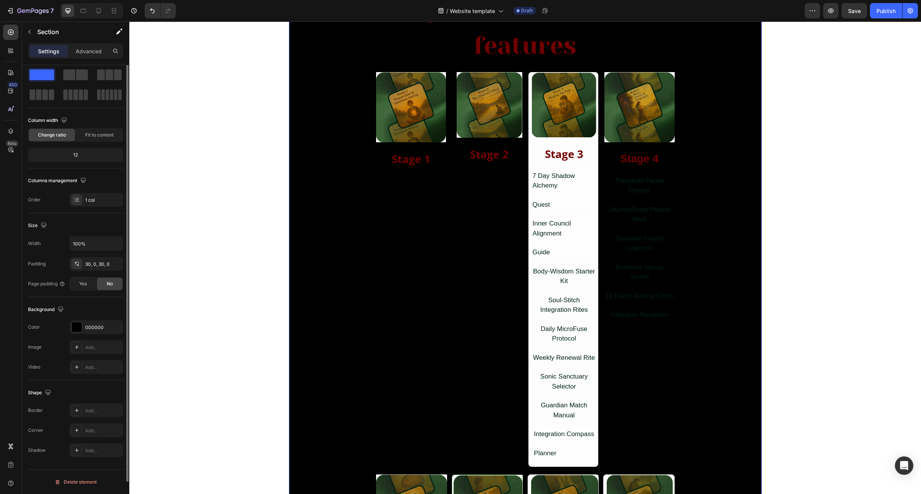
scroll to position [0, 0]
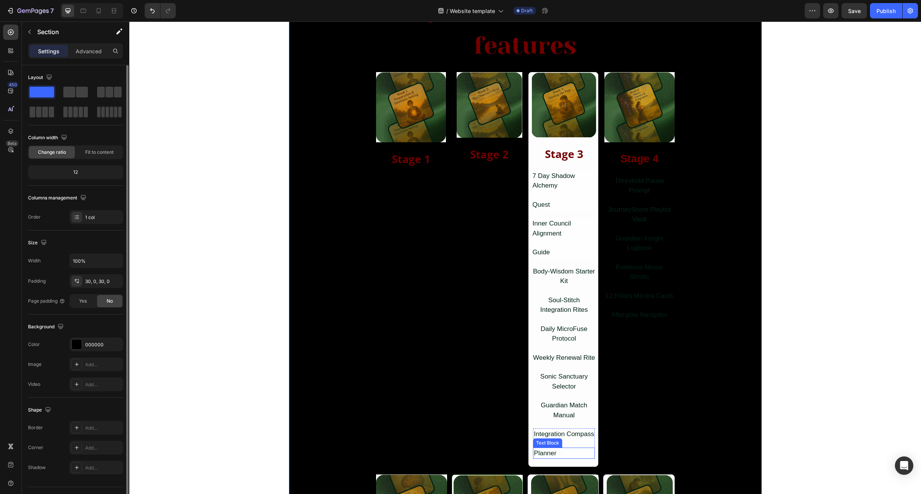
click at [544, 455] on div "Planner" at bounding box center [564, 454] width 62 height 12
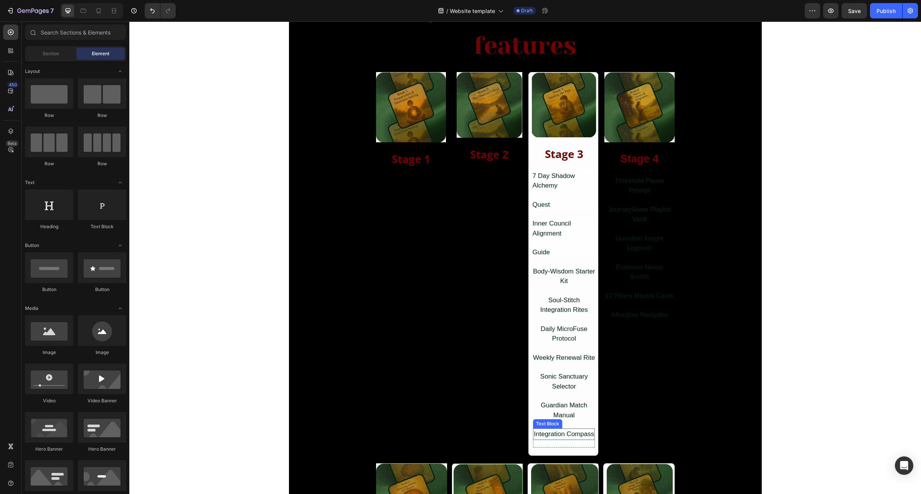
click at [552, 434] on div "Integration Compass" at bounding box center [564, 435] width 62 height 12
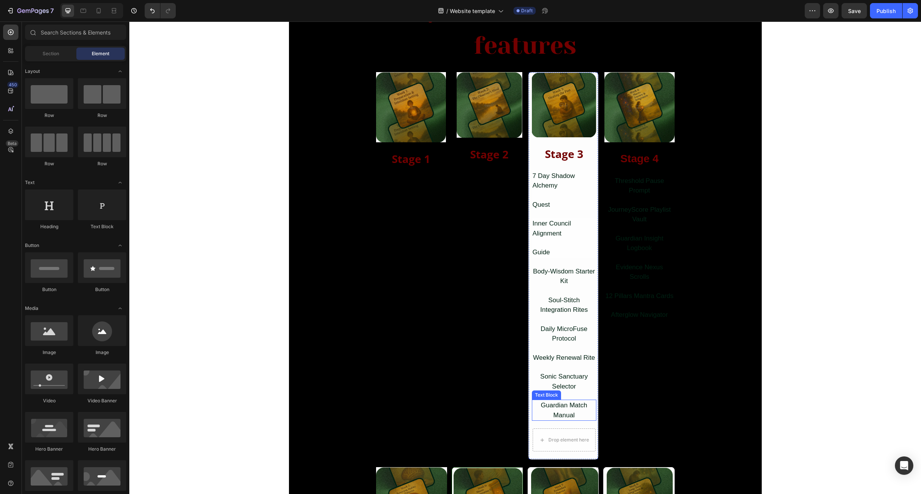
click at [556, 411] on div "Guardian Match Manual" at bounding box center [564, 410] width 65 height 21
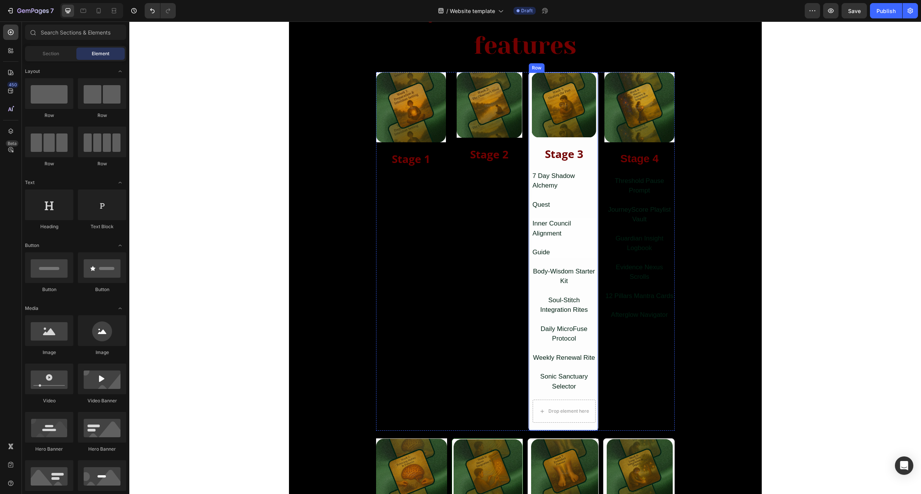
click at [556, 383] on div "Sonic Sanctuary Selector" at bounding box center [564, 381] width 65 height 21
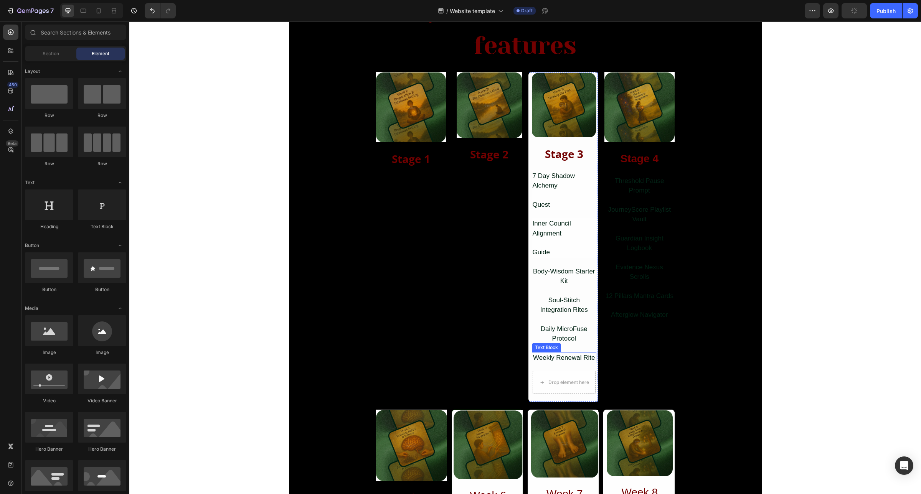
click at [557, 356] on div "Weekly Renewal Rite" at bounding box center [564, 358] width 65 height 12
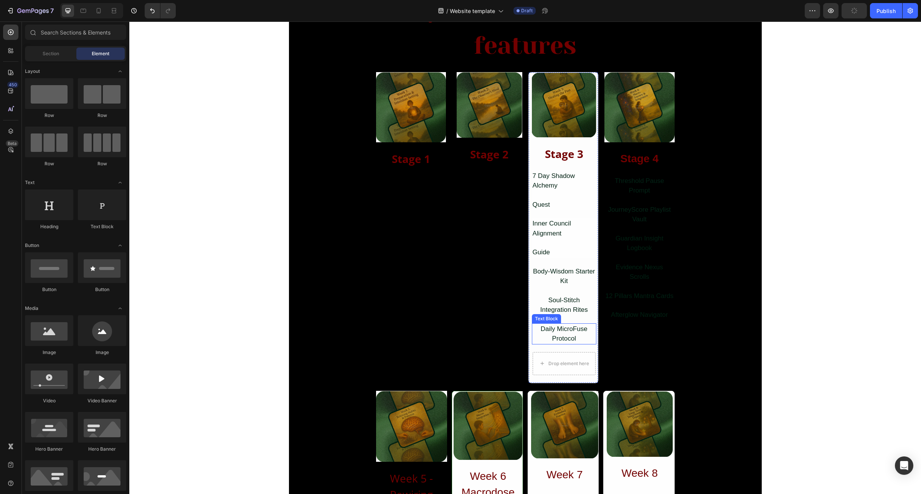
click at [561, 333] on div "Daily MicroFuse Protocol" at bounding box center [564, 333] width 65 height 21
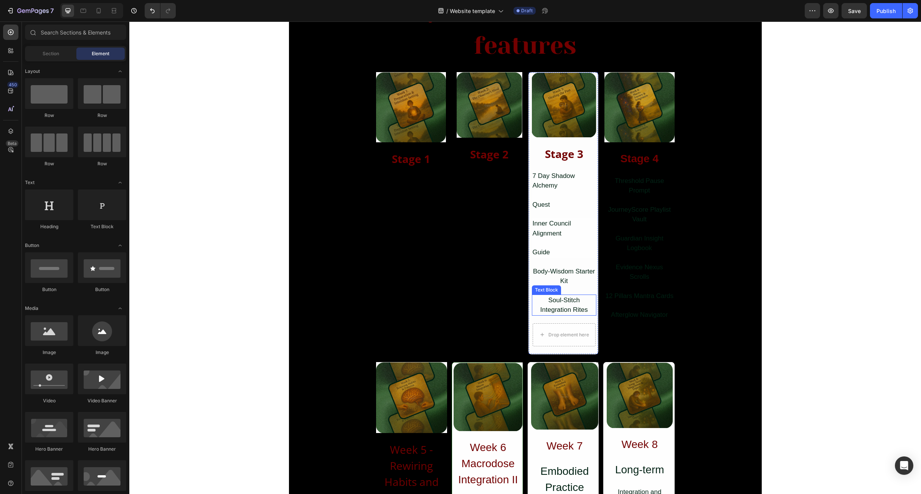
click at [557, 302] on div "Soul-Stitch Integration Rites" at bounding box center [564, 305] width 65 height 21
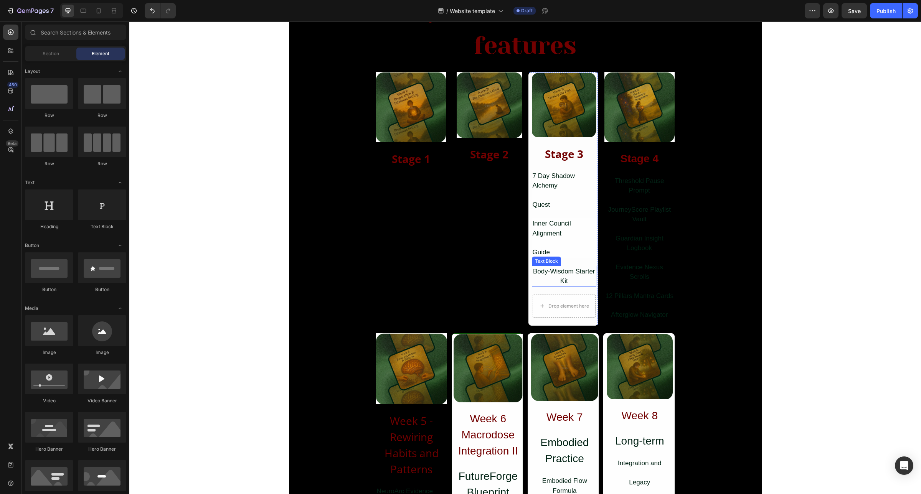
click at [559, 277] on div "Body-Wisdom Starter Kit" at bounding box center [564, 276] width 65 height 21
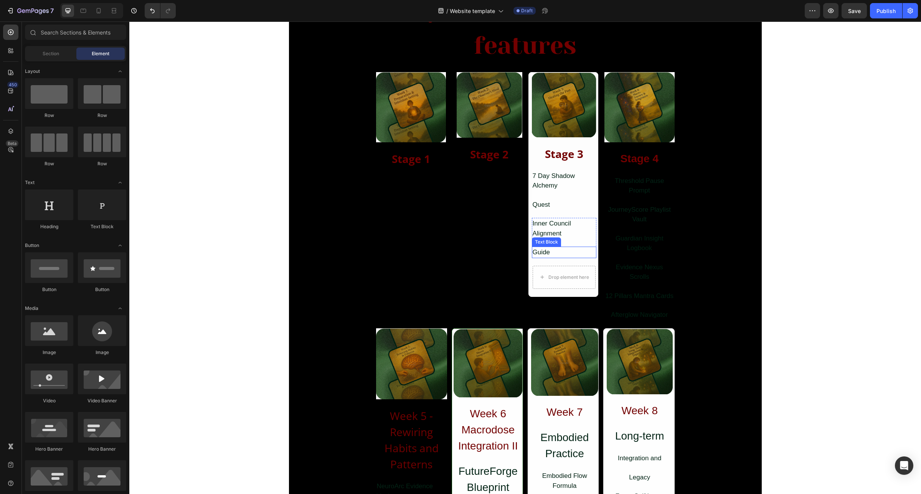
click at [551, 252] on div "Guide" at bounding box center [564, 253] width 65 height 12
click at [557, 223] on div "Inner Council Alignment" at bounding box center [564, 228] width 65 height 21
click at [556, 198] on div "7 Day Shadow Alchemy Text Block Quest Text Block" at bounding box center [564, 190] width 65 height 40
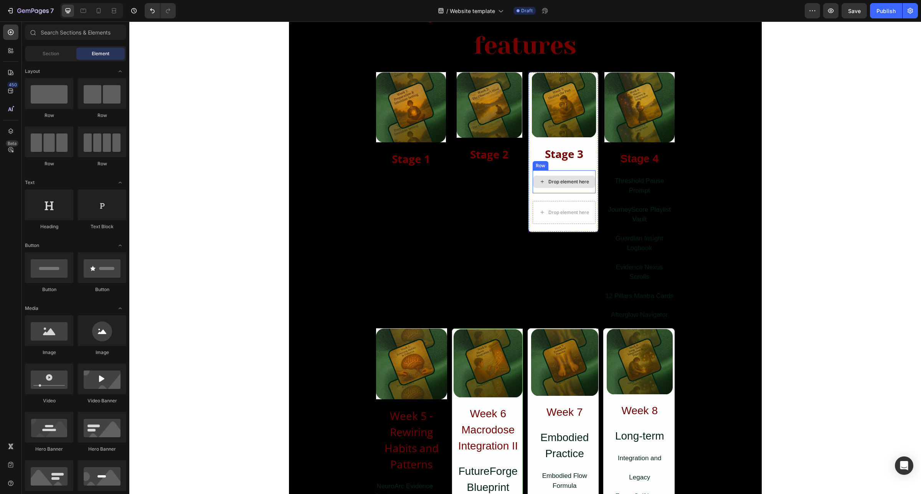
click at [536, 192] on div "Drop element here" at bounding box center [564, 181] width 63 height 23
click at [539, 192] on div "Drop element here" at bounding box center [564, 181] width 63 height 23
click at [542, 171] on div "Image ⁠⁠⁠⁠⁠⁠⁠ Stage 3 Heading Row" at bounding box center [563, 125] width 70 height 106
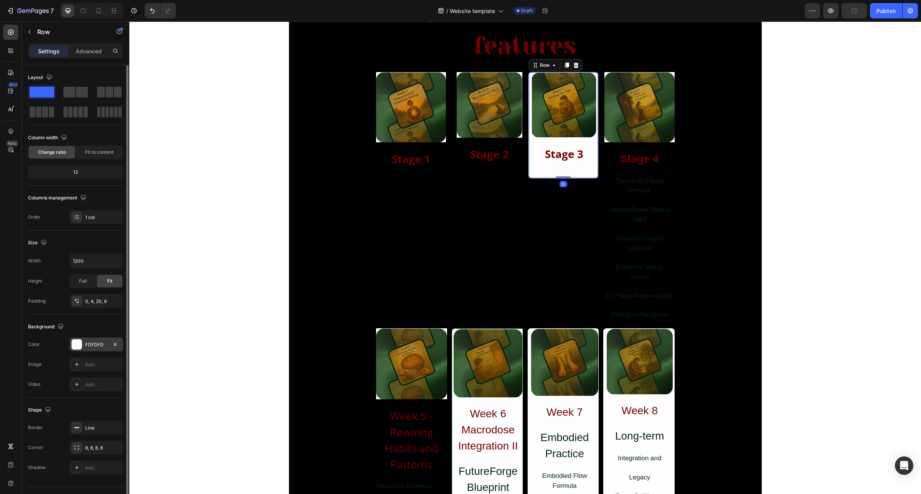
click at [99, 347] on div "FDFDFD" at bounding box center [96, 344] width 22 height 7
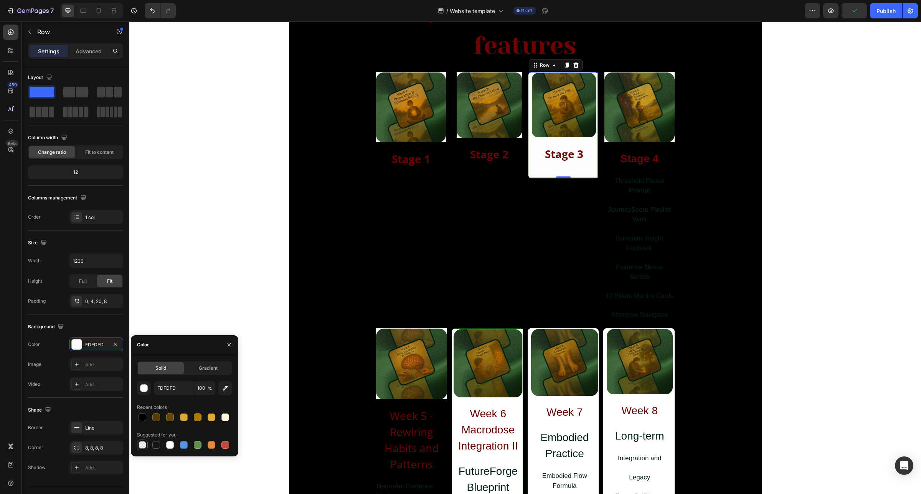
click at [140, 444] on div at bounding box center [142, 445] width 8 height 8
type input "000000"
type input "0"
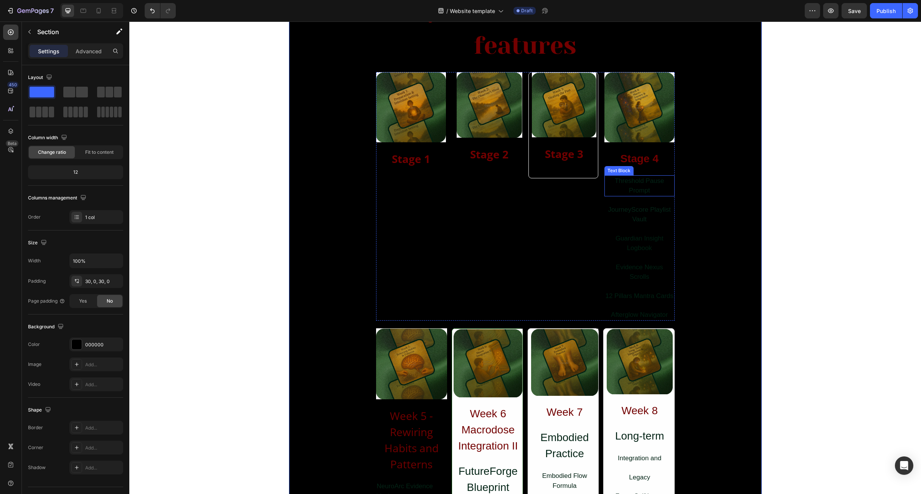
click at [635, 182] on div "Threshold Pause Prompt" at bounding box center [639, 185] width 70 height 21
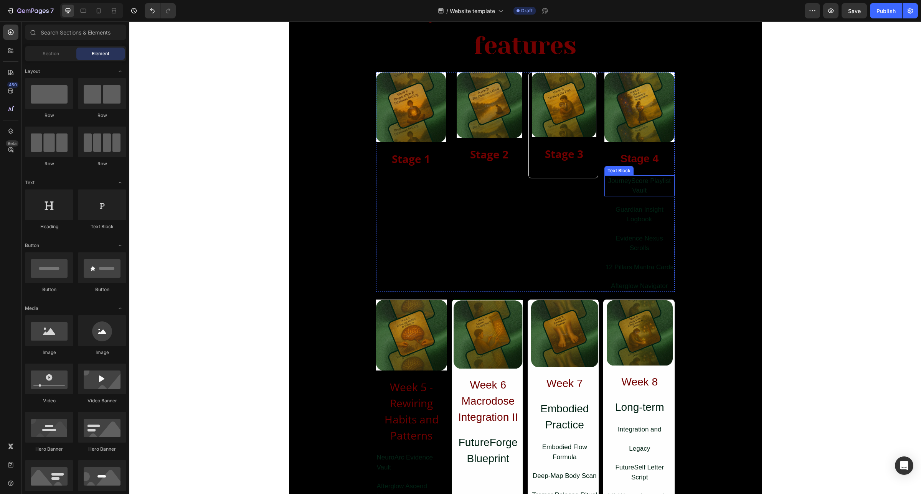
click at [638, 185] on div "JourneyScore Playlist Vault" at bounding box center [639, 185] width 70 height 21
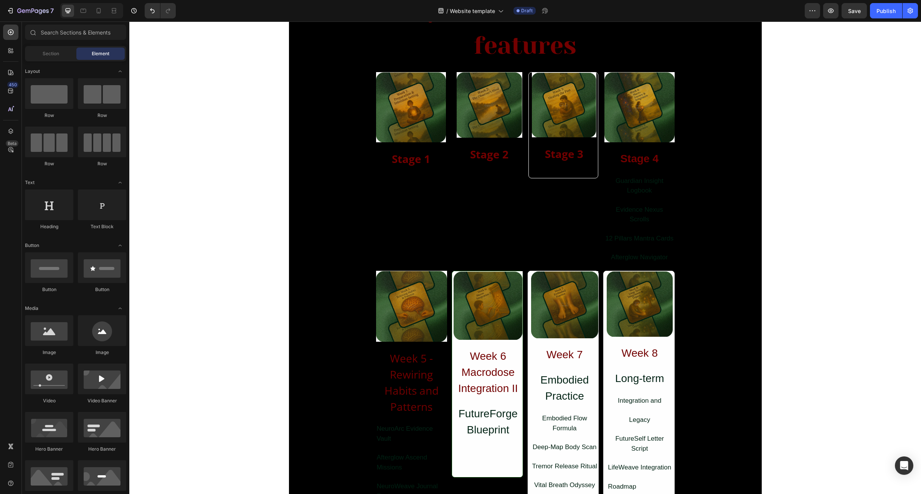
click at [638, 185] on div "Guardian Insight Logbook" at bounding box center [639, 185] width 70 height 21
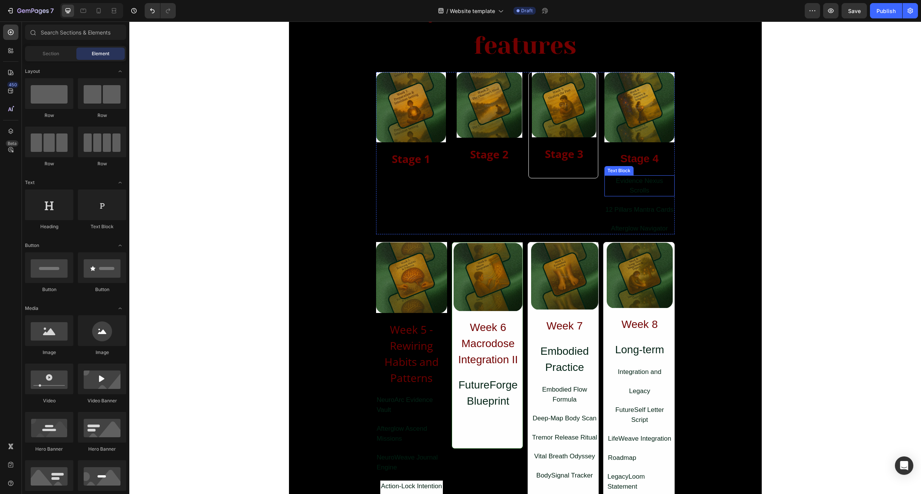
click at [637, 185] on div "Evidence Nexus Scrolls" at bounding box center [639, 185] width 70 height 21
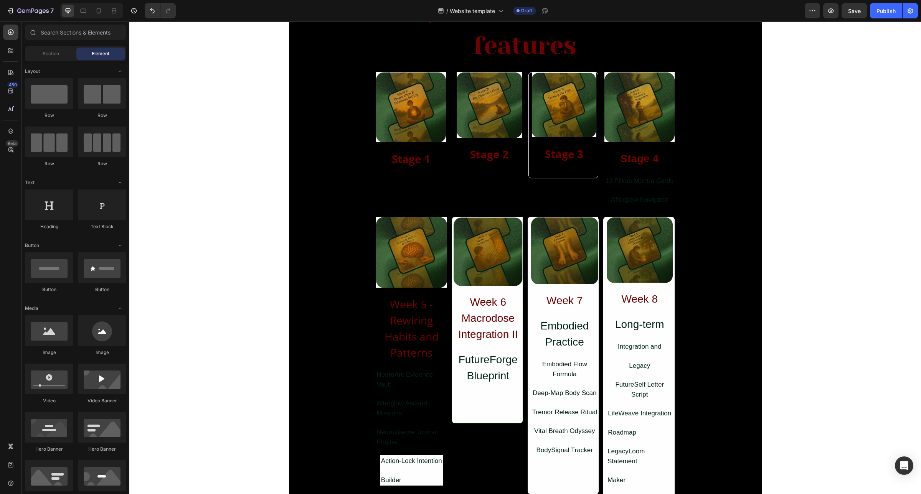
click at [637, 185] on div "12 Pillars Mantra Cards" at bounding box center [639, 181] width 70 height 12
click at [637, 181] on div "Afterglow Navigator" at bounding box center [639, 181] width 70 height 12
click at [586, 173] on div "Image ⁠⁠⁠⁠⁠⁠⁠ Stage 3 Heading Row" at bounding box center [563, 125] width 70 height 106
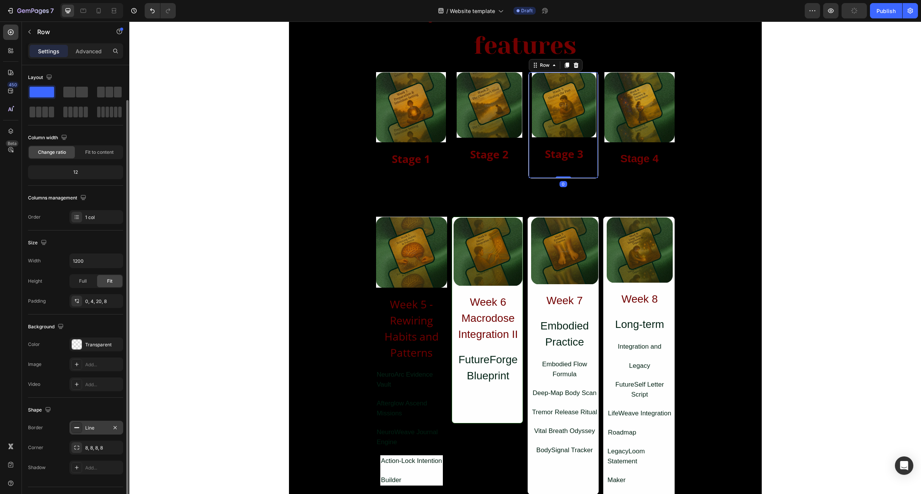
scroll to position [18, 0]
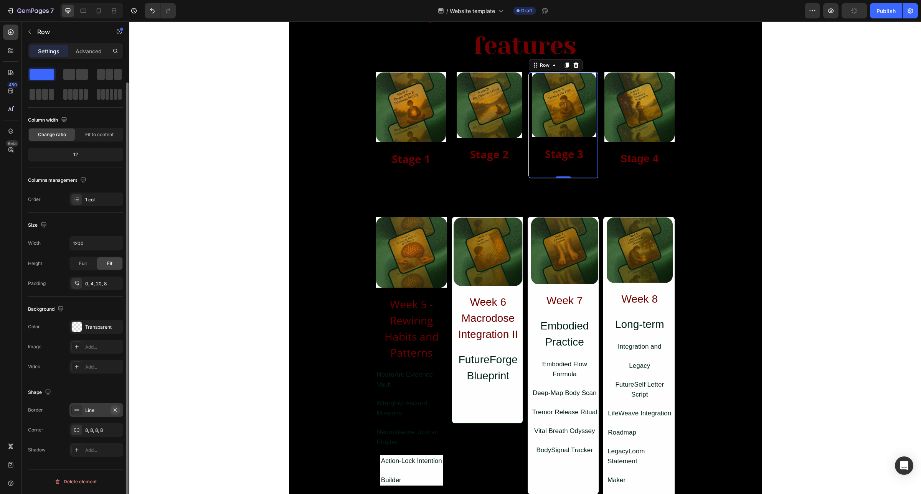
click at [117, 411] on icon "button" at bounding box center [115, 410] width 6 height 6
click at [115, 430] on icon "button" at bounding box center [115, 429] width 3 height 3
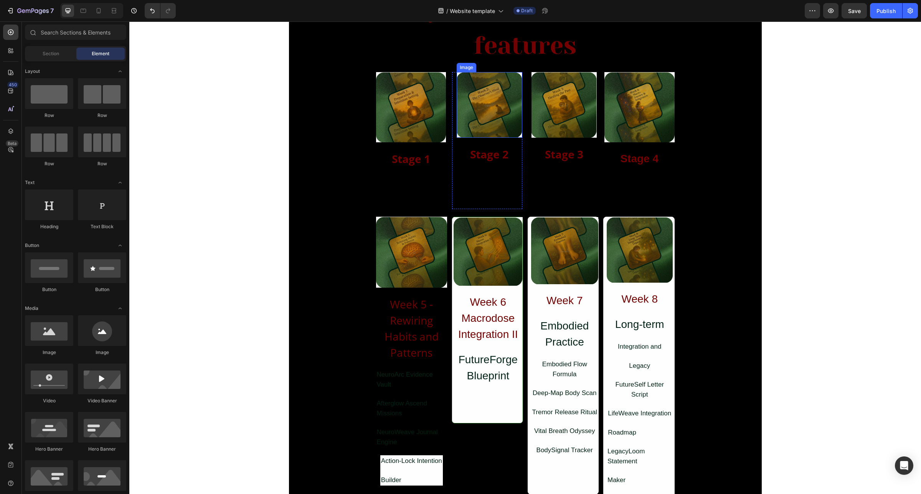
click at [478, 104] on img at bounding box center [490, 105] width 66 height 66
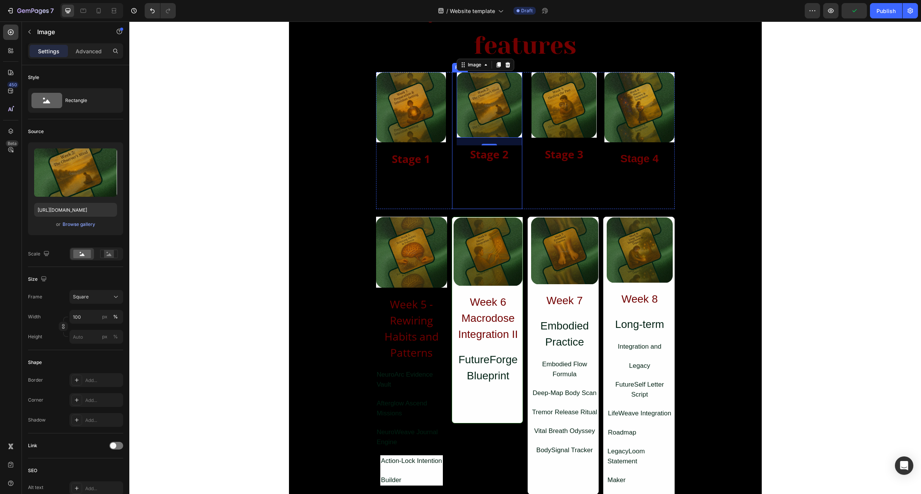
click at [461, 193] on div "Image 20 Stage 2 Heading Row" at bounding box center [487, 140] width 70 height 137
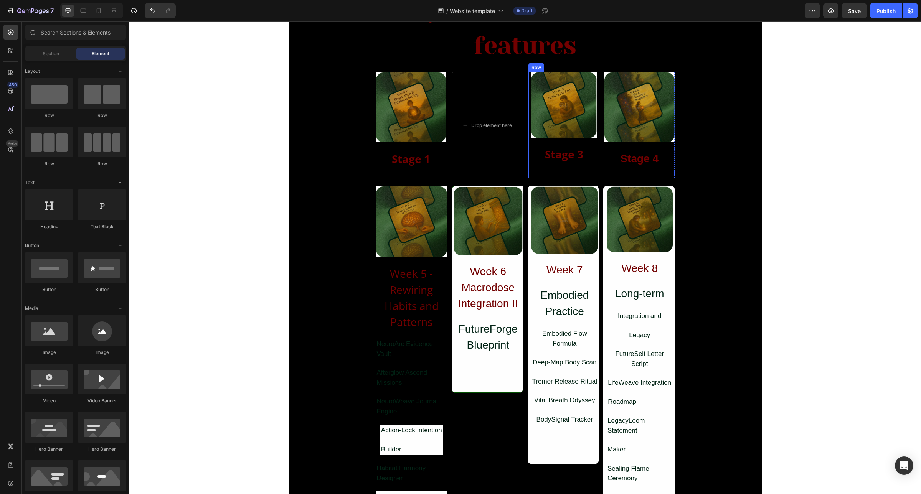
click at [548, 172] on div "Image ⁠⁠⁠⁠⁠⁠⁠ Stage 3 Heading Row" at bounding box center [563, 125] width 70 height 106
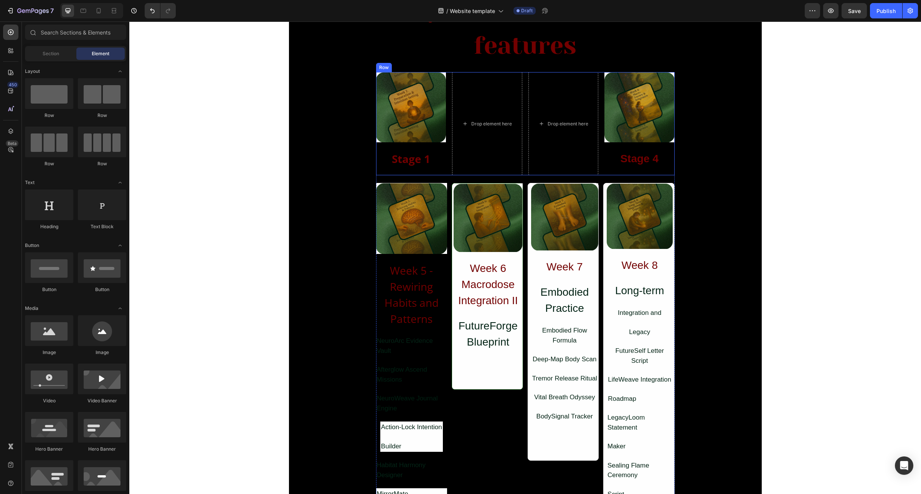
click at [604, 169] on div "Image ⁠⁠⁠⁠⁠⁠⁠ Stage 4 Heading" at bounding box center [639, 123] width 70 height 103
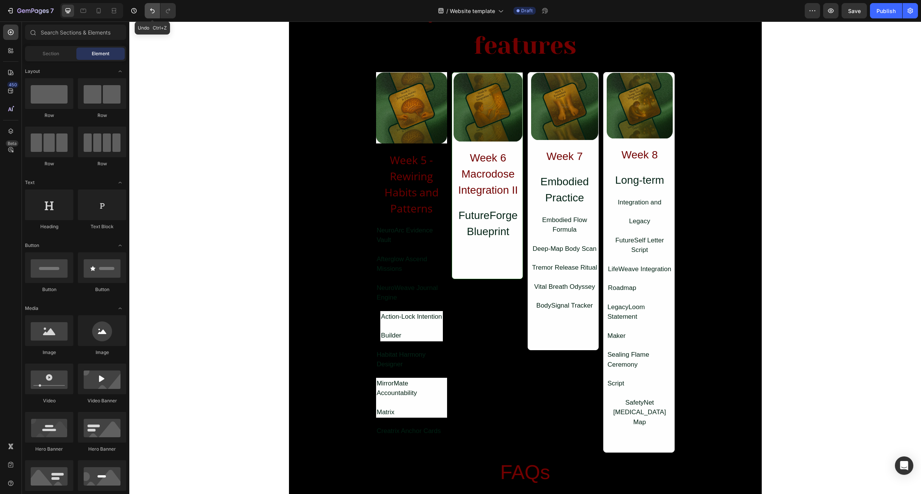
click at [153, 10] on icon "Undo/Redo" at bounding box center [152, 10] width 5 height 5
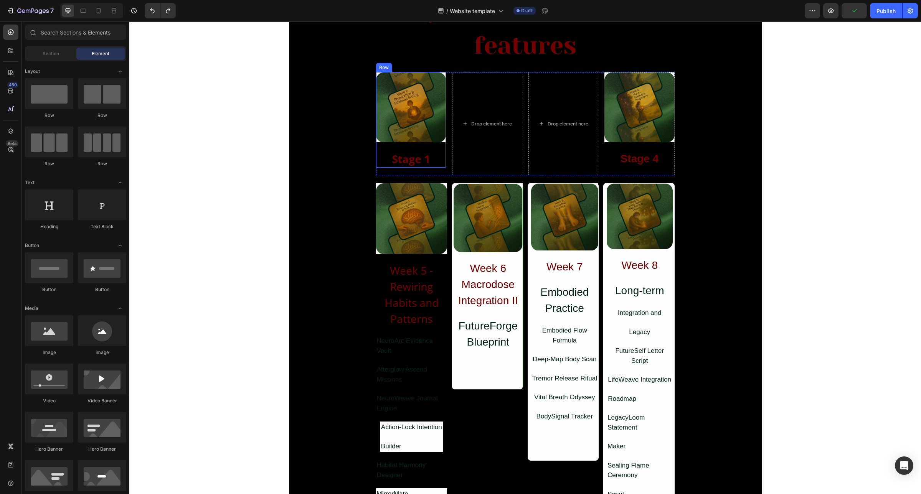
click at [414, 146] on div "Image Stage 1 Heading" at bounding box center [411, 120] width 70 height 96
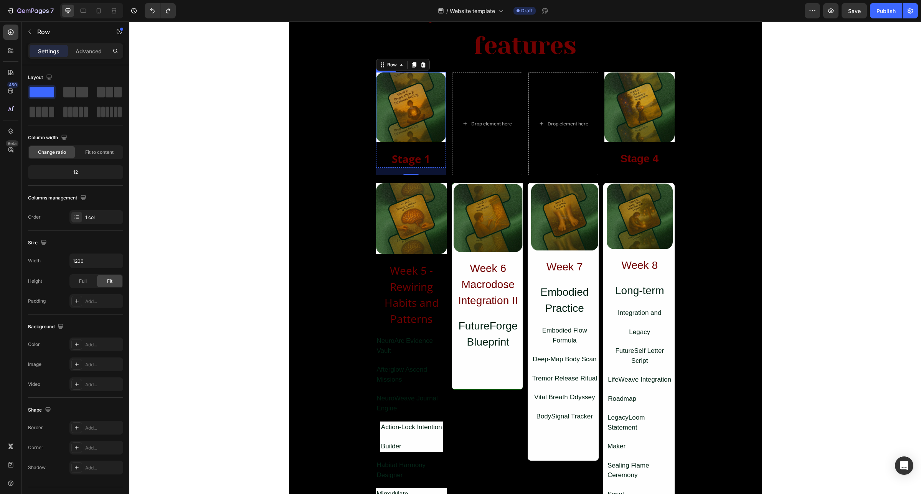
click at [396, 111] on img at bounding box center [411, 107] width 70 height 70
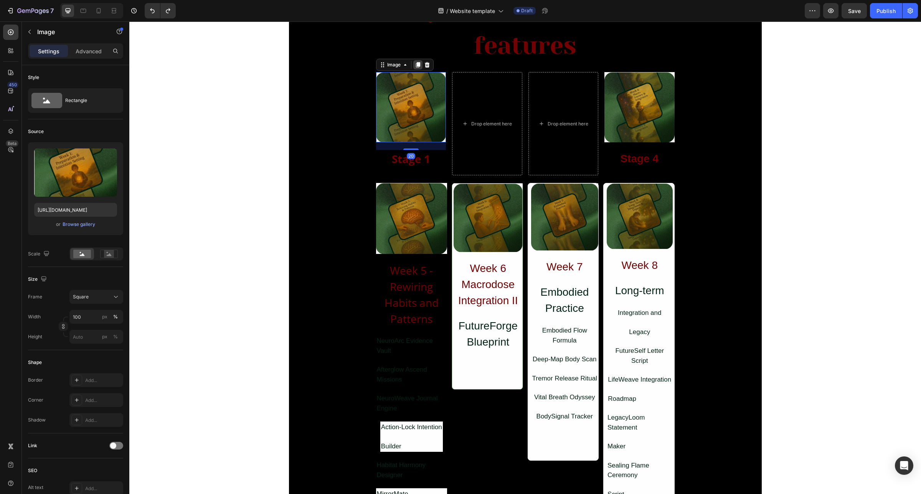
click at [415, 62] on icon at bounding box center [418, 65] width 6 height 6
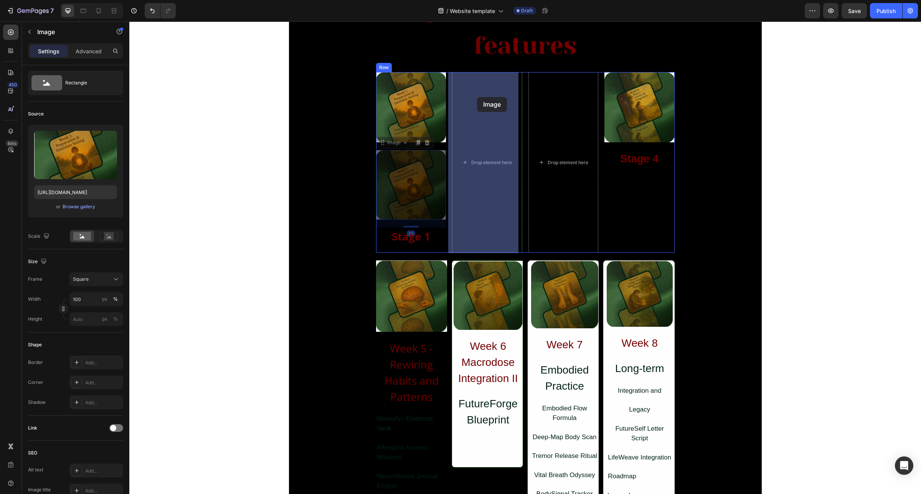
drag, startPoint x: 415, startPoint y: 137, endPoint x: 464, endPoint y: 110, distance: 55.9
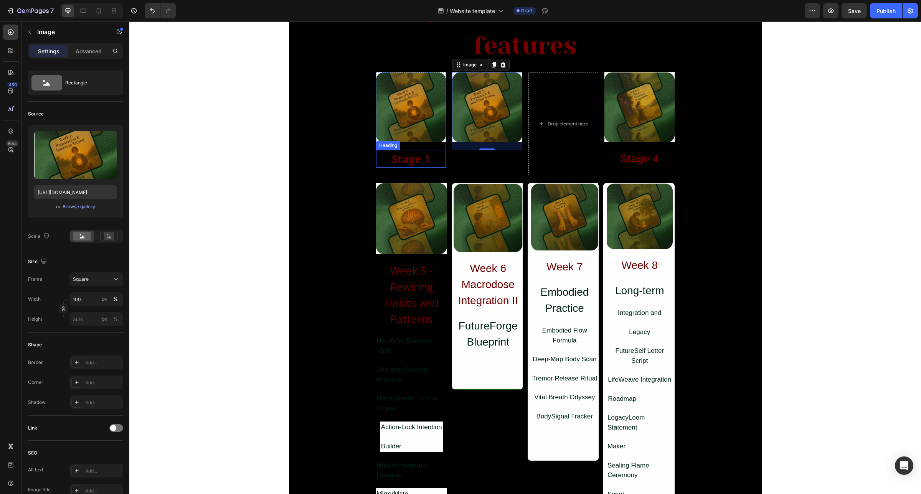
click at [402, 158] on strong "Stage 1" at bounding box center [411, 159] width 38 height 15
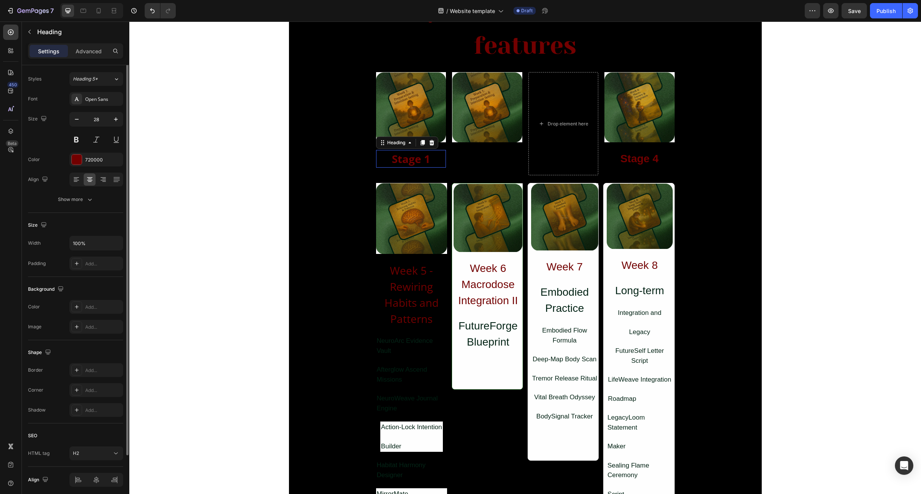
scroll to position [0, 0]
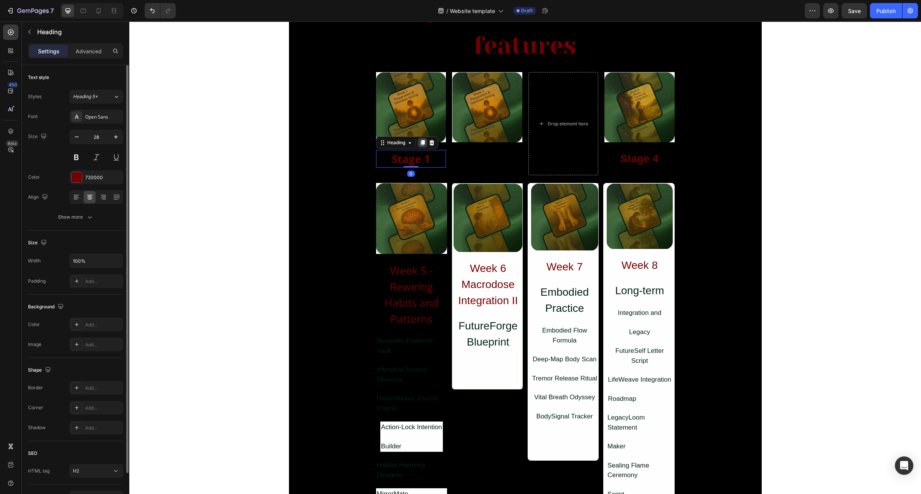
click at [420, 145] on icon at bounding box center [422, 142] width 4 height 5
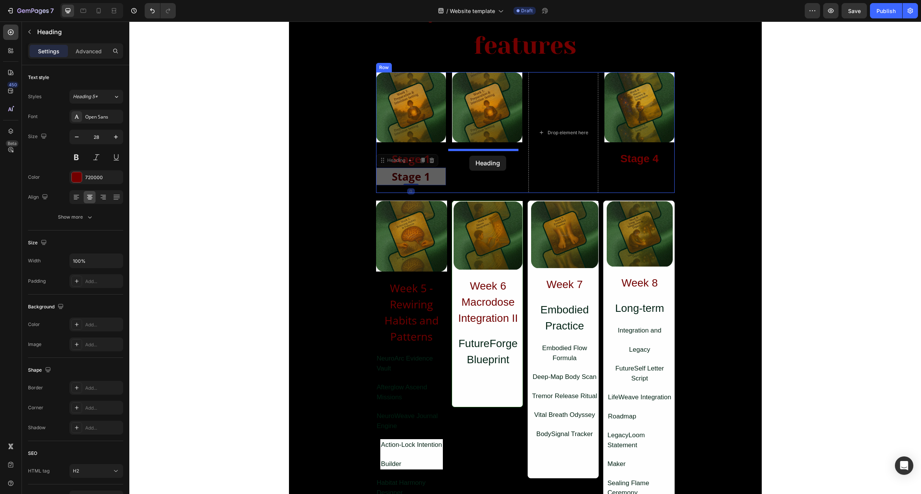
drag, startPoint x: 378, startPoint y: 164, endPoint x: 469, endPoint y: 156, distance: 91.3
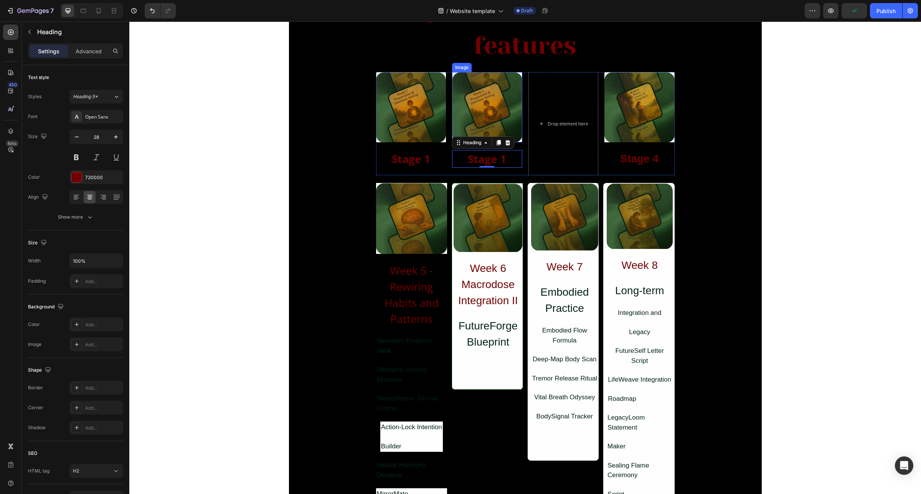
click at [478, 96] on img at bounding box center [487, 107] width 70 height 70
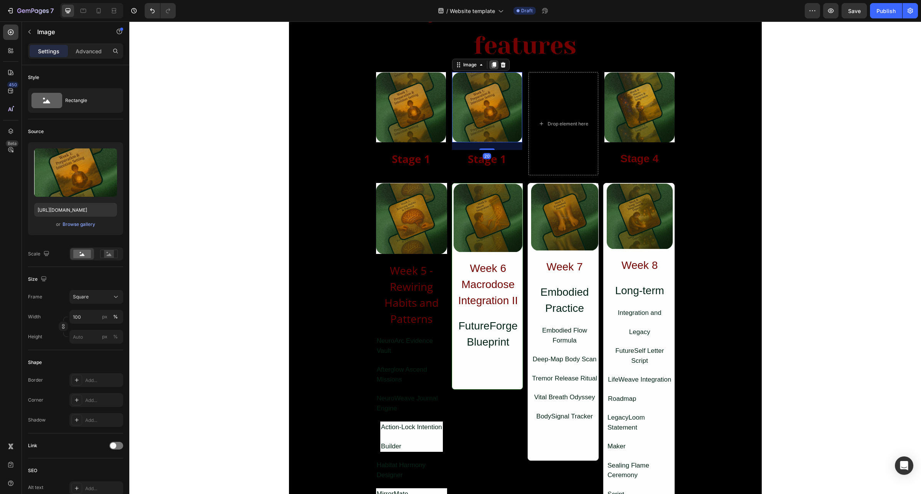
click at [492, 68] on icon at bounding box center [494, 65] width 4 height 5
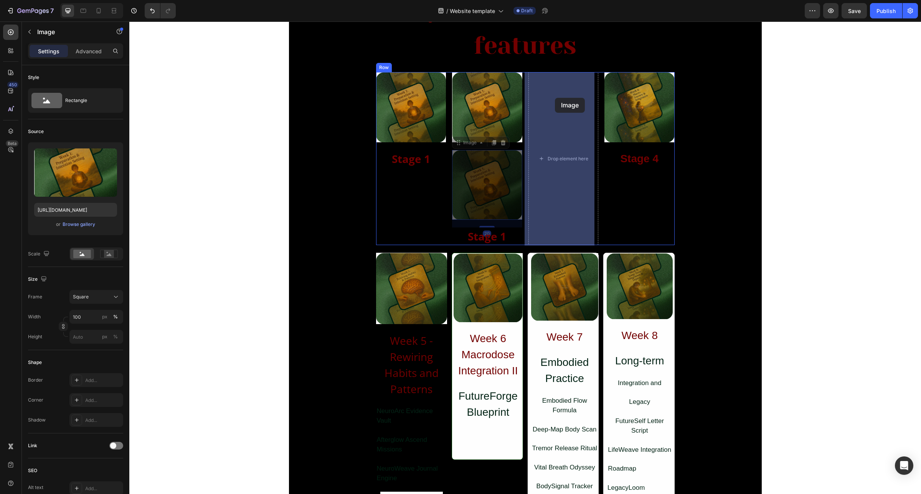
drag, startPoint x: 465, startPoint y: 146, endPoint x: 555, endPoint y: 98, distance: 102.0
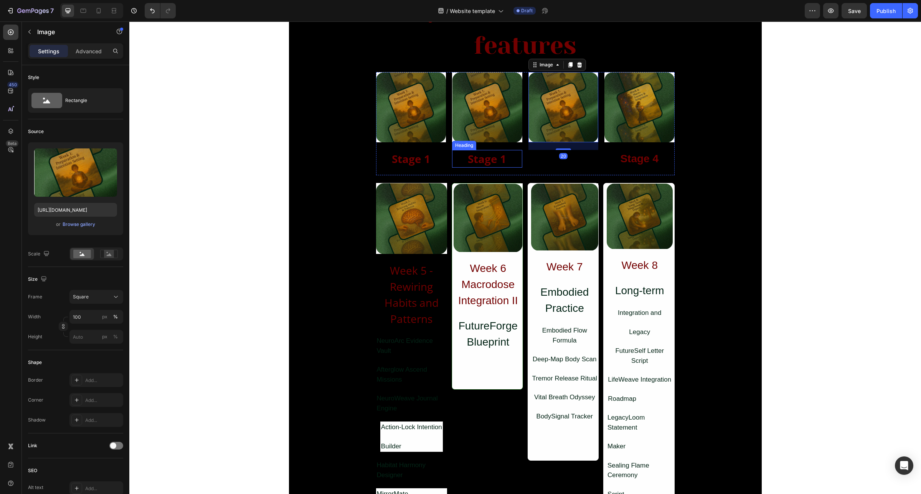
click at [476, 156] on strong "Stage 1" at bounding box center [487, 159] width 38 height 15
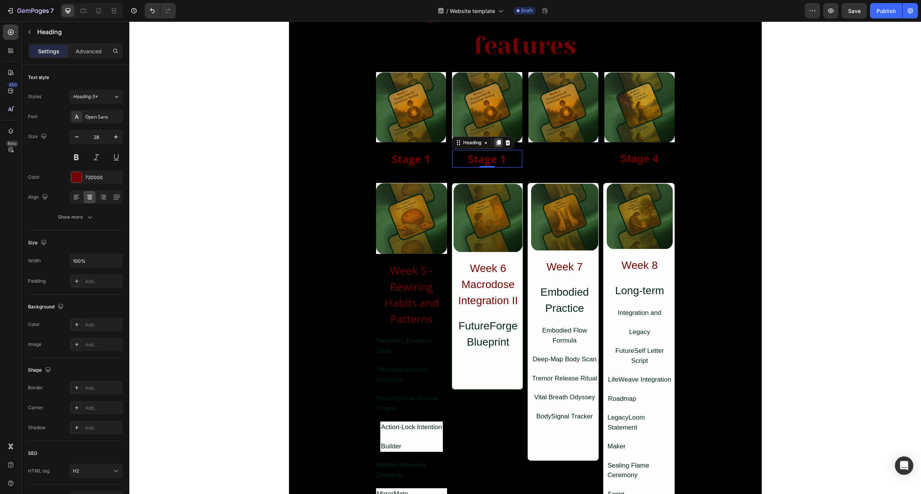
click at [497, 143] on icon at bounding box center [498, 142] width 4 height 5
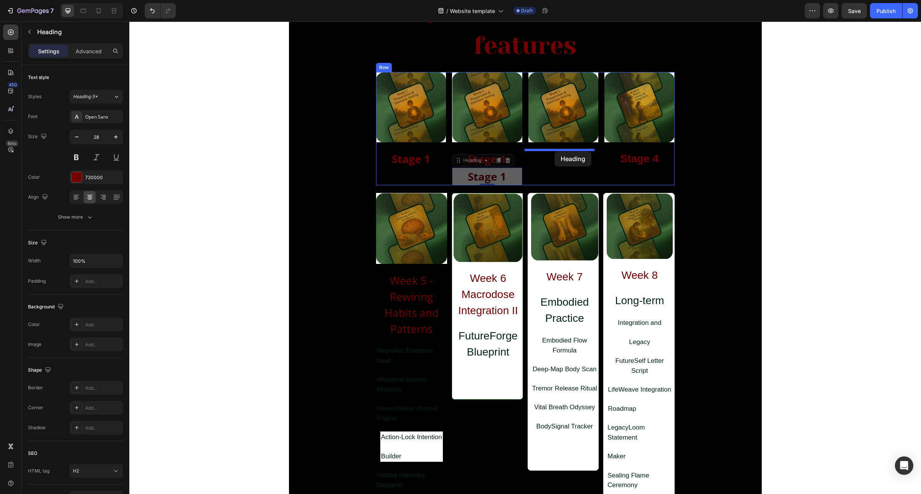
drag, startPoint x: 478, startPoint y: 162, endPoint x: 554, endPoint y: 152, distance: 77.0
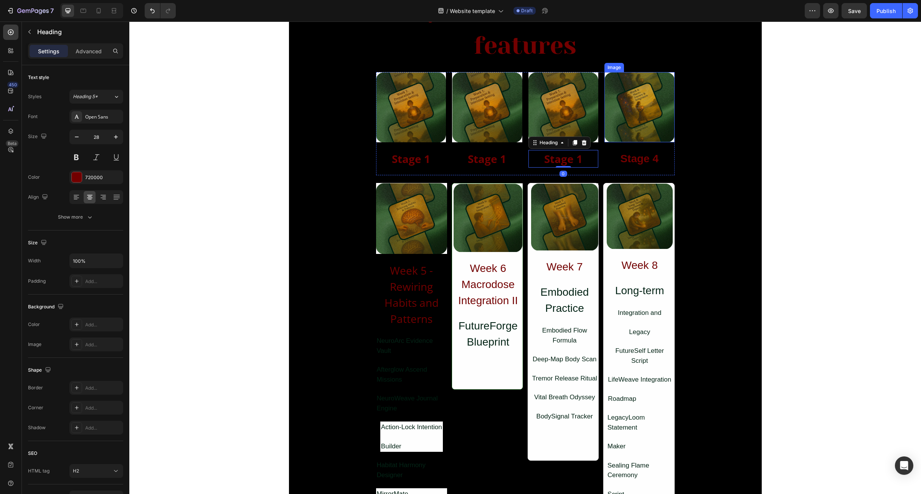
click at [641, 116] on img at bounding box center [639, 107] width 70 height 70
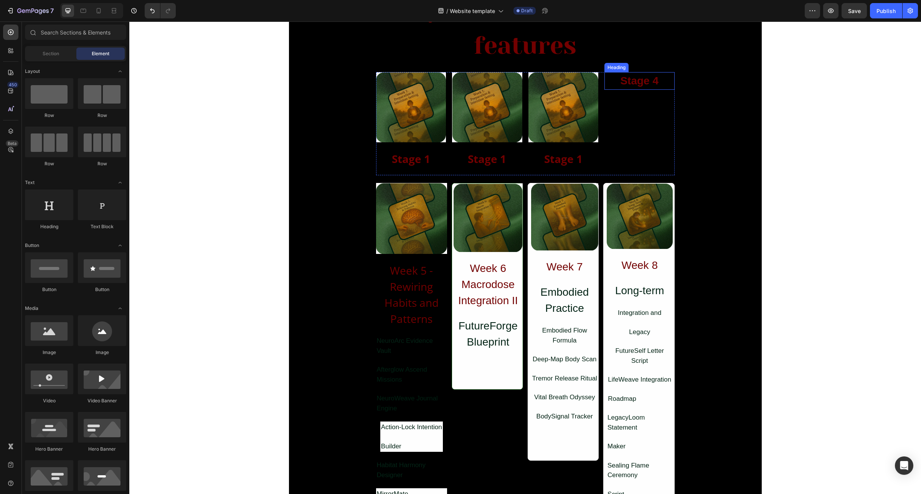
click at [631, 82] on strong "Stage 4" at bounding box center [639, 81] width 38 height 12
click at [559, 102] on img at bounding box center [563, 107] width 70 height 70
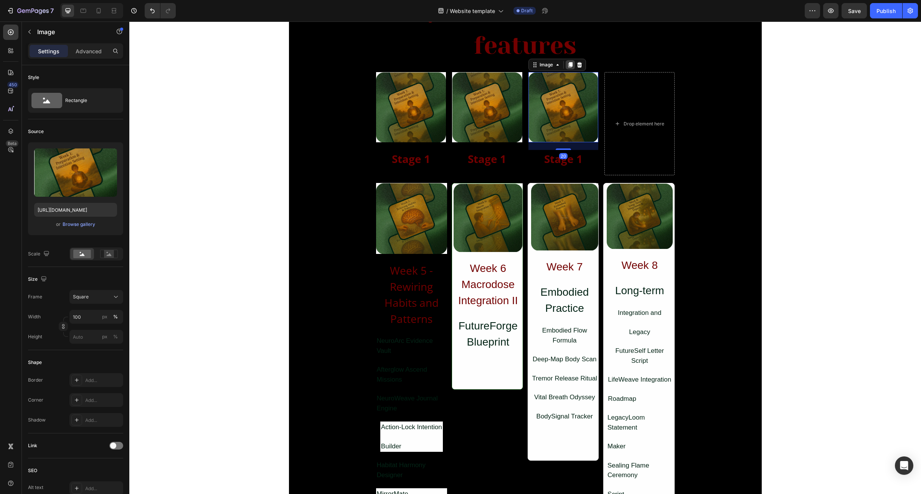
click at [567, 64] on icon at bounding box center [570, 65] width 6 height 6
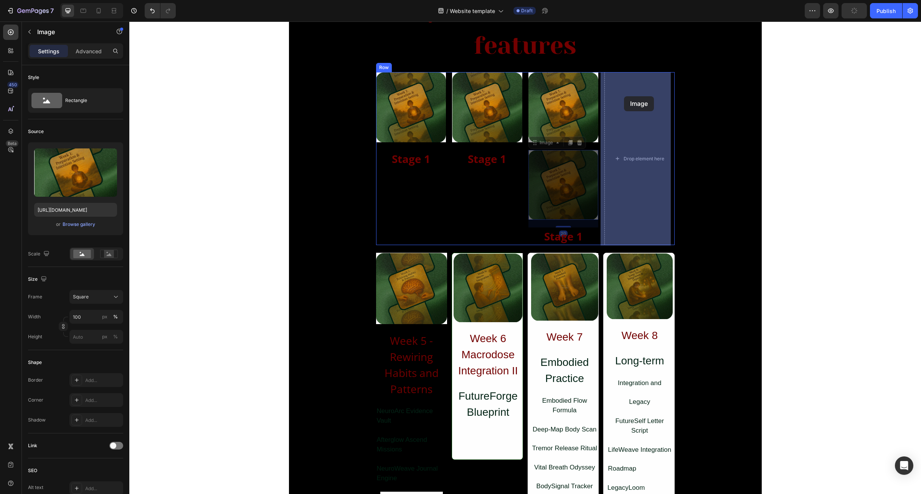
drag, startPoint x: 580, startPoint y: 129, endPoint x: 624, endPoint y: 96, distance: 54.2
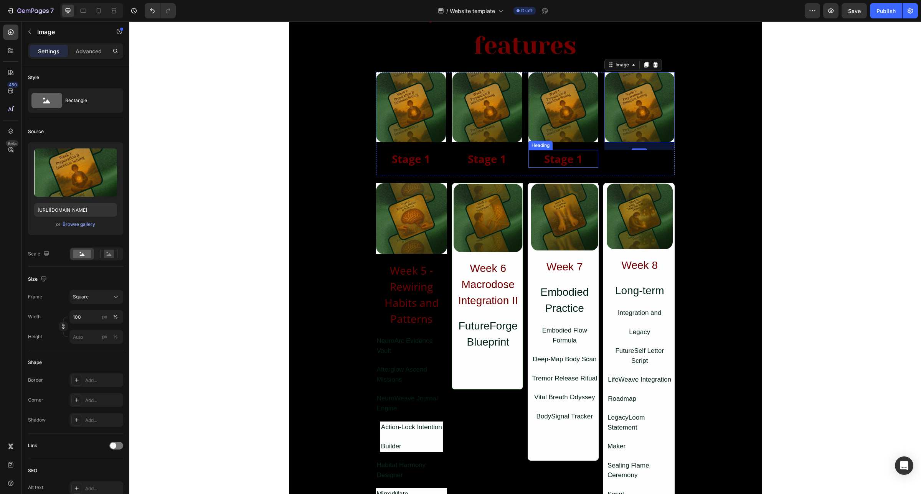
click at [559, 158] on strong "Stage 1" at bounding box center [563, 159] width 38 height 15
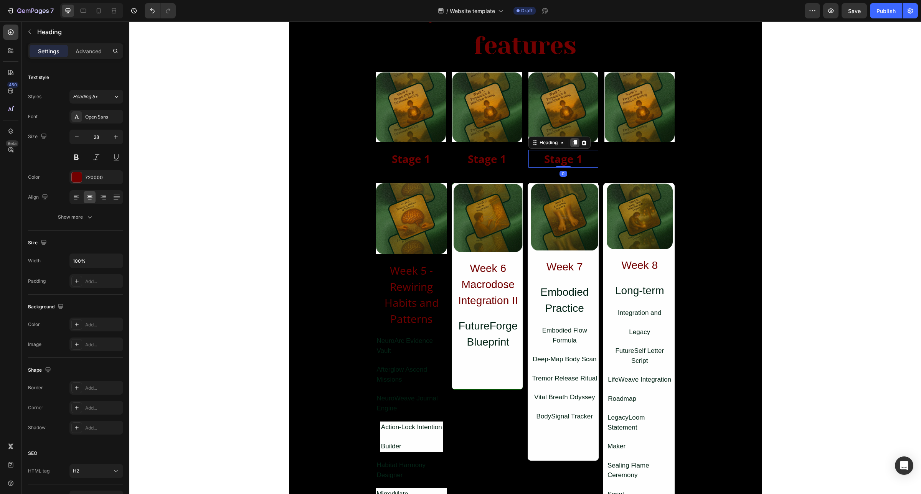
click at [572, 145] on icon at bounding box center [574, 142] width 4 height 5
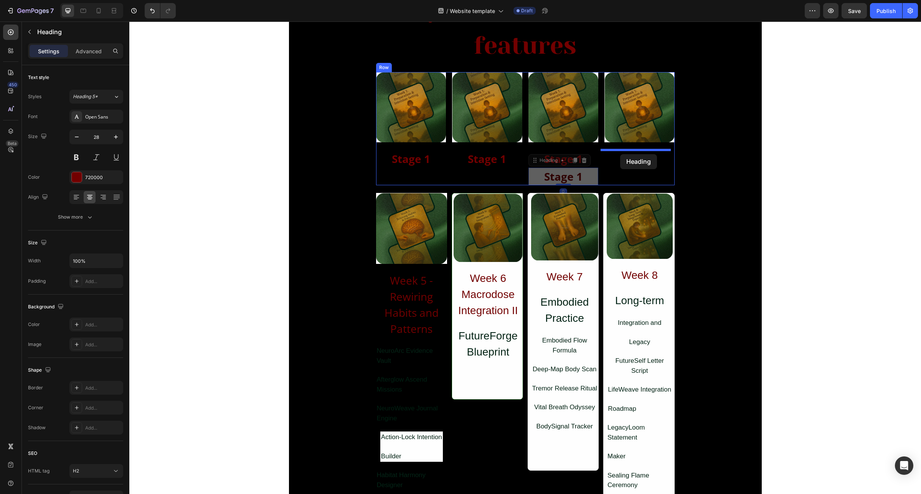
drag, startPoint x: 542, startPoint y: 160, endPoint x: 620, endPoint y: 154, distance: 78.1
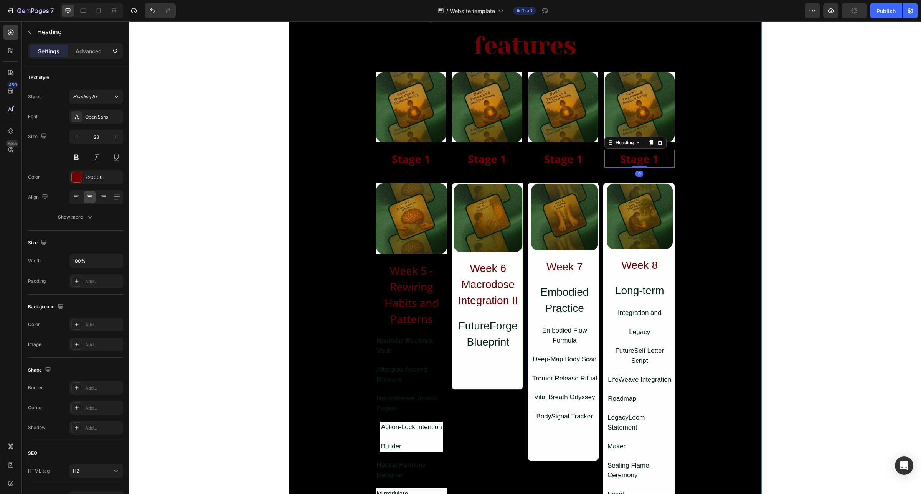
click at [716, 171] on div "Any bonuses or other features Heading Image Stage 1 Heading Row Image Stage 1 H…" at bounding box center [525, 486] width 473 height 993
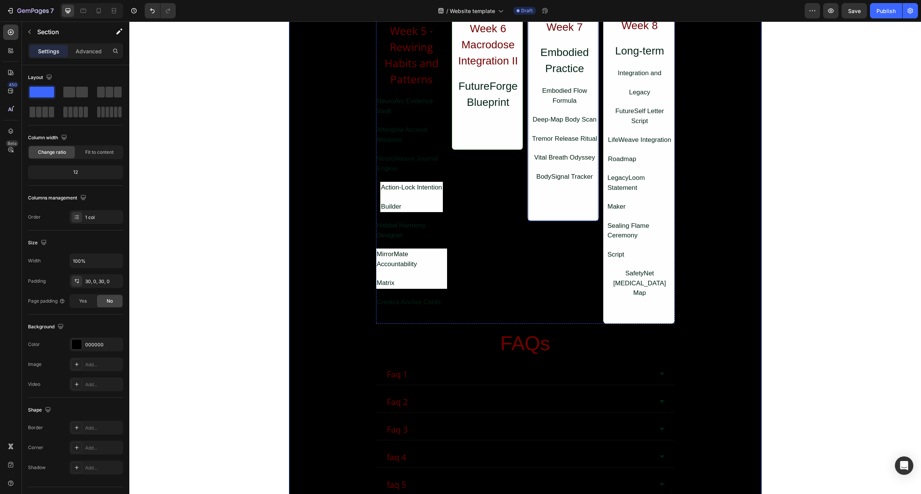
scroll to position [2095, 0]
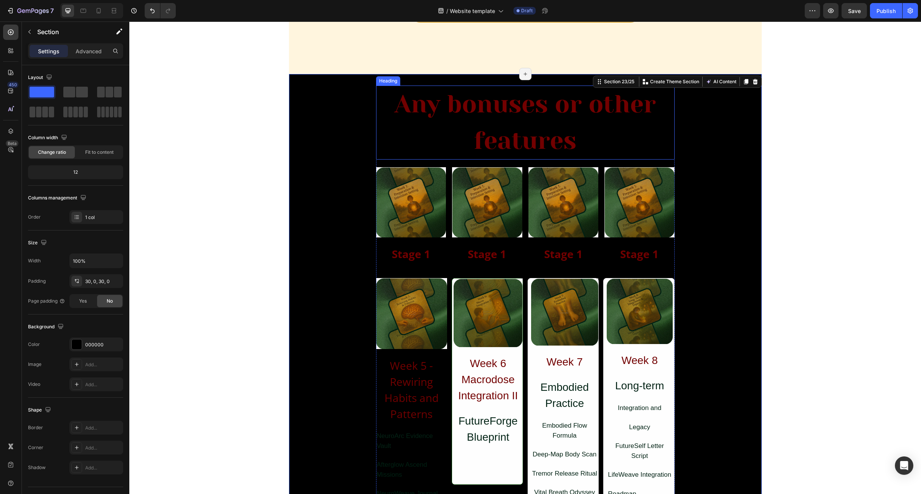
click at [536, 138] on h2 "Any bonuses or other features" at bounding box center [525, 123] width 298 height 74
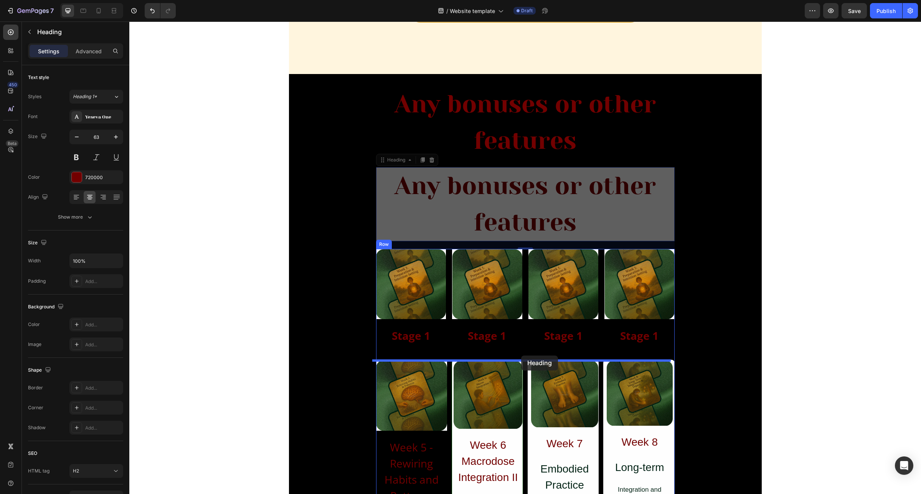
drag, startPoint x: 391, startPoint y: 162, endPoint x: 521, endPoint y: 356, distance: 233.5
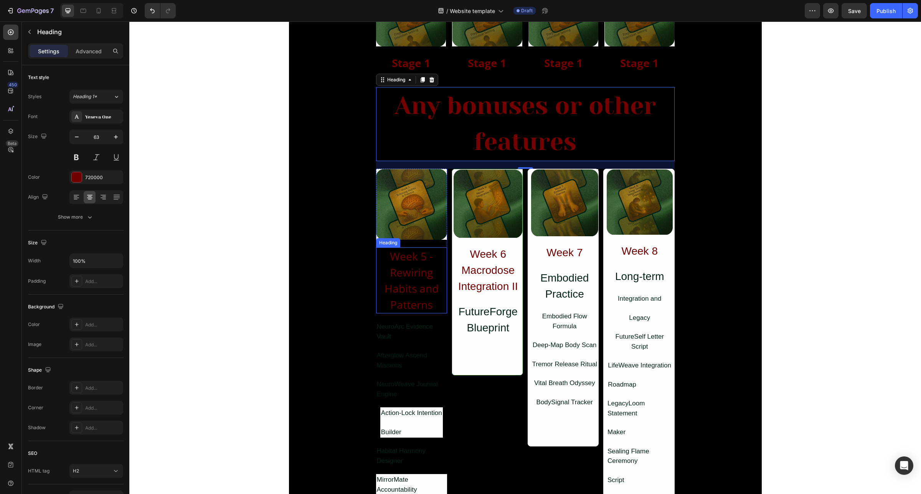
scroll to position [2239, 0]
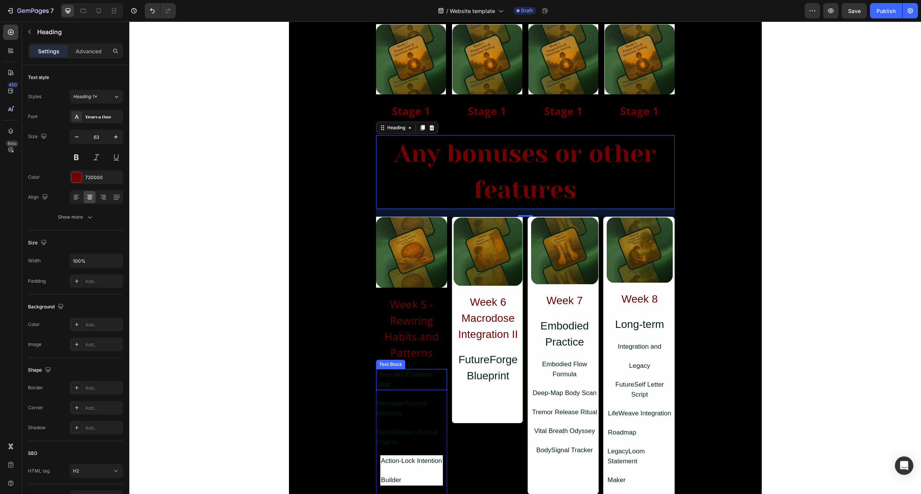
click at [416, 378] on div "NeuroArc Evidence Vault" at bounding box center [411, 379] width 71 height 21
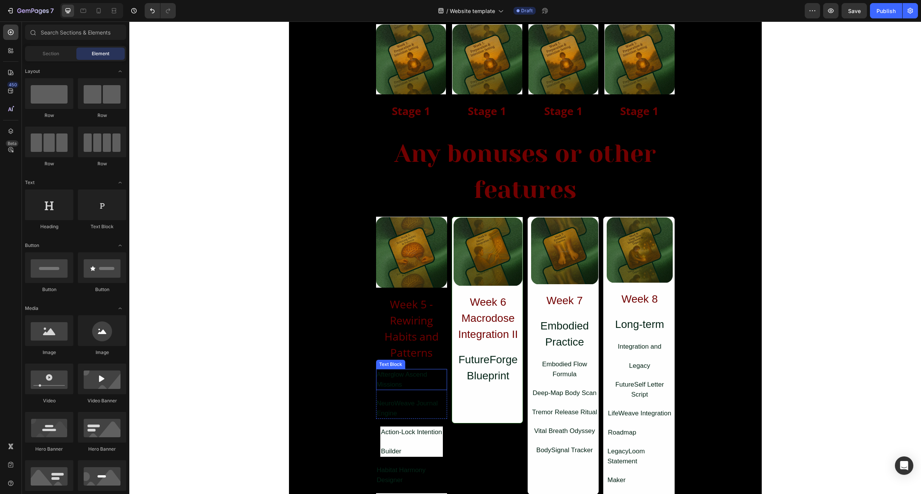
click at [415, 375] on div "Afterglow Ascend Missions" at bounding box center [411, 379] width 71 height 21
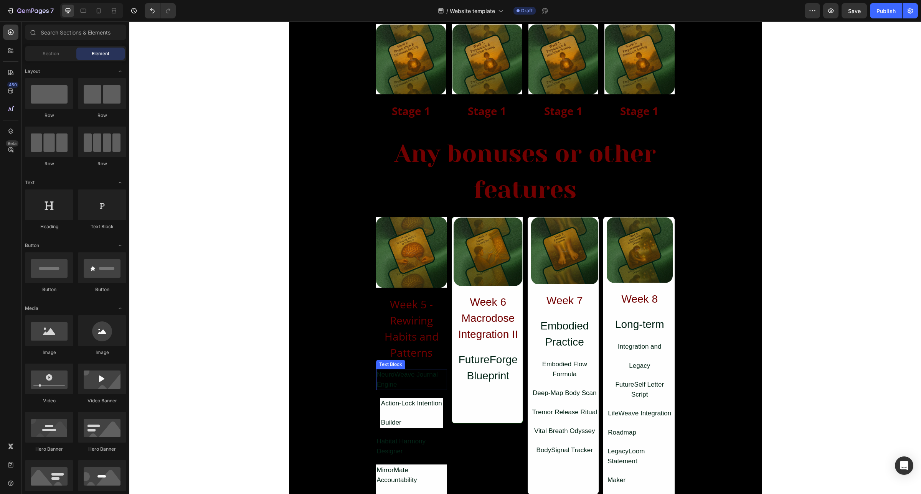
click at [416, 373] on div "NeuroWeave Journal Engine" at bounding box center [411, 379] width 71 height 21
click at [417, 380] on div "Drop element here" at bounding box center [416, 381] width 41 height 6
click at [420, 374] on div "Drop element here" at bounding box center [411, 380] width 63 height 23
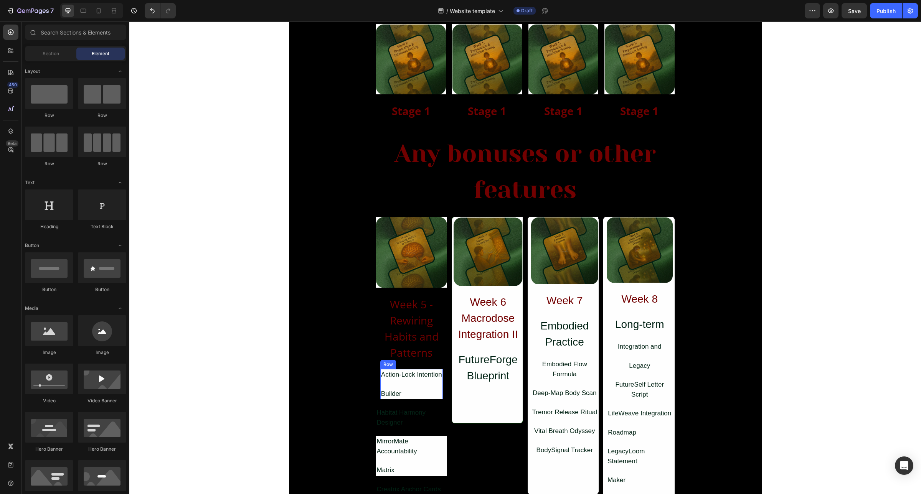
click at [421, 385] on div "Action-Lock Intention Text Block Builder Text Block" at bounding box center [411, 384] width 63 height 30
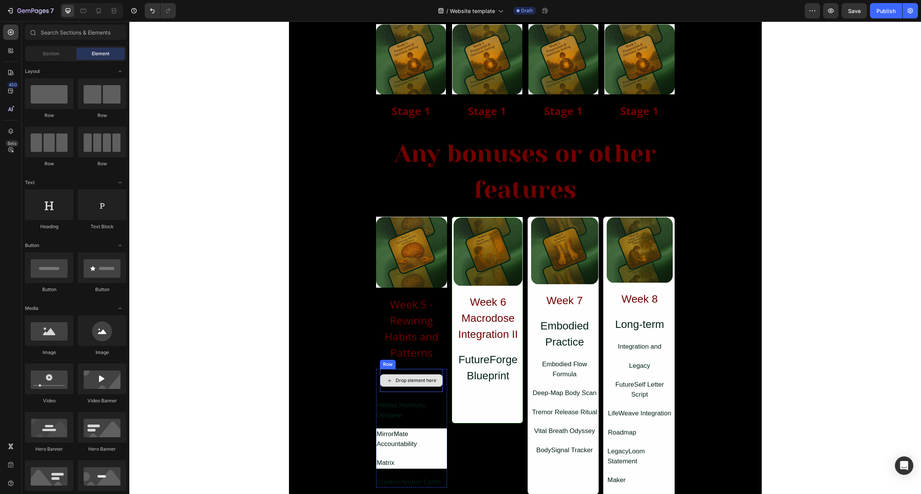
click at [429, 369] on div "Drop element here" at bounding box center [411, 380] width 63 height 23
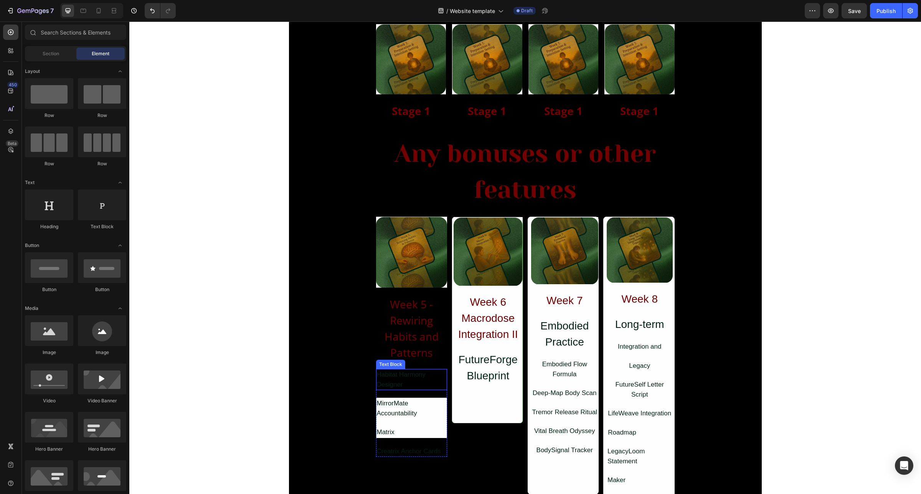
click at [435, 386] on div "Habitat Harmony Designer" at bounding box center [411, 379] width 71 height 21
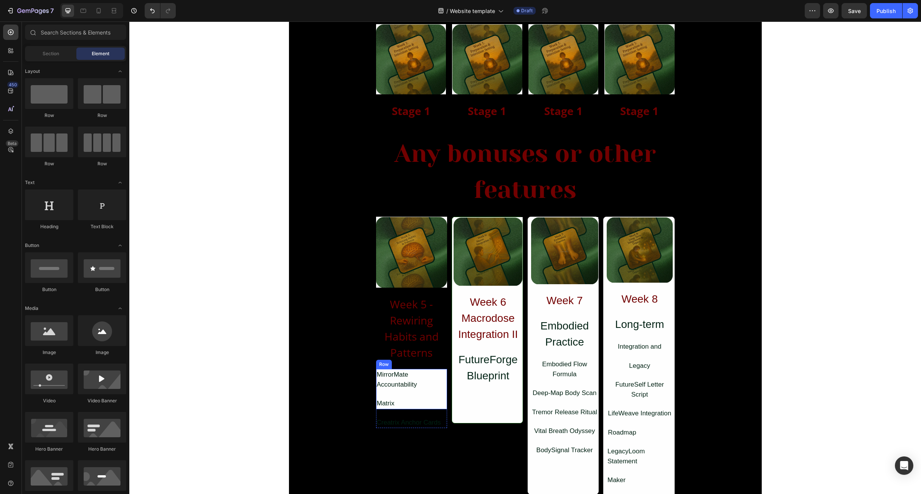
click at [439, 397] on div "MirrorMate Accountability Text Block Matrix Text Block" at bounding box center [411, 389] width 71 height 40
click at [438, 374] on div "Creatrix Anchor Cards" at bounding box center [412, 375] width 66 height 12
click at [434, 371] on div "Drop element here" at bounding box center [411, 380] width 63 height 23
click at [430, 369] on div "Drop element here" at bounding box center [411, 380] width 63 height 23
click at [433, 371] on div "Drop element here" at bounding box center [411, 380] width 63 height 23
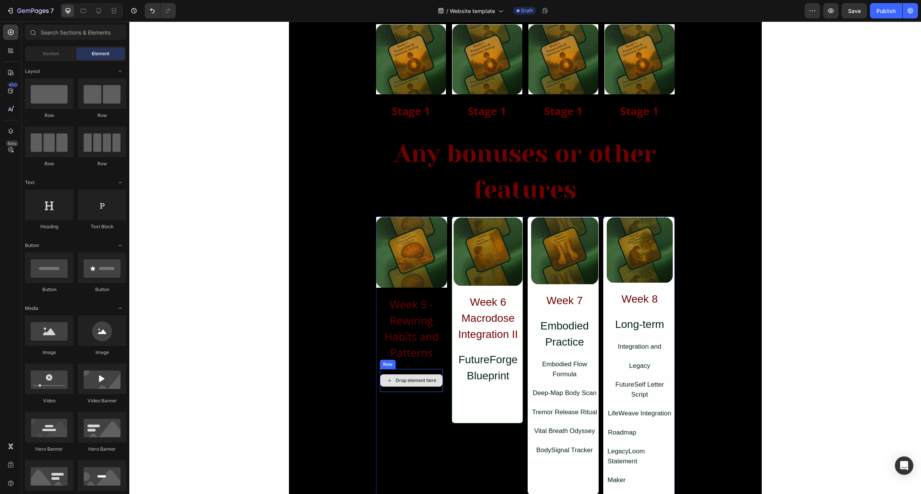
click at [432, 371] on div "Drop element here" at bounding box center [411, 380] width 63 height 23
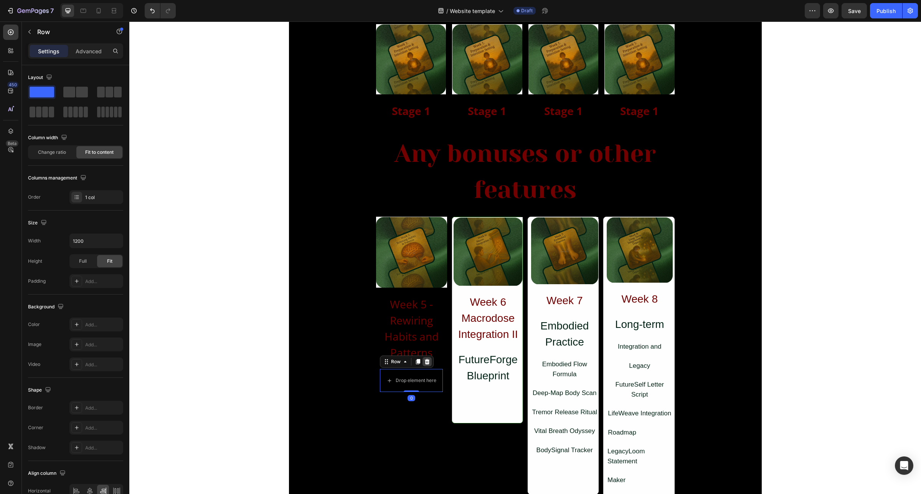
click at [422, 357] on div at bounding box center [426, 361] width 9 height 9
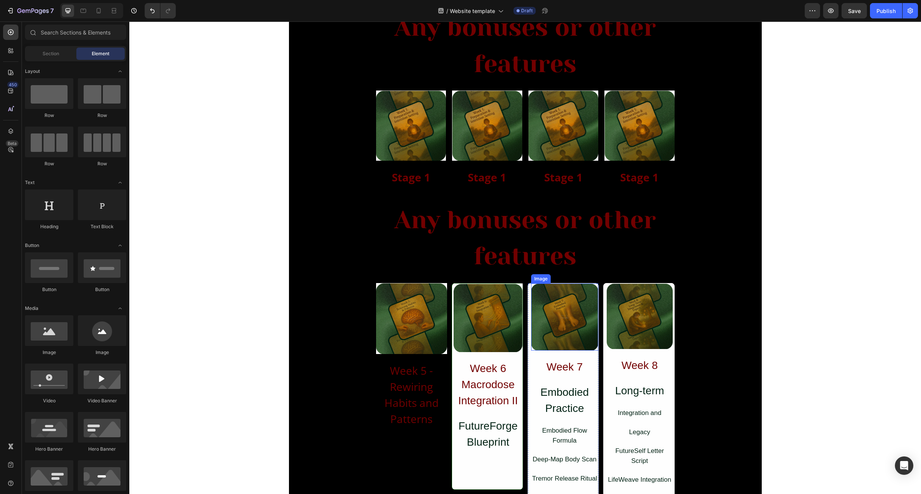
scroll to position [2220, 0]
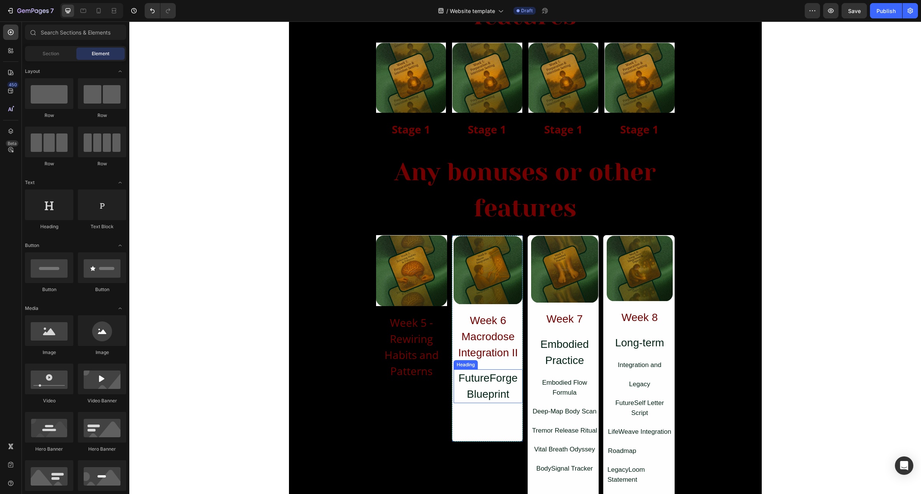
click at [487, 390] on h2 "FutureForge Blueprint" at bounding box center [487, 386] width 69 height 34
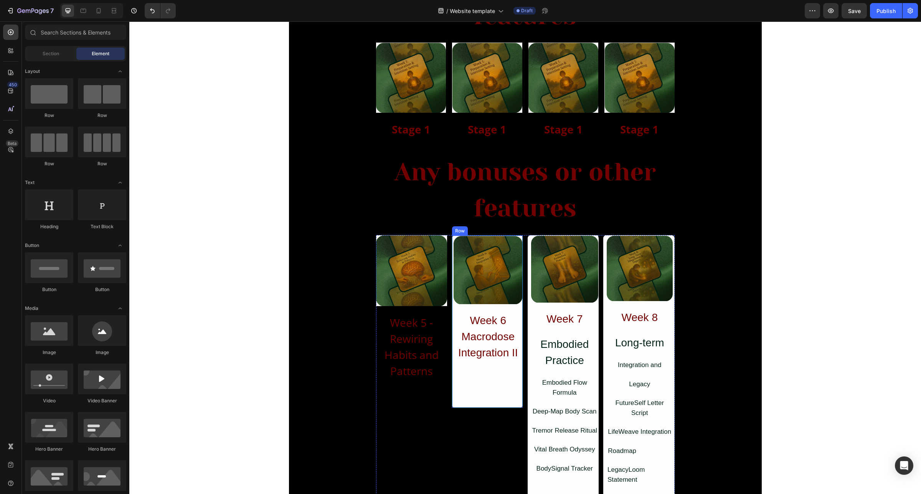
click at [480, 402] on div "Image Week 6 Macrodose Integration II Heading Row" at bounding box center [487, 321] width 71 height 173
